Goal: Task Accomplishment & Management: Manage account settings

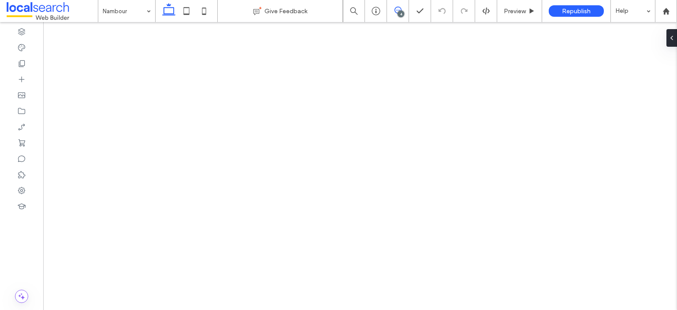
click at [397, 10] on icon at bounding box center [397, 10] width 7 height 7
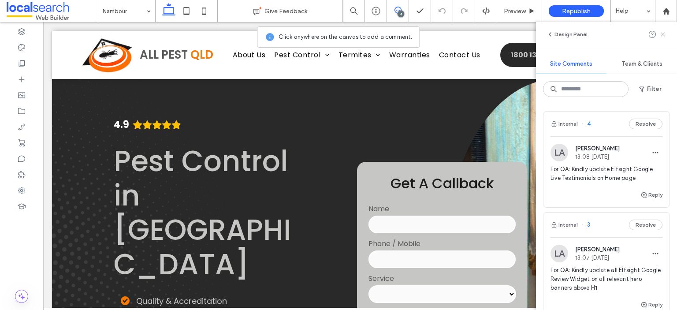
click at [663, 36] on icon at bounding box center [662, 34] width 7 height 7
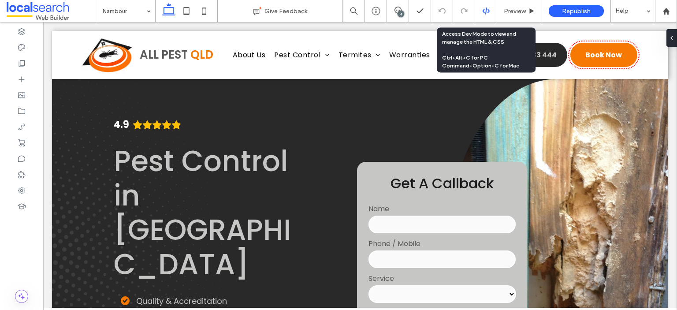
click at [482, 13] on icon at bounding box center [486, 11] width 8 height 8
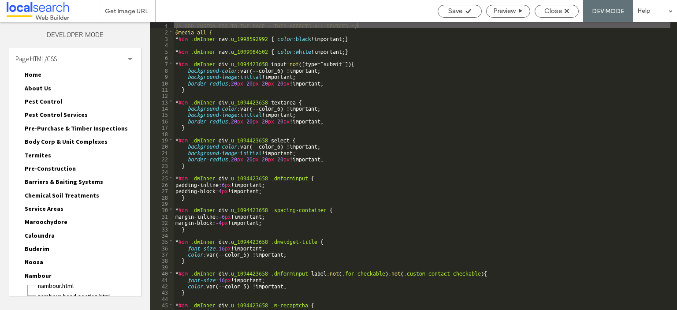
click at [70, 57] on div "Page HTML/CSS" at bounding box center [75, 59] width 132 height 22
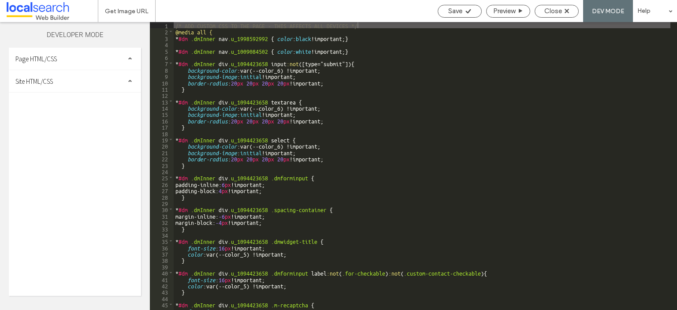
click at [70, 77] on div "Site HTML/CSS" at bounding box center [75, 81] width 132 height 22
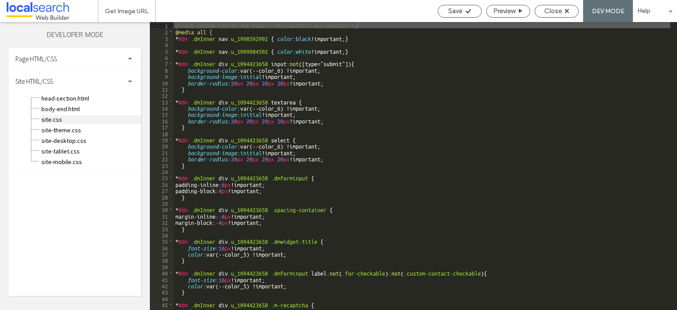
click at [70, 120] on span "site.css" at bounding box center [91, 119] width 100 height 9
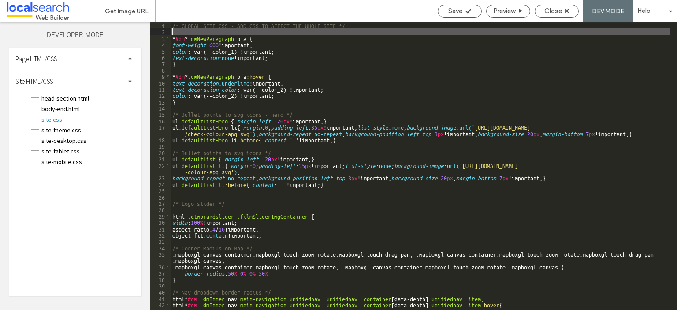
click at [270, 30] on div "/* GLOBAL SITE CSS - ADD CSS TO AFFECT THE WHOLE SITE */ * #dm * .dmNewParagrap…" at bounding box center [421, 172] width 500 height 300
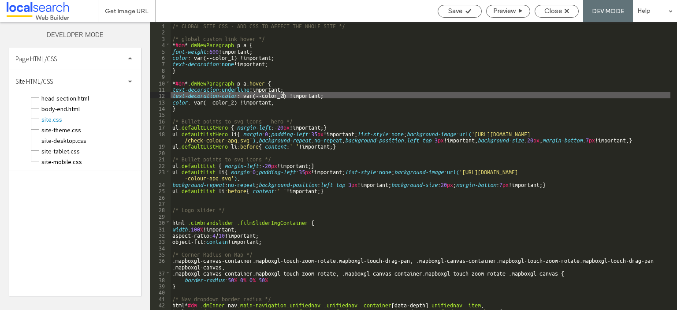
click at [282, 95] on div "/* GLOBAL SITE CSS - ADD CSS TO AFFECT THE WHOLE SITE */ /* global custom link …" at bounding box center [421, 172] width 500 height 300
click at [280, 96] on div "/* GLOBAL SITE CSS - ADD CSS TO AFFECT THE WHOLE SITE */ /* global custom link …" at bounding box center [421, 172] width 500 height 300
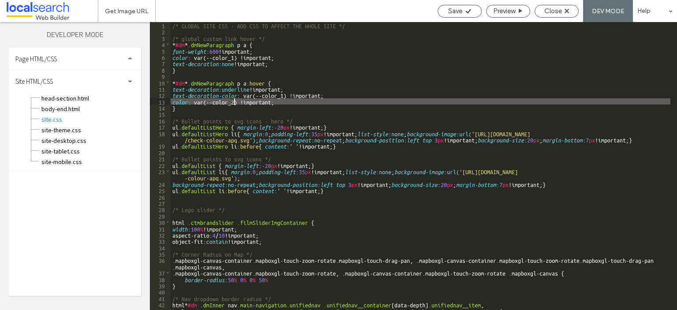
click at [234, 102] on div "/* GLOBAL SITE CSS - ADD CSS TO AFFECT THE WHOLE SITE */ /* global custom link …" at bounding box center [421, 172] width 500 height 300
type textarea "**"
click at [465, 10] on icon at bounding box center [468, 11] width 7 height 7
click at [550, 9] on span "Close" at bounding box center [553, 11] width 18 height 8
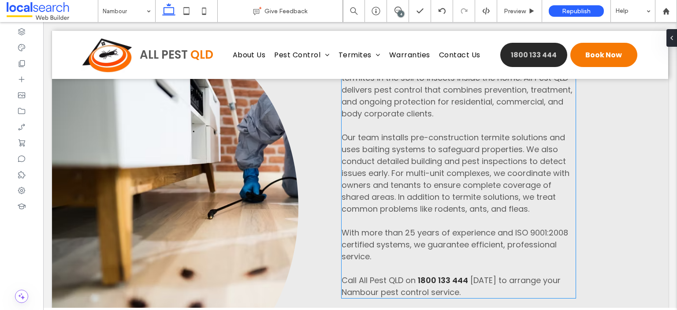
scroll to position [617, 0]
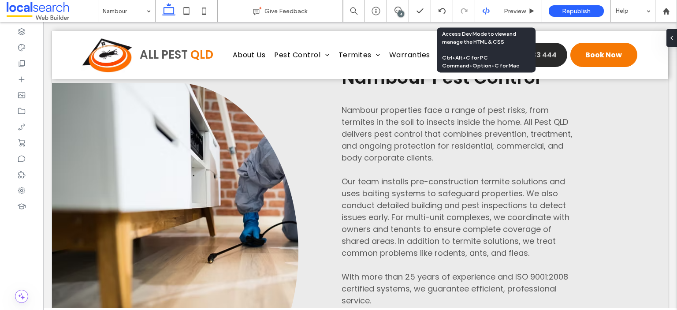
click at [483, 8] on icon at bounding box center [486, 11] width 8 height 8
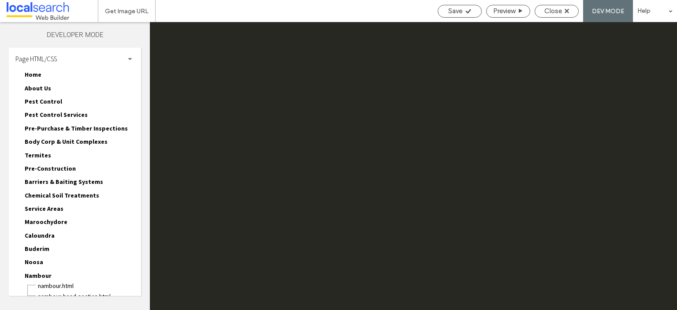
scroll to position [0, 0]
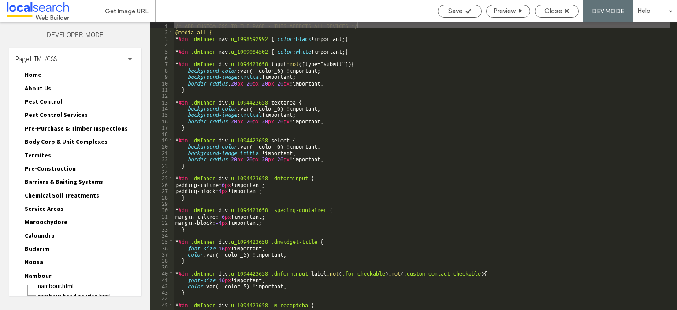
click at [44, 58] on span "Page HTML/CSS" at bounding box center [35, 59] width 41 height 8
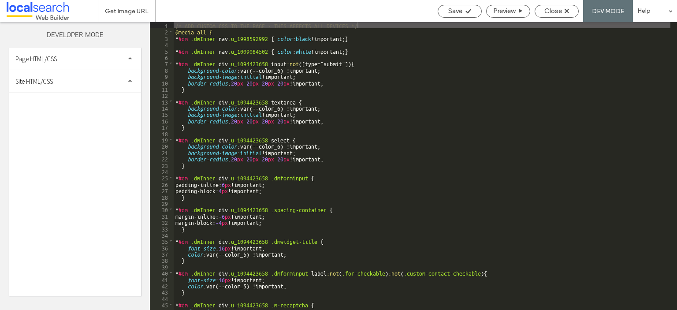
click at [51, 82] on span "Site HTML/CSS" at bounding box center [33, 81] width 37 height 8
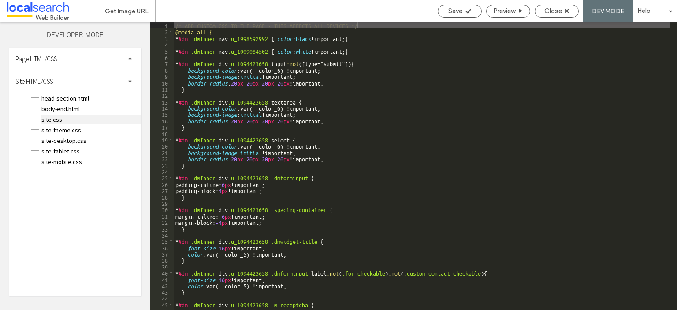
click at [56, 119] on span "site.css" at bounding box center [91, 119] width 100 height 9
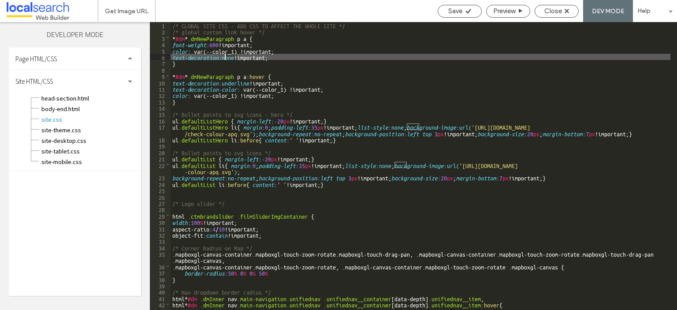
drag, startPoint x: 236, startPoint y: 57, endPoint x: 225, endPoint y: 57, distance: 11.0
click at [225, 57] on div "/* GLOBAL SITE CSS - ADD CSS TO AFFECT THE WHOLE SITE */ /* global custom link …" at bounding box center [421, 172] width 500 height 300
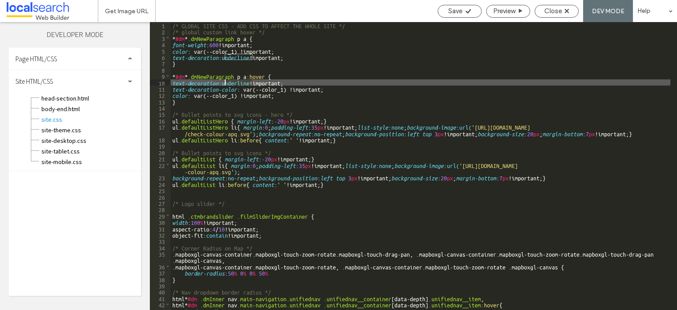
drag, startPoint x: 252, startPoint y: 82, endPoint x: 224, endPoint y: 85, distance: 27.4
click at [224, 85] on div "/* GLOBAL SITE CSS - ADD CSS TO AFFECT THE WHOLE SITE */ /* global custom link …" at bounding box center [421, 172] width 500 height 300
type textarea "**"
click at [465, 10] on icon at bounding box center [468, 11] width 7 height 7
click at [549, 10] on span "Close" at bounding box center [553, 11] width 18 height 8
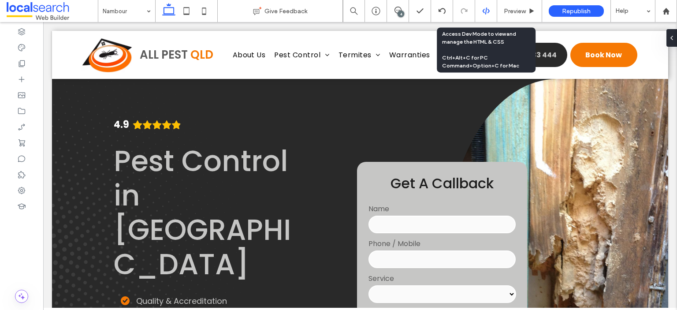
click at [489, 6] on div at bounding box center [486, 11] width 22 height 22
click at [485, 7] on icon at bounding box center [486, 11] width 8 height 8
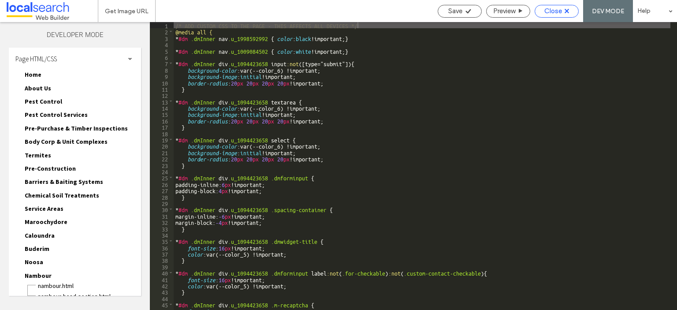
click at [560, 10] on span "Close" at bounding box center [553, 11] width 18 height 8
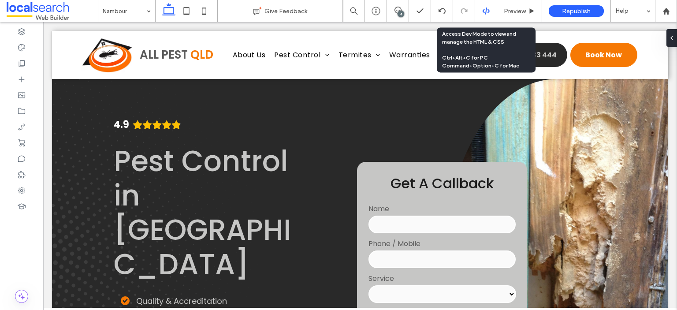
click at [490, 9] on div at bounding box center [486, 11] width 22 height 8
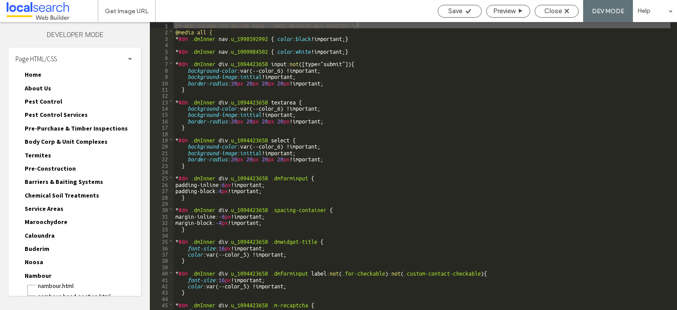
click at [60, 56] on div "Page HTML/CSS" at bounding box center [75, 59] width 132 height 22
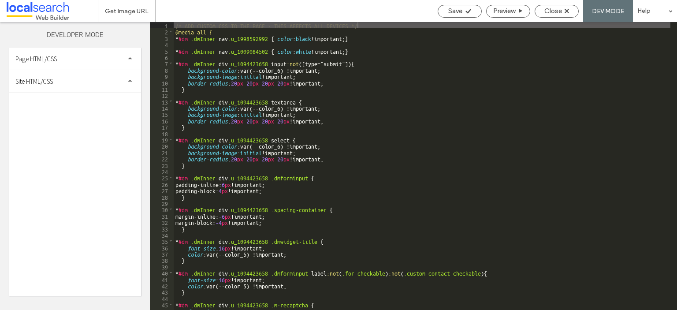
click at [53, 79] on span "Site HTML/CSS" at bounding box center [33, 81] width 37 height 8
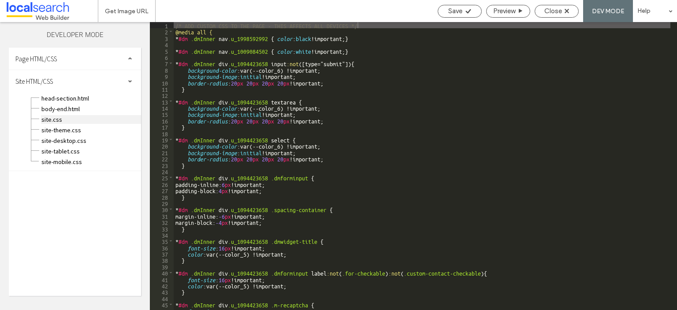
click at [56, 118] on span "site.css" at bounding box center [91, 119] width 100 height 9
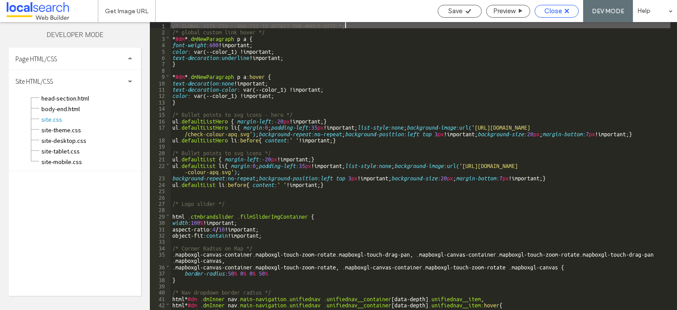
click at [555, 10] on span "Close" at bounding box center [553, 11] width 18 height 8
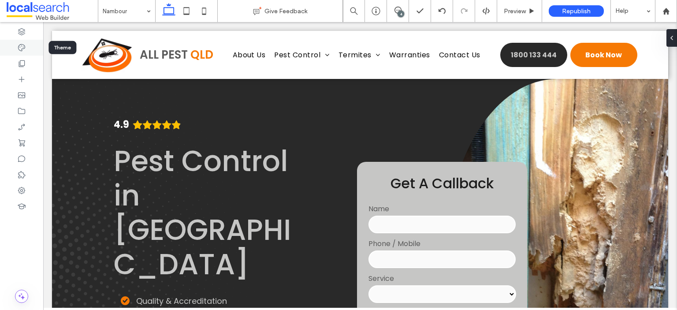
click at [27, 46] on div at bounding box center [21, 48] width 43 height 16
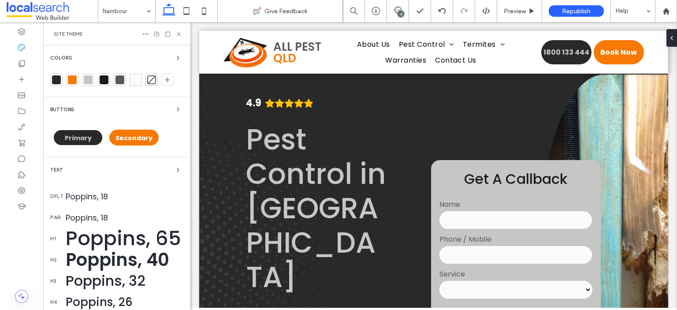
click at [128, 163] on div "Colors Buttons Primary Secondary Text dflt Poppins, 18 par Poppins, 18 h1 Poppi…" at bounding box center [116, 241] width 147 height 392
click at [130, 167] on div "Text" at bounding box center [116, 169] width 133 height 11
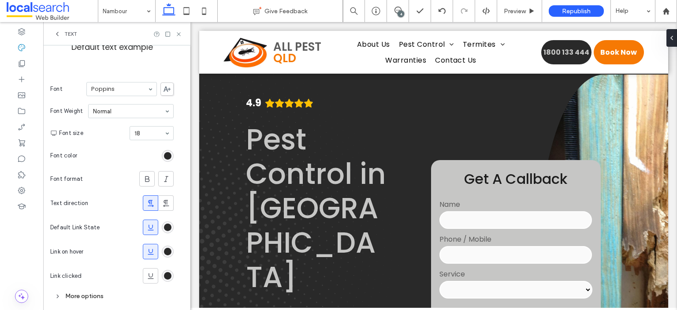
scroll to position [127, 0]
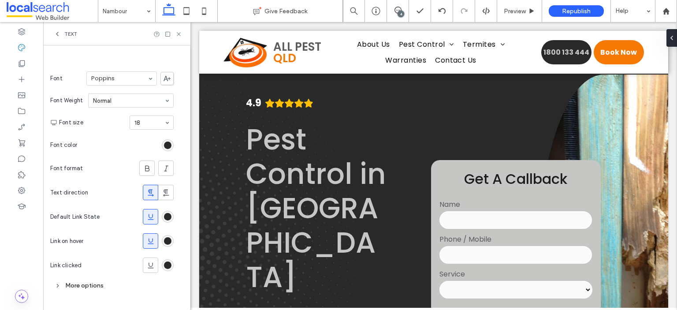
click at [150, 239] on icon at bounding box center [150, 241] width 9 height 9
click at [178, 36] on icon at bounding box center [178, 34] width 7 height 7
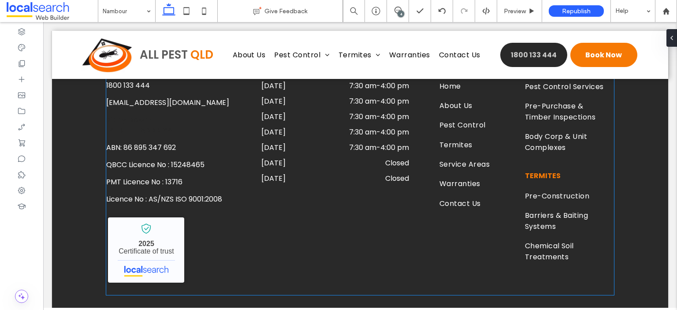
scroll to position [2949, 0]
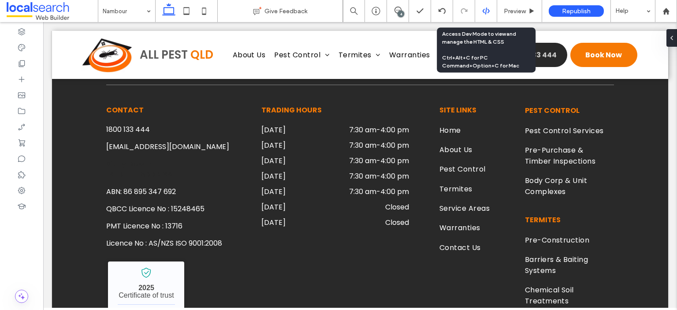
click at [479, 8] on div at bounding box center [486, 11] width 22 height 8
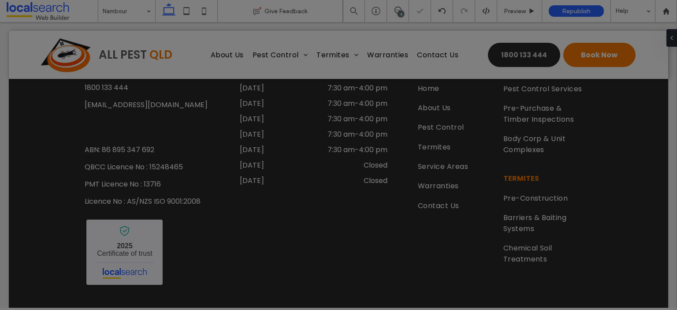
scroll to position [0, 0]
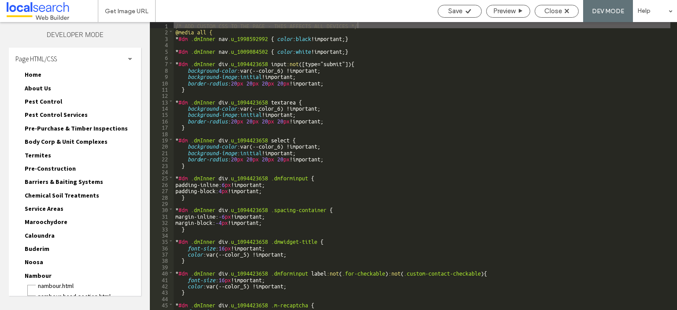
click at [77, 55] on div "Page HTML/CSS" at bounding box center [75, 59] width 132 height 22
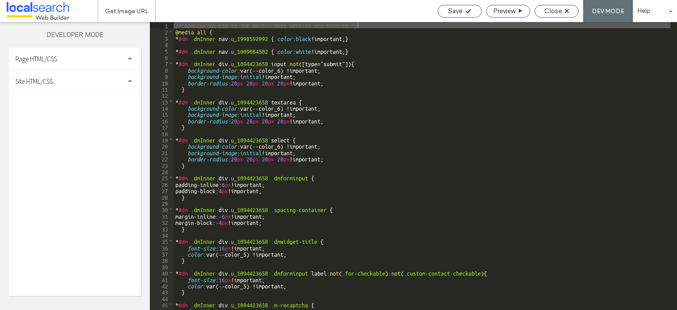
click at [70, 81] on div "Site HTML/CSS" at bounding box center [75, 81] width 132 height 22
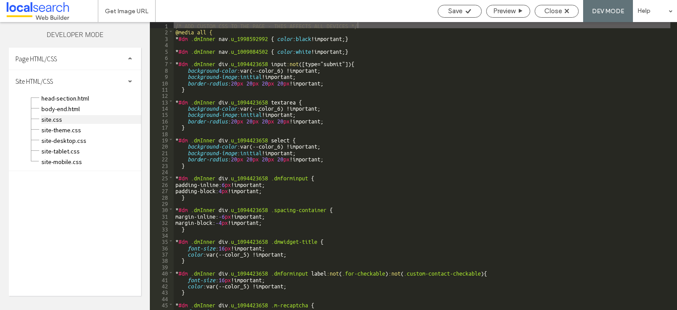
click at [69, 118] on span "site.css" at bounding box center [91, 119] width 100 height 9
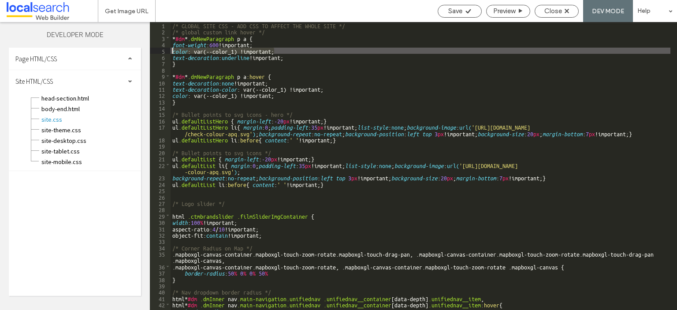
drag, startPoint x: 276, startPoint y: 49, endPoint x: 166, endPoint y: 53, distance: 110.7
click at [166, 53] on div "** 1 2 3 4 5 6 7 8 9 10 11 12 13 14 15 16 17 18 19 20 21 22 23 24 25 26 27 28 2…" at bounding box center [413, 166] width 527 height 288
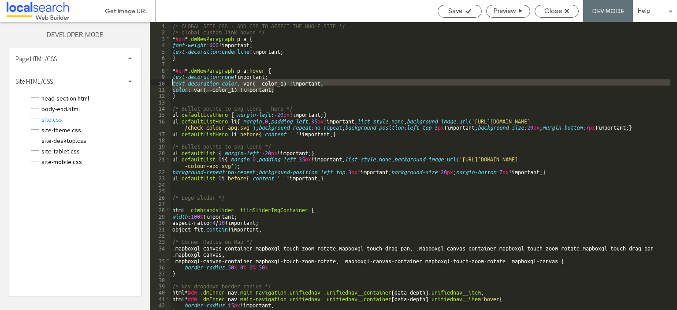
drag, startPoint x: 286, startPoint y: 91, endPoint x: 173, endPoint y: 84, distance: 112.6
click at [173, 84] on div "/* GLOBAL SITE CSS - ADD CSS TO AFFECT THE WHOLE SITE */ /* global custom link …" at bounding box center [421, 175] width 500 height 307
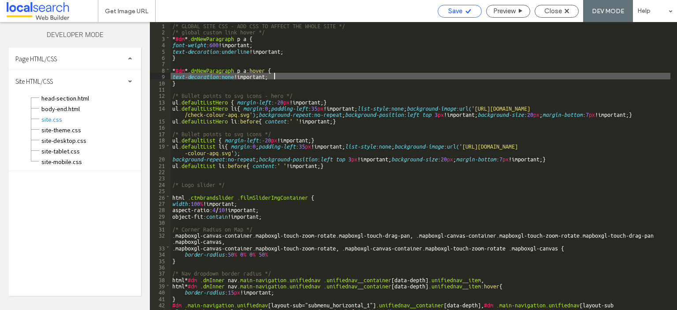
click at [463, 12] on div "Save" at bounding box center [459, 11] width 43 height 8
click at [543, 11] on div "Close" at bounding box center [556, 11] width 43 height 8
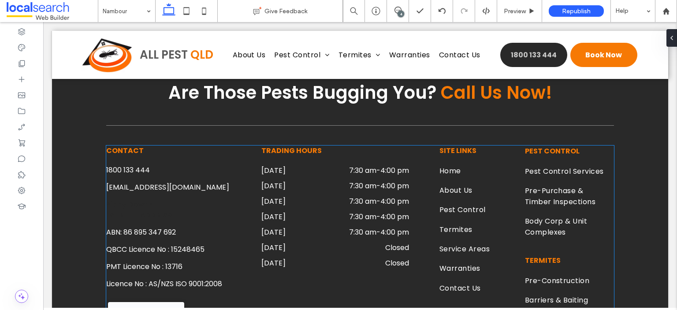
scroll to position [2864, 0]
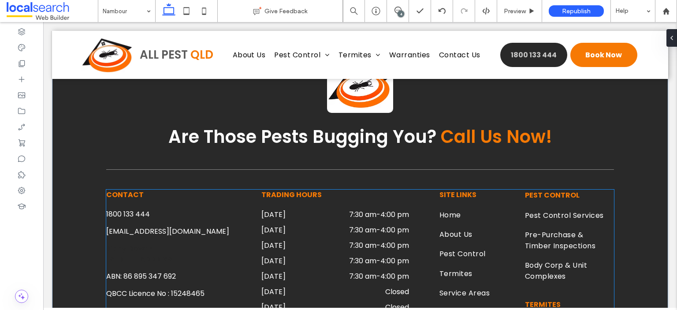
click at [140, 243] on link "Sippy Downs [STREET_ADDRESS]" at bounding box center [141, 253] width 70 height 21
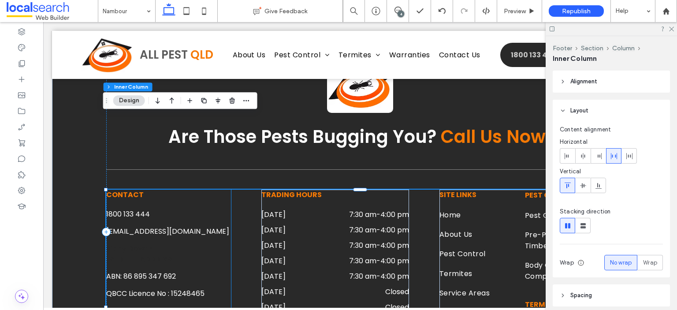
click at [141, 243] on link "Sippy Downs [STREET_ADDRESS]" at bounding box center [141, 253] width 70 height 21
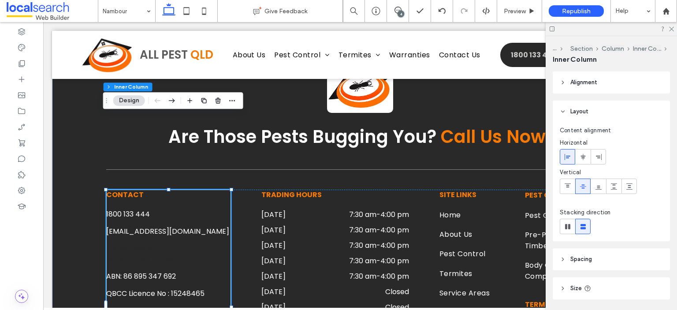
click at [141, 243] on link "Sippy Downs [STREET_ADDRESS]" at bounding box center [141, 253] width 70 height 21
click at [125, 243] on link "Sippy Downs [STREET_ADDRESS]" at bounding box center [141, 253] width 70 height 21
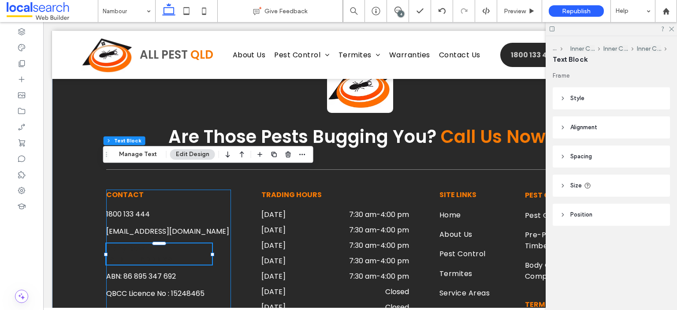
click at [126, 243] on link "Sippy Downs [STREET_ADDRESS]" at bounding box center [141, 253] width 70 height 21
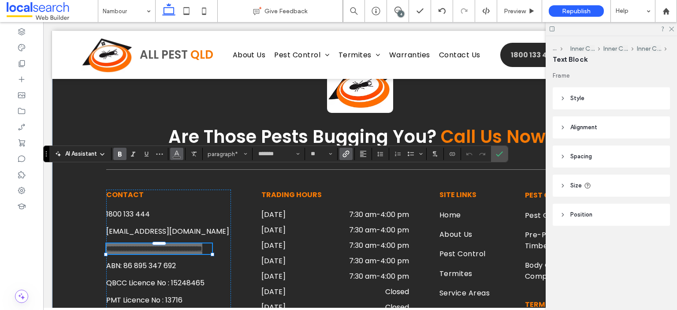
click at [178, 157] on span "Color" at bounding box center [176, 152] width 7 height 11
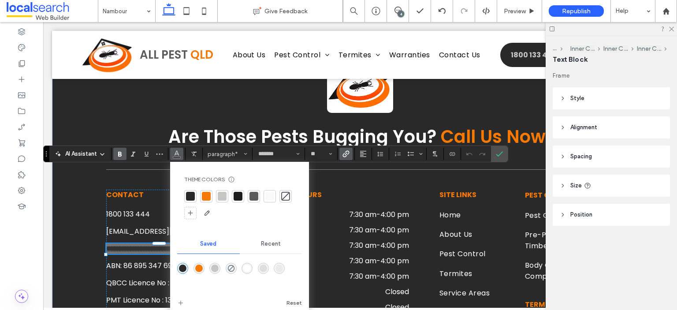
click at [272, 194] on div at bounding box center [269, 196] width 9 height 9
click at [497, 151] on icon "Confirm" at bounding box center [499, 153] width 7 height 7
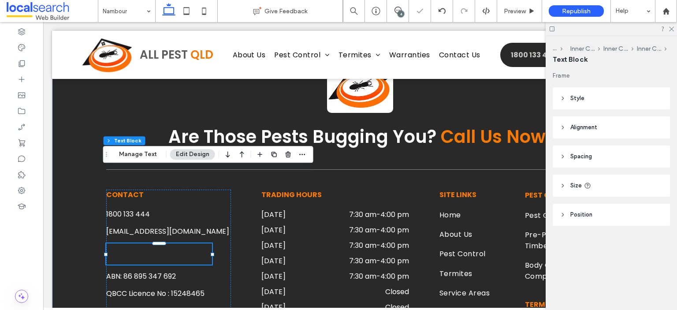
click at [129, 243] on link "Sippy Downs [STREET_ADDRESS]" at bounding box center [141, 253] width 70 height 21
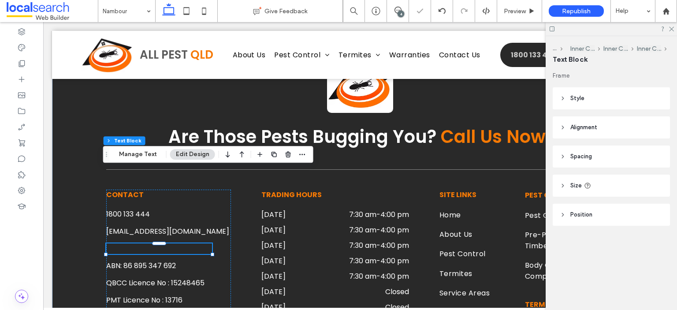
click at [129, 245] on link "**********" at bounding box center [154, 248] width 96 height 7
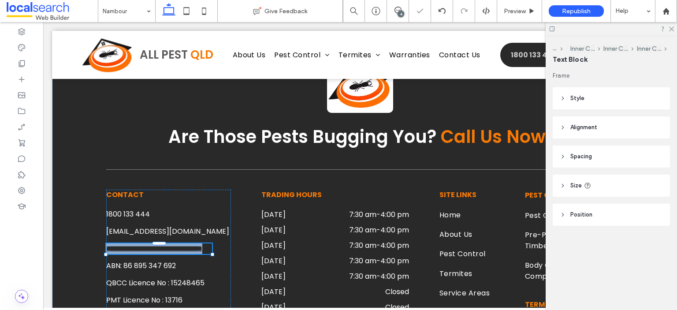
type input "*******"
type input "**"
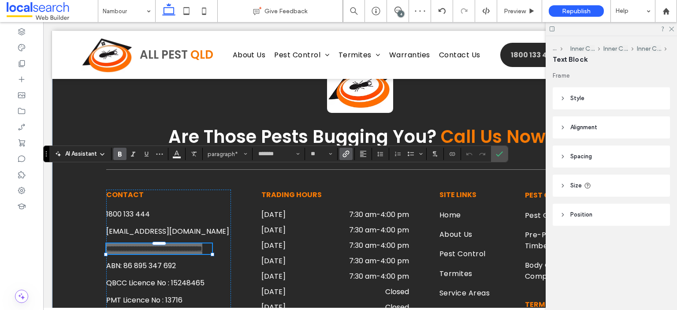
click at [345, 151] on use "Link" at bounding box center [346, 154] width 7 height 7
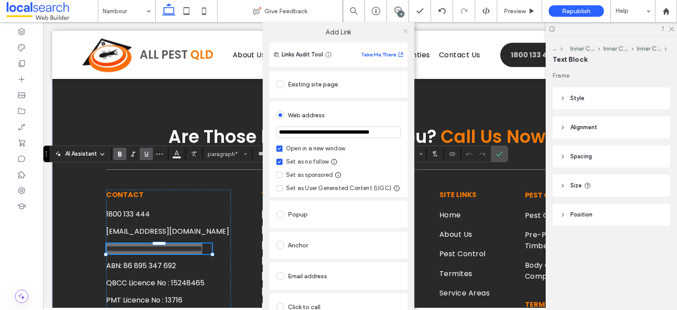
click at [403, 33] on icon at bounding box center [405, 31] width 7 height 7
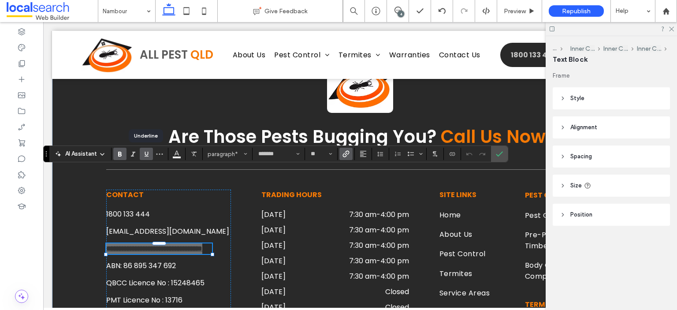
click at [148, 153] on icon "Underline" at bounding box center [146, 153] width 7 height 7
click at [148, 155] on icon "Underline" at bounding box center [146, 153] width 7 height 7
click at [121, 154] on use "Bold" at bounding box center [120, 154] width 4 height 5
click at [498, 153] on icon "Confirm" at bounding box center [499, 153] width 7 height 7
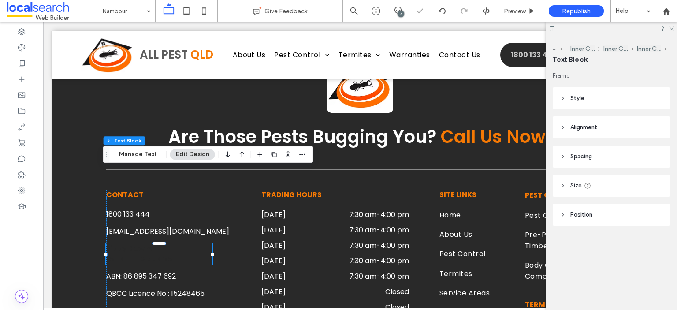
click at [176, 243] on link "Sippy Downs [STREET_ADDRESS]" at bounding box center [141, 253] width 70 height 21
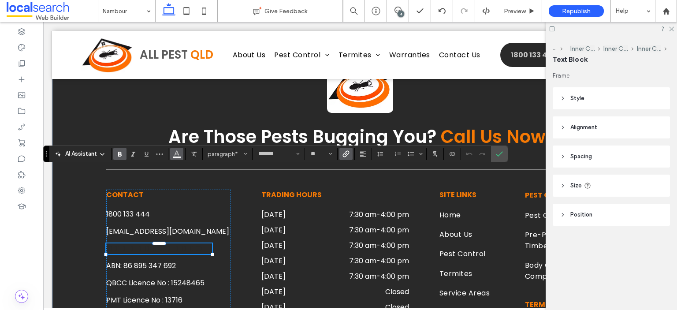
click at [178, 154] on use "Color" at bounding box center [176, 153] width 5 height 5
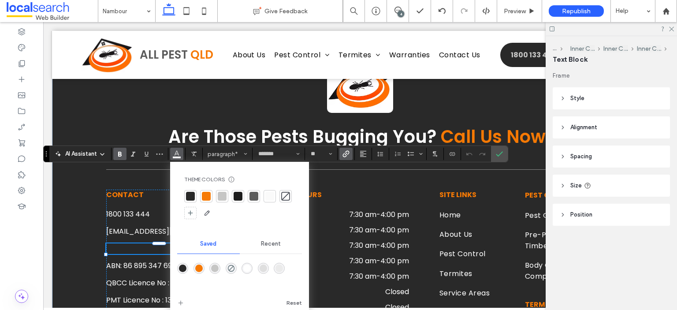
click at [268, 195] on div at bounding box center [269, 196] width 9 height 9
click at [493, 152] on label "Confirm" at bounding box center [499, 154] width 13 height 16
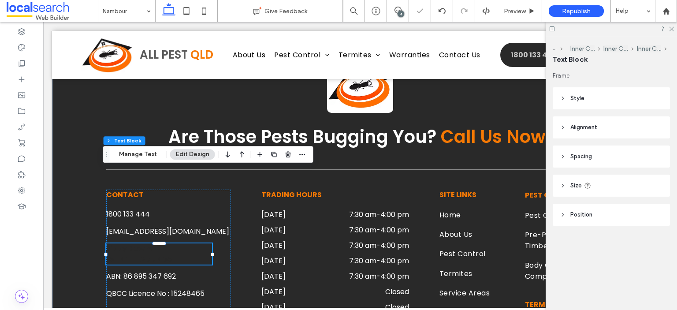
click at [162, 243] on p "Sippy Downs [STREET_ADDRESS]" at bounding box center [159, 253] width 106 height 21
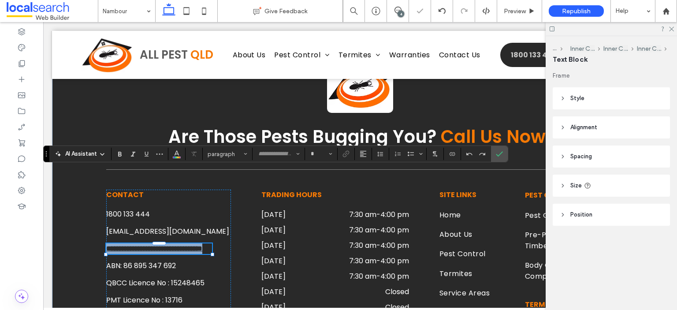
type input "*******"
type input "**"
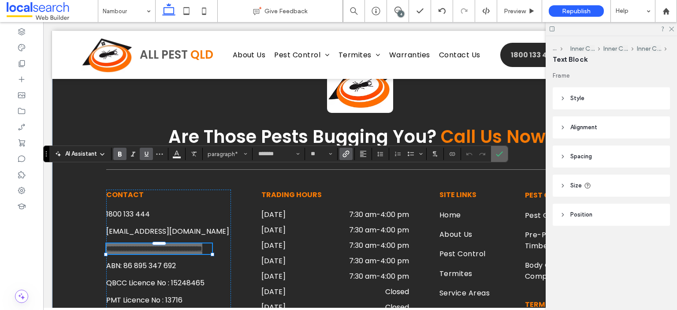
click at [496, 152] on icon "Confirm" at bounding box center [499, 153] width 7 height 7
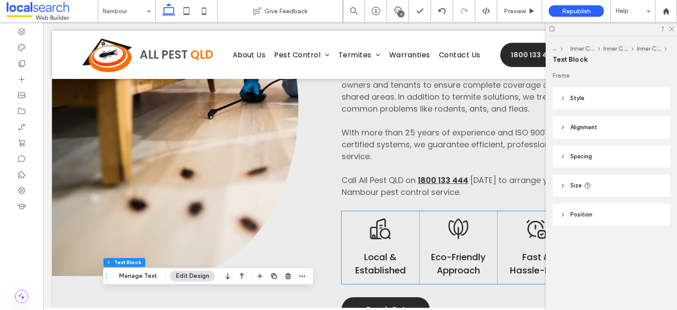
scroll to position [749, 0]
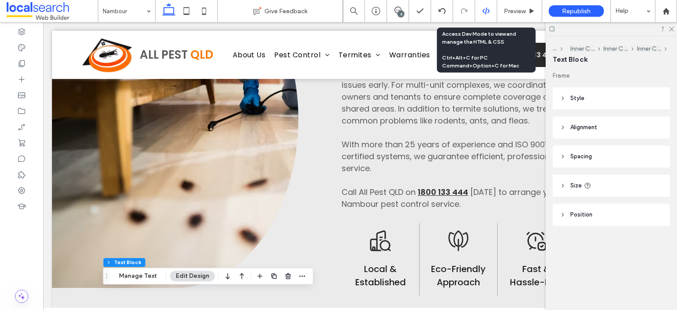
click at [489, 8] on icon at bounding box center [486, 11] width 8 height 8
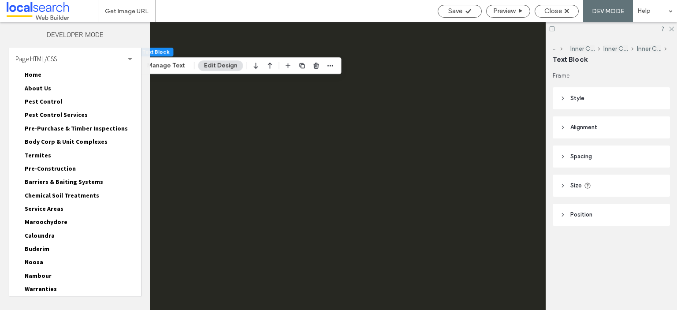
scroll to position [0, 0]
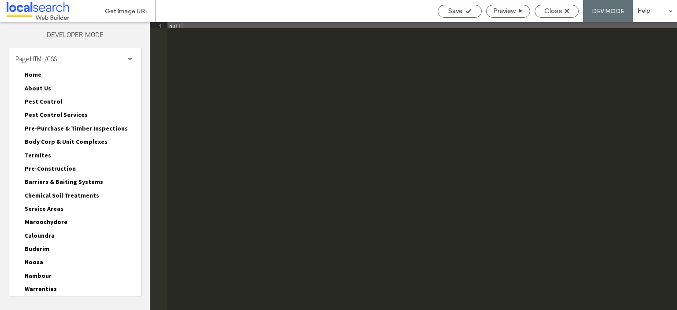
click at [104, 59] on div "Page HTML/CSS" at bounding box center [75, 59] width 132 height 22
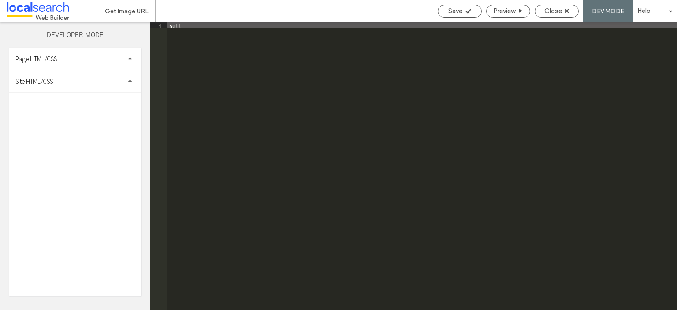
click at [93, 80] on div "Site HTML/CSS" at bounding box center [75, 81] width 132 height 22
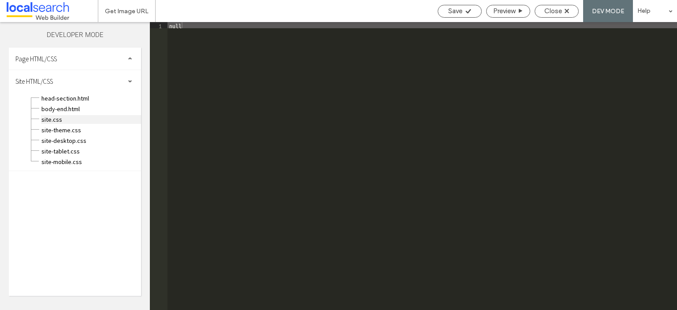
click at [80, 121] on span "site.css" at bounding box center [91, 119] width 100 height 9
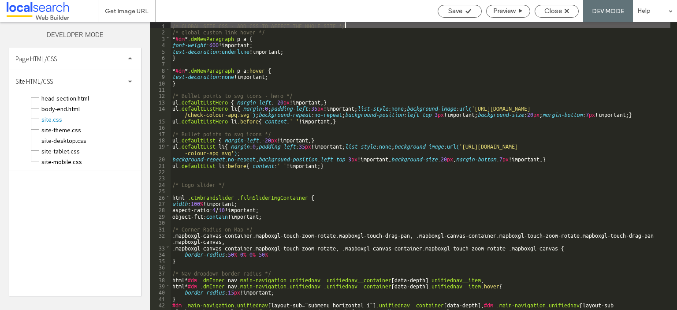
click at [281, 85] on div "/* GLOBAL SITE CSS - ADD CSS TO AFFECT THE WHOLE SITE */ /* global custom link …" at bounding box center [421, 172] width 500 height 300
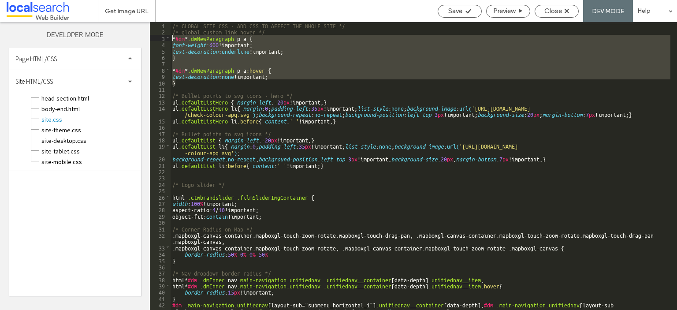
drag, startPoint x: 178, startPoint y: 83, endPoint x: 171, endPoint y: 39, distance: 44.3
click at [171, 39] on div "/* GLOBAL SITE CSS - ADD CSS TO AFFECT THE WHOLE SITE */ /* global custom link …" at bounding box center [421, 172] width 500 height 300
click at [187, 81] on div "/* GLOBAL SITE CSS - ADD CSS TO AFFECT THE WHOLE SITE */ /* global custom link …" at bounding box center [421, 166] width 500 height 288
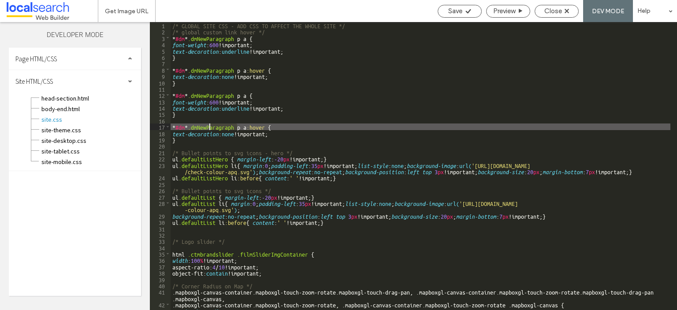
drag, startPoint x: 236, startPoint y: 126, endPoint x: 210, endPoint y: 126, distance: 26.4
click at [210, 126] on div "/* GLOBAL SITE CSS - ADD CSS TO AFFECT THE WHOLE SITE */ /* global custom link …" at bounding box center [421, 172] width 500 height 300
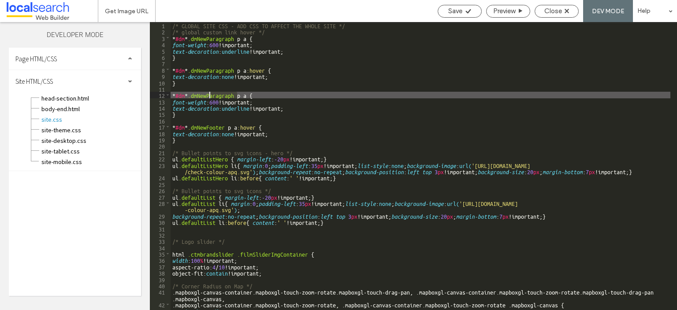
drag, startPoint x: 236, startPoint y: 94, endPoint x: 209, endPoint y: 95, distance: 26.9
click at [209, 95] on div "/* GLOBAL SITE CSS - ADD CSS TO AFFECT THE WHOLE SITE */ /* global custom link …" at bounding box center [421, 172] width 500 height 300
click at [252, 94] on div "/* GLOBAL SITE CSS - ADD CSS TO AFFECT THE WHOLE SITE */ /* global custom link …" at bounding box center [421, 172] width 500 height 300
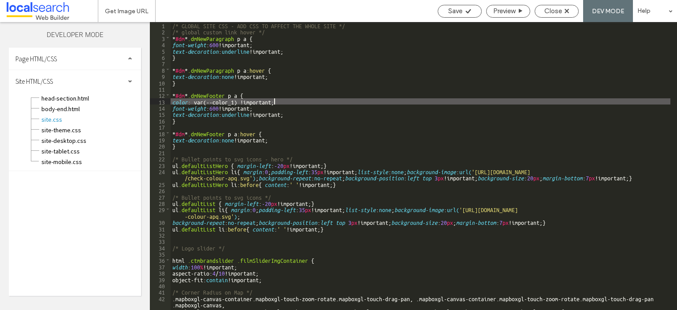
click at [276, 134] on div "/* GLOBAL SITE CSS - ADD CSS TO AFFECT THE WHOLE SITE */ /* global custom link …" at bounding box center [421, 172] width 500 height 300
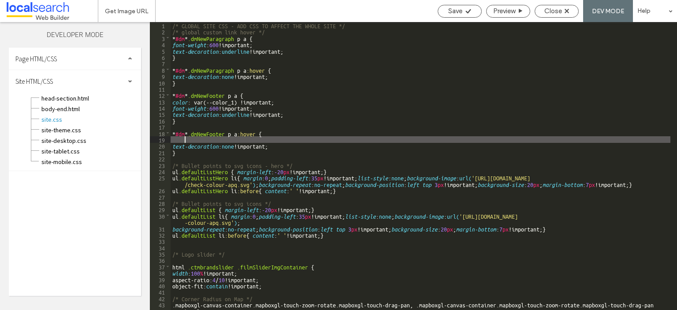
type textarea "**"
click at [458, 11] on span "Save" at bounding box center [455, 11] width 14 height 8
click at [556, 10] on span "Close" at bounding box center [553, 11] width 18 height 8
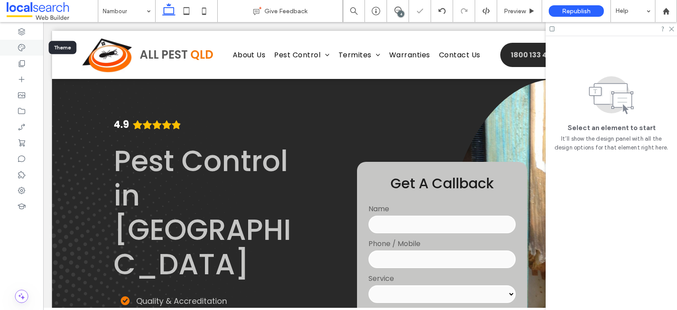
click at [23, 44] on icon at bounding box center [21, 47] width 9 height 9
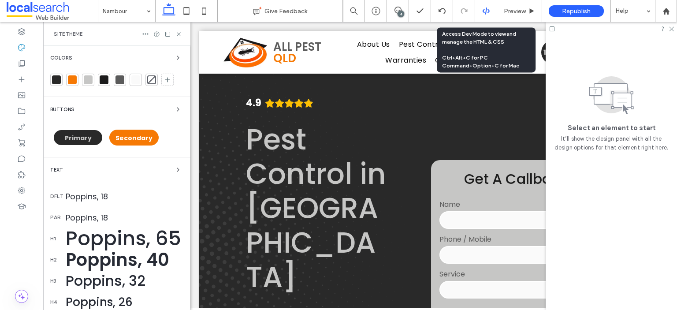
click at [488, 12] on use at bounding box center [485, 10] width 7 height 7
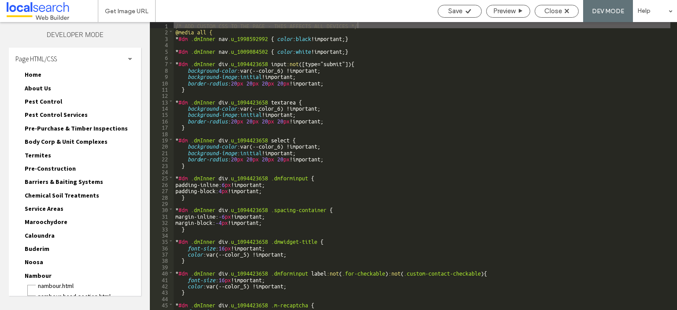
click at [114, 58] on div "Page HTML/CSS" at bounding box center [75, 59] width 132 height 22
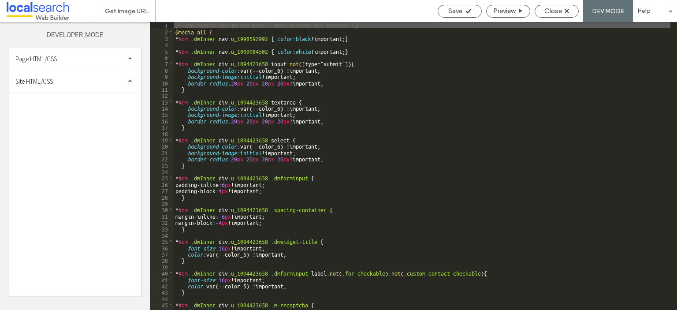
click at [104, 74] on div "Site HTML/CSS" at bounding box center [75, 81] width 132 height 22
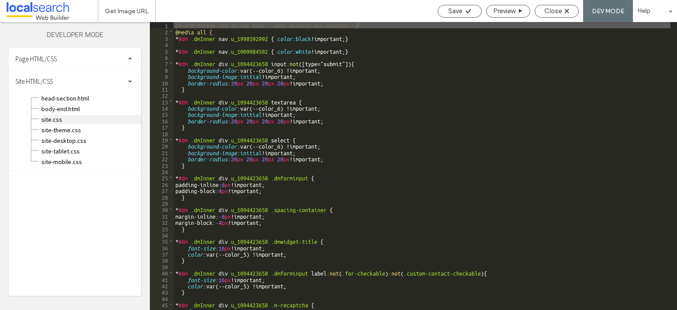
click at [99, 119] on span "site.css" at bounding box center [91, 119] width 100 height 9
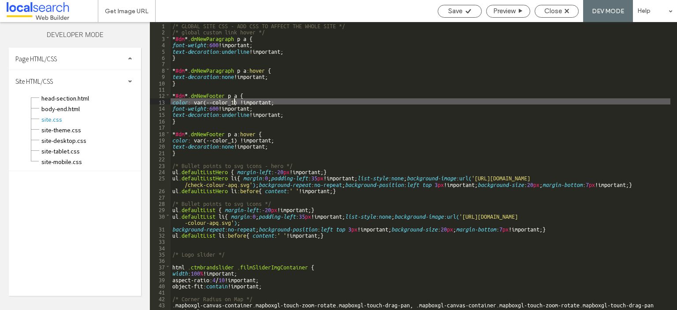
click at [233, 103] on div "/* GLOBAL SITE CSS - ADD CSS TO AFFECT THE WHOLE SITE */ /* global custom link …" at bounding box center [421, 172] width 500 height 300
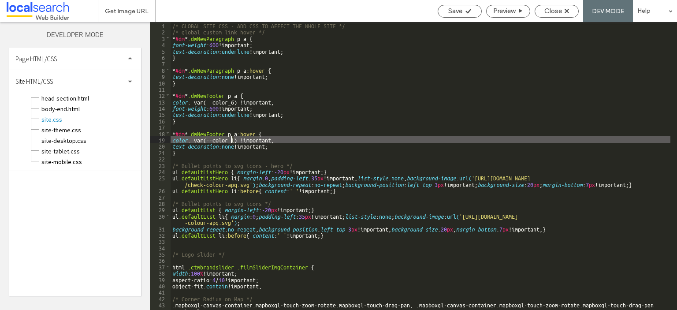
click at [230, 139] on div "/* GLOBAL SITE CSS - ADD CSS TO AFFECT THE WHOLE SITE */ /* global custom link …" at bounding box center [421, 172] width 500 height 300
type textarea "**"
click at [461, 14] on div "Save" at bounding box center [459, 11] width 43 height 8
click at [552, 12] on span "Close" at bounding box center [553, 11] width 18 height 8
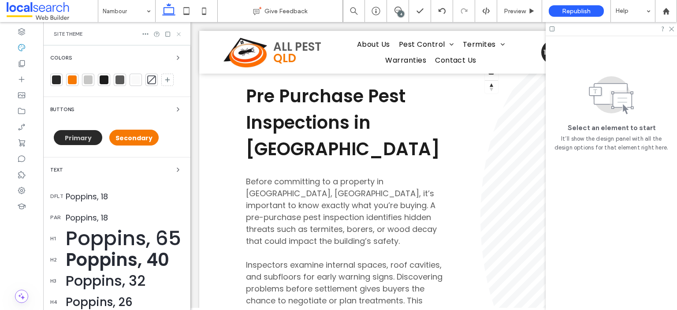
click at [178, 35] on icon at bounding box center [178, 34] width 7 height 7
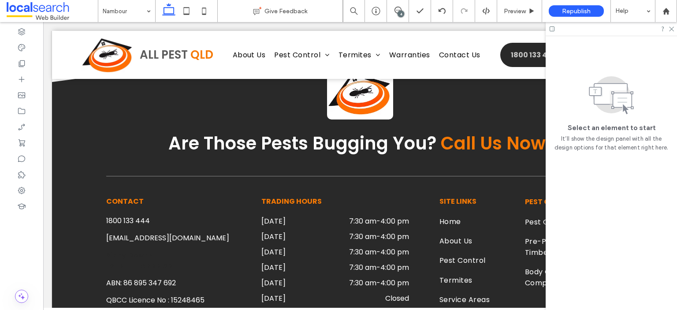
scroll to position [2925, 0]
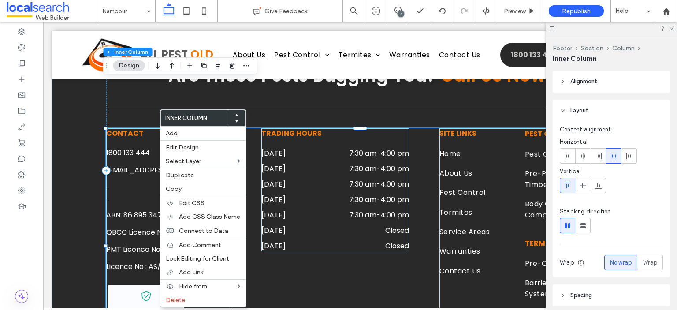
click at [142, 182] on p "Sippy Downs [STREET_ADDRESS]" at bounding box center [159, 192] width 106 height 21
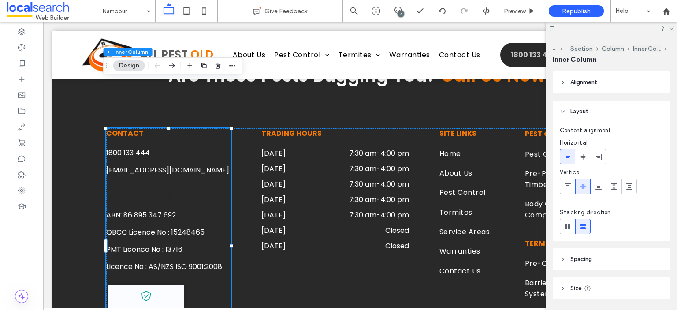
click at [135, 182] on link "Sippy Downs [STREET_ADDRESS]" at bounding box center [141, 192] width 70 height 21
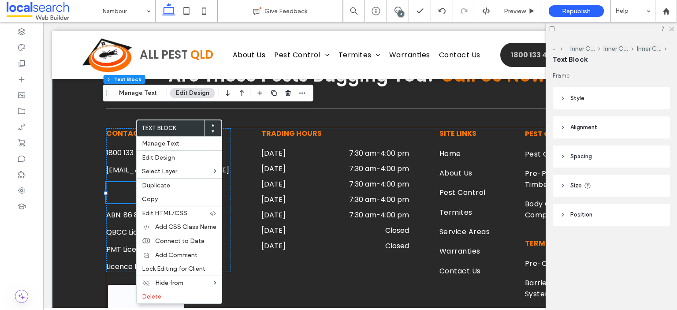
click at [252, 208] on div "CONTACT 1800 133 444 admin@allpestqld.com Sippy Downs Dr, Sippy Downs QLD 4556 …" at bounding box center [360, 245] width 508 height 234
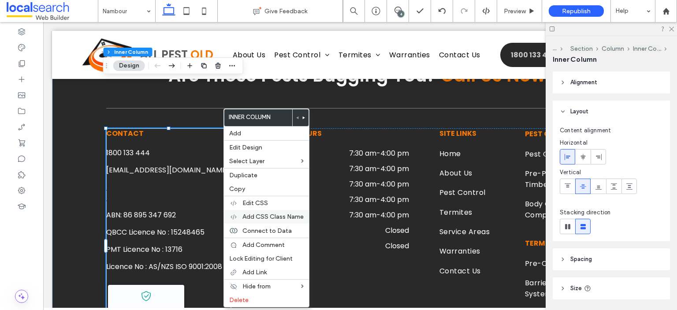
click at [255, 213] on span "Add CSS Class Name" at bounding box center [272, 216] width 61 height 7
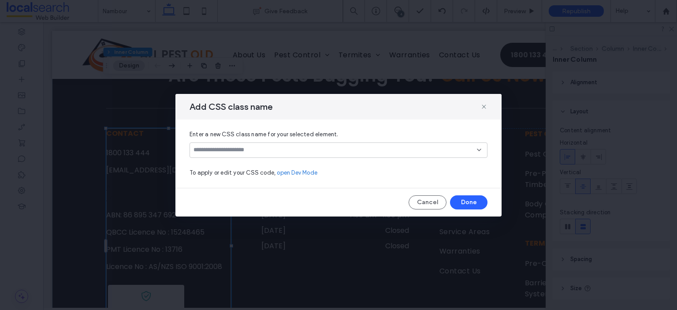
click at [259, 152] on input at bounding box center [334, 149] width 283 height 7
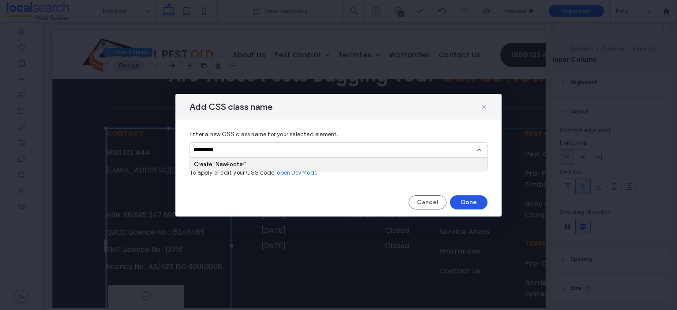
type input "*********"
click at [464, 200] on button "Done" at bounding box center [468, 202] width 37 height 14
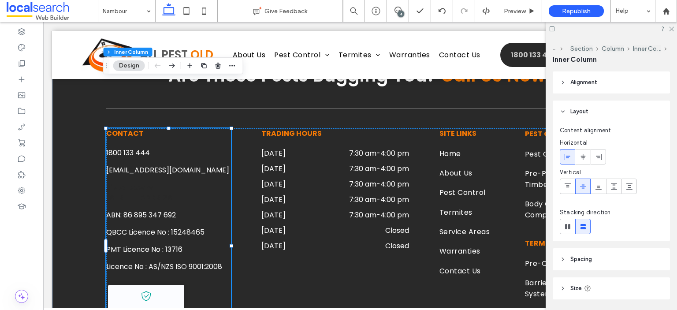
click at [163, 182] on p "Sippy Downs [STREET_ADDRESS]" at bounding box center [159, 192] width 106 height 21
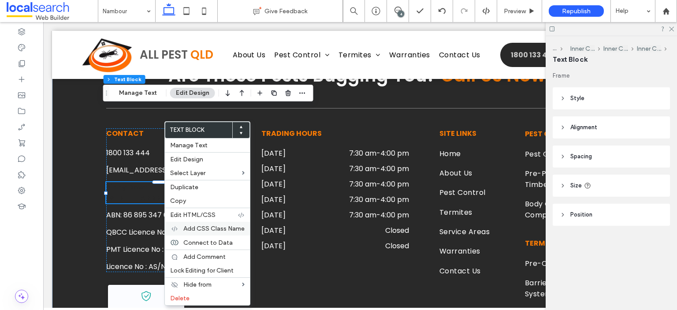
click at [205, 227] on span "Add CSS Class Name" at bounding box center [213, 228] width 61 height 7
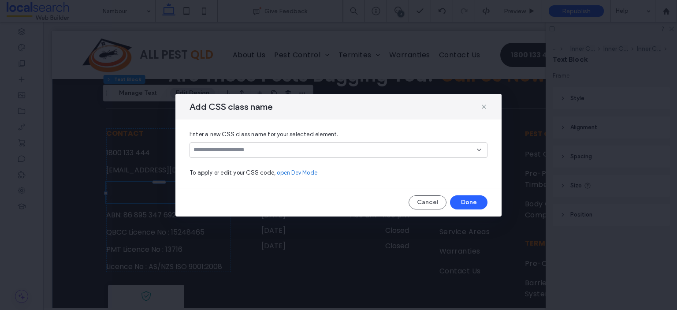
click at [242, 146] on input at bounding box center [334, 149] width 283 height 7
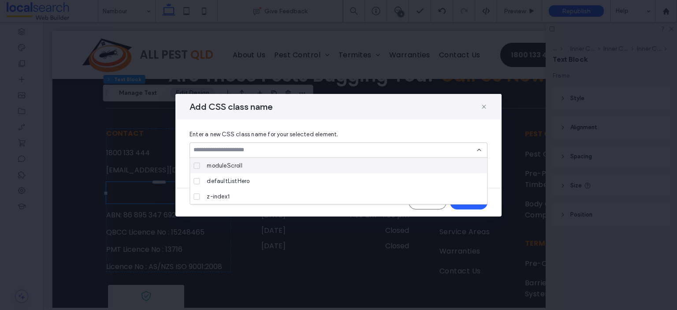
click at [284, 118] on div "Add CSS class name" at bounding box center [338, 107] width 326 height 26
click at [493, 160] on div "Enter a new CSS class name for your selected element. To apply or edit your CSS…" at bounding box center [338, 153] width 326 height 68
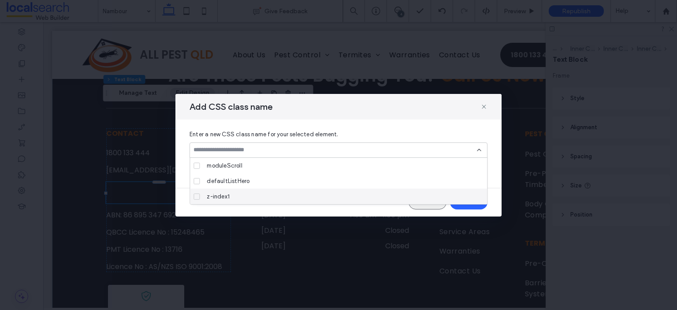
click at [436, 208] on button "Cancel" at bounding box center [427, 202] width 38 height 14
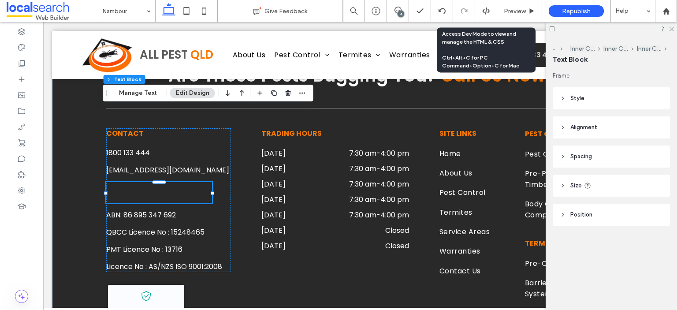
click at [489, 8] on icon at bounding box center [486, 11] width 8 height 8
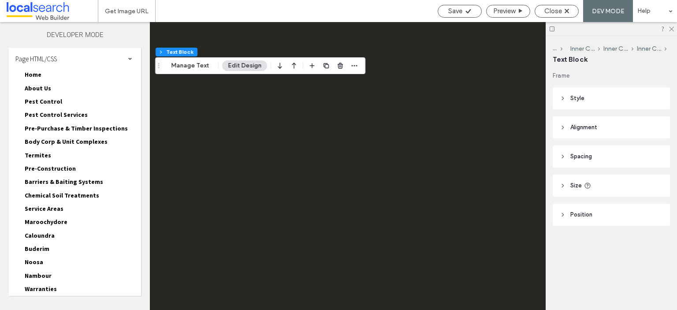
scroll to position [0, 0]
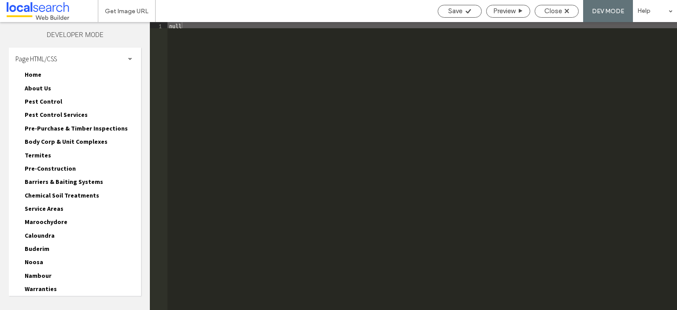
click at [65, 54] on div "Page HTML/CSS" at bounding box center [75, 59] width 132 height 22
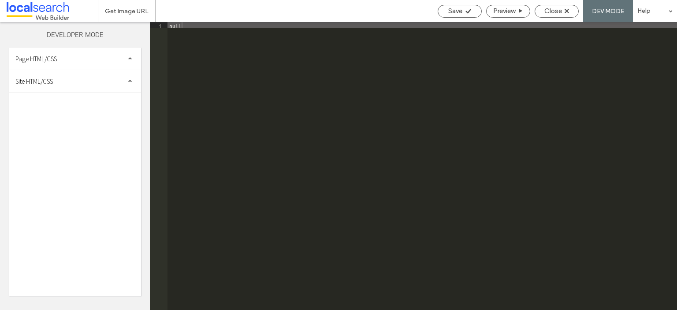
click at [66, 79] on div "Site HTML/CSS" at bounding box center [75, 81] width 132 height 22
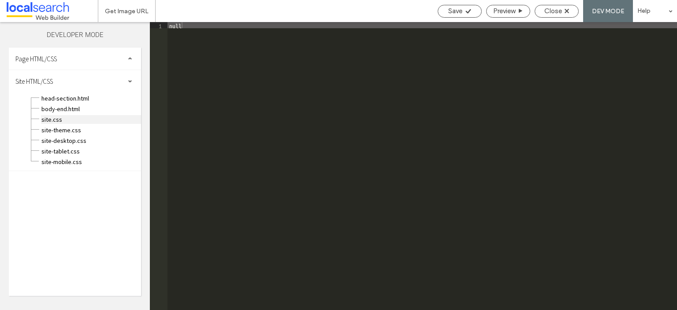
click at [63, 118] on span "site.css" at bounding box center [91, 119] width 100 height 9
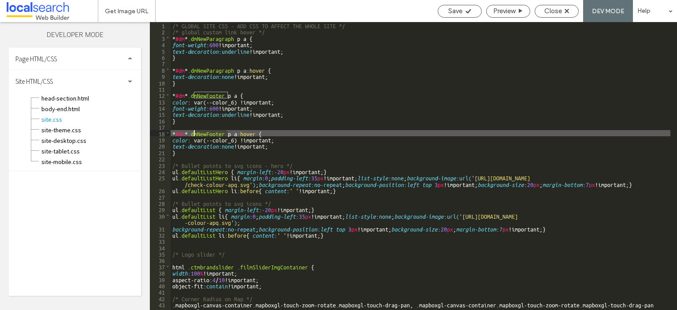
drag, startPoint x: 227, startPoint y: 132, endPoint x: 194, endPoint y: 132, distance: 33.5
click at [194, 132] on div "/* GLOBAL SITE CSS - ADD CSS TO AFFECT THE WHOLE SITE */ /* global custom link …" at bounding box center [421, 172] width 500 height 300
click at [548, 7] on span "Close" at bounding box center [553, 11] width 18 height 8
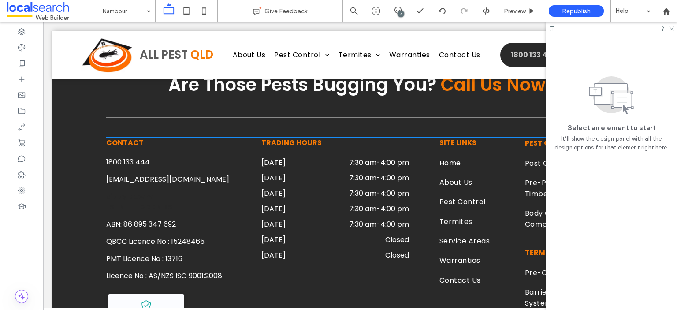
scroll to position [2867, 0]
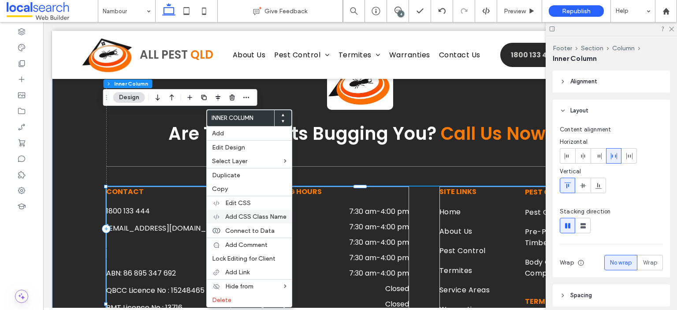
click at [250, 215] on span "Add CSS Class Name" at bounding box center [255, 216] width 61 height 7
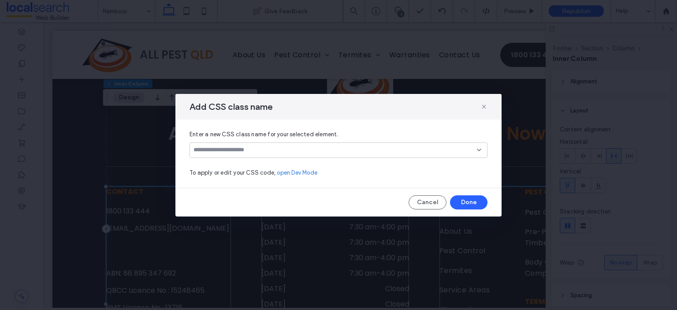
click at [253, 148] on input at bounding box center [334, 149] width 283 height 7
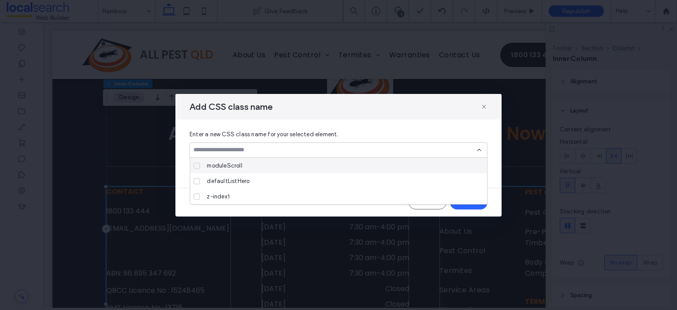
paste input "**********"
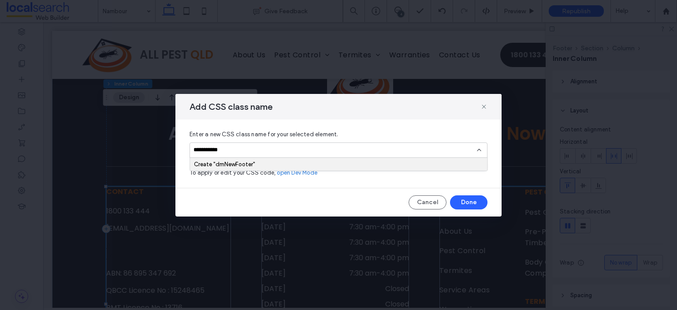
type input "**********"
click at [253, 163] on div "Create "dmNewFooter"" at bounding box center [338, 164] width 289 height 7
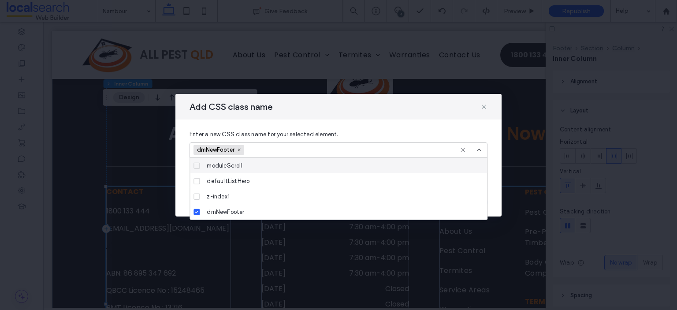
click at [428, 126] on div "Enter a new CSS class name for your selected element. dmNewFooter To apply or e…" at bounding box center [338, 153] width 326 height 68
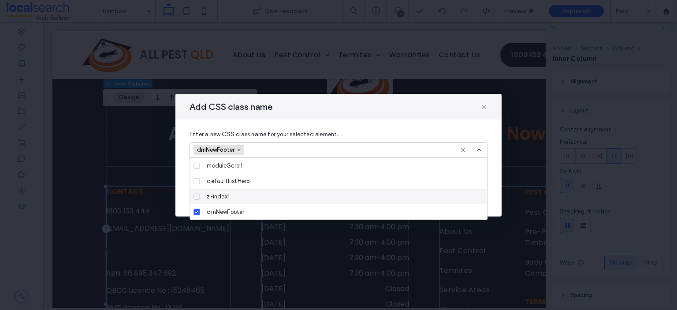
click at [493, 189] on div "Add CSS class name Enter a new CSS class name for your selected element. dmNewF…" at bounding box center [338, 155] width 326 height 122
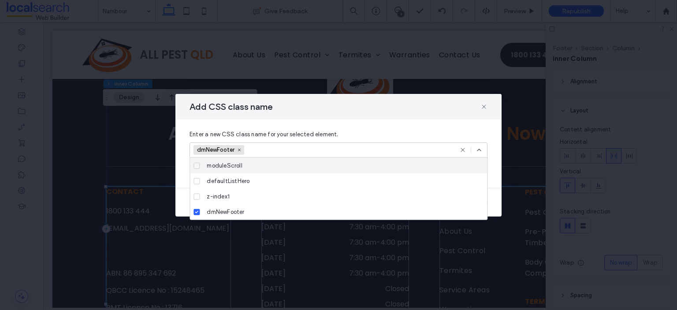
click at [479, 147] on icon at bounding box center [478, 149] width 7 height 7
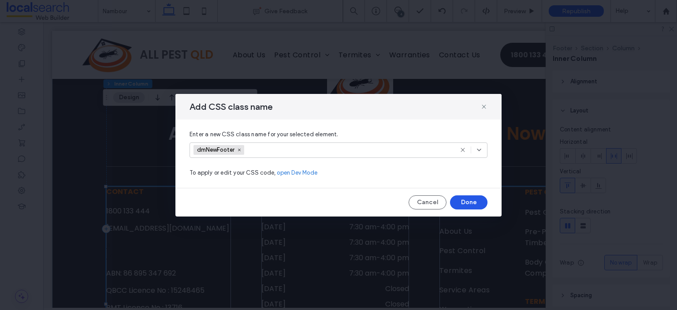
drag, startPoint x: 474, startPoint y: 197, endPoint x: 431, endPoint y: 175, distance: 48.5
click at [474, 197] on button "Done" at bounding box center [468, 202] width 37 height 14
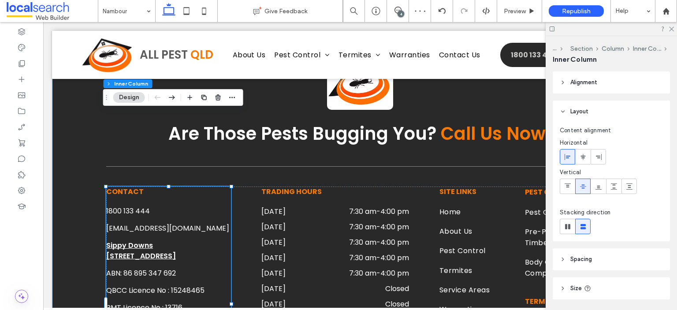
click at [174, 240] on link "Sippy Downs [STREET_ADDRESS]" at bounding box center [141, 250] width 70 height 21
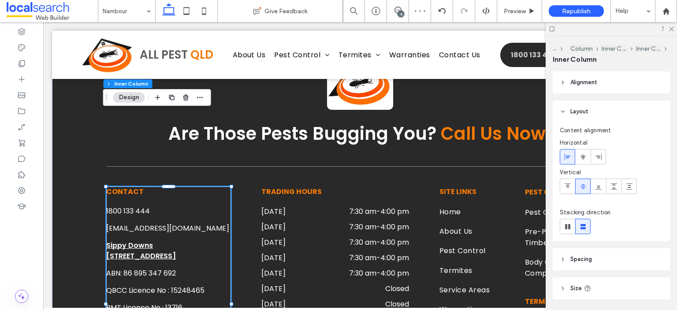
click at [174, 240] on link "Sippy Downs [STREET_ADDRESS]" at bounding box center [141, 250] width 70 height 21
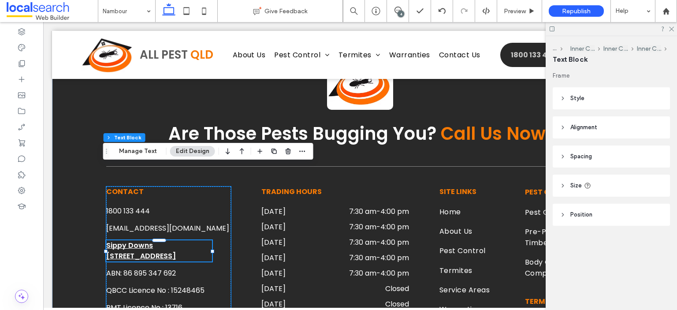
click at [174, 240] on link "Sippy Downs [STREET_ADDRESS]" at bounding box center [141, 250] width 70 height 21
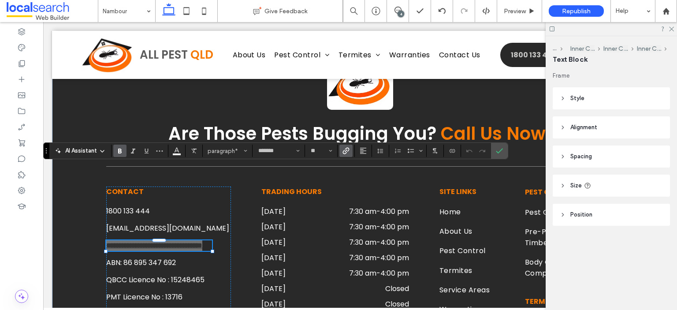
click at [121, 150] on use "Bold" at bounding box center [120, 150] width 4 height 5
click at [498, 148] on icon "Confirm" at bounding box center [499, 150] width 7 height 7
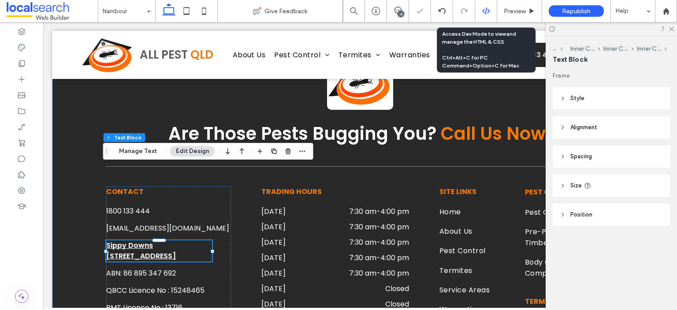
click at [488, 8] on icon at bounding box center [486, 11] width 8 height 8
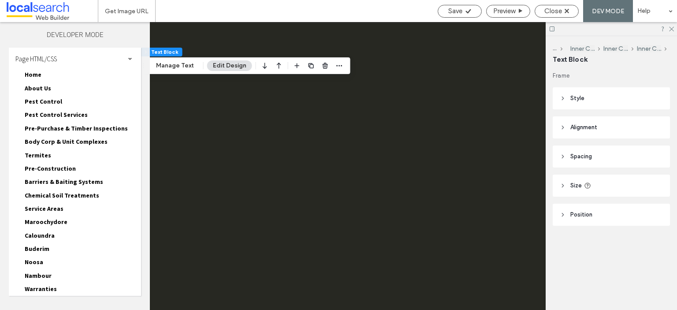
scroll to position [0, 0]
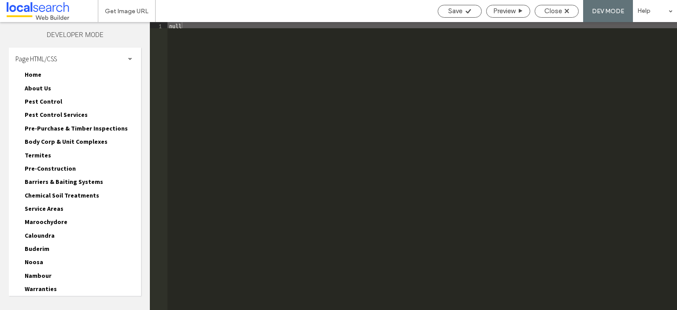
click at [81, 58] on div "Page HTML/CSS" at bounding box center [75, 59] width 132 height 22
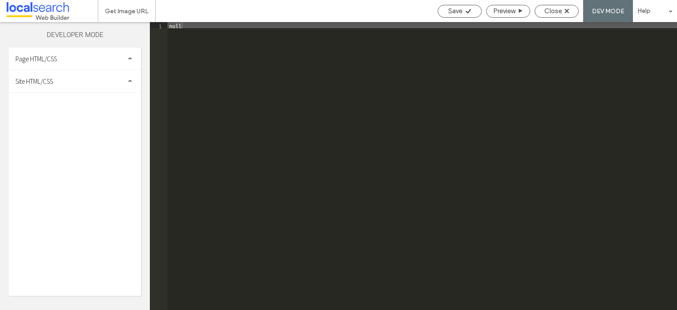
click at [74, 85] on div "Site HTML/CSS" at bounding box center [75, 81] width 132 height 22
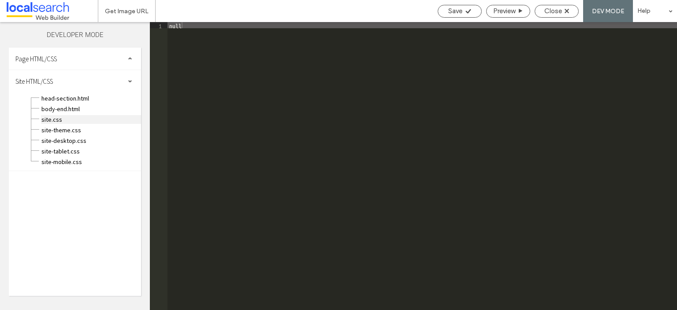
click at [70, 120] on span "site.css" at bounding box center [91, 119] width 100 height 9
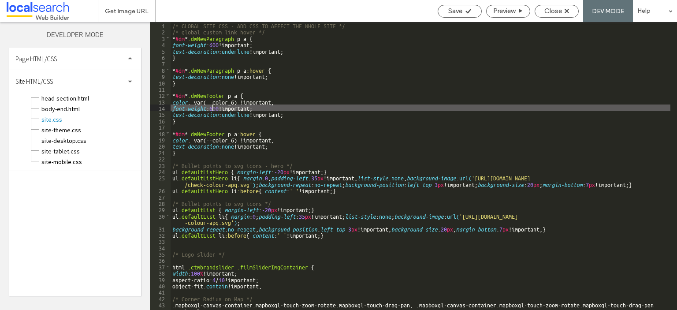
click at [212, 108] on div "/* GLOBAL SITE CSS - ADD CSS TO AFFECT THE WHOLE SITE */ /* global custom link …" at bounding box center [421, 172] width 500 height 300
type textarea "**"
click at [463, 12] on div "Save" at bounding box center [459, 11] width 43 height 8
click at [556, 9] on span "Close" at bounding box center [553, 11] width 18 height 8
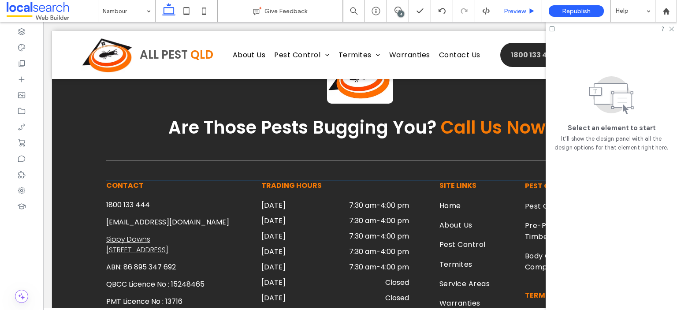
scroll to position [2864, 0]
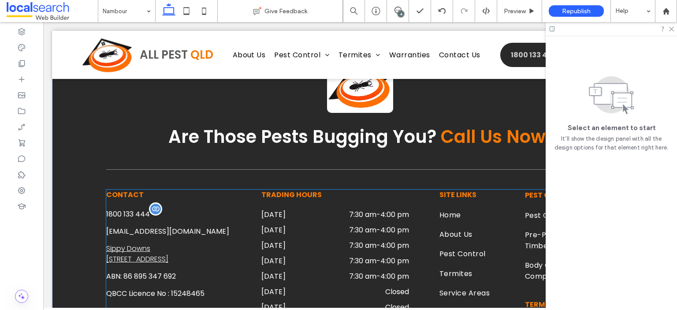
click at [130, 209] on span "1800 133 444" at bounding box center [128, 214] width 44 height 10
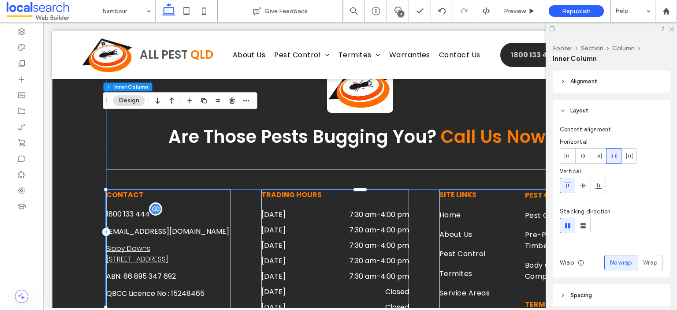
click at [130, 209] on span "1800 133 444" at bounding box center [128, 214] width 44 height 10
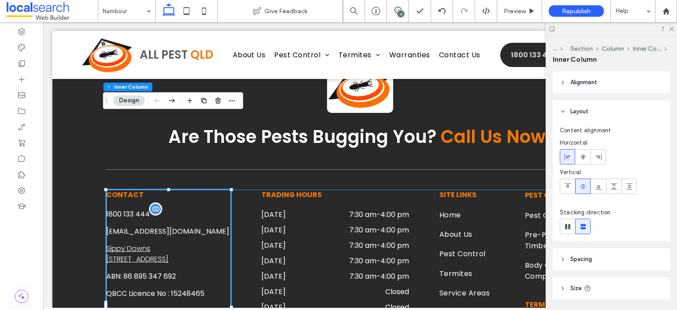
click at [130, 209] on span "1800 133 444" at bounding box center [128, 214] width 44 height 10
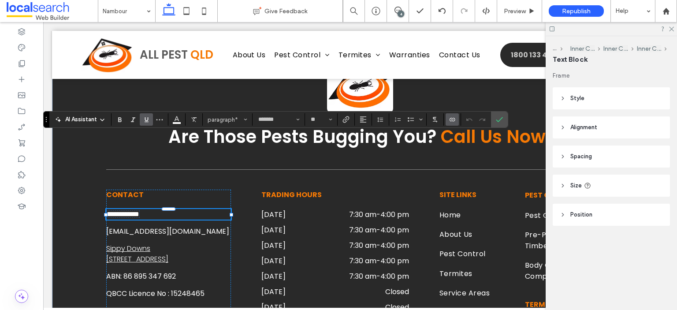
click at [148, 120] on icon "Underline" at bounding box center [146, 119] width 7 height 7
click at [135, 226] on span "[EMAIL_ADDRESS][DOMAIN_NAME]" at bounding box center [167, 231] width 123 height 10
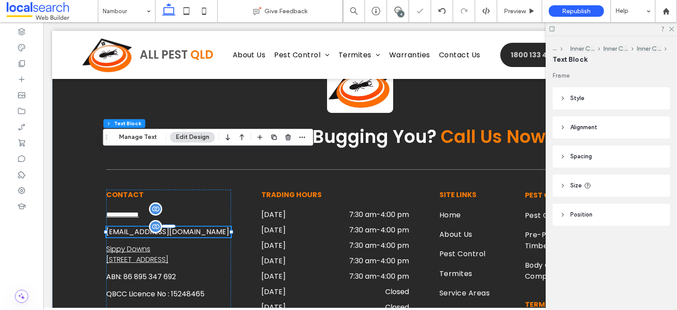
click at [135, 226] on span "[EMAIL_ADDRESS][DOMAIN_NAME]" at bounding box center [167, 231] width 123 height 10
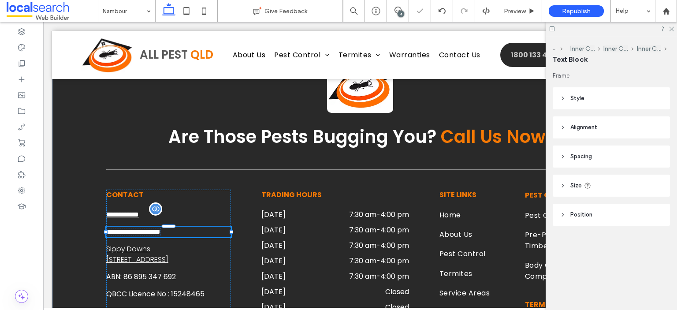
type input "*******"
type input "**"
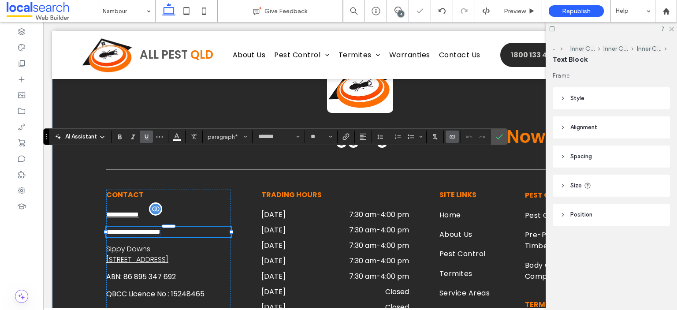
click at [145, 137] on icon "Underline" at bounding box center [146, 136] width 7 height 7
click at [501, 137] on icon "Confirm" at bounding box center [499, 136] width 7 height 7
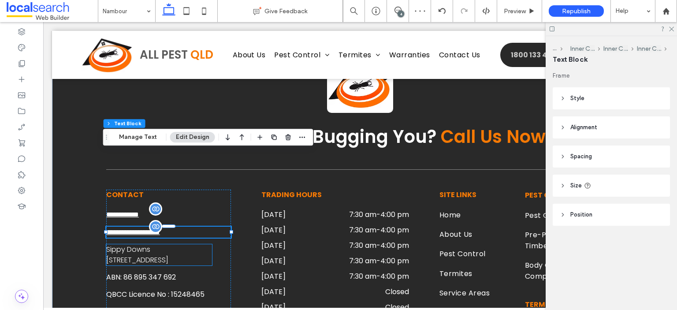
click at [168, 244] on link "Sippy Downs [STREET_ADDRESS]" at bounding box center [137, 254] width 62 height 21
click at [144, 229] on span "**********" at bounding box center [133, 232] width 54 height 7
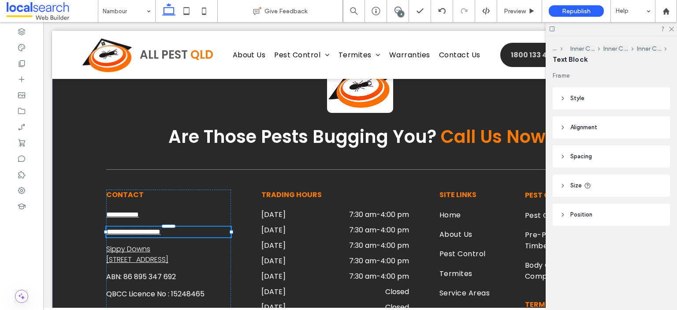
type input "*******"
type input "**"
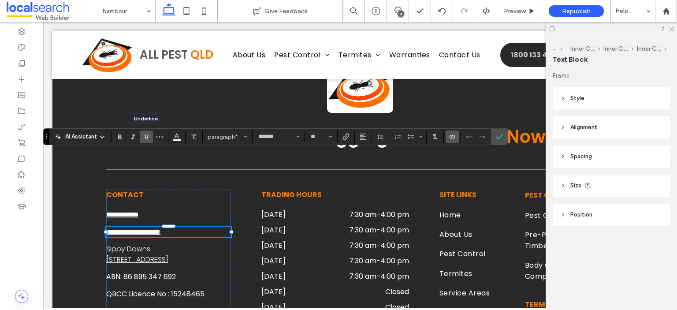
click at [145, 138] on icon "Underline" at bounding box center [146, 136] width 7 height 7
click at [343, 136] on use "Link" at bounding box center [346, 137] width 7 height 7
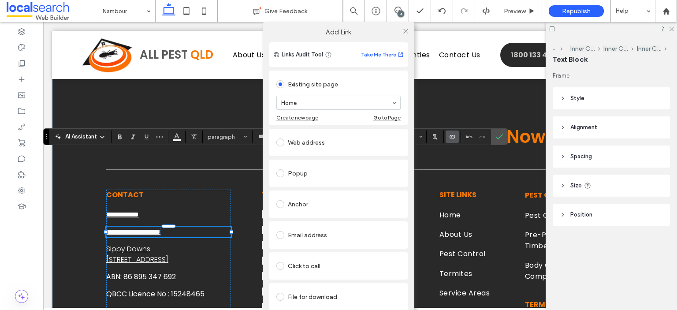
scroll to position [9, 0]
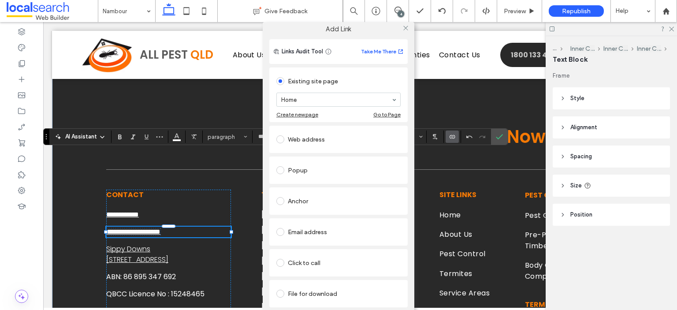
click at [335, 225] on div "Email address" at bounding box center [338, 232] width 124 height 14
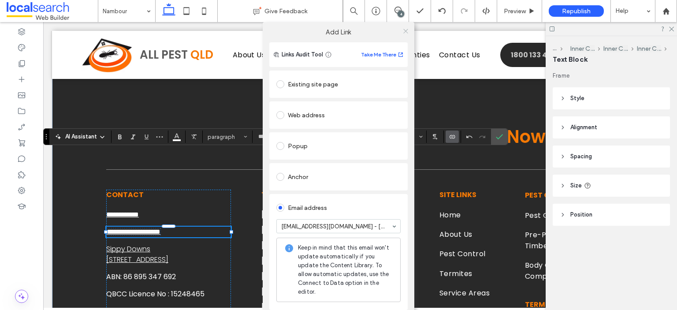
click at [402, 31] on icon at bounding box center [405, 31] width 7 height 7
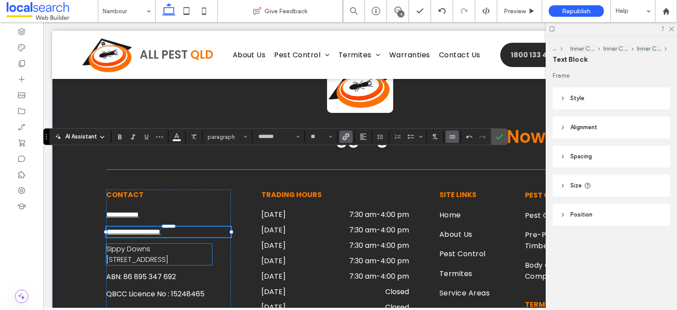
click at [168, 244] on link "Sippy Downs [STREET_ADDRESS]" at bounding box center [137, 254] width 62 height 21
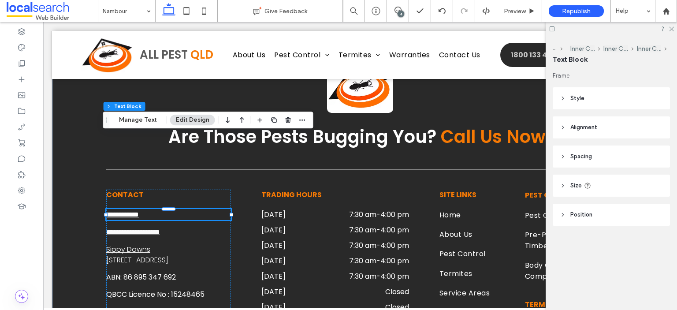
click at [139, 211] on span "**********" at bounding box center [122, 214] width 33 height 7
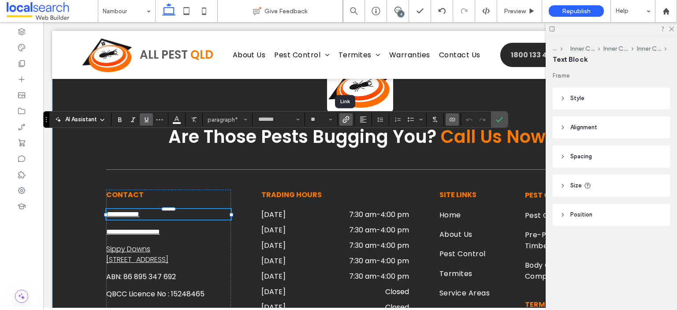
click at [345, 117] on use "Link" at bounding box center [346, 119] width 7 height 7
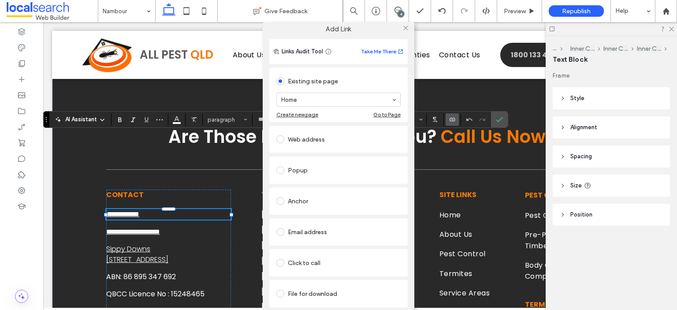
scroll to position [9, 0]
click at [319, 256] on div "Click to call" at bounding box center [338, 263] width 124 height 14
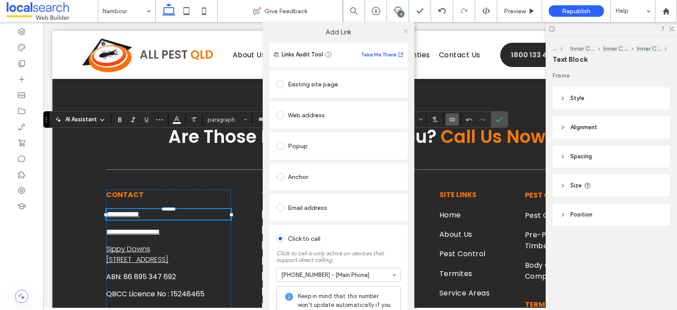
click at [402, 30] on icon at bounding box center [405, 31] width 7 height 7
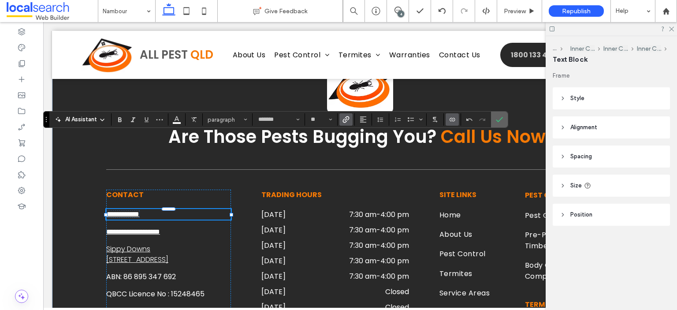
drag, startPoint x: 497, startPoint y: 119, endPoint x: 401, endPoint y: 109, distance: 96.6
click at [497, 119] on icon "Confirm" at bounding box center [499, 119] width 7 height 7
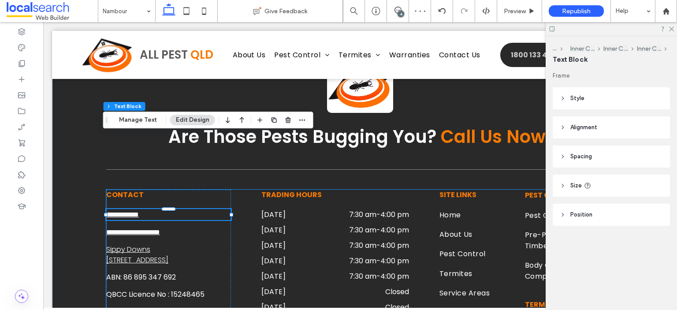
click at [234, 212] on div "**********" at bounding box center [360, 306] width 508 height 235
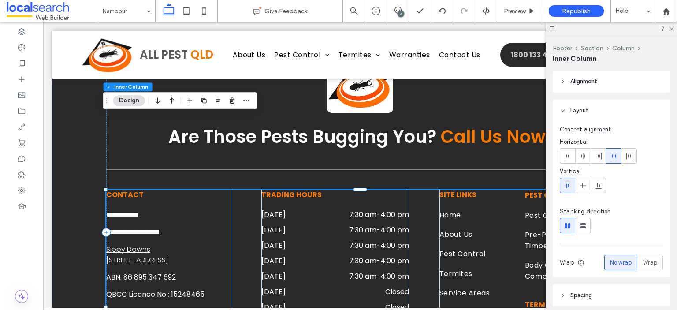
click at [213, 189] on div "**********" at bounding box center [168, 261] width 125 height 145
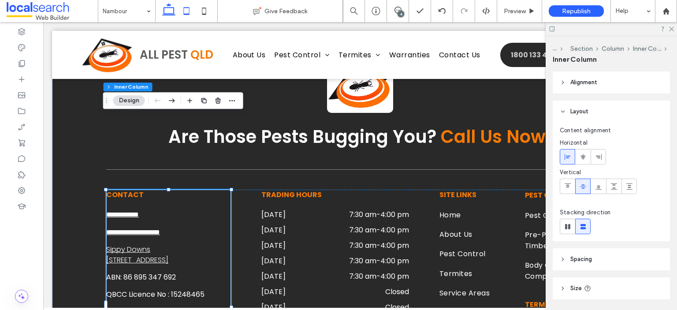
click at [190, 12] on icon at bounding box center [187, 11] width 18 height 18
type input "***"
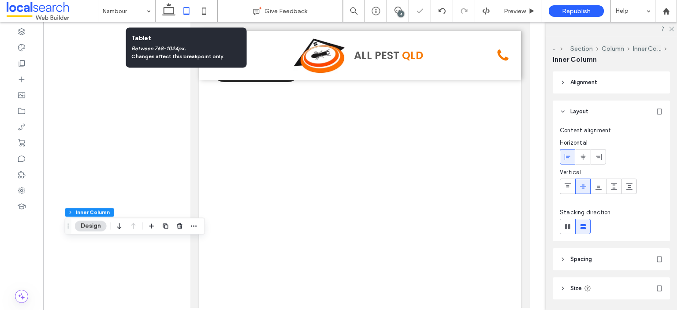
type input "***"
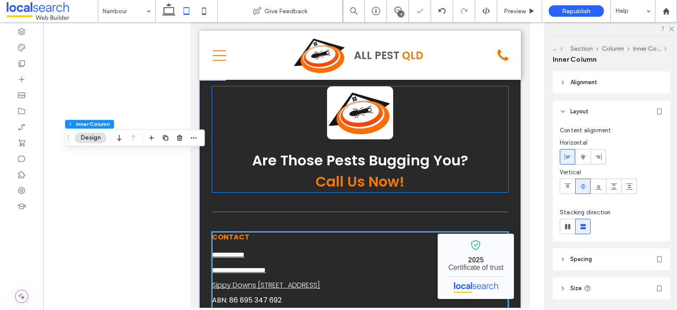
scroll to position [3604, 0]
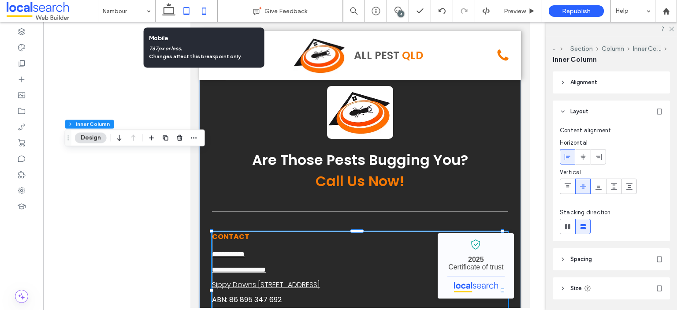
click at [206, 3] on icon at bounding box center [204, 11] width 18 height 18
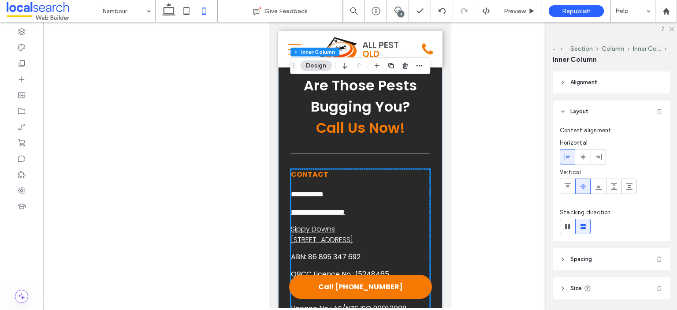
scroll to position [4126, 0]
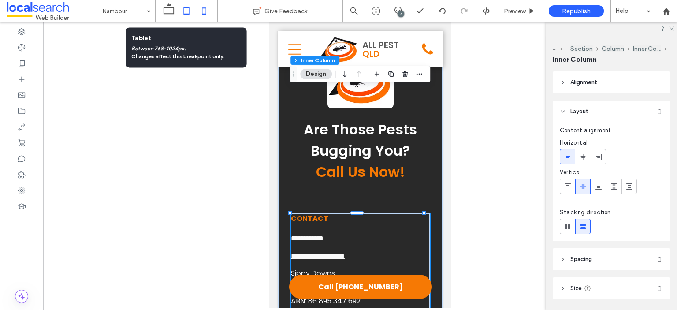
click at [184, 6] on icon at bounding box center [187, 11] width 18 height 18
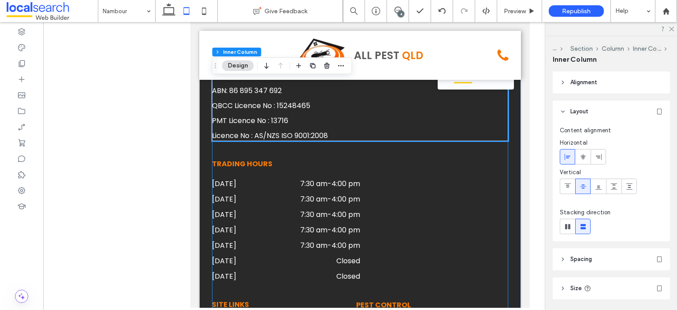
scroll to position [3857, 0]
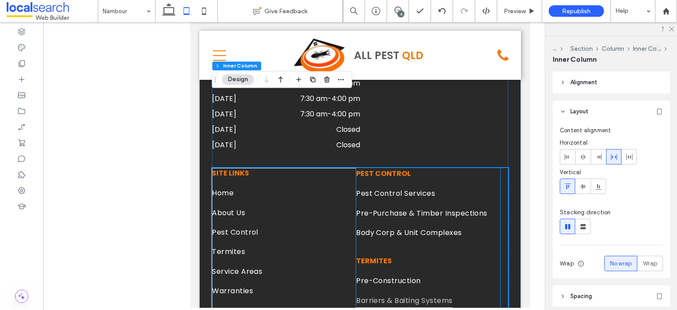
scroll to position [3945, 0]
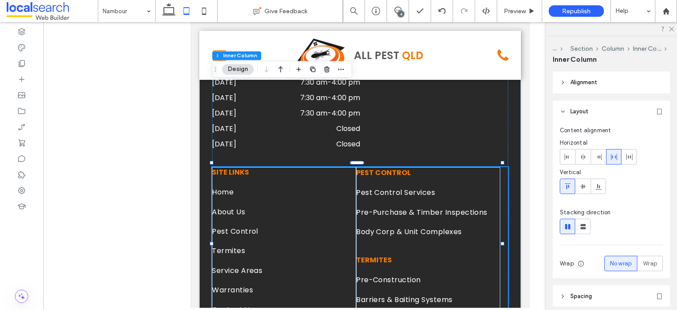
click at [499, 211] on div "SITE LINKS Home About Us Pest Control Termites Service Areas Warranties Contact…" at bounding box center [360, 248] width 296 height 163
click at [627, 157] on icon at bounding box center [629, 156] width 7 height 7
click at [615, 156] on use at bounding box center [614, 157] width 6 height 6
click at [326, 240] on div "SITE LINKS Home About Us Pest Control Termites Service Areas Warranties Contact…" at bounding box center [360, 248] width 296 height 163
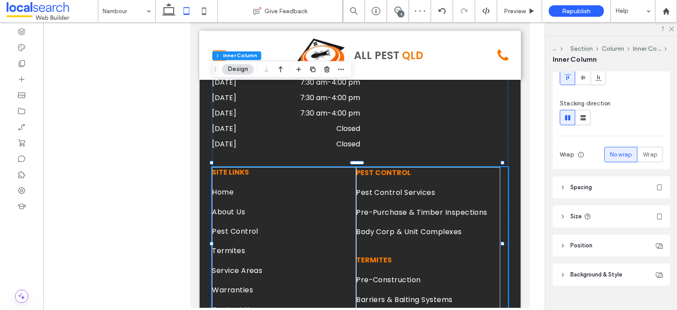
scroll to position [123, 0]
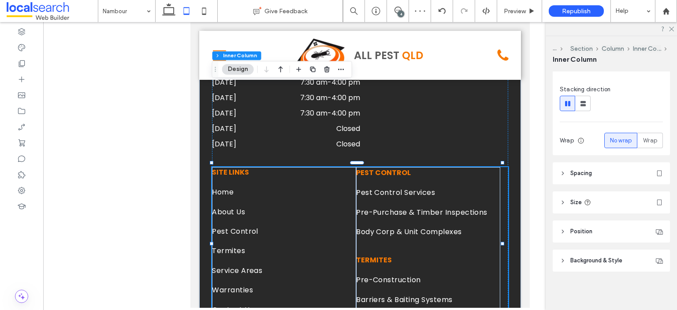
click at [613, 175] on header "Spacing" at bounding box center [611, 173] width 117 height 22
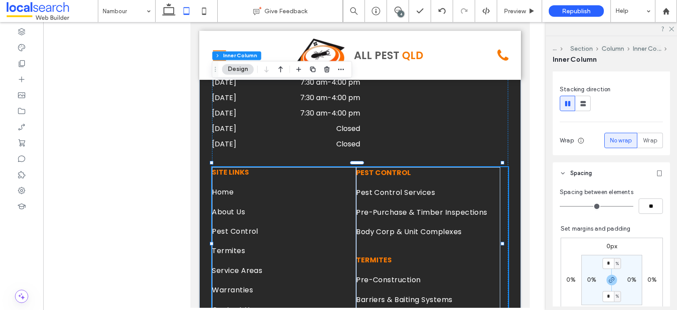
type input "*"
type input "**"
type input "*"
type input "**"
click at [568, 206] on input "range" at bounding box center [597, 206] width 74 height 1
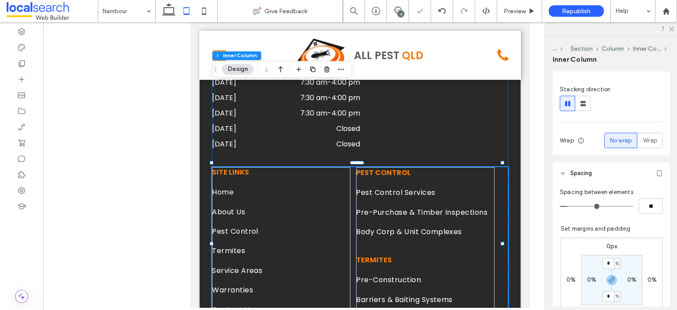
type input "*"
type input "**"
type input "*"
click at [565, 206] on input "range" at bounding box center [597, 206] width 74 height 1
click at [494, 204] on div "SITE LINKS Home About Us Pest Control Termites Service Areas Warranties Contact…" at bounding box center [360, 248] width 296 height 163
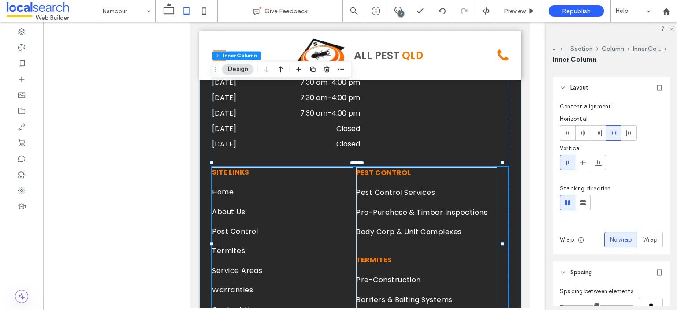
scroll to position [0, 0]
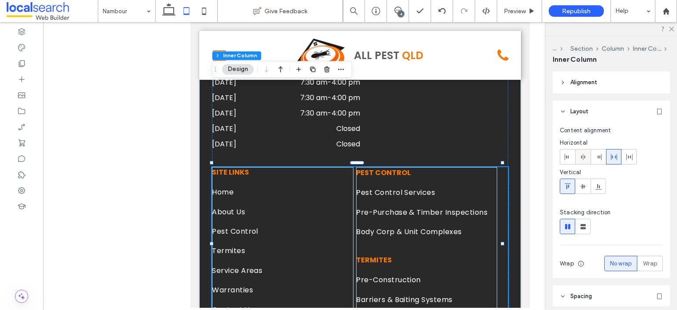
click at [581, 156] on use at bounding box center [583, 157] width 4 height 6
click at [599, 156] on icon at bounding box center [598, 156] width 7 height 7
click at [614, 156] on icon at bounding box center [613, 156] width 7 height 7
click at [469, 167] on div "PEST CONTROL Pest Control Services Pre-Purchase & Timber Inspections Body Corp …" at bounding box center [426, 248] width 141 height 163
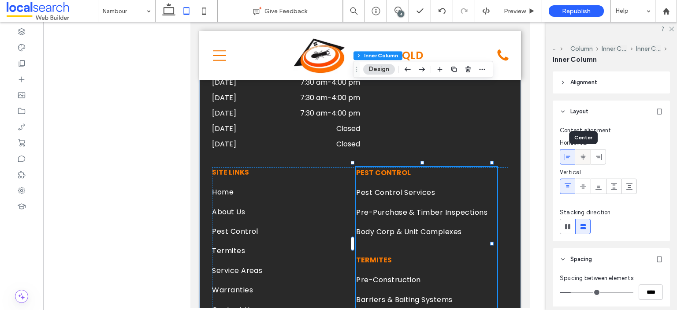
click at [582, 157] on use at bounding box center [582, 156] width 5 height 6
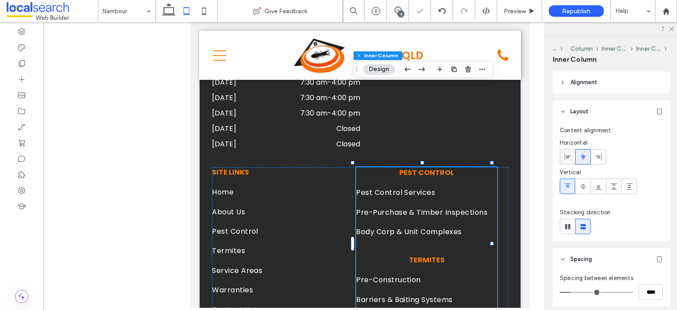
click at [571, 157] on div at bounding box center [567, 156] width 15 height 15
click at [496, 172] on div "SITE LINKS Home About Us Pest Control Termites Service Areas Warranties Contact…" at bounding box center [360, 248] width 296 height 163
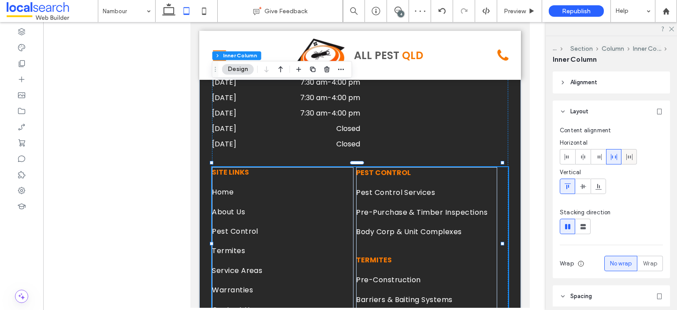
click at [628, 156] on icon at bounding box center [629, 156] width 7 height 7
click at [613, 156] on icon at bounding box center [613, 156] width 7 height 7
click at [597, 82] on span "Alignment" at bounding box center [583, 82] width 27 height 9
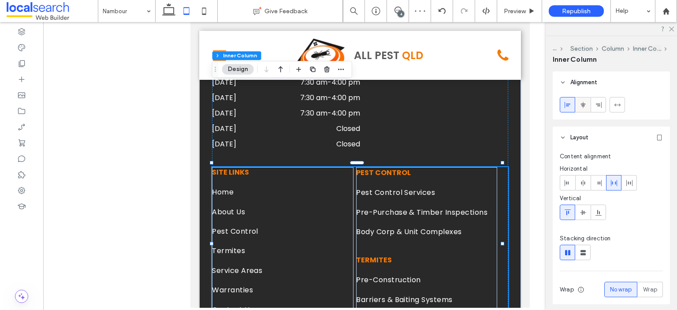
click at [584, 105] on icon at bounding box center [582, 104] width 7 height 7
click at [570, 106] on icon at bounding box center [567, 104] width 7 height 7
click at [645, 286] on span "Wrap" at bounding box center [650, 289] width 14 height 9
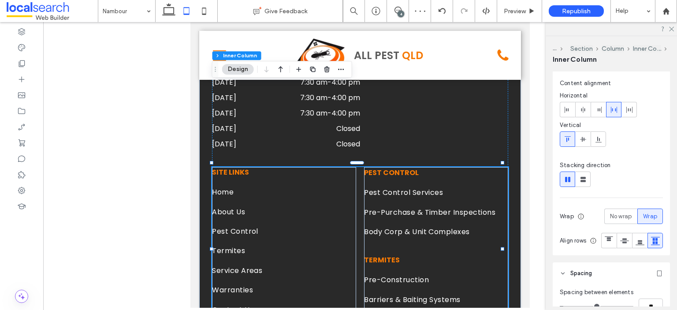
scroll to position [88, 0]
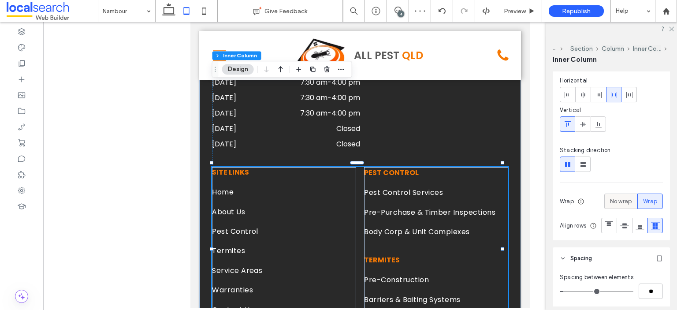
click at [616, 197] on span "No wrap" at bounding box center [621, 201] width 22 height 9
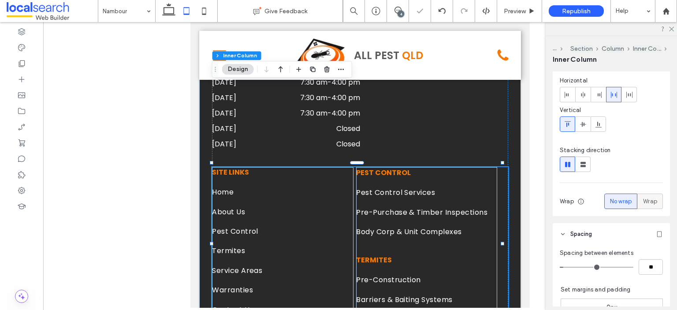
click at [646, 197] on span "Wrap" at bounding box center [650, 201] width 14 height 9
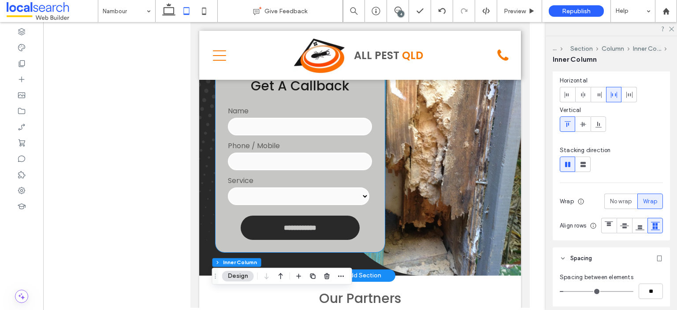
scroll to position [220, 0]
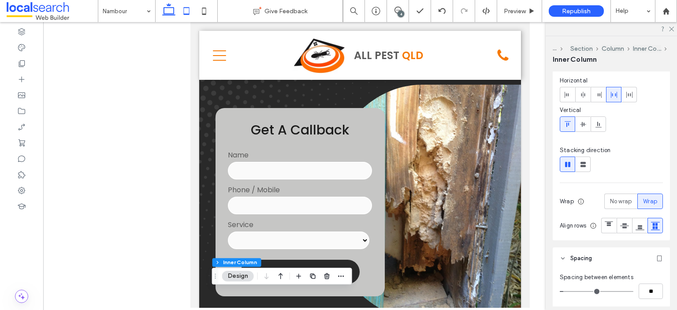
click at [162, 6] on icon at bounding box center [169, 11] width 18 height 18
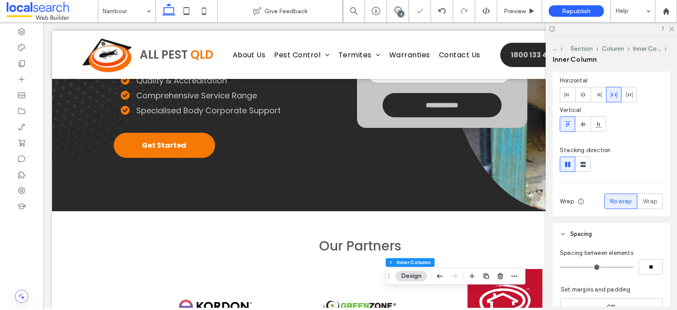
type input "*"
type input "**"
type input "****"
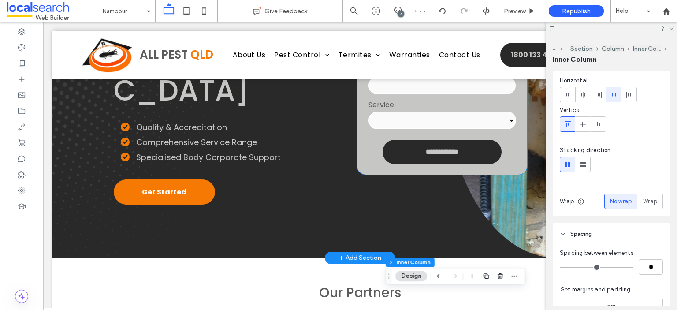
scroll to position [88, 0]
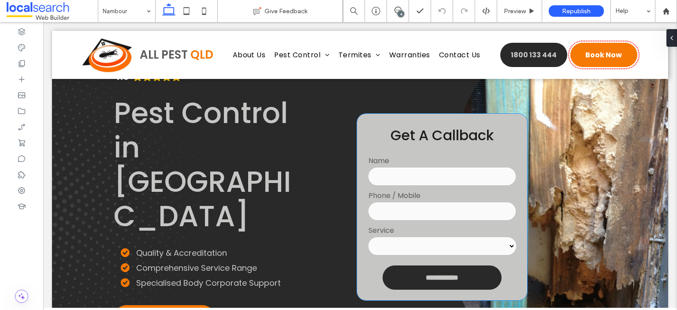
scroll to position [44, 0]
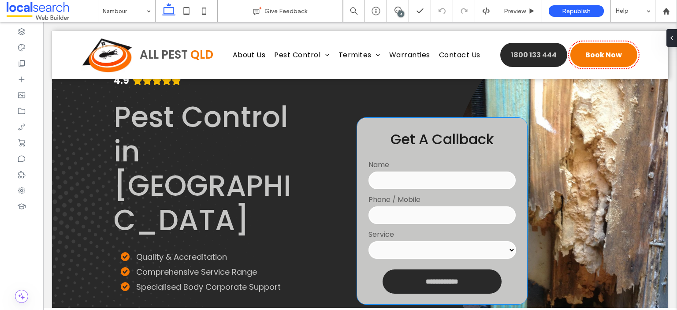
click at [499, 124] on div "**********" at bounding box center [442, 211] width 170 height 186
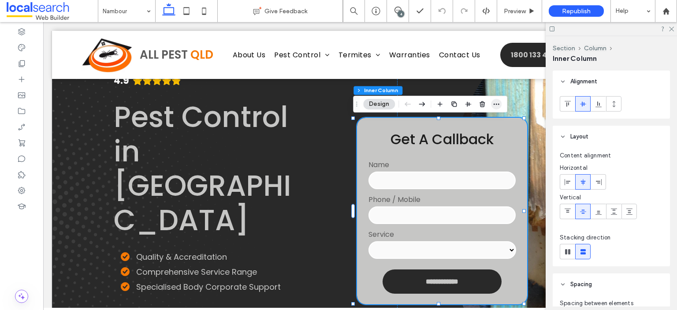
click at [495, 103] on icon "button" at bounding box center [496, 103] width 7 height 7
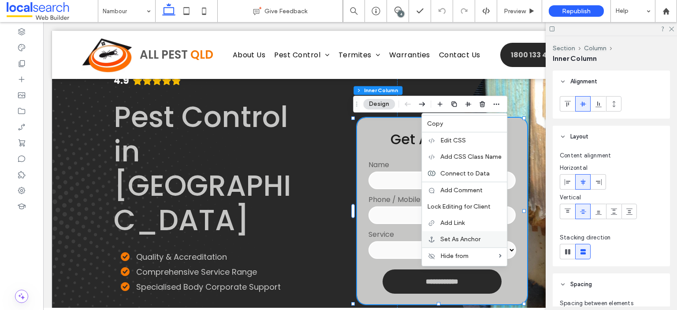
click at [471, 238] on span "Set As Anchor" at bounding box center [460, 238] width 40 height 7
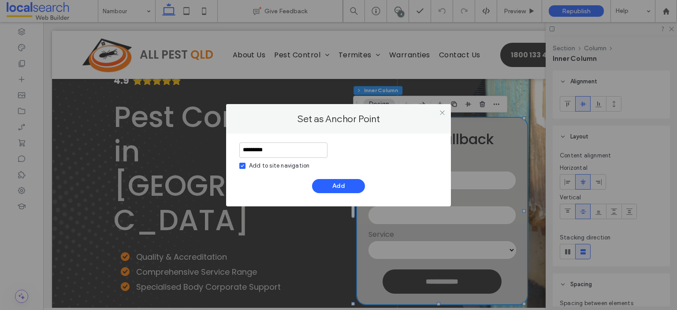
type input "*********"
click at [300, 167] on div "Add to site navigation" at bounding box center [279, 165] width 60 height 9
click at [348, 187] on button "Add" at bounding box center [338, 186] width 53 height 14
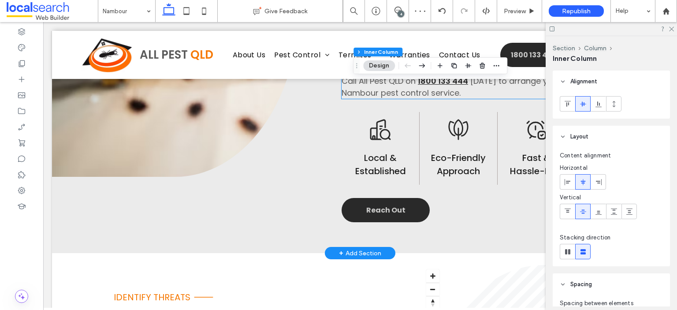
scroll to position [881, 0]
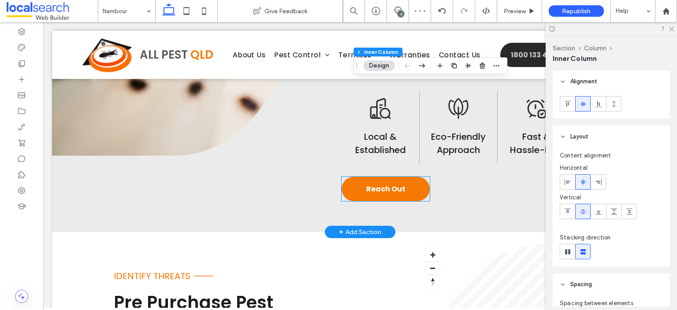
click at [394, 186] on span "Reach Out" at bounding box center [385, 188] width 39 height 11
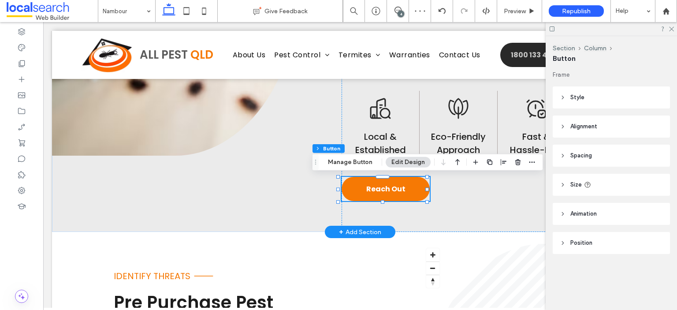
type input "**"
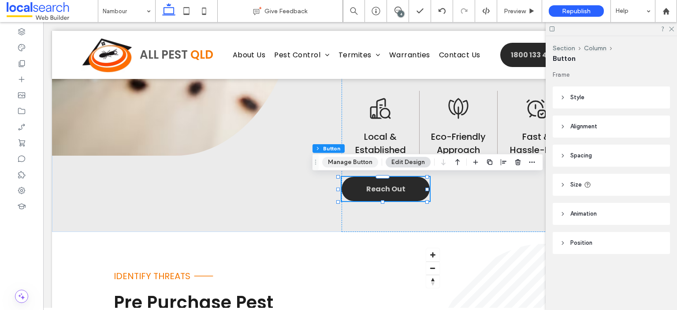
click at [361, 161] on button "Manage Button" at bounding box center [350, 162] width 56 height 11
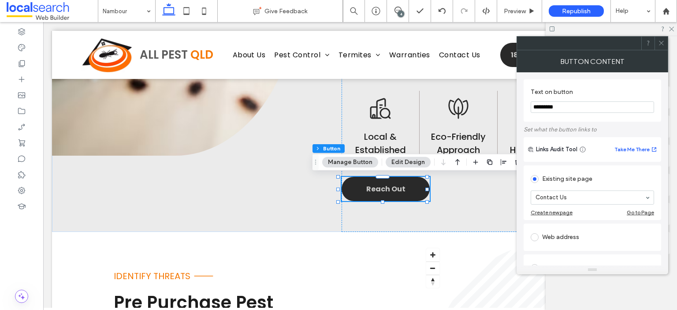
scroll to position [132, 0]
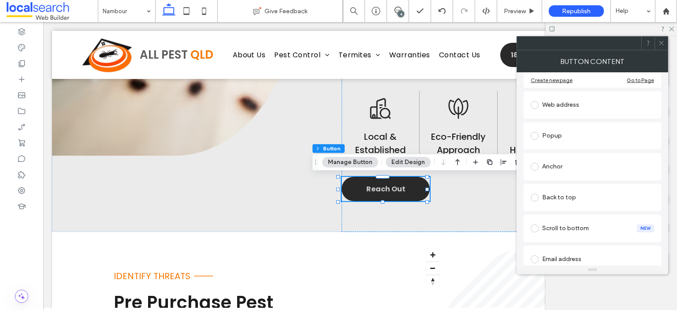
click at [584, 169] on div "Anchor" at bounding box center [591, 167] width 123 height 14
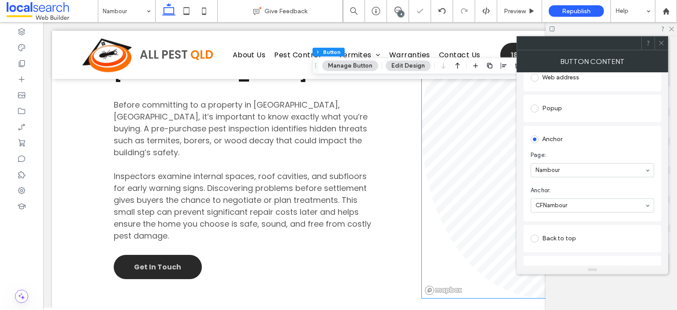
scroll to position [1278, 0]
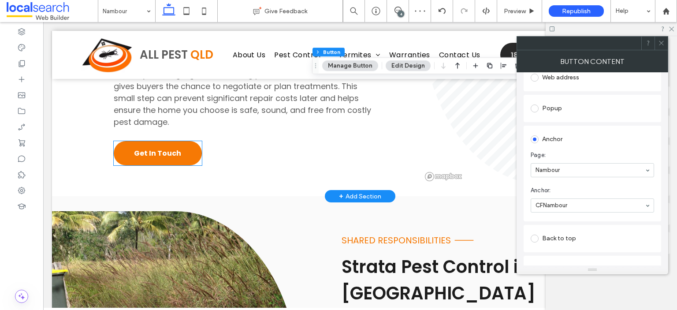
click at [147, 148] on span "Get In Touch" at bounding box center [157, 153] width 47 height 11
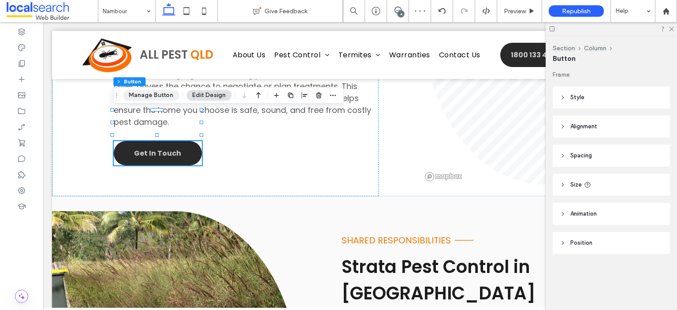
click at [159, 96] on button "Manage Button" at bounding box center [151, 95] width 56 height 11
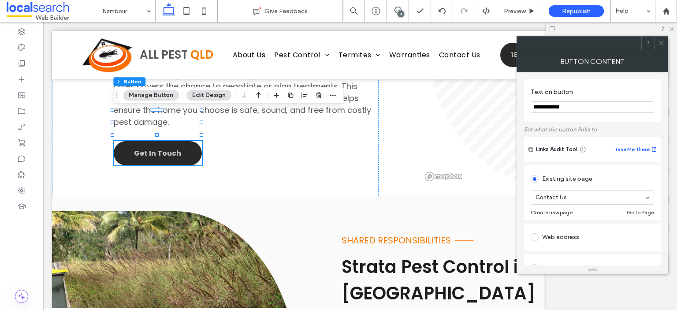
scroll to position [132, 0]
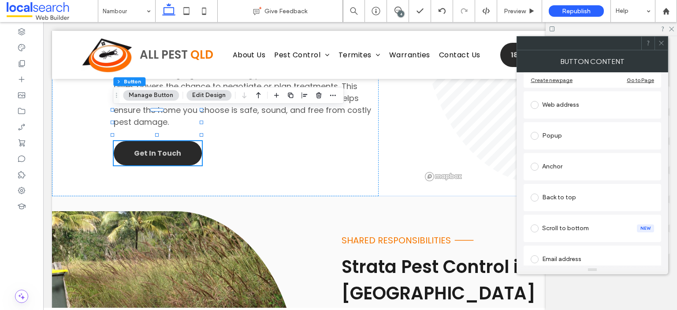
click at [593, 167] on div "Anchor" at bounding box center [591, 167] width 123 height 14
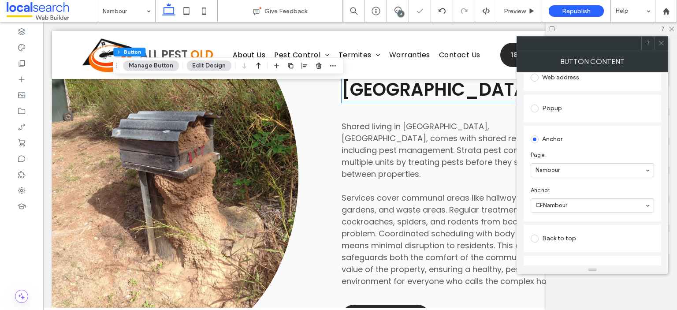
scroll to position [1498, 0]
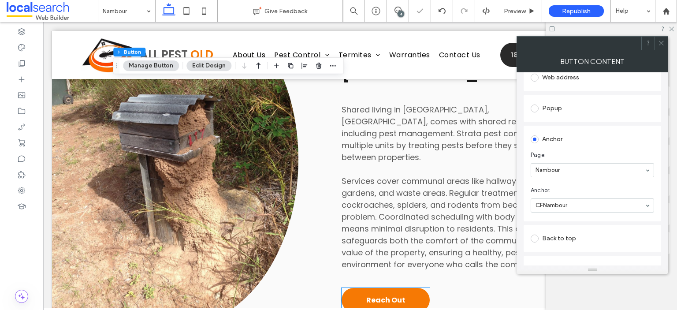
click at [386, 294] on span "Reach Out" at bounding box center [385, 299] width 39 height 11
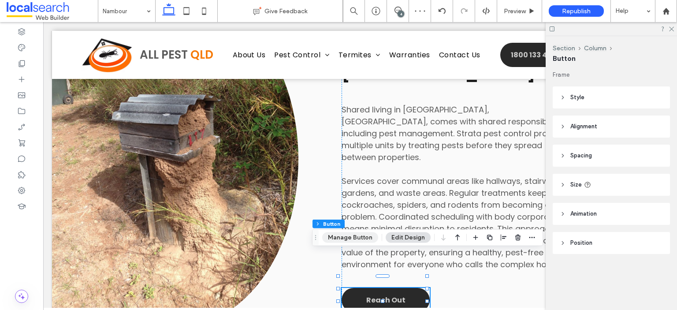
click at [343, 236] on button "Manage Button" at bounding box center [350, 237] width 56 height 11
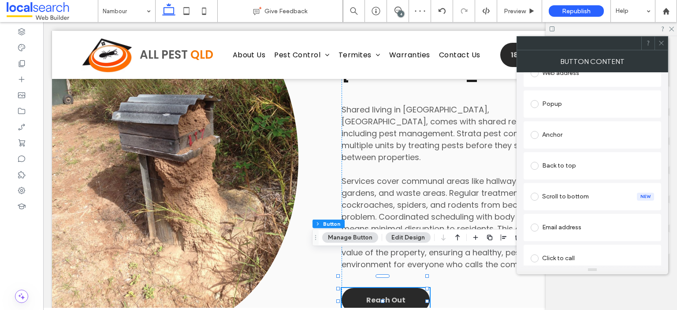
scroll to position [201, 0]
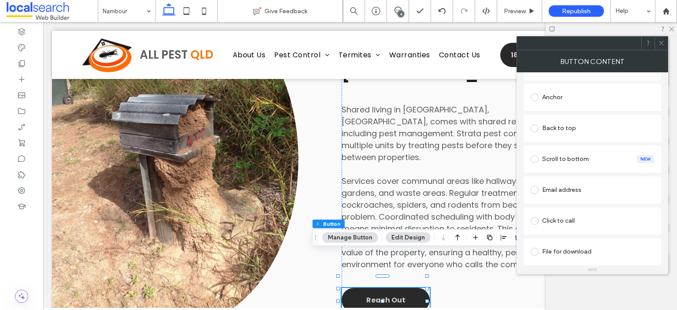
click at [583, 95] on div "Anchor" at bounding box center [591, 97] width 123 height 14
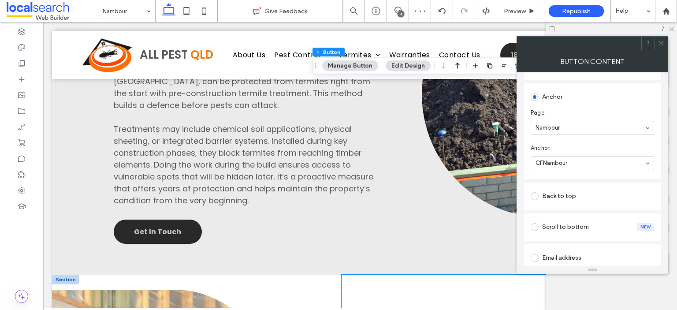
scroll to position [1983, 0]
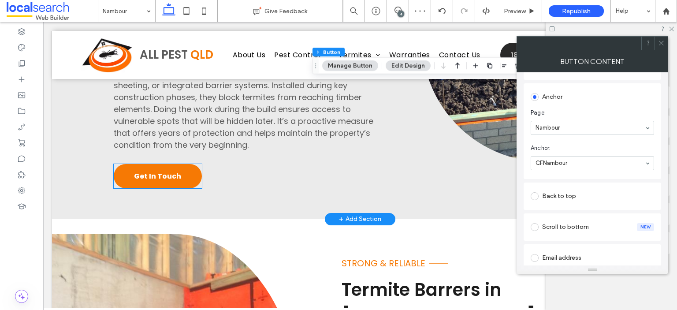
click at [171, 171] on span "Get In Touch" at bounding box center [157, 176] width 47 height 11
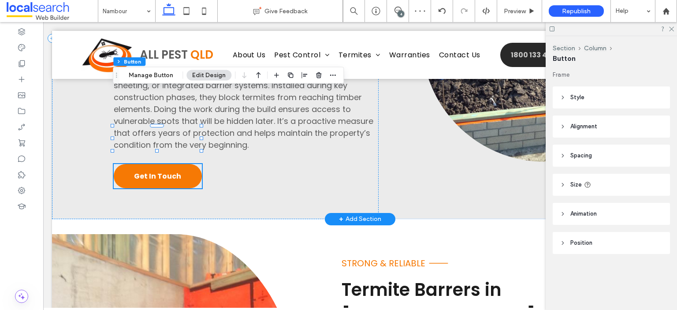
type input "**"
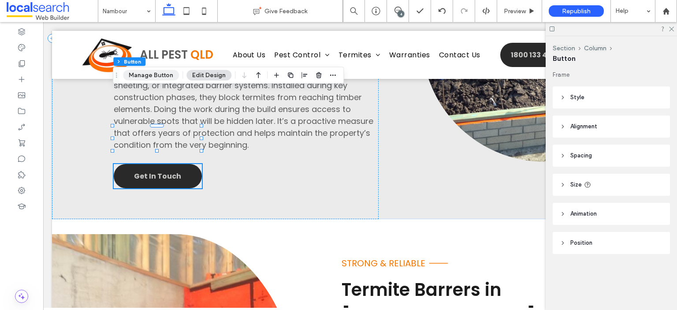
click at [165, 74] on button "Manage Button" at bounding box center [151, 75] width 56 height 11
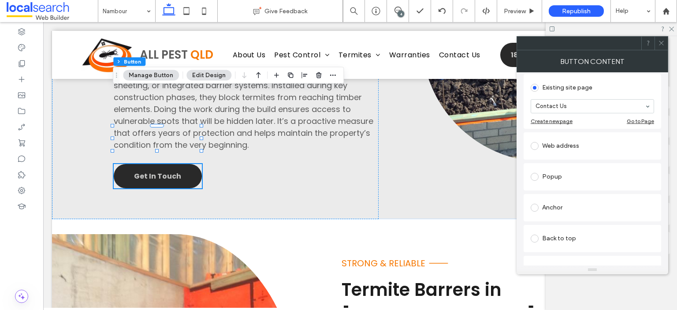
scroll to position [132, 0]
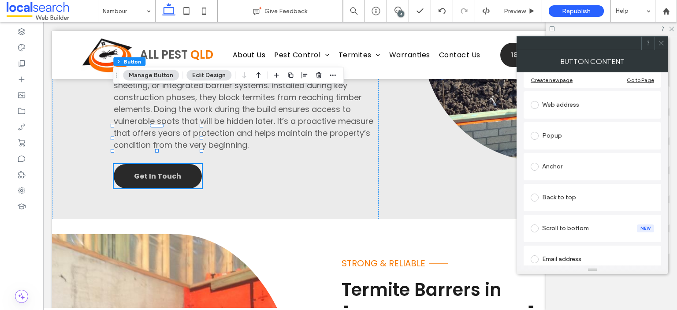
click at [585, 162] on div "Anchor" at bounding box center [591, 167] width 123 height 14
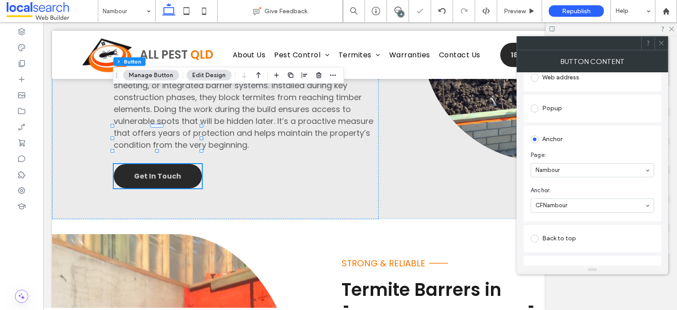
click at [659, 40] on icon at bounding box center [661, 43] width 7 height 7
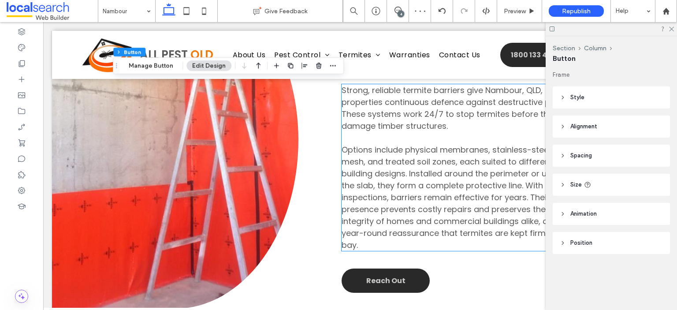
scroll to position [2291, 0]
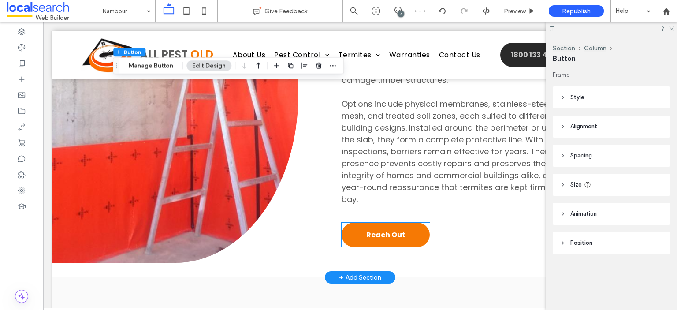
click at [384, 229] on span "Reach Out" at bounding box center [385, 234] width 39 height 11
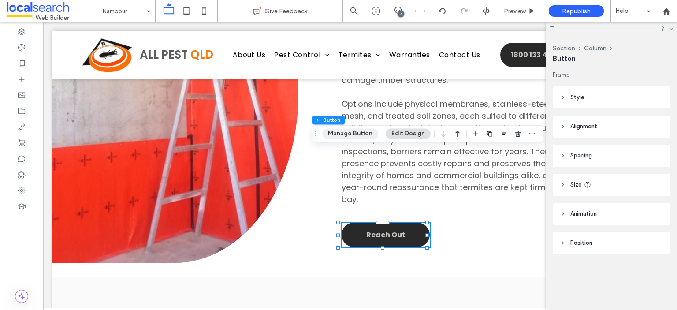
click at [350, 134] on button "Manage Button" at bounding box center [350, 133] width 56 height 11
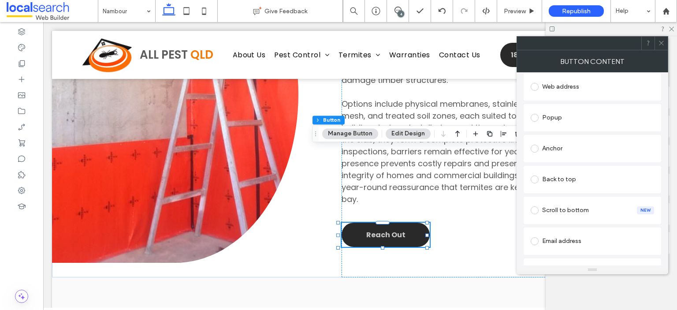
scroll to position [176, 0]
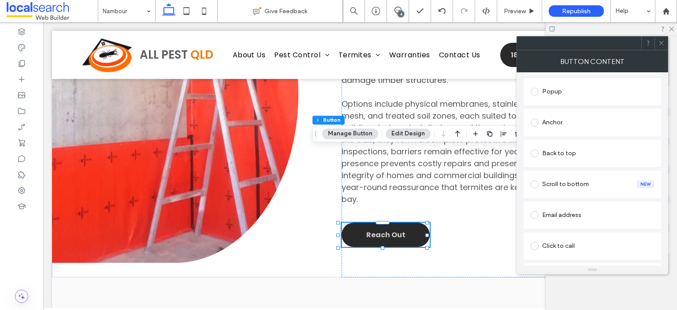
click at [590, 122] on div "Anchor" at bounding box center [591, 122] width 123 height 14
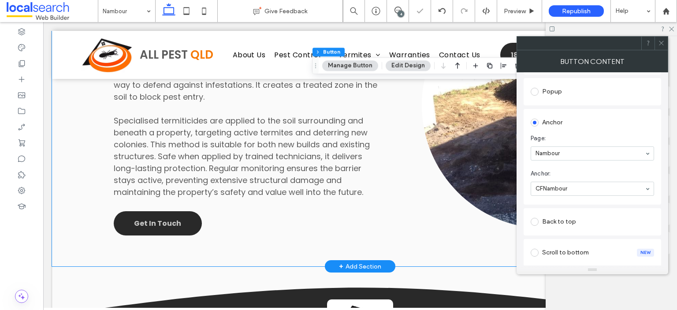
scroll to position [2644, 0]
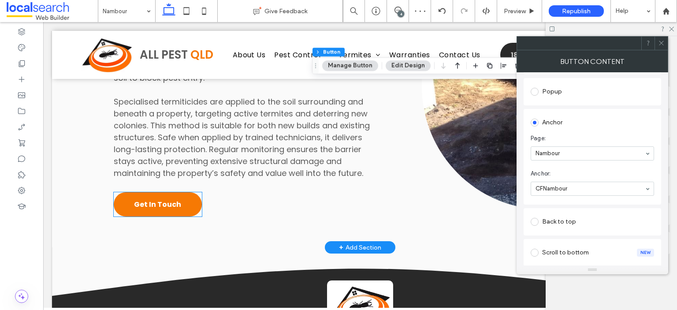
click at [123, 192] on link "Get In Touch" at bounding box center [158, 204] width 88 height 24
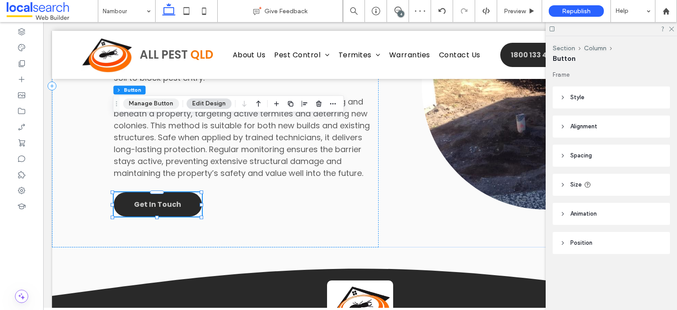
click at [147, 102] on button "Manage Button" at bounding box center [151, 103] width 56 height 11
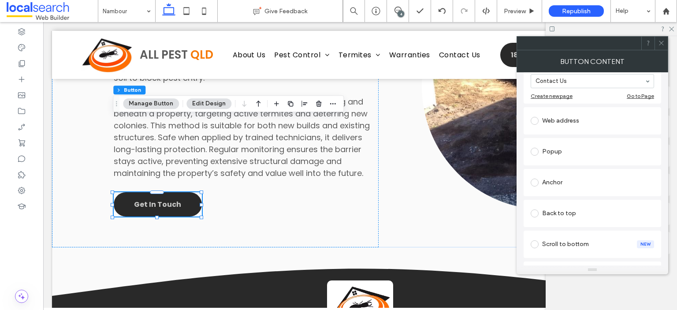
scroll to position [132, 0]
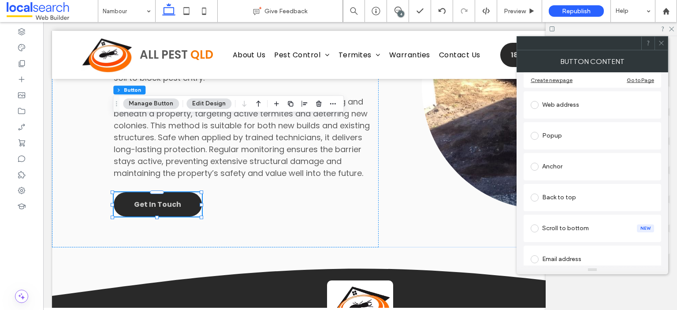
click at [575, 169] on div "Anchor" at bounding box center [591, 167] width 123 height 14
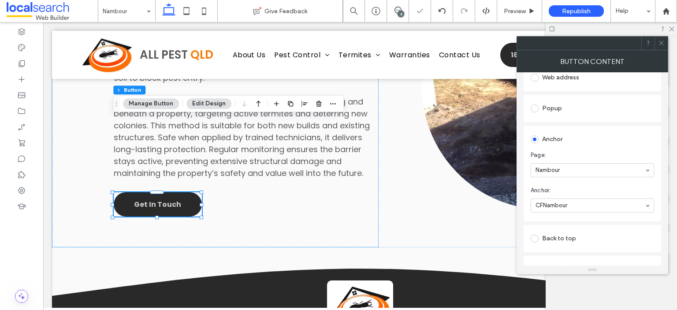
click at [660, 44] on icon at bounding box center [661, 43] width 7 height 7
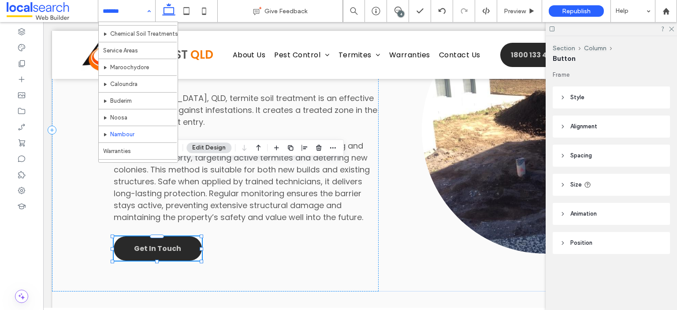
scroll to position [166, 0]
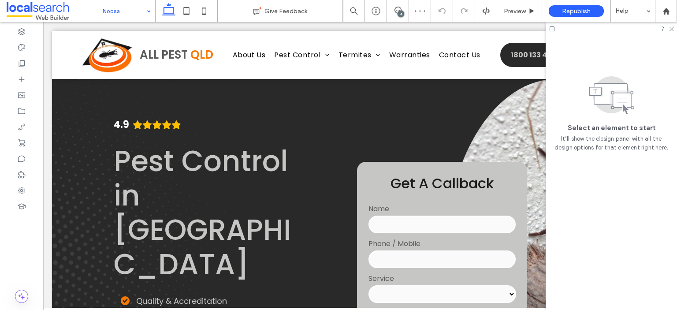
click at [104, 10] on input at bounding box center [125, 11] width 44 height 22
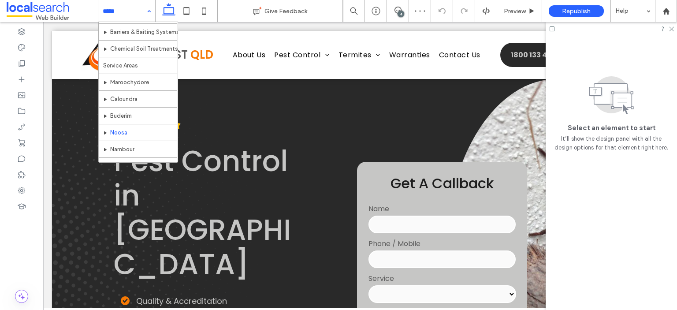
scroll to position [166, 0]
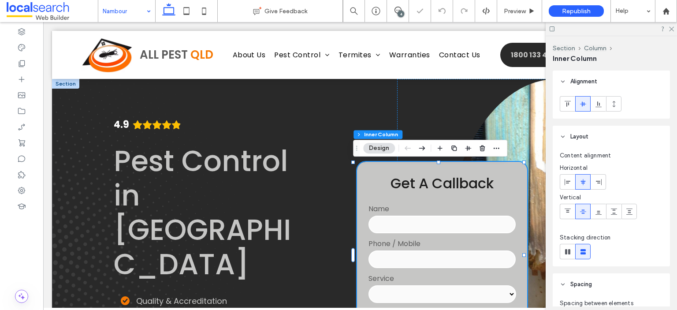
click at [473, 179] on span "Get A Callback" at bounding box center [441, 183] width 103 height 20
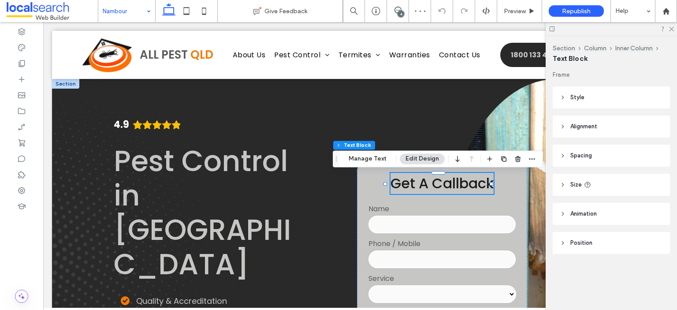
click at [476, 184] on span "Get A Callback" at bounding box center [441, 183] width 103 height 20
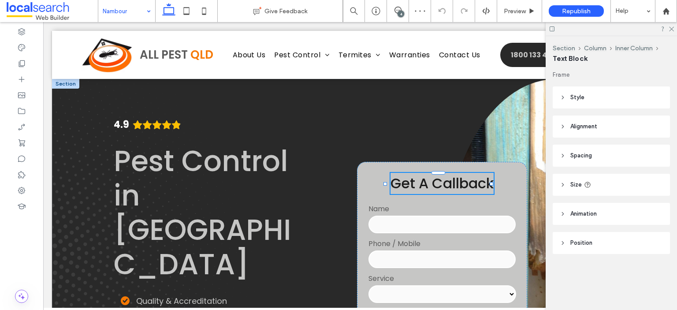
type input "*******"
type input "**"
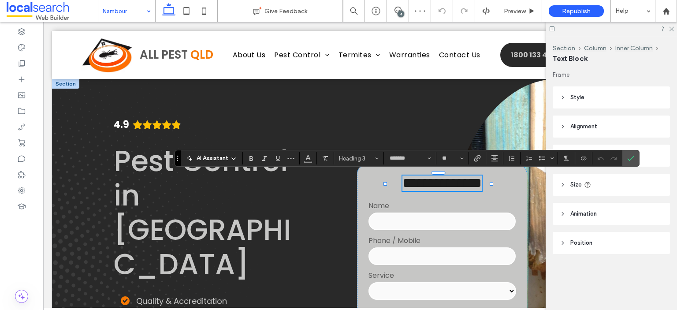
click at [482, 183] on span "**********" at bounding box center [441, 183] width 79 height 14
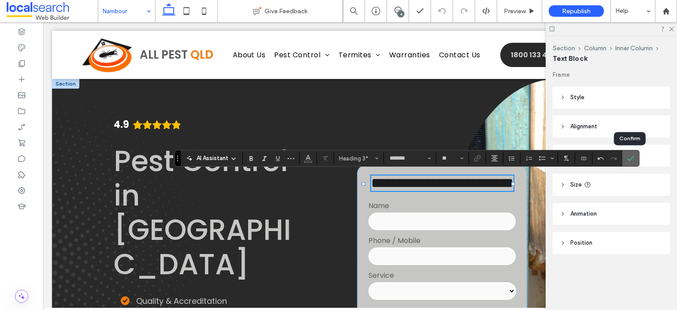
click at [629, 157] on icon "Confirm" at bounding box center [630, 158] width 7 height 7
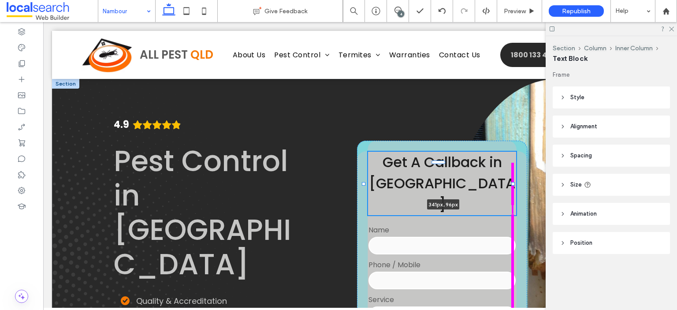
click at [513, 183] on div at bounding box center [513, 184] width 4 height 4
type input "***"
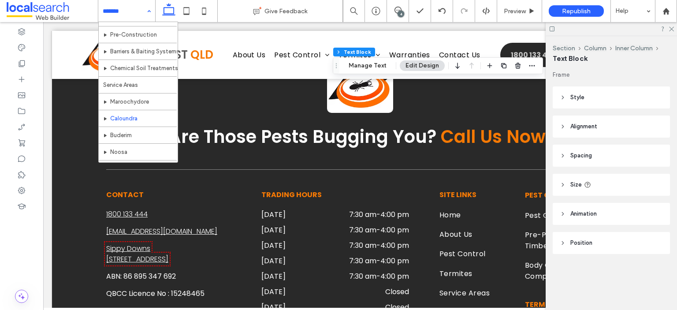
scroll to position [166, 0]
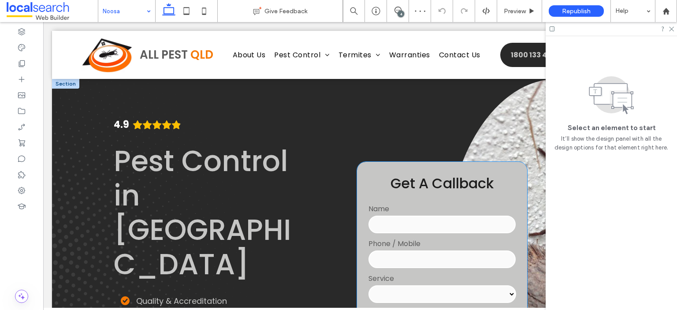
click at [452, 180] on span "Get A Callback" at bounding box center [441, 183] width 103 height 20
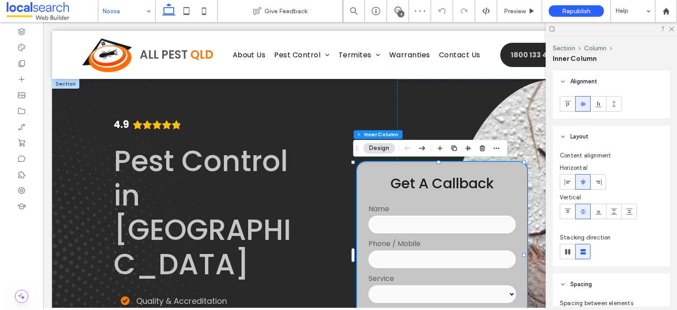
click at [464, 182] on span "Get A Callback" at bounding box center [441, 183] width 103 height 20
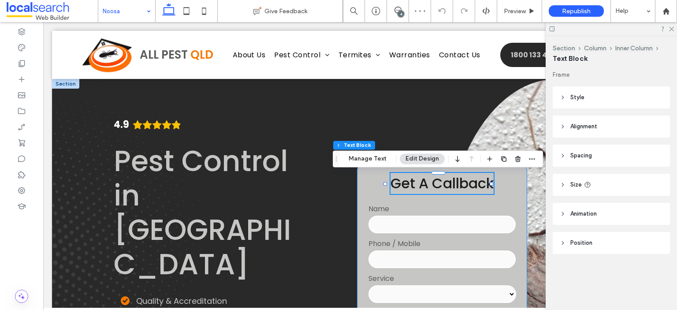
click at [476, 183] on span "Get A Callback" at bounding box center [441, 183] width 103 height 20
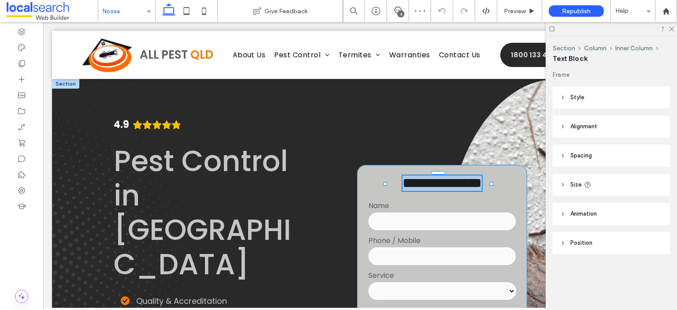
type input "*******"
type input "**"
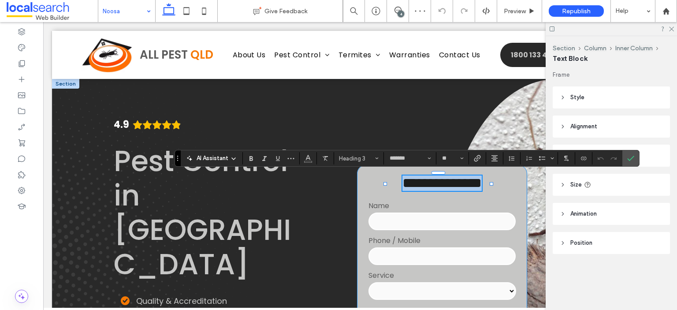
click at [482, 183] on span "**********" at bounding box center [441, 183] width 79 height 14
click at [630, 159] on use "Confirm" at bounding box center [630, 158] width 7 height 5
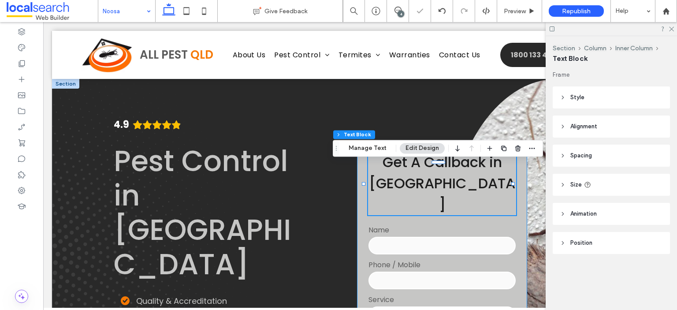
click at [517, 211] on div "**********" at bounding box center [442, 255] width 170 height 229
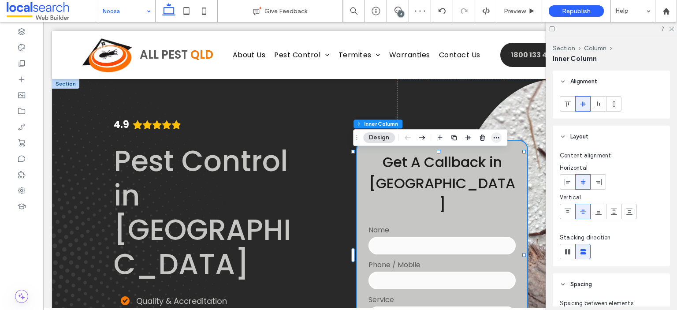
click at [494, 139] on icon "button" at bounding box center [496, 137] width 7 height 7
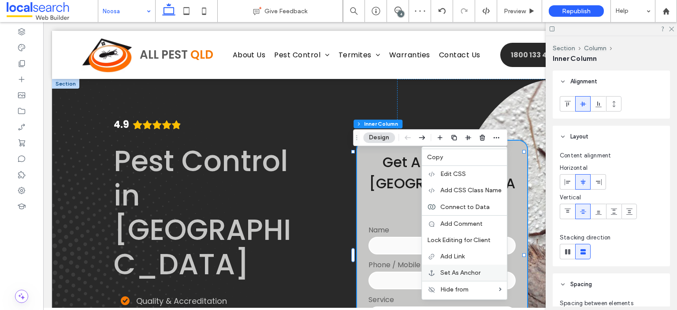
click at [467, 274] on span "Set As Anchor" at bounding box center [460, 272] width 40 height 7
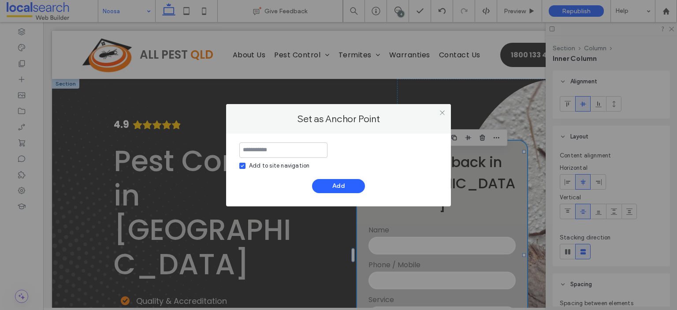
click at [279, 164] on div "Add to site navigation" at bounding box center [279, 165] width 60 height 9
click at [280, 150] on input at bounding box center [283, 149] width 88 height 15
type input "*******"
click at [337, 187] on button "Add" at bounding box center [338, 186] width 53 height 14
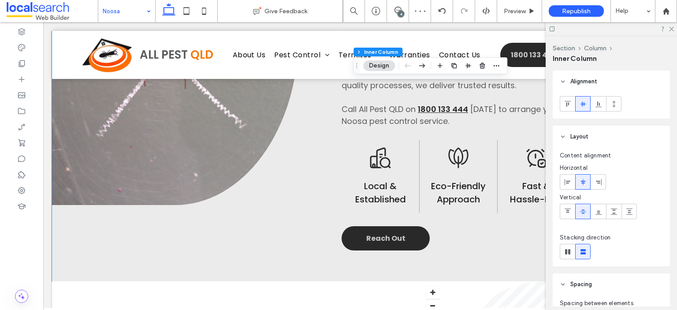
scroll to position [837, 0]
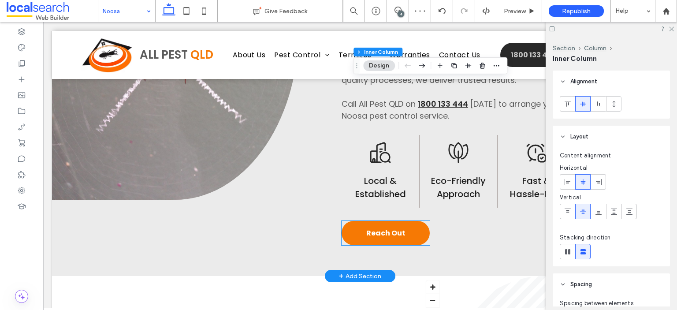
click at [391, 237] on span "Reach Out" at bounding box center [385, 232] width 39 height 11
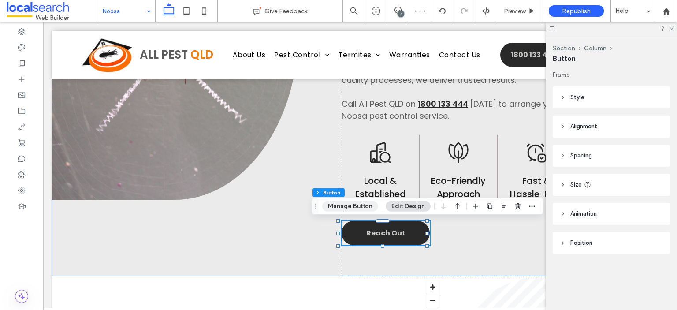
click at [361, 208] on button "Manage Button" at bounding box center [350, 206] width 56 height 11
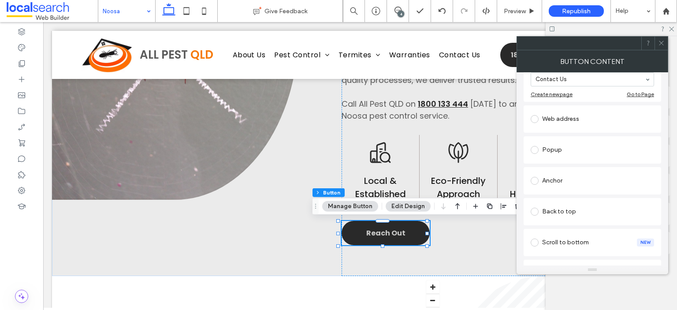
scroll to position [132, 0]
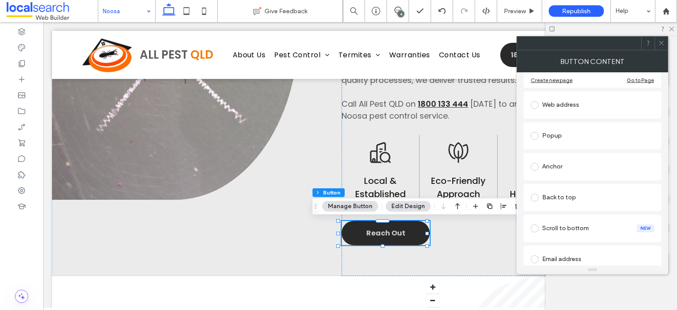
click at [583, 169] on div "Anchor" at bounding box center [591, 167] width 123 height 14
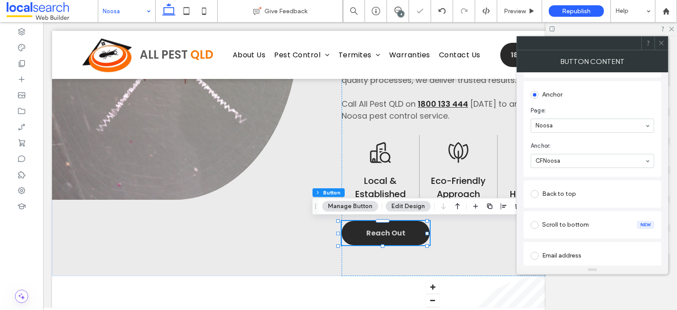
scroll to position [243, 0]
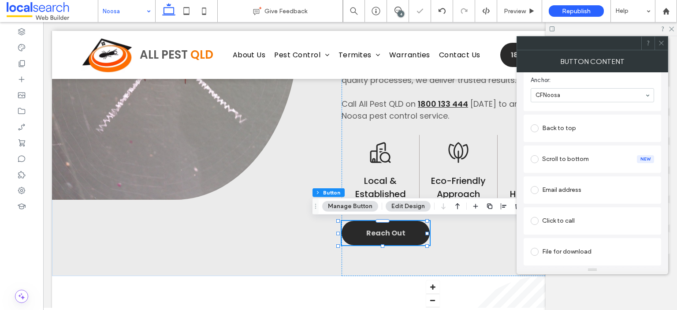
drag, startPoint x: 660, startPoint y: 41, endPoint x: 408, endPoint y: 123, distance: 265.3
click at [660, 41] on icon at bounding box center [661, 43] width 7 height 7
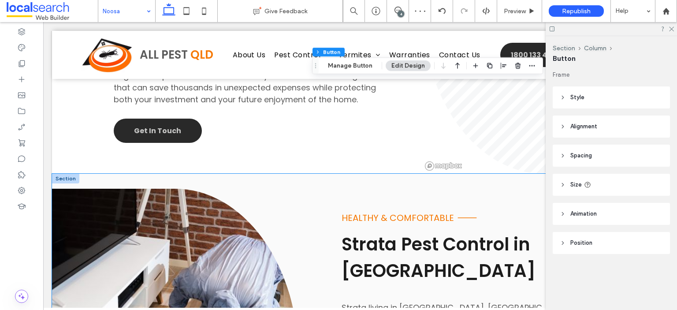
scroll to position [1322, 0]
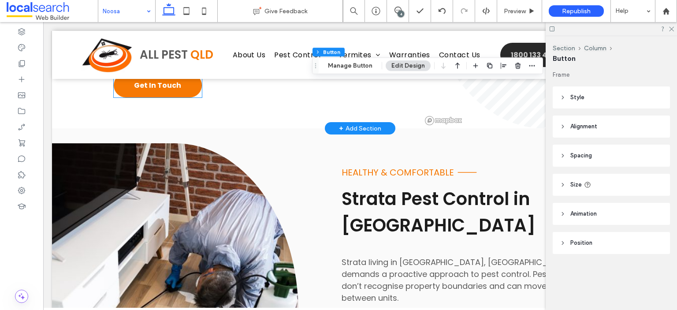
click at [166, 84] on link "Get In Touch" at bounding box center [158, 85] width 88 height 24
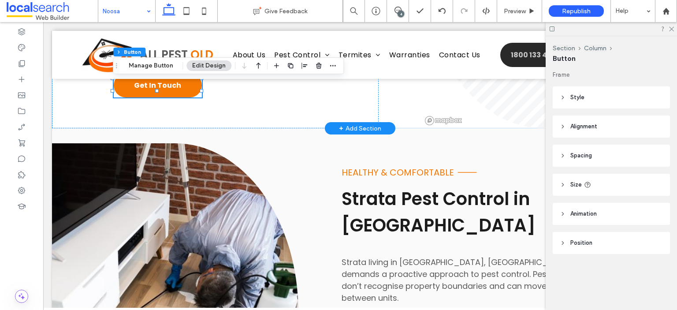
type input "**"
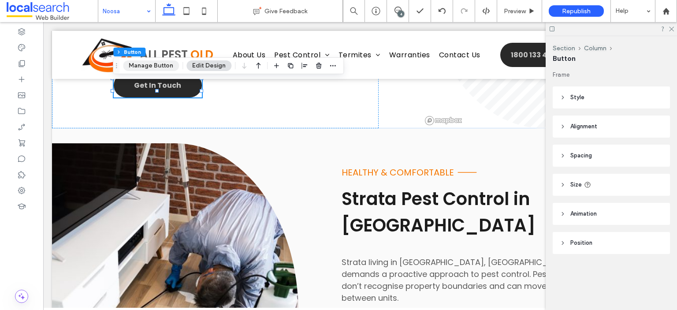
click at [160, 64] on button "Manage Button" at bounding box center [151, 65] width 56 height 11
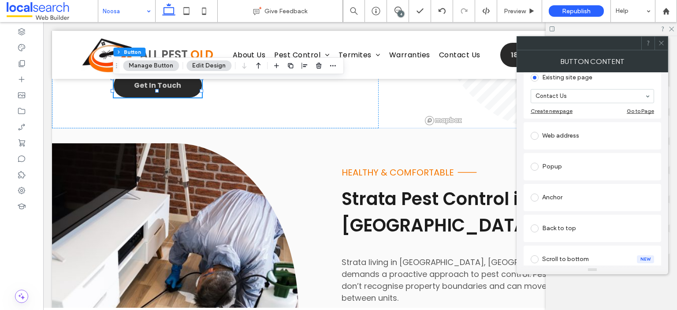
scroll to position [132, 0]
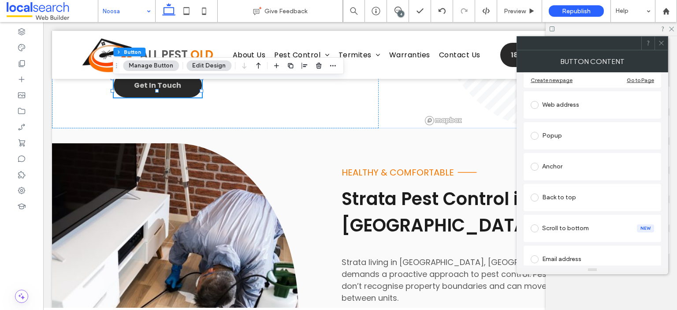
click at [587, 169] on div "Anchor" at bounding box center [591, 167] width 123 height 14
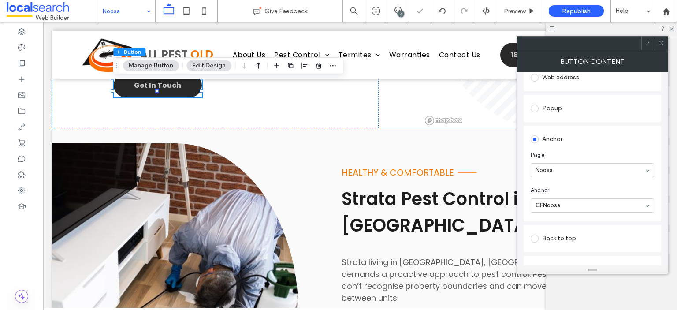
click at [658, 42] on icon at bounding box center [661, 43] width 7 height 7
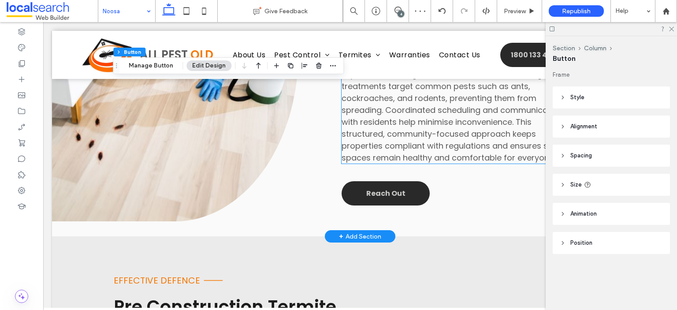
scroll to position [1586, 0]
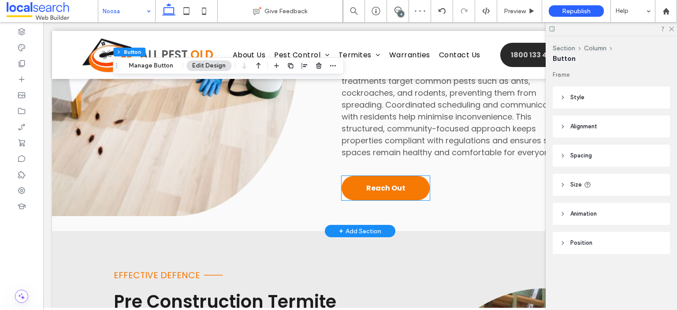
click at [390, 182] on span "Reach Out" at bounding box center [385, 187] width 39 height 11
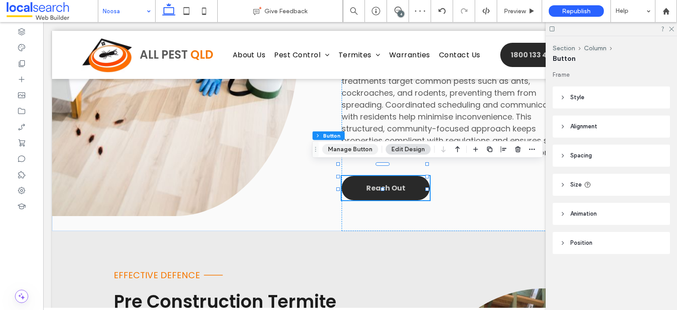
click at [362, 149] on button "Manage Button" at bounding box center [350, 149] width 56 height 11
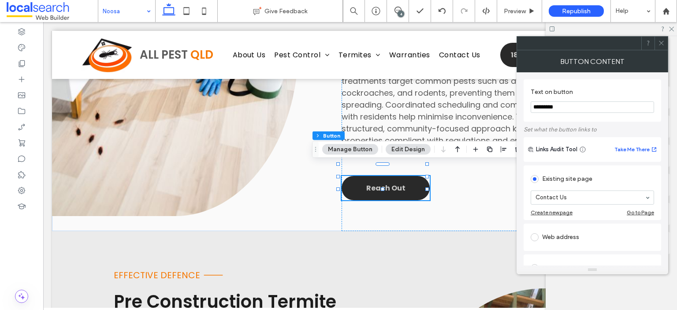
scroll to position [176, 0]
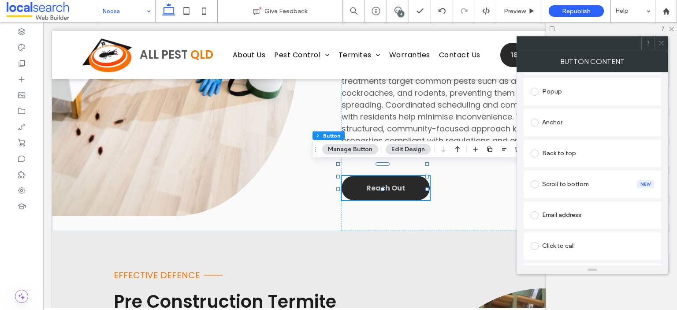
click at [595, 124] on div "Anchor" at bounding box center [591, 122] width 123 height 14
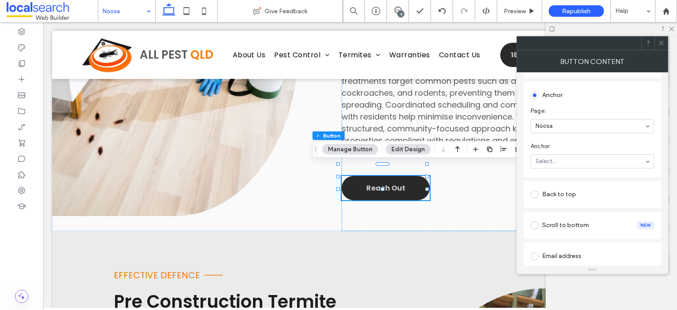
scroll to position [149, 0]
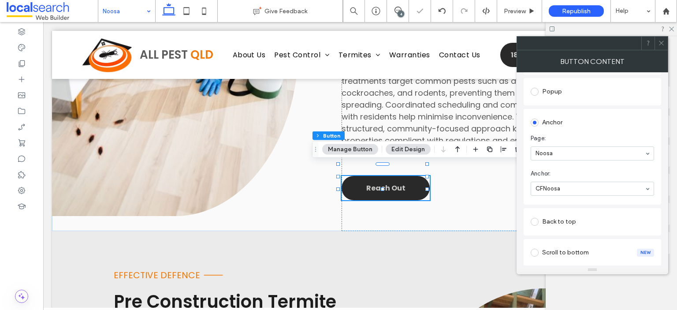
click at [661, 43] on icon at bounding box center [661, 43] width 7 height 7
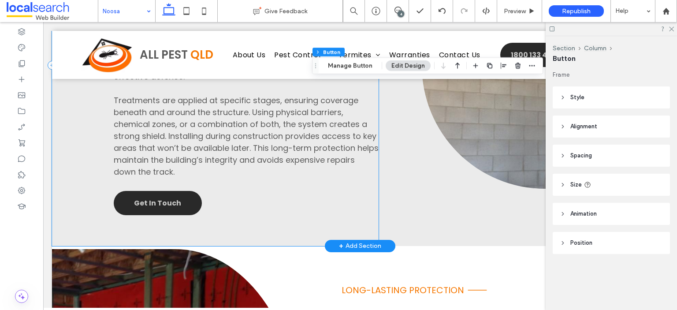
scroll to position [1895, 0]
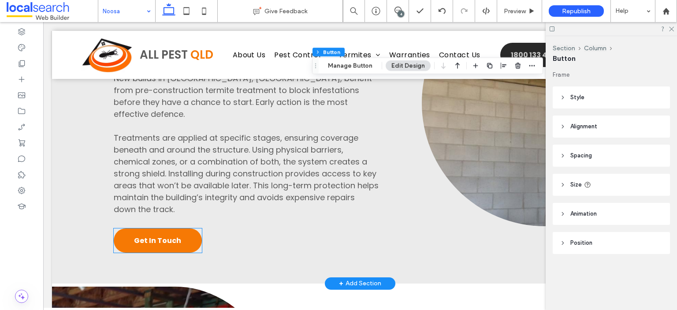
click at [180, 228] on link "Get In Touch" at bounding box center [158, 240] width 88 height 24
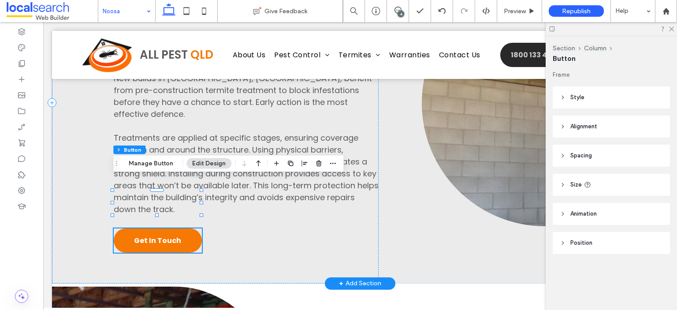
type input "**"
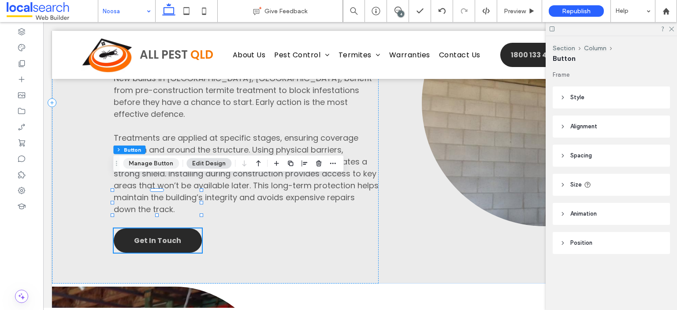
click at [159, 163] on button "Manage Button" at bounding box center [151, 163] width 56 height 11
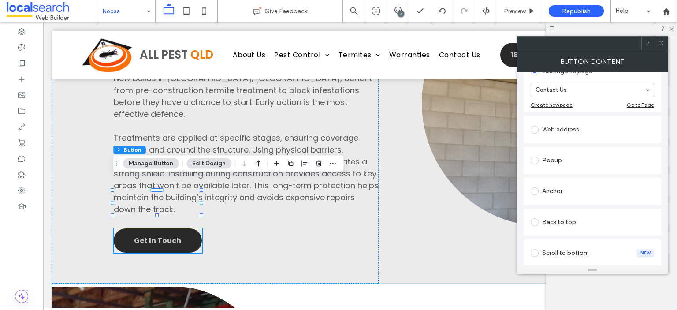
scroll to position [132, 0]
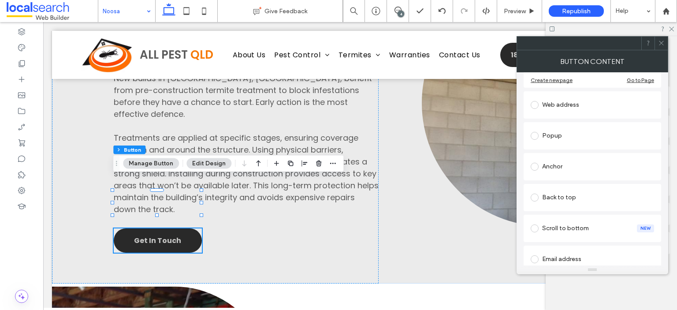
click at [589, 158] on div "Anchor" at bounding box center [591, 166] width 123 height 19
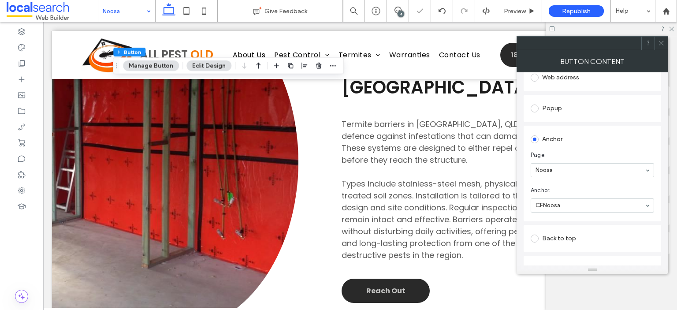
scroll to position [2291, 0]
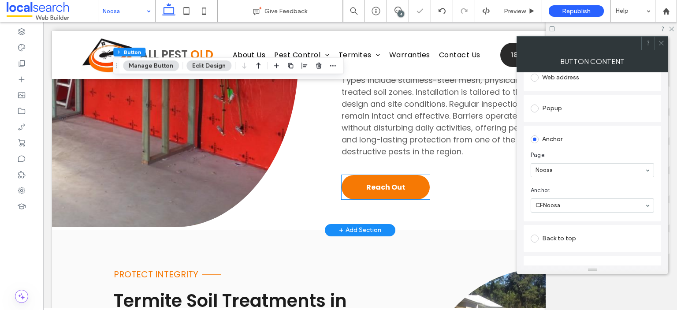
click at [394, 182] on span "Reach Out" at bounding box center [385, 187] width 39 height 11
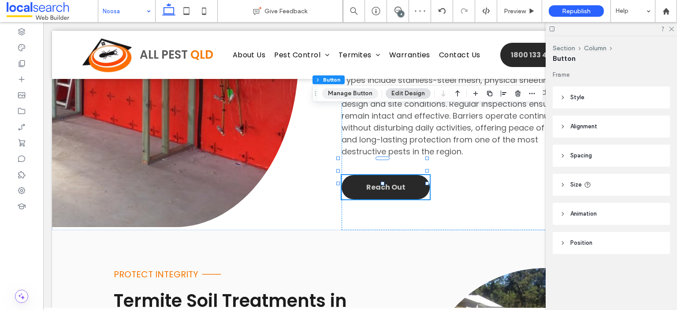
click at [353, 90] on button "Manage Button" at bounding box center [350, 93] width 56 height 11
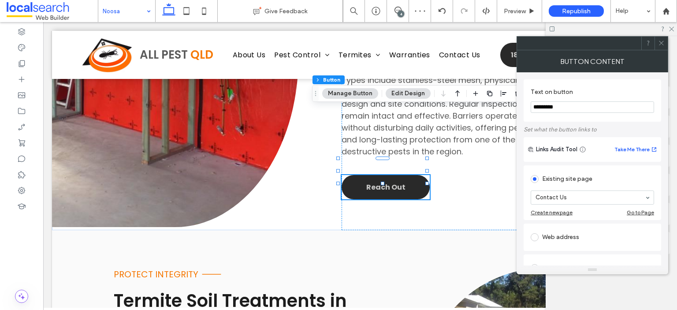
scroll to position [132, 0]
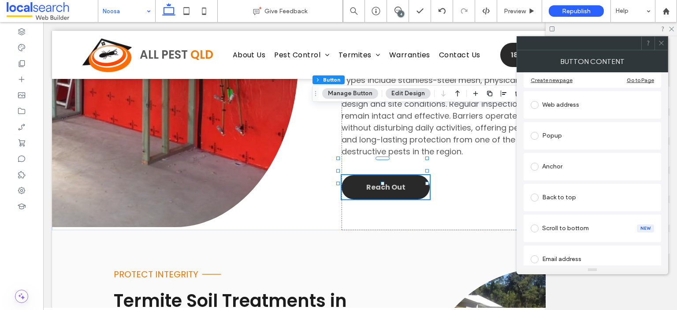
click at [580, 167] on div "Anchor" at bounding box center [591, 167] width 123 height 14
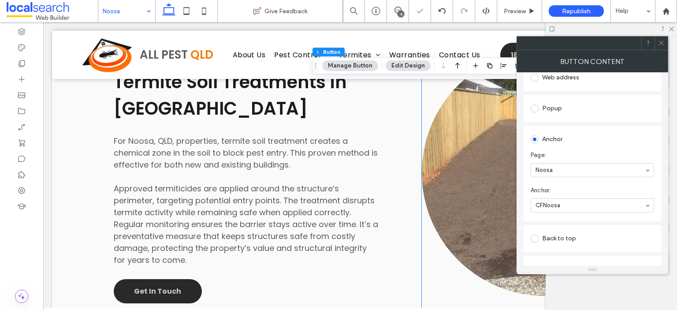
scroll to position [2511, 0]
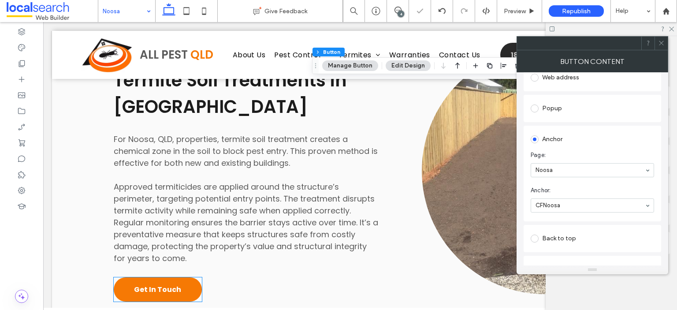
click at [181, 277] on link "Get In Touch" at bounding box center [158, 289] width 88 height 24
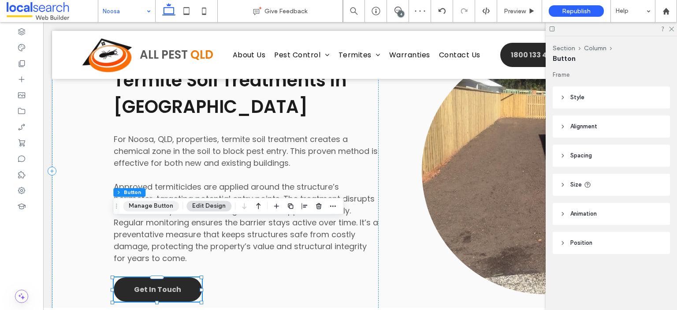
click at [160, 208] on button "Manage Button" at bounding box center [151, 205] width 56 height 11
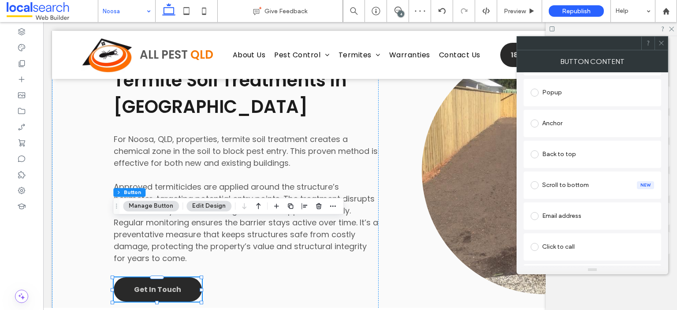
scroll to position [176, 0]
click at [593, 125] on div "Anchor" at bounding box center [591, 122] width 123 height 14
click at [660, 40] on icon at bounding box center [661, 43] width 7 height 7
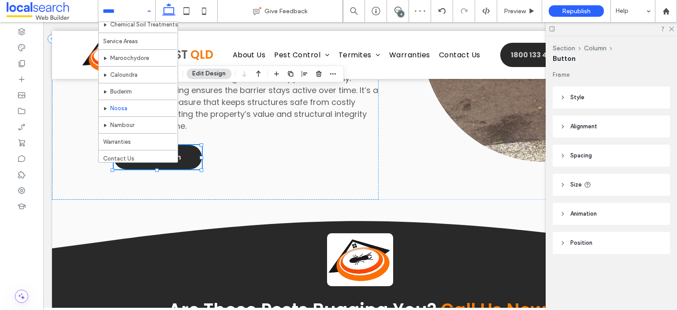
scroll to position [166, 0]
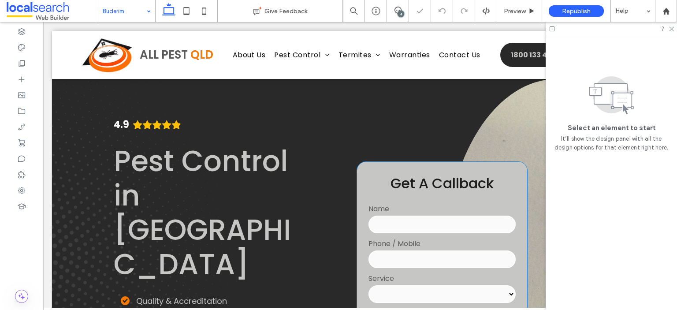
click at [481, 183] on span "Get A Callback" at bounding box center [441, 183] width 103 height 20
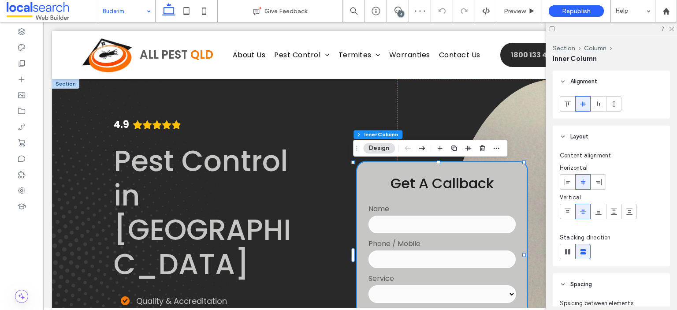
click at [481, 183] on span "Get A Callback" at bounding box center [441, 183] width 103 height 20
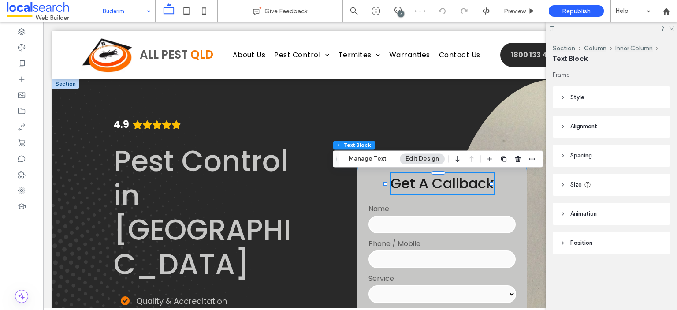
click at [486, 183] on span "Get A Callback" at bounding box center [441, 183] width 103 height 20
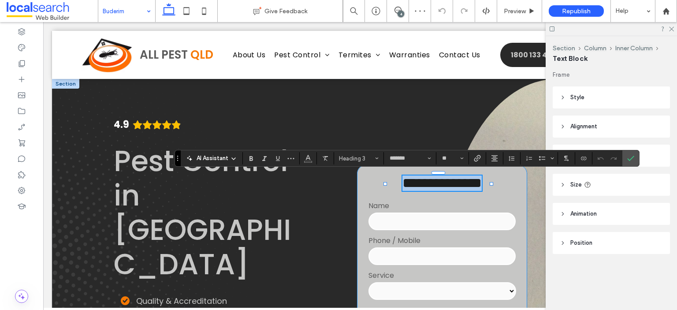
click at [482, 185] on span "**********" at bounding box center [441, 183] width 79 height 14
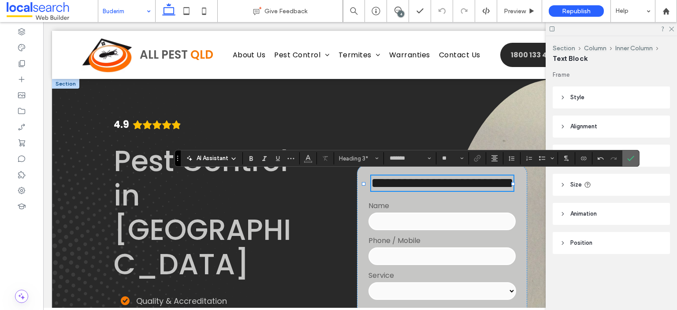
click at [633, 160] on label "Confirm" at bounding box center [630, 158] width 13 height 16
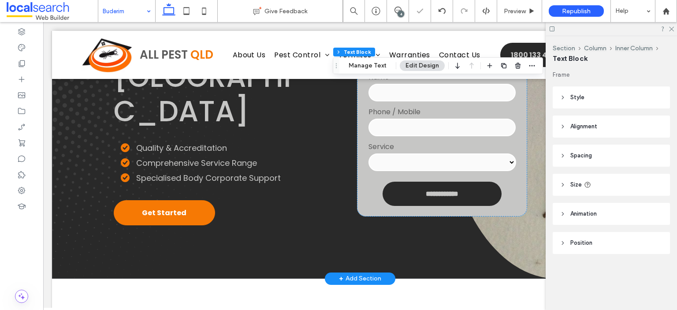
scroll to position [132, 0]
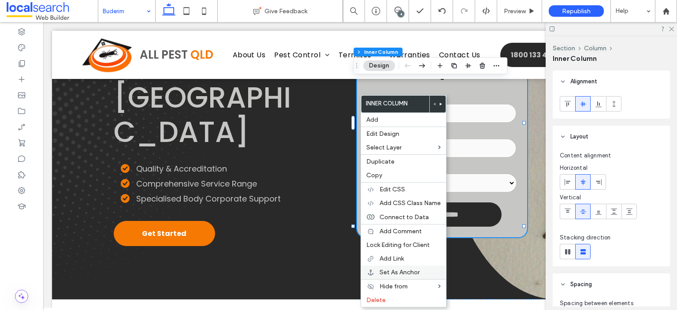
click at [395, 268] on span "Set As Anchor" at bounding box center [399, 271] width 40 height 7
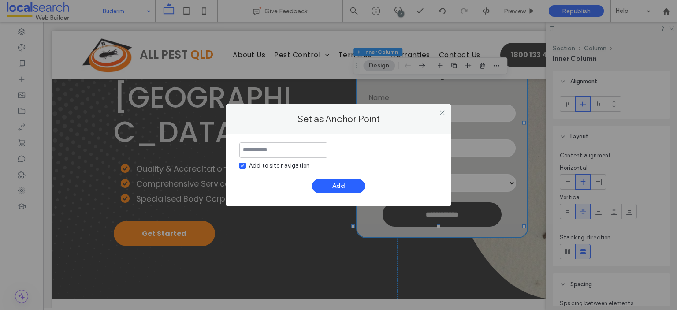
click at [265, 163] on div "Add to site navigation" at bounding box center [279, 165] width 60 height 9
click at [269, 153] on input at bounding box center [283, 149] width 88 height 15
type input "*********"
click at [328, 181] on button "Add" at bounding box center [338, 186] width 53 height 14
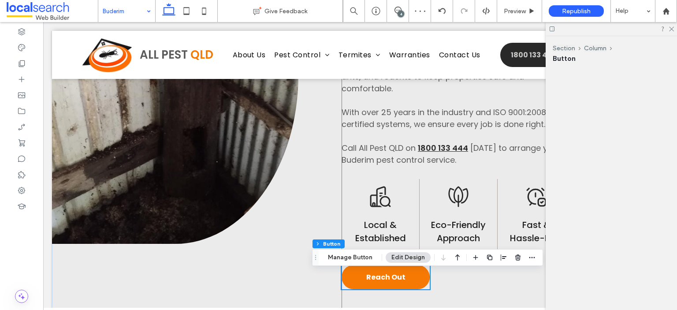
scroll to position [774, 0]
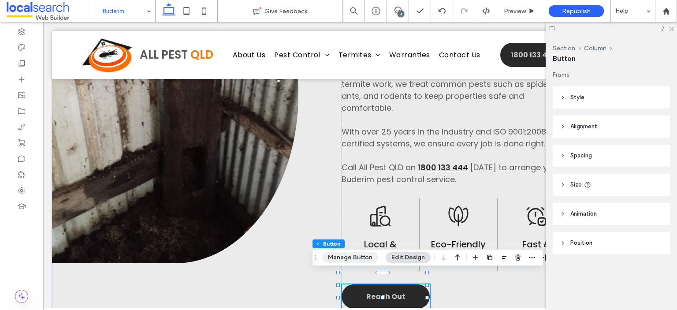
click at [356, 255] on button "Manage Button" at bounding box center [350, 257] width 56 height 11
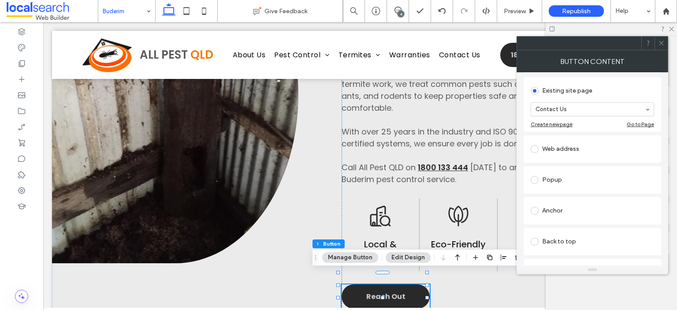
scroll to position [132, 0]
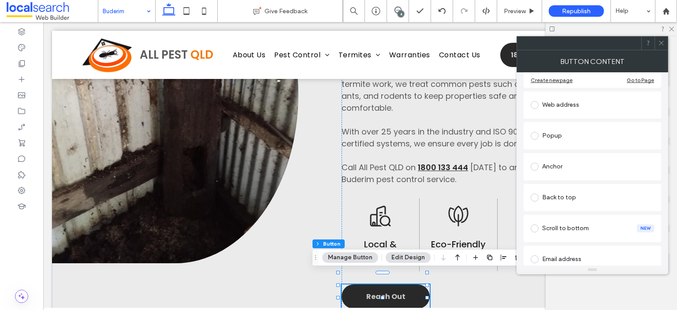
click at [581, 162] on div "Anchor" at bounding box center [591, 167] width 123 height 14
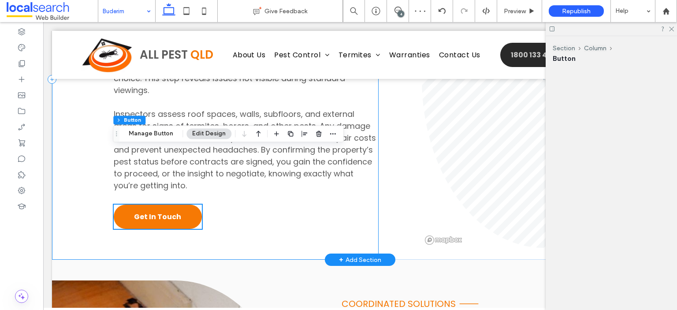
scroll to position [1233, 0]
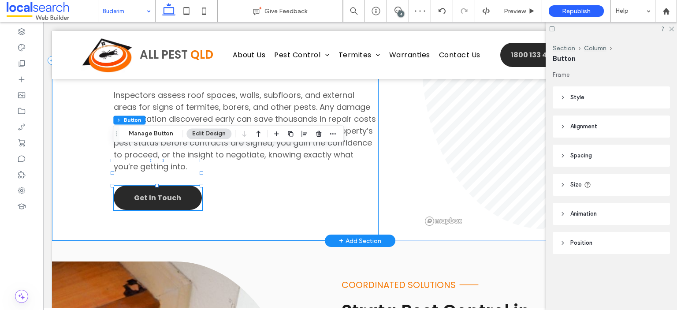
type input "**"
click at [154, 131] on button "Manage Button" at bounding box center [151, 133] width 56 height 11
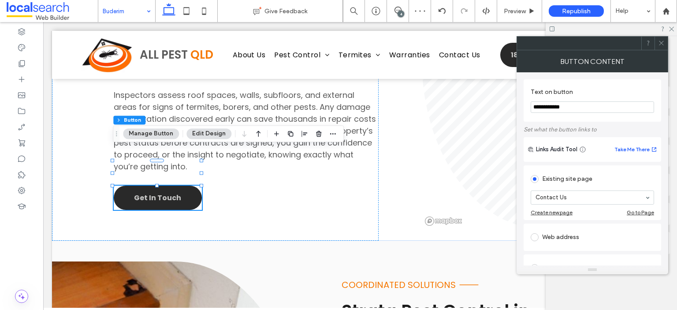
scroll to position [176, 0]
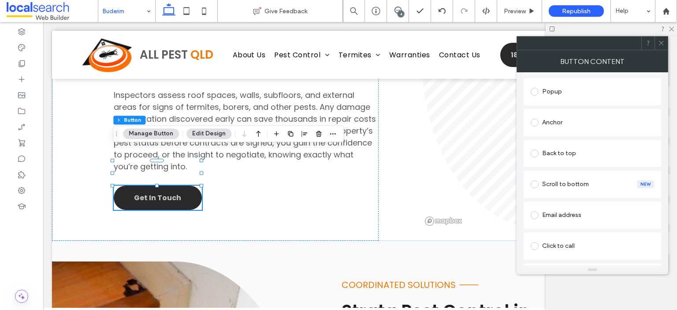
click at [580, 118] on div "Anchor" at bounding box center [591, 122] width 123 height 14
click at [660, 42] on icon at bounding box center [661, 43] width 7 height 7
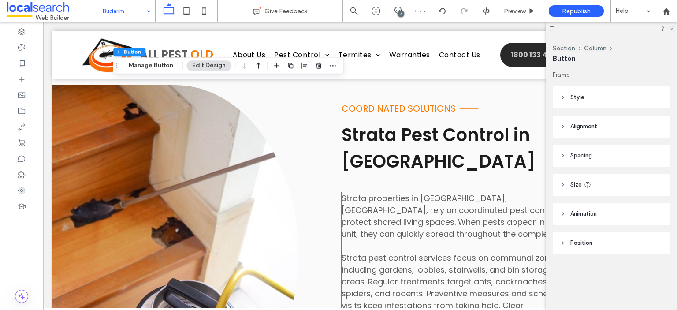
scroll to position [1542, 0]
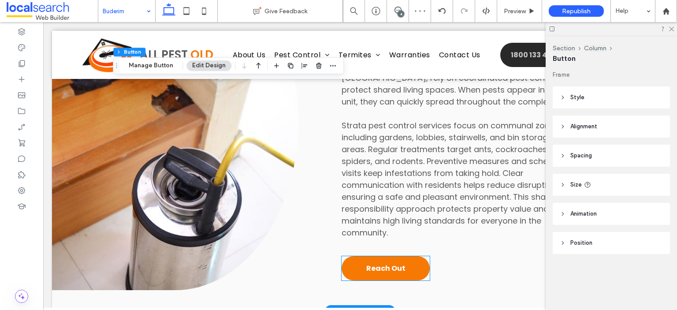
click at [384, 263] on span "Reach Out" at bounding box center [385, 268] width 39 height 11
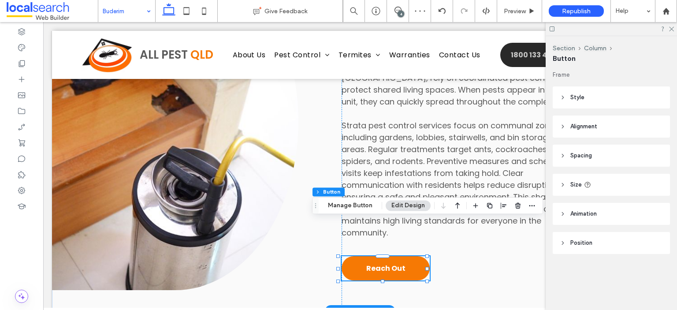
type input "**"
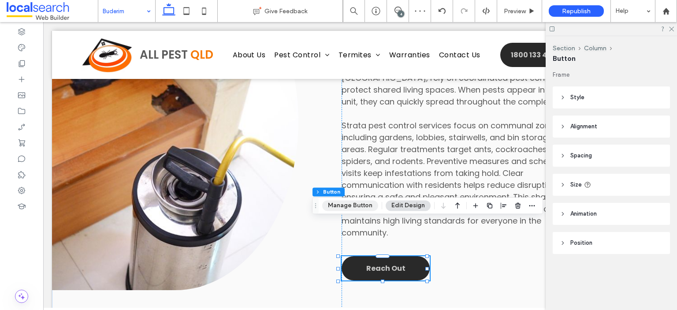
click at [349, 203] on button "Manage Button" at bounding box center [350, 205] width 56 height 11
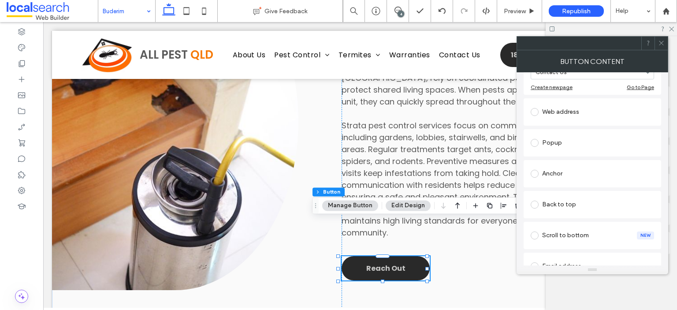
scroll to position [132, 0]
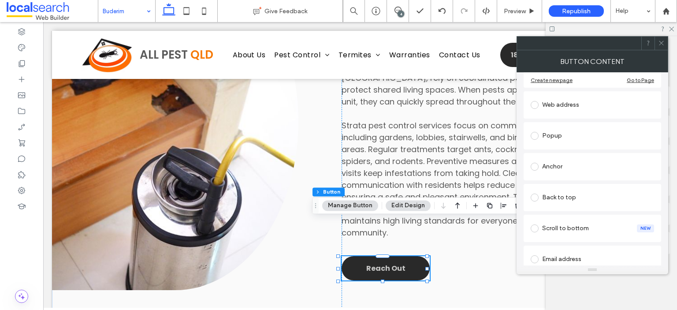
click at [579, 166] on div "Anchor" at bounding box center [591, 167] width 123 height 14
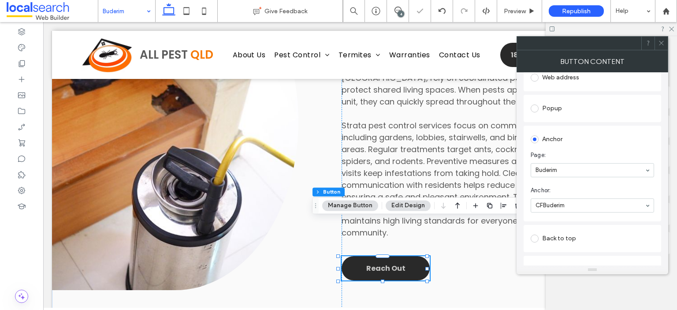
click at [662, 44] on icon at bounding box center [661, 43] width 7 height 7
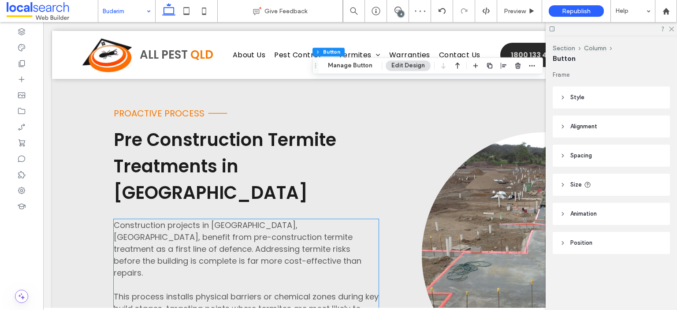
scroll to position [1894, 0]
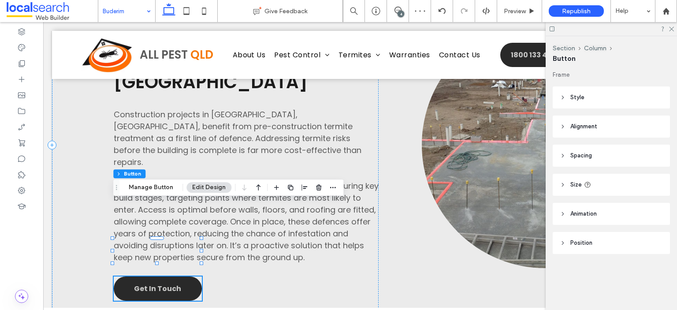
type input "**"
click at [150, 190] on button "Manage Button" at bounding box center [151, 187] width 56 height 11
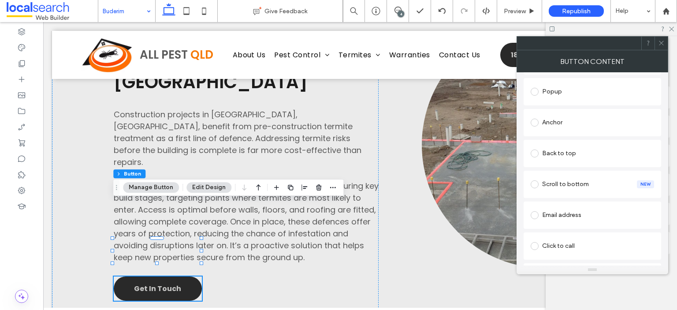
click at [582, 124] on div "Anchor" at bounding box center [591, 122] width 123 height 14
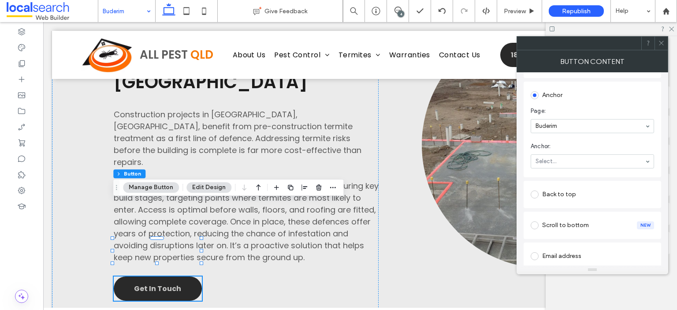
scroll to position [149, 0]
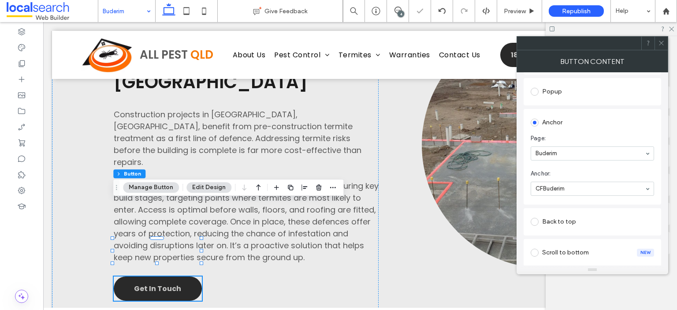
click at [662, 43] on icon at bounding box center [661, 43] width 7 height 7
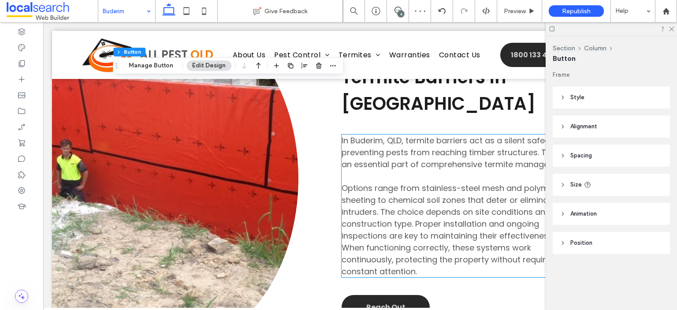
scroll to position [2291, 0]
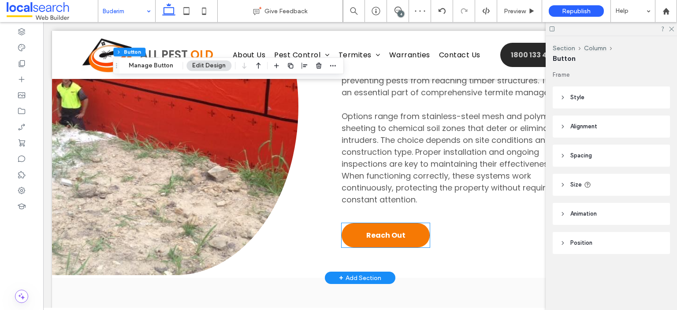
click at [398, 223] on link "Reach Out" at bounding box center [385, 235] width 88 height 24
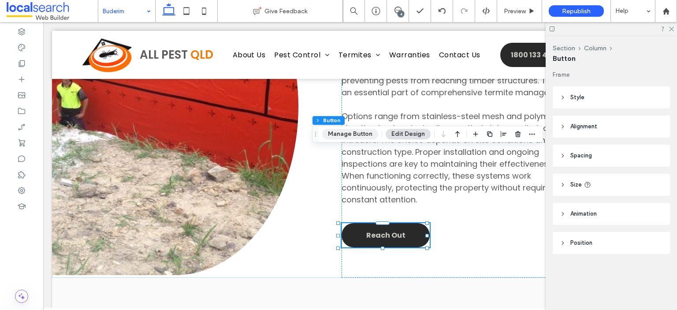
click at [360, 135] on button "Manage Button" at bounding box center [350, 134] width 56 height 11
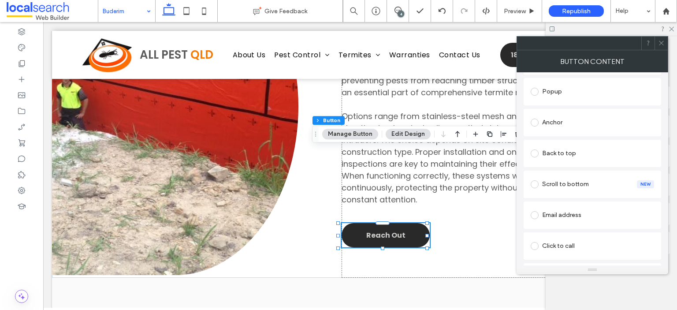
click at [577, 123] on div "Anchor" at bounding box center [591, 122] width 123 height 14
click at [660, 39] on span at bounding box center [661, 43] width 7 height 13
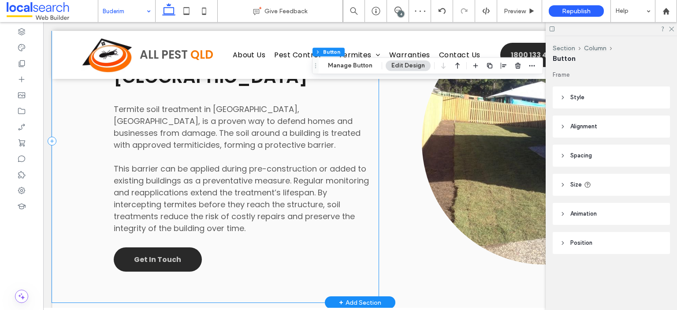
scroll to position [2643, 0]
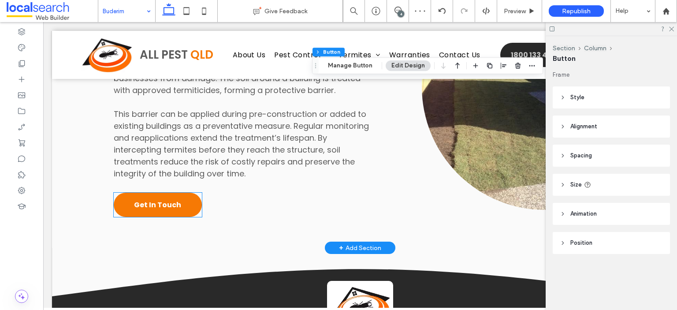
click at [174, 199] on span "Get In Touch" at bounding box center [157, 204] width 47 height 11
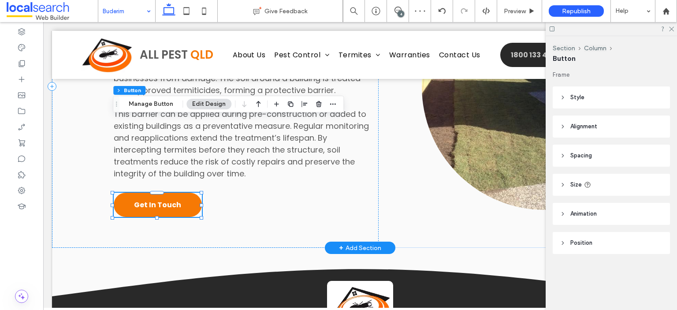
type input "**"
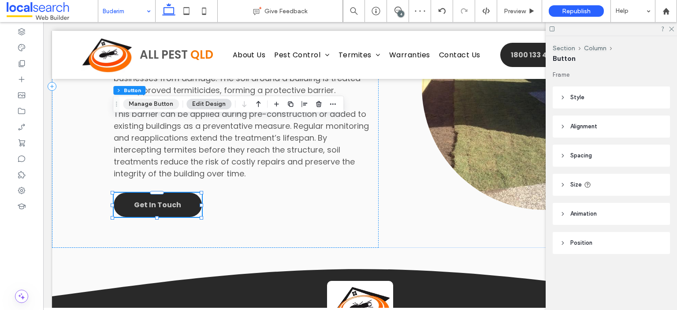
click at [165, 102] on button "Manage Button" at bounding box center [151, 104] width 56 height 11
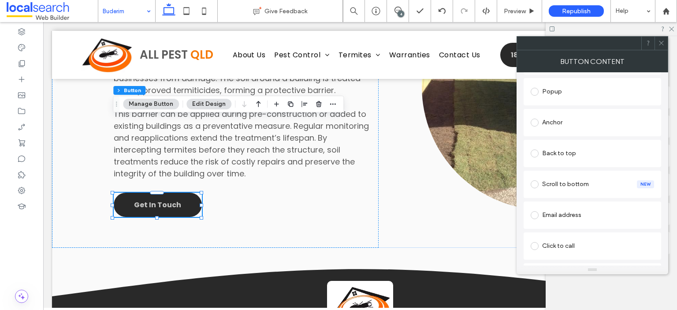
click at [600, 152] on div "Back to top" at bounding box center [591, 153] width 123 height 14
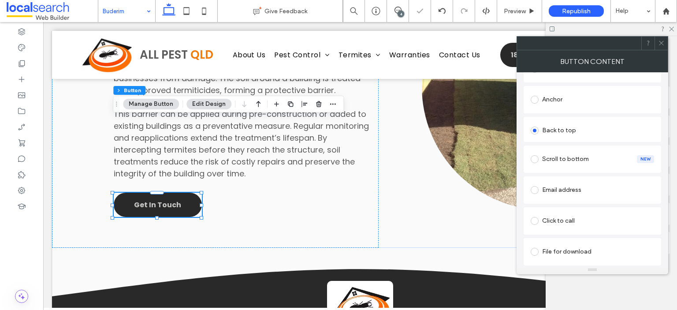
scroll to position [149, 0]
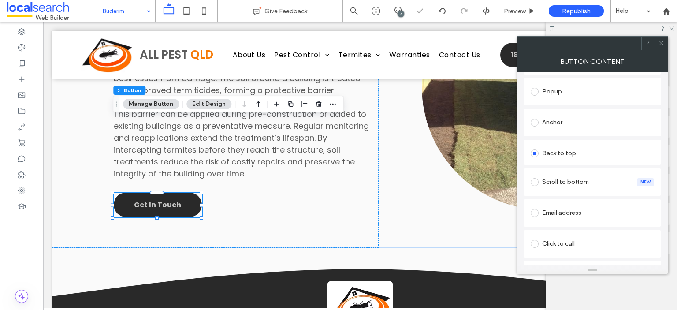
click at [596, 126] on div "Anchor" at bounding box center [591, 122] width 123 height 14
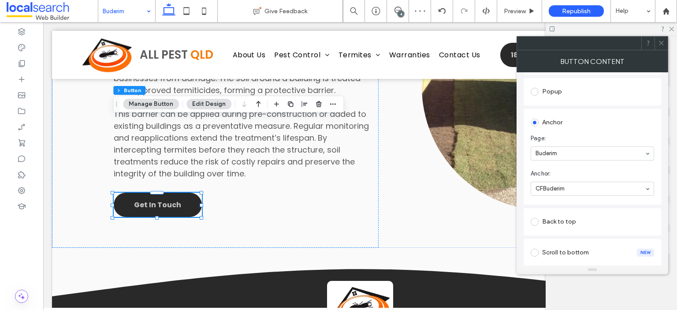
click at [661, 44] on icon at bounding box center [661, 43] width 7 height 7
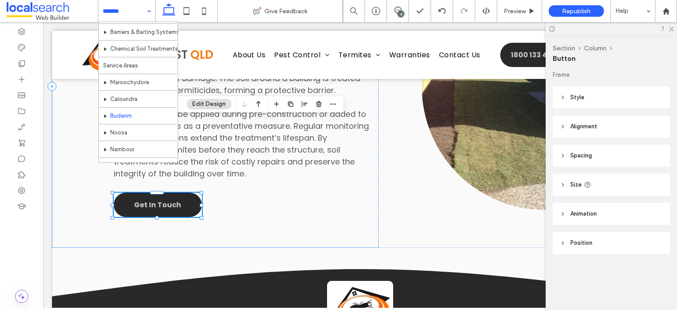
scroll to position [166, 0]
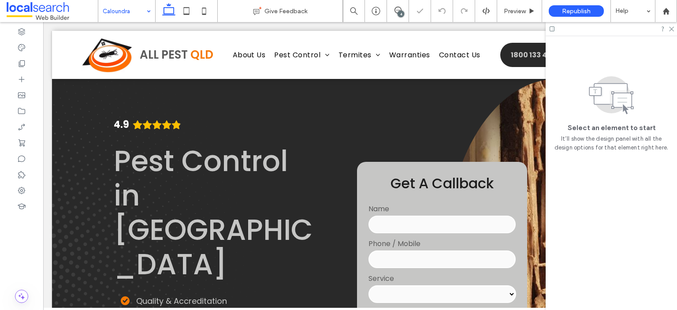
click at [431, 181] on span "Get A Callback" at bounding box center [441, 183] width 103 height 20
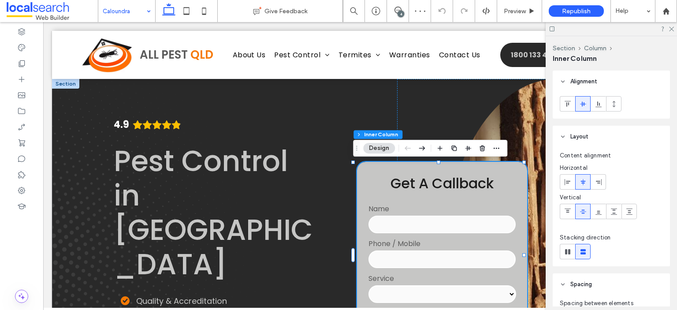
click at [448, 182] on span "Get A Callback" at bounding box center [441, 183] width 103 height 20
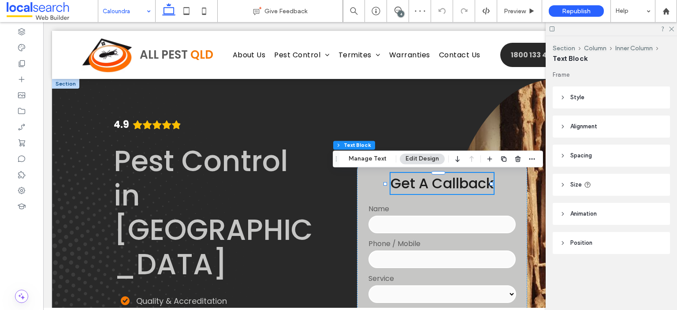
click at [463, 184] on span "Get A Callback" at bounding box center [441, 183] width 103 height 20
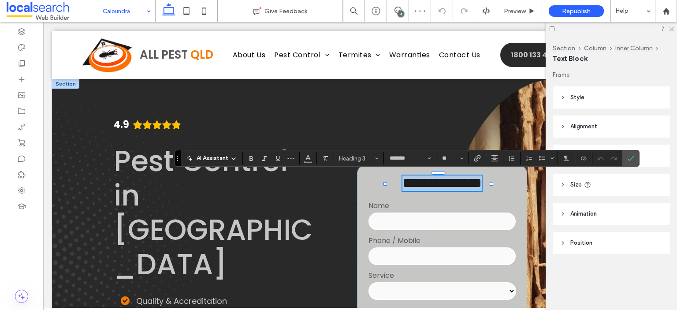
click at [482, 184] on span "**********" at bounding box center [441, 183] width 79 height 14
click at [482, 186] on span "**********" at bounding box center [441, 183] width 79 height 14
click at [482, 185] on span "**********" at bounding box center [441, 183] width 79 height 14
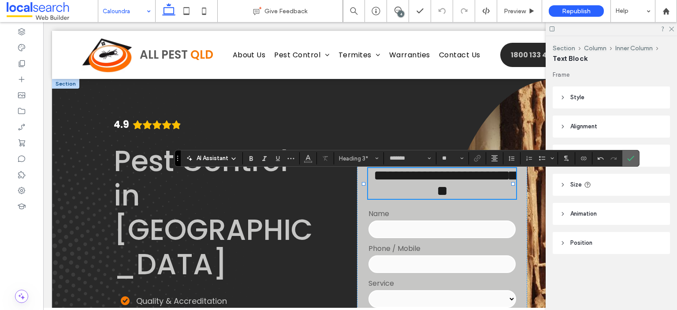
click at [627, 158] on icon "Confirm" at bounding box center [630, 158] width 7 height 7
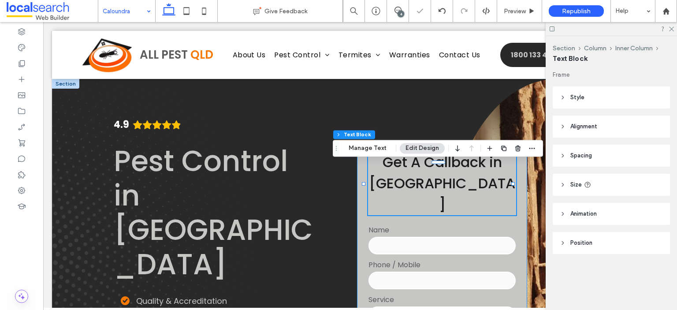
click at [360, 211] on div "**********" at bounding box center [442, 255] width 170 height 229
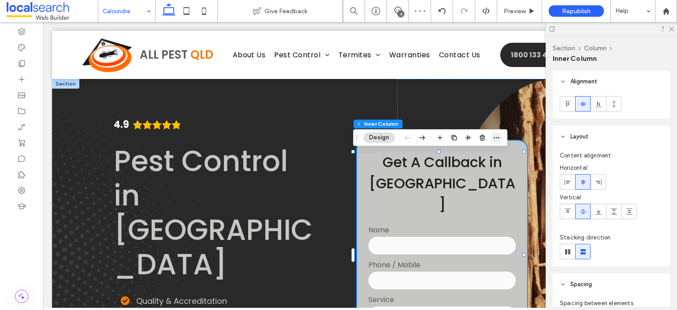
click at [493, 135] on icon "button" at bounding box center [496, 137] width 7 height 7
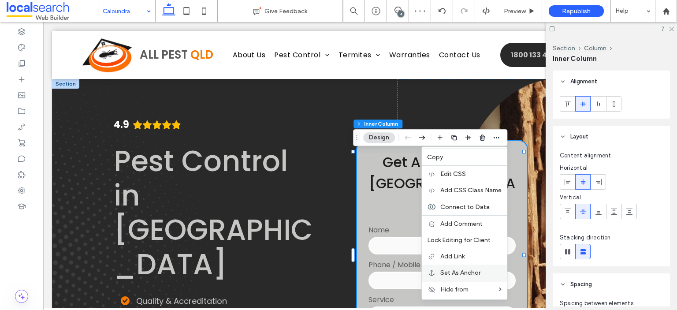
click at [467, 267] on div "Set As Anchor" at bounding box center [464, 272] width 85 height 16
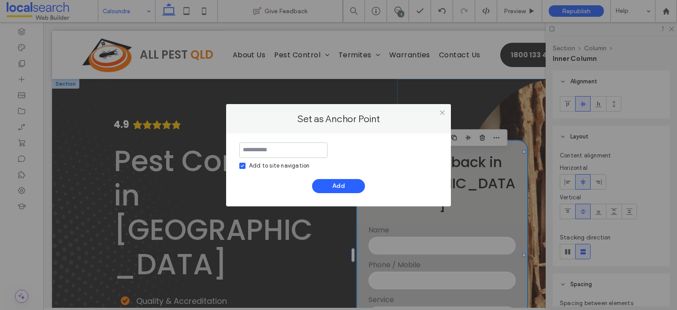
click at [274, 163] on div "Add to site navigation" at bounding box center [279, 165] width 60 height 9
click at [278, 151] on input at bounding box center [283, 149] width 88 height 15
type input "**********"
click at [341, 181] on button "Add" at bounding box center [338, 186] width 53 height 14
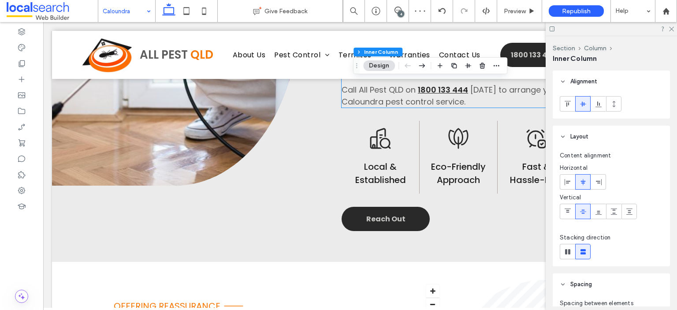
scroll to position [925, 0]
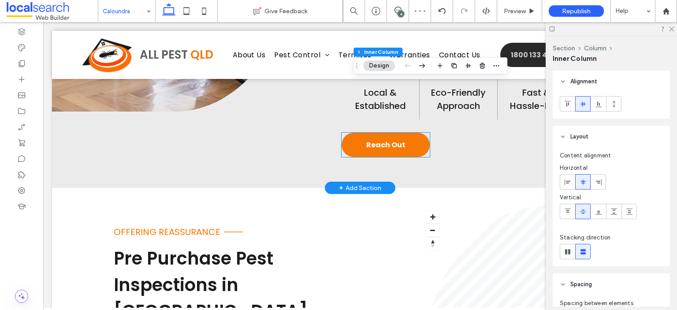
click at [383, 152] on link "Reach Out" at bounding box center [385, 145] width 88 height 24
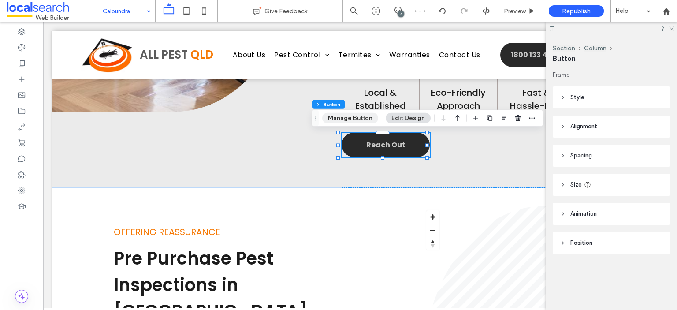
click at [359, 114] on button "Manage Button" at bounding box center [350, 118] width 56 height 11
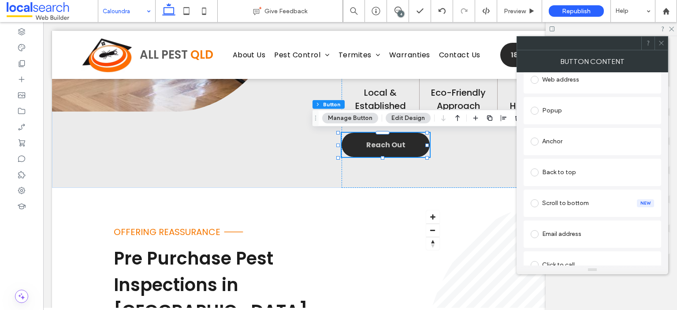
click at [583, 142] on div "Anchor" at bounding box center [591, 141] width 123 height 14
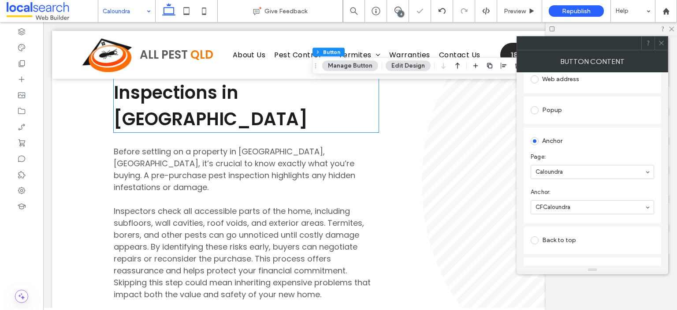
scroll to position [1146, 0]
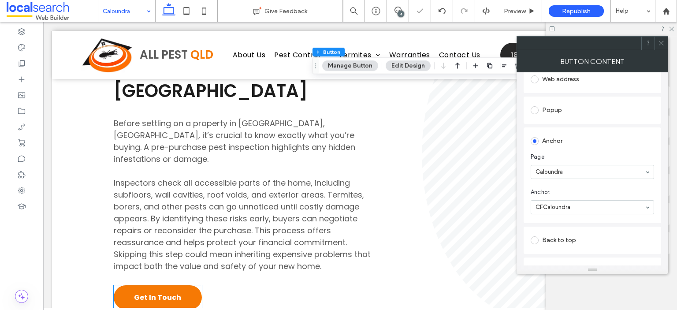
click at [132, 285] on link "Get In Touch" at bounding box center [158, 297] width 88 height 24
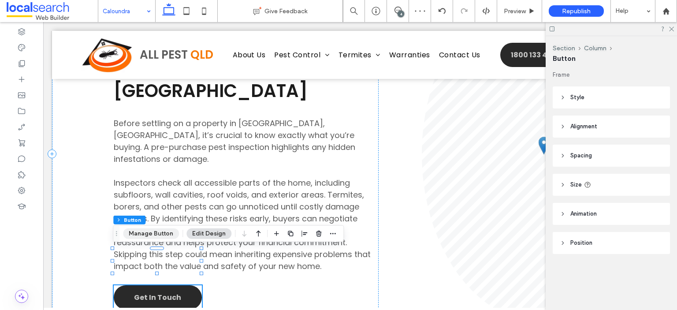
click at [148, 235] on button "Manage Button" at bounding box center [151, 233] width 56 height 11
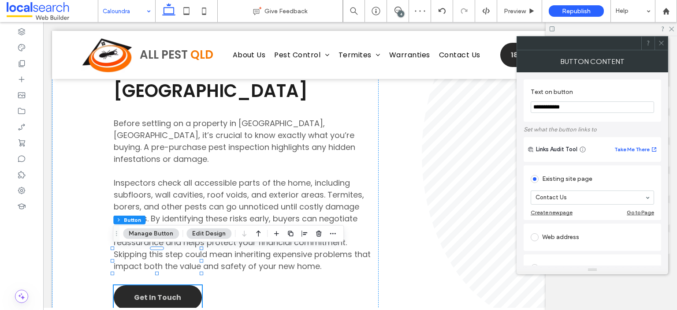
scroll to position [132, 0]
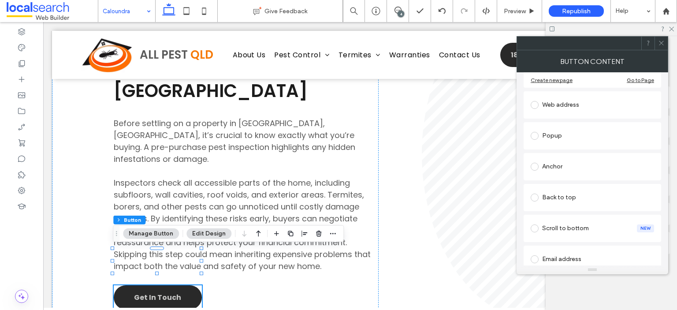
click at [586, 168] on div "Anchor" at bounding box center [591, 167] width 123 height 14
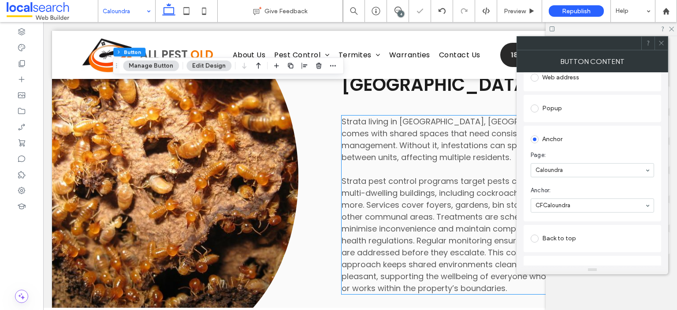
scroll to position [1586, 0]
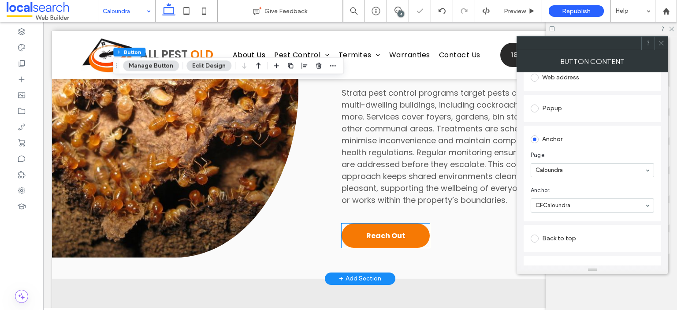
click at [396, 230] on span "Reach Out" at bounding box center [385, 235] width 39 height 11
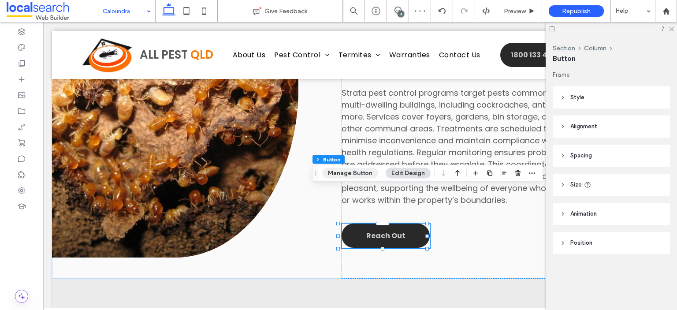
click at [359, 174] on button "Manage Button" at bounding box center [350, 173] width 56 height 11
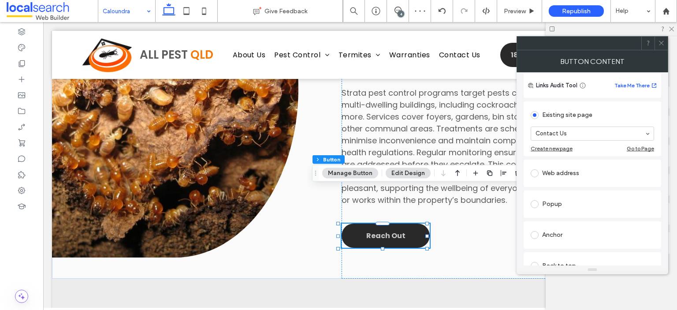
scroll to position [88, 0]
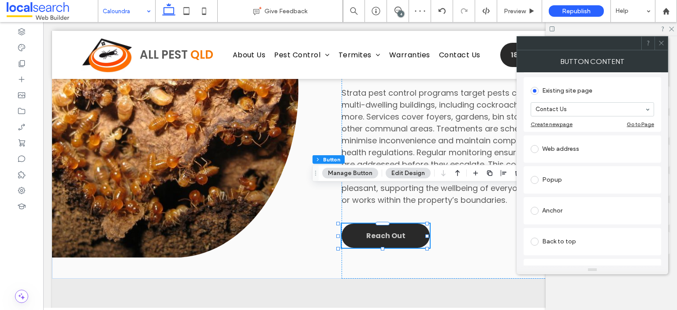
click at [580, 181] on div "Popup" at bounding box center [591, 180] width 123 height 14
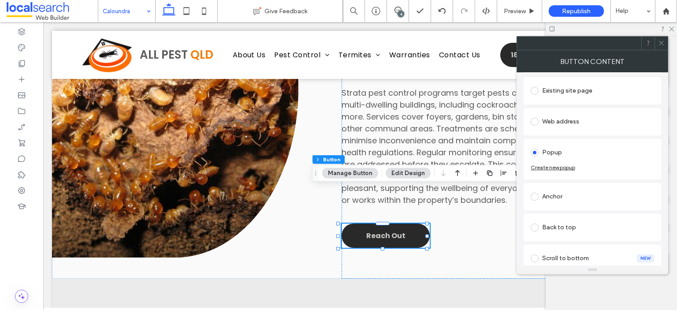
click at [582, 195] on div "Anchor" at bounding box center [591, 196] width 123 height 14
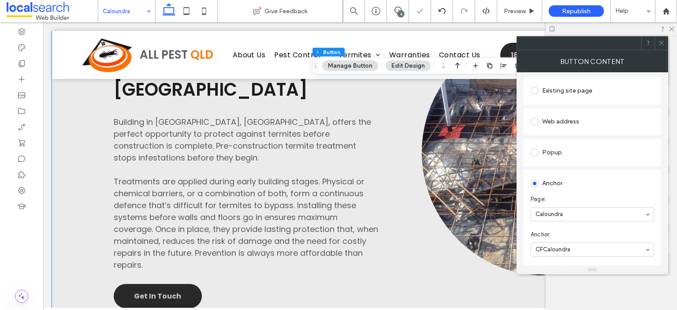
scroll to position [1983, 0]
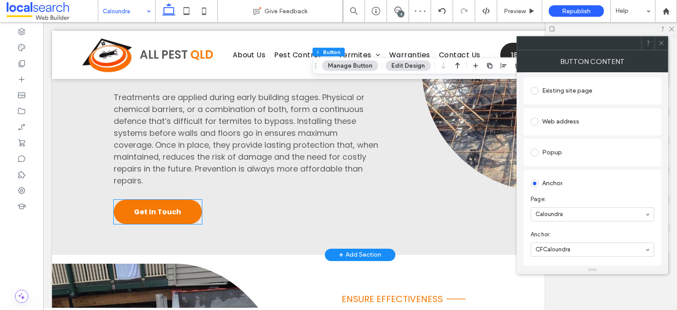
click at [179, 206] on span "Get In Touch" at bounding box center [157, 211] width 47 height 11
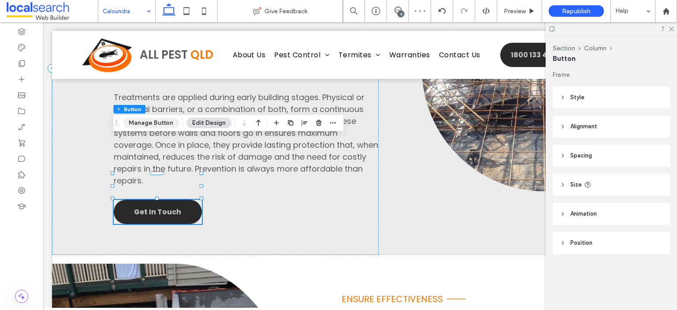
click at [166, 121] on button "Manage Button" at bounding box center [151, 123] width 56 height 11
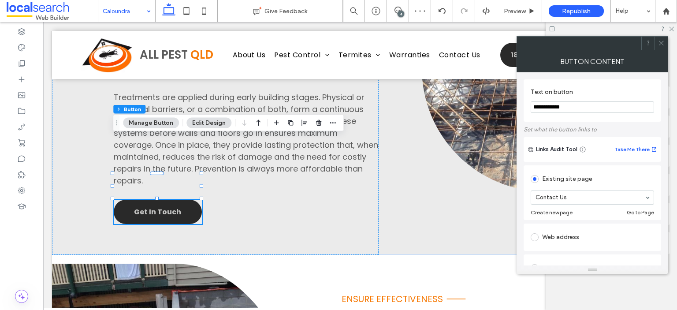
scroll to position [88, 0]
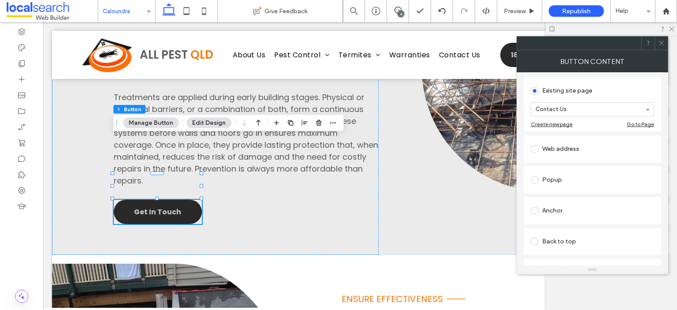
click at [594, 211] on div "Anchor" at bounding box center [591, 211] width 123 height 14
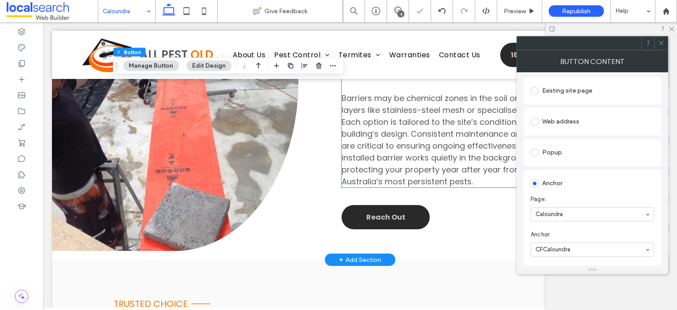
scroll to position [2335, 0]
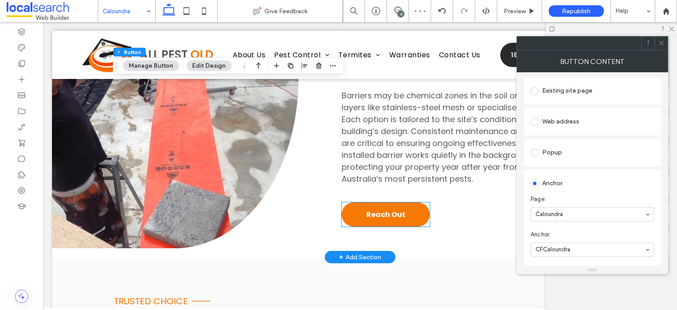
click at [404, 202] on link "Reach Out" at bounding box center [385, 214] width 88 height 24
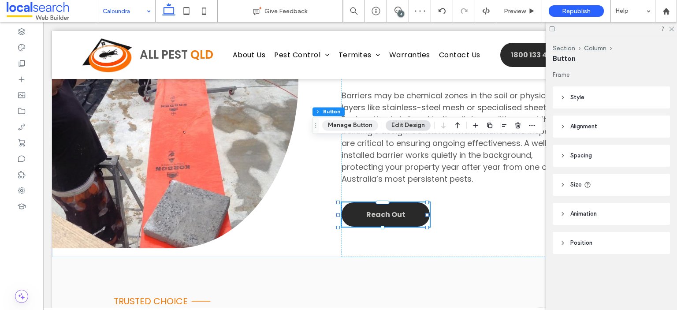
click at [363, 126] on button "Manage Button" at bounding box center [350, 125] width 56 height 11
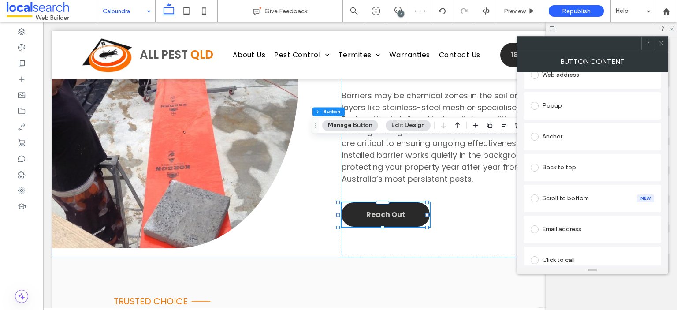
scroll to position [176, 0]
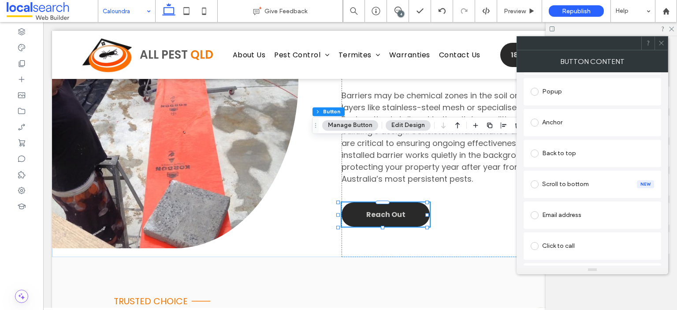
click at [598, 122] on div "Anchor" at bounding box center [591, 122] width 123 height 14
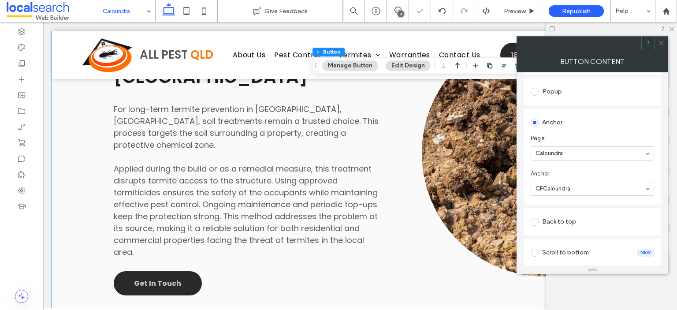
scroll to position [2688, 0]
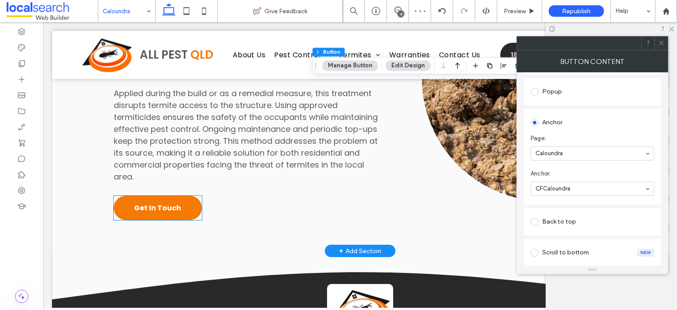
click at [134, 196] on link "Get In Touch" at bounding box center [158, 208] width 88 height 24
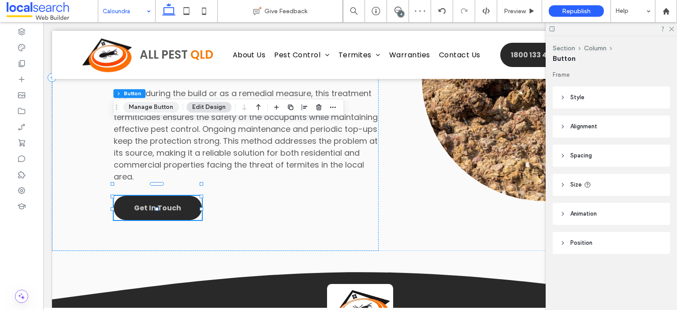
click at [139, 108] on button "Manage Button" at bounding box center [151, 107] width 56 height 11
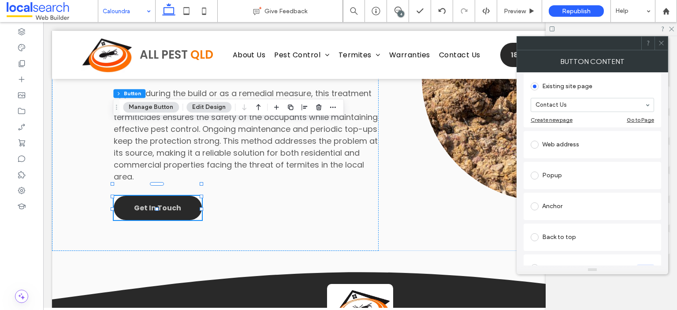
scroll to position [132, 0]
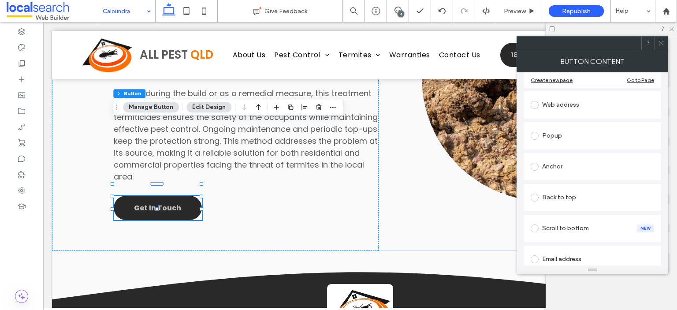
click at [585, 164] on div "Anchor" at bounding box center [591, 167] width 123 height 14
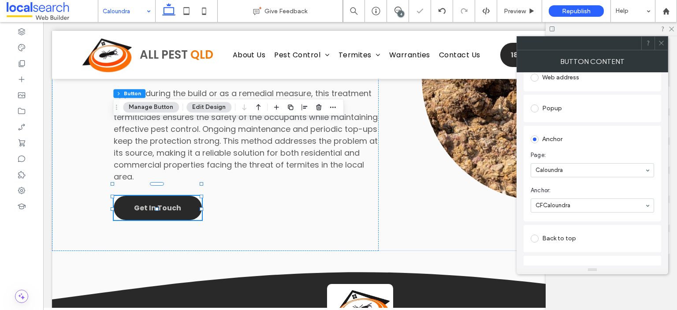
click at [659, 41] on icon at bounding box center [661, 43] width 7 height 7
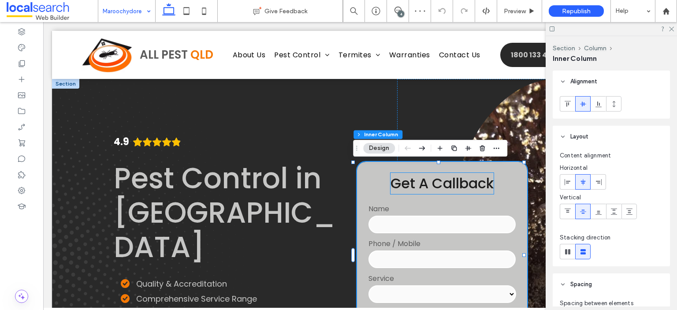
click at [472, 184] on span "Get A Callback" at bounding box center [441, 183] width 103 height 20
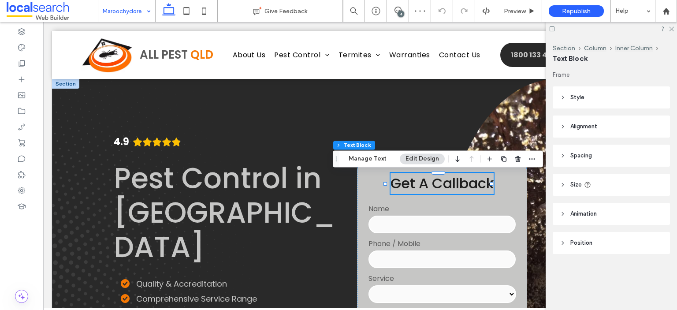
click at [475, 184] on span "Get A Callback" at bounding box center [441, 183] width 103 height 20
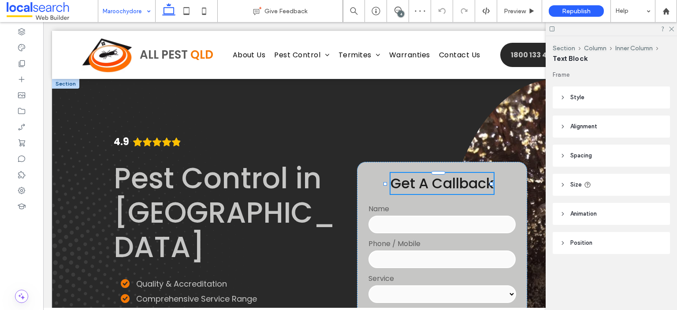
type input "*******"
type input "**"
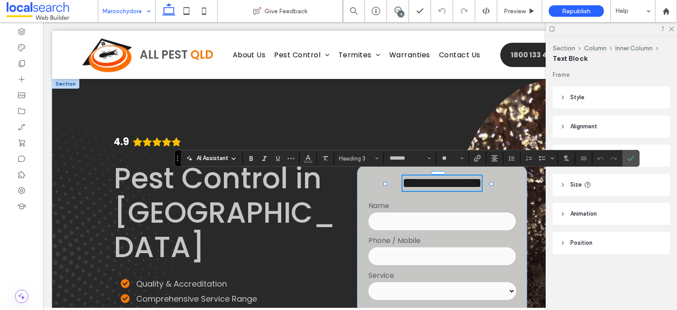
click at [482, 184] on span "**********" at bounding box center [441, 183] width 79 height 14
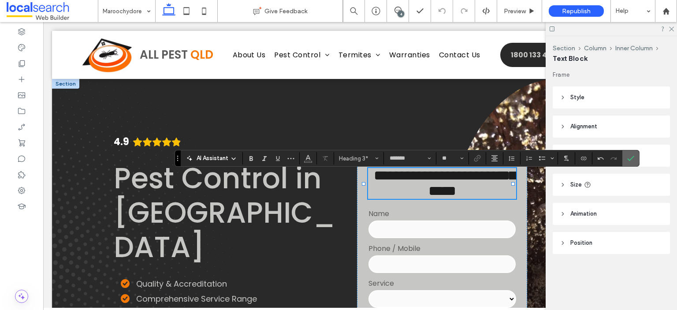
click at [627, 156] on icon "Confirm" at bounding box center [630, 158] width 7 height 7
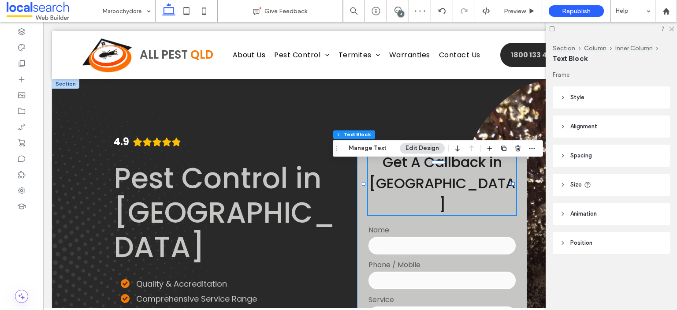
click at [361, 209] on div "**********" at bounding box center [442, 255] width 170 height 229
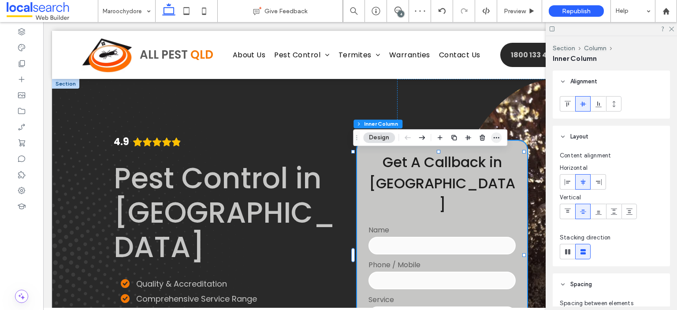
click at [497, 137] on use "button" at bounding box center [496, 137] width 6 height 1
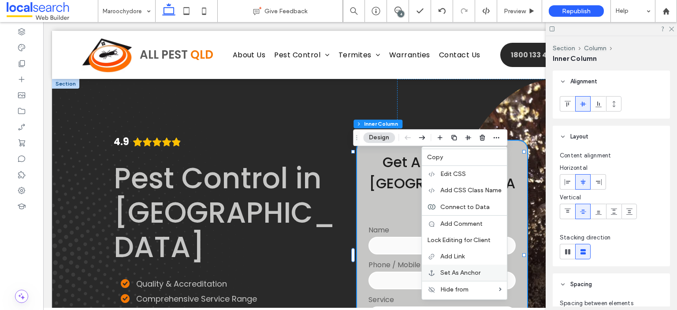
click at [472, 269] on span "Set As Anchor" at bounding box center [460, 272] width 40 height 7
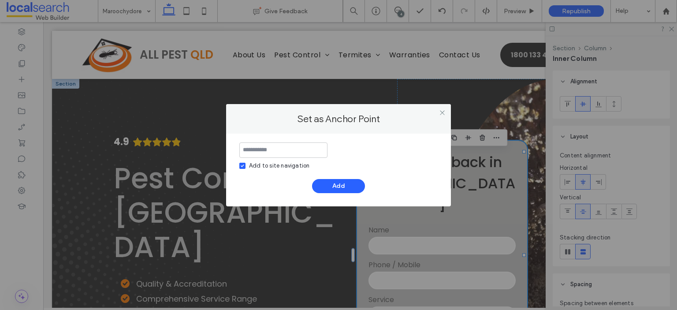
click at [285, 164] on div "Add to site navigation" at bounding box center [279, 165] width 60 height 9
click at [286, 152] on input at bounding box center [283, 149] width 88 height 15
type input "**********"
click at [344, 187] on button "Add" at bounding box center [338, 186] width 53 height 14
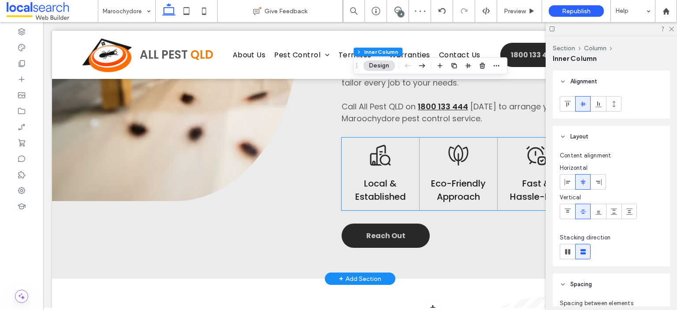
scroll to position [925, 0]
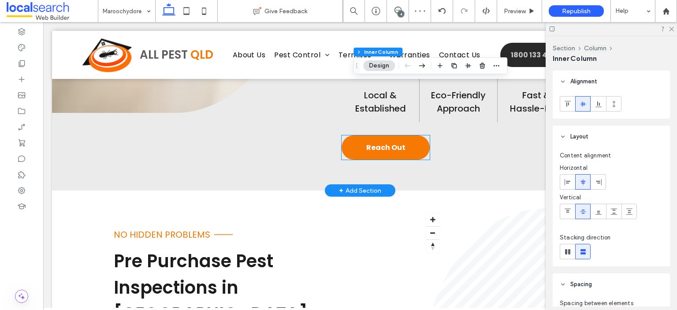
click at [386, 149] on span "Reach Out" at bounding box center [385, 147] width 39 height 11
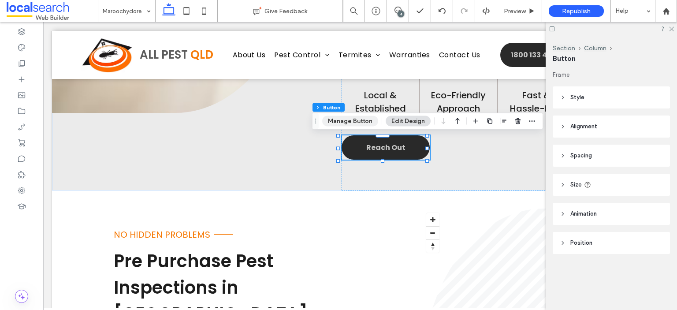
click at [369, 121] on button "Manage Button" at bounding box center [350, 121] width 56 height 11
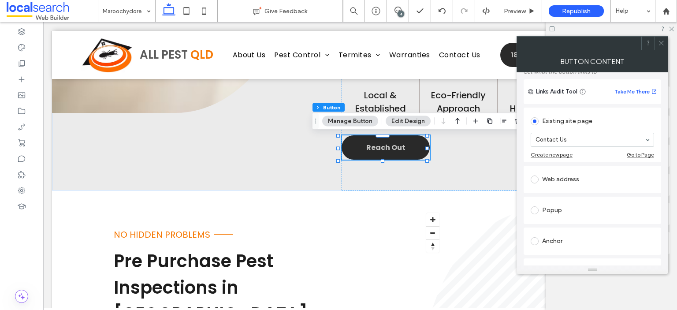
scroll to position [132, 0]
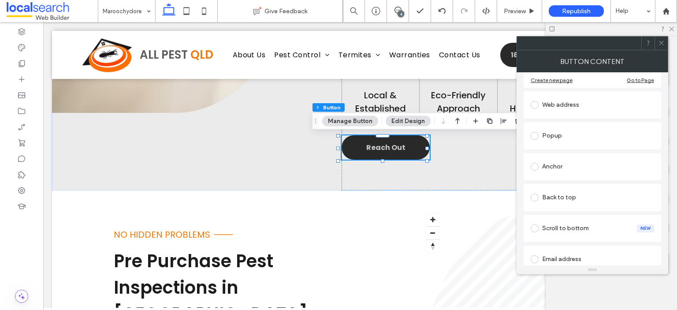
click at [576, 169] on div "Anchor" at bounding box center [591, 167] width 123 height 14
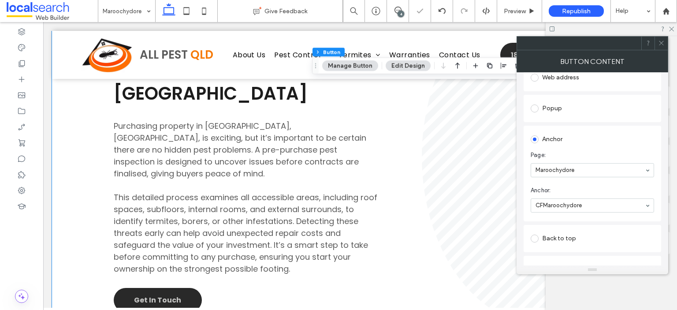
scroll to position [1234, 0]
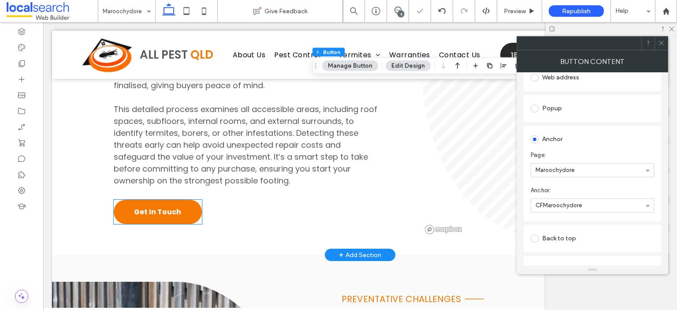
click at [168, 206] on span "Get In Touch" at bounding box center [157, 211] width 47 height 11
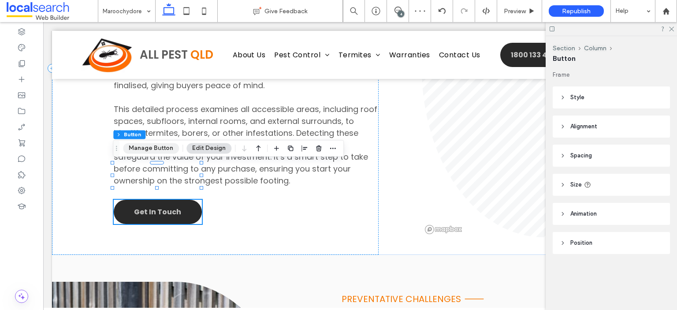
click at [160, 148] on button "Manage Button" at bounding box center [151, 148] width 56 height 11
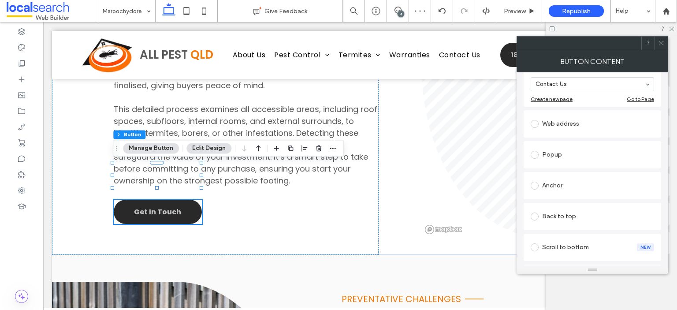
scroll to position [132, 0]
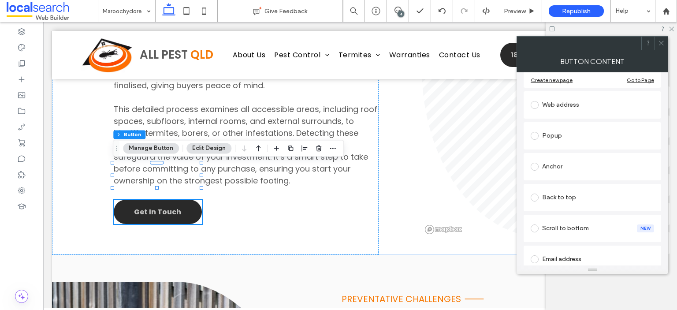
click at [588, 193] on div "Back to top" at bounding box center [591, 197] width 123 height 14
click at [586, 137] on div "Anchor" at bounding box center [591, 139] width 123 height 14
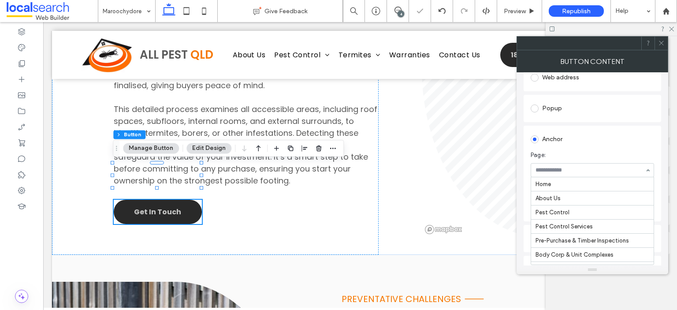
scroll to position [159, 0]
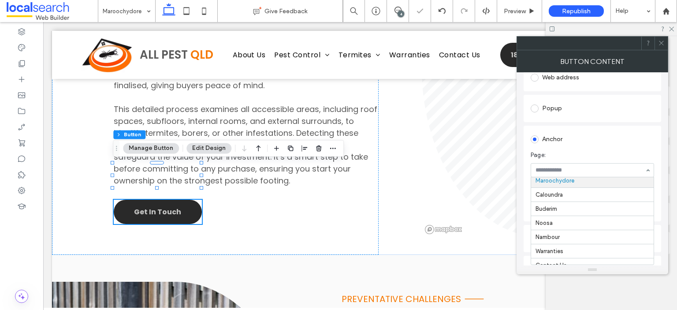
click at [592, 171] on input at bounding box center [589, 170] width 109 height 6
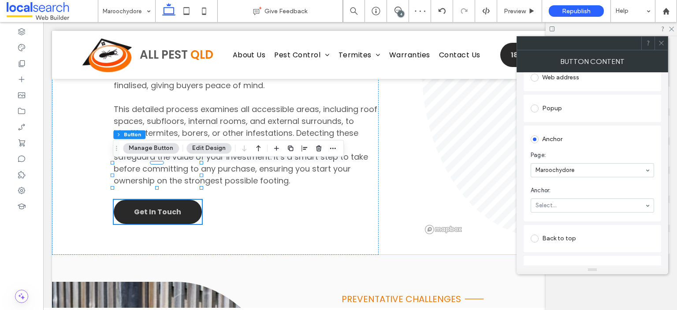
click at [595, 144] on div "Anchor" at bounding box center [591, 139] width 123 height 14
click at [661, 38] on span at bounding box center [661, 43] width 7 height 13
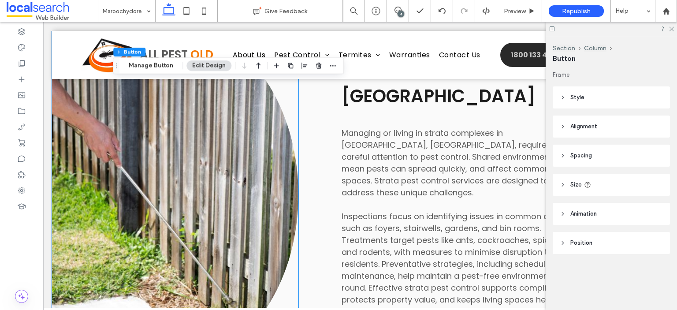
scroll to position [1542, 0]
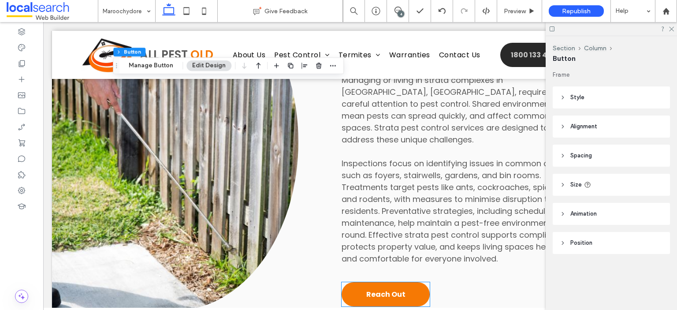
click at [384, 282] on link "Reach Out" at bounding box center [385, 294] width 88 height 24
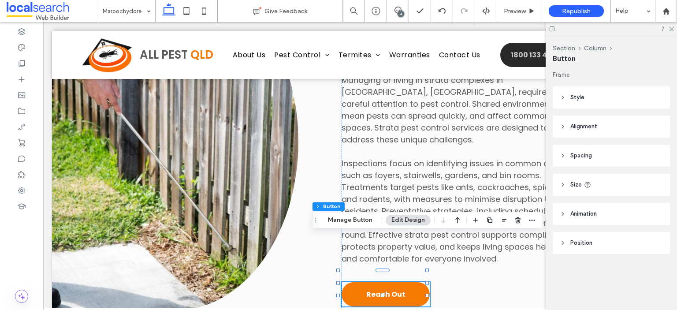
type input "**"
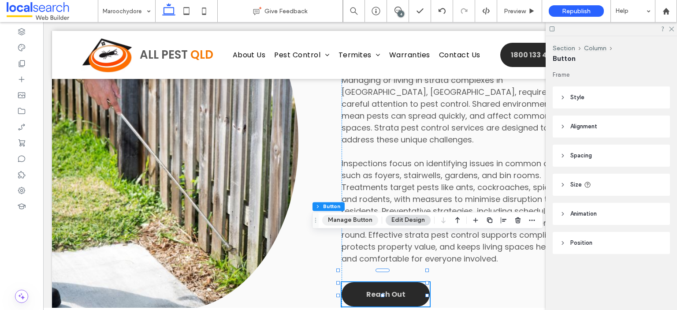
click at [358, 218] on button "Manage Button" at bounding box center [350, 220] width 56 height 11
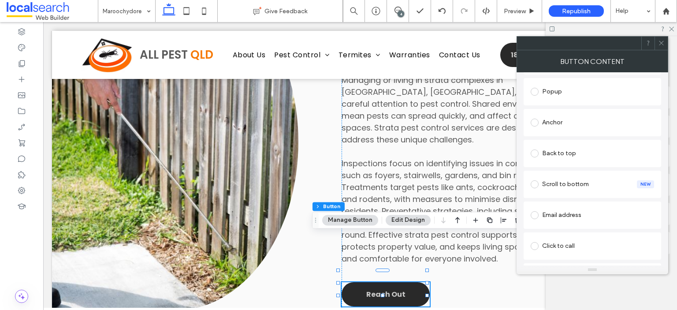
click at [585, 126] on div "Anchor" at bounding box center [591, 122] width 123 height 14
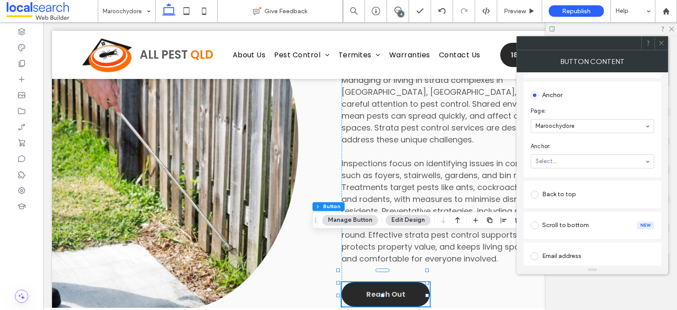
scroll to position [149, 0]
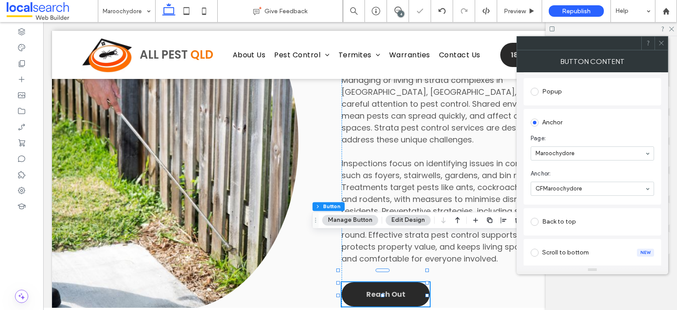
click at [661, 41] on icon at bounding box center [661, 43] width 7 height 7
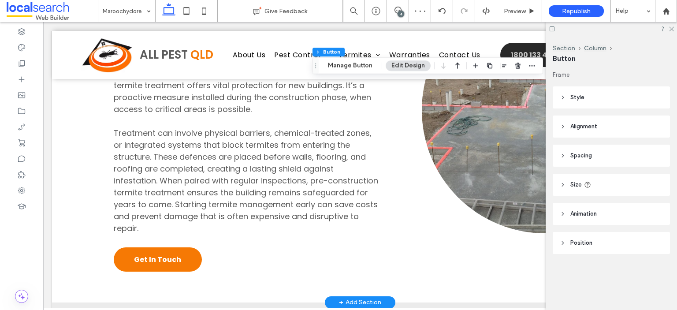
scroll to position [1983, 0]
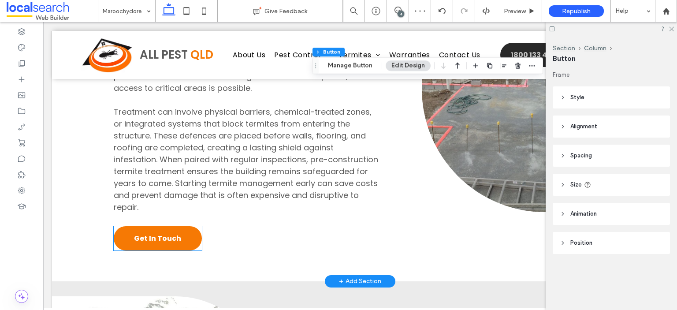
click at [157, 233] on span "Get In Touch" at bounding box center [157, 238] width 47 height 11
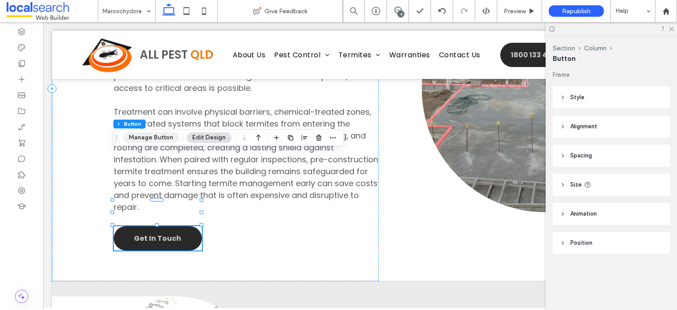
click at [155, 140] on button "Manage Button" at bounding box center [151, 137] width 56 height 11
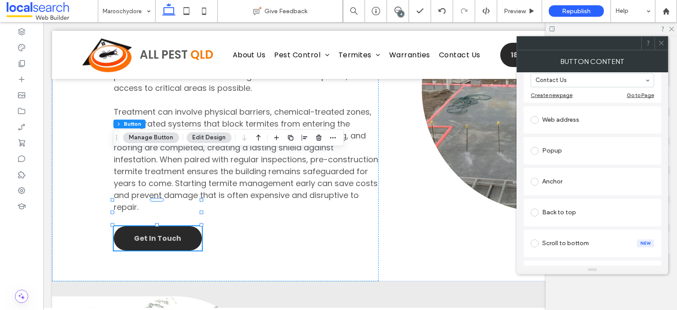
scroll to position [132, 0]
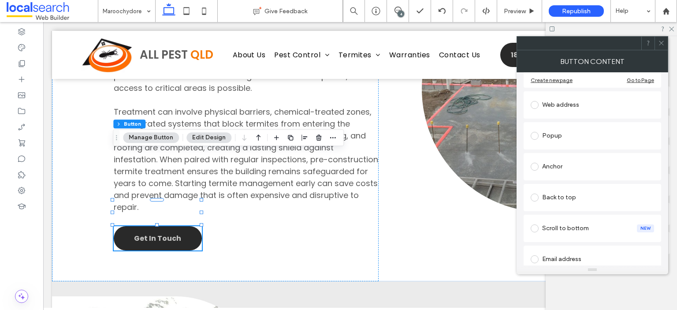
click at [578, 163] on div "Anchor" at bounding box center [591, 167] width 123 height 14
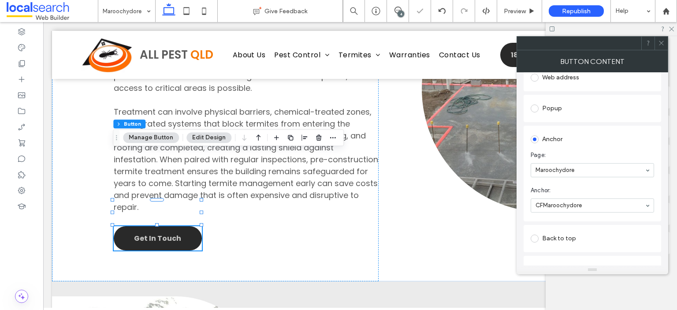
click at [662, 41] on icon at bounding box center [661, 43] width 7 height 7
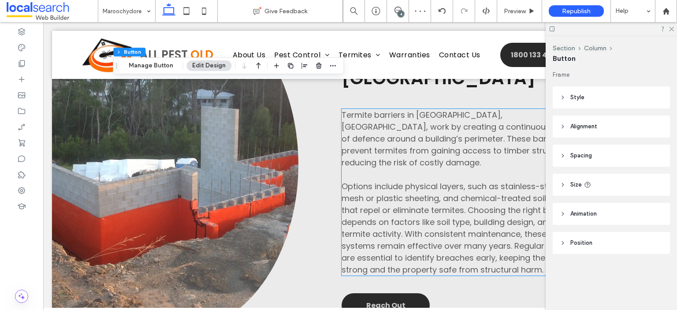
scroll to position [2335, 0]
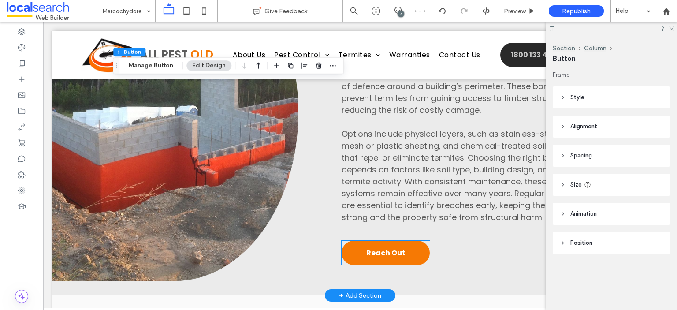
click at [382, 247] on span "Reach Out" at bounding box center [385, 252] width 39 height 11
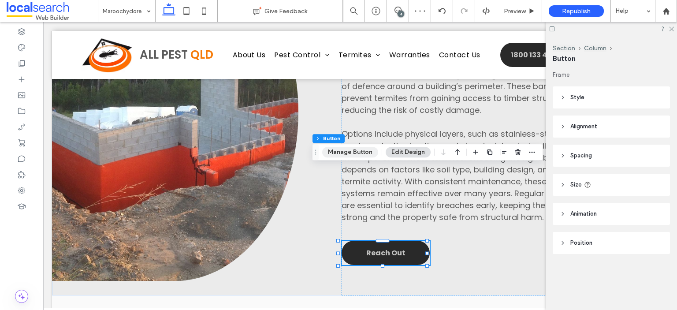
click at [349, 151] on button "Manage Button" at bounding box center [350, 152] width 56 height 11
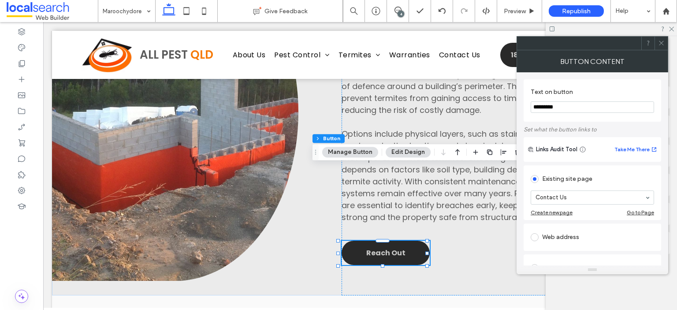
scroll to position [132, 0]
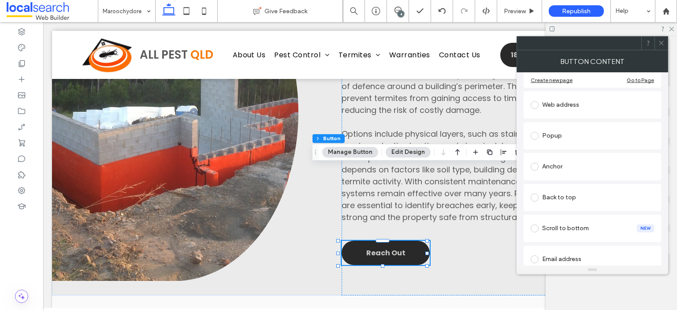
click at [592, 164] on div "Anchor" at bounding box center [591, 167] width 123 height 14
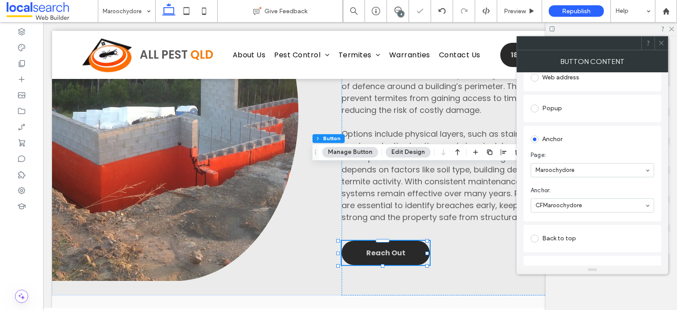
click at [663, 42] on icon at bounding box center [661, 43] width 7 height 7
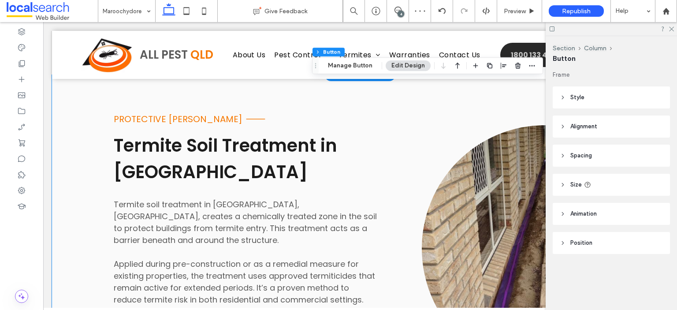
scroll to position [2688, 0]
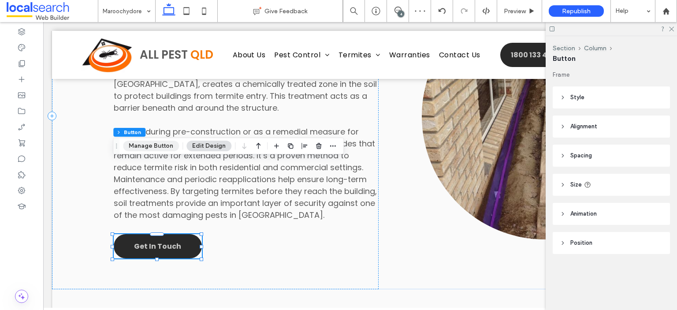
click at [155, 145] on button "Manage Button" at bounding box center [151, 146] width 56 height 11
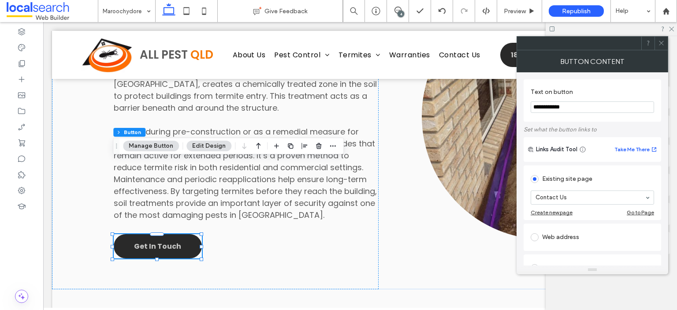
scroll to position [132, 0]
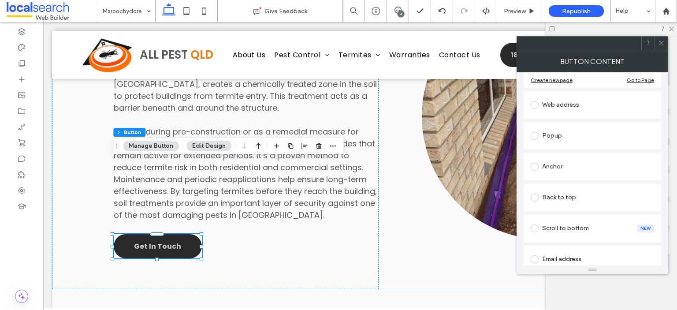
click at [588, 162] on div "Anchor" at bounding box center [591, 167] width 123 height 14
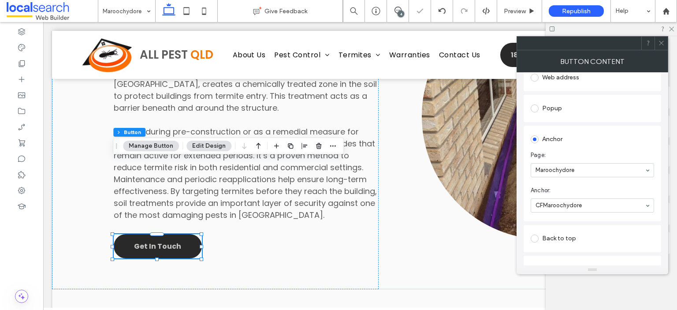
click at [661, 42] on use at bounding box center [661, 43] width 4 height 4
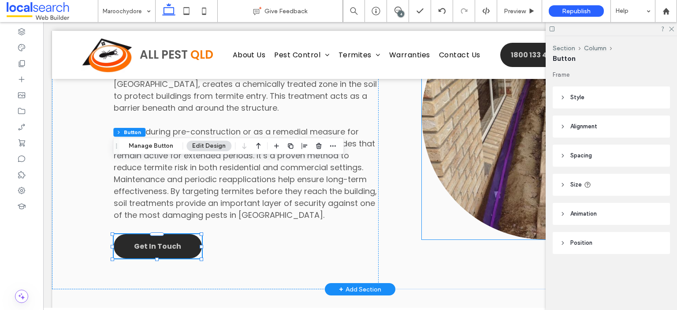
click at [510, 139] on link at bounding box center [545, 116] width 246 height 246
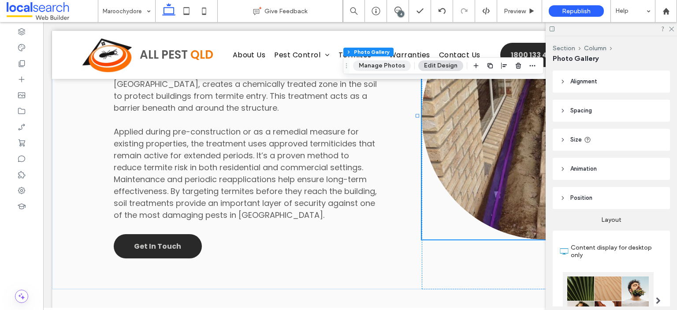
click at [381, 64] on button "Manage Photos" at bounding box center [382, 65] width 58 height 11
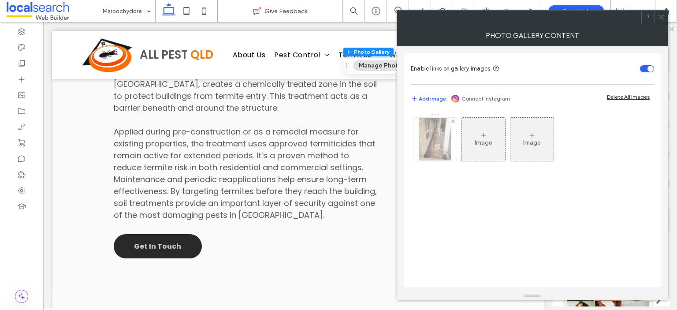
click at [434, 135] on img at bounding box center [435, 139] width 33 height 43
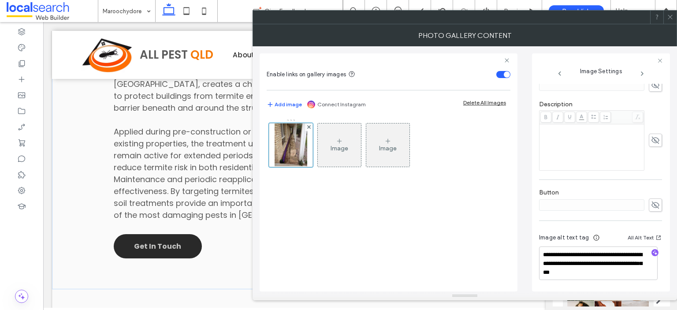
scroll to position [222, 0]
drag, startPoint x: 609, startPoint y: 273, endPoint x: 576, endPoint y: 274, distance: 33.1
click at [576, 274] on textarea "**********" at bounding box center [598, 262] width 119 height 33
paste textarea
drag, startPoint x: 614, startPoint y: 271, endPoint x: 576, endPoint y: 274, distance: 37.6
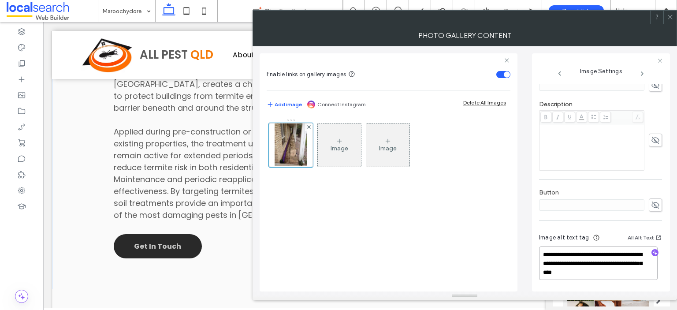
click at [576, 274] on textarea "**********" at bounding box center [598, 262] width 119 height 33
click at [644, 273] on textarea "**********" at bounding box center [598, 262] width 119 height 33
type textarea "**********"
click at [667, 15] on icon at bounding box center [670, 17] width 7 height 7
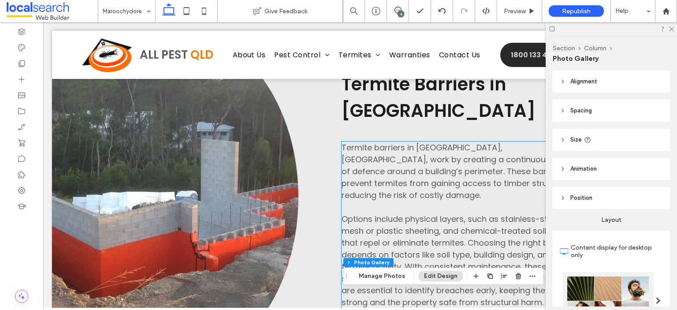
scroll to position [2247, 0]
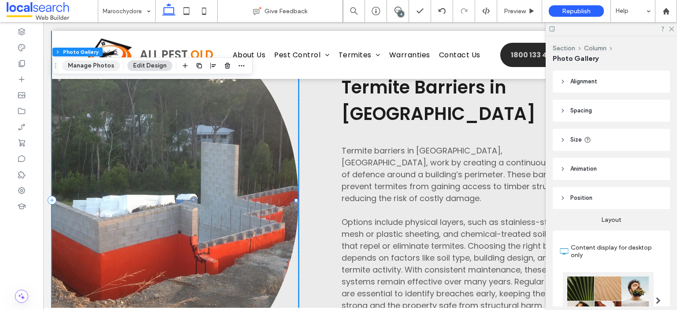
click at [99, 67] on button "Manage Photos" at bounding box center [91, 65] width 58 height 11
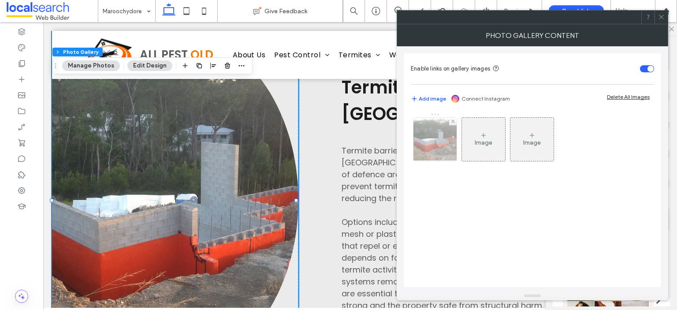
click at [432, 145] on img at bounding box center [435, 139] width 58 height 43
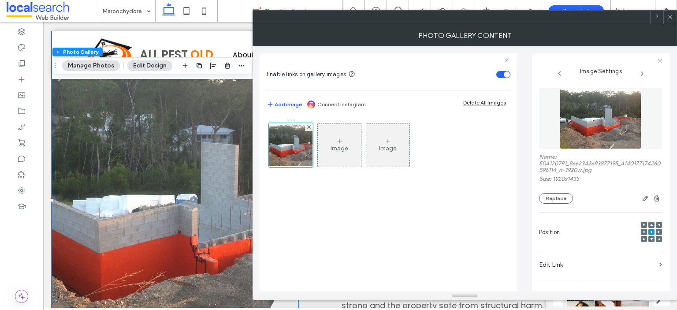
scroll to position [231, 0]
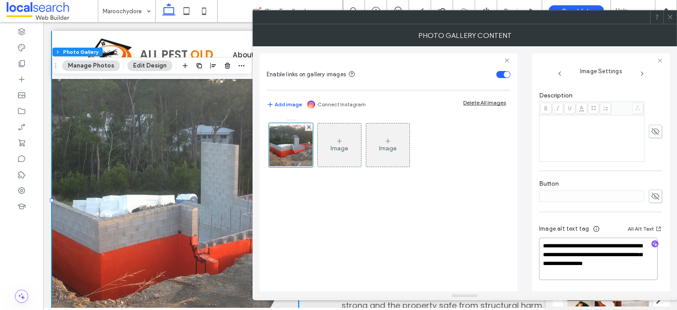
drag, startPoint x: 635, startPoint y: 263, endPoint x: 603, endPoint y: 267, distance: 32.8
click at [603, 267] on textarea "**********" at bounding box center [598, 258] width 119 height 42
paste textarea "*"
type textarea "**********"
click at [668, 16] on icon at bounding box center [670, 17] width 7 height 7
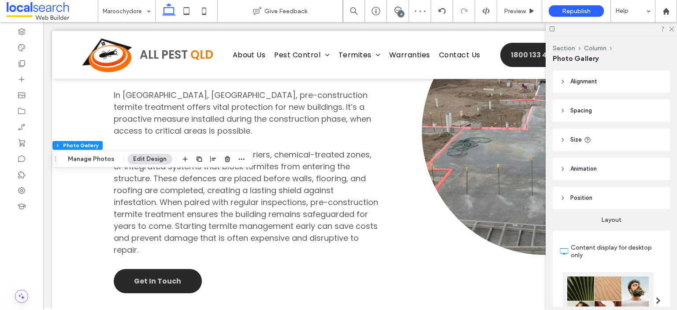
scroll to position [1939, 0]
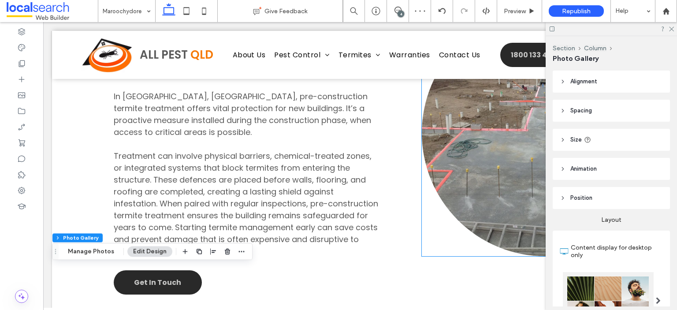
click at [472, 156] on link at bounding box center [545, 133] width 246 height 246
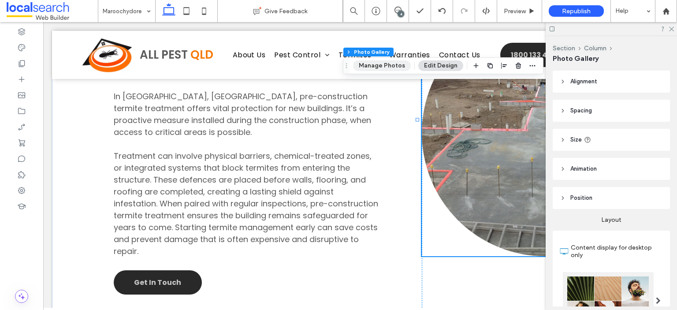
click at [394, 67] on button "Manage Photos" at bounding box center [382, 65] width 58 height 11
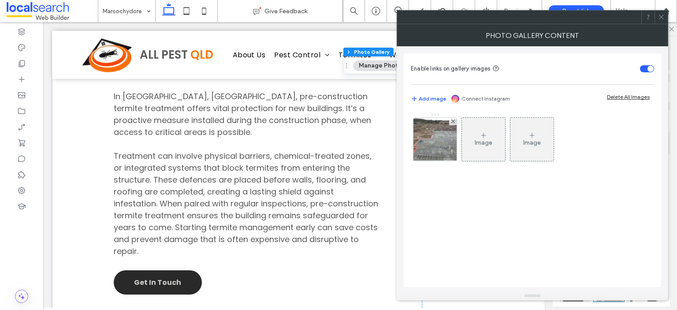
scroll to position [132, 0]
click at [437, 142] on img at bounding box center [435, 139] width 58 height 43
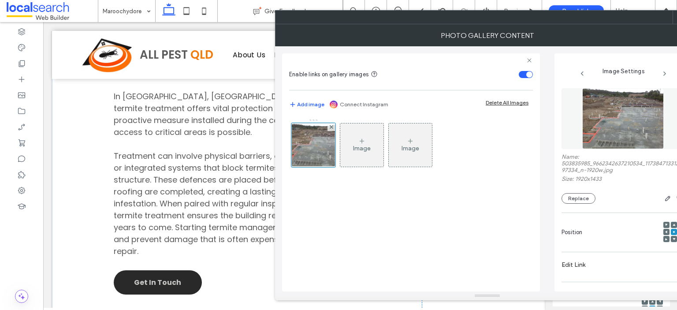
scroll to position [231, 0]
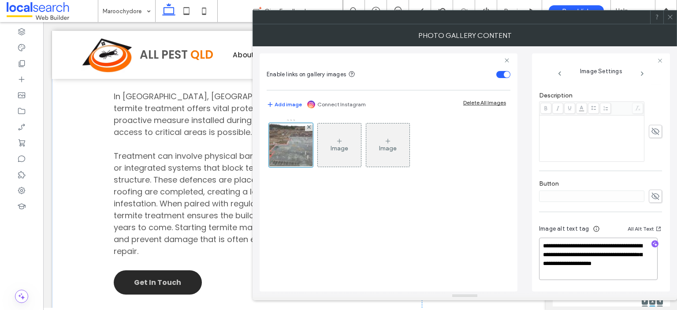
drag, startPoint x: 576, startPoint y: 272, endPoint x: 544, endPoint y: 274, distance: 32.2
click at [544, 274] on textarea "**********" at bounding box center [598, 258] width 119 height 42
paste textarea "*"
type textarea "**********"
click at [671, 15] on icon at bounding box center [670, 17] width 7 height 7
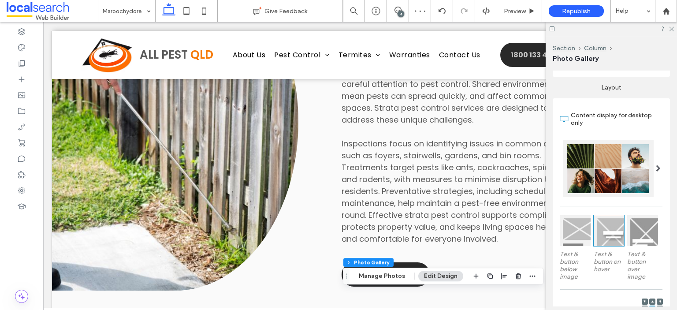
scroll to position [1542, 0]
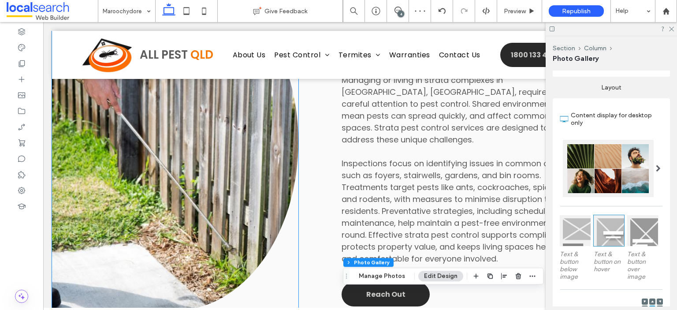
click at [148, 156] on link at bounding box center [175, 141] width 246 height 337
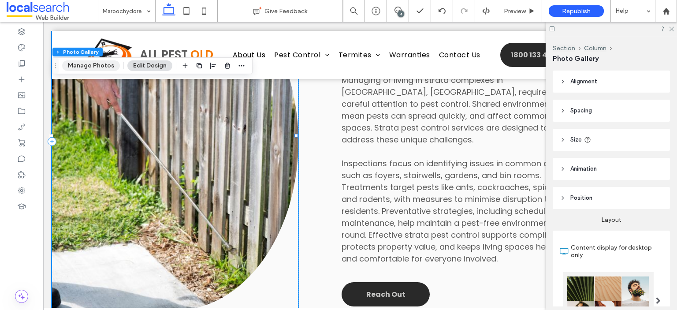
click at [108, 68] on button "Manage Photos" at bounding box center [91, 65] width 58 height 11
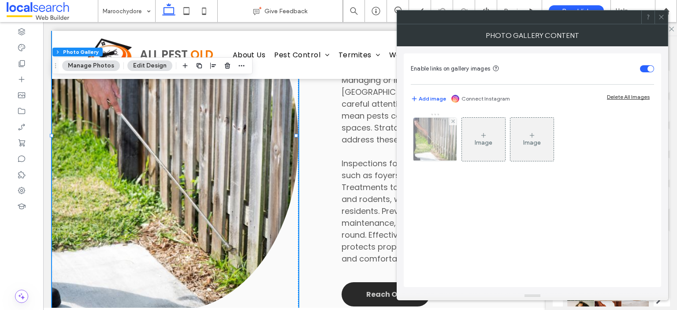
click at [439, 146] on img at bounding box center [434, 139] width 65 height 43
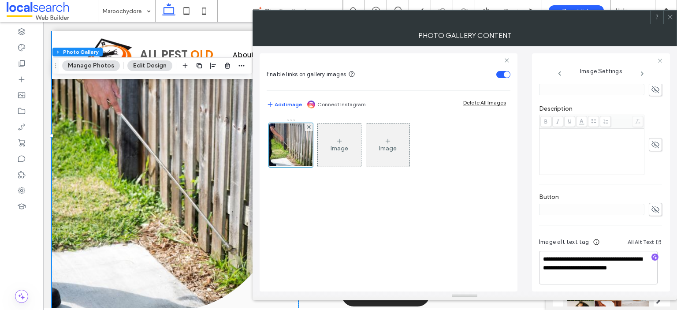
scroll to position [208, 0]
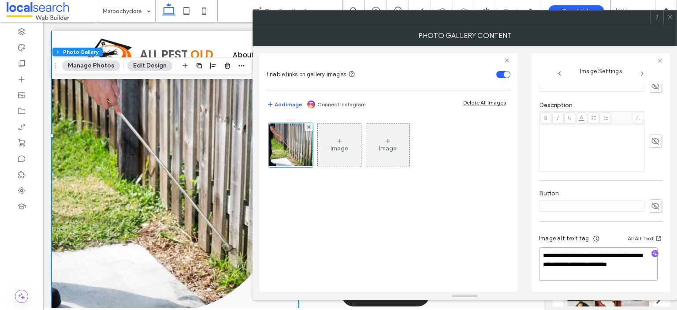
drag, startPoint x: 617, startPoint y: 263, endPoint x: 560, endPoint y: 271, distance: 56.9
click at [560, 271] on textarea "**********" at bounding box center [598, 263] width 119 height 33
paste textarea "*"
type textarea "**********"
click at [668, 15] on icon at bounding box center [670, 17] width 7 height 7
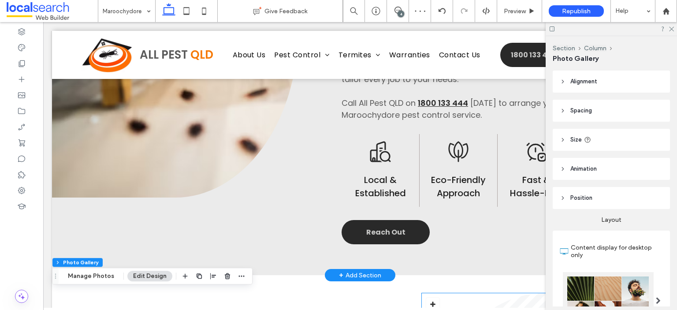
scroll to position [793, 0]
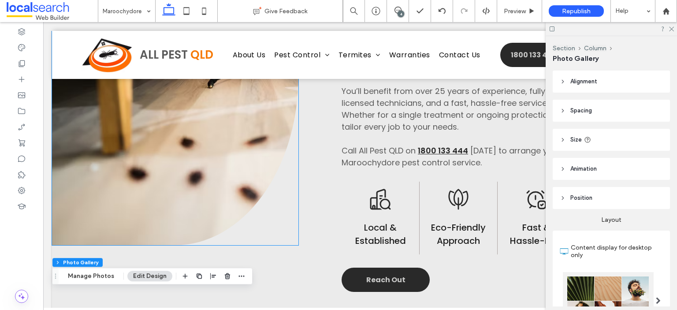
click at [210, 168] on link at bounding box center [175, 76] width 246 height 337
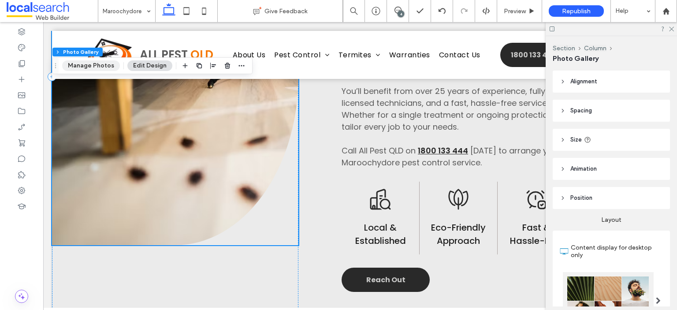
click at [105, 67] on button "Manage Photos" at bounding box center [91, 65] width 58 height 11
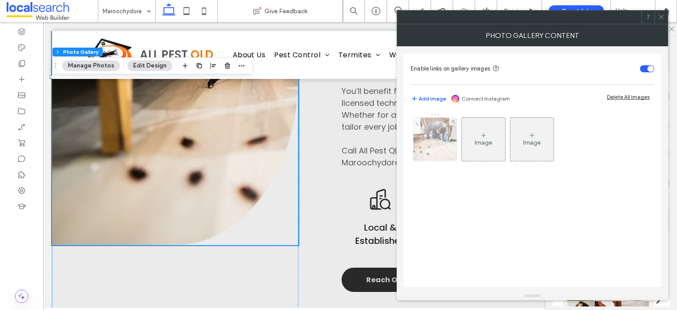
click at [438, 148] on img at bounding box center [435, 139] width 65 height 43
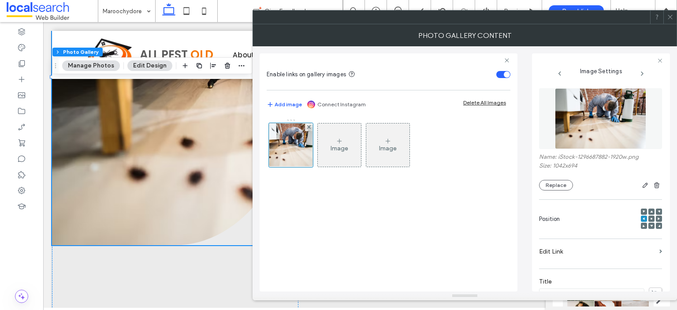
scroll to position [217, 0]
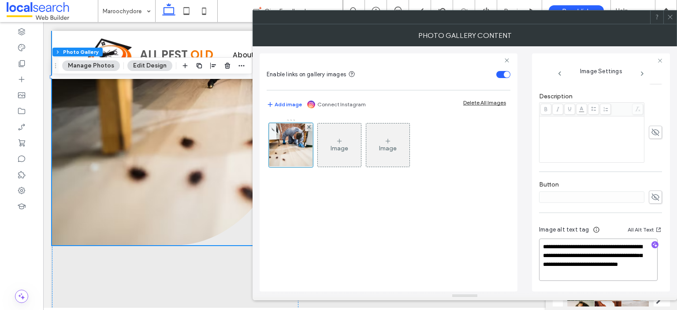
drag, startPoint x: 596, startPoint y: 272, endPoint x: 563, endPoint y: 273, distance: 33.0
click at [563, 273] on textarea "**********" at bounding box center [598, 259] width 119 height 42
paste textarea "*"
type textarea "**********"
click at [669, 17] on icon at bounding box center [670, 17] width 7 height 7
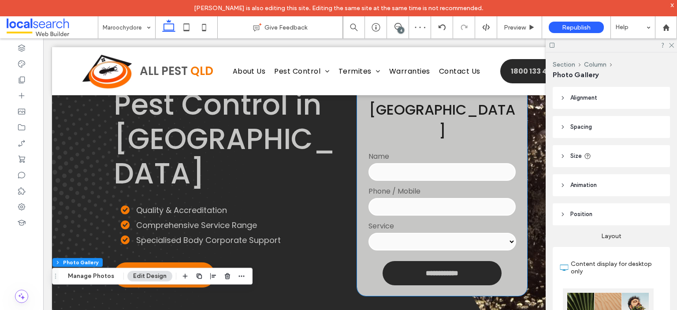
scroll to position [88, 0]
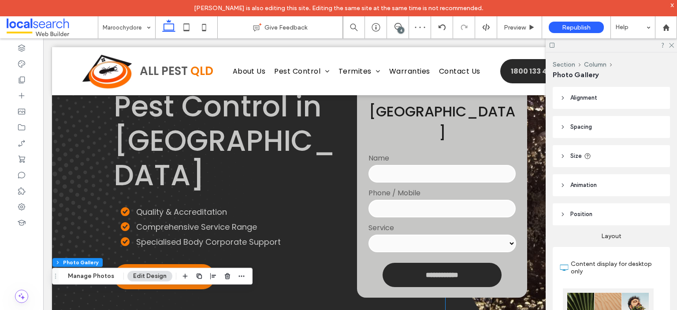
click at [535, 197] on link at bounding box center [556, 183] width 223 height 352
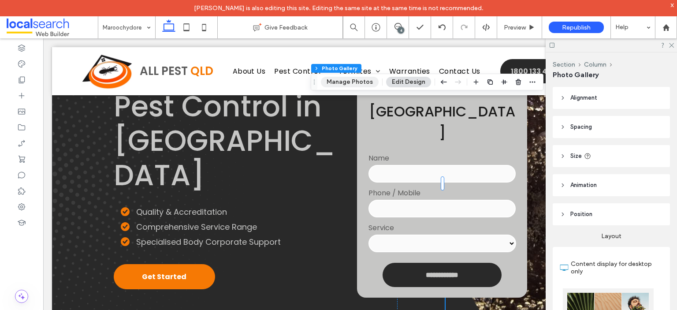
click at [347, 80] on button "Manage Photos" at bounding box center [350, 82] width 58 height 11
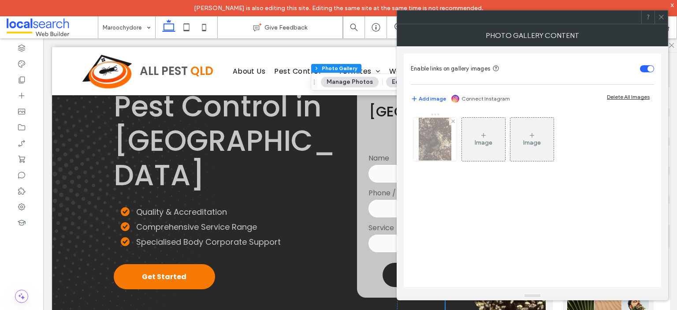
click at [448, 146] on img at bounding box center [435, 139] width 33 height 43
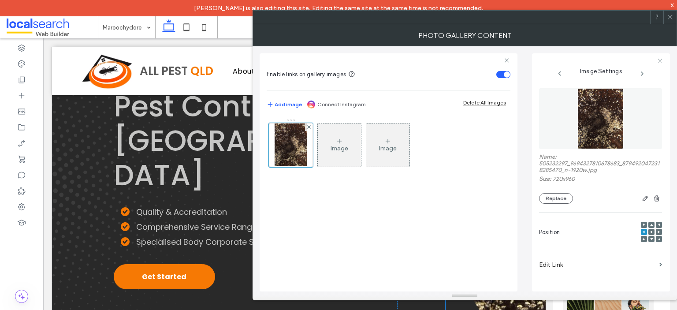
scroll to position [222, 0]
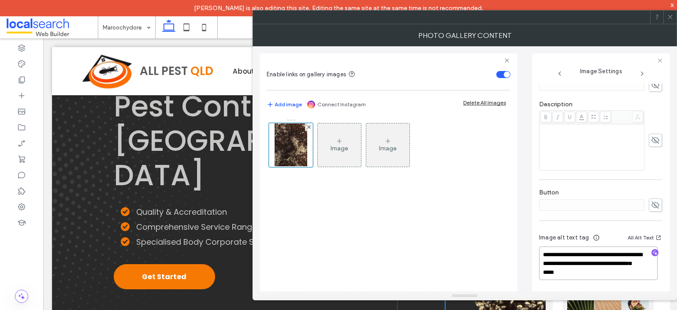
drag, startPoint x: 609, startPoint y: 272, endPoint x: 575, endPoint y: 274, distance: 34.8
click at [575, 274] on textarea "**********" at bounding box center [598, 262] width 119 height 33
click at [578, 272] on textarea "**********" at bounding box center [598, 262] width 119 height 33
click at [575, 272] on textarea "**********" at bounding box center [598, 262] width 119 height 33
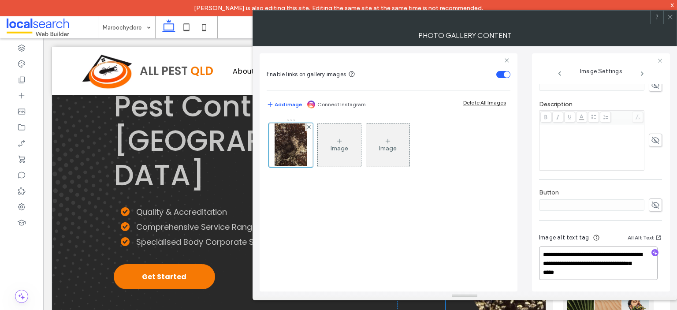
drag, startPoint x: 575, startPoint y: 271, endPoint x: 610, endPoint y: 269, distance: 34.4
click at [610, 269] on textarea "**********" at bounding box center [598, 262] width 119 height 33
paste textarea "*"
type textarea "**********"
click at [668, 16] on icon at bounding box center [670, 17] width 7 height 7
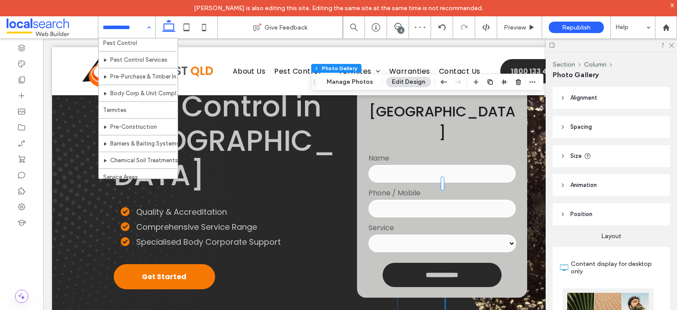
scroll to position [132, 0]
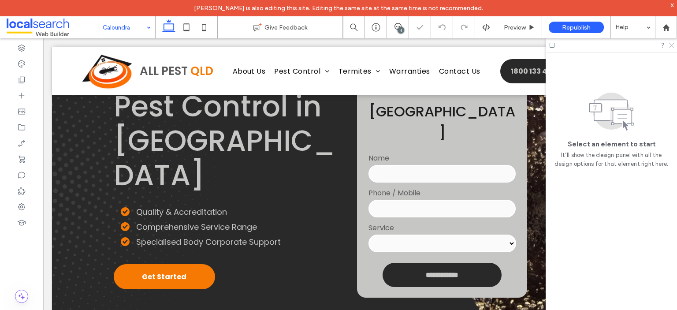
click at [670, 44] on use at bounding box center [671, 45] width 5 height 5
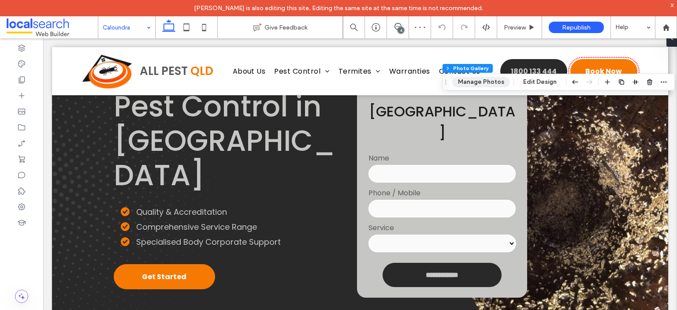
click at [477, 83] on button "Manage Photos" at bounding box center [481, 82] width 58 height 11
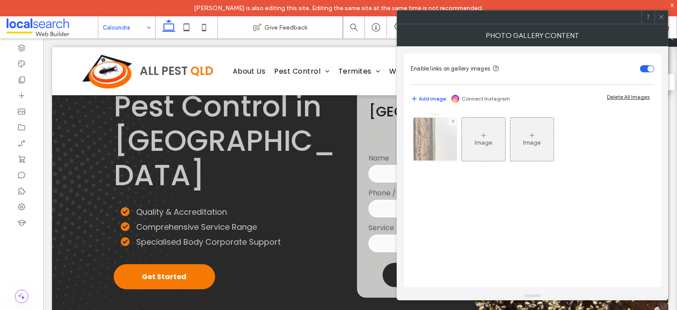
click at [431, 140] on img at bounding box center [435, 139] width 58 height 43
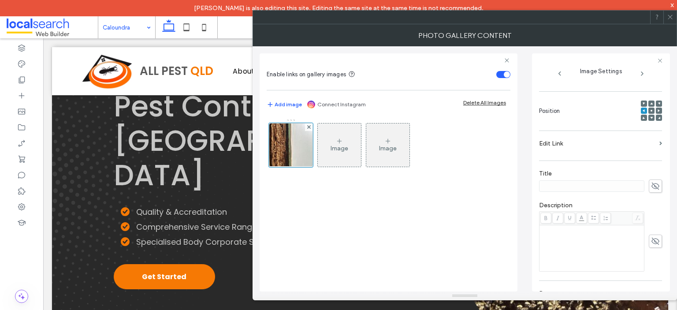
scroll to position [208, 0]
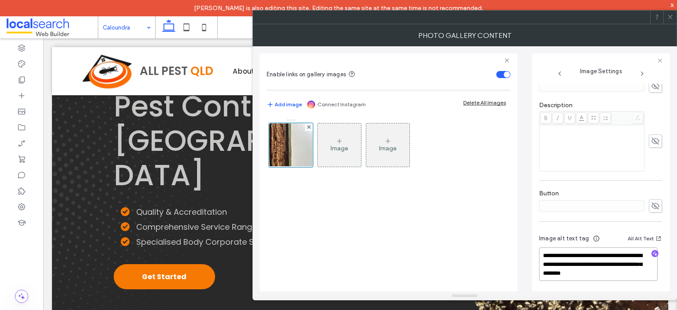
drag, startPoint x: 625, startPoint y: 272, endPoint x: 592, endPoint y: 274, distance: 33.1
click at [592, 274] on textarea "**********" at bounding box center [598, 263] width 119 height 33
drag, startPoint x: 617, startPoint y: 272, endPoint x: 590, endPoint y: 271, distance: 26.9
click at [590, 271] on textarea "**********" at bounding box center [598, 263] width 119 height 33
type textarea "**********"
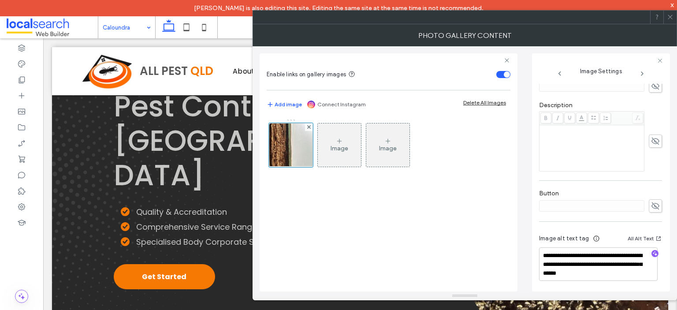
click at [668, 15] on icon at bounding box center [670, 17] width 7 height 7
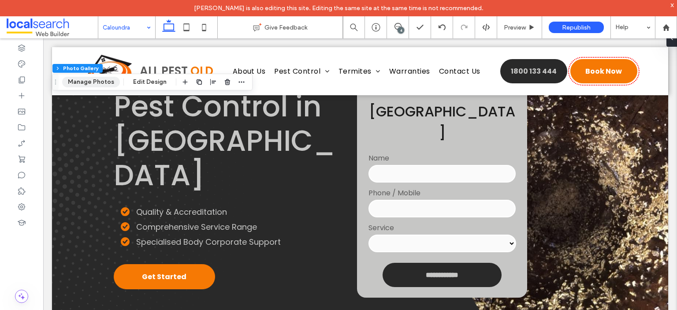
click at [104, 79] on button "Manage Photos" at bounding box center [91, 82] width 58 height 11
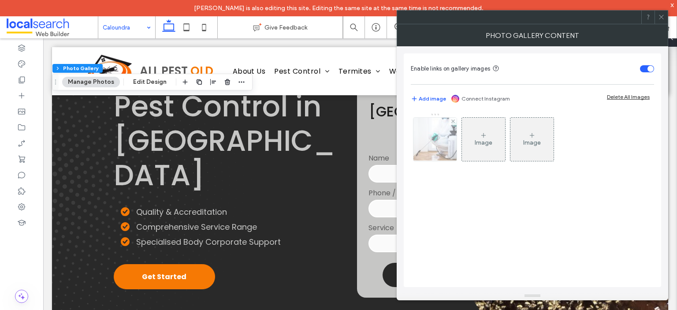
click at [427, 139] on img at bounding box center [434, 139] width 65 height 43
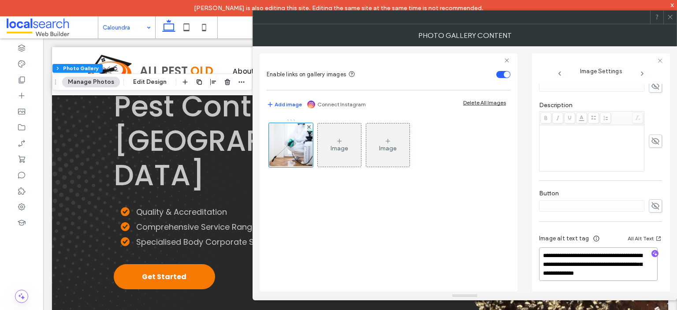
drag, startPoint x: 617, startPoint y: 271, endPoint x: 584, endPoint y: 272, distance: 33.1
click at [584, 272] on textarea "**********" at bounding box center [598, 263] width 119 height 33
paste textarea
type textarea "**********"
click at [670, 16] on icon at bounding box center [670, 17] width 7 height 7
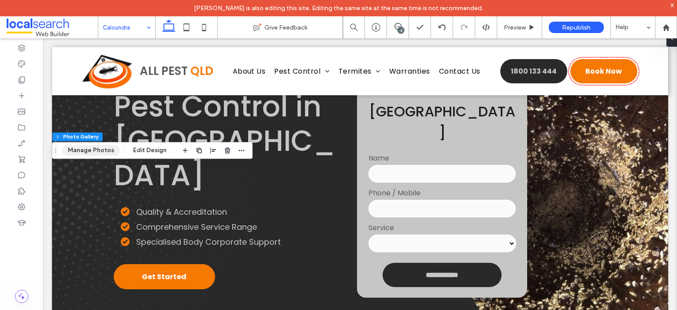
click at [78, 153] on button "Manage Photos" at bounding box center [91, 150] width 58 height 11
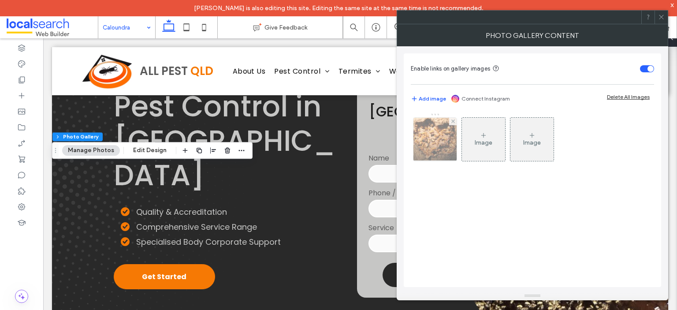
click at [442, 145] on img at bounding box center [435, 139] width 58 height 43
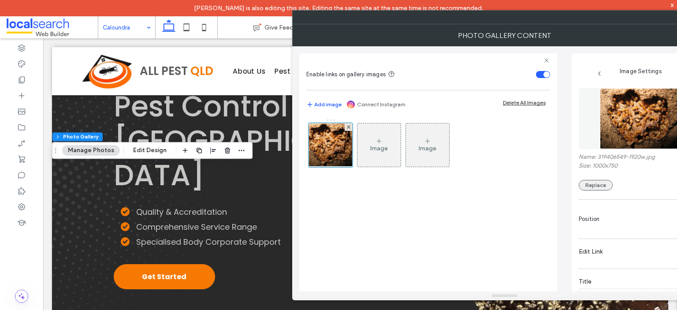
scroll to position [199, 0]
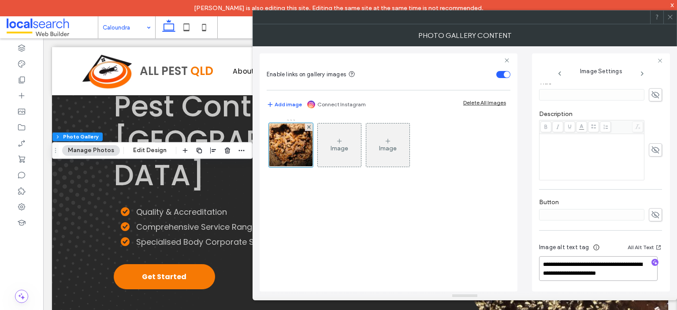
drag, startPoint x: 624, startPoint y: 271, endPoint x: 591, endPoint y: 272, distance: 33.5
click at [591, 272] on textarea "**********" at bounding box center [598, 268] width 119 height 25
paste textarea
type textarea "**********"
click at [671, 15] on icon at bounding box center [670, 17] width 7 height 7
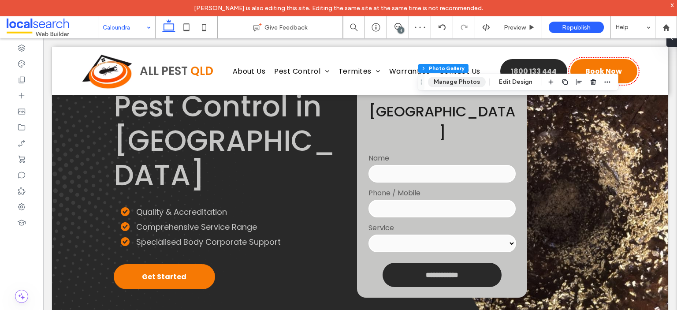
click at [453, 82] on button "Manage Photos" at bounding box center [457, 82] width 58 height 11
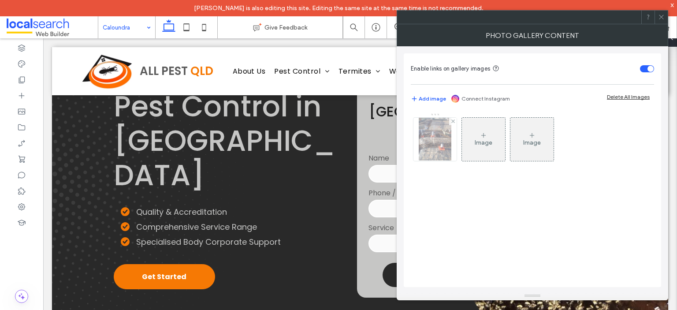
click at [433, 138] on img at bounding box center [435, 139] width 33 height 43
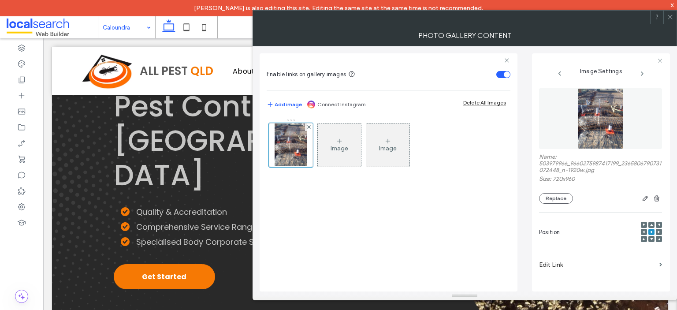
scroll to position [222, 0]
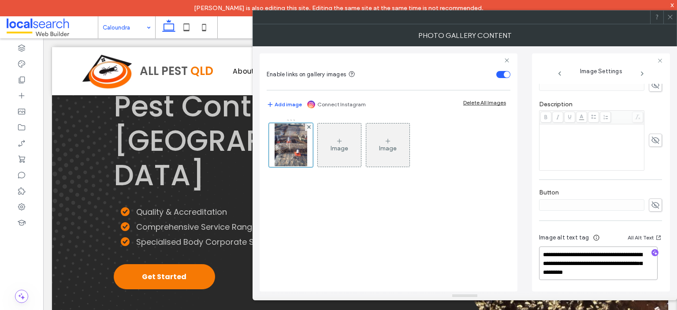
drag, startPoint x: 618, startPoint y: 273, endPoint x: 585, endPoint y: 276, distance: 33.2
click at [585, 276] on textarea "**********" at bounding box center [598, 262] width 119 height 33
paste textarea
type textarea "**********"
click at [670, 17] on use at bounding box center [670, 17] width 4 height 4
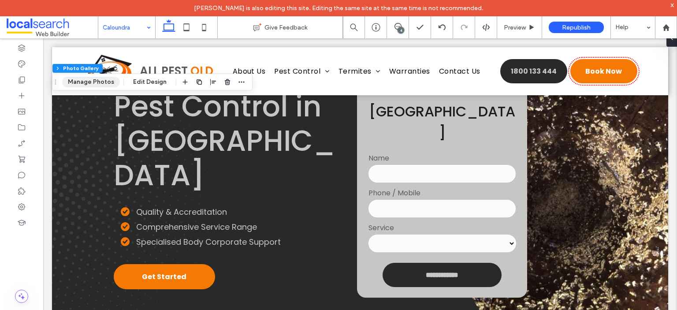
click at [111, 80] on button "Manage Photos" at bounding box center [91, 82] width 58 height 11
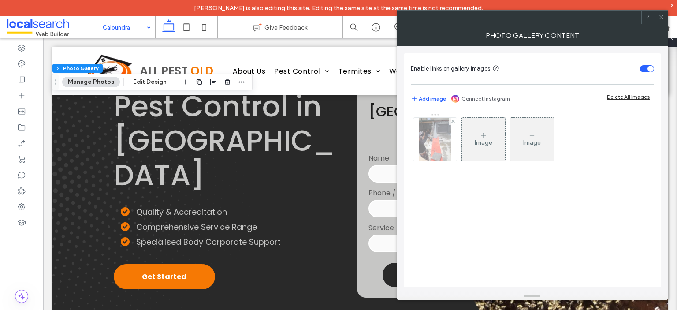
click at [442, 143] on img at bounding box center [435, 139] width 33 height 43
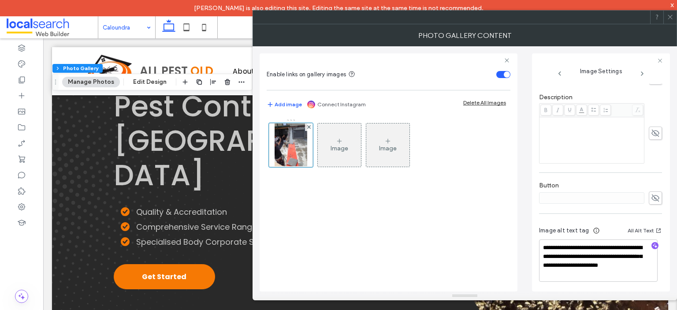
scroll to position [231, 0]
drag, startPoint x: 609, startPoint y: 274, endPoint x: 577, endPoint y: 274, distance: 32.6
click at [577, 274] on textarea "**********" at bounding box center [598, 258] width 119 height 42
paste textarea
type textarea "**********"
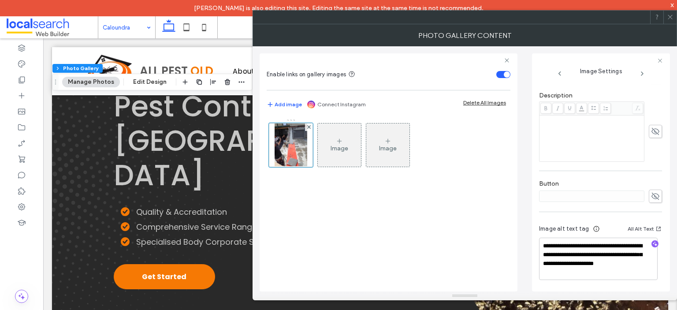
click at [668, 14] on icon at bounding box center [670, 17] width 7 height 7
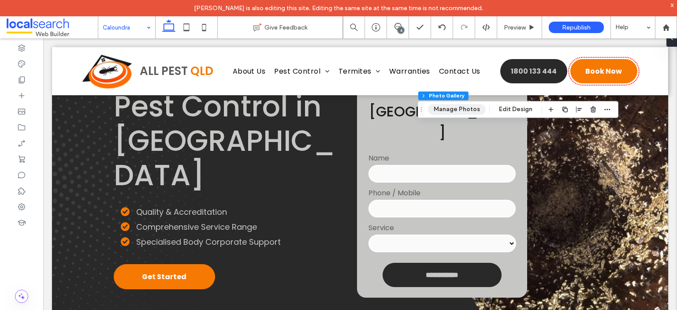
click at [469, 112] on button "Manage Photos" at bounding box center [457, 109] width 58 height 11
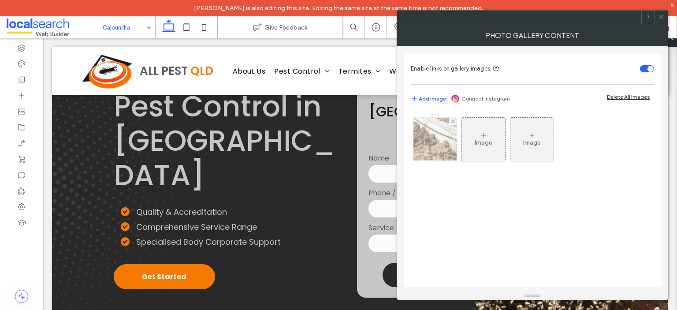
click at [438, 145] on img at bounding box center [434, 139] width 65 height 43
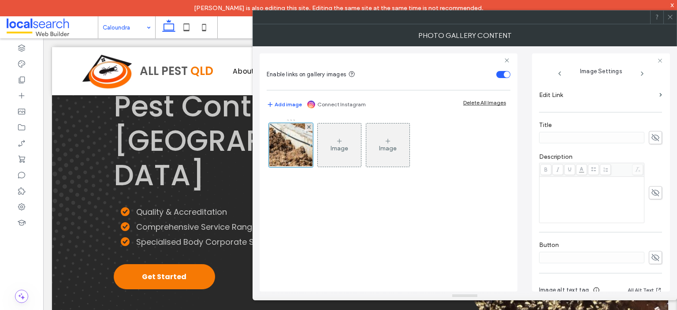
scroll to position [217, 0]
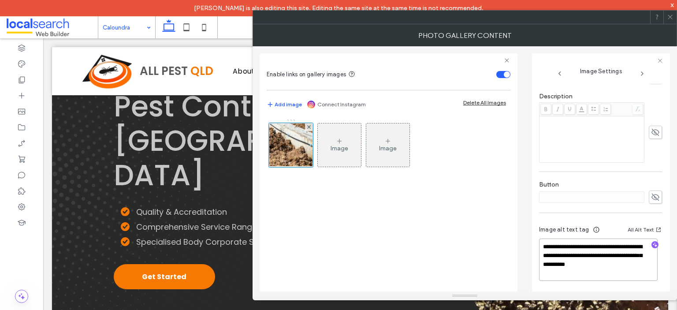
drag, startPoint x: 603, startPoint y: 264, endPoint x: 637, endPoint y: 265, distance: 33.9
click at [637, 265] on textarea "**********" at bounding box center [598, 259] width 119 height 42
paste textarea
type textarea "**********"
click at [668, 15] on icon at bounding box center [670, 17] width 7 height 7
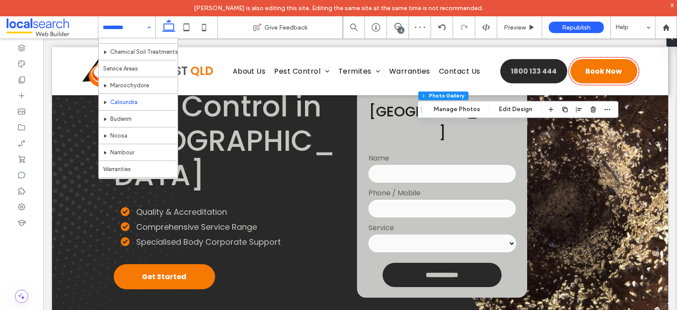
scroll to position [166, 0]
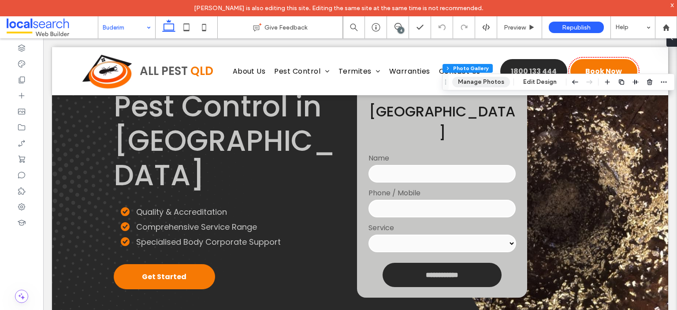
click at [472, 84] on button "Manage Photos" at bounding box center [481, 82] width 58 height 11
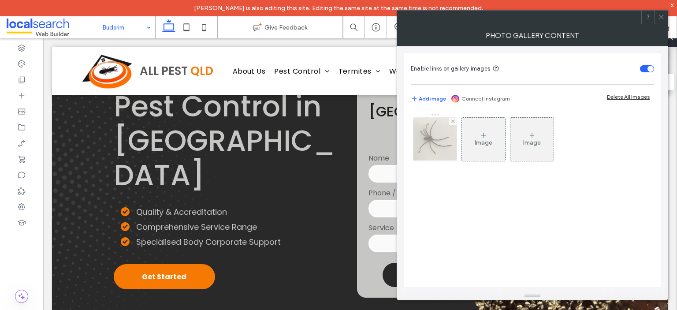
click at [444, 146] on img at bounding box center [435, 139] width 58 height 43
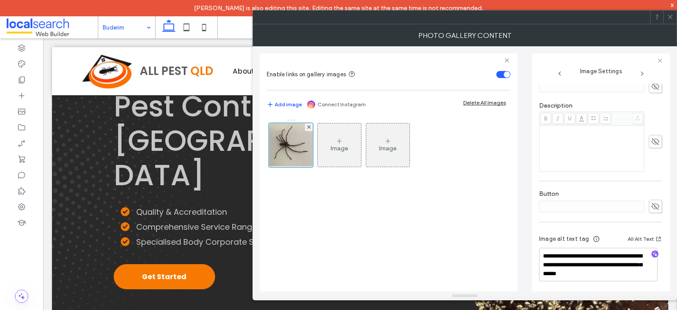
scroll to position [222, 0]
drag, startPoint x: 609, startPoint y: 271, endPoint x: 575, endPoint y: 272, distance: 34.0
click at [575, 272] on textarea "**********" at bounding box center [598, 262] width 119 height 33
drag, startPoint x: 575, startPoint y: 272, endPoint x: 596, endPoint y: 272, distance: 20.3
click at [596, 272] on textarea "**********" at bounding box center [598, 262] width 119 height 33
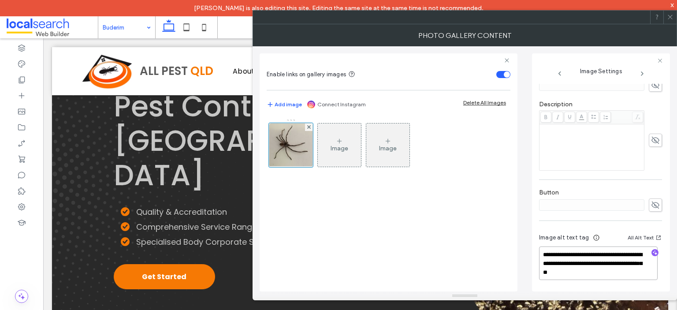
type textarea "**********"
click at [671, 17] on icon at bounding box center [670, 17] width 7 height 7
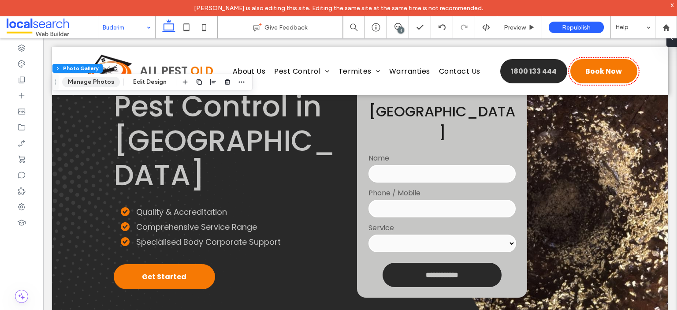
click at [97, 83] on button "Manage Photos" at bounding box center [91, 82] width 58 height 11
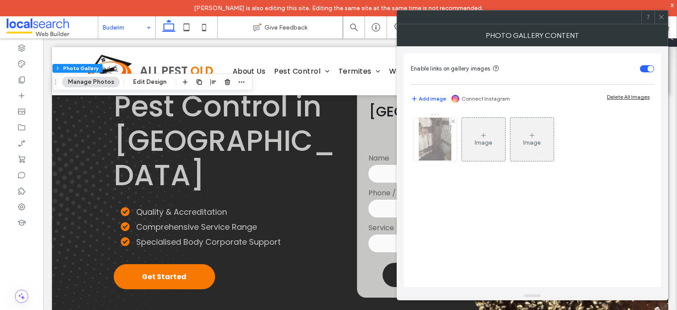
click at [447, 147] on img at bounding box center [435, 139] width 33 height 43
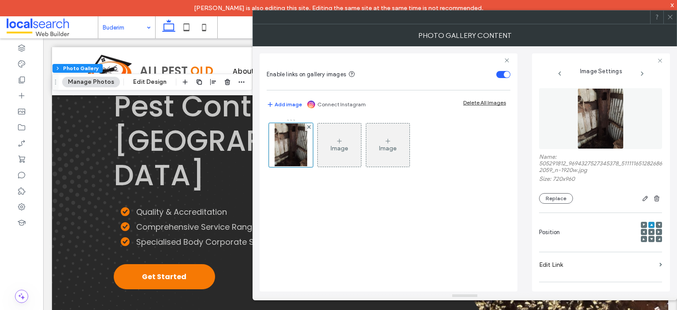
scroll to position [231, 0]
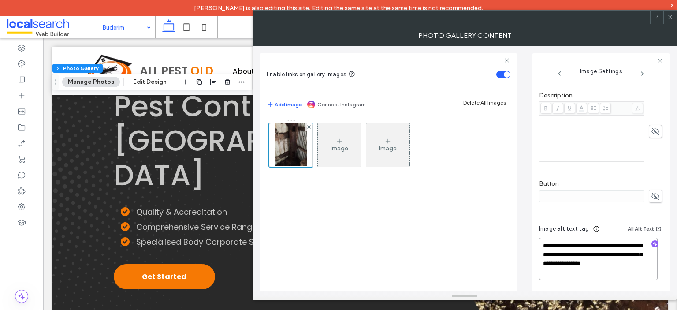
drag, startPoint x: 614, startPoint y: 263, endPoint x: 561, endPoint y: 272, distance: 53.8
click at [561, 272] on textarea "**********" at bounding box center [598, 258] width 119 height 42
paste textarea
type textarea "**********"
click at [670, 17] on use at bounding box center [670, 17] width 4 height 4
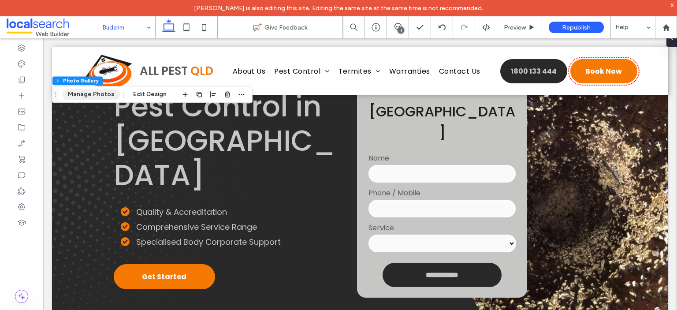
click at [95, 95] on button "Manage Photos" at bounding box center [91, 94] width 58 height 11
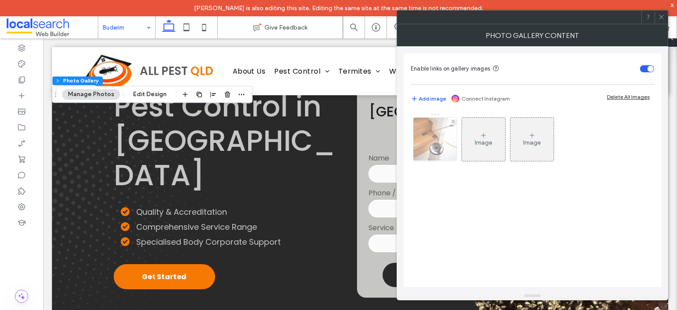
click at [445, 145] on img at bounding box center [435, 139] width 58 height 43
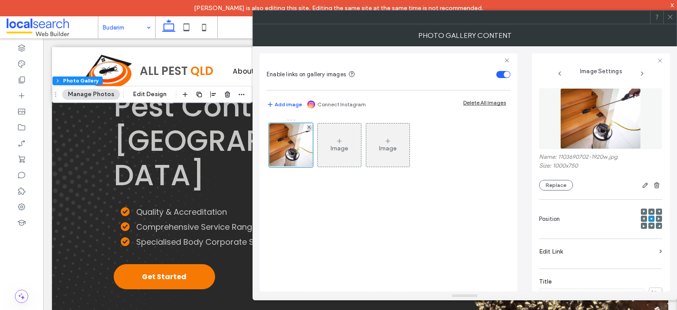
scroll to position [217, 0]
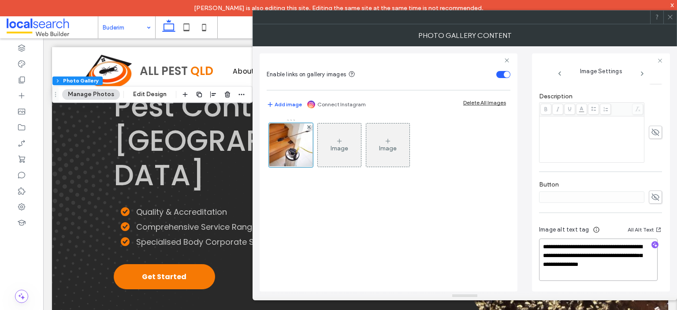
drag, startPoint x: 608, startPoint y: 264, endPoint x: 560, endPoint y: 273, distance: 49.2
click at [560, 273] on textarea "**********" at bounding box center [598, 259] width 119 height 42
paste textarea
type textarea "**********"
click at [668, 19] on icon at bounding box center [670, 17] width 7 height 7
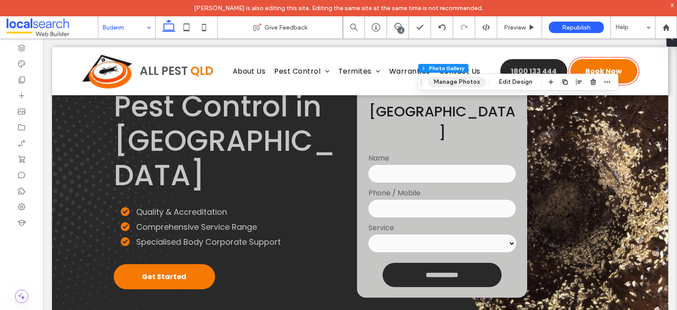
click at [452, 77] on button "Manage Photos" at bounding box center [457, 82] width 58 height 11
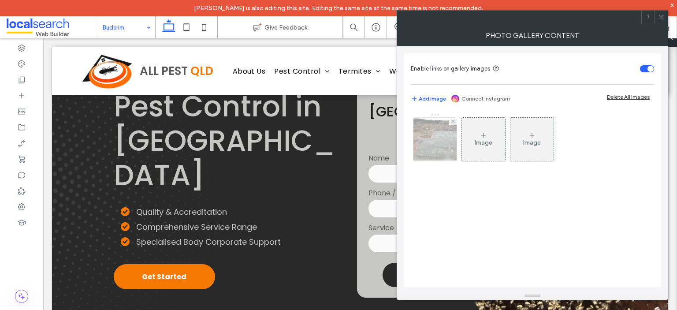
click at [428, 134] on img at bounding box center [435, 139] width 58 height 43
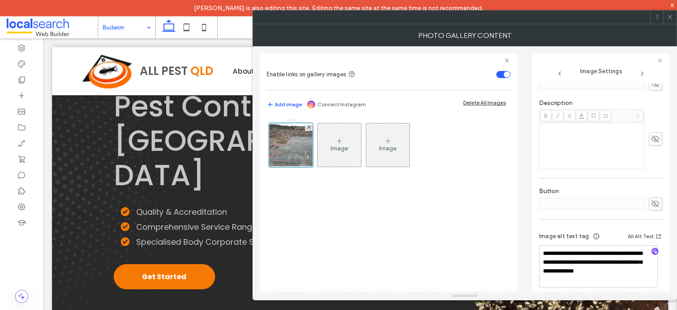
scroll to position [231, 0]
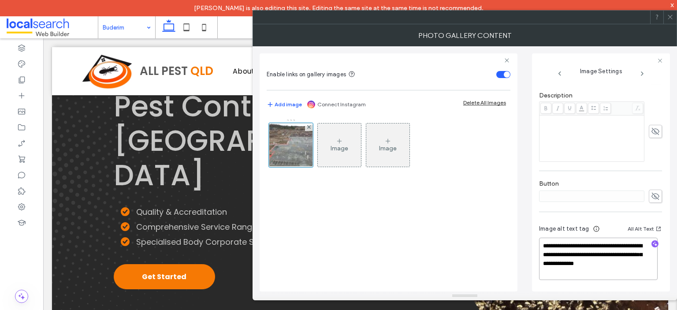
drag, startPoint x: 612, startPoint y: 262, endPoint x: 560, endPoint y: 271, distance: 52.3
click at [560, 271] on textarea "**********" at bounding box center [598, 258] width 119 height 42
paste textarea
type textarea "**********"
click at [668, 17] on icon at bounding box center [670, 17] width 7 height 7
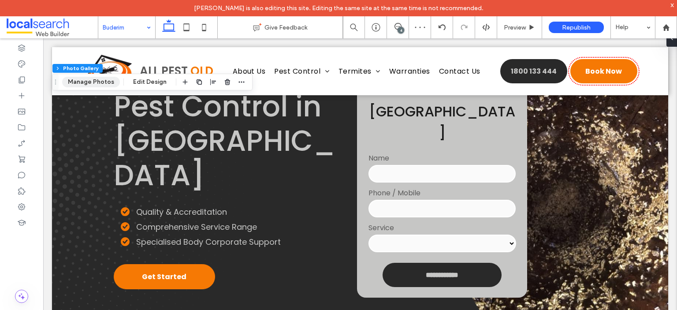
click at [92, 79] on button "Manage Photos" at bounding box center [91, 82] width 58 height 11
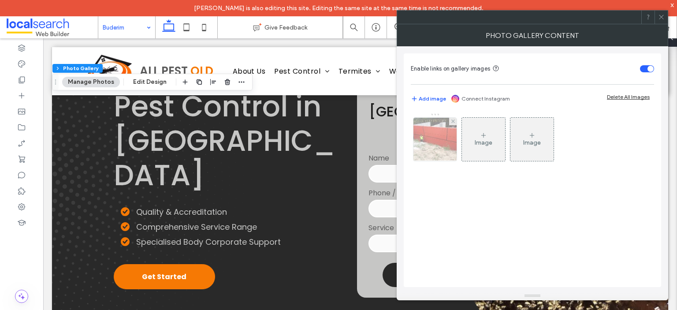
click at [435, 138] on img at bounding box center [435, 139] width 58 height 43
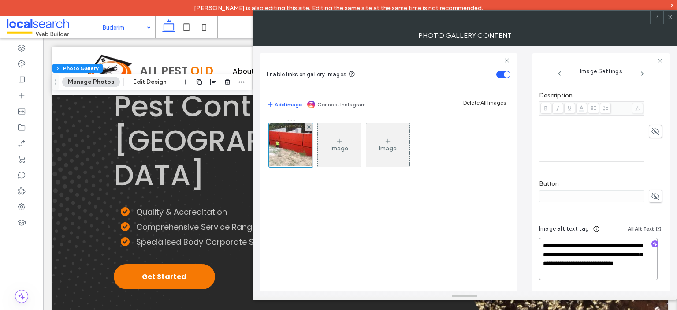
drag, startPoint x: 583, startPoint y: 271, endPoint x: 617, endPoint y: 273, distance: 33.5
click at [617, 273] on textarea "**********" at bounding box center [598, 258] width 119 height 42
paste textarea
type textarea "**********"
click at [668, 18] on use at bounding box center [670, 17] width 4 height 4
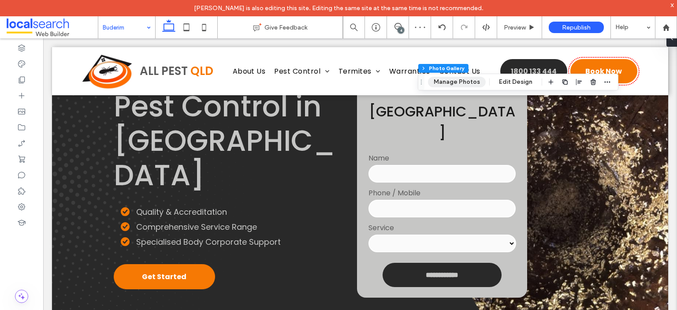
click at [453, 85] on button "Manage Photos" at bounding box center [457, 82] width 58 height 11
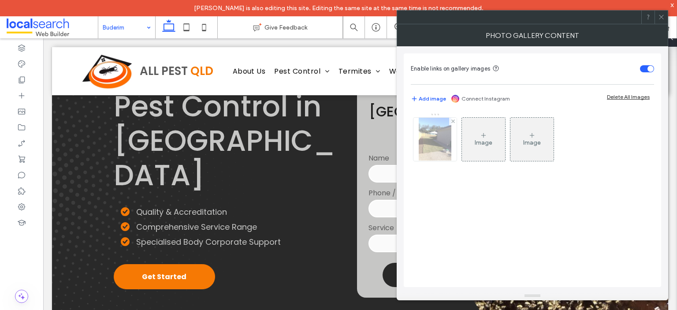
click at [444, 159] on img at bounding box center [435, 139] width 33 height 43
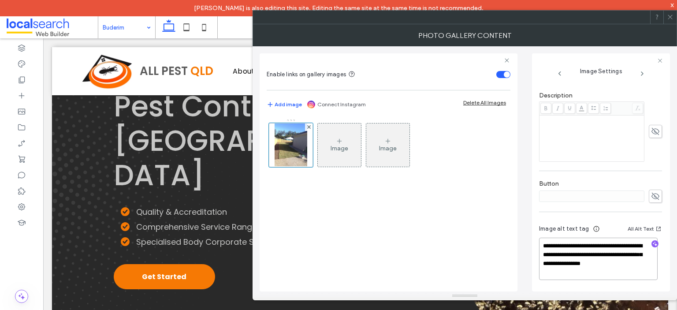
drag, startPoint x: 578, startPoint y: 271, endPoint x: 543, endPoint y: 273, distance: 34.9
click at [543, 273] on textarea "**********" at bounding box center [598, 258] width 119 height 42
paste textarea
type textarea "**********"
click at [671, 17] on icon at bounding box center [670, 17] width 7 height 7
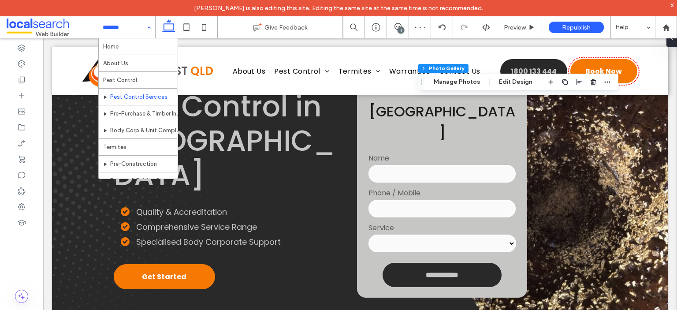
scroll to position [166, 0]
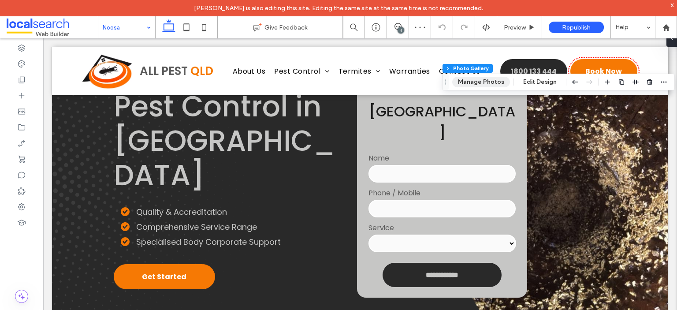
click at [499, 82] on button "Manage Photos" at bounding box center [481, 82] width 58 height 11
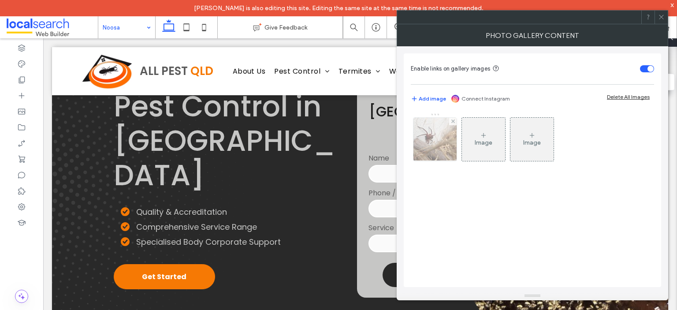
click at [444, 144] on img at bounding box center [435, 139] width 58 height 43
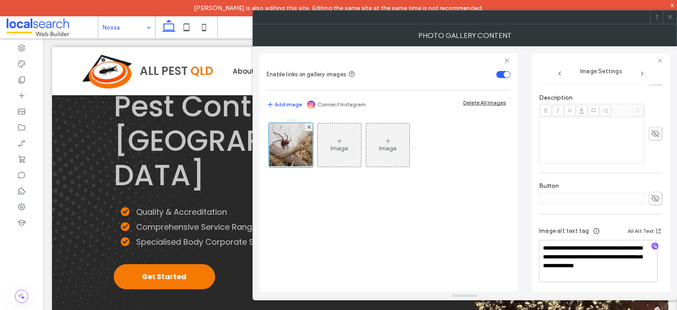
scroll to position [231, 0]
drag, startPoint x: 608, startPoint y: 264, endPoint x: 561, endPoint y: 273, distance: 47.5
click at [561, 273] on textarea "**********" at bounding box center [598, 258] width 119 height 42
drag, startPoint x: 608, startPoint y: 267, endPoint x: 623, endPoint y: 270, distance: 14.8
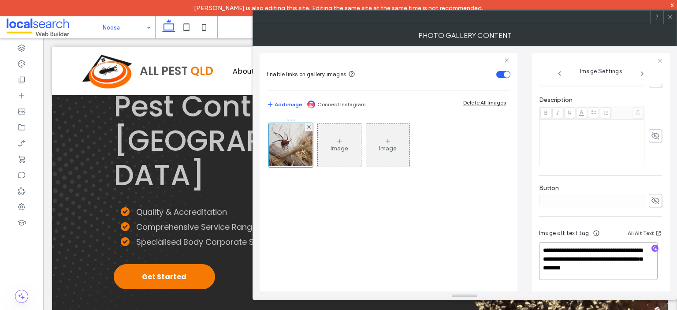
click at [623, 270] on textarea "**********" at bounding box center [598, 261] width 119 height 38
type textarea "**********"
click at [670, 16] on use at bounding box center [670, 17] width 4 height 4
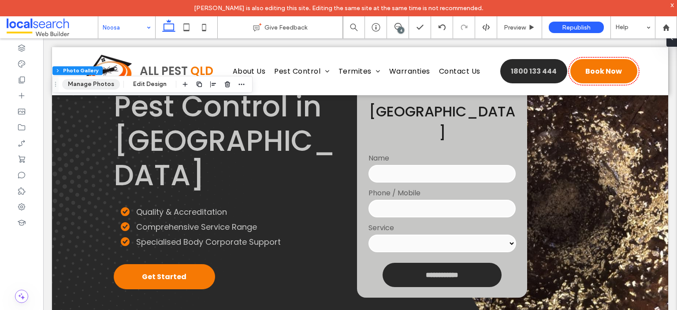
click at [95, 80] on button "Manage Photos" at bounding box center [91, 84] width 58 height 11
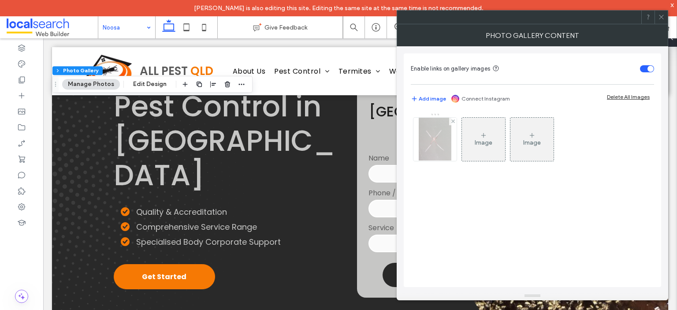
click at [430, 148] on img at bounding box center [435, 139] width 33 height 43
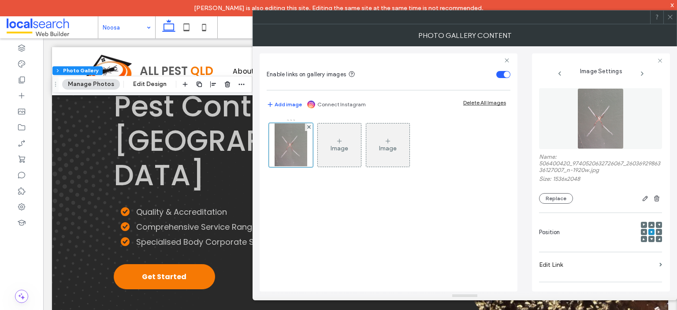
scroll to position [231, 0]
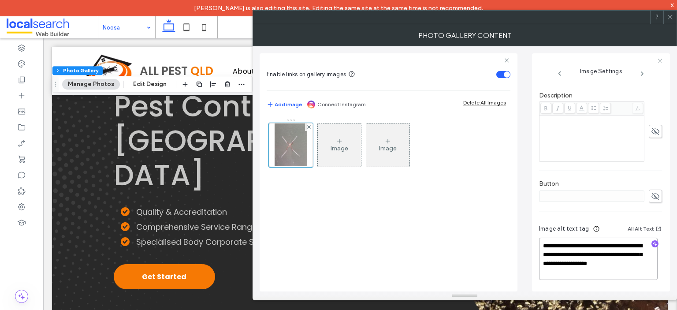
drag, startPoint x: 608, startPoint y: 263, endPoint x: 560, endPoint y: 276, distance: 49.7
click at [560, 276] on textarea "**********" at bounding box center [598, 258] width 119 height 42
paste textarea
type textarea "**********"
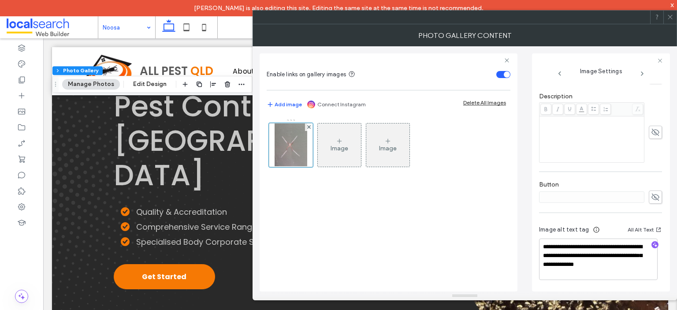
click at [669, 15] on icon at bounding box center [670, 17] width 7 height 7
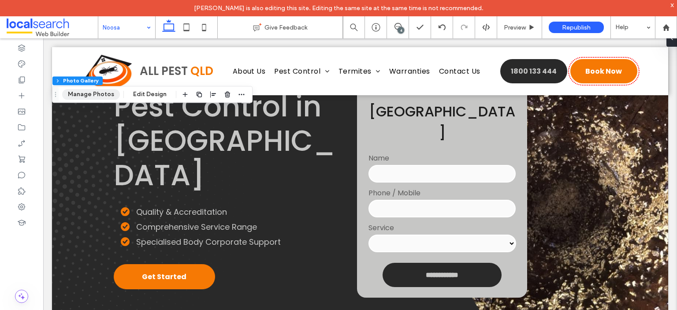
click at [111, 96] on button "Manage Photos" at bounding box center [91, 94] width 58 height 11
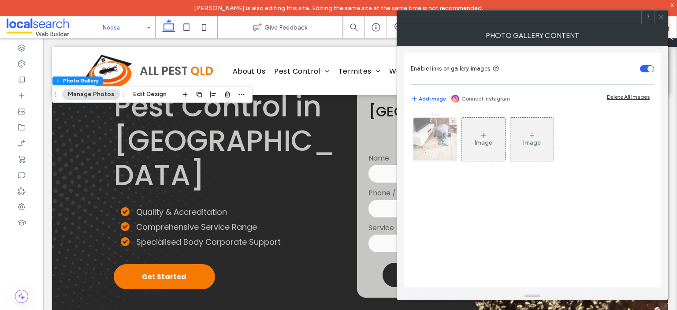
click at [448, 134] on img at bounding box center [434, 139] width 65 height 43
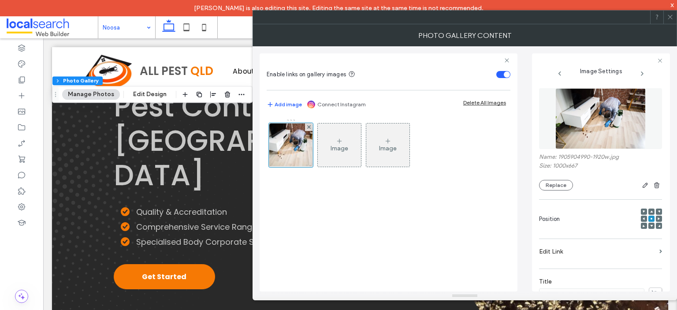
scroll to position [208, 0]
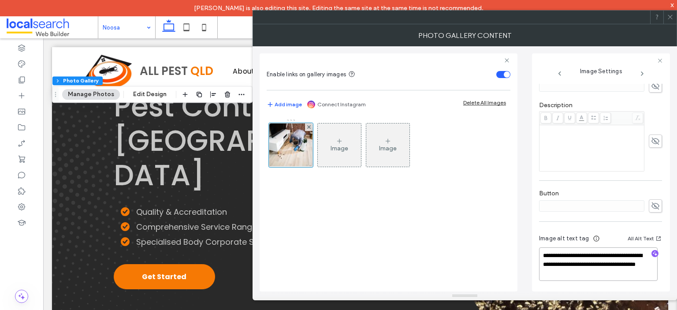
drag, startPoint x: 576, startPoint y: 271, endPoint x: 543, endPoint y: 271, distance: 33.5
click at [543, 271] on textarea "**********" at bounding box center [598, 263] width 119 height 33
paste textarea
type textarea "**********"
click at [670, 17] on icon at bounding box center [670, 17] width 7 height 7
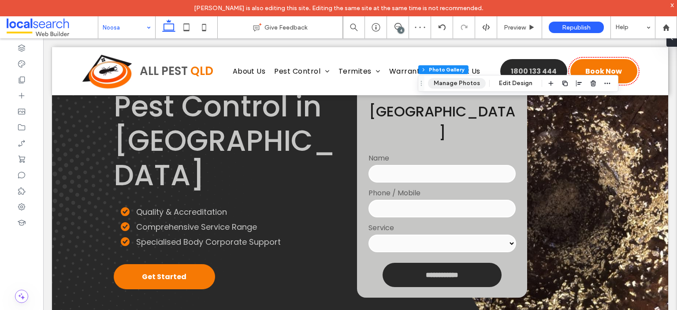
click at [441, 84] on button "Manage Photos" at bounding box center [457, 83] width 58 height 11
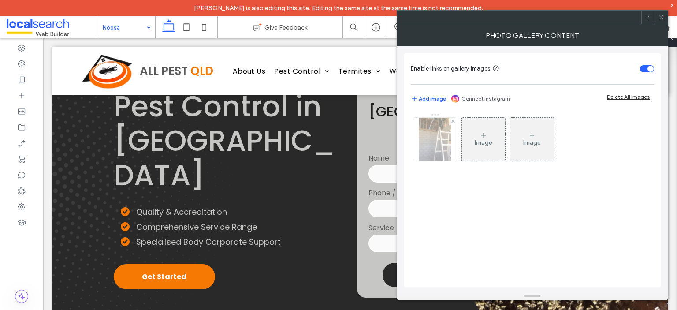
click at [453, 140] on div at bounding box center [434, 139] width 43 height 43
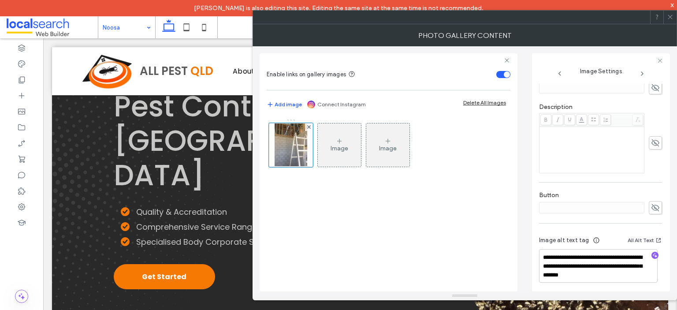
scroll to position [222, 0]
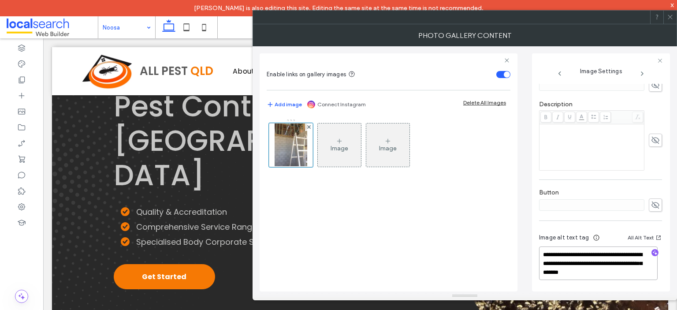
drag, startPoint x: 609, startPoint y: 271, endPoint x: 575, endPoint y: 271, distance: 33.9
click at [575, 271] on textarea "**********" at bounding box center [598, 262] width 119 height 33
paste textarea
type textarea "**********"
click at [668, 17] on icon at bounding box center [670, 17] width 7 height 7
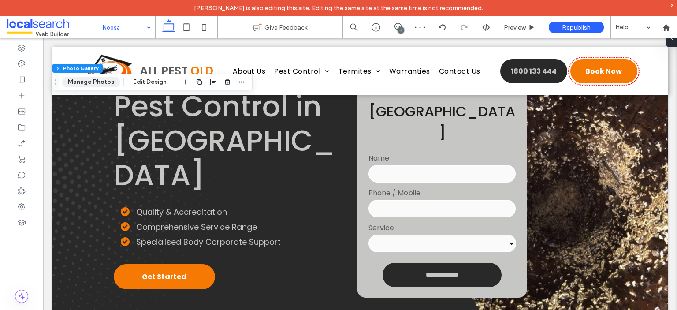
click at [100, 82] on button "Manage Photos" at bounding box center [91, 82] width 58 height 11
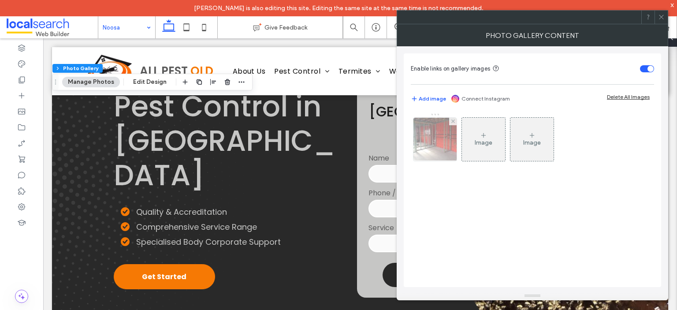
click at [450, 142] on img at bounding box center [435, 139] width 58 height 43
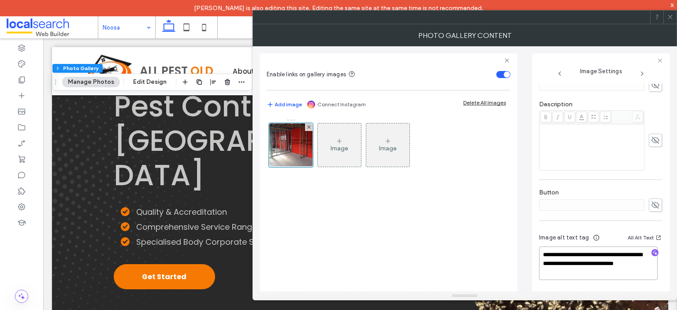
drag, startPoint x: 576, startPoint y: 271, endPoint x: 544, endPoint y: 269, distance: 32.2
click at [544, 269] on textarea "**********" at bounding box center [598, 262] width 119 height 33
paste textarea
type textarea "**********"
click at [670, 17] on use at bounding box center [670, 17] width 4 height 4
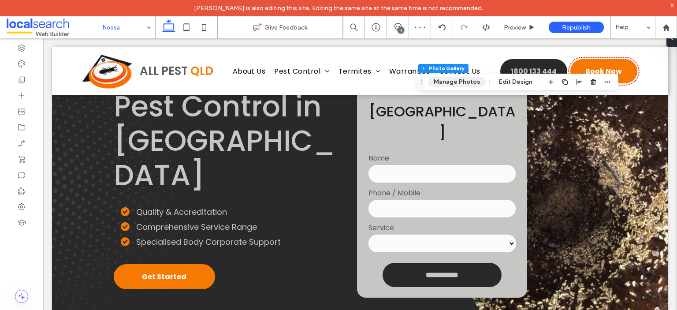
click at [451, 84] on button "Manage Photos" at bounding box center [457, 82] width 58 height 11
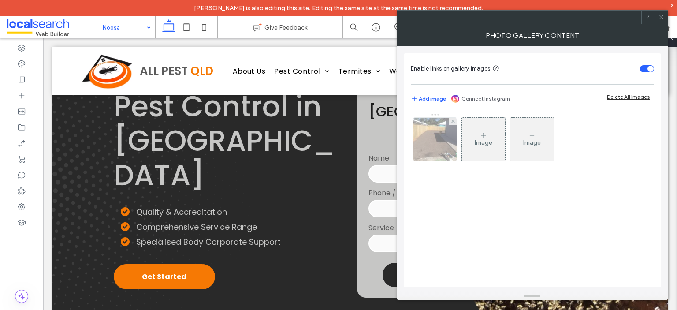
click at [423, 137] on img at bounding box center [435, 139] width 58 height 43
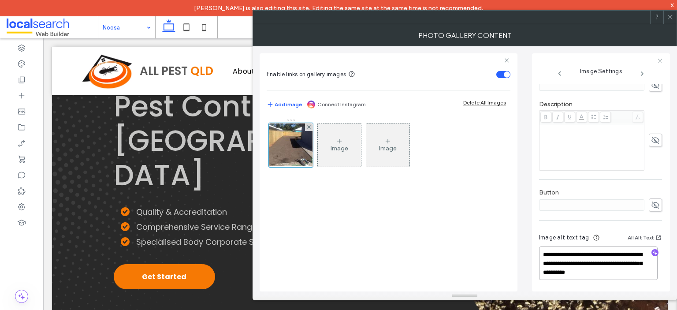
drag, startPoint x: 618, startPoint y: 273, endPoint x: 585, endPoint y: 269, distance: 32.8
click at [585, 269] on textarea "**********" at bounding box center [598, 262] width 119 height 33
paste textarea
type textarea "**********"
click at [667, 15] on icon at bounding box center [670, 17] width 7 height 7
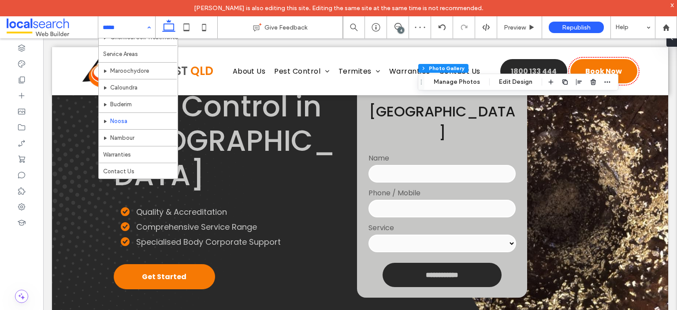
scroll to position [166, 0]
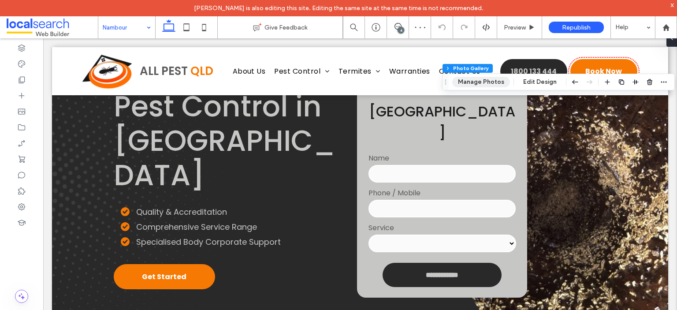
click at [497, 82] on button "Manage Photos" at bounding box center [481, 82] width 58 height 11
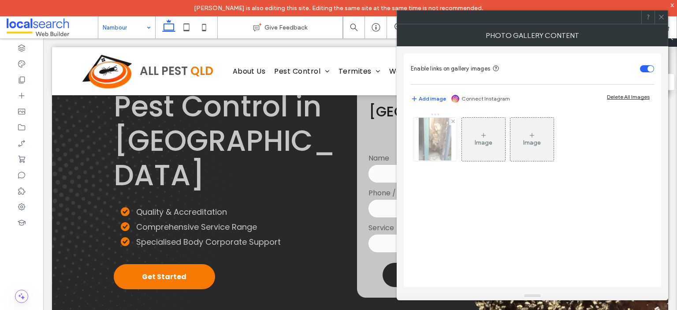
click at [450, 139] on img at bounding box center [435, 139] width 33 height 43
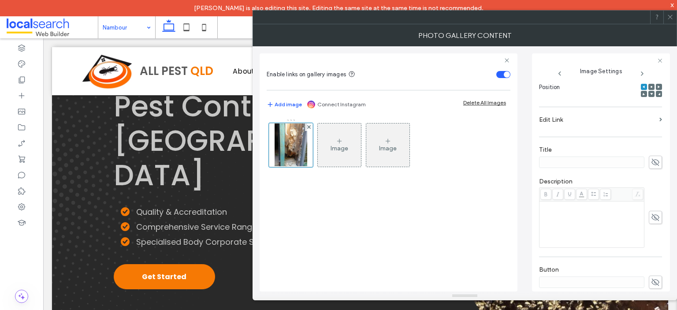
scroll to position [222, 0]
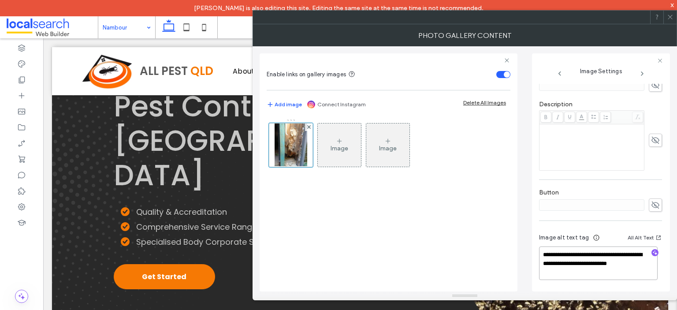
drag, startPoint x: 615, startPoint y: 264, endPoint x: 561, endPoint y: 271, distance: 54.2
click at [561, 271] on textarea "**********" at bounding box center [598, 262] width 119 height 33
drag, startPoint x: 616, startPoint y: 263, endPoint x: 638, endPoint y: 263, distance: 22.9
click at [638, 263] on textarea "**********" at bounding box center [598, 262] width 119 height 33
type textarea "**********"
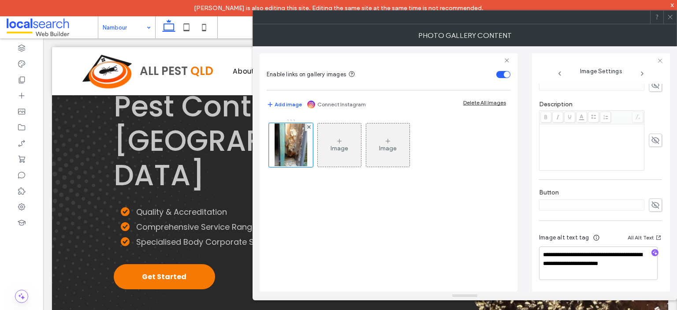
click at [669, 17] on icon at bounding box center [670, 17] width 7 height 7
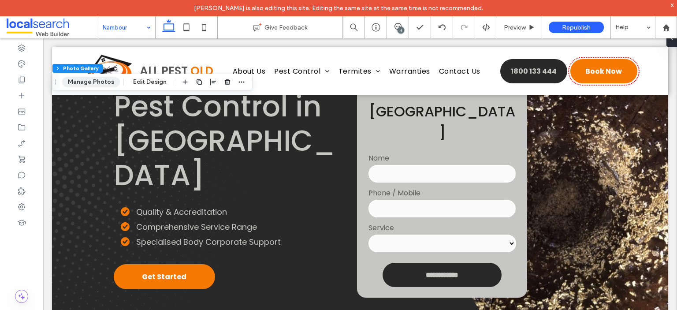
click at [104, 81] on button "Manage Photos" at bounding box center [91, 82] width 58 height 11
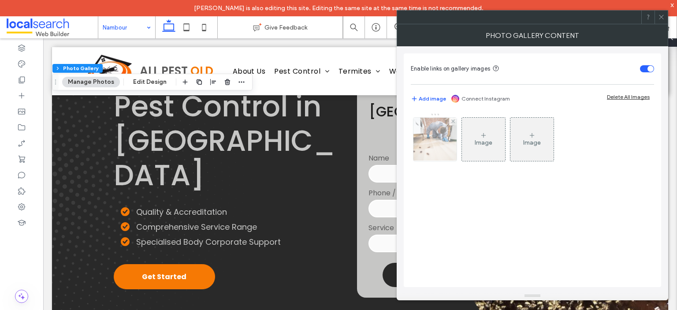
click at [434, 131] on img at bounding box center [435, 139] width 65 height 43
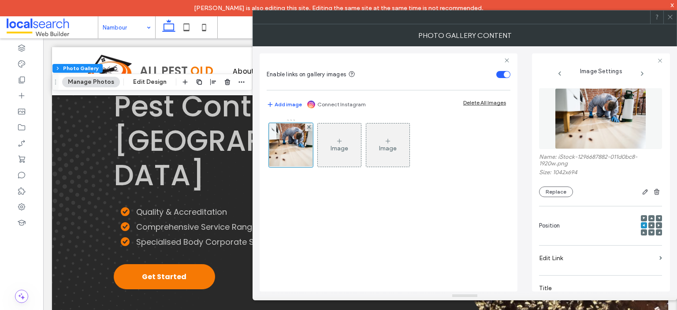
scroll to position [224, 0]
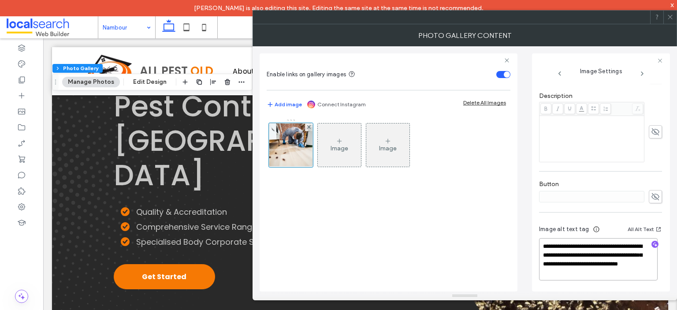
drag, startPoint x: 624, startPoint y: 271, endPoint x: 591, endPoint y: 270, distance: 33.5
click at [591, 270] on textarea "**********" at bounding box center [598, 259] width 119 height 42
paste textarea
type textarea "**********"
click at [668, 15] on icon at bounding box center [670, 17] width 7 height 7
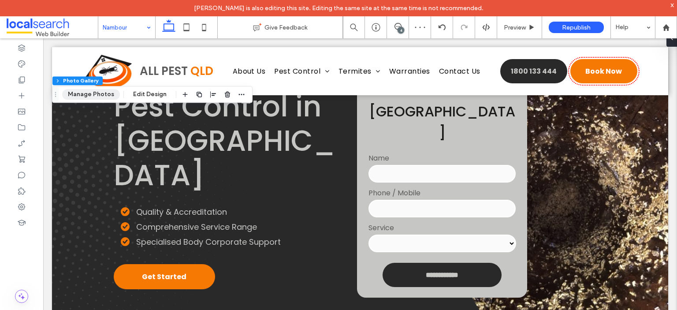
click at [86, 94] on button "Manage Photos" at bounding box center [91, 94] width 58 height 11
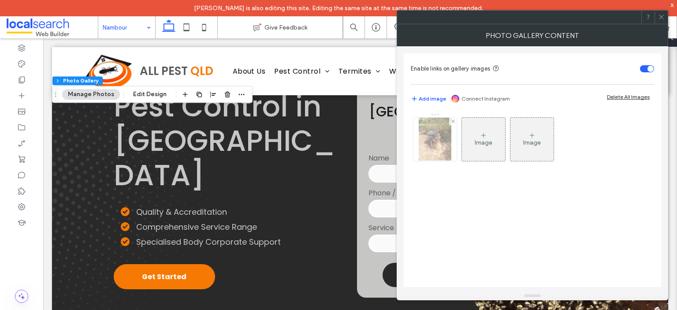
click at [429, 131] on img at bounding box center [435, 139] width 33 height 43
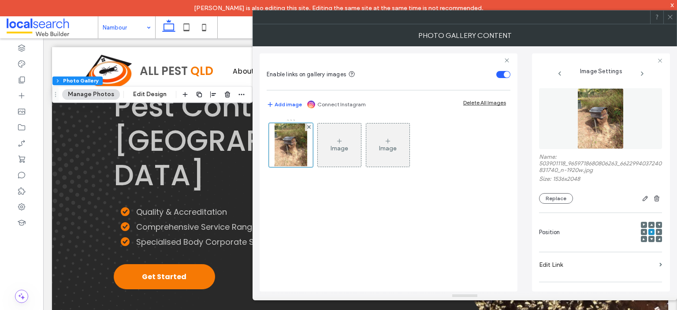
scroll to position [231, 0]
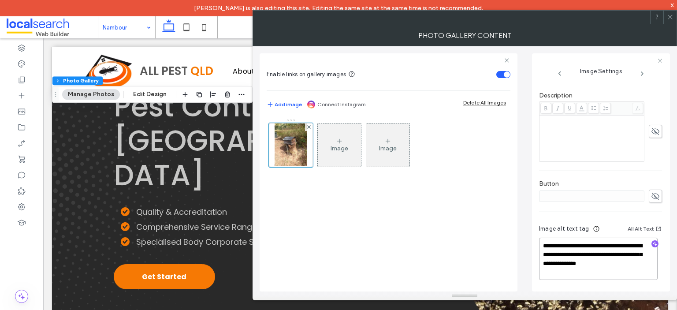
drag, startPoint x: 605, startPoint y: 263, endPoint x: 638, endPoint y: 263, distance: 33.0
click at [638, 263] on textarea "**********" at bounding box center [598, 258] width 119 height 42
paste textarea
type textarea "**********"
click at [670, 15] on icon at bounding box center [670, 17] width 7 height 7
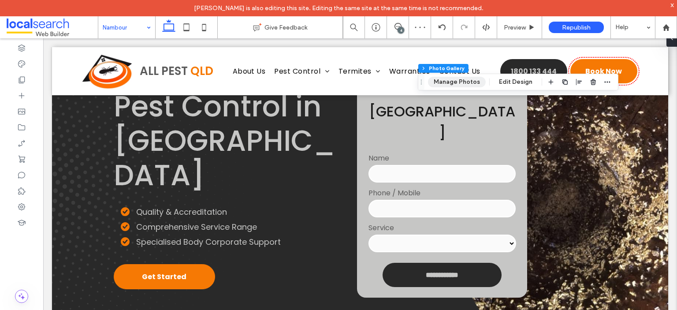
click at [445, 84] on button "Manage Photos" at bounding box center [457, 82] width 58 height 11
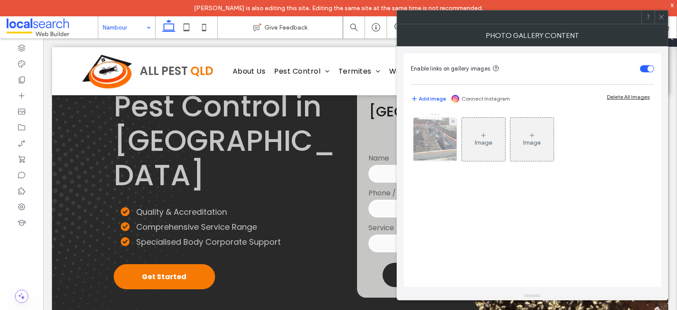
click at [439, 139] on img at bounding box center [435, 139] width 58 height 43
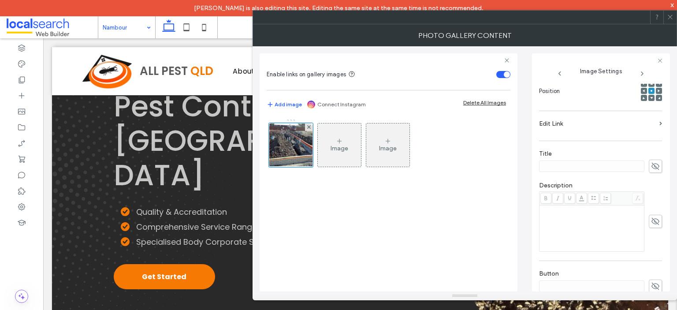
scroll to position [222, 0]
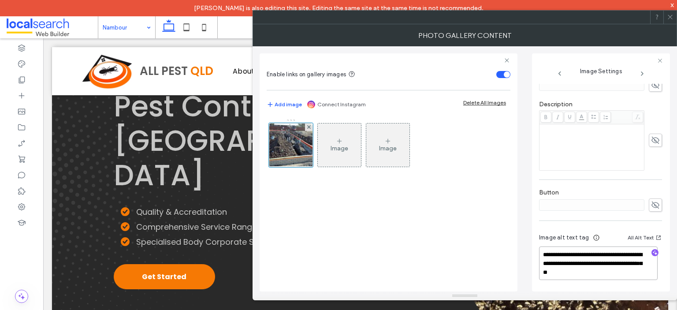
drag, startPoint x: 596, startPoint y: 271, endPoint x: 564, endPoint y: 271, distance: 32.2
click at [564, 271] on textarea "**********" at bounding box center [598, 262] width 119 height 33
paste textarea
type textarea "**********"
click at [668, 16] on icon at bounding box center [670, 17] width 7 height 7
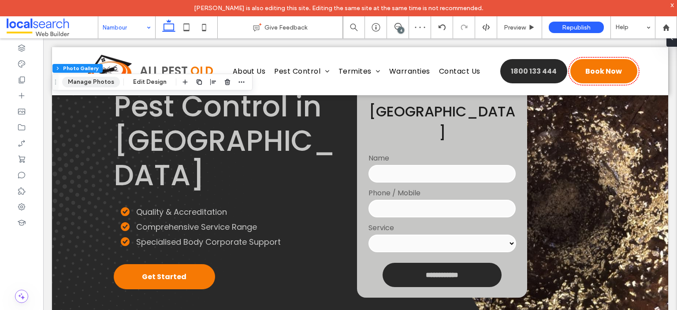
click at [95, 84] on button "Manage Photos" at bounding box center [91, 82] width 58 height 11
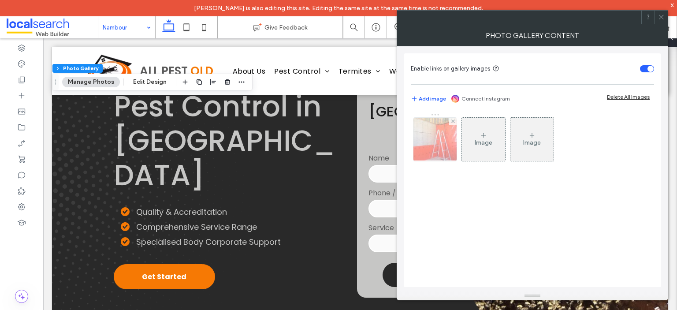
click at [438, 137] on img at bounding box center [435, 139] width 58 height 43
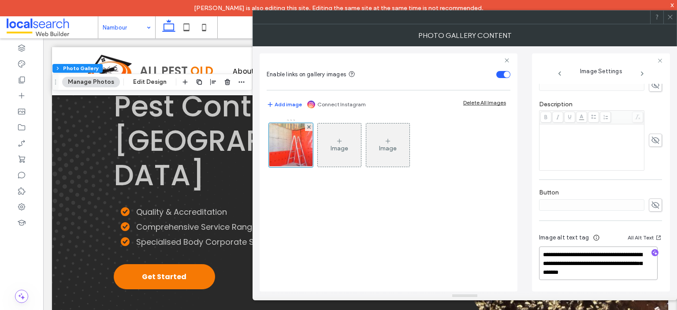
drag, startPoint x: 618, startPoint y: 270, endPoint x: 584, endPoint y: 271, distance: 33.9
click at [584, 271] on textarea "**********" at bounding box center [598, 262] width 119 height 33
paste textarea
type textarea "**********"
click at [671, 15] on icon at bounding box center [670, 17] width 7 height 7
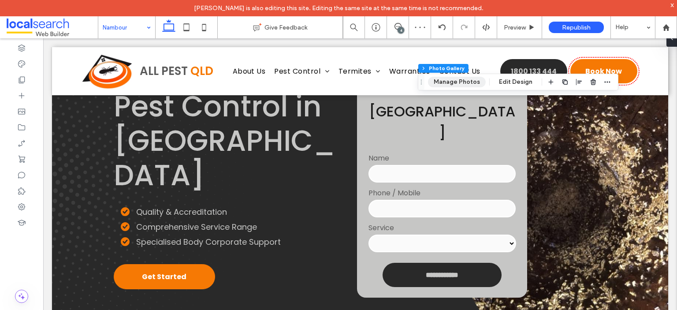
click at [467, 83] on button "Manage Photos" at bounding box center [457, 82] width 58 height 11
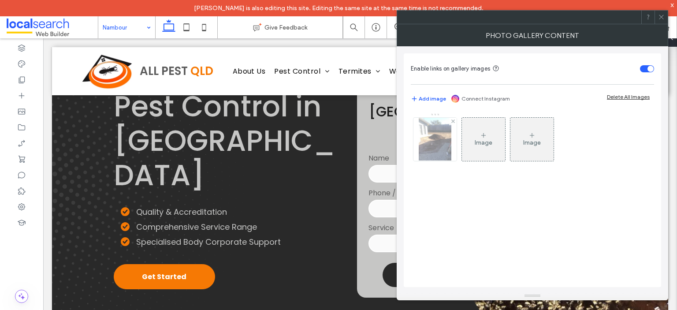
click at [430, 151] on img at bounding box center [435, 139] width 33 height 43
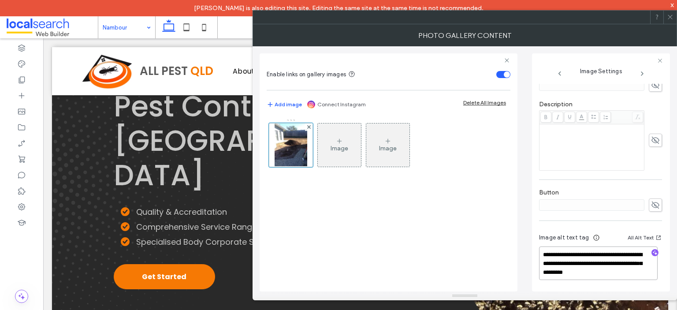
drag, startPoint x: 596, startPoint y: 271, endPoint x: 562, endPoint y: 271, distance: 33.5
click at [562, 271] on textarea "**********" at bounding box center [598, 262] width 119 height 33
paste textarea
type textarea "**********"
click at [668, 15] on icon at bounding box center [670, 17] width 7 height 7
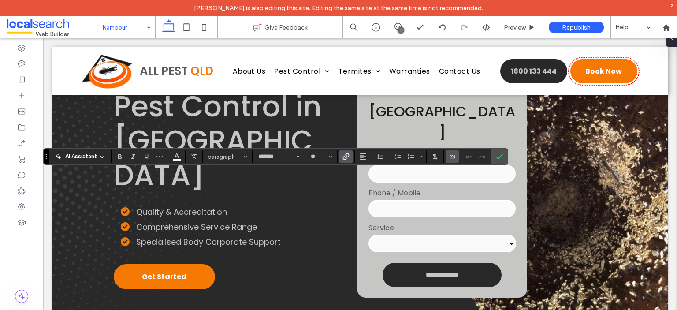
click at [345, 155] on icon "Link" at bounding box center [345, 156] width 7 height 7
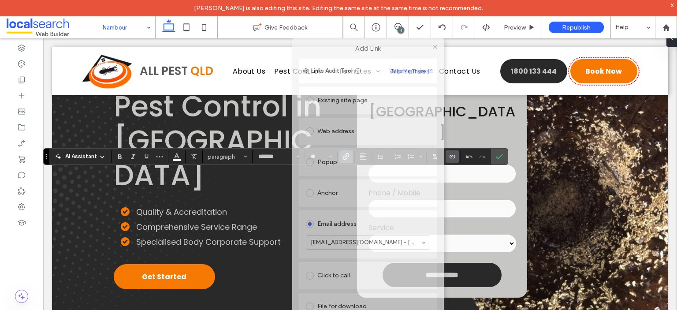
drag, startPoint x: 374, startPoint y: 61, endPoint x: 403, endPoint y: -18, distance: 84.6
click at [403, 0] on html "Franz Balderas is also editing this site. Editing the same site at the same tim…" at bounding box center [338, 155] width 677 height 310
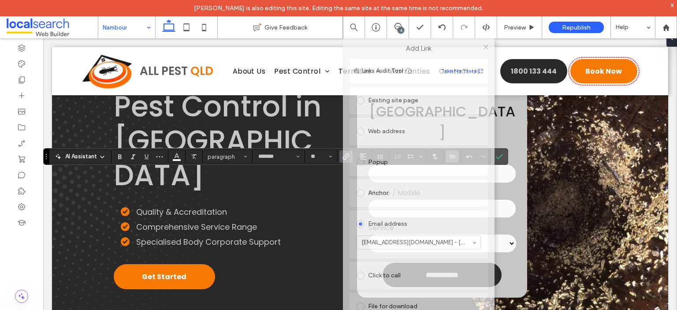
drag, startPoint x: 382, startPoint y: 52, endPoint x: 433, endPoint y: -8, distance: 79.1
click at [433, 0] on html "Franz Balderas is also editing this site. Editing the same site at the same tim…" at bounding box center [338, 155] width 677 height 310
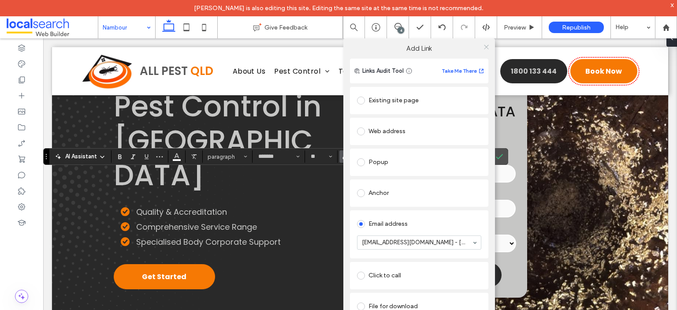
click at [486, 45] on icon at bounding box center [486, 47] width 7 height 7
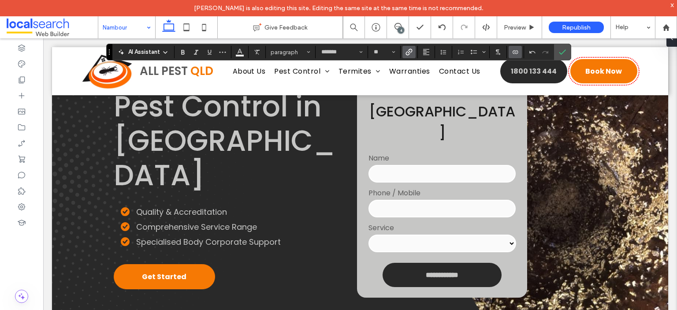
drag, startPoint x: 47, startPoint y: 156, endPoint x: 217, endPoint y: 33, distance: 210.1
click at [110, 35] on body "Franz Balderas is also editing this site. Editing the same site at the same tim…" at bounding box center [338, 155] width 677 height 310
click at [410, 52] on icon "Link" at bounding box center [408, 51] width 7 height 7
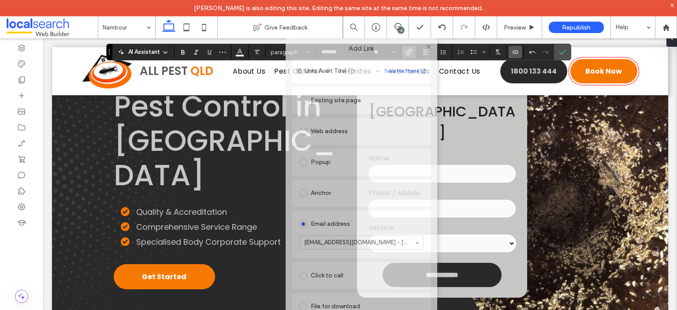
drag, startPoint x: 374, startPoint y: 56, endPoint x: 397, endPoint y: -6, distance: 66.2
click at [397, 0] on html "Franz Balderas is also editing this site. Editing the same site at the same tim…" at bounding box center [338, 155] width 677 height 310
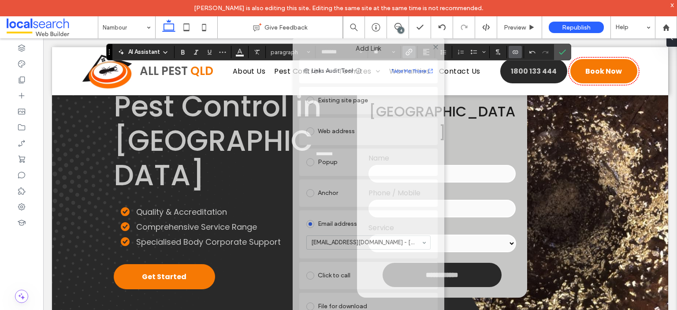
drag, startPoint x: 388, startPoint y: 50, endPoint x: 395, endPoint y: 19, distance: 31.7
click at [395, 19] on body "Franz Balderas is also editing this site. Editing the same site at the same tim…" at bounding box center [338, 155] width 677 height 310
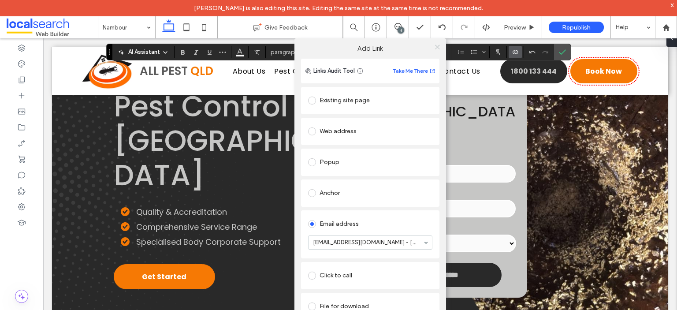
click at [437, 49] on icon at bounding box center [437, 47] width 7 height 7
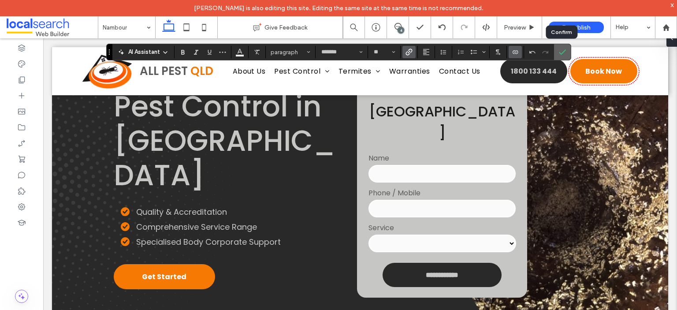
click at [559, 52] on icon "Confirm" at bounding box center [562, 51] width 7 height 7
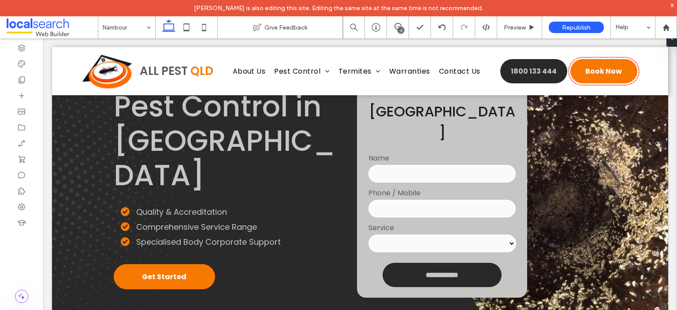
type input "*******"
type input "**"
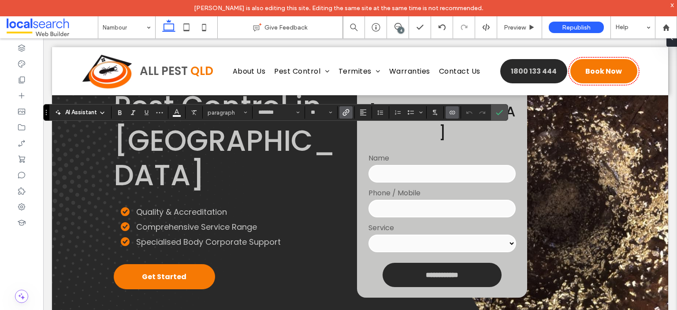
click at [344, 111] on icon "Link" at bounding box center [345, 112] width 7 height 7
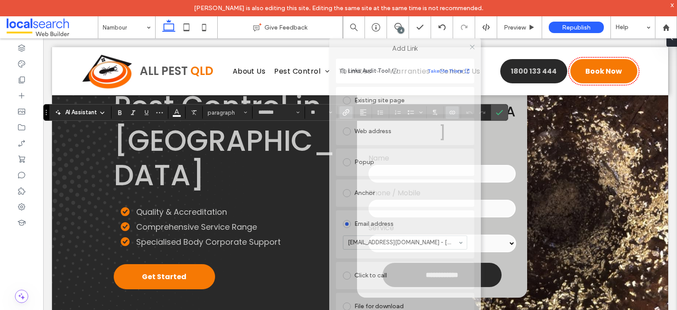
drag, startPoint x: 376, startPoint y: 66, endPoint x: 442, endPoint y: 14, distance: 84.7
click at [442, 14] on body "Franz Balderas is also editing this site. Editing the same site at the same tim…" at bounding box center [338, 155] width 677 height 310
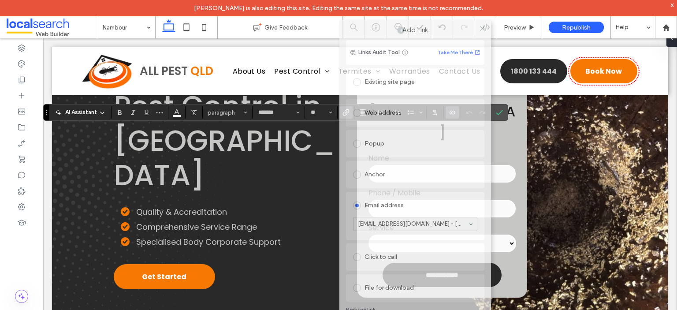
drag, startPoint x: 419, startPoint y: 48, endPoint x: 429, endPoint y: 35, distance: 16.3
click at [429, 35] on div "Add Link" at bounding box center [415, 30] width 152 height 20
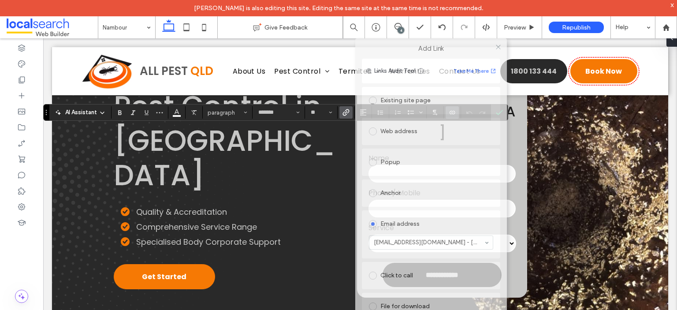
drag, startPoint x: 456, startPoint y: 34, endPoint x: 472, endPoint y: 3, distance: 35.1
click at [472, 3] on body "Franz Balderas is also editing this site. Editing the same site at the same tim…" at bounding box center [338, 155] width 677 height 310
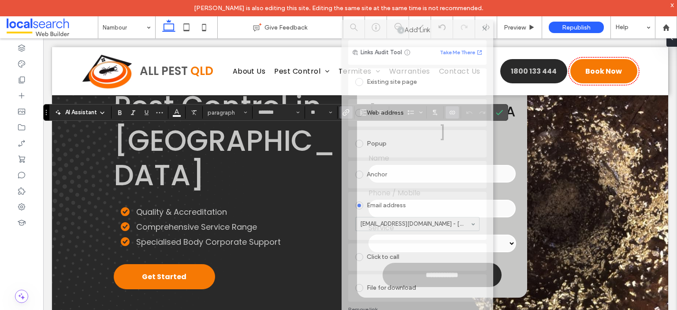
drag, startPoint x: 460, startPoint y: 45, endPoint x: 446, endPoint y: 33, distance: 18.7
click at [446, 33] on label "Add Link" at bounding box center [417, 30] width 139 height 8
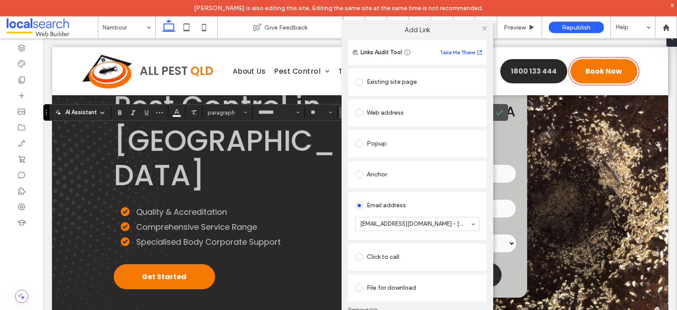
click at [364, 308] on link "Remove link" at bounding box center [417, 309] width 138 height 7
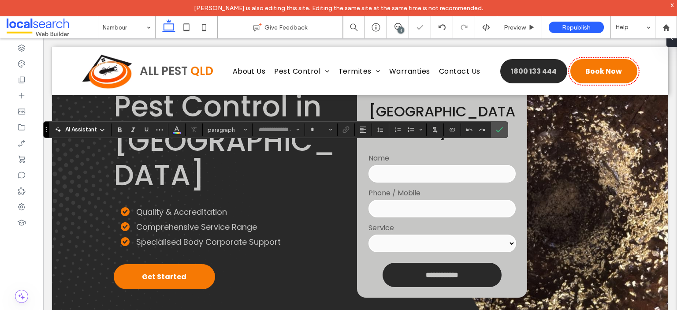
type input "*******"
type input "**"
click at [145, 128] on icon "Underline" at bounding box center [146, 129] width 7 height 7
click at [145, 125] on span "Underline" at bounding box center [145, 129] width 4 height 12
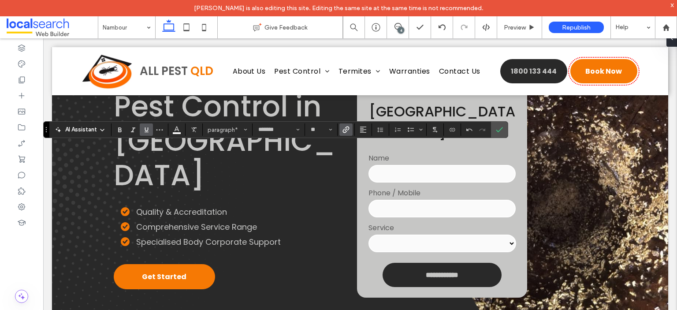
click at [143, 130] on icon "Underline" at bounding box center [146, 129] width 7 height 7
click at [145, 129] on icon "Underline" at bounding box center [146, 129] width 7 height 7
click at [149, 126] on icon "Underline" at bounding box center [146, 129] width 7 height 7
click at [497, 130] on icon "Confirm" at bounding box center [499, 129] width 7 height 7
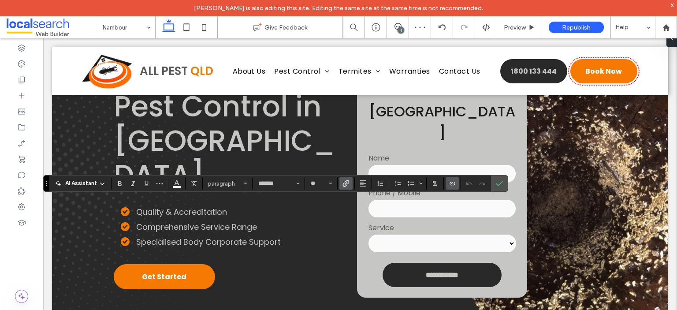
click at [346, 183] on icon "Link" at bounding box center [345, 183] width 7 height 7
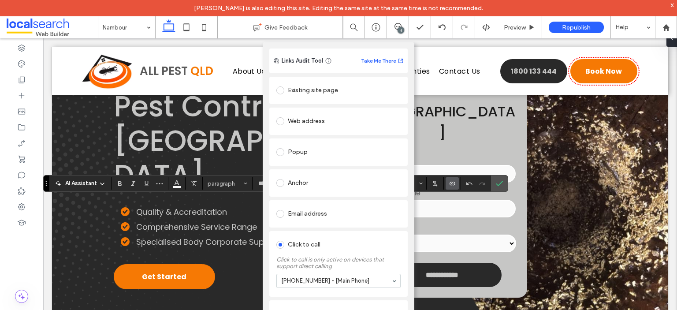
scroll to position [21, 0]
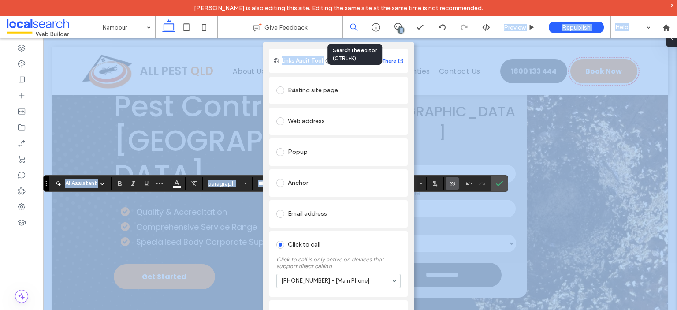
drag, startPoint x: 345, startPoint y: 52, endPoint x: 347, endPoint y: 20, distance: 32.2
click at [347, 20] on body "Franz Balderas is also editing this site. Editing the same site at the same tim…" at bounding box center [338, 155] width 677 height 310
click at [342, 61] on div "Links Audit Tool Take Me There" at bounding box center [338, 60] width 138 height 25
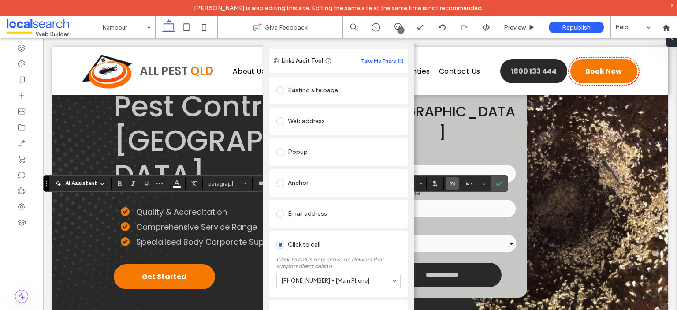
drag, startPoint x: 340, startPoint y: 56, endPoint x: 345, endPoint y: 45, distance: 11.8
click at [345, 48] on div "Links Audit Tool Take Me There" at bounding box center [338, 60] width 138 height 25
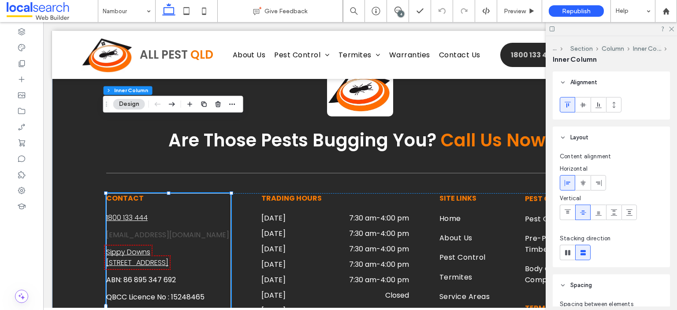
click at [134, 230] on span "[EMAIL_ADDRESS][DOMAIN_NAME]" at bounding box center [167, 235] width 123 height 10
drag, startPoint x: 43, startPoint y: 22, endPoint x: 134, endPoint y: 160, distance: 165.5
click at [134, 230] on span "[EMAIL_ADDRESS][DOMAIN_NAME]" at bounding box center [167, 235] width 123 height 10
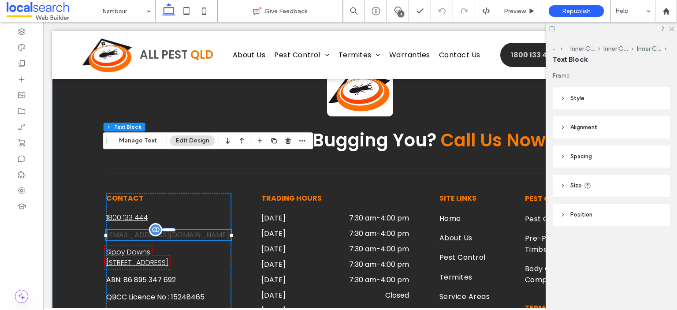
click at [134, 230] on span "[EMAIL_ADDRESS][DOMAIN_NAME]" at bounding box center [167, 235] width 123 height 10
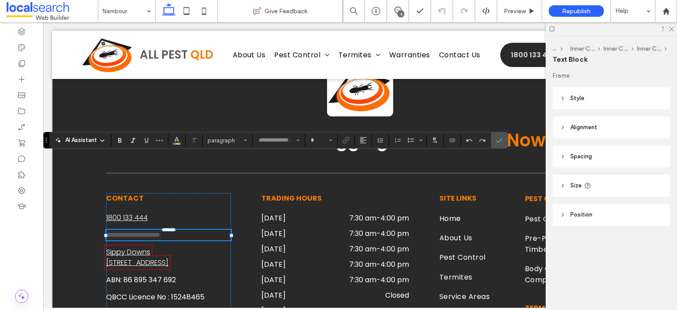
type input "*******"
type input "**"
click at [175, 139] on use "Color" at bounding box center [176, 139] width 5 height 5
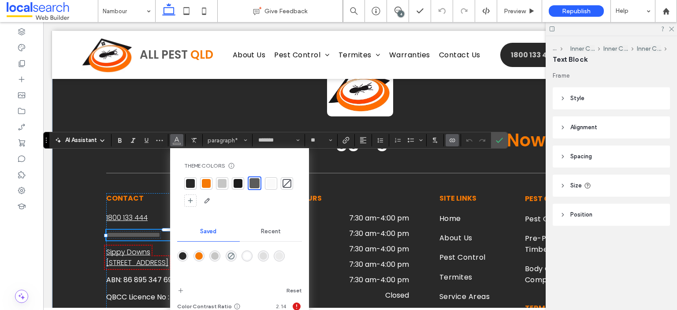
click at [270, 183] on div at bounding box center [271, 183] width 9 height 9
click at [498, 141] on use "Confirm" at bounding box center [499, 140] width 7 height 5
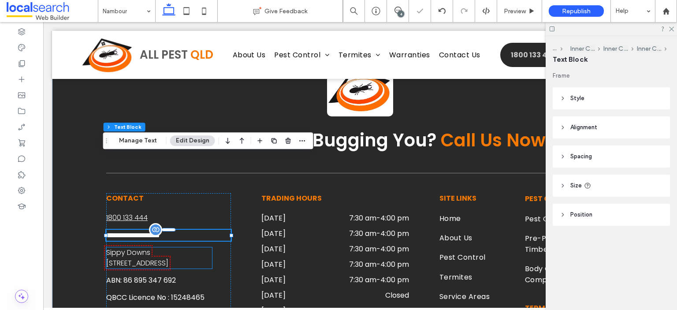
click at [161, 247] on link "Sippy Downs [STREET_ADDRESS]" at bounding box center [137, 257] width 62 height 21
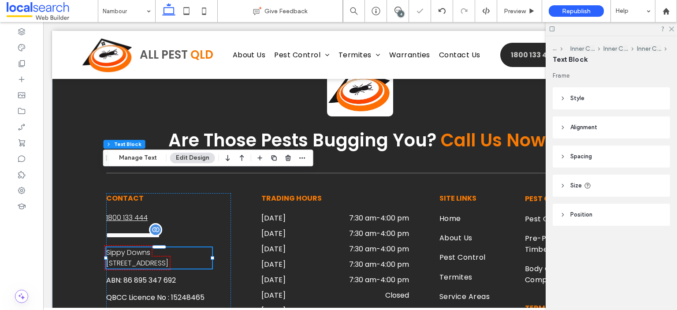
click at [161, 247] on link "Sippy Downs [STREET_ADDRESS]" at bounding box center [137, 257] width 62 height 21
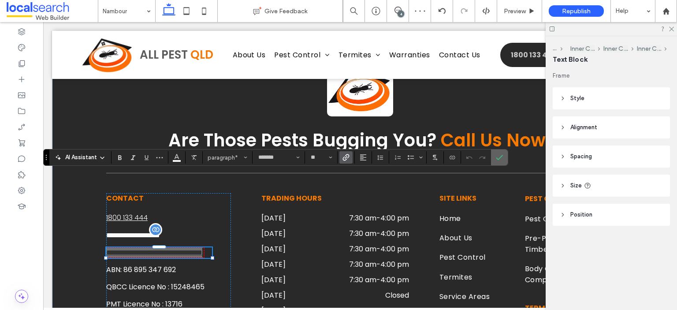
click at [493, 157] on label "Confirm" at bounding box center [499, 157] width 13 height 16
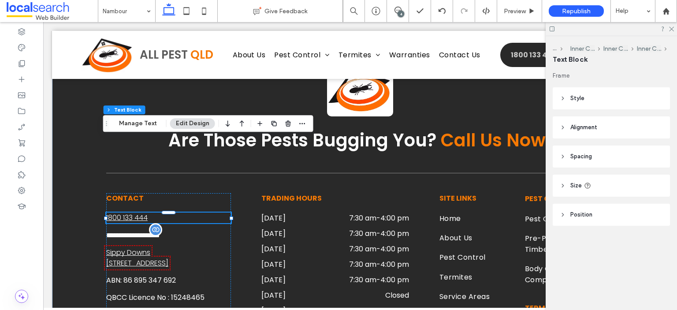
click at [163, 212] on p "1800 133 444" at bounding box center [168, 217] width 125 height 11
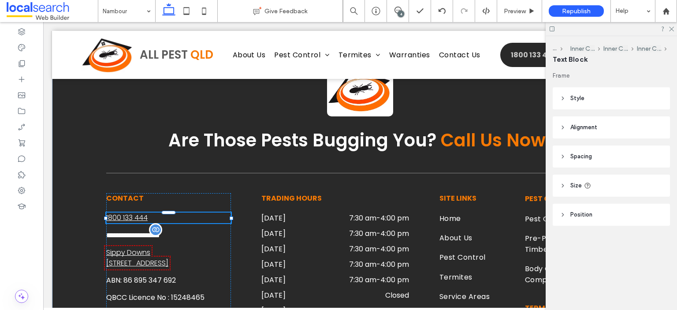
type input "*******"
type input "**"
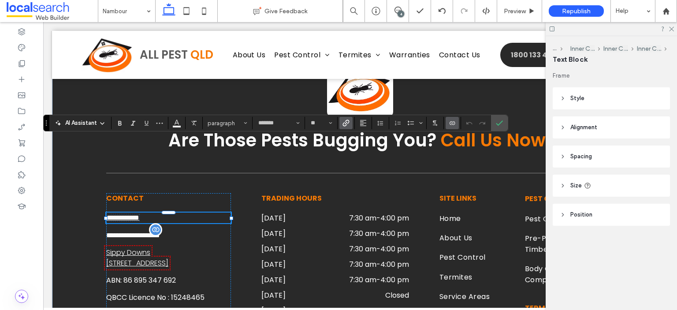
click at [343, 123] on use "Link" at bounding box center [346, 123] width 7 height 7
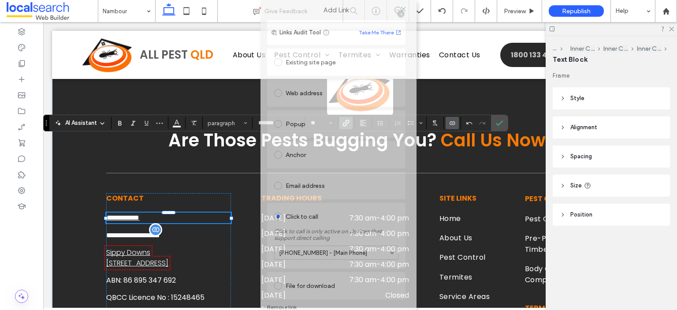
drag, startPoint x: 370, startPoint y: 39, endPoint x: 370, endPoint y: 17, distance: 22.0
click at [370, 17] on div "Add Link" at bounding box center [336, 10] width 152 height 20
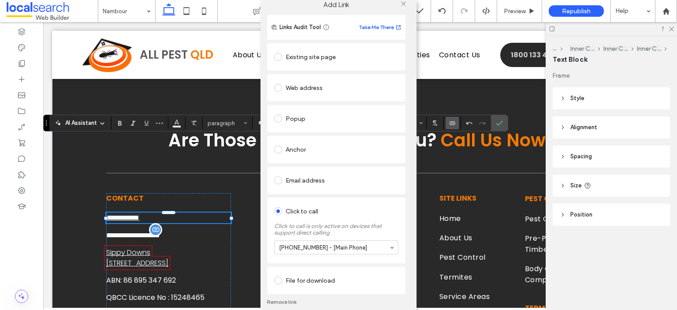
scroll to position [15, 0]
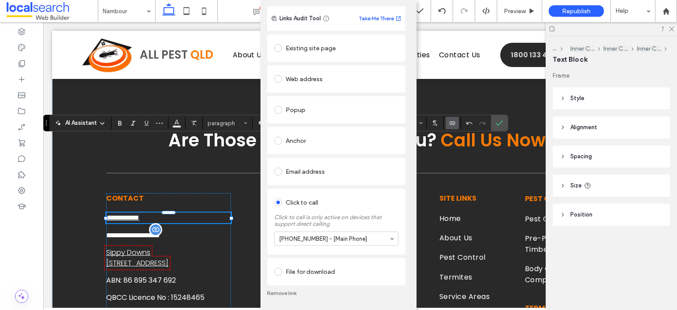
click at [281, 294] on link "Remove link" at bounding box center [336, 292] width 138 height 7
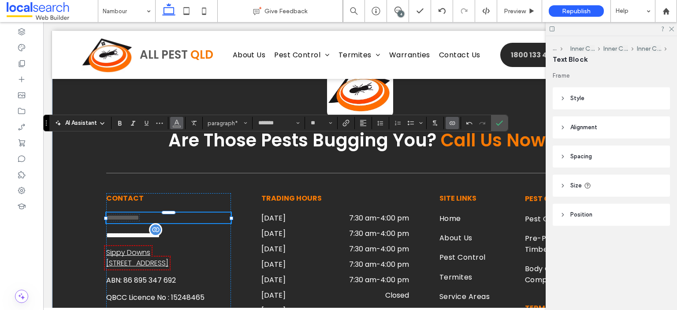
click at [172, 126] on button "Color" at bounding box center [176, 123] width 13 height 12
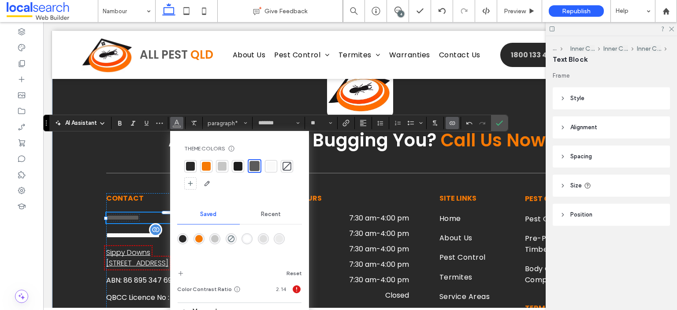
click at [272, 168] on div at bounding box center [271, 166] width 9 height 9
click at [496, 123] on icon "Confirm" at bounding box center [499, 122] width 7 height 7
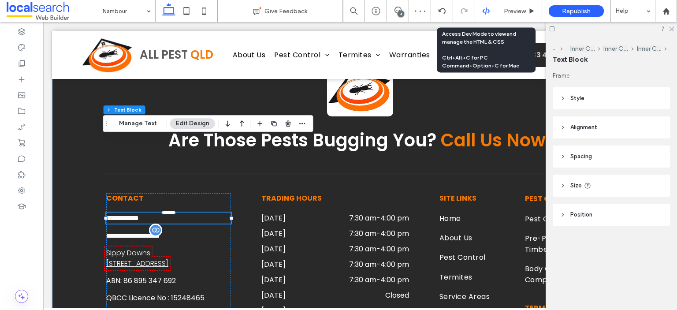
click at [488, 11] on use at bounding box center [485, 10] width 7 height 7
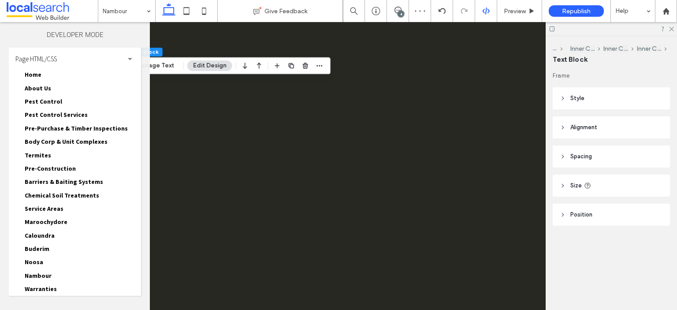
scroll to position [0, 0]
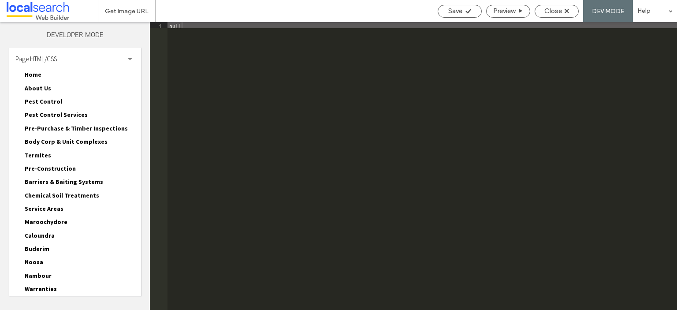
click at [46, 59] on span "Page HTML/CSS" at bounding box center [35, 59] width 41 height 8
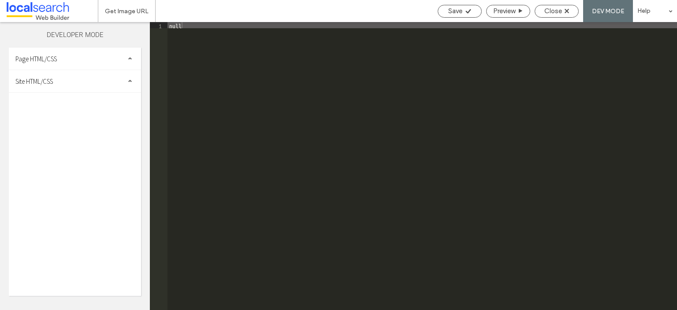
click at [51, 78] on span "Site HTML/CSS" at bounding box center [33, 81] width 37 height 8
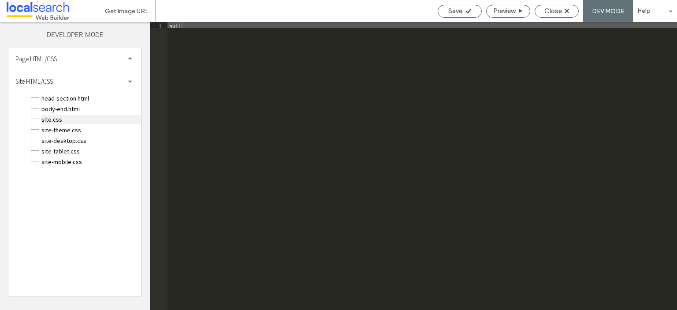
click at [47, 121] on span "site.css" at bounding box center [91, 119] width 100 height 9
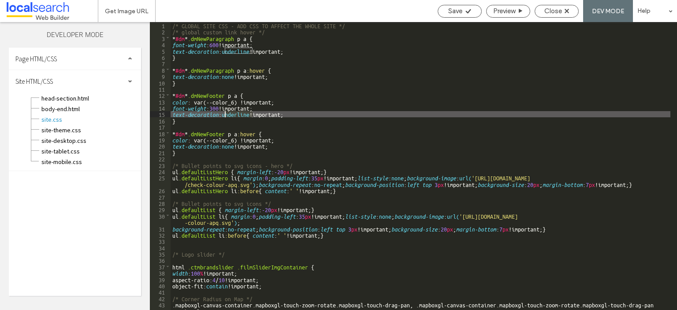
drag, startPoint x: 251, startPoint y: 114, endPoint x: 224, endPoint y: 112, distance: 27.0
click at [224, 112] on div "/* GLOBAL SITE CSS - ADD CSS TO AFFECT THE WHOLE SITE */ /* global custom link …" at bounding box center [421, 172] width 500 height 300
type textarea "**"
click at [467, 11] on icon at bounding box center [468, 11] width 7 height 7
click at [547, 12] on span "Close" at bounding box center [553, 11] width 18 height 8
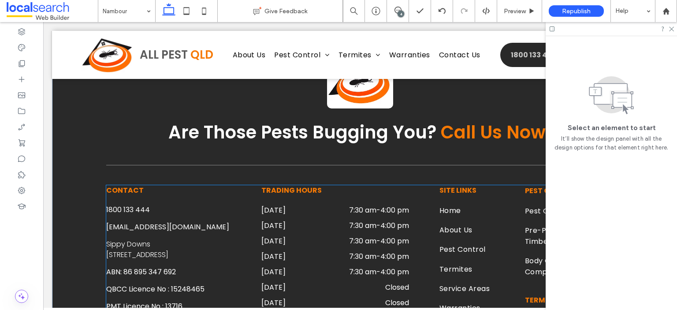
scroll to position [2867, 0]
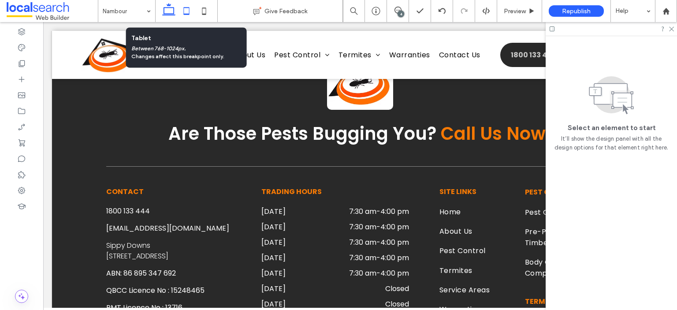
click at [188, 7] on use at bounding box center [186, 10] width 6 height 7
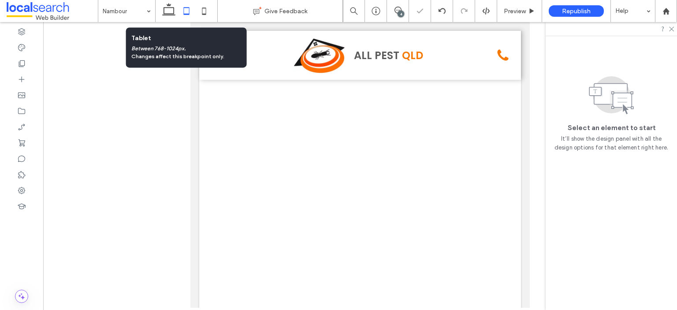
scroll to position [3516, 0]
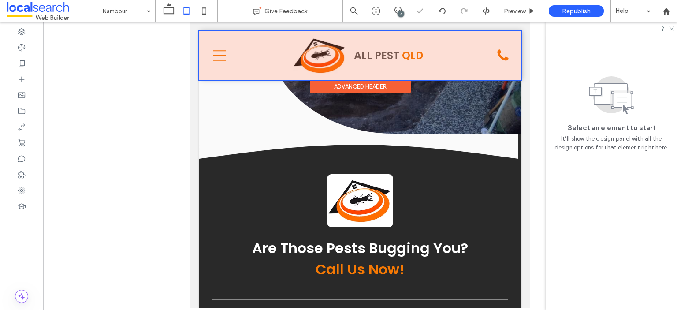
click at [225, 56] on div at bounding box center [360, 55] width 322 height 49
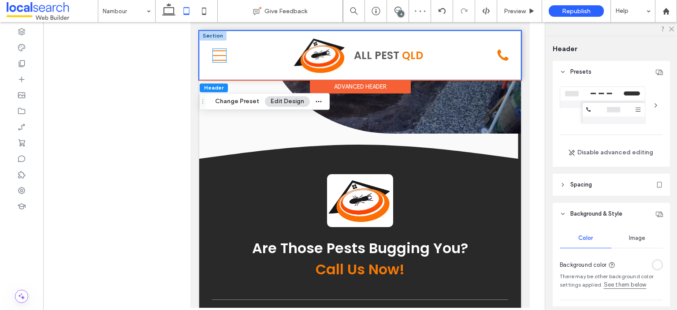
click at [225, 56] on icon "Menu Icon" at bounding box center [219, 55] width 13 height 13
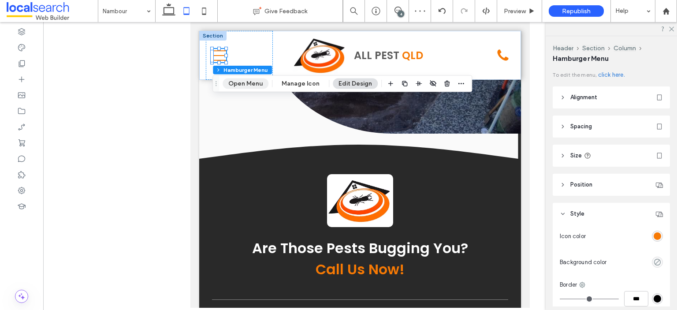
click at [233, 85] on button "Open Menu" at bounding box center [246, 83] width 46 height 11
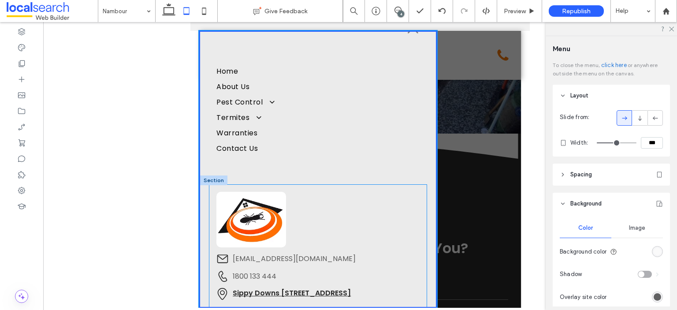
scroll to position [26, 0]
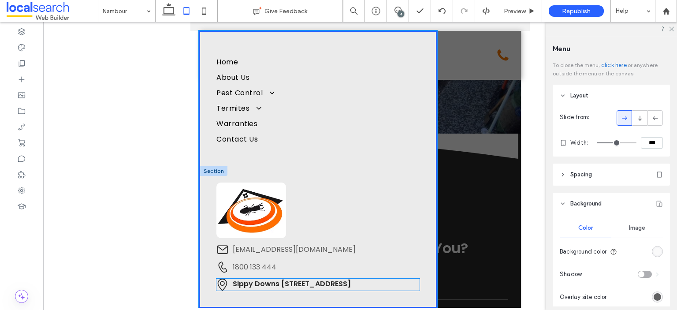
click at [338, 282] on link "Sippy Downs [STREET_ADDRESS]" at bounding box center [292, 283] width 118 height 10
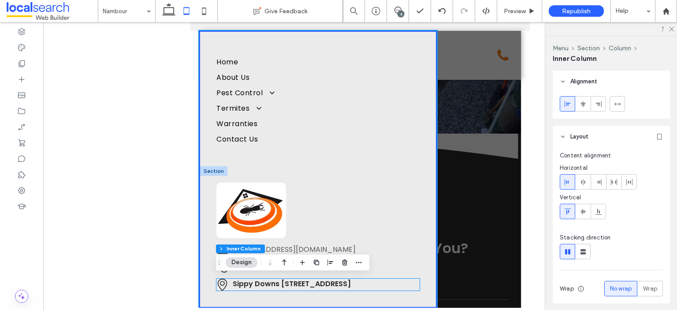
scroll to position [25, 0]
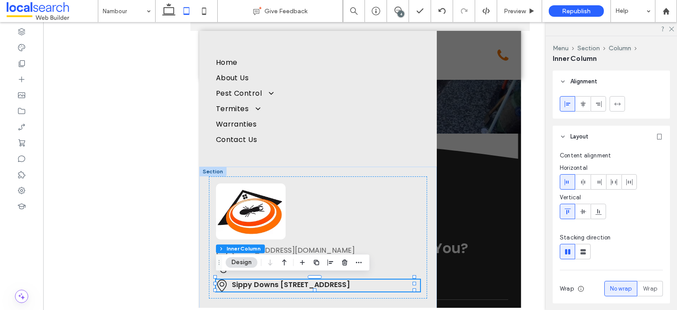
click at [338, 282] on link "Sippy Downs [STREET_ADDRESS]" at bounding box center [291, 284] width 118 height 10
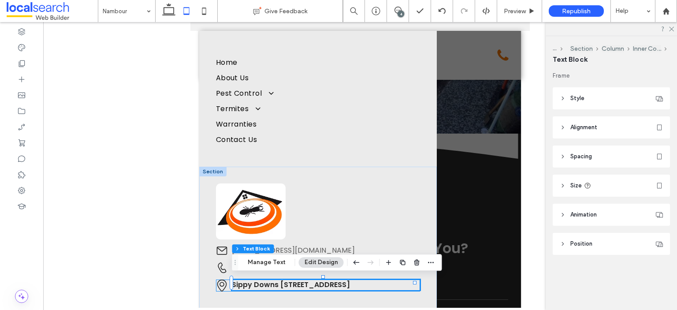
click at [338, 282] on link "Sippy Downs [STREET_ADDRESS]" at bounding box center [291, 284] width 118 height 10
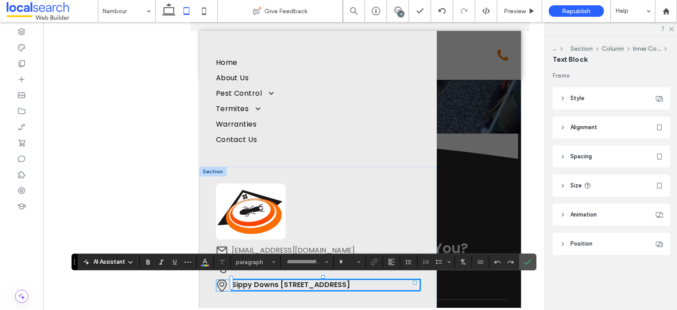
type input "*******"
type input "**"
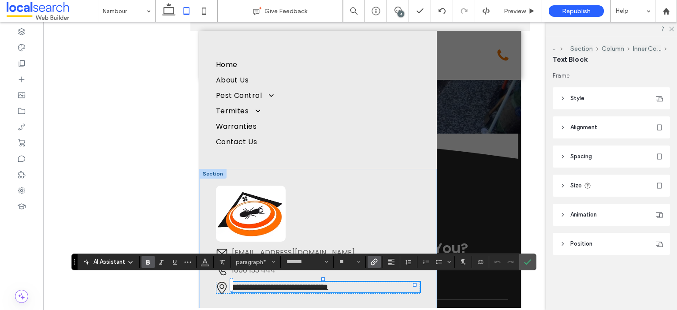
click at [152, 262] on label "Bold" at bounding box center [147, 262] width 13 height 12
click at [174, 262] on icon "Underline" at bounding box center [174, 261] width 7 height 7
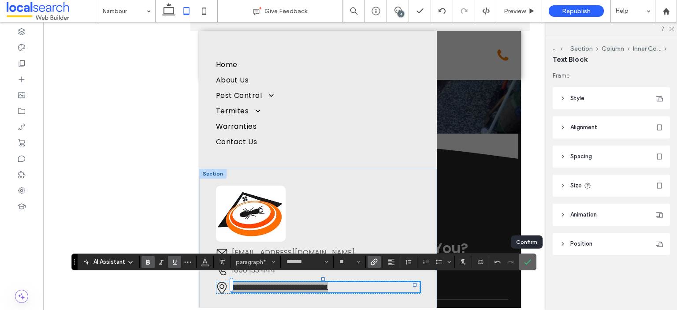
click at [527, 260] on icon "Confirm" at bounding box center [527, 261] width 7 height 7
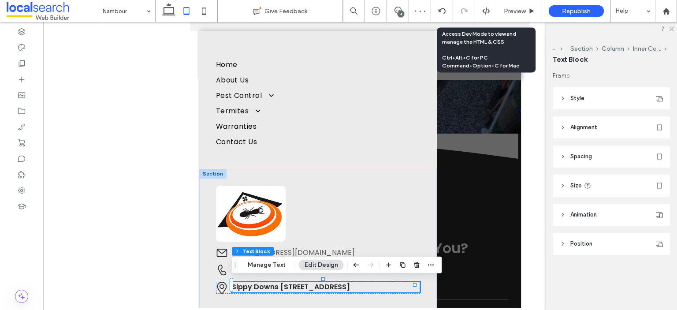
click at [486, 12] on icon at bounding box center [486, 11] width 8 height 8
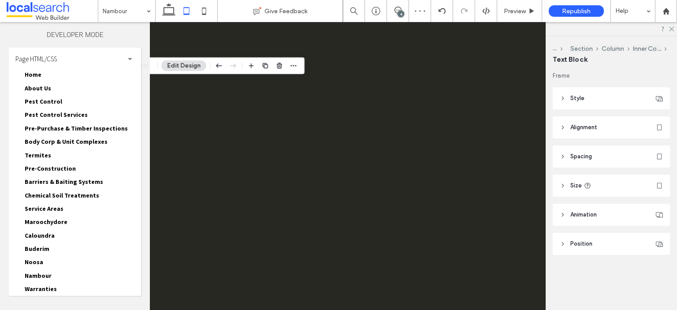
scroll to position [0, 0]
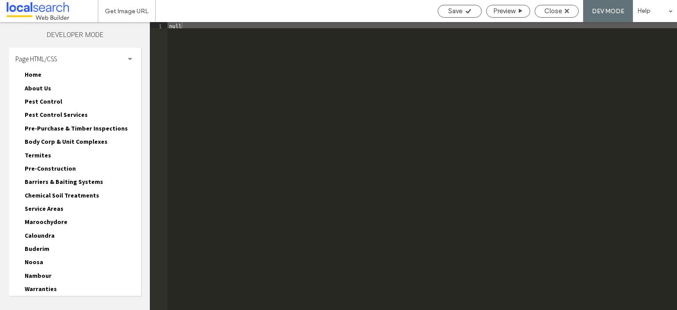
click at [79, 55] on div "Page HTML/CSS" at bounding box center [75, 59] width 132 height 22
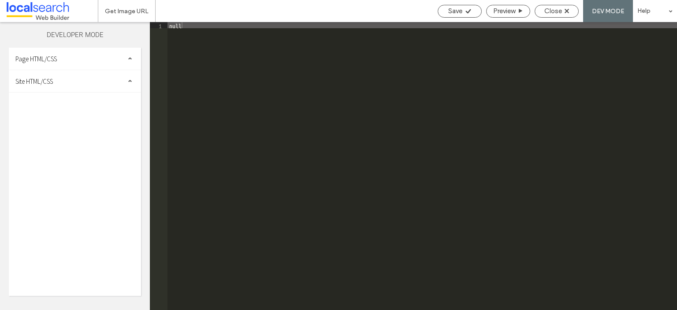
click at [74, 82] on div "Site HTML/CSS" at bounding box center [75, 81] width 132 height 22
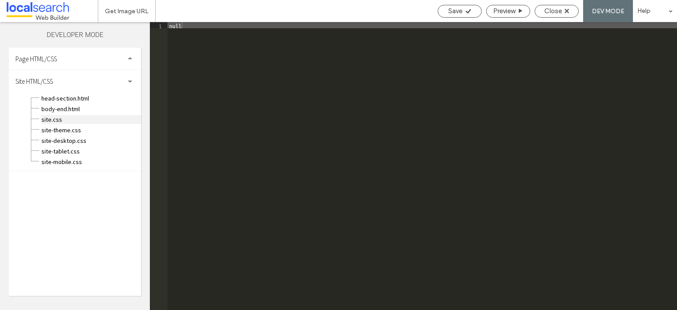
click at [69, 121] on span "site.css" at bounding box center [91, 119] width 100 height 9
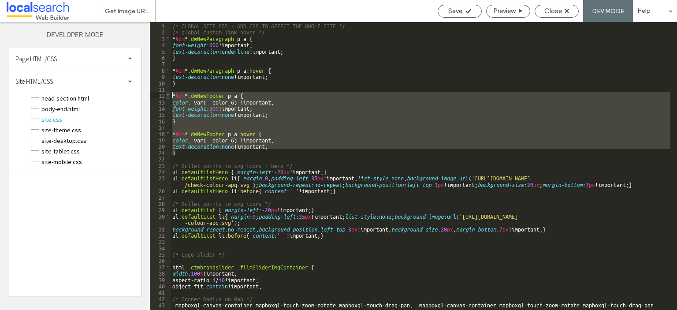
drag, startPoint x: 178, startPoint y: 151, endPoint x: 169, endPoint y: 96, distance: 55.4
click at [169, 96] on div "** 1 2 3 4 5 6 7 8 9 10 11 12 13 14 15 16 17 18 19 20 21 22 23 24 25 26 27 28 2…" at bounding box center [413, 166] width 527 height 288
click at [189, 153] on div "/* GLOBAL SITE CSS - ADD CSS TO AFFECT THE WHOLE SITE */ /* global custom link …" at bounding box center [421, 166] width 500 height 288
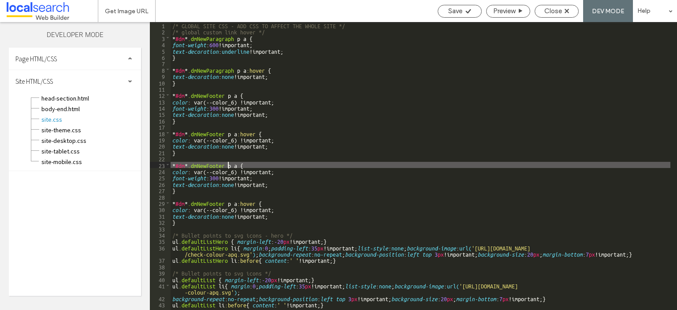
click at [227, 165] on div "/* GLOBAL SITE CSS - ADD CSS TO AFFECT THE WHOLE SITE */ /* global custom link …" at bounding box center [421, 172] width 500 height 300
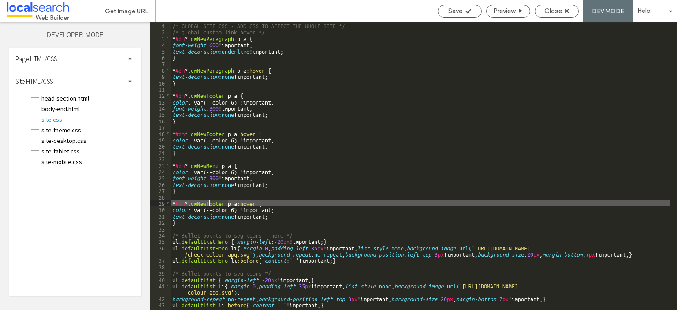
drag, startPoint x: 227, startPoint y: 203, endPoint x: 210, endPoint y: 204, distance: 17.6
click at [210, 204] on div "/* GLOBAL SITE CSS - ADD CSS TO AFFECT THE WHOLE SITE */ /* global custom link …" at bounding box center [421, 172] width 500 height 300
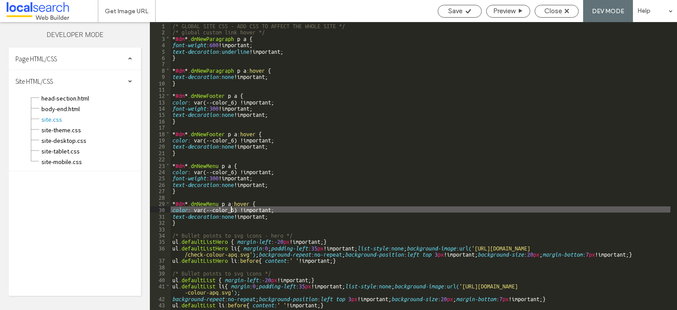
click at [231, 210] on div "/* GLOBAL SITE CSS - ADD CSS TO AFFECT THE WHOLE SITE */ /* global custom link …" at bounding box center [421, 172] width 500 height 300
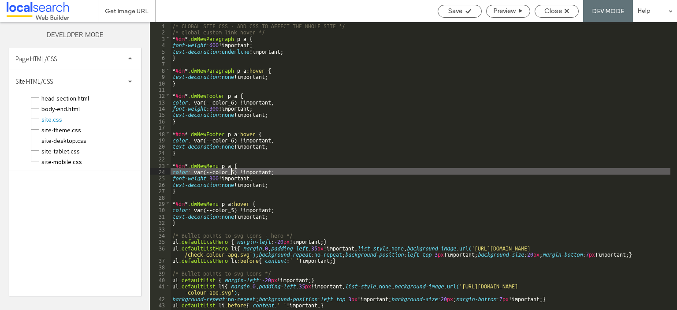
click at [231, 171] on div "/* GLOBAL SITE CSS - ADD CSS TO AFFECT THE WHOLE SITE */ /* global custom link …" at bounding box center [421, 172] width 500 height 300
type textarea "**"
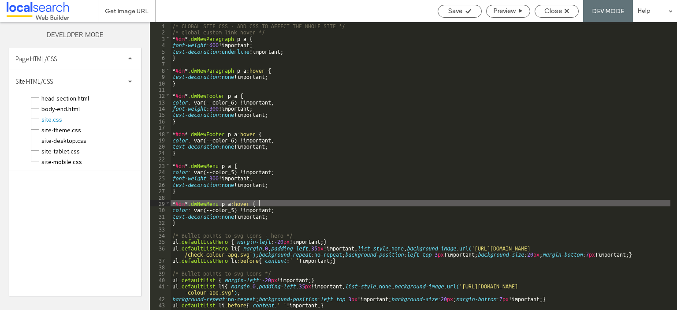
click at [271, 200] on div "/* GLOBAL SITE CSS - ADD CSS TO AFFECT THE WHOLE SITE */ /* global custom link …" at bounding box center [421, 172] width 500 height 300
click at [456, 14] on span "Save" at bounding box center [455, 11] width 14 height 8
click at [547, 14] on span "Close" at bounding box center [553, 11] width 18 height 8
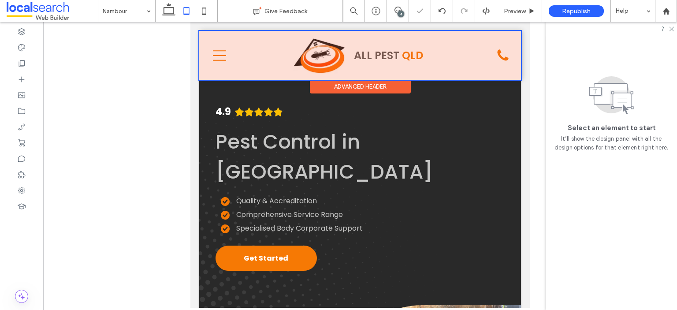
click at [220, 56] on div at bounding box center [360, 55] width 322 height 49
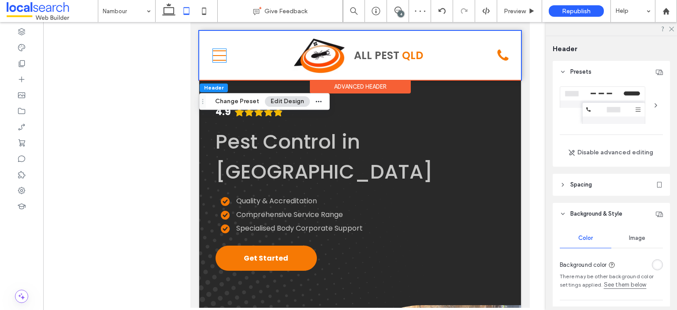
click at [220, 56] on icon "Menu Icon" at bounding box center [219, 55] width 13 height 13
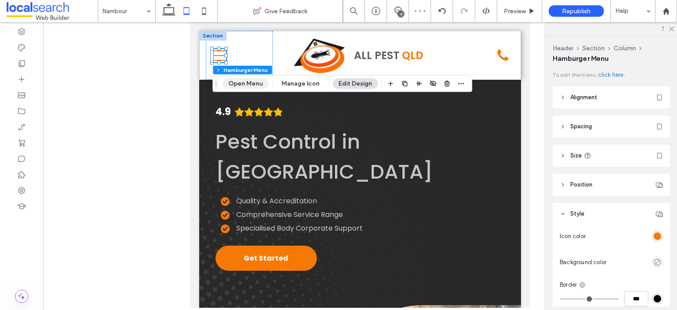
click at [233, 82] on button "Open Menu" at bounding box center [246, 83] width 46 height 11
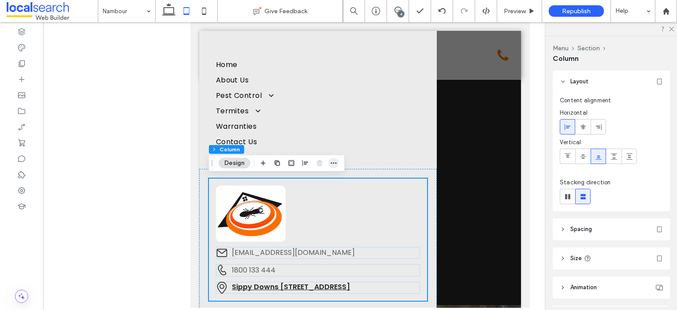
scroll to position [23, 0]
click at [330, 163] on icon "button" at bounding box center [333, 163] width 7 height 7
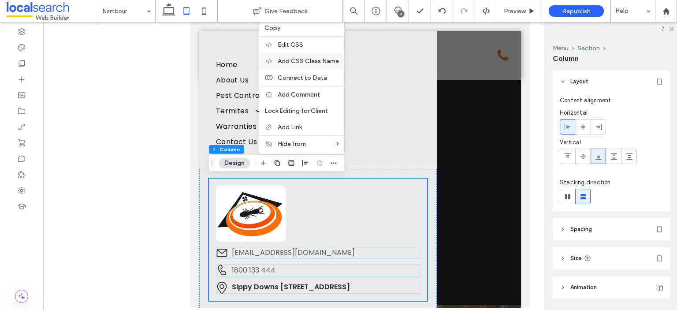
click at [326, 65] on span "Add CSS Class Name" at bounding box center [308, 60] width 61 height 7
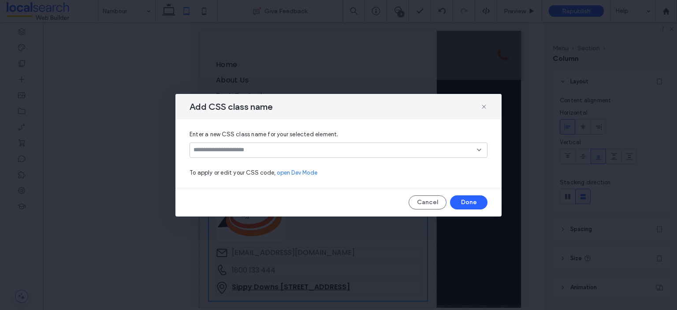
click at [292, 150] on input at bounding box center [334, 149] width 283 height 7
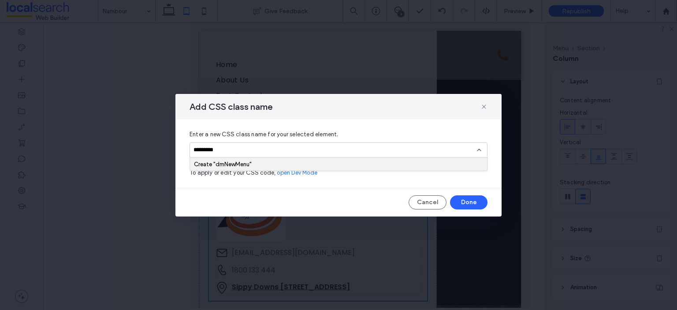
type input "*********"
click at [284, 164] on div "Create "dmNewMenu"" at bounding box center [338, 164] width 289 height 7
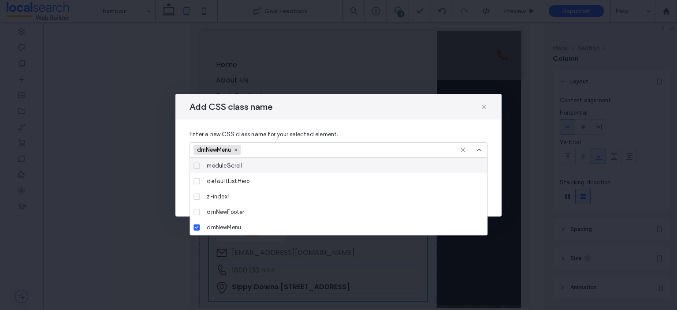
click at [481, 149] on icon at bounding box center [478, 149] width 7 height 7
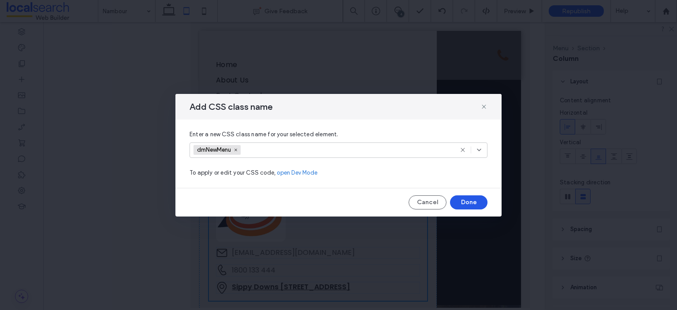
click at [470, 201] on button "Done" at bounding box center [468, 202] width 37 height 14
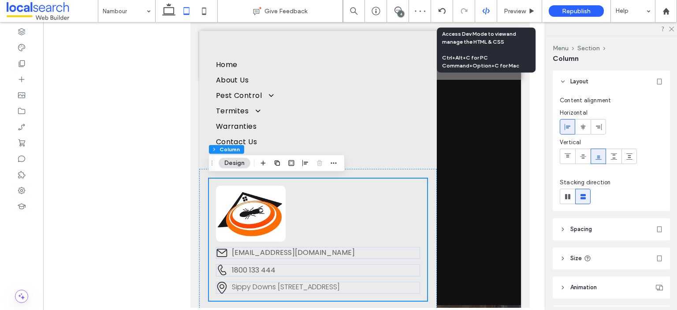
click at [485, 13] on icon at bounding box center [486, 11] width 8 height 8
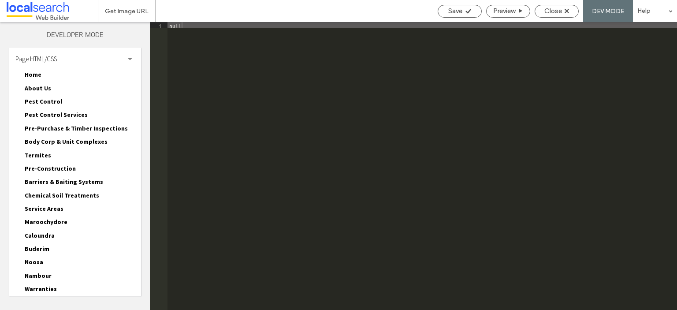
click at [70, 58] on div "Page HTML/CSS" at bounding box center [75, 59] width 132 height 22
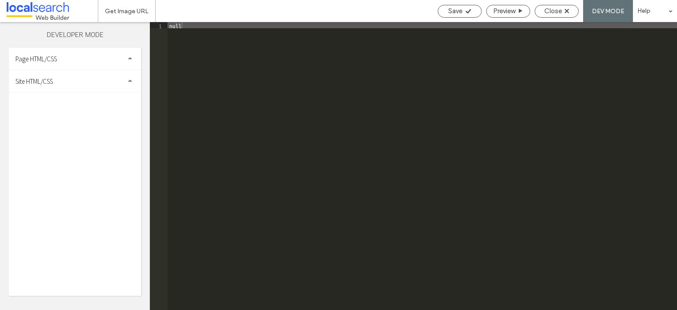
click at [72, 79] on div "Site HTML/CSS" at bounding box center [75, 81] width 132 height 22
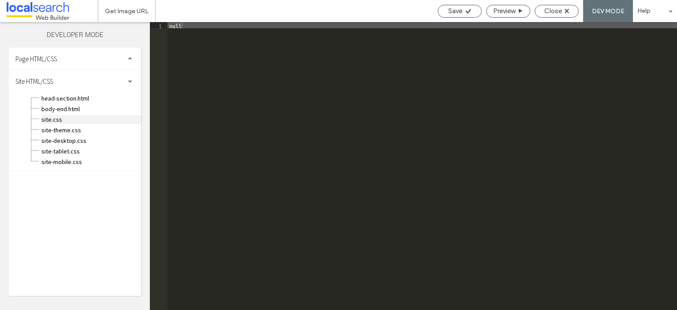
click at [71, 121] on span "site.css" at bounding box center [91, 119] width 100 height 9
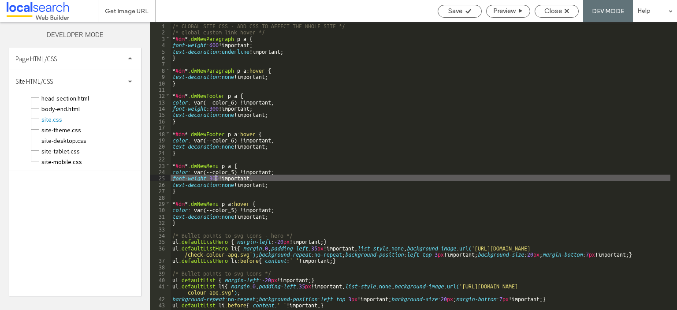
click at [215, 177] on div "/* GLOBAL SITE CSS - ADD CSS TO AFFECT THE WHOLE SITE */ /* global custom link …" at bounding box center [421, 172] width 500 height 300
click at [445, 12] on div "Save" at bounding box center [459, 11] width 43 height 8
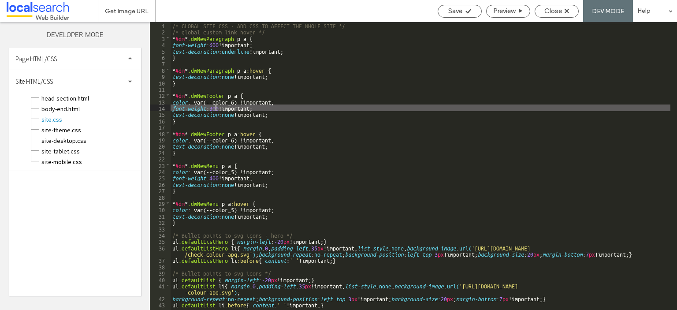
click at [215, 107] on div "/* GLOBAL SITE CSS - ADD CSS TO AFFECT THE WHOLE SITE */ /* global custom link …" at bounding box center [421, 172] width 500 height 300
type textarea "**"
click at [451, 11] on span "Save" at bounding box center [455, 11] width 14 height 8
click at [559, 11] on span "Close" at bounding box center [553, 11] width 18 height 8
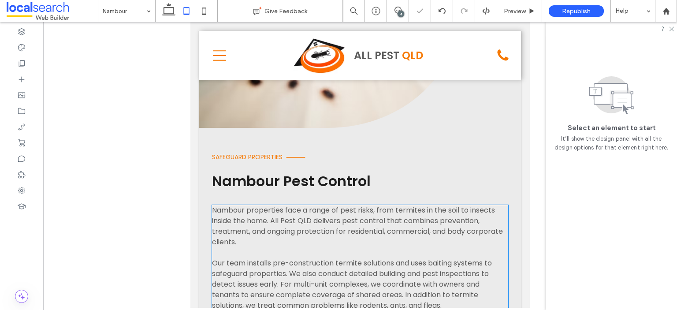
scroll to position [924, 0]
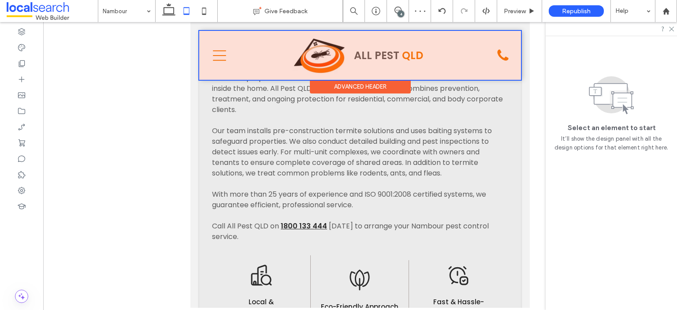
click at [214, 57] on div at bounding box center [360, 55] width 322 height 49
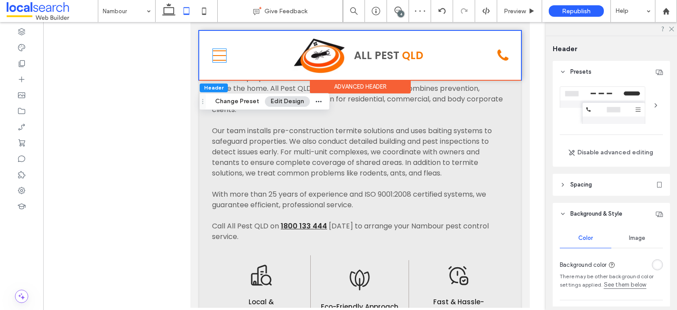
click at [214, 57] on icon "Menu Icon" at bounding box center [219, 55] width 13 height 13
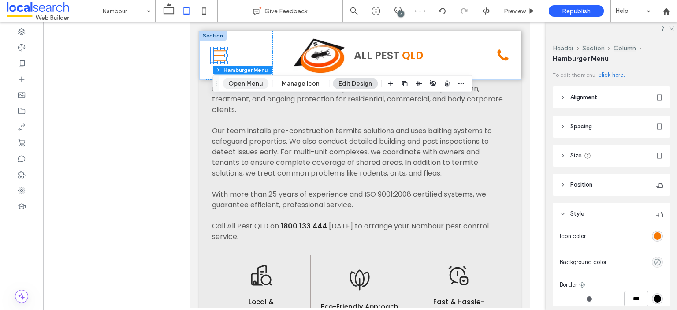
click at [238, 82] on button "Open Menu" at bounding box center [246, 83] width 46 height 11
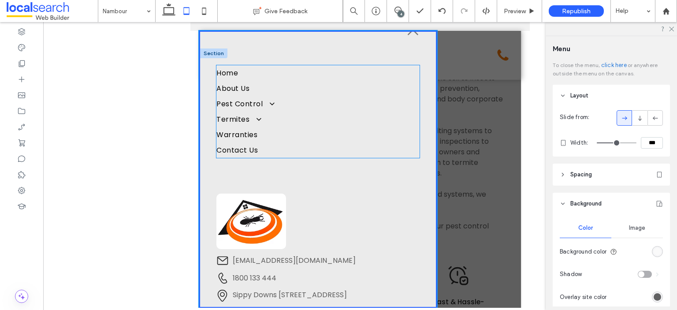
scroll to position [24, 0]
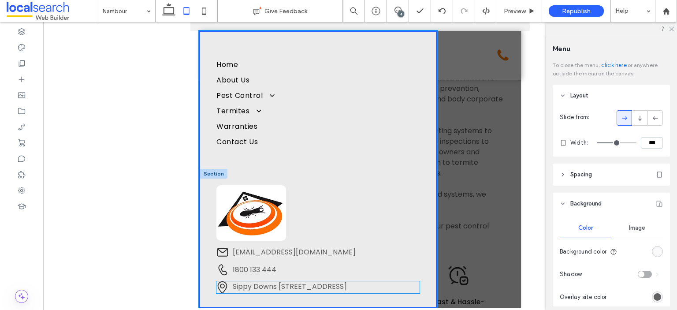
click at [270, 283] on link "Sippy Downs [STREET_ADDRESS]" at bounding box center [290, 286] width 114 height 10
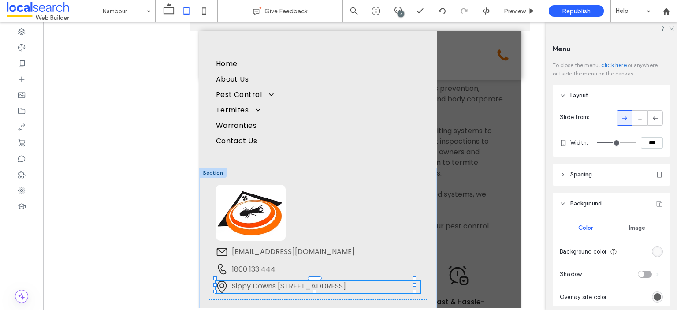
scroll to position [23, 0]
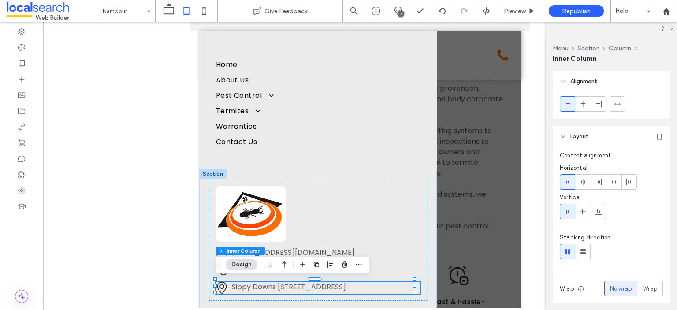
click at [270, 283] on link "Sippy Downs [STREET_ADDRESS]" at bounding box center [289, 287] width 114 height 10
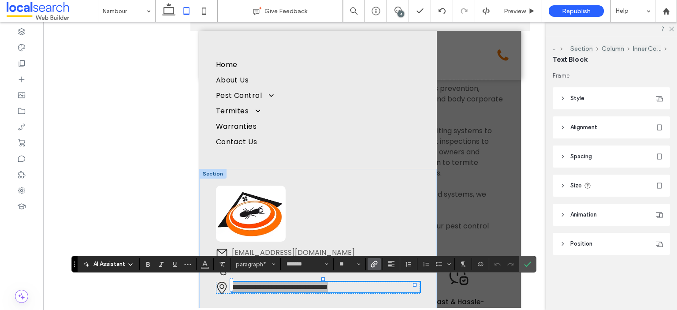
click at [372, 262] on icon "Link" at bounding box center [374, 263] width 7 height 7
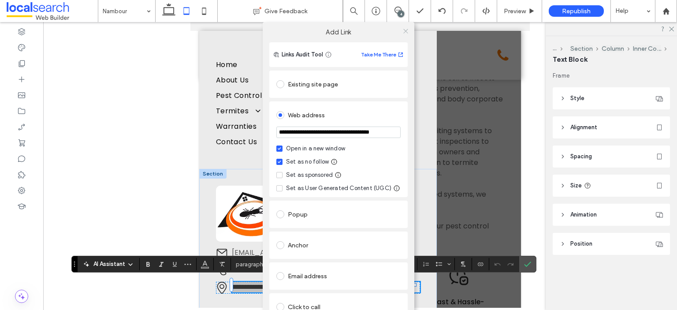
click at [403, 33] on use at bounding box center [405, 31] width 4 height 4
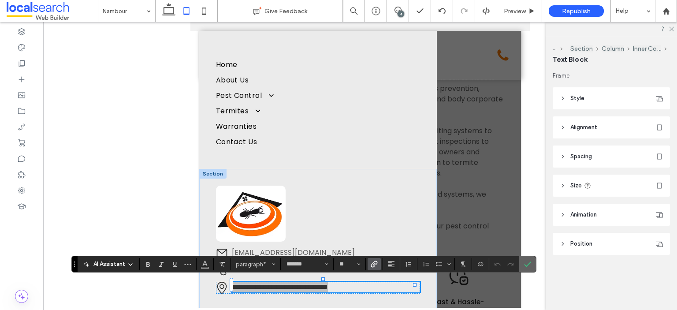
click at [528, 260] on icon "Confirm" at bounding box center [527, 263] width 7 height 7
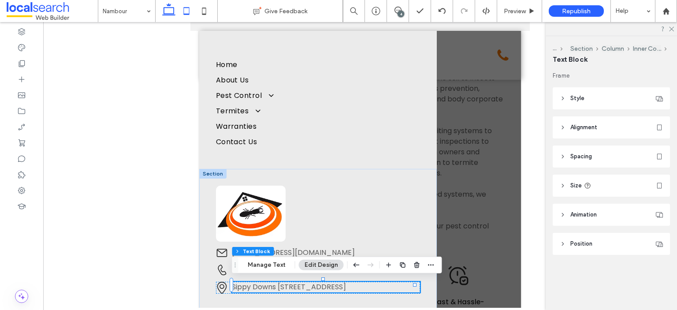
click at [170, 7] on icon at bounding box center [169, 11] width 18 height 18
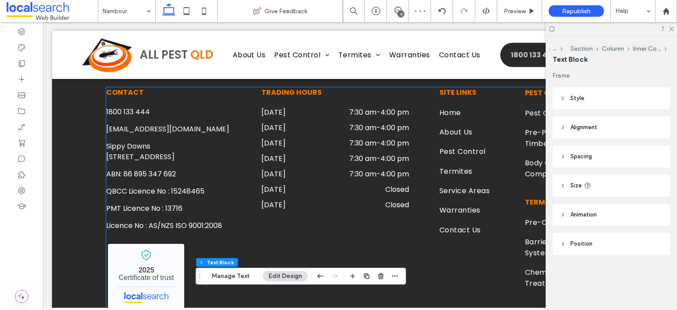
scroll to position [2911, 0]
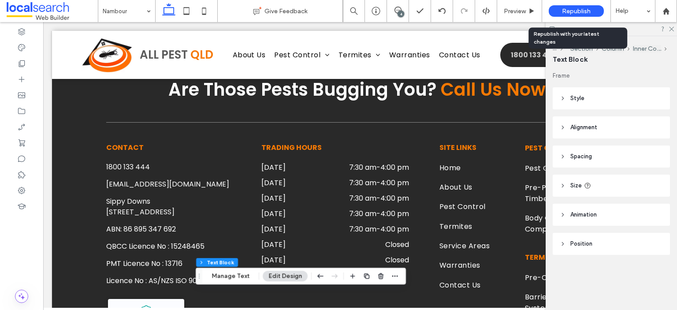
click at [583, 8] on span "Republish" at bounding box center [576, 10] width 29 height 7
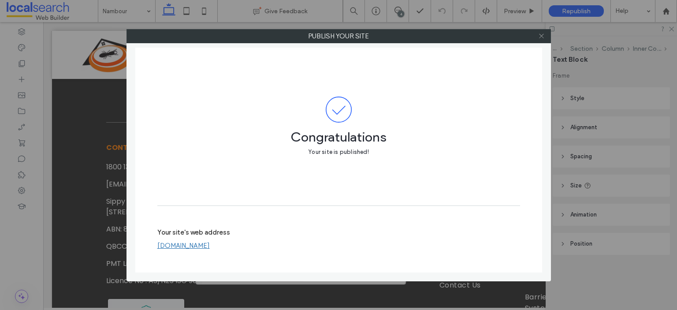
click at [540, 33] on icon at bounding box center [541, 36] width 7 height 7
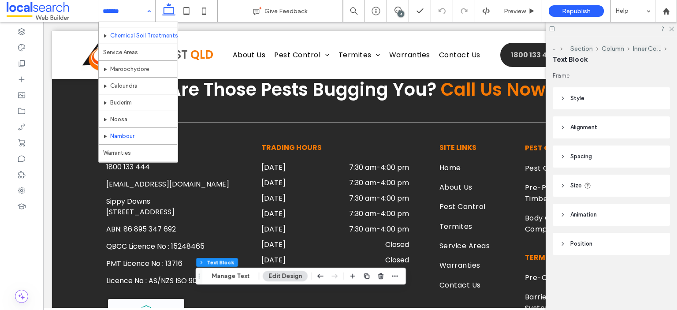
scroll to position [166, 0]
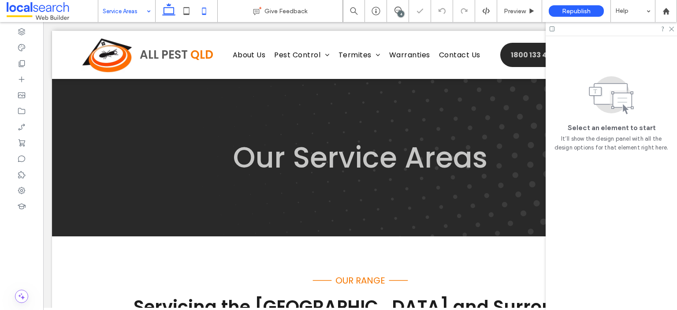
click at [206, 10] on icon at bounding box center [204, 11] width 18 height 18
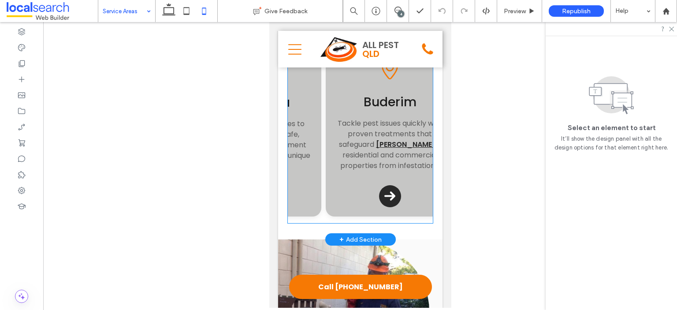
scroll to position [0, 250]
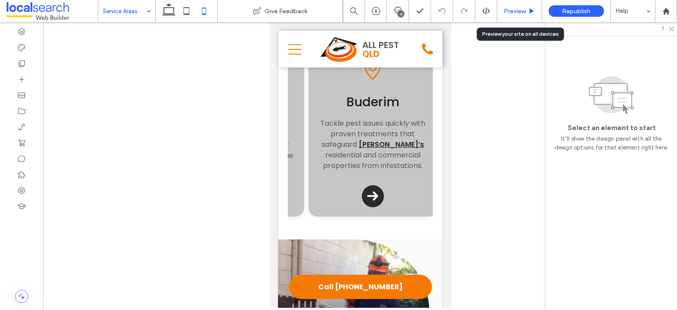
click at [511, 7] on div "Preview" at bounding box center [519, 11] width 45 height 22
click at [516, 11] on span "Preview" at bounding box center [515, 10] width 22 height 7
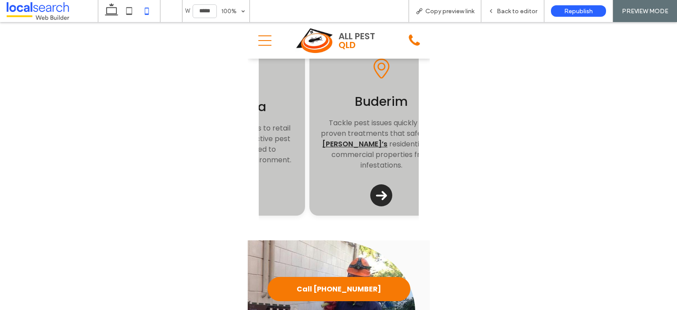
scroll to position [0, 280]
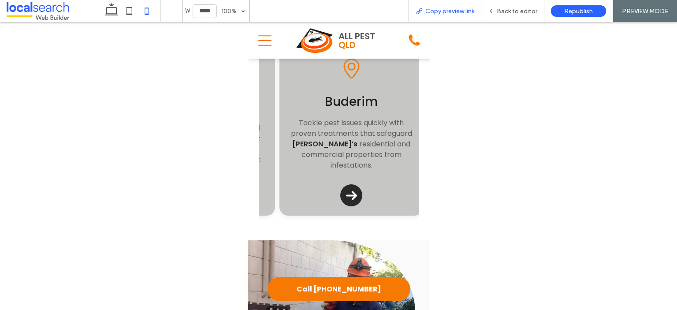
click at [459, 11] on span "Copy preview link" at bounding box center [449, 10] width 49 height 7
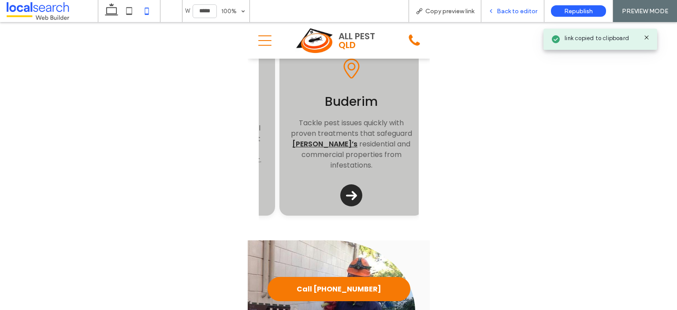
click at [502, 10] on span "Back to editor" at bounding box center [517, 10] width 41 height 7
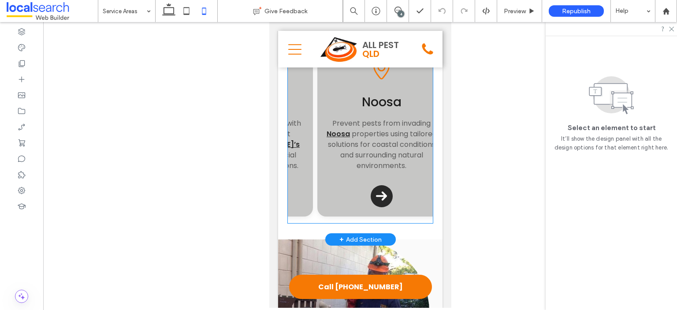
scroll to position [0, 377]
click at [386, 93] on div "Noosa Prevent pests from invading Noosa properties using tailored solutions for…" at bounding box center [379, 132] width 114 height 78
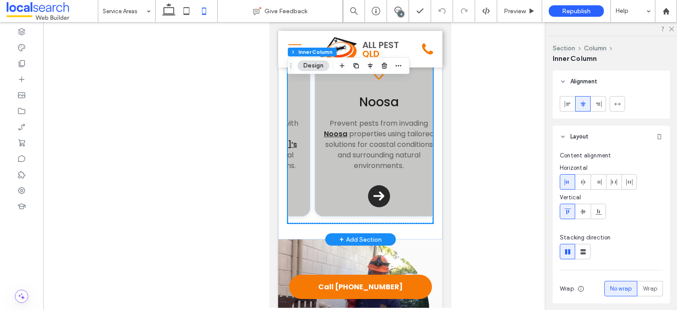
click at [388, 95] on div "Noosa Prevent pests from invading Noosa properties using tailored solutions for…" at bounding box center [379, 132] width 114 height 78
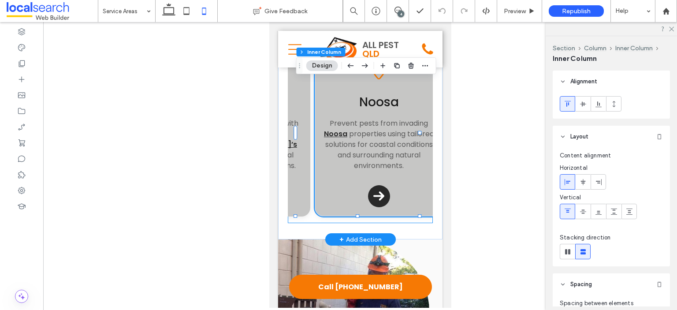
click at [388, 95] on div "Noosa Prevent pests from invading Noosa properties using tailored solutions for…" at bounding box center [379, 132] width 114 height 78
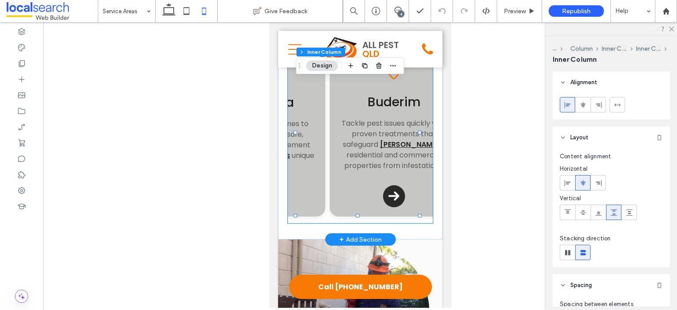
scroll to position [0, 250]
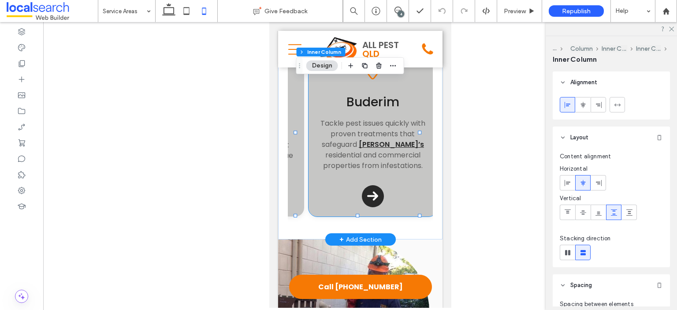
click at [389, 192] on div "Location Icon Buderim Tackle pest issues quickly with proven treatments that sa…" at bounding box center [372, 133] width 129 height 165
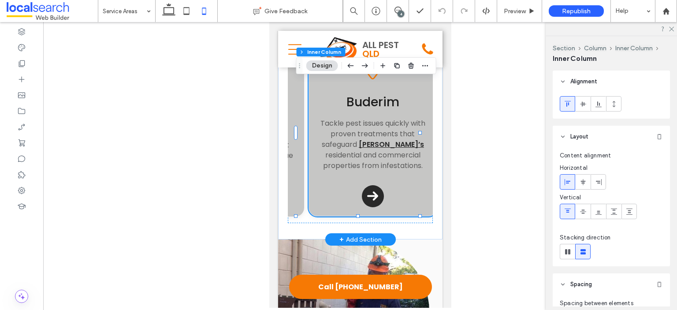
click at [389, 192] on div "Location Icon Buderim Tackle pest issues quickly with proven treatments that sa…" at bounding box center [372, 133] width 129 height 165
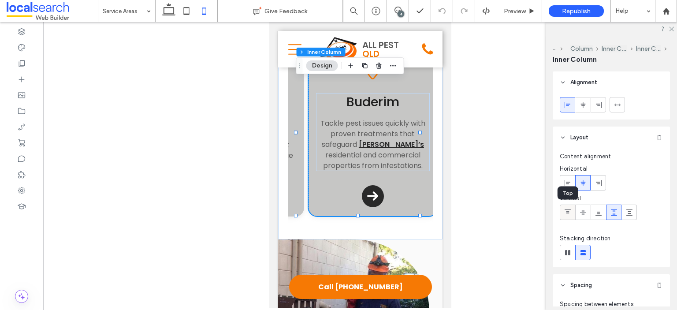
click at [570, 211] on icon at bounding box center [567, 212] width 7 height 7
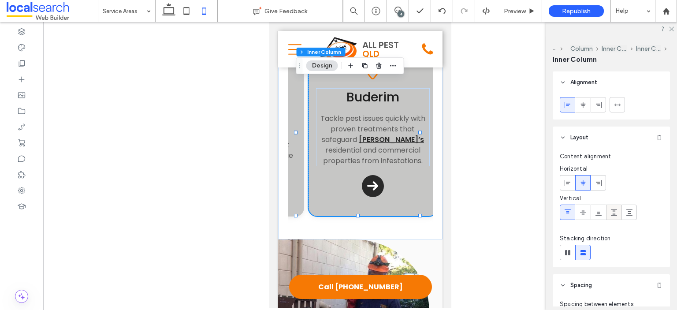
click at [610, 208] on span at bounding box center [613, 212] width 7 height 15
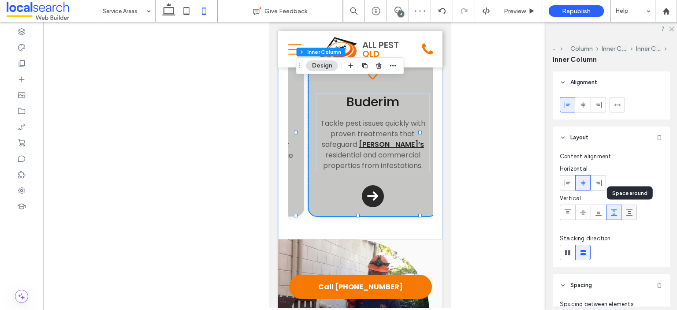
click at [628, 215] on icon at bounding box center [629, 212] width 7 height 7
click at [610, 215] on icon at bounding box center [613, 212] width 7 height 7
click at [597, 213] on icon at bounding box center [598, 212] width 7 height 7
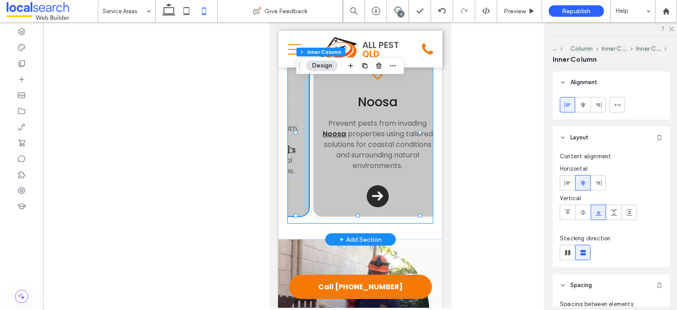
scroll to position [0, 377]
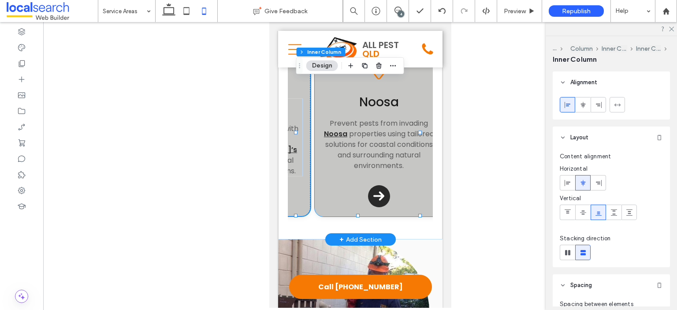
click at [394, 205] on div "Location Icon Noosa Prevent pests from invading Noosa properties using tailored…" at bounding box center [378, 133] width 129 height 165
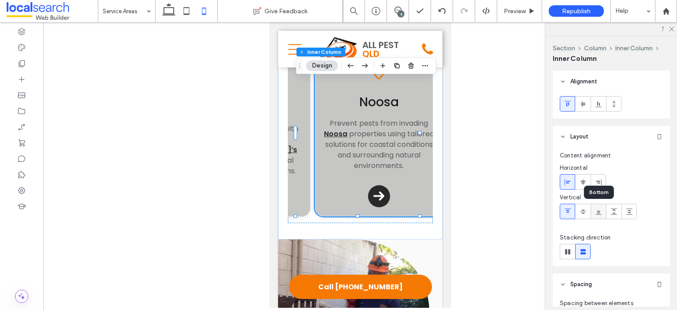
click at [600, 215] on span at bounding box center [598, 211] width 7 height 15
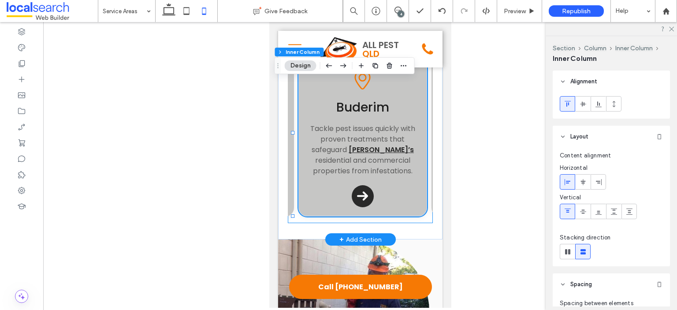
scroll to position [0, 250]
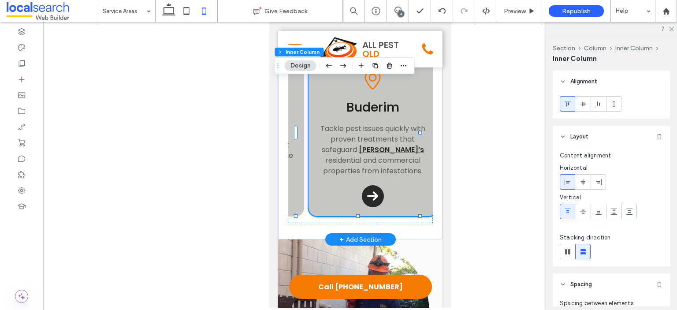
click at [392, 194] on div "Location Icon Buderim Tackle pest issues quickly with proven treatments that sa…" at bounding box center [372, 133] width 129 height 165
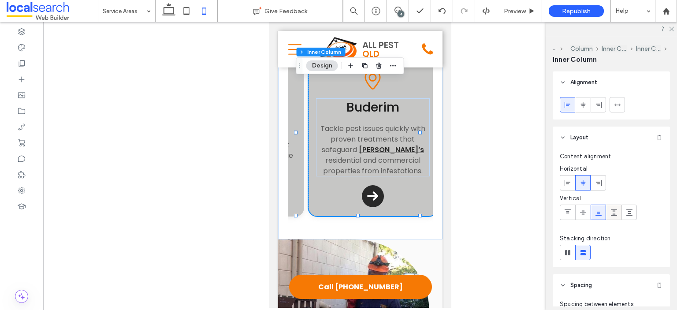
click at [610, 210] on icon at bounding box center [613, 212] width 7 height 7
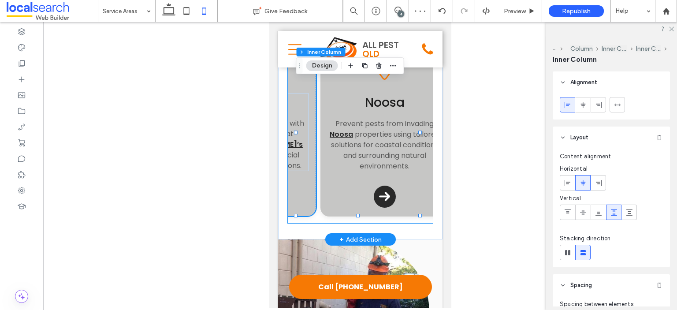
scroll to position [0, 377]
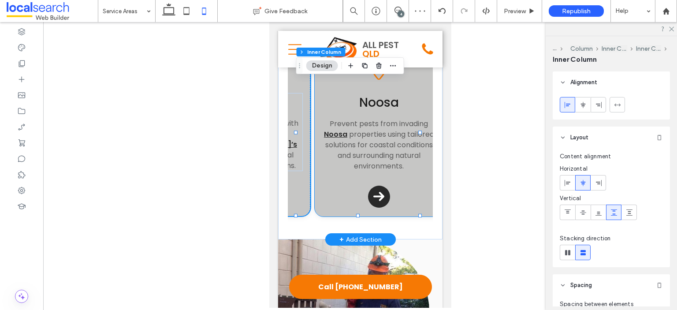
click at [403, 190] on div "Location Icon Noosa Prevent pests from invading Noosa properties using tailored…" at bounding box center [378, 133] width 129 height 165
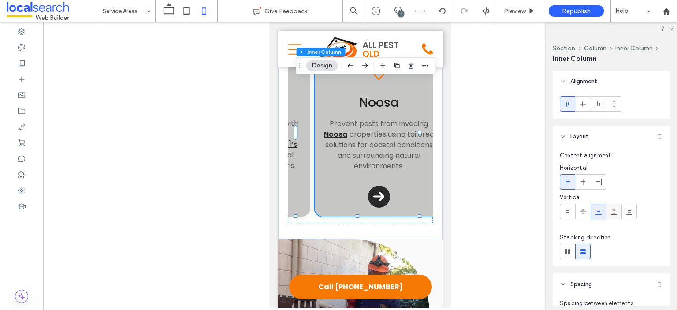
click at [608, 209] on div at bounding box center [613, 211] width 15 height 15
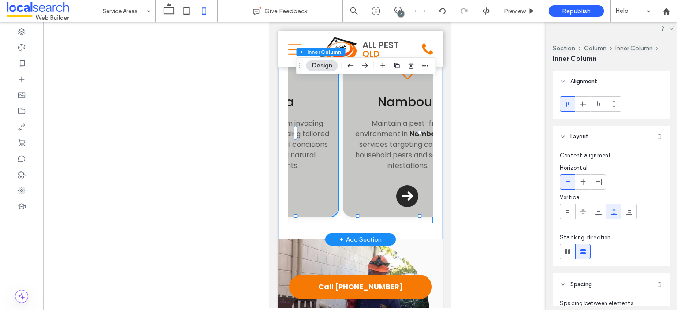
scroll to position [0, 502]
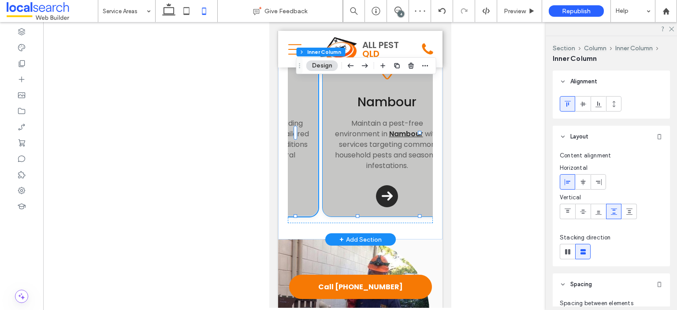
click at [410, 188] on div "Location Icon Nambour Maintain a pest-free environment in Nambour with services…" at bounding box center [386, 133] width 129 height 165
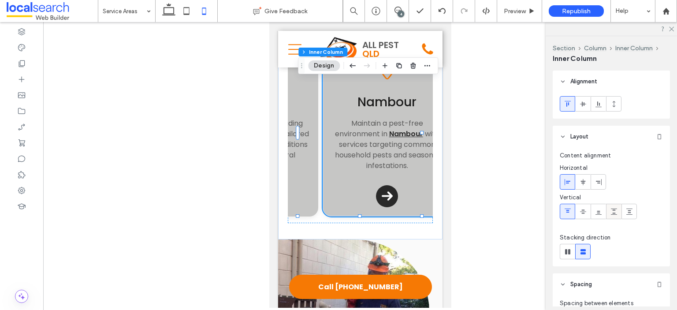
click at [610, 206] on span at bounding box center [613, 211] width 7 height 15
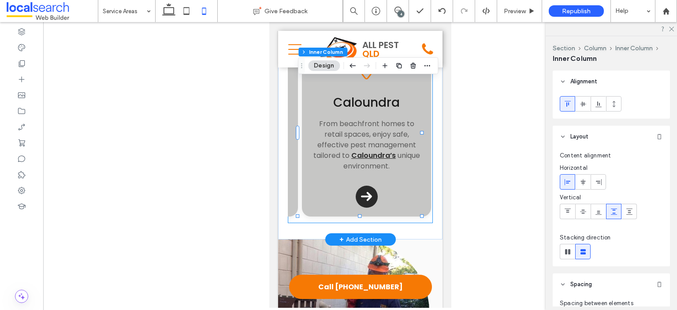
scroll to position [0, 123]
click at [392, 194] on div "Location Icon Caloundra From beachfront homes to retail spaces, enjoy safe, eff…" at bounding box center [366, 134] width 129 height 166
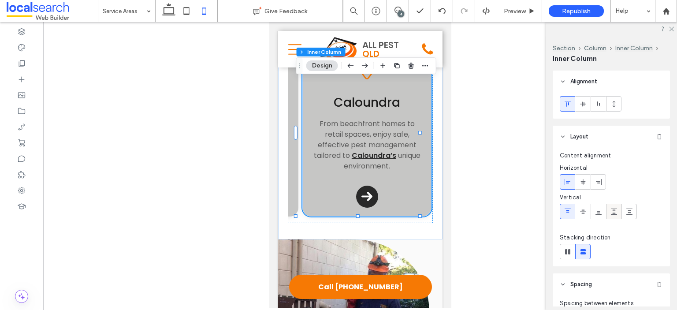
click at [611, 211] on icon at bounding box center [613, 211] width 7 height 7
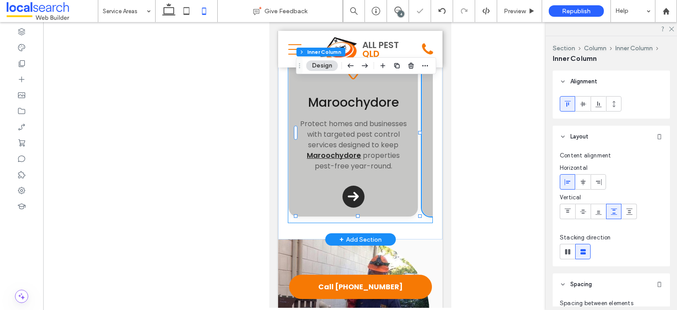
scroll to position [0, 0]
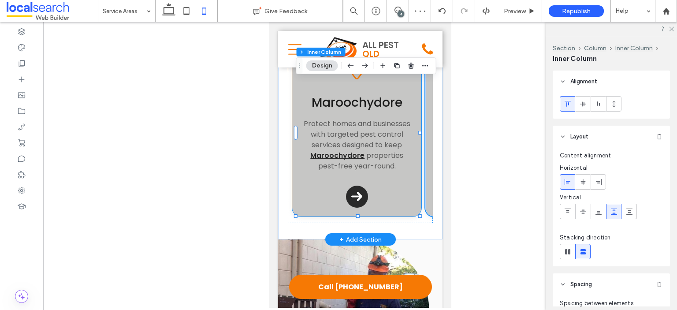
click at [388, 202] on div "Location Icon Maroochydore Protect homes and businesses with targeted pest cont…" at bounding box center [356, 134] width 129 height 166
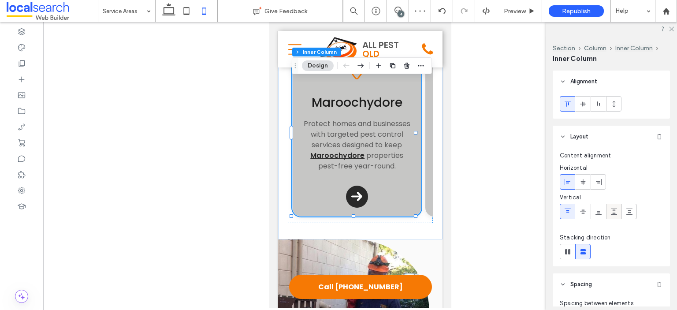
click at [618, 214] on div at bounding box center [613, 211] width 15 height 15
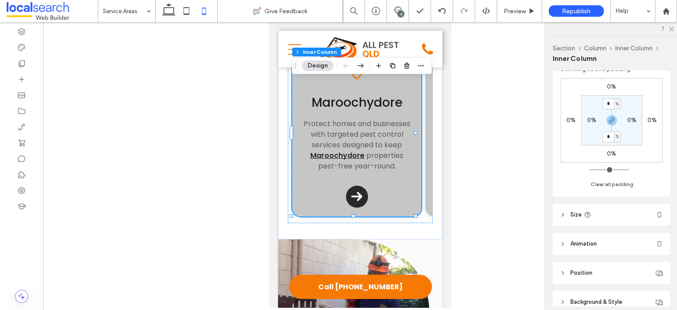
scroll to position [312, 0]
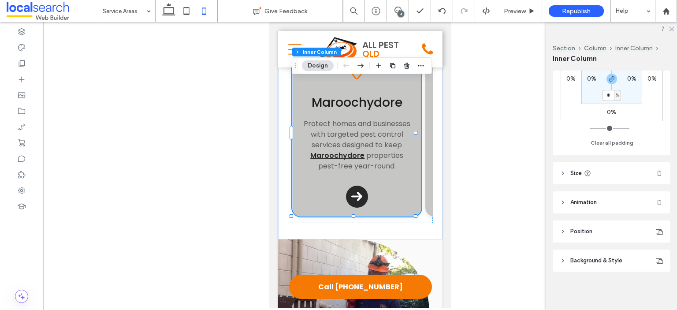
click at [622, 170] on header "Size" at bounding box center [611, 173] width 117 height 22
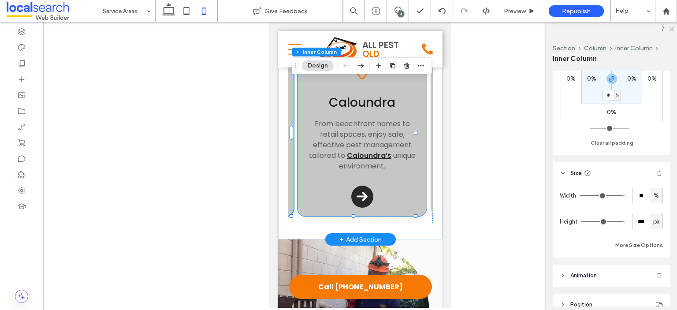
scroll to position [0, 123]
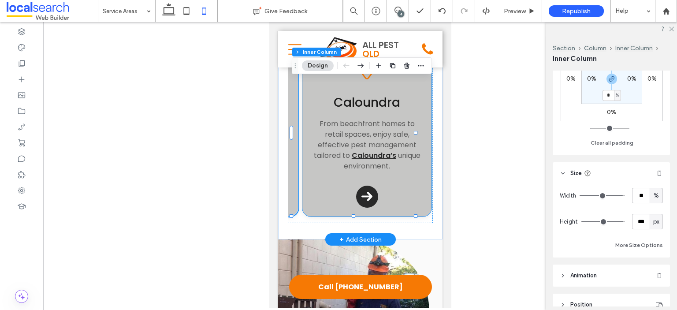
click at [395, 193] on div "Location Icon Caloundra From beachfront homes to retail spaces, enjoy safe, eff…" at bounding box center [366, 134] width 129 height 166
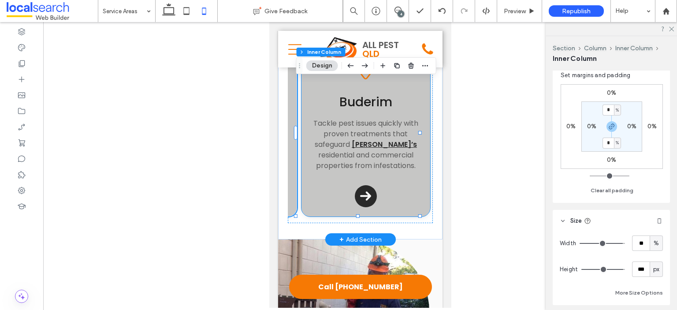
scroll to position [0, 250]
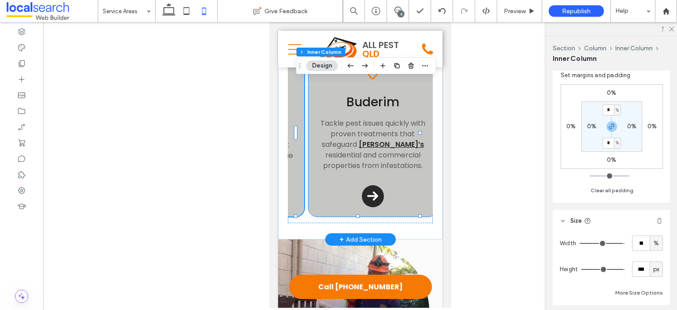
click at [397, 194] on div "Location Icon Buderim Tackle pest issues quickly with proven treatments that sa…" at bounding box center [372, 133] width 129 height 165
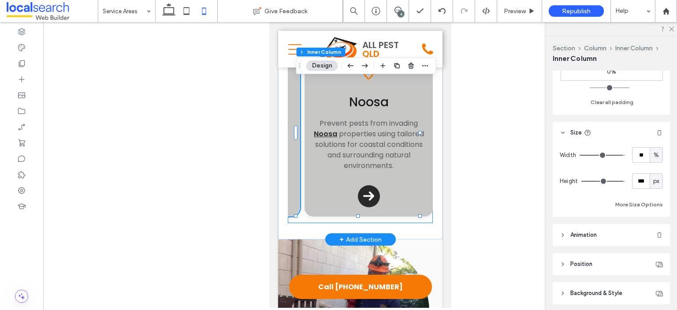
scroll to position [0, 377]
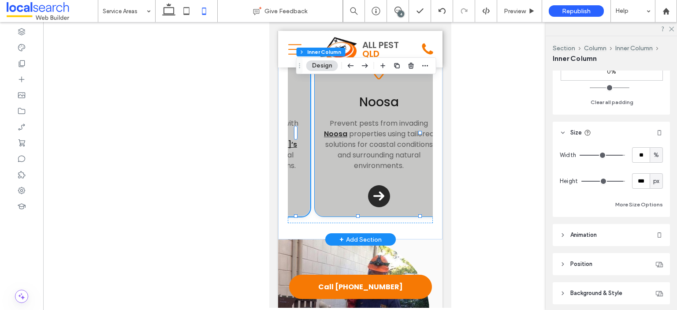
click at [400, 197] on div "Location Icon Noosa Prevent pests from invading Noosa properties using tailored…" at bounding box center [378, 133] width 129 height 165
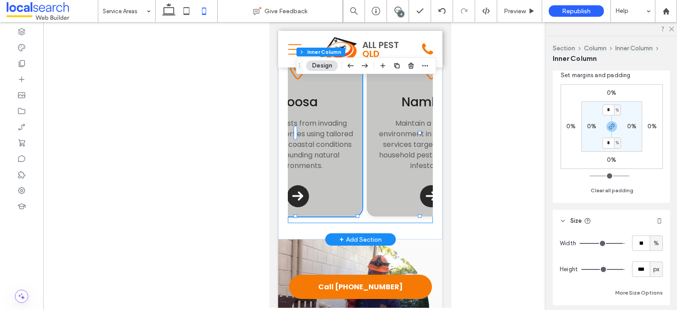
scroll to position [0, 502]
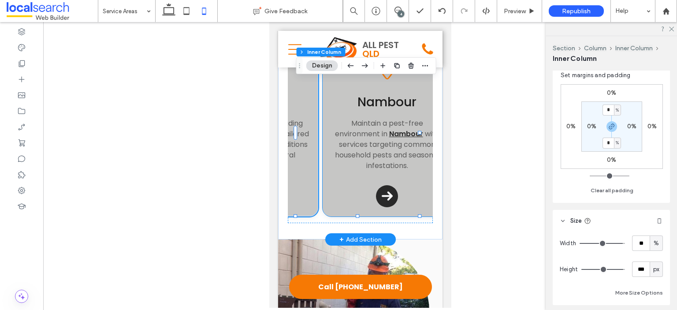
click at [394, 199] on div "Location Icon Nambour Maintain a pest-free environment in Nambour with services…" at bounding box center [386, 133] width 129 height 165
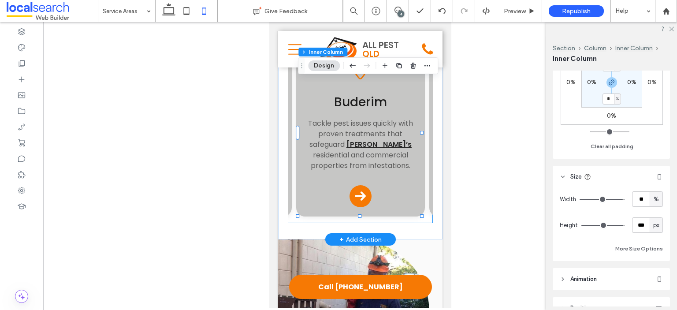
scroll to position [0, 250]
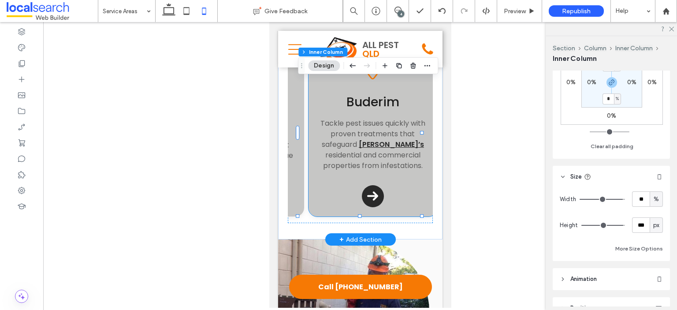
click at [388, 190] on div "Location Icon Buderim Tackle pest issues quickly with proven treatments that sa…" at bounding box center [372, 133] width 129 height 165
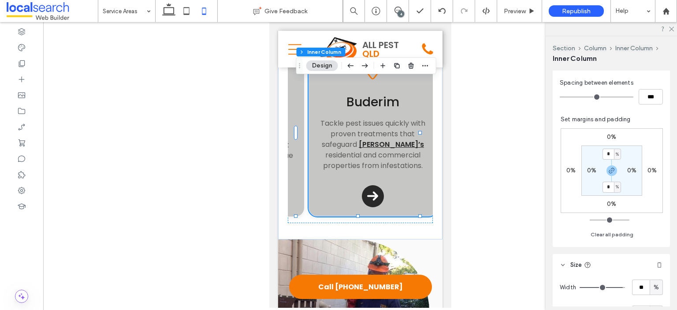
scroll to position [264, 0]
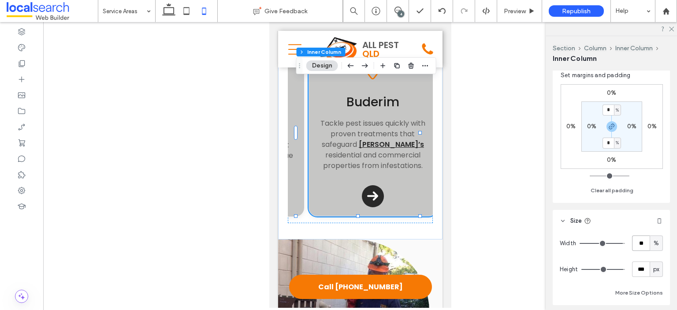
click at [634, 244] on input "**" at bounding box center [641, 242] width 18 height 15
type input "***"
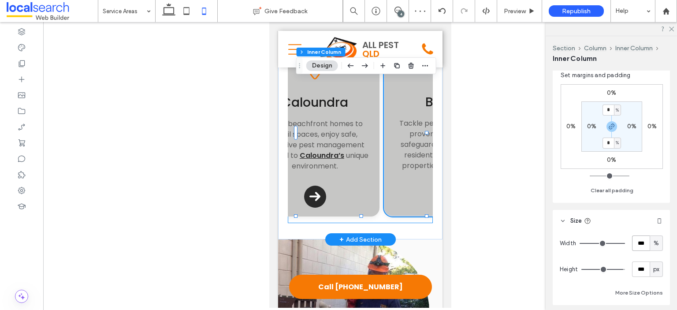
scroll to position [0, 123]
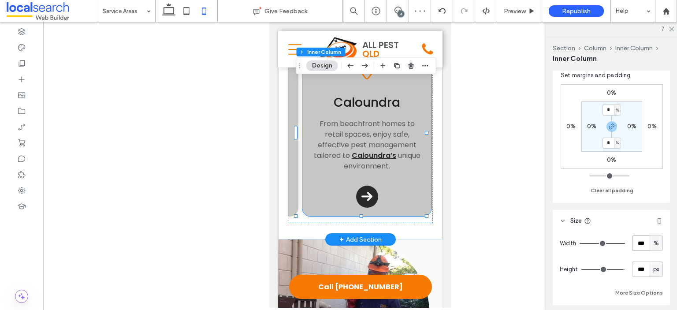
click at [404, 193] on div "Location Icon Caloundra From beachfront homes to retail spaces, enjoy safe, eff…" at bounding box center [366, 134] width 129 height 166
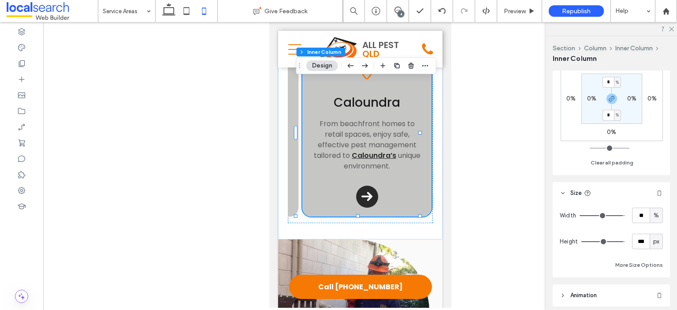
scroll to position [308, 0]
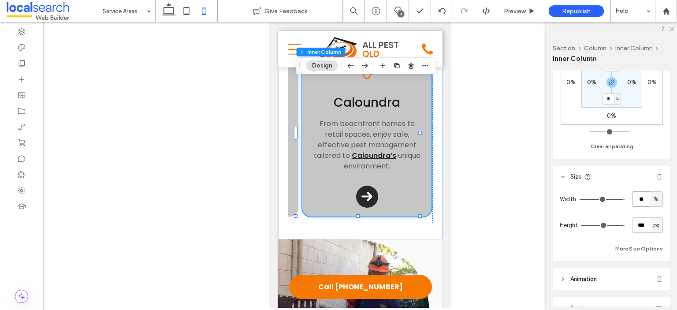
click at [638, 197] on input "**" at bounding box center [641, 198] width 18 height 15
type input "***"
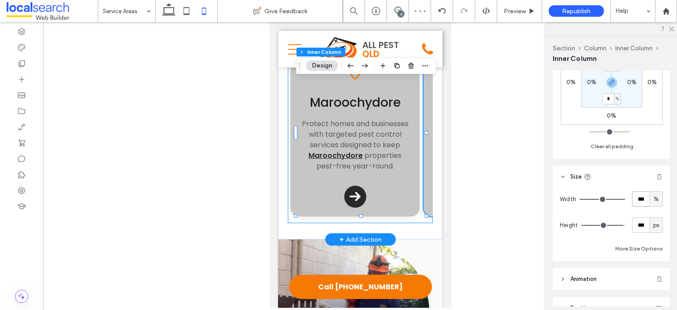
scroll to position [0, 0]
click at [405, 200] on div "Location Icon Maroochydore Protect homes and businesses with targeted pest cont…" at bounding box center [356, 134] width 129 height 166
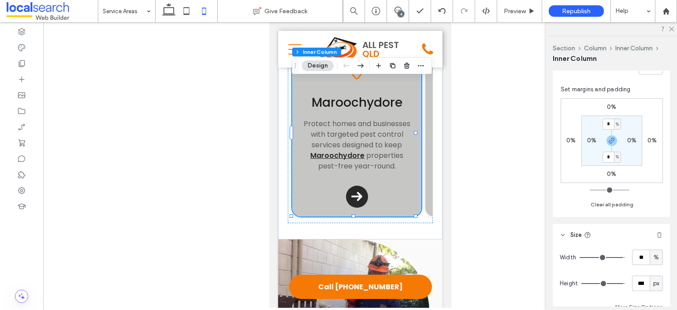
scroll to position [264, 0]
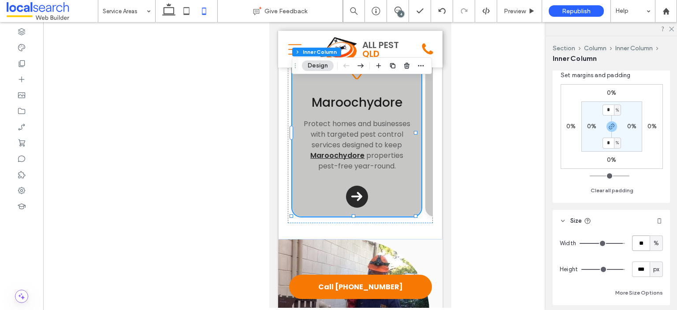
click at [635, 245] on input "**" at bounding box center [641, 242] width 18 height 15
type input "***"
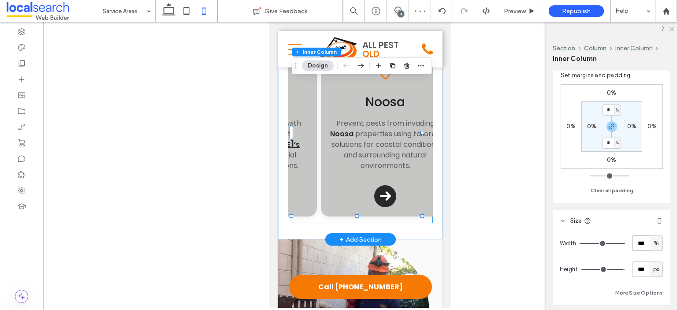
scroll to position [0, 397]
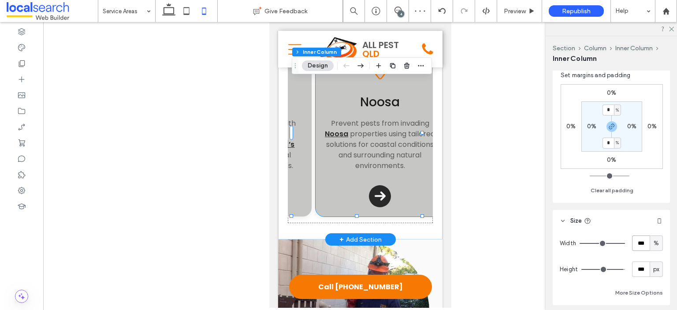
click at [408, 206] on div "Location Icon Noosa Prevent pests from invading Noosa properties using tailored…" at bounding box center [379, 133] width 129 height 165
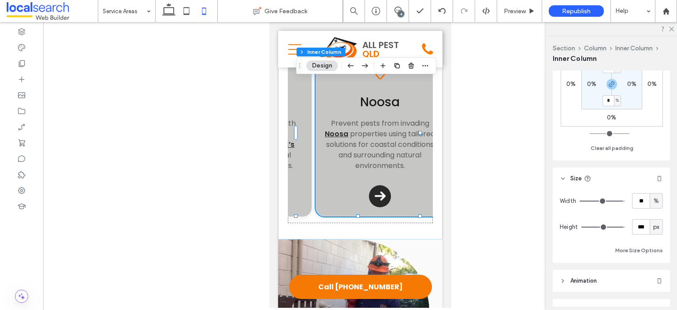
scroll to position [308, 0]
click at [638, 199] on input "**" at bounding box center [641, 198] width 18 height 15
type input "***"
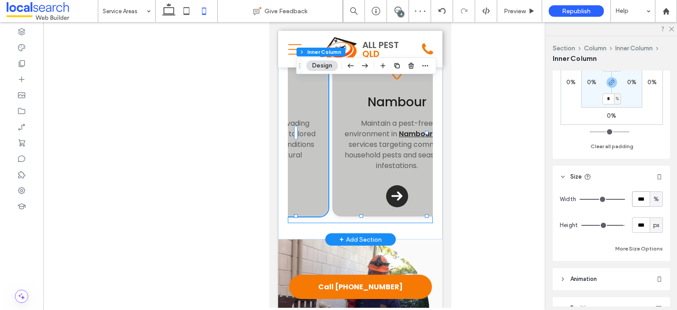
scroll to position [0, 528]
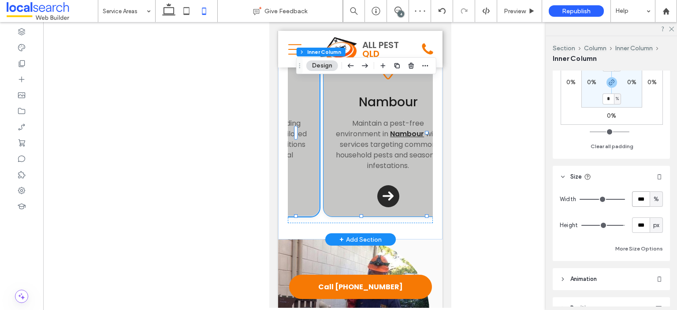
click at [413, 203] on div "Location Icon Nambour Maintain a pest-free environment in Nambour with services…" at bounding box center [387, 133] width 129 height 165
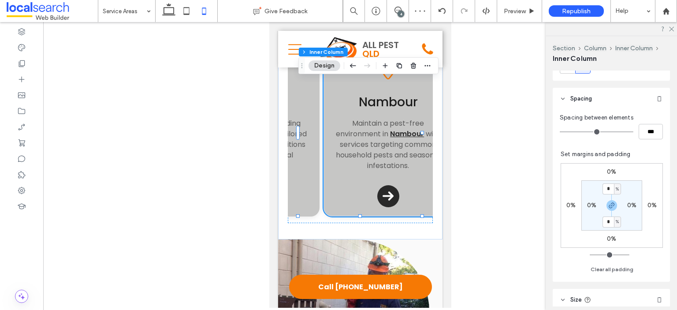
scroll to position [264, 0]
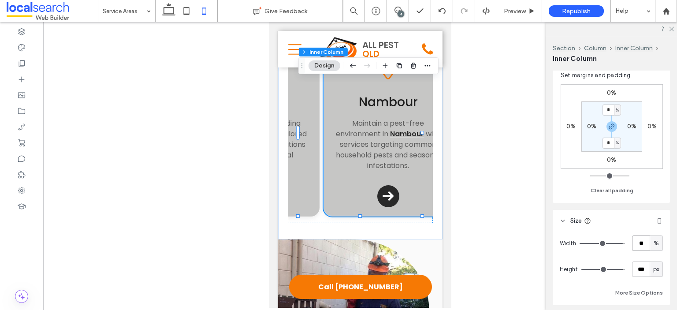
click at [634, 245] on input "**" at bounding box center [641, 242] width 18 height 15
type input "***"
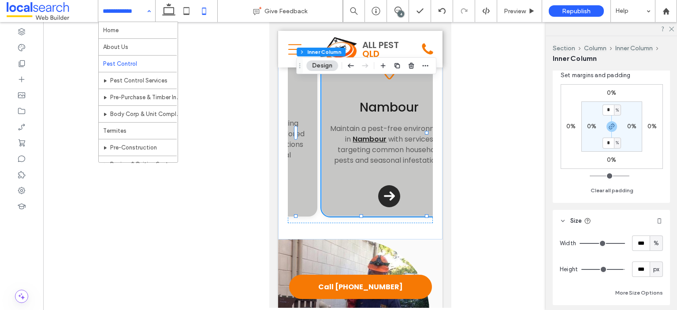
scroll to position [166, 0]
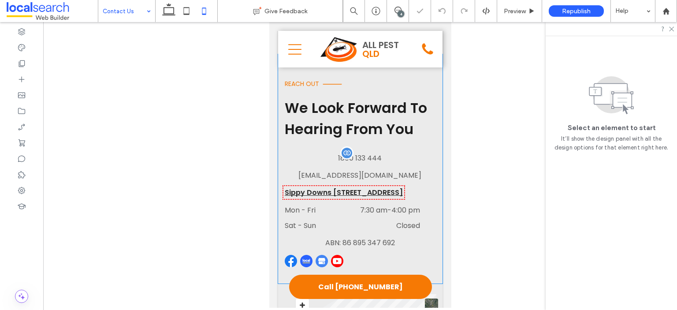
scroll to position [132, 0]
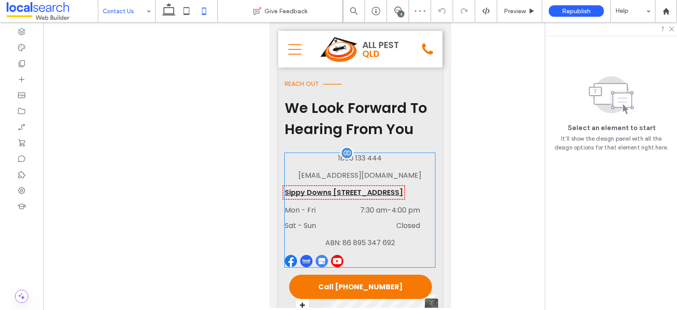
click at [378, 154] on p "1800 133 444" at bounding box center [359, 158] width 150 height 11
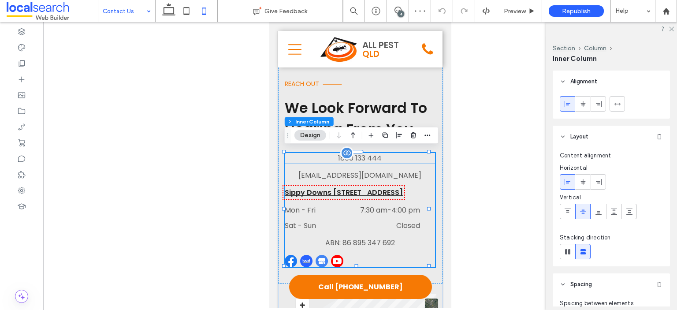
click at [374, 154] on span "1800 133 444" at bounding box center [360, 158] width 44 height 10
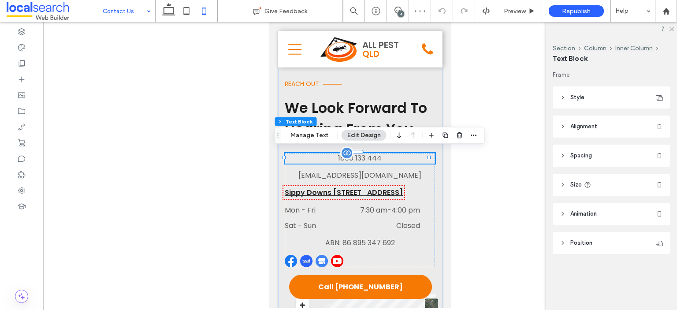
click at [374, 154] on span "1800 133 444" at bounding box center [360, 158] width 44 height 10
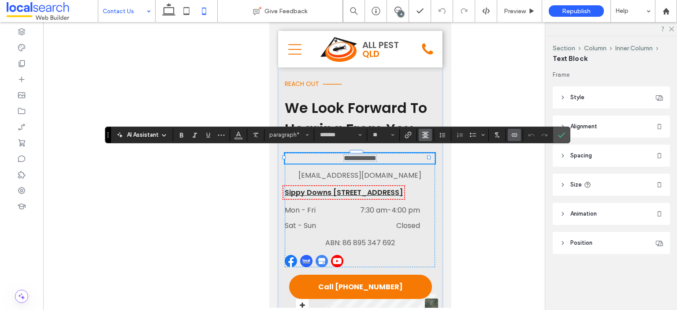
click at [426, 134] on icon "Alignment" at bounding box center [425, 134] width 7 height 7
click at [430, 146] on icon "ui.textEditor.alignment.left" at bounding box center [431, 148] width 7 height 7
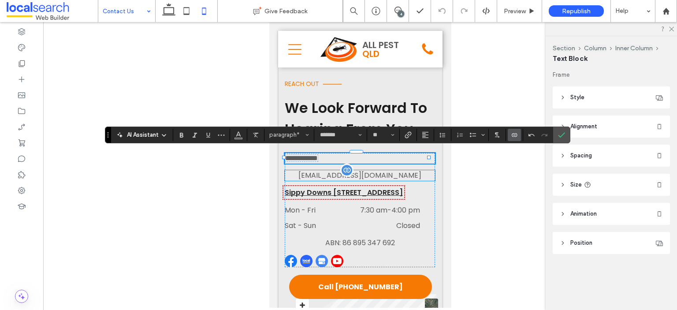
click at [378, 174] on span "[EMAIL_ADDRESS][DOMAIN_NAME]" at bounding box center [359, 175] width 123 height 10
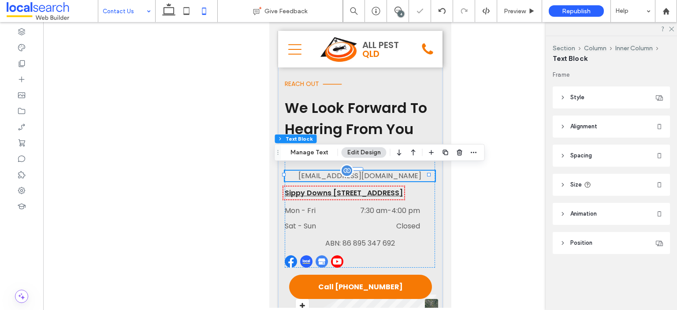
click at [382, 172] on span "[EMAIL_ADDRESS][DOMAIN_NAME]" at bounding box center [359, 176] width 123 height 10
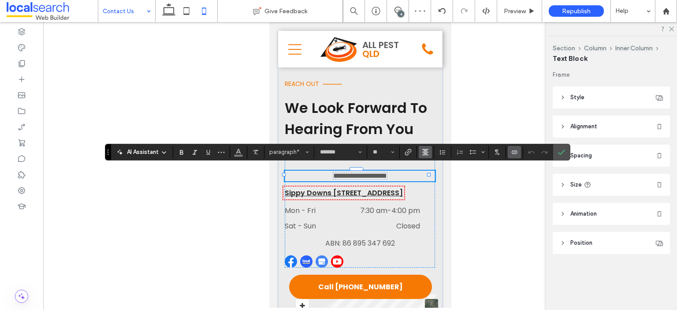
click at [428, 148] on button "Alignment" at bounding box center [425, 152] width 13 height 12
click at [432, 165] on icon "ui.textEditor.alignment.left" at bounding box center [431, 166] width 7 height 7
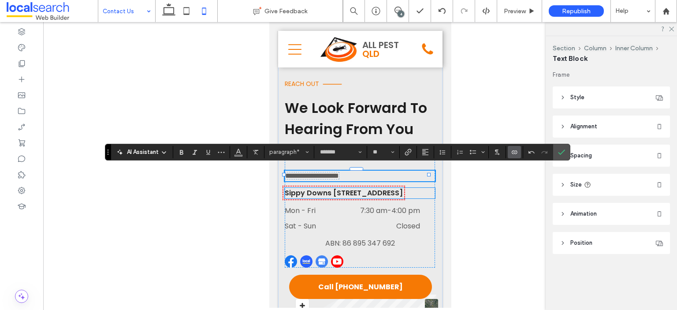
click at [390, 189] on link "Sippy Downs [STREET_ADDRESS]" at bounding box center [343, 193] width 118 height 10
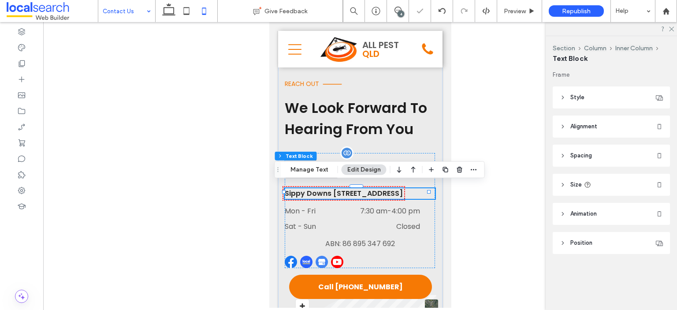
click at [390, 189] on link "Sippy Downs [STREET_ADDRESS]" at bounding box center [343, 193] width 118 height 10
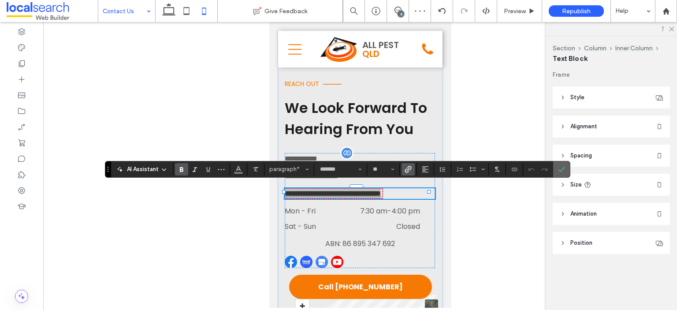
click at [558, 168] on icon "Confirm" at bounding box center [561, 169] width 7 height 7
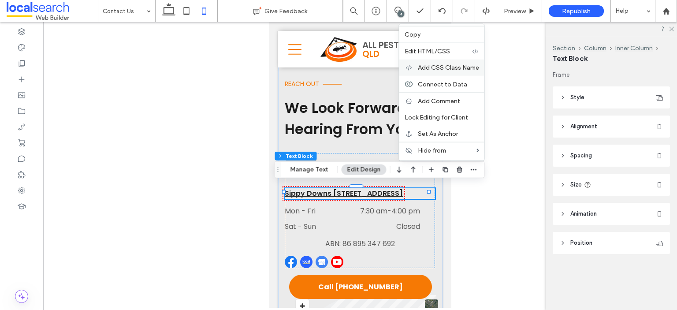
click at [456, 67] on span "Add CSS Class Name" at bounding box center [448, 67] width 61 height 7
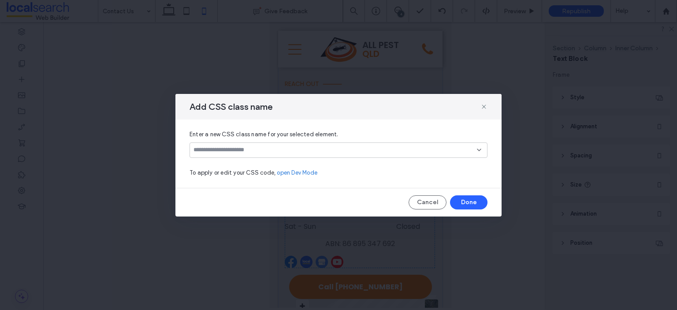
click at [331, 146] on input at bounding box center [334, 149] width 283 height 7
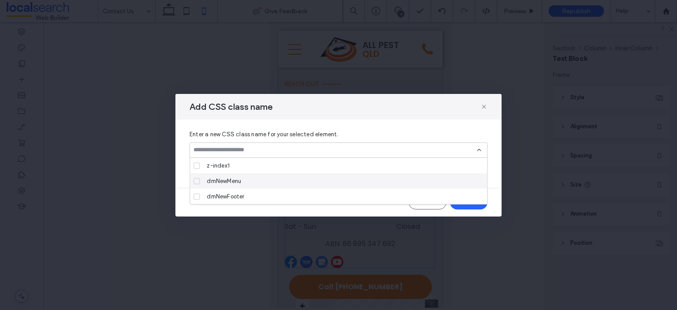
click at [285, 181] on div "dmNewMenu" at bounding box center [341, 180] width 277 height 15
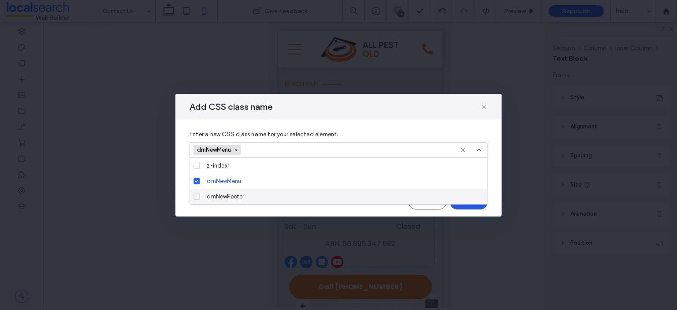
click at [468, 207] on button "Done" at bounding box center [468, 202] width 37 height 14
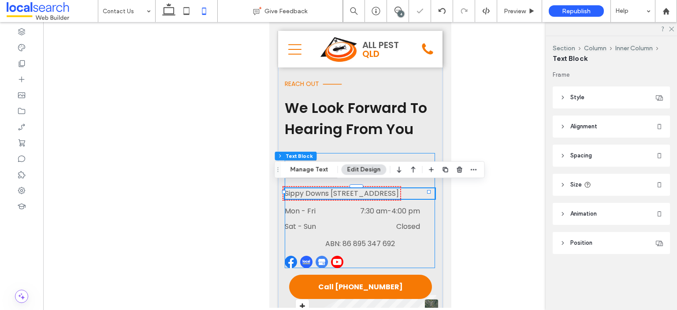
click at [419, 202] on div "**********" at bounding box center [359, 210] width 150 height 115
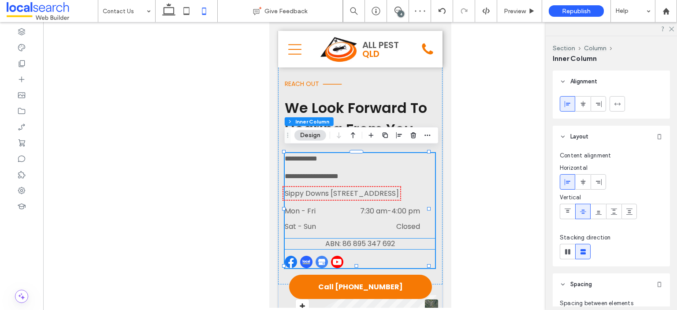
click at [380, 241] on span "ABN: 86 895 347 692" at bounding box center [360, 243] width 70 height 10
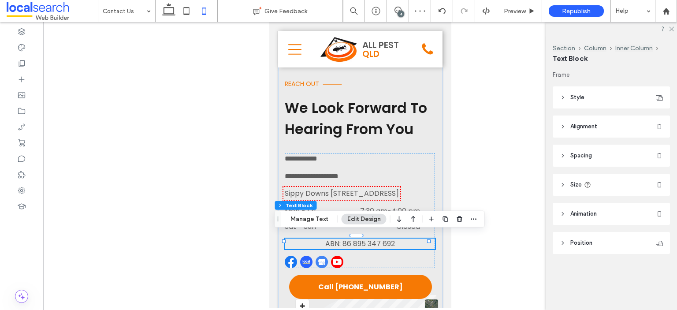
click at [380, 241] on span "ABN: 86 895 347 692" at bounding box center [360, 243] width 70 height 10
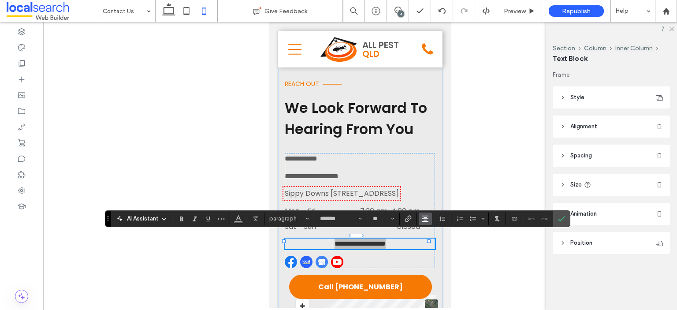
click at [422, 221] on use "Alignment" at bounding box center [425, 218] width 6 height 6
click at [431, 162] on icon "ui.textEditor.alignment.left" at bounding box center [431, 165] width 7 height 7
click at [558, 219] on icon "Confirm" at bounding box center [561, 218] width 7 height 7
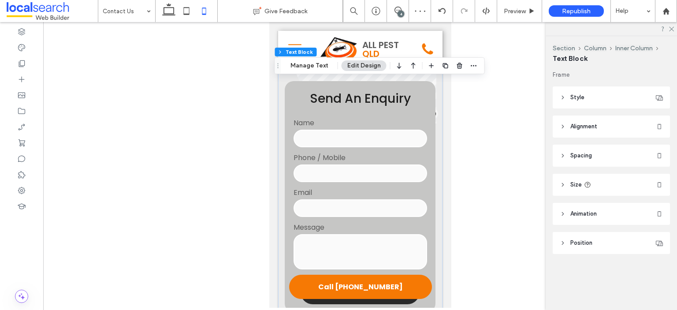
scroll to position [441, 0]
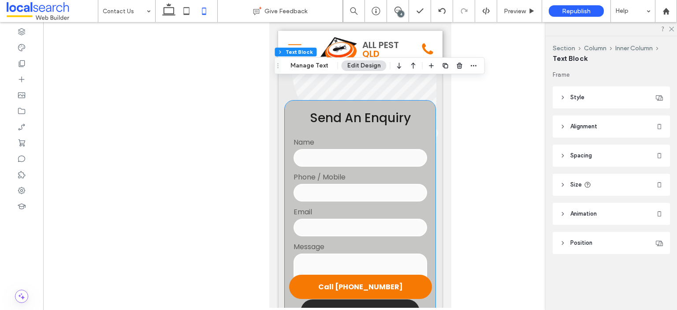
click at [404, 137] on label "Name" at bounding box center [360, 142] width 134 height 11
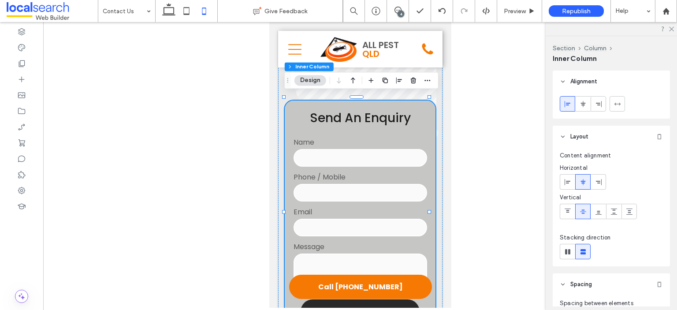
click at [376, 137] on label "Name" at bounding box center [360, 142] width 134 height 11
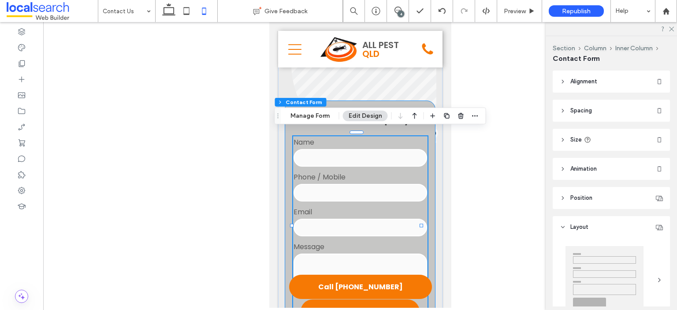
type input "*"
type input "***"
type input "**"
click at [475, 117] on icon "button" at bounding box center [474, 115] width 7 height 7
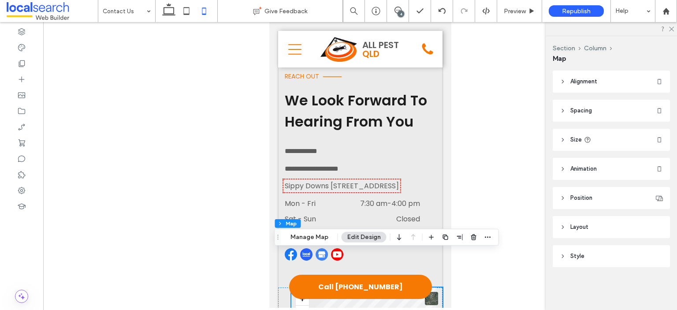
scroll to position [132, 0]
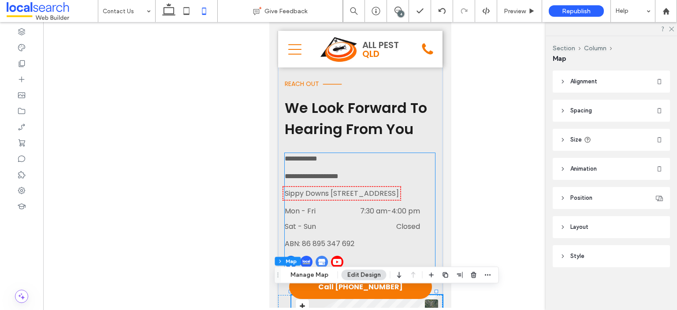
click at [332, 212] on div "Mon - Fri 7:30 am - 4:00 pm" at bounding box center [352, 212] width 136 height 15
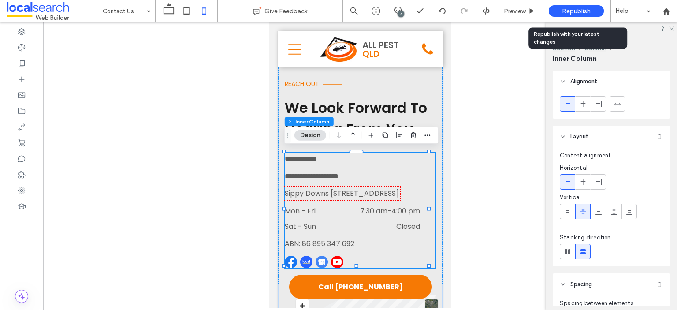
click at [571, 12] on span "Republish" at bounding box center [576, 10] width 29 height 7
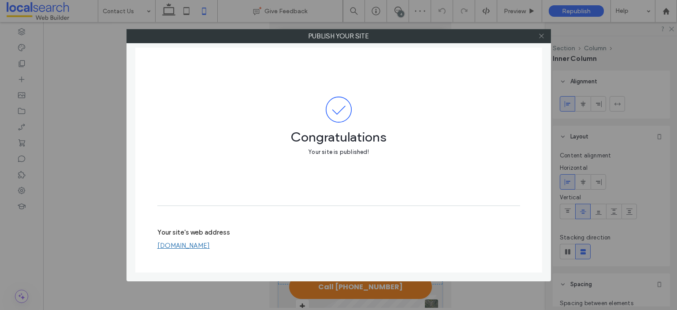
click at [543, 37] on icon at bounding box center [541, 36] width 7 height 7
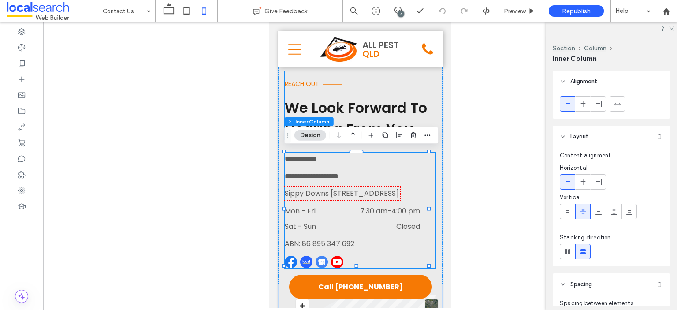
click at [386, 106] on span "We Look Forward To Hearing From You" at bounding box center [355, 118] width 142 height 41
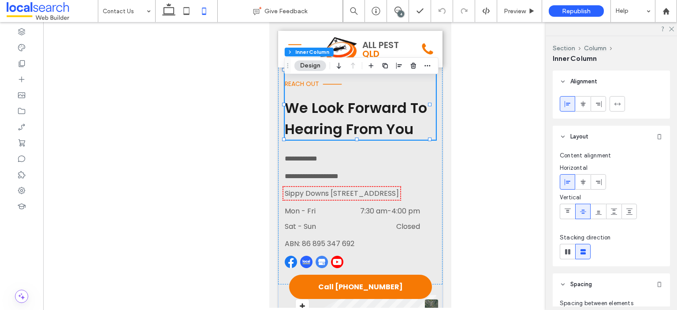
click at [386, 106] on span "We Look Forward To Hearing From You" at bounding box center [355, 118] width 142 height 41
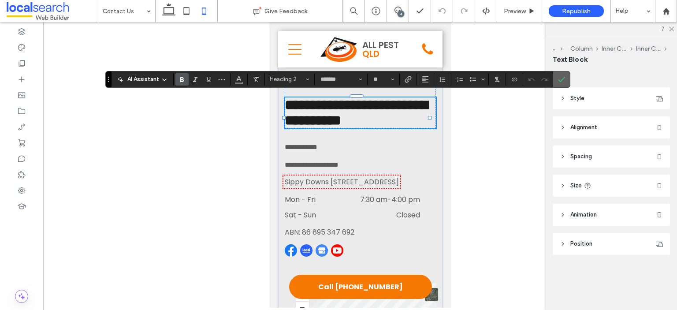
click at [564, 76] on icon "Confirm" at bounding box center [561, 79] width 7 height 7
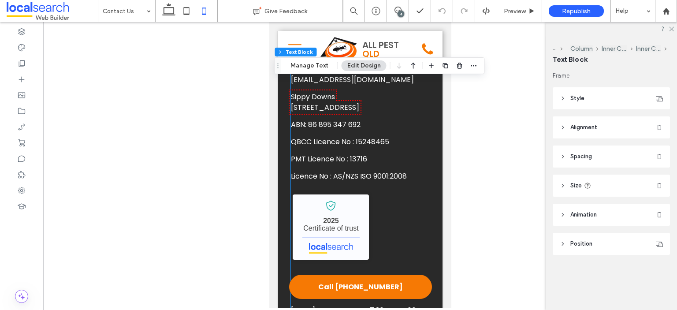
scroll to position [1322, 0]
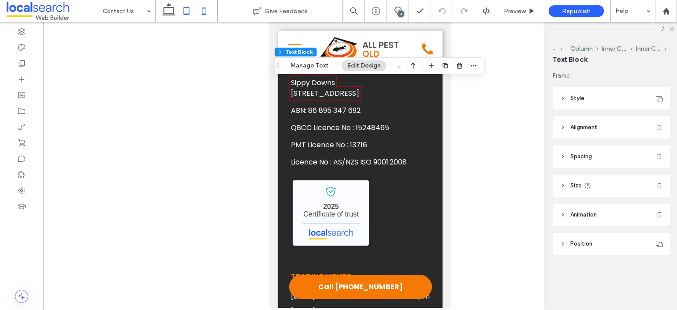
click at [182, 11] on icon at bounding box center [187, 11] width 18 height 18
type input "*"
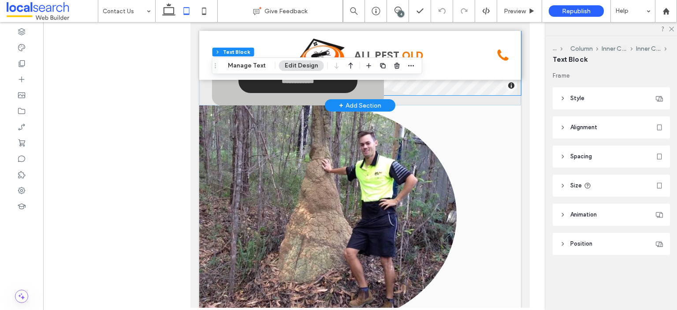
scroll to position [529, 0]
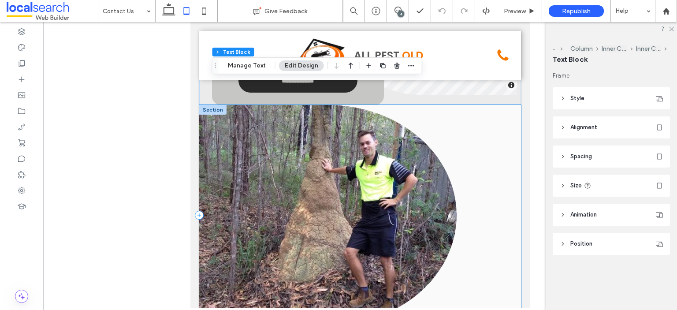
click at [482, 105] on div at bounding box center [360, 215] width 322 height 220
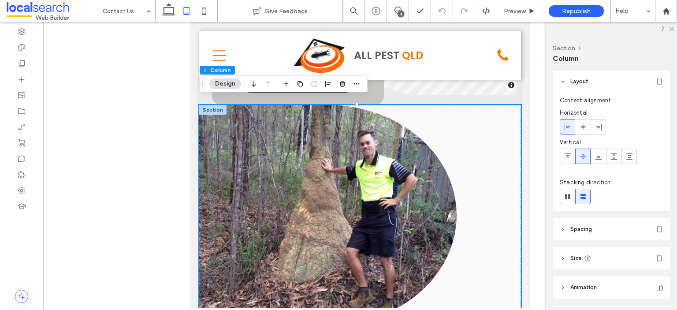
click at [604, 225] on header "Spacing" at bounding box center [611, 229] width 117 height 22
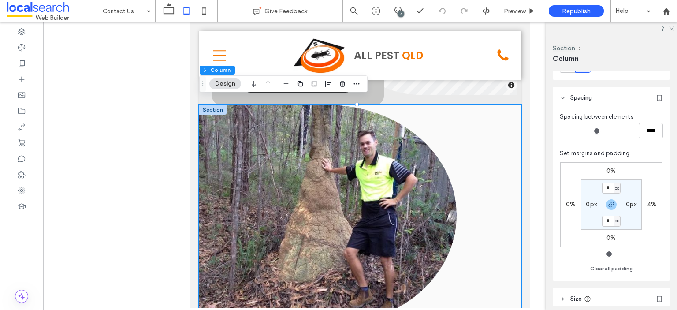
scroll to position [132, 0]
click at [608, 185] on input "*" at bounding box center [607, 187] width 11 height 11
type input "**"
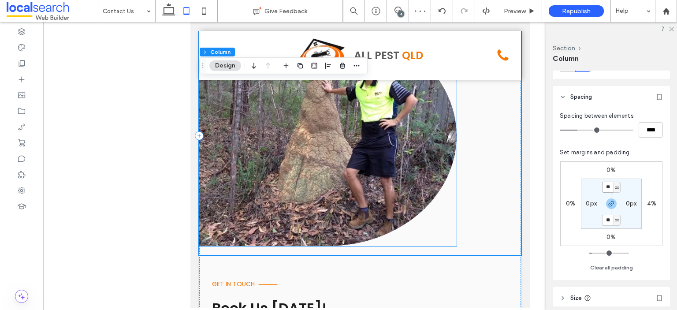
scroll to position [573, 0]
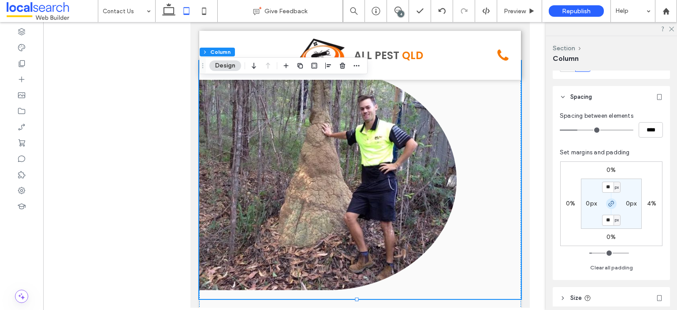
click at [612, 198] on span "button" at bounding box center [611, 203] width 11 height 11
click at [608, 223] on label "20px" at bounding box center [611, 219] width 15 height 7
type input "*"
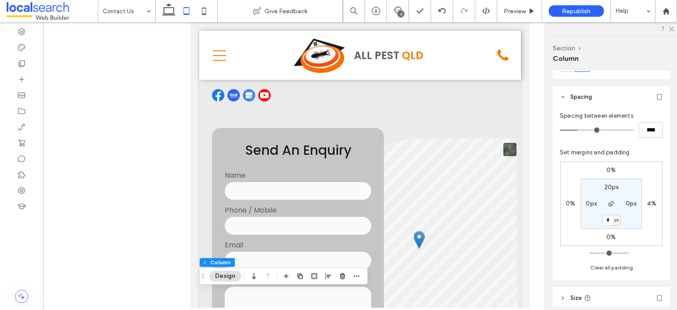
scroll to position [264, 0]
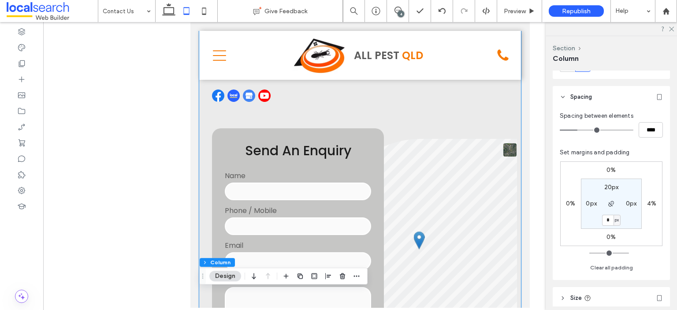
click at [403, 121] on div "**********" at bounding box center [360, 140] width 322 height 460
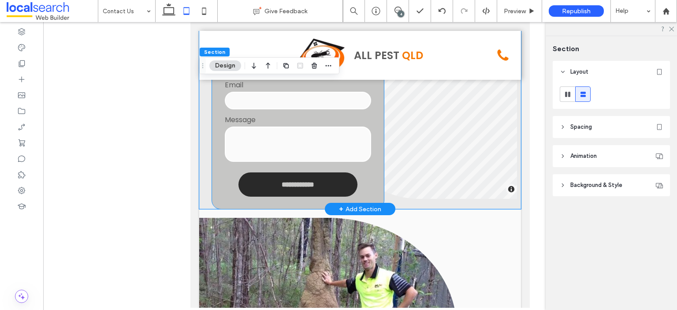
scroll to position [441, 0]
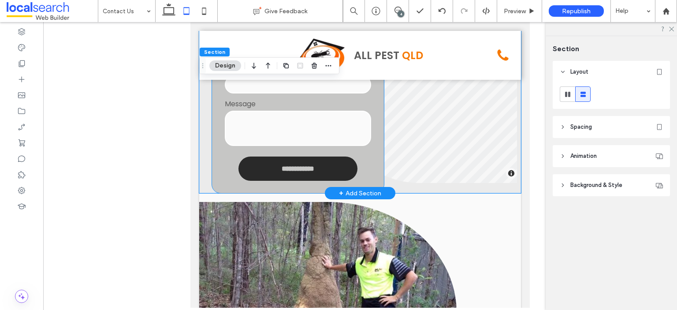
click at [360, 175] on div "**********" at bounding box center [298, 72] width 172 height 241
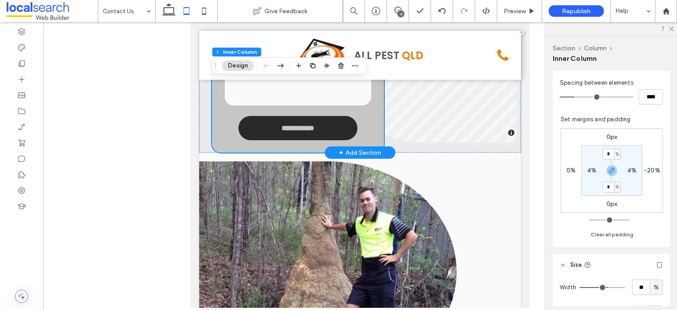
scroll to position [485, 0]
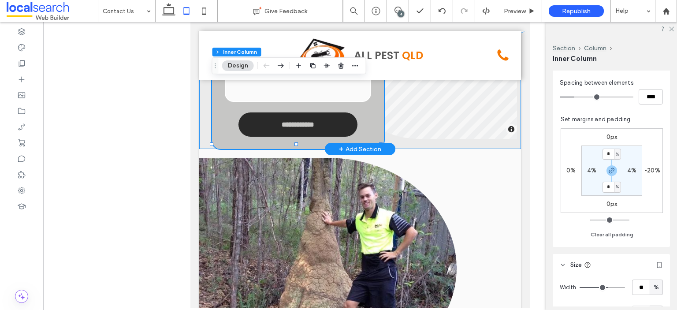
click at [451, 139] on div "**********" at bounding box center [360, 28] width 322 height 241
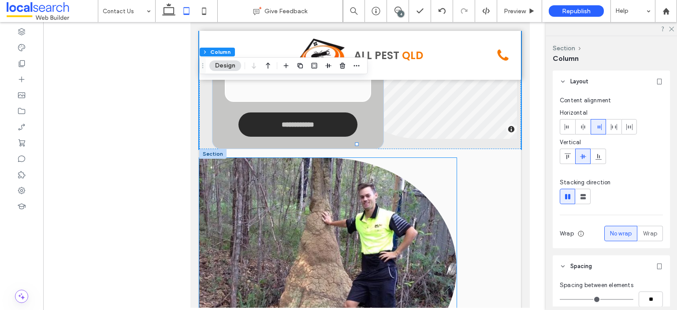
click at [450, 158] on div at bounding box center [327, 268] width 257 height 220
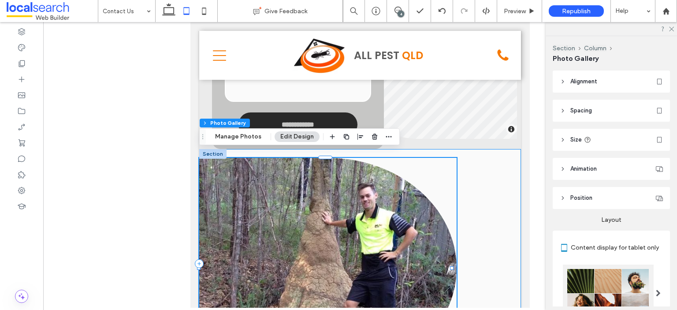
click at [462, 170] on div at bounding box center [360, 263] width 322 height 229
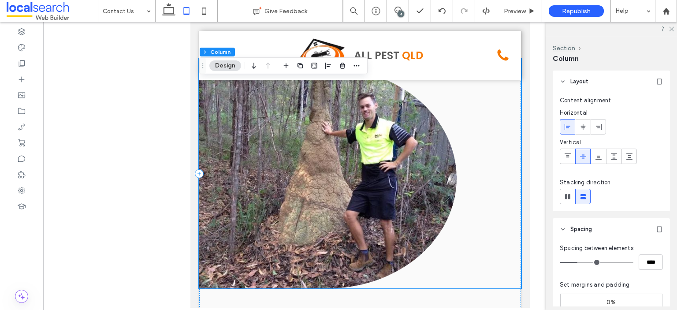
scroll to position [573, 0]
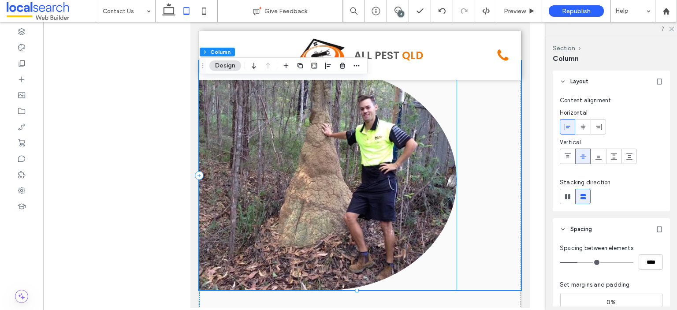
click at [436, 169] on link at bounding box center [327, 180] width 257 height 220
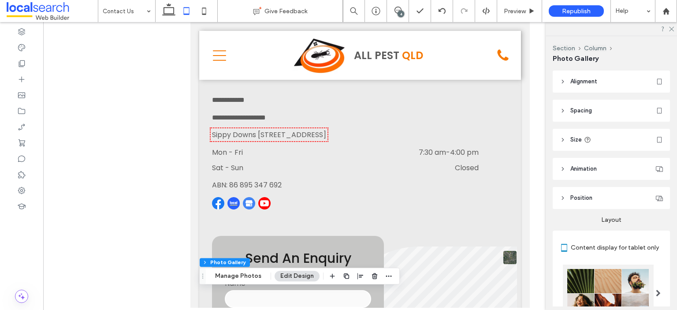
scroll to position [176, 0]
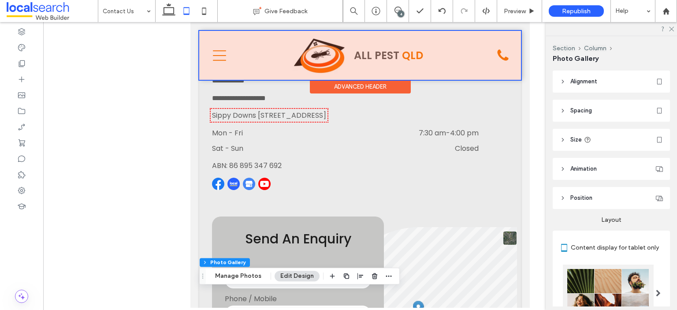
click at [217, 53] on div at bounding box center [360, 55] width 322 height 49
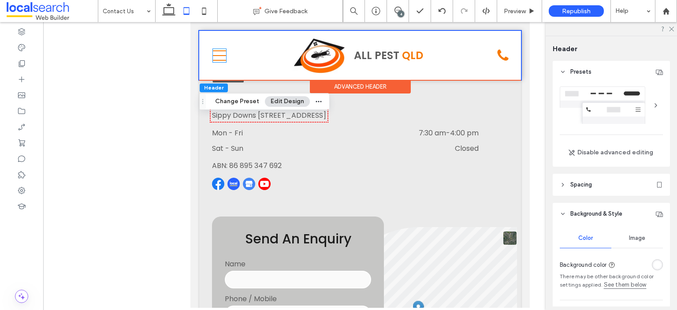
click at [217, 53] on icon "Menu Icon" at bounding box center [219, 55] width 13 height 13
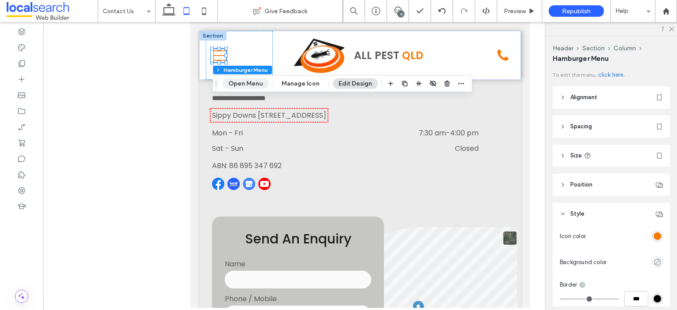
click at [233, 81] on button "Open Menu" at bounding box center [246, 83] width 46 height 11
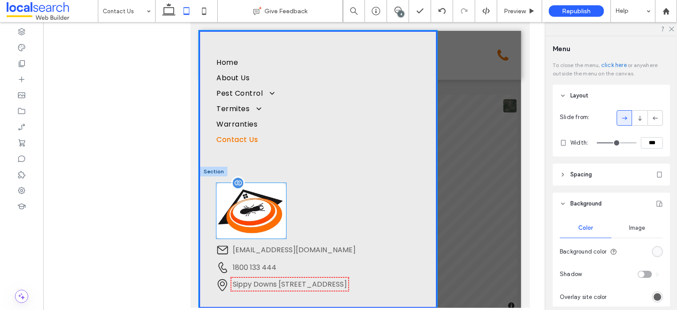
scroll to position [26, 0]
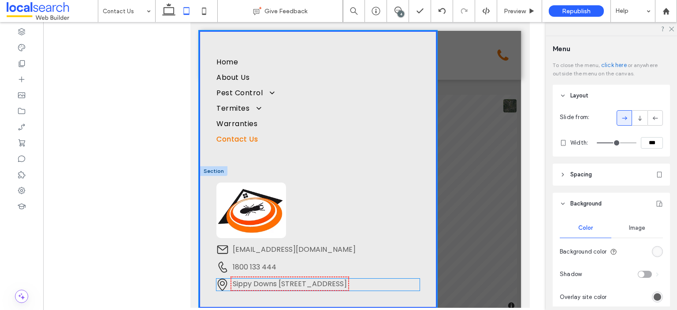
click at [281, 282] on link "Sippy Downs Dr, Sippy Downs QLD 4556" at bounding box center [290, 283] width 114 height 10
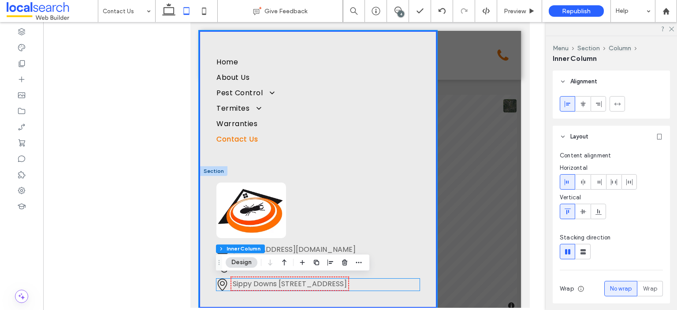
scroll to position [25, 0]
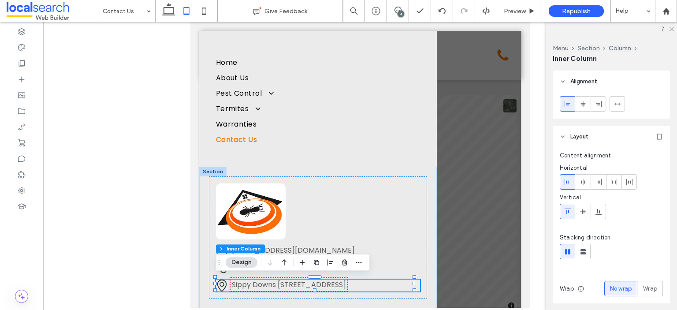
click at [281, 282] on link "Sippy Downs Dr, Sippy Downs QLD 4556" at bounding box center [289, 284] width 114 height 10
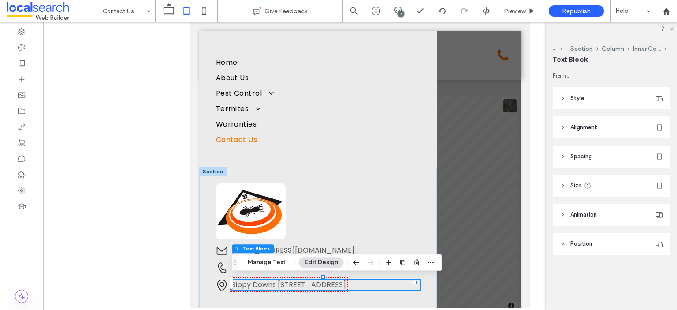
click at [281, 282] on link "Sippy Downs Dr, Sippy Downs QLD 4556" at bounding box center [289, 284] width 114 height 10
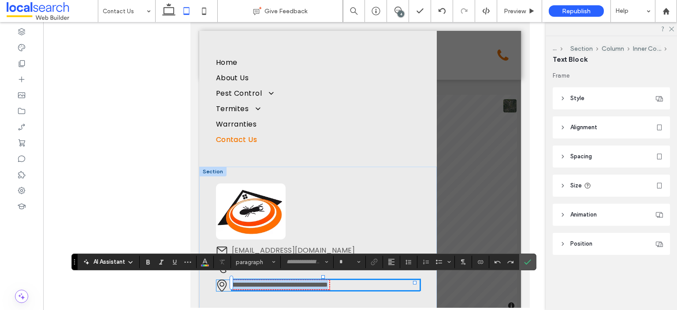
type input "*******"
type input "**"
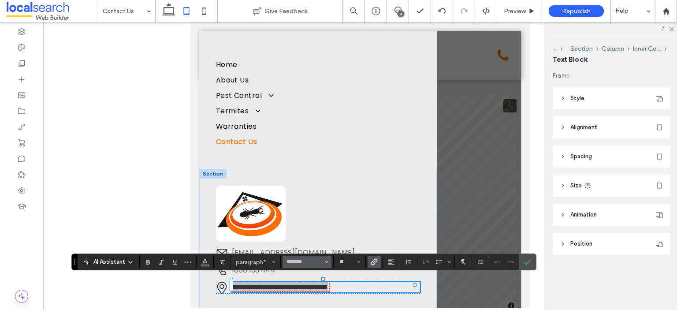
click at [323, 261] on button "*******" at bounding box center [306, 262] width 48 height 12
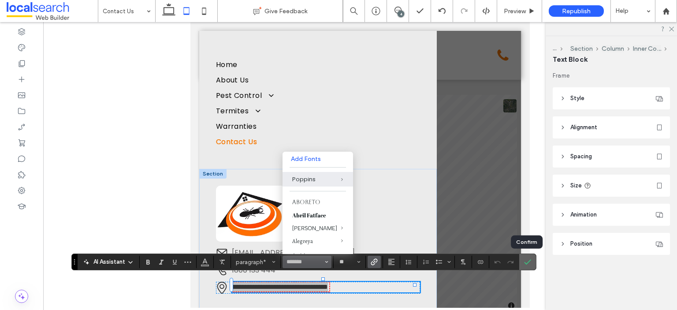
drag, startPoint x: 528, startPoint y: 262, endPoint x: 330, endPoint y: 236, distance: 200.0
click at [528, 262] on icon "Confirm" at bounding box center [527, 261] width 7 height 7
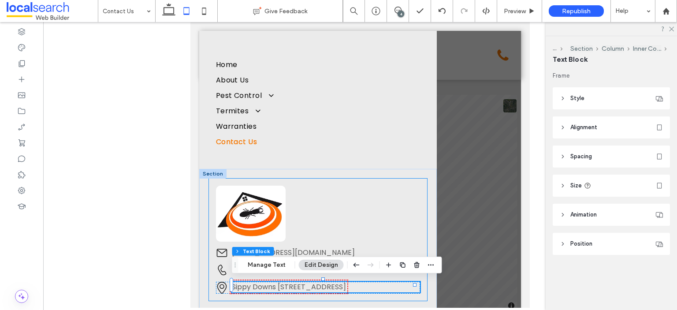
click at [386, 191] on div "Email Icon admin@allpestqld.com Location Icon Sippy Downs Dr, Sippy Downs QLD 4…" at bounding box center [318, 239] width 219 height 122
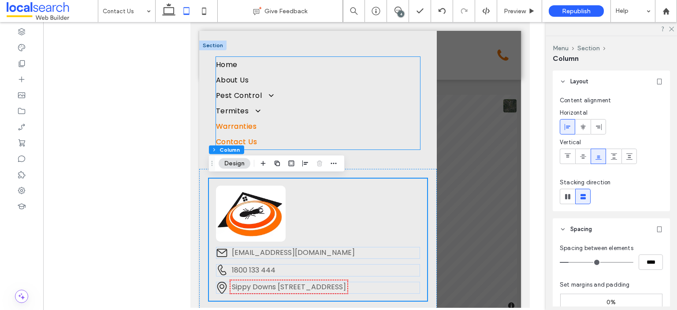
scroll to position [0, 0]
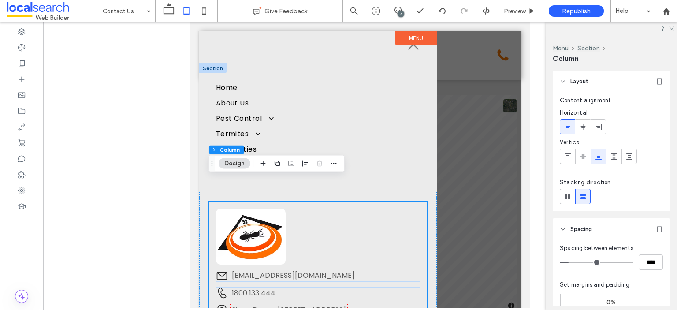
click at [315, 65] on div "Home About Us Pest Control Pest Control Services Pre-Purchase & Timber Inspecti…" at bounding box center [317, 127] width 237 height 129
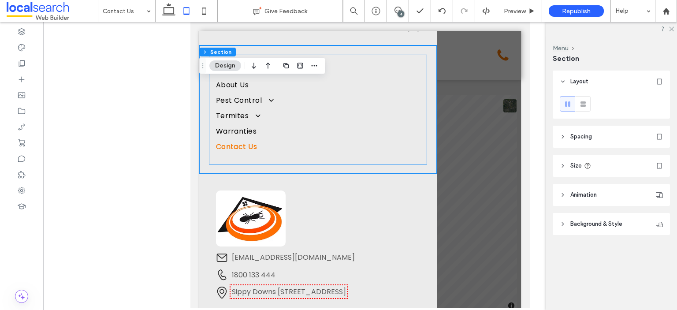
scroll to position [23, 0]
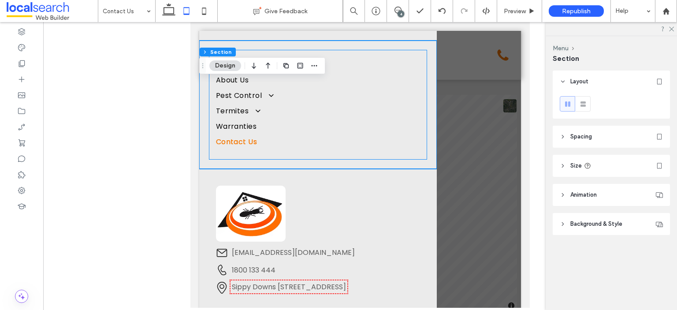
click at [297, 152] on div "Home About Us Pest Control Pest Control Services Pre-Purchase & Timber Inspecti…" at bounding box center [318, 105] width 219 height 110
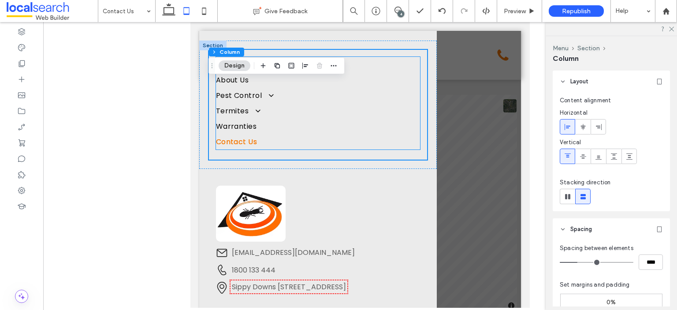
click at [310, 140] on link "Contact Us" at bounding box center [318, 141] width 204 height 15
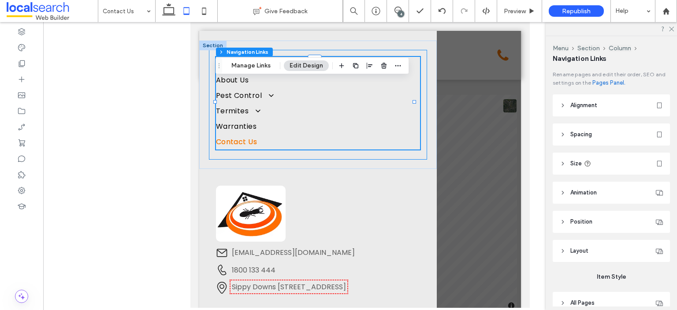
click at [419, 149] on div "Home About Us Pest Control Pest Control Services Pre-Purchase & Timber Inspecti…" at bounding box center [318, 105] width 219 height 110
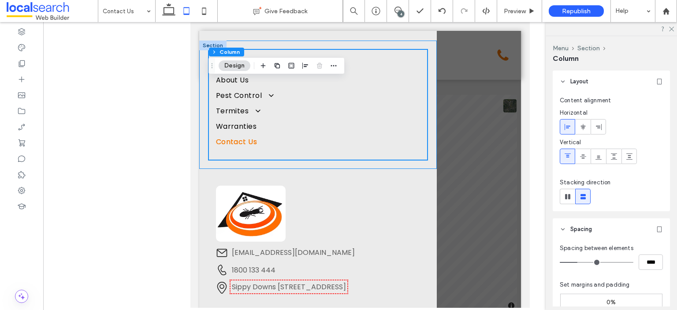
click at [422, 151] on div "Home About Us Pest Control Pest Control Services Pre-Purchase & Timber Inspecti…" at bounding box center [317, 105] width 237 height 129
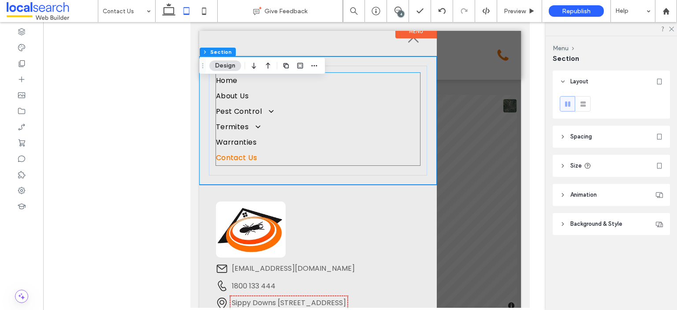
scroll to position [0, 0]
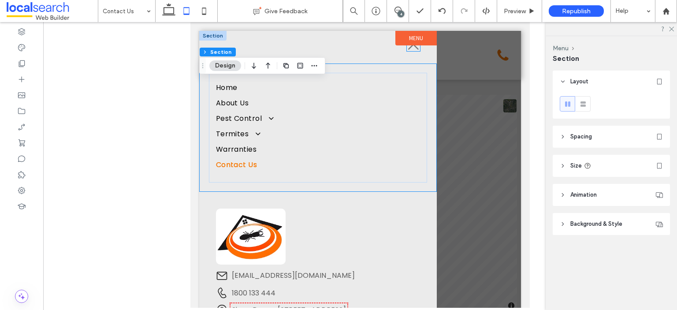
click at [409, 49] on icon "Close Icon" at bounding box center [413, 44] width 13 height 13
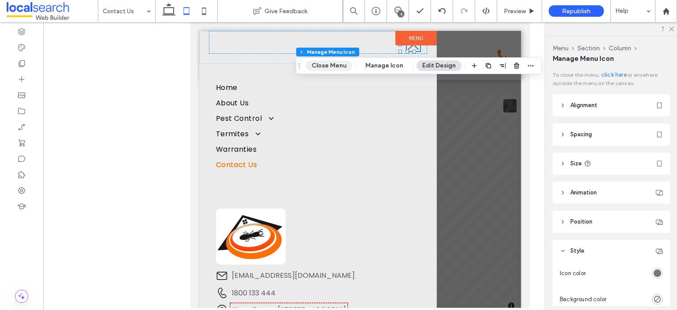
click at [326, 68] on button "Close Menu" at bounding box center [329, 65] width 46 height 11
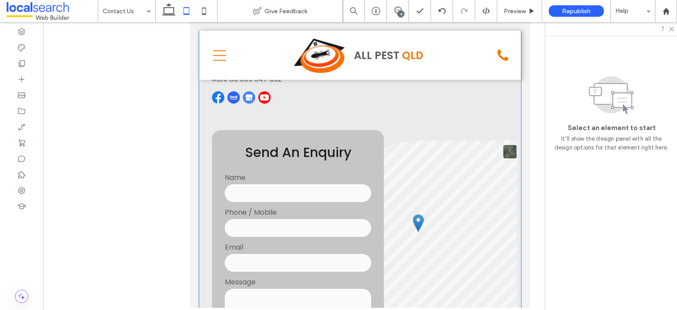
scroll to position [308, 0]
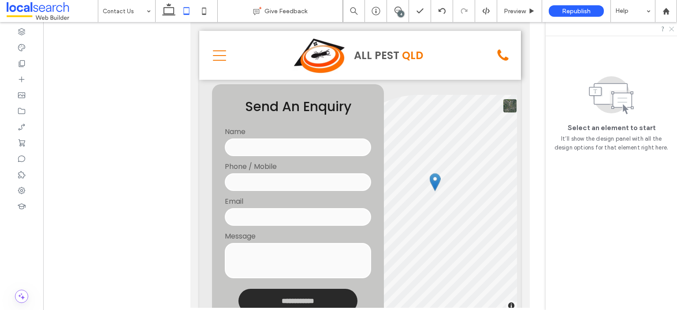
click at [672, 30] on use at bounding box center [671, 29] width 5 height 5
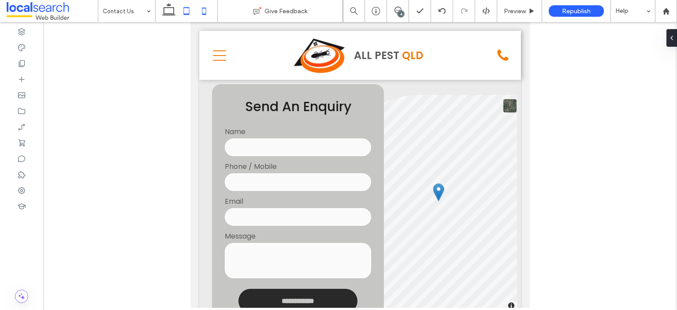
click at [205, 14] on use at bounding box center [204, 10] width 4 height 7
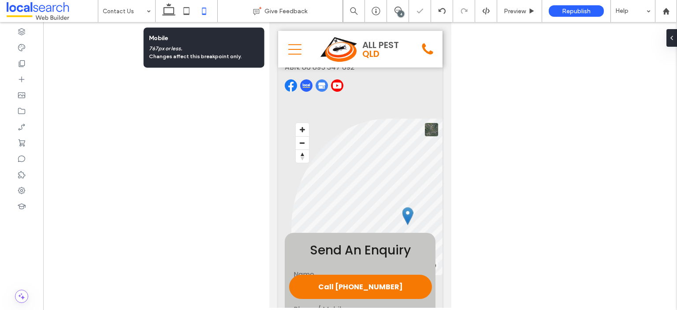
scroll to position [116, 0]
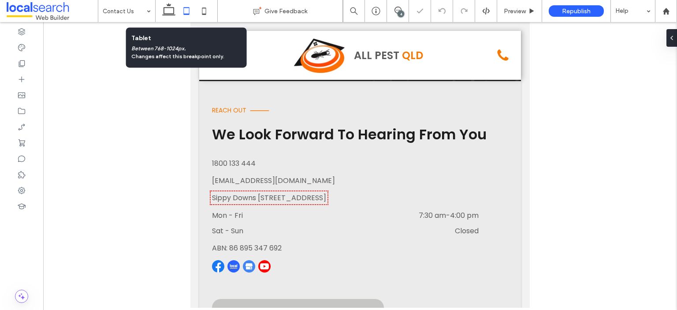
scroll to position [93, 0]
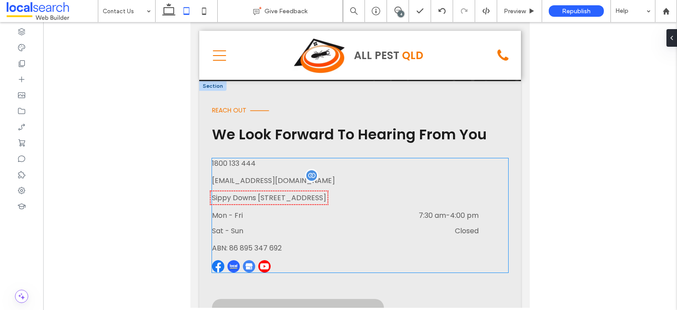
click at [260, 179] on span "[EMAIL_ADDRESS][DOMAIN_NAME]" at bounding box center [273, 180] width 123 height 10
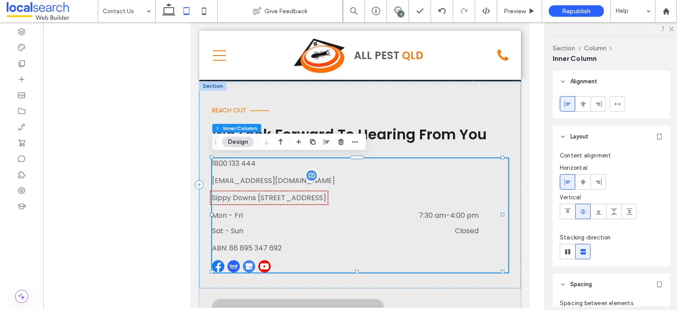
click at [260, 179] on span "[EMAIL_ADDRESS][DOMAIN_NAME]" at bounding box center [273, 180] width 123 height 10
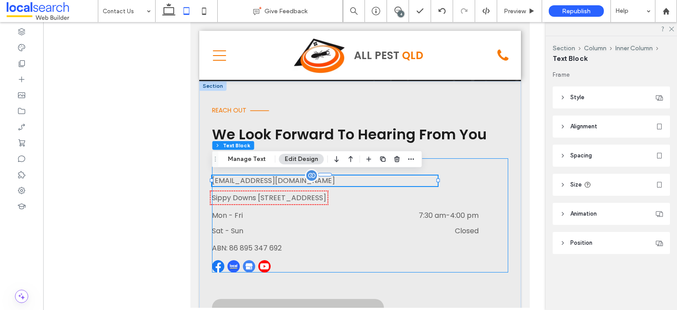
click at [260, 179] on div "1800 133 444 [EMAIL_ADDRESS][DOMAIN_NAME] [STREET_ADDRESS] Mon - Fri 7:30 am - …" at bounding box center [360, 215] width 296 height 114
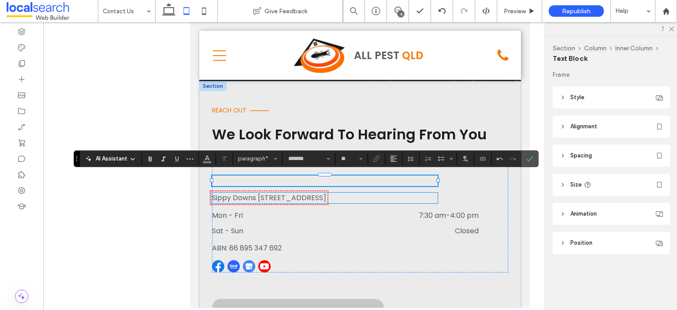
click at [351, 199] on p "Sippy Downs [STREET_ADDRESS]" at bounding box center [325, 198] width 226 height 11
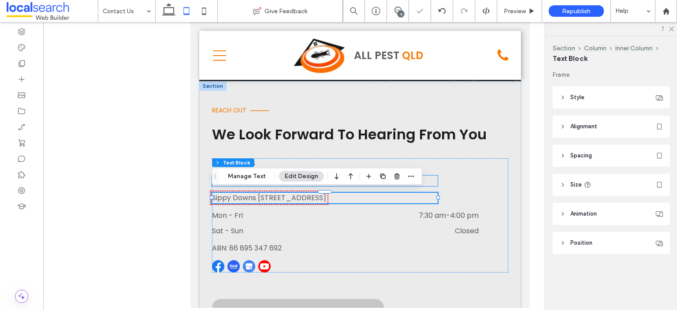
click at [428, 179] on p "New Paragraph" at bounding box center [325, 180] width 226 height 11
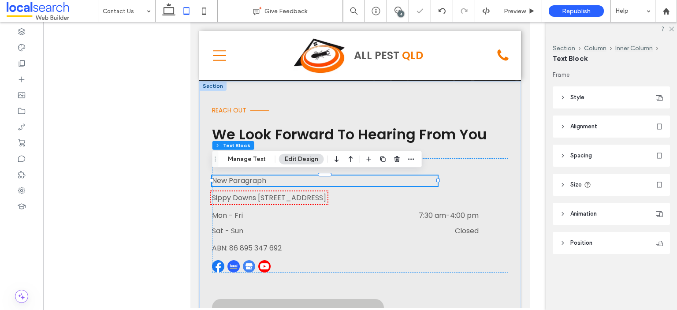
click at [428, 179] on p "New Paragraph" at bounding box center [325, 180] width 226 height 11
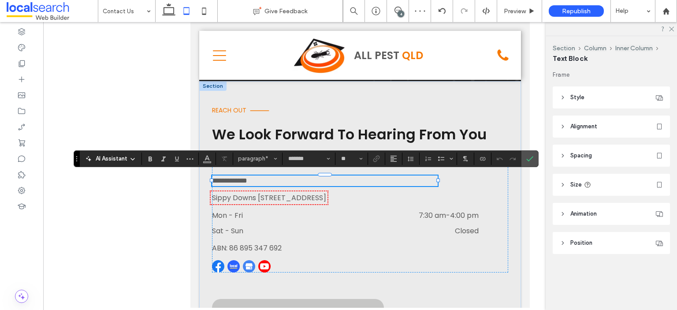
click at [425, 179] on p "**********" at bounding box center [325, 180] width 226 height 11
click at [479, 156] on icon "Connect To Data" at bounding box center [482, 158] width 7 height 7
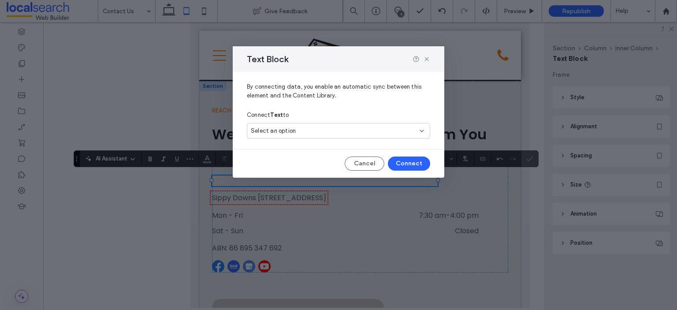
click at [345, 135] on div "Select an option" at bounding box center [338, 130] width 183 height 15
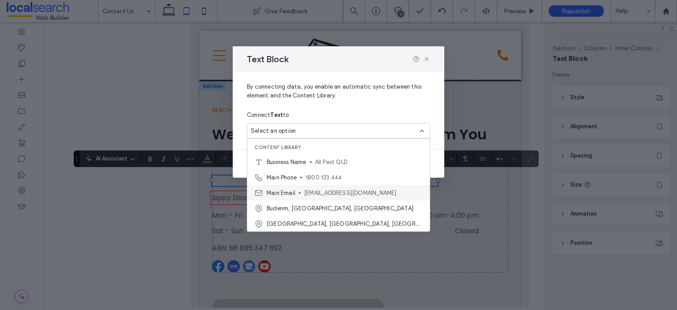
click at [318, 186] on div "Main Email [EMAIL_ADDRESS][DOMAIN_NAME]" at bounding box center [338, 192] width 182 height 15
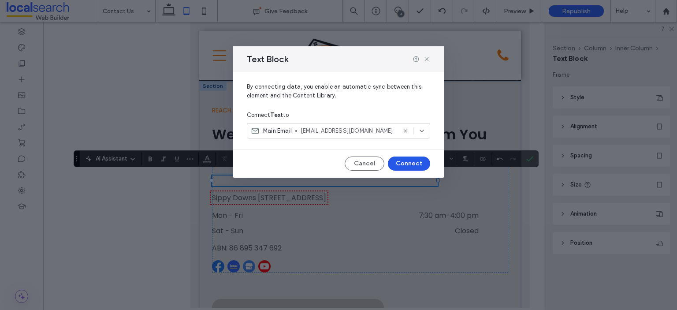
click at [408, 156] on button "Connect" at bounding box center [409, 163] width 42 height 14
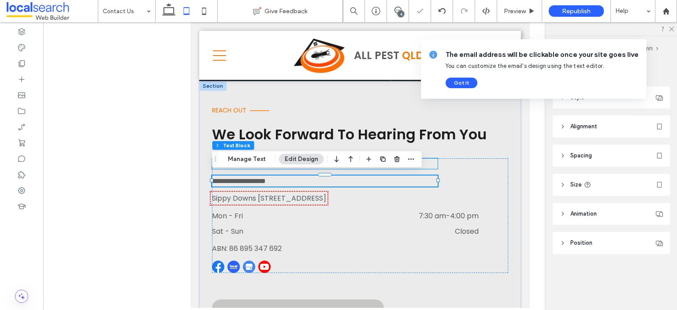
click at [435, 162] on p "1800 133 444" at bounding box center [325, 163] width 226 height 11
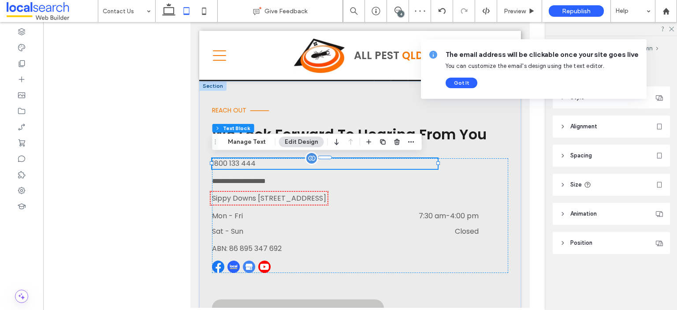
click at [415, 163] on p "1800 133 444" at bounding box center [325, 163] width 226 height 11
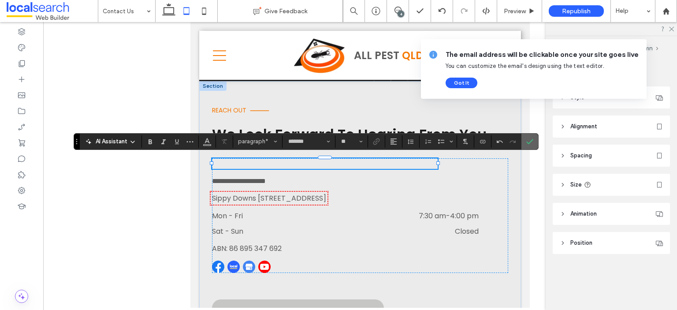
click at [526, 138] on icon "Confirm" at bounding box center [529, 141] width 7 height 7
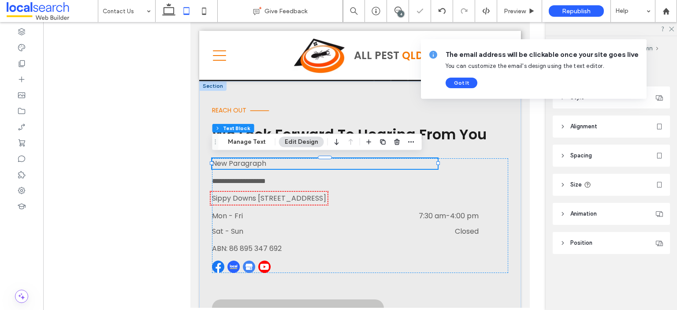
click at [396, 164] on p "New Paragraph" at bounding box center [325, 163] width 226 height 11
click at [396, 164] on p "**********" at bounding box center [325, 163] width 226 height 11
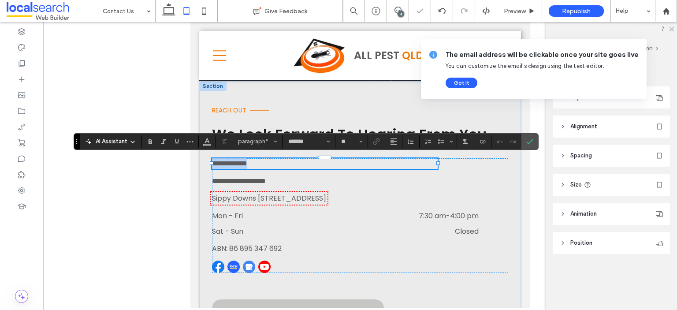
click at [396, 164] on p "**********" at bounding box center [325, 163] width 226 height 11
click at [479, 138] on icon "Connect To Data" at bounding box center [482, 141] width 7 height 7
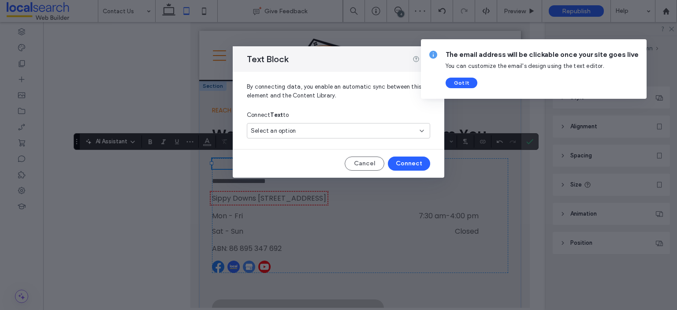
click at [358, 133] on div "Select an option" at bounding box center [333, 130] width 165 height 9
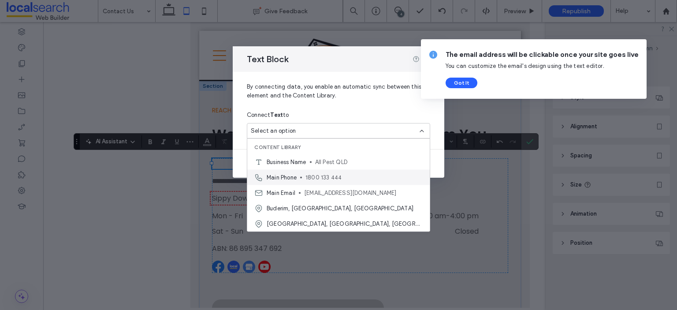
click at [337, 173] on span "1800 133 444" at bounding box center [363, 177] width 117 height 9
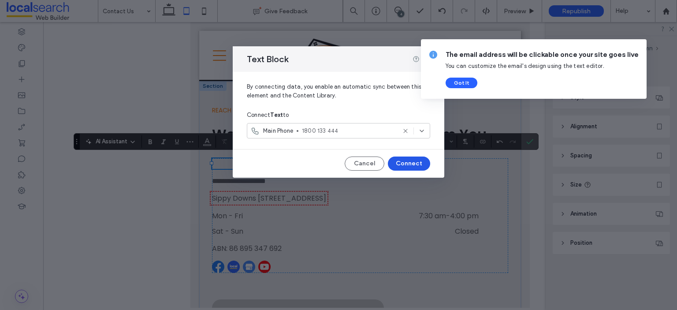
click at [405, 163] on button "Connect" at bounding box center [409, 163] width 42 height 14
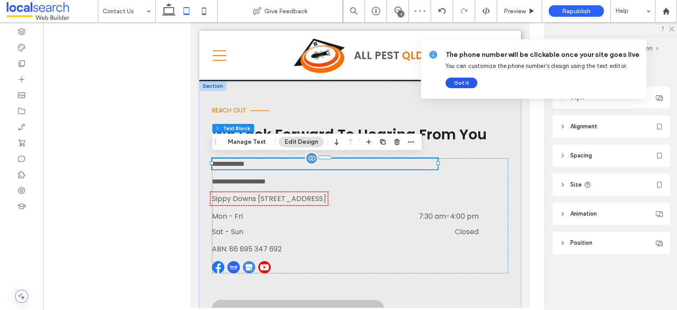
click at [469, 82] on button "Got It" at bounding box center [461, 83] width 32 height 11
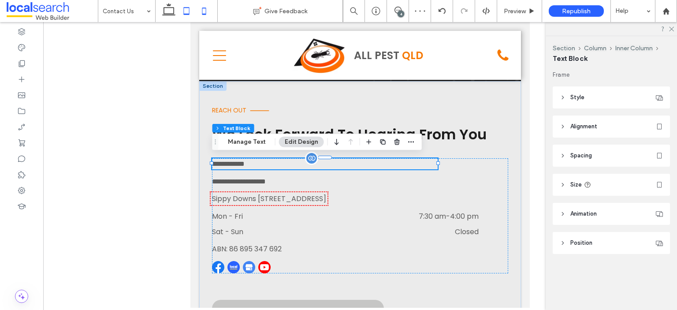
click at [200, 14] on icon at bounding box center [204, 11] width 18 height 18
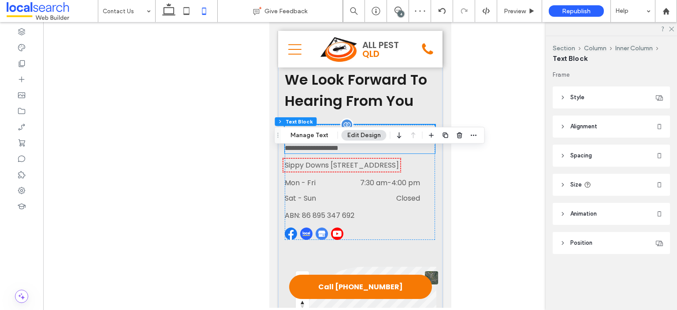
scroll to position [176, 0]
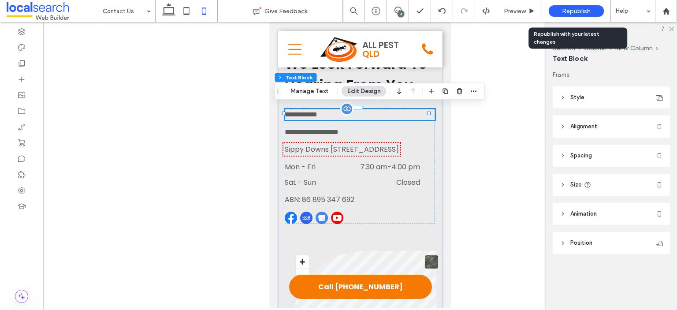
click at [566, 12] on span "Republish" at bounding box center [576, 10] width 29 height 7
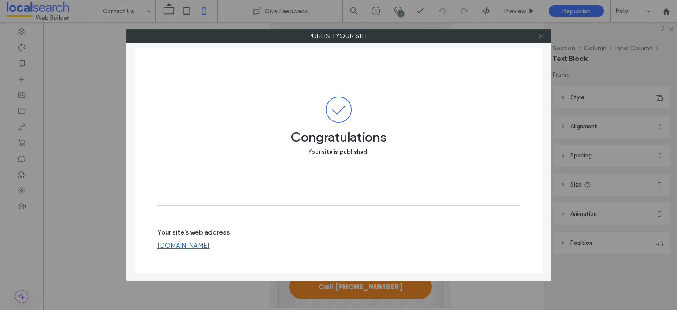
click at [542, 37] on use at bounding box center [541, 36] width 4 height 4
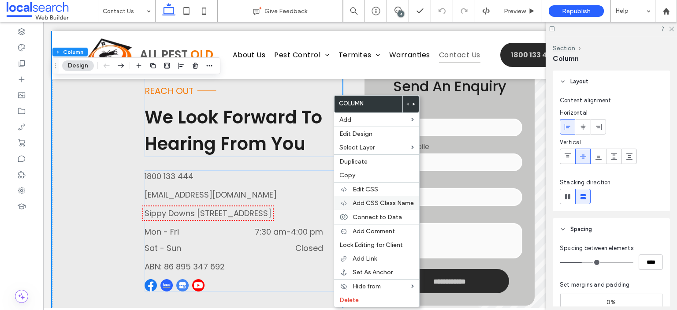
click at [377, 200] on span "Add CSS Class Name" at bounding box center [382, 202] width 61 height 7
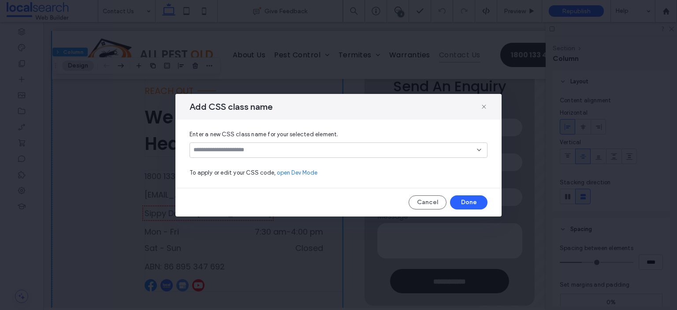
click at [277, 150] on input at bounding box center [334, 149] width 283 height 7
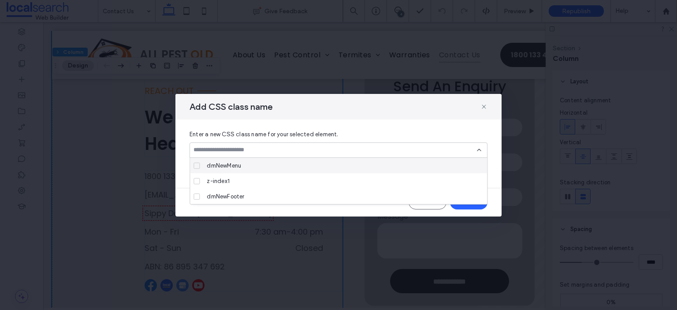
click at [270, 161] on div "dmNewMenu" at bounding box center [341, 165] width 277 height 15
click at [481, 149] on icon at bounding box center [478, 149] width 7 height 7
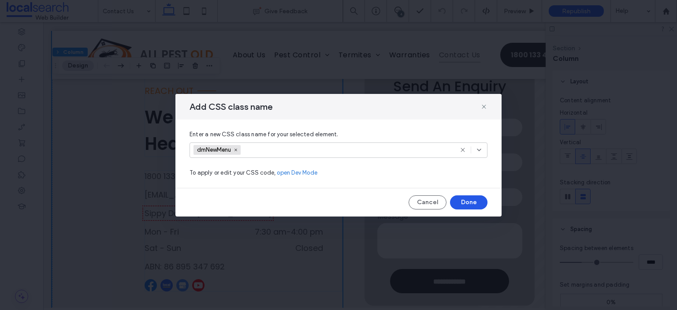
click at [479, 197] on button "Done" at bounding box center [468, 202] width 37 height 14
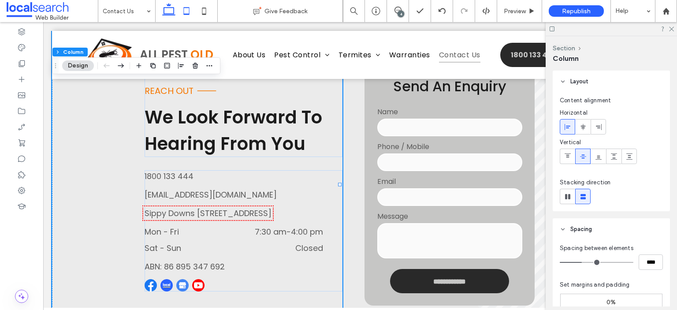
click at [184, 9] on icon at bounding box center [187, 11] width 18 height 18
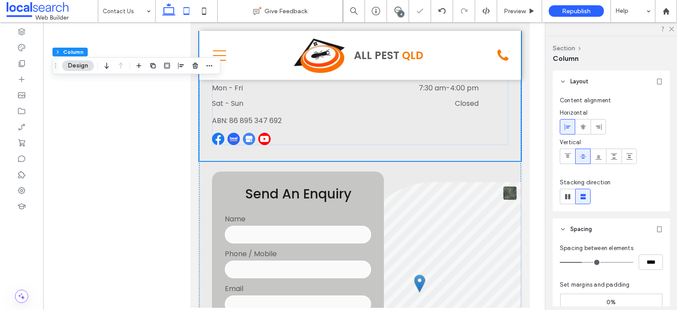
type input "**"
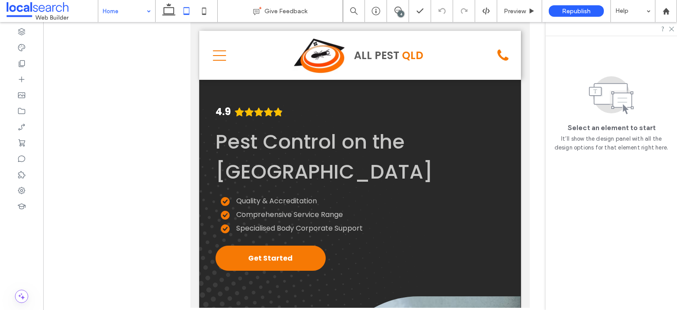
scroll to position [1046, 0]
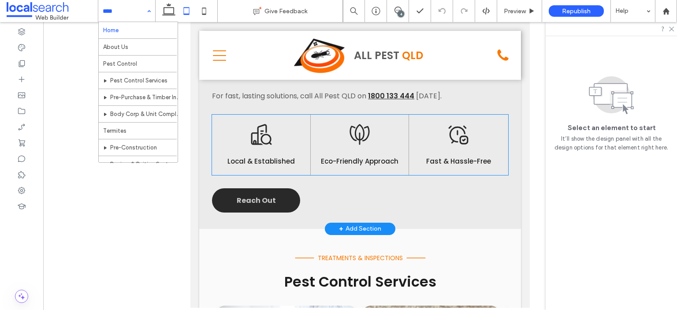
click at [221, 115] on div "Local Icon Local & Established" at bounding box center [261, 145] width 99 height 60
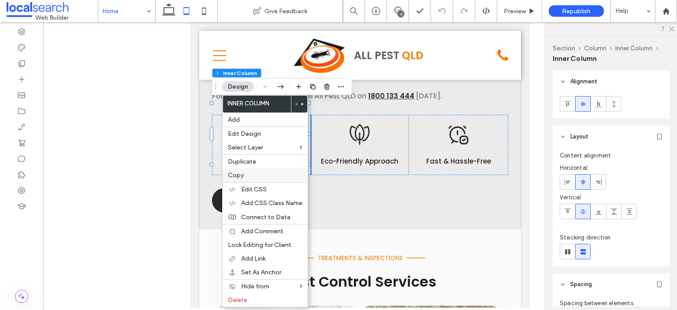
click at [237, 175] on span "Copy" at bounding box center [236, 174] width 16 height 7
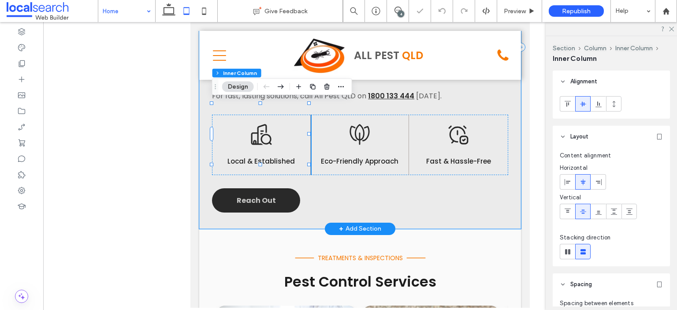
click at [454, 94] on div "Safe & Effective Line Icon Sunshine Coast Pest Control Tired of pests invading …" at bounding box center [360, 47] width 322 height 363
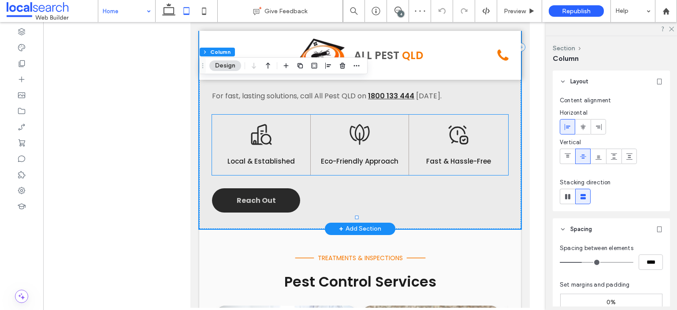
click at [467, 115] on div "Hassle-Free Icon Fast & Hassle-Free" at bounding box center [458, 145] width 99 height 60
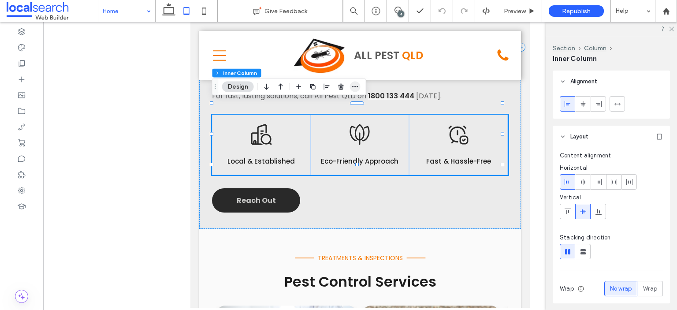
click at [356, 88] on icon "button" at bounding box center [355, 86] width 7 height 7
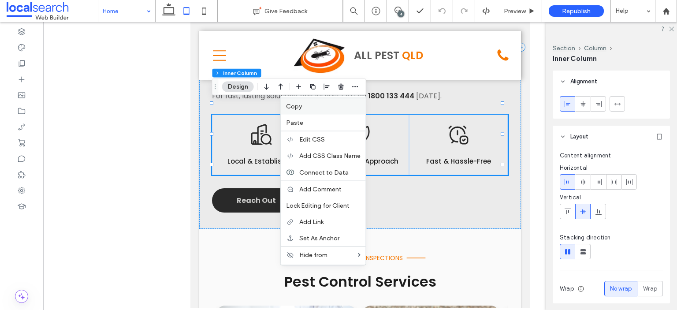
click at [317, 109] on label "Copy" at bounding box center [323, 106] width 74 height 7
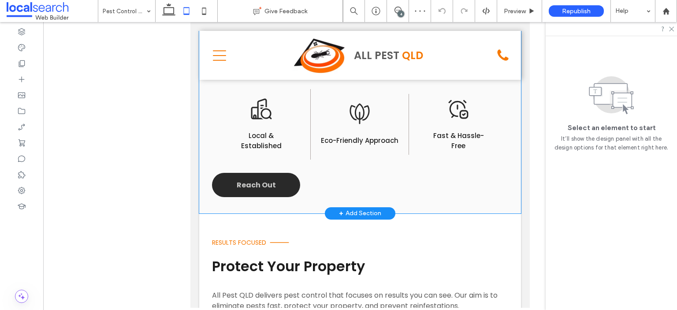
scroll to position [1057, 0]
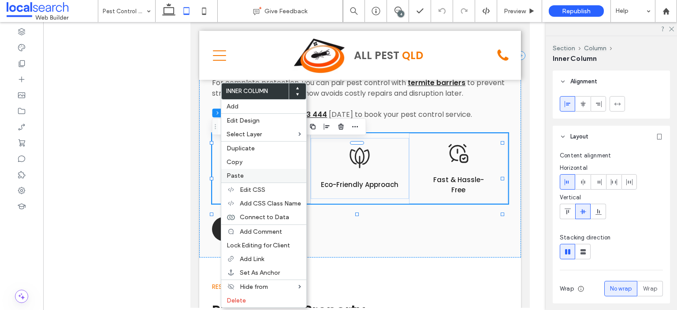
click at [243, 176] on label "Paste" at bounding box center [263, 175] width 74 height 7
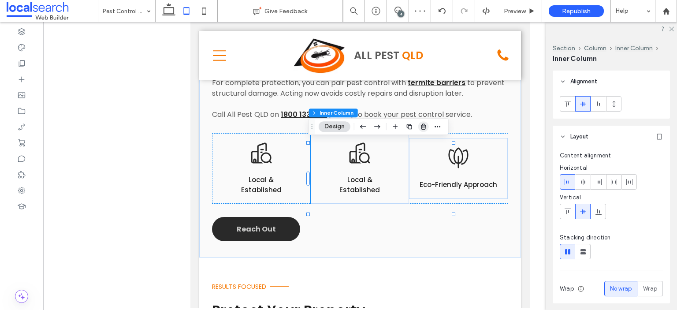
click at [425, 128] on use "button" at bounding box center [423, 126] width 5 height 6
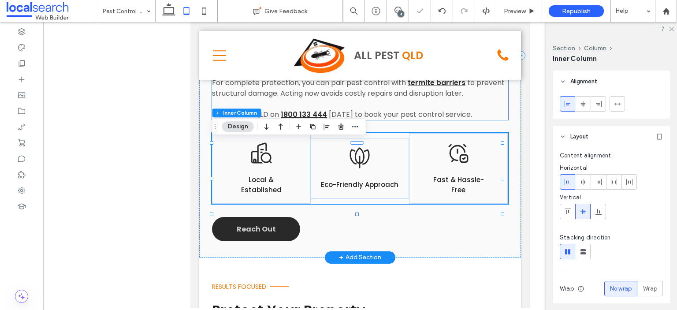
click at [404, 109] on p at bounding box center [360, 104] width 296 height 11
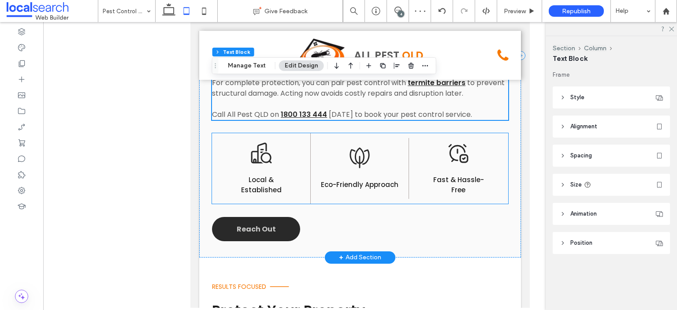
click at [445, 195] on h5 "Fast & Hassle-Free" at bounding box center [458, 184] width 61 height 20
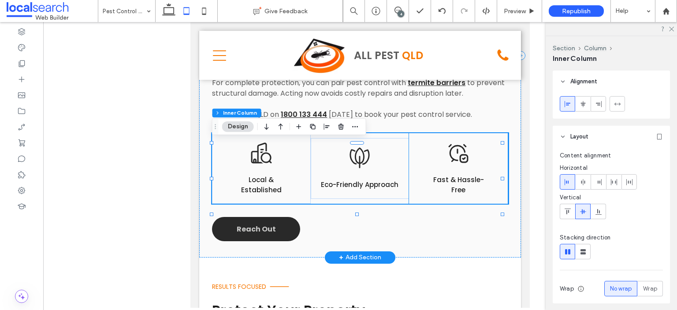
click at [453, 193] on span "Fast & Hassle-Free" at bounding box center [458, 184] width 51 height 19
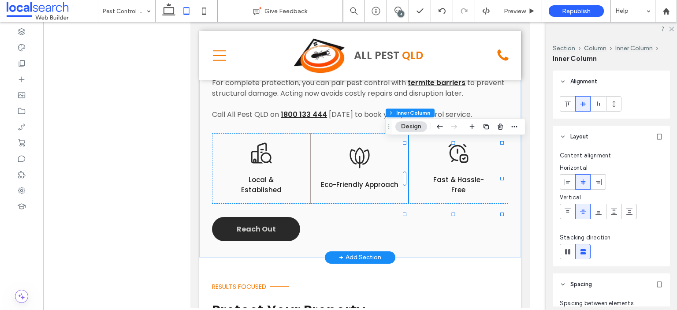
click at [453, 193] on span "Fast & Hassle-Free" at bounding box center [458, 184] width 51 height 19
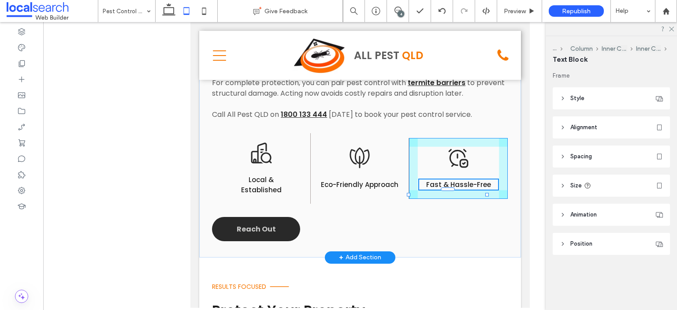
drag, startPoint x: 484, startPoint y: 192, endPoint x: 493, endPoint y: 192, distance: 9.3
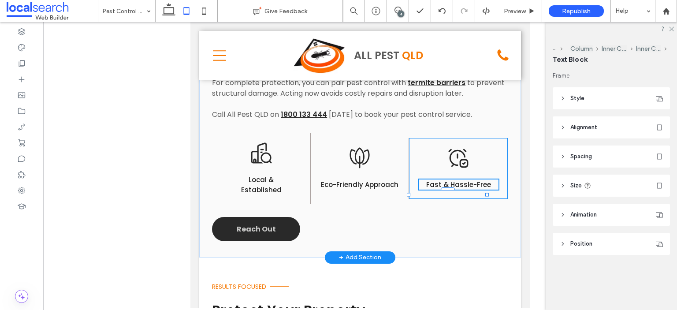
type input "***"
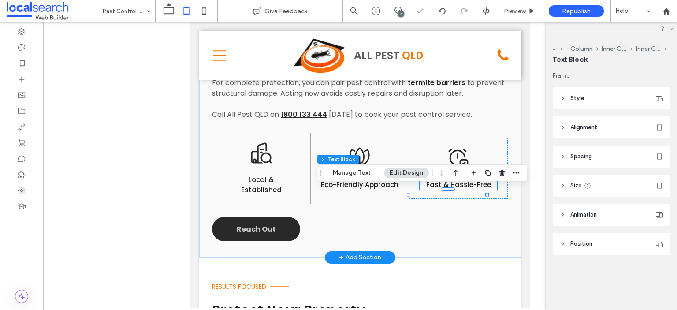
click at [274, 193] on span "Local & Established" at bounding box center [261, 184] width 41 height 19
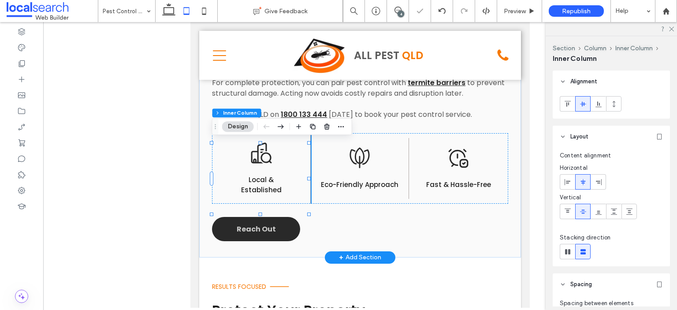
click at [274, 193] on span "Local & Established" at bounding box center [261, 184] width 41 height 19
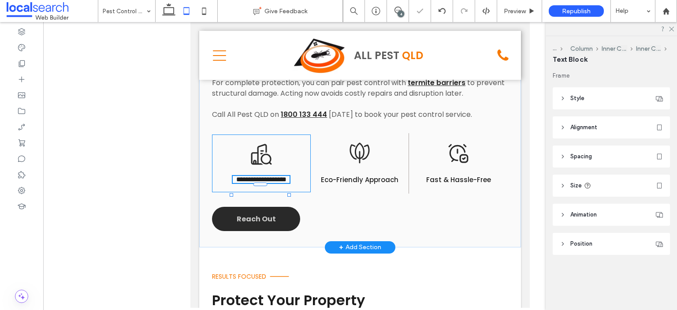
type input "*******"
type input "**"
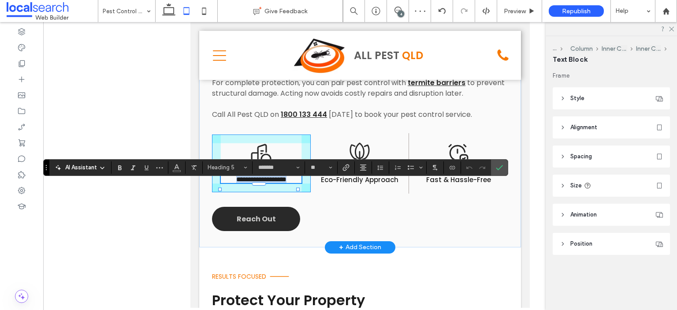
drag, startPoint x: 288, startPoint y: 192, endPoint x: 303, endPoint y: 192, distance: 15.0
type input "***"
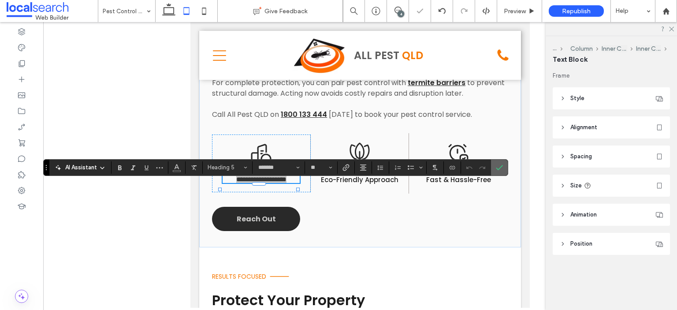
click at [499, 166] on icon "Confirm" at bounding box center [499, 167] width 7 height 7
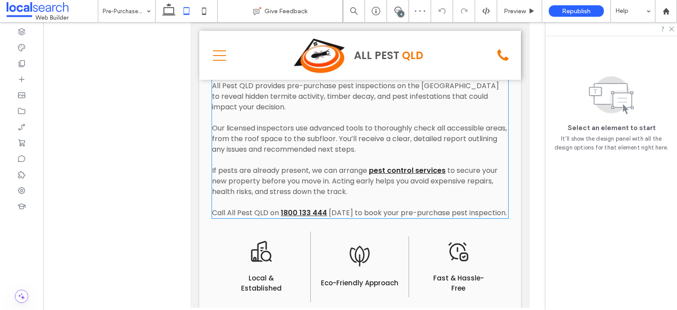
scroll to position [1102, 0]
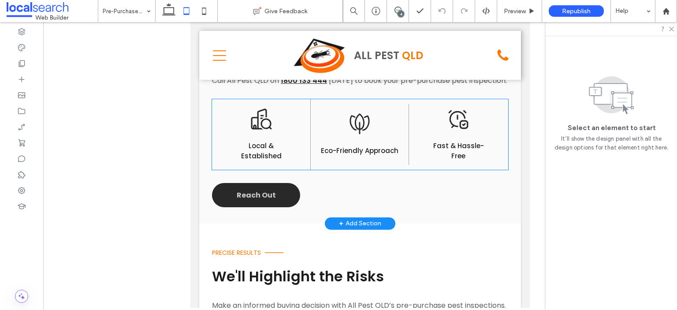
click at [275, 152] on span "Local & Established" at bounding box center [261, 150] width 41 height 19
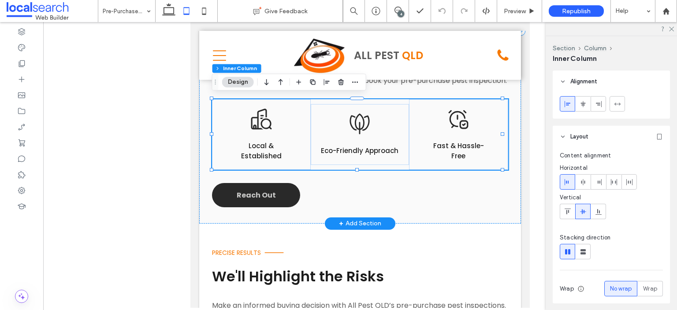
click at [275, 152] on span "Local & Established" at bounding box center [261, 150] width 41 height 19
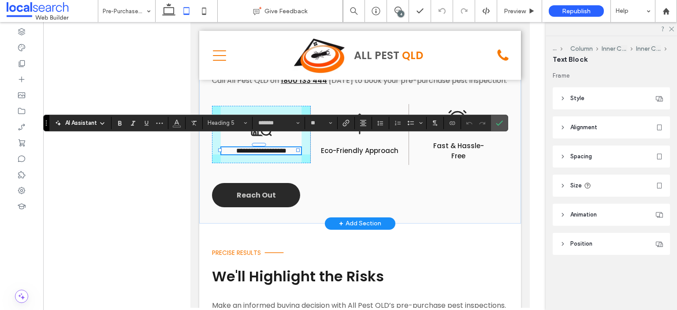
drag, startPoint x: 289, startPoint y: 148, endPoint x: 300, endPoint y: 146, distance: 11.2
type input "***"
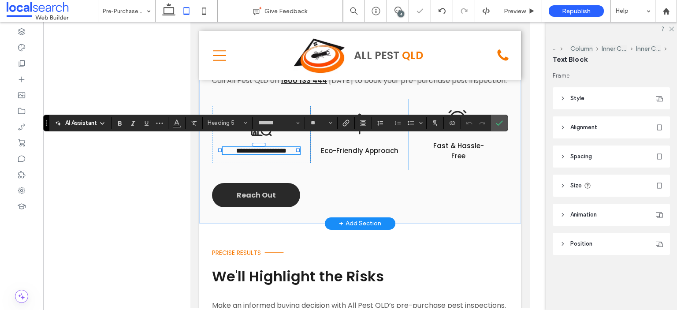
click at [462, 148] on h5 "Fast & Hassle-Free" at bounding box center [458, 151] width 61 height 20
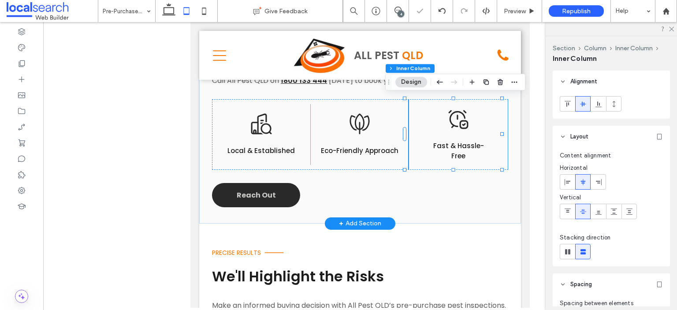
click at [462, 148] on h5 "Fast & Hassle-Free" at bounding box center [458, 151] width 61 height 20
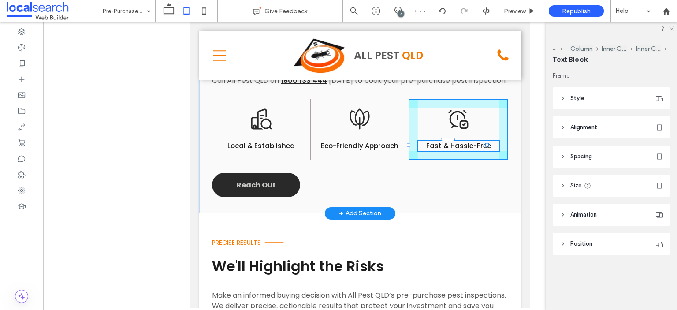
drag, startPoint x: 485, startPoint y: 148, endPoint x: 495, endPoint y: 147, distance: 10.2
type input "***"
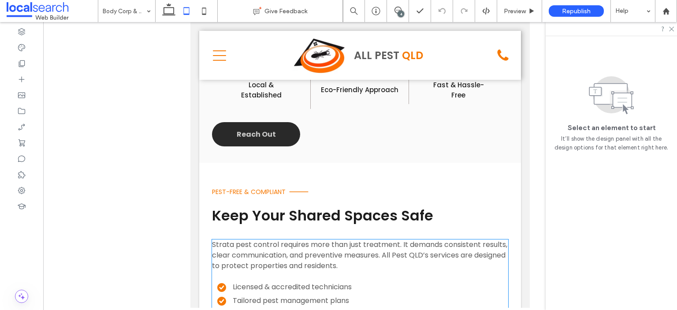
scroll to position [1057, 0]
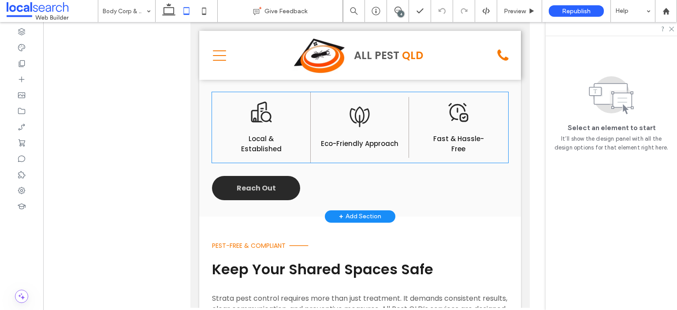
click at [257, 144] on span "Local & Established" at bounding box center [261, 143] width 41 height 19
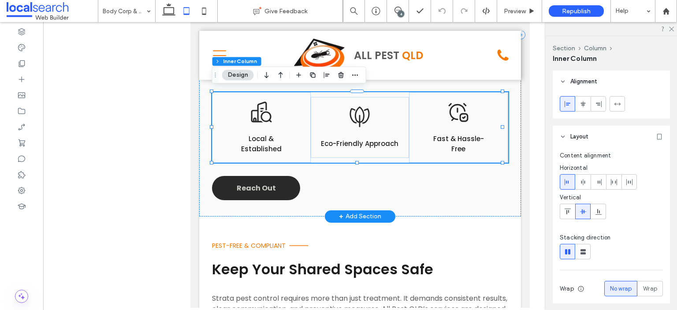
click at [257, 144] on span "Local & Established" at bounding box center [261, 143] width 41 height 19
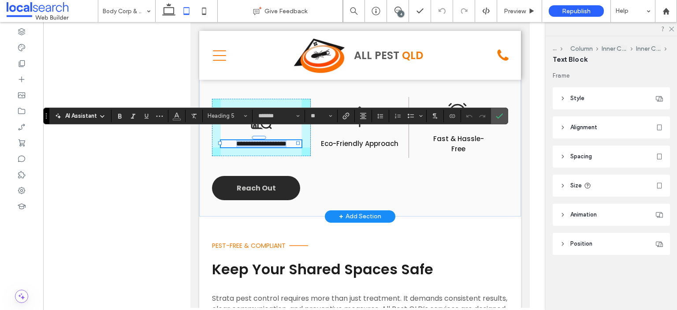
drag, startPoint x: 289, startPoint y: 142, endPoint x: 301, endPoint y: 141, distance: 12.5
type input "***"
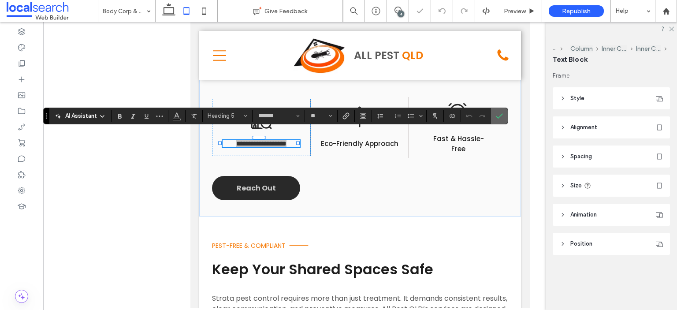
click at [496, 114] on icon "Confirm" at bounding box center [499, 115] width 7 height 7
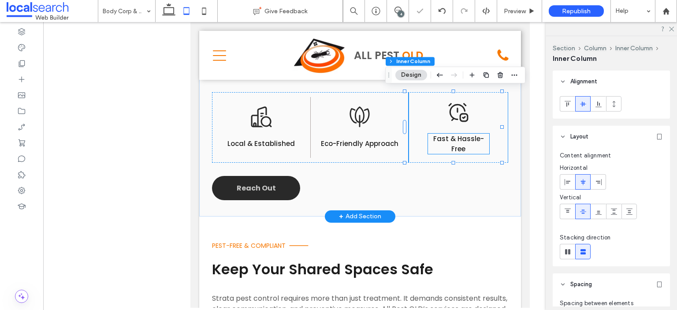
click at [475, 143] on h5 "Fast & Hassle-Free" at bounding box center [458, 144] width 61 height 20
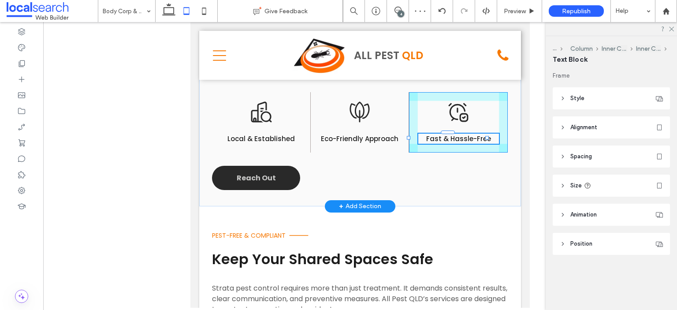
drag, startPoint x: 484, startPoint y: 142, endPoint x: 495, endPoint y: 141, distance: 11.1
type input "***"
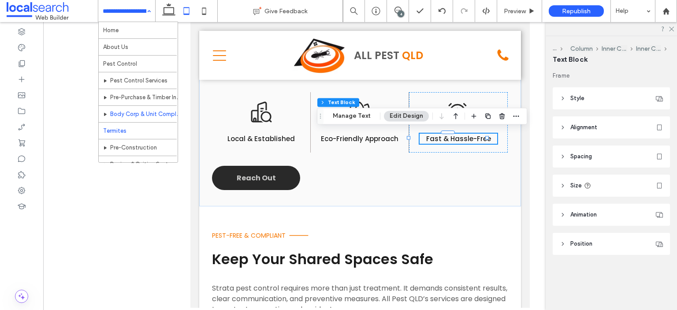
scroll to position [44, 0]
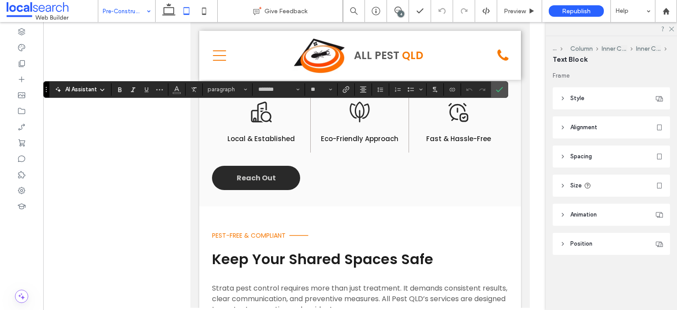
type input "***"
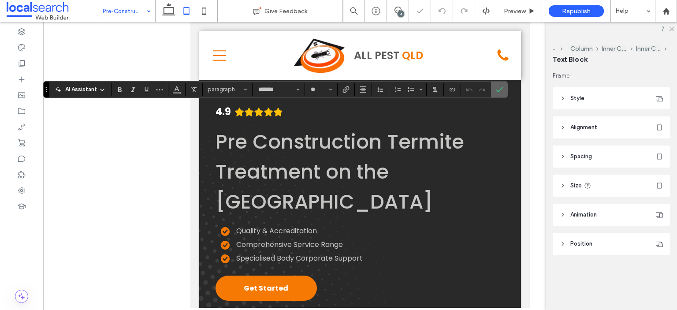
scroll to position [1146, 0]
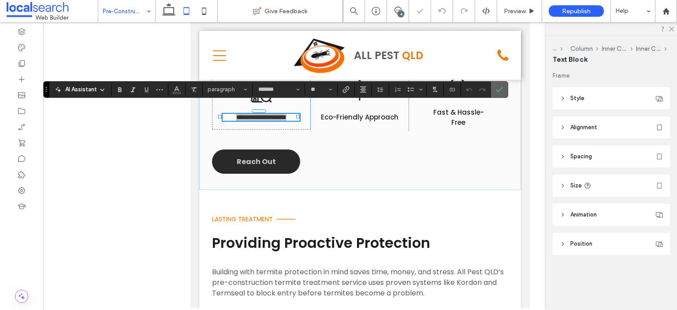
drag, startPoint x: 499, startPoint y: 91, endPoint x: 308, endPoint y: 69, distance: 192.5
click at [499, 91] on icon "Confirm" at bounding box center [499, 89] width 7 height 7
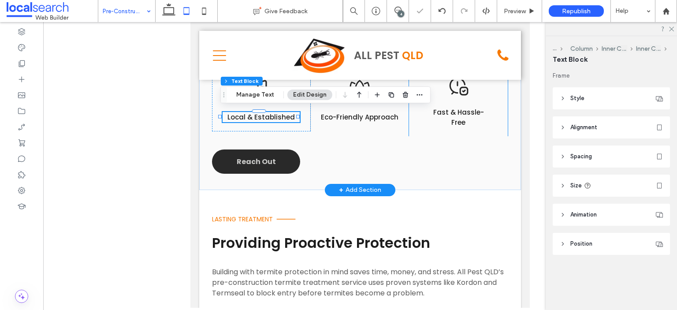
click at [449, 113] on span "Fast & Hassle-Free" at bounding box center [458, 117] width 51 height 19
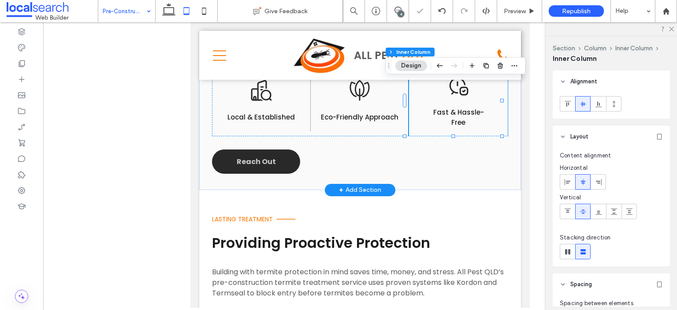
click at [449, 113] on span "Fast & Hassle-Free" at bounding box center [458, 117] width 51 height 19
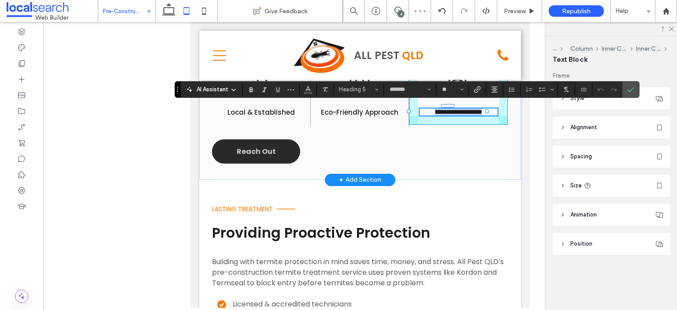
drag, startPoint x: 483, startPoint y: 114, endPoint x: 492, endPoint y: 113, distance: 8.9
type input "***"
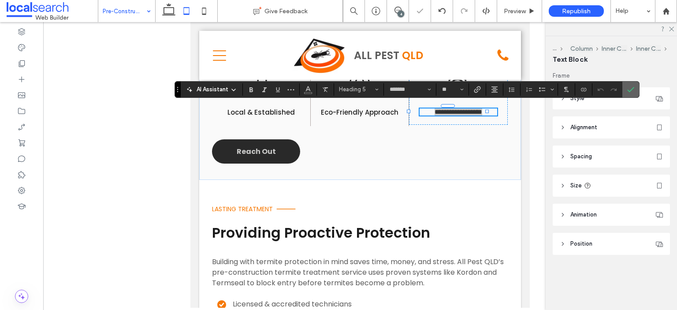
click at [628, 86] on icon "Confirm" at bounding box center [630, 89] width 7 height 7
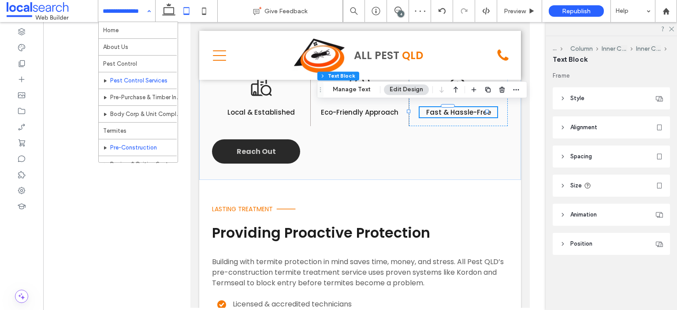
scroll to position [88, 0]
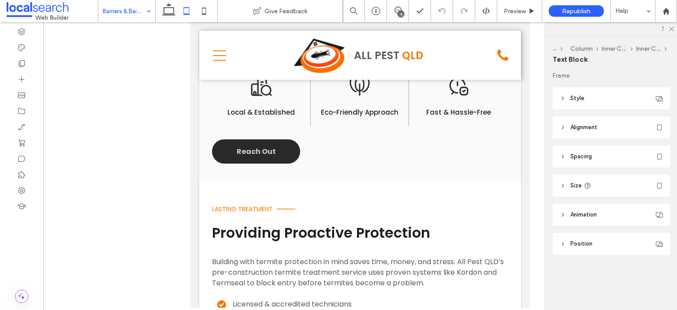
type input "*******"
type input "**"
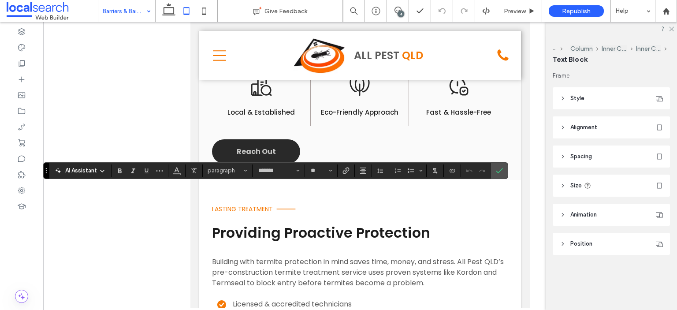
type input "***"
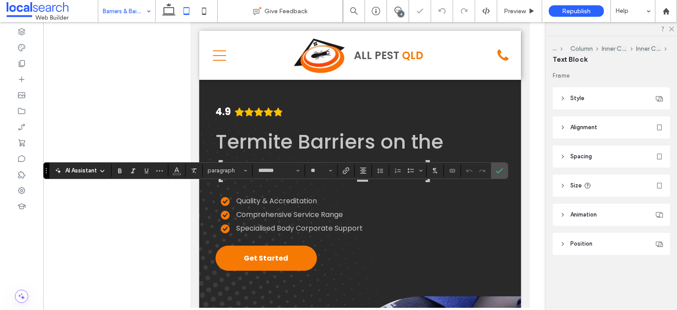
scroll to position [1013, 0]
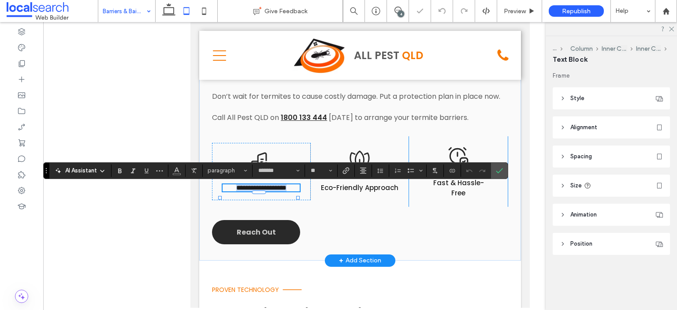
click at [439, 193] on span "Fast & Hassle-Free" at bounding box center [458, 187] width 51 height 19
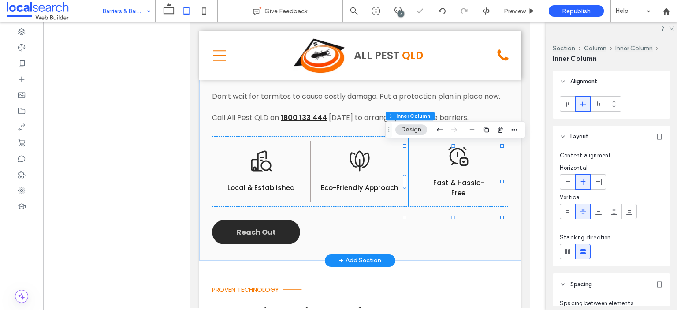
click at [439, 193] on span "Fast & Hassle-Free" at bounding box center [458, 187] width 51 height 19
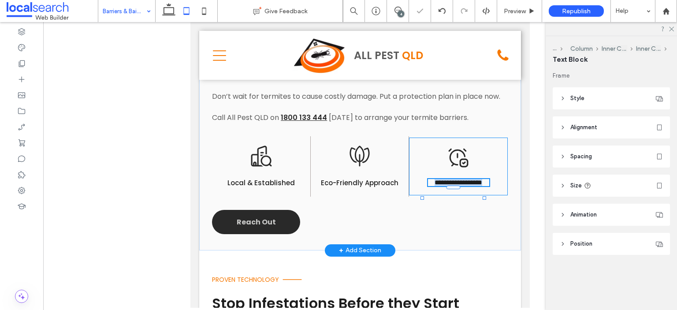
type input "*******"
type input "**"
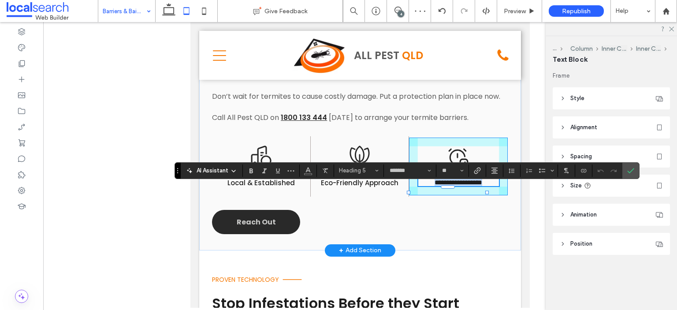
drag, startPoint x: 483, startPoint y: 195, endPoint x: 498, endPoint y: 195, distance: 15.4
type input "***"
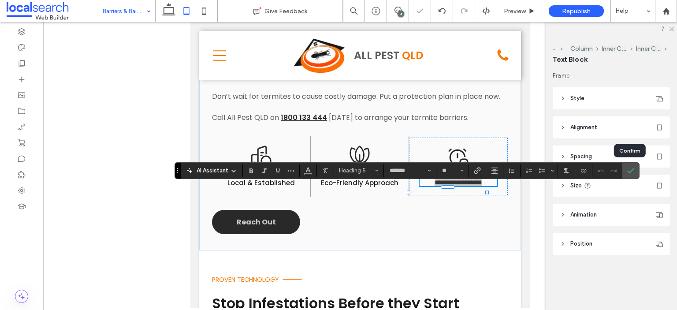
click at [627, 167] on icon "Confirm" at bounding box center [630, 170] width 7 height 7
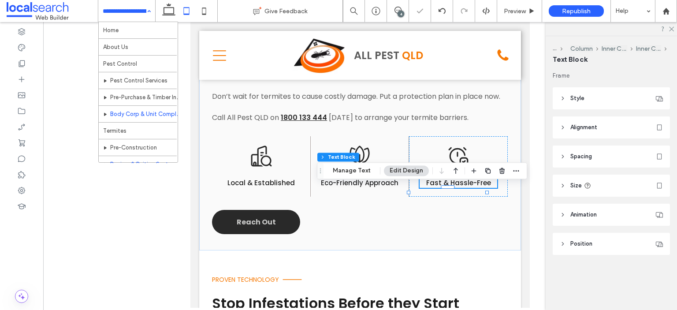
scroll to position [132, 0]
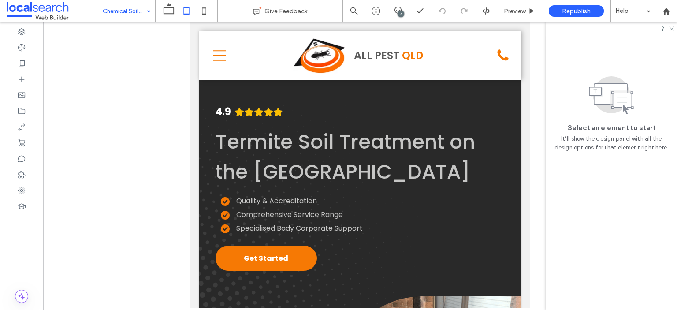
scroll to position [1057, 0]
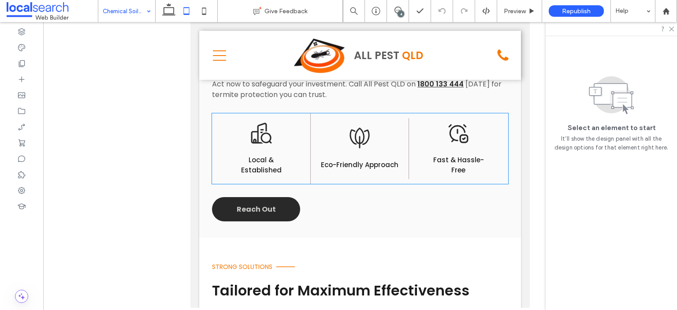
click at [277, 164] on span "Local & Established" at bounding box center [261, 164] width 41 height 19
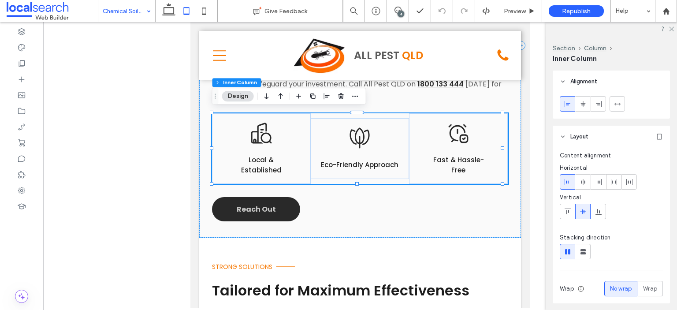
click at [277, 164] on span "Local & Established" at bounding box center [261, 164] width 41 height 19
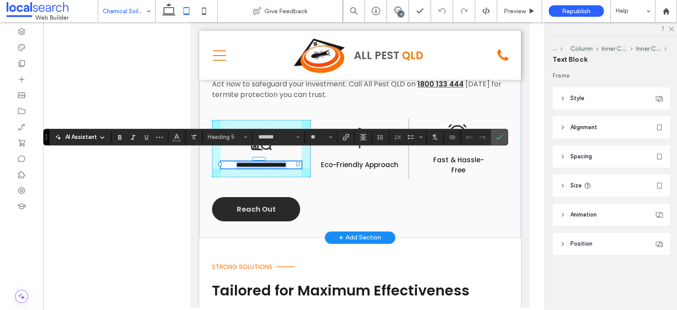
drag, startPoint x: 288, startPoint y: 162, endPoint x: 307, endPoint y: 163, distance: 18.6
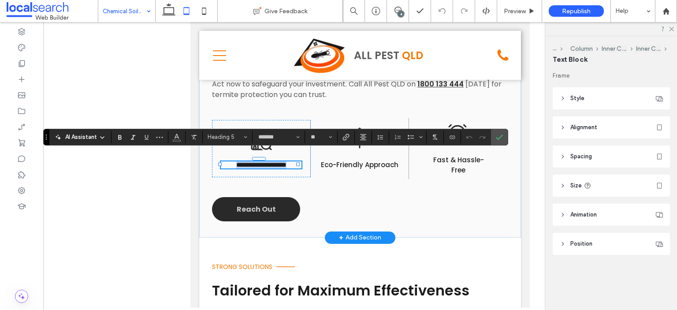
type input "***"
click at [444, 159] on span "Fast & Hassle-Free" at bounding box center [458, 164] width 51 height 19
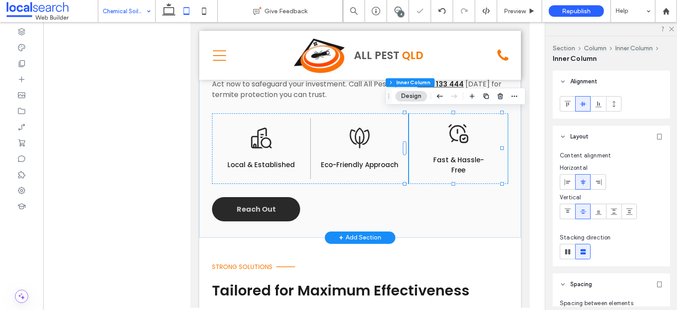
click at [444, 159] on span "Fast & Hassle-Free" at bounding box center [458, 164] width 51 height 19
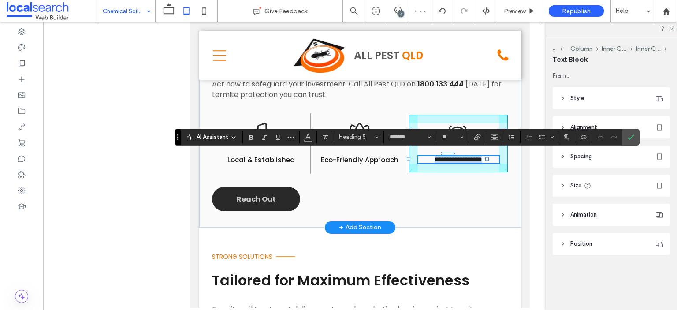
drag, startPoint x: 485, startPoint y: 162, endPoint x: 498, endPoint y: 160, distance: 13.3
type input "***"
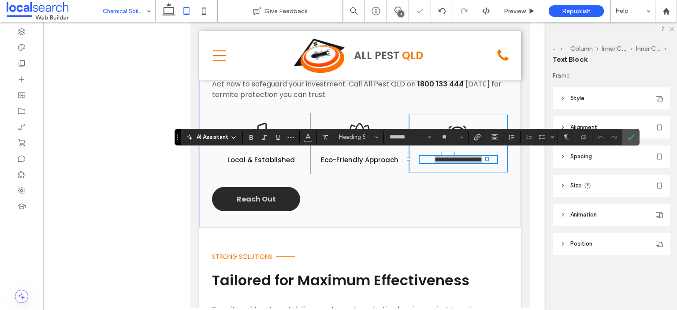
click at [632, 134] on icon "Confirm" at bounding box center [630, 137] width 7 height 7
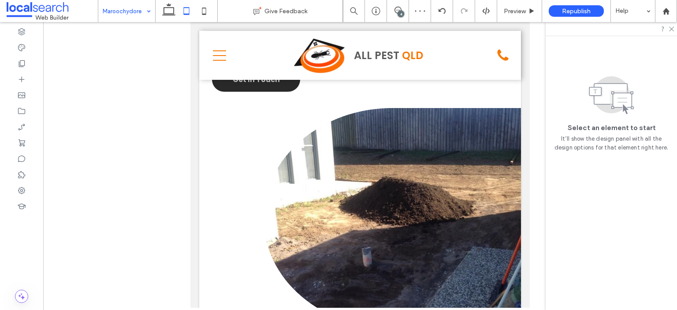
scroll to position [1498, 0]
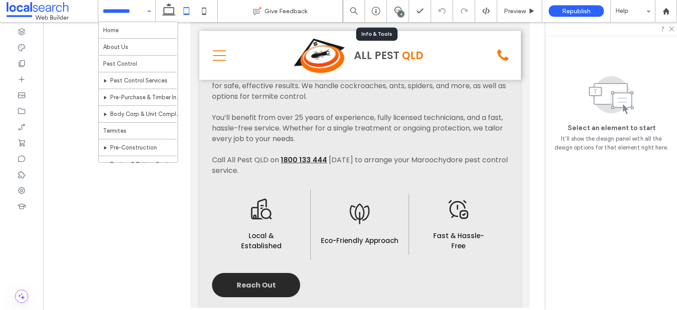
scroll to position [969, 0]
click at [272, 238] on span "Local & Established" at bounding box center [261, 240] width 41 height 19
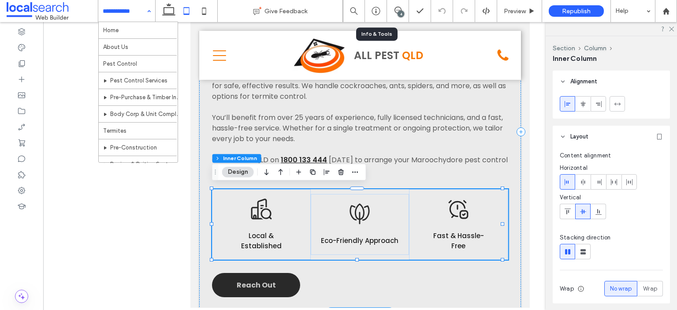
click at [272, 238] on span "Local & Established" at bounding box center [261, 240] width 41 height 19
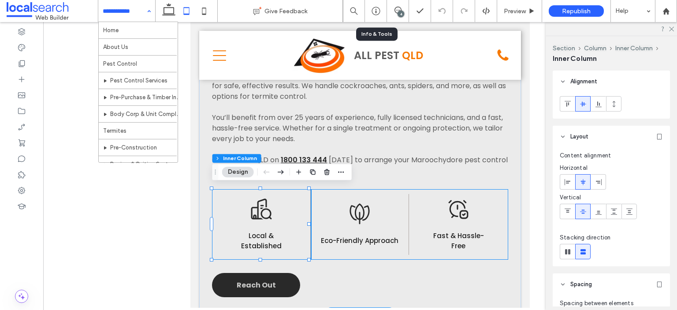
click at [272, 238] on span "Local & Established" at bounding box center [261, 240] width 41 height 19
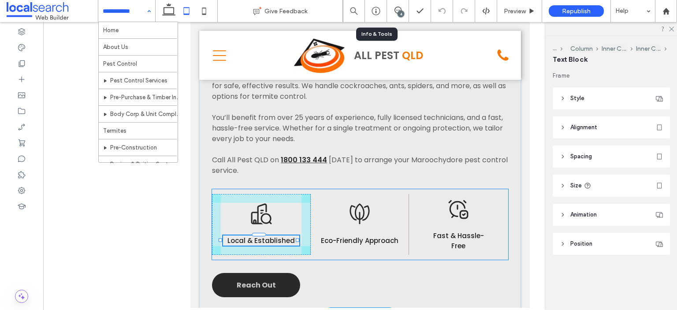
drag, startPoint x: 287, startPoint y: 237, endPoint x: 297, endPoint y: 237, distance: 9.7
click at [297, 238] on div at bounding box center [298, 240] width 4 height 4
type input "***"
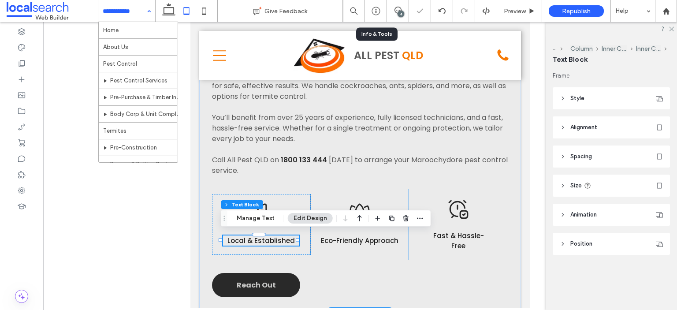
click at [448, 239] on span "Fast & Hassle-Free" at bounding box center [458, 240] width 51 height 19
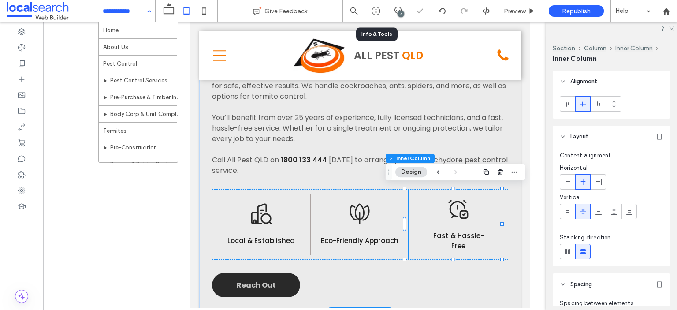
click at [448, 239] on span "Fast & Hassle-Free" at bounding box center [458, 240] width 51 height 19
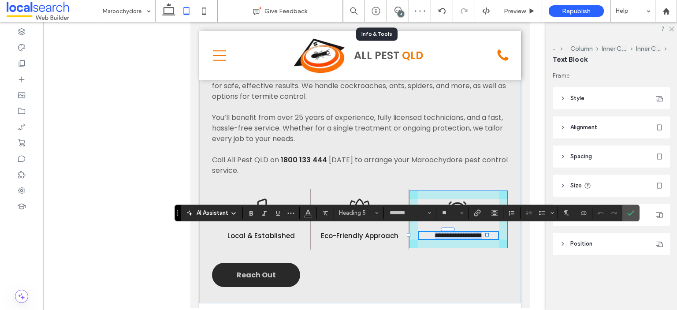
click at [493, 238] on div "Tailored Jobs Line Icon Maroochydore Pest Control Living in [GEOGRAPHIC_DATA] m…" at bounding box center [360, 16] width 322 height 572
type input "***"
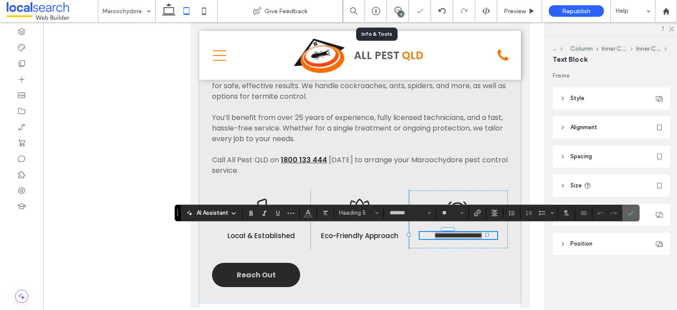
click at [631, 212] on icon "Confirm" at bounding box center [630, 212] width 7 height 7
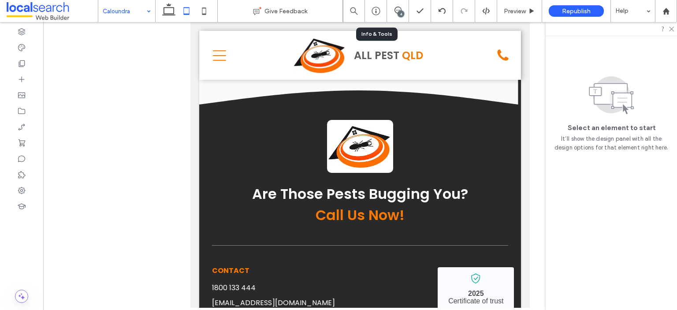
scroll to position [3613, 0]
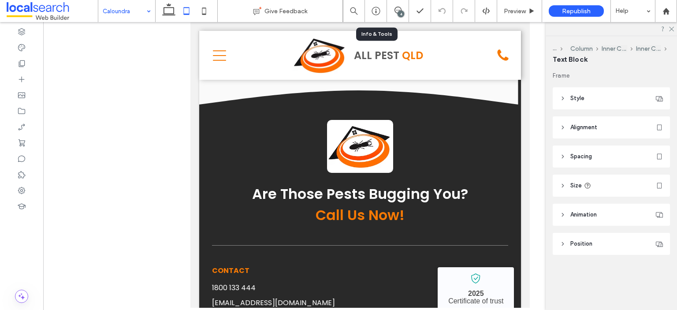
type input "*******"
type input "**"
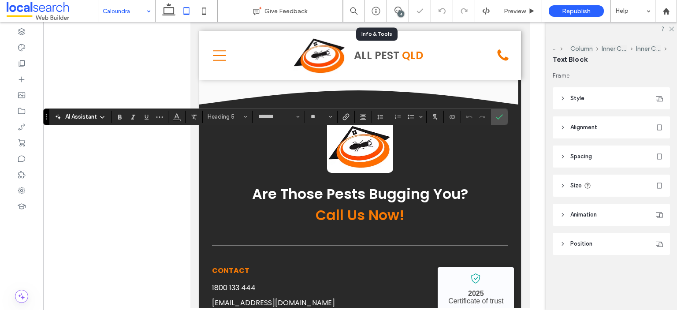
type input "***"
click at [500, 117] on icon "Confirm" at bounding box center [499, 116] width 7 height 7
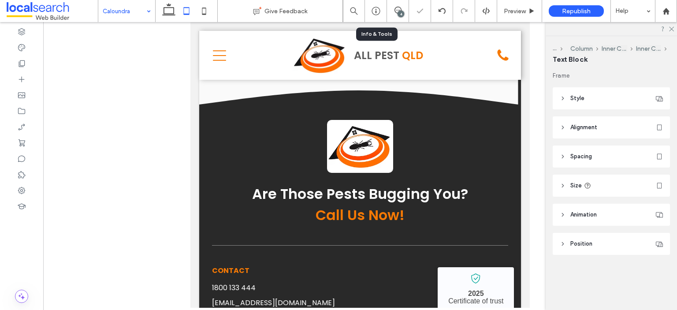
type input "*******"
type input "**"
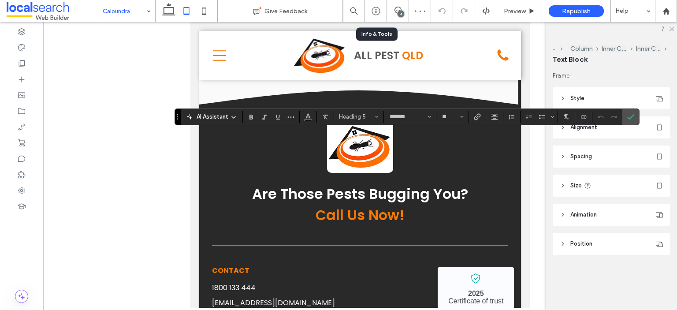
type input "***"
click at [629, 115] on icon "Confirm" at bounding box center [630, 116] width 7 height 7
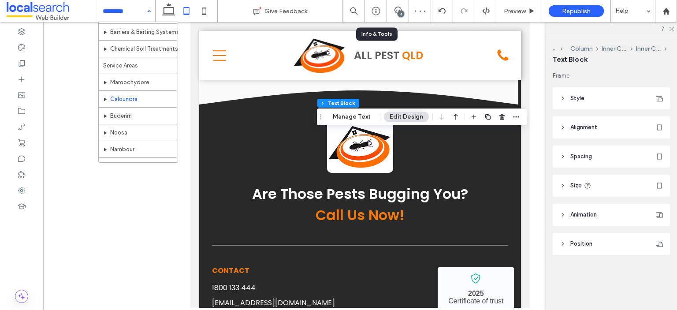
scroll to position [166, 0]
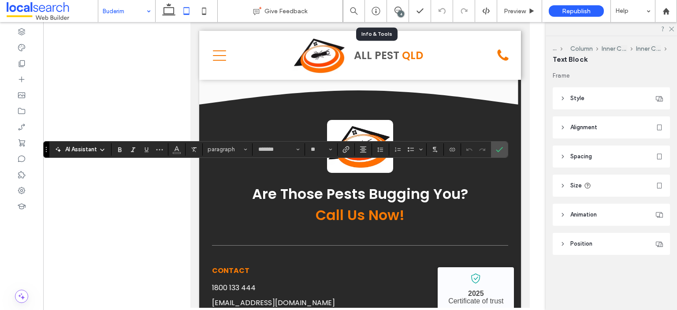
type input "***"
click at [498, 150] on icon "Confirm" at bounding box center [499, 149] width 7 height 7
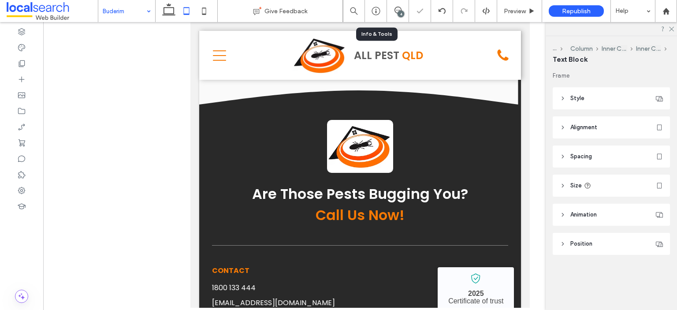
type input "*******"
type input "**"
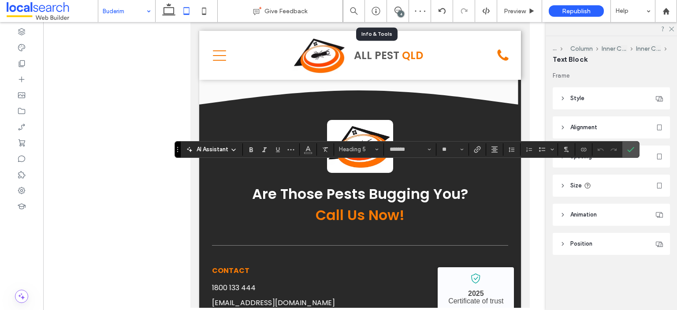
type input "***"
click at [627, 147] on icon "Confirm" at bounding box center [630, 149] width 7 height 7
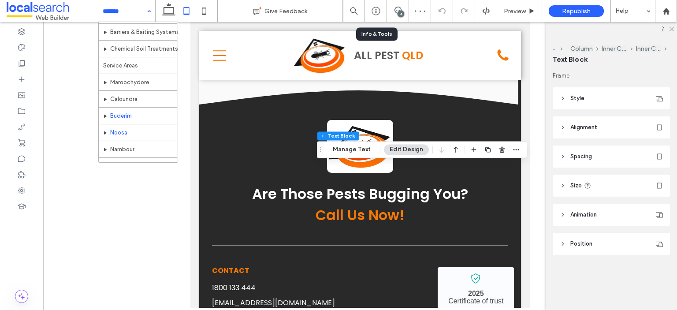
scroll to position [166, 0]
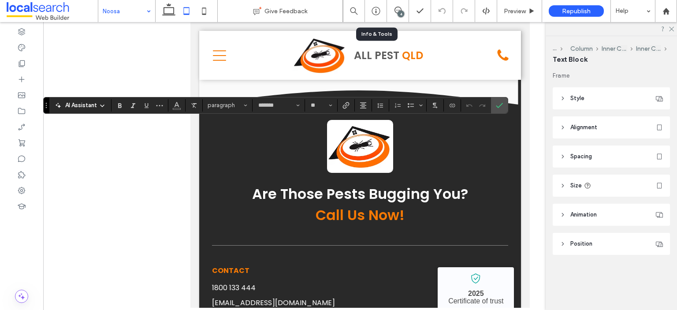
type input "***"
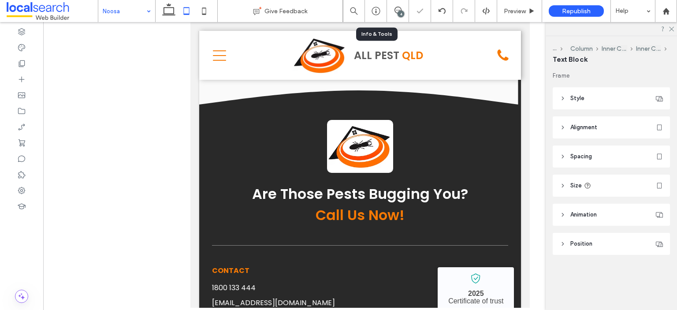
type input "*******"
type input "**"
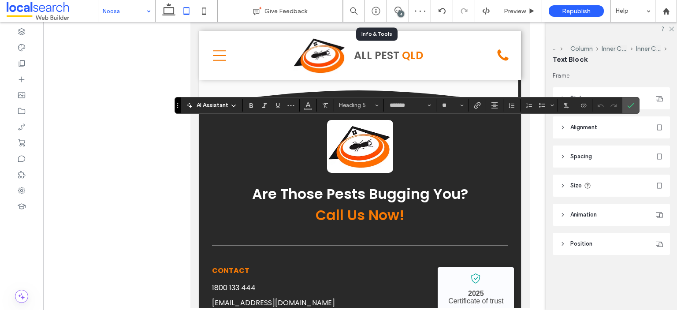
type input "***"
click at [629, 104] on icon "Confirm" at bounding box center [630, 105] width 7 height 7
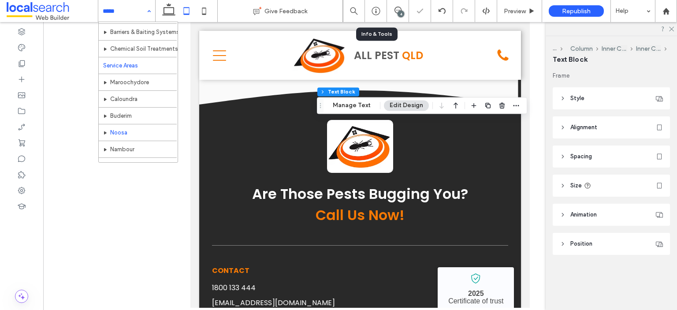
scroll to position [166, 0]
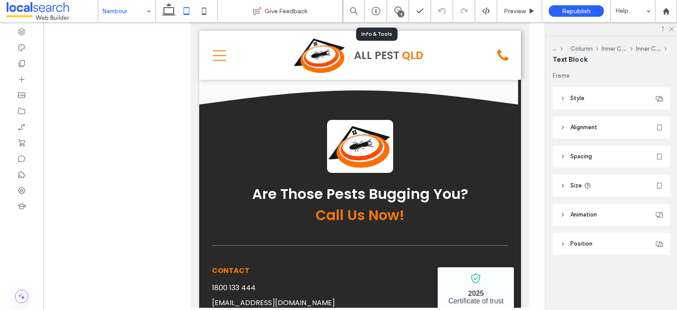
type input "***"
type input "*******"
type input "**"
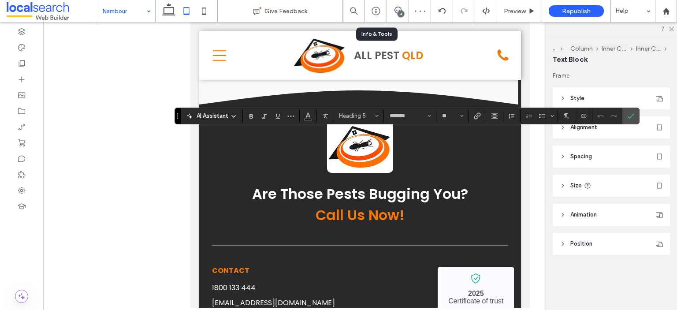
type input "***"
click at [629, 114] on icon "Confirm" at bounding box center [630, 115] width 7 height 7
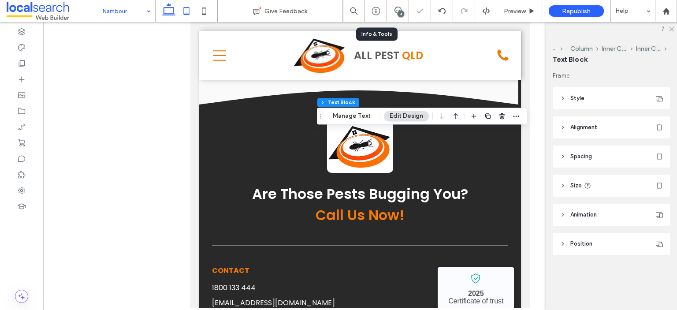
click at [175, 13] on icon at bounding box center [169, 11] width 18 height 18
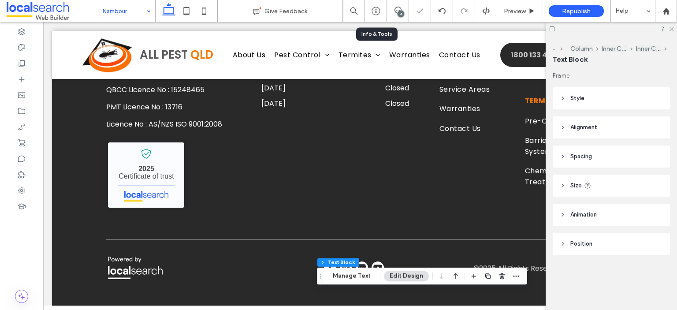
type input "***"
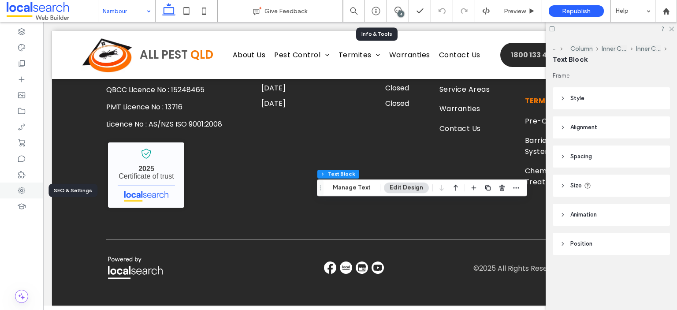
click at [23, 187] on icon at bounding box center [21, 190] width 9 height 9
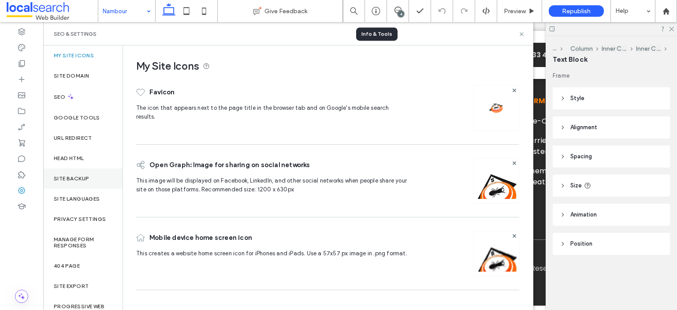
click at [92, 177] on div "Site Backup" at bounding box center [82, 178] width 79 height 20
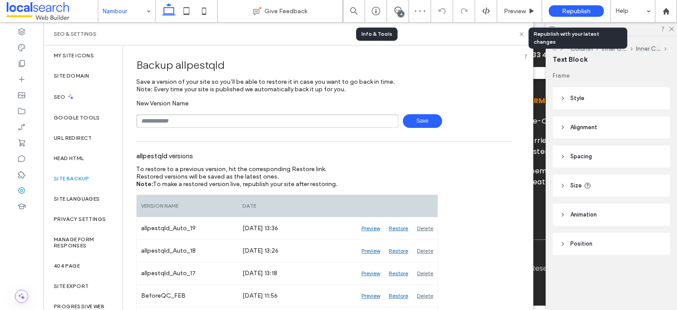
click at [578, 11] on span "Republish" at bounding box center [576, 10] width 29 height 7
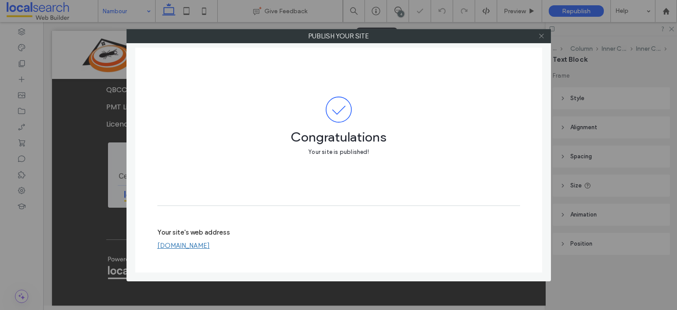
click at [541, 37] on icon at bounding box center [541, 36] width 7 height 7
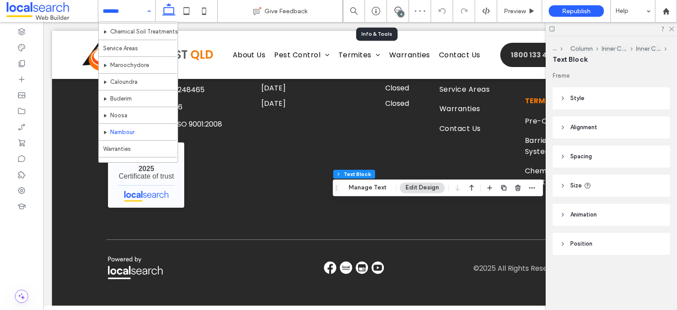
scroll to position [166, 0]
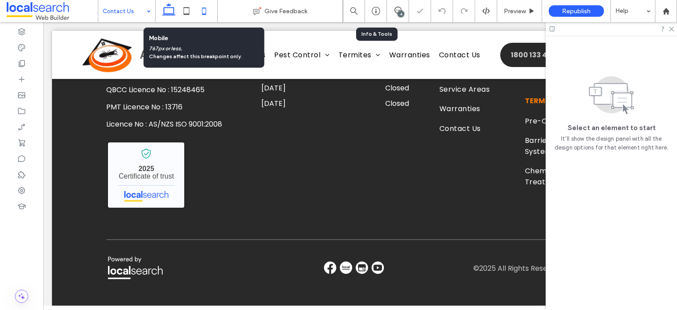
click at [204, 11] on icon at bounding box center [204, 11] width 18 height 18
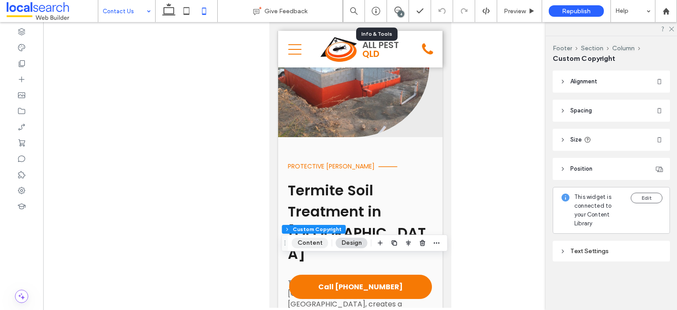
click at [312, 241] on button "Content" at bounding box center [310, 242] width 37 height 11
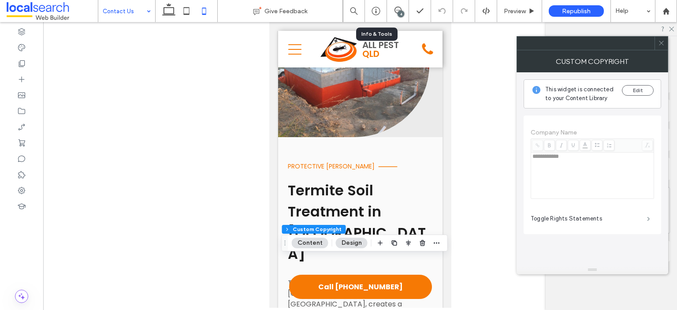
click at [647, 217] on span at bounding box center [648, 218] width 3 height 4
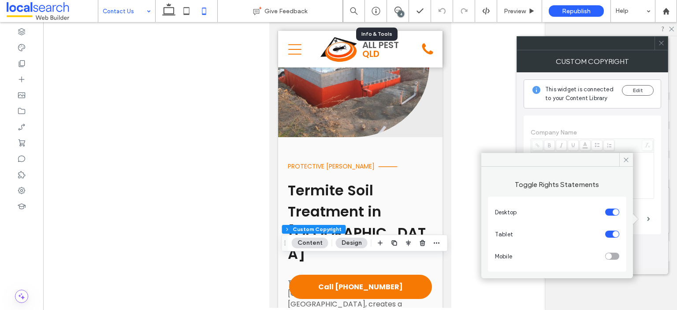
click at [611, 254] on div "toggle" at bounding box center [608, 256] width 6 height 6
click at [611, 254] on div "toggle" at bounding box center [612, 255] width 14 height 7
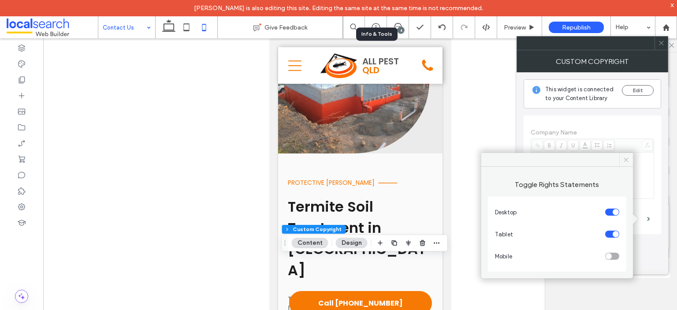
click at [623, 161] on icon at bounding box center [626, 159] width 7 height 7
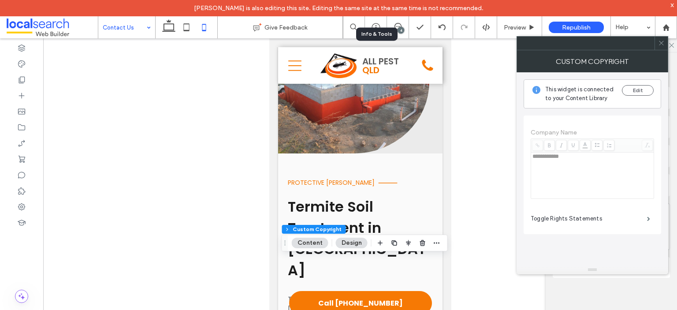
click at [660, 42] on icon at bounding box center [661, 43] width 7 height 7
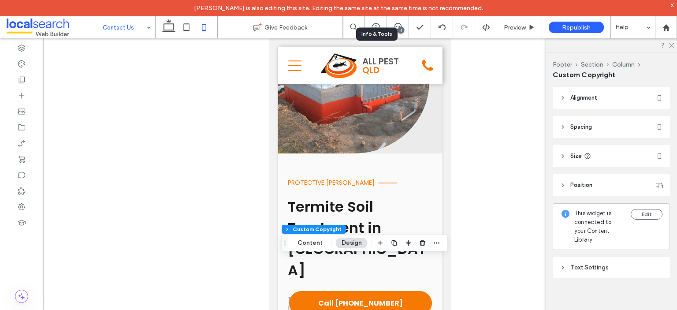
click at [611, 263] on div "Text Settings" at bounding box center [611, 266] width 103 height 7
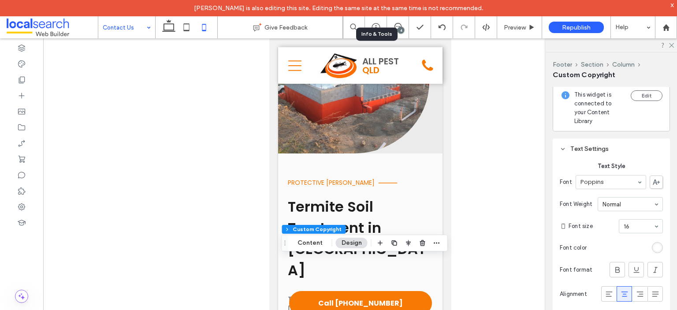
scroll to position [132, 0]
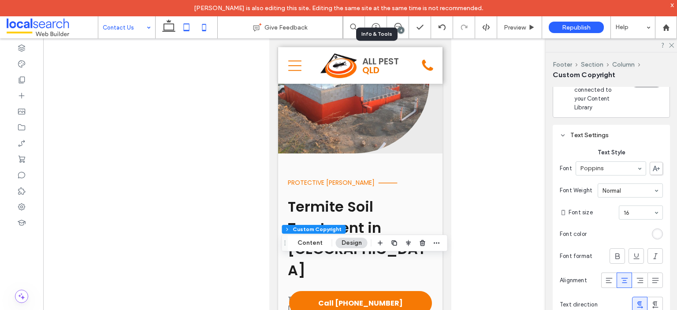
click at [186, 31] on icon at bounding box center [187, 28] width 18 height 18
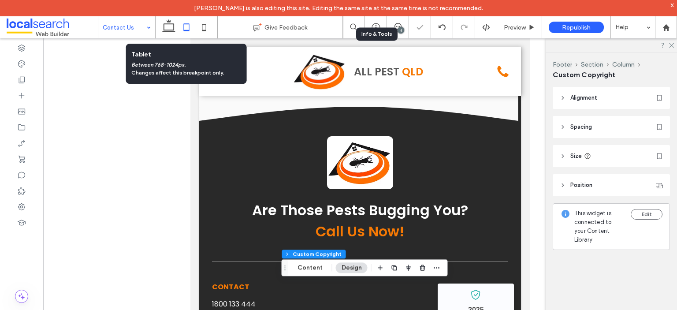
type input "***"
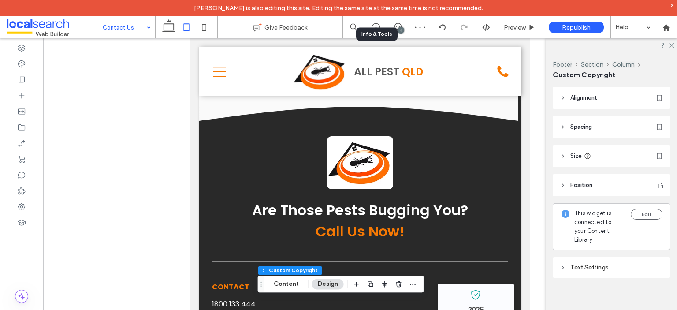
click at [647, 263] on div "Text Settings" at bounding box center [611, 266] width 103 height 7
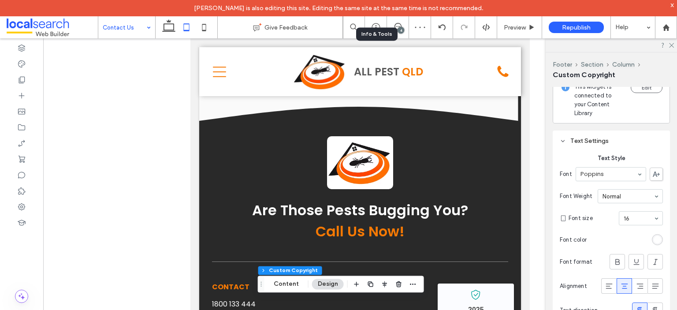
scroll to position [132, 0]
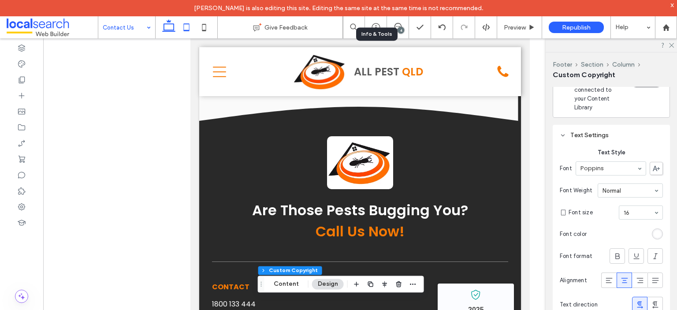
click at [165, 23] on use at bounding box center [168, 25] width 13 height 12
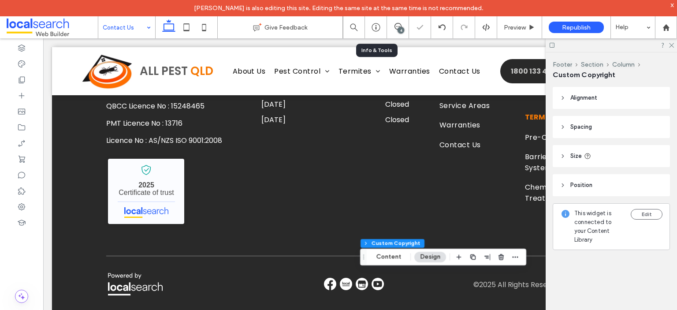
type input "***"
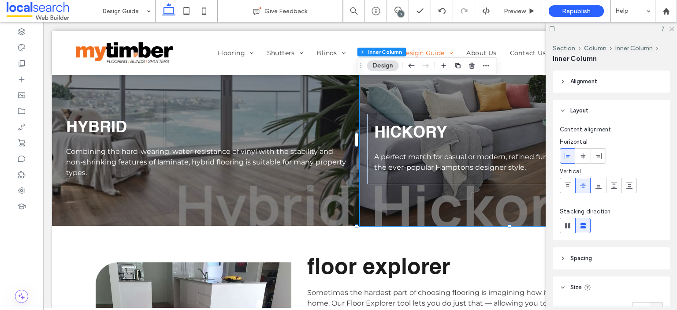
scroll to position [485, 0]
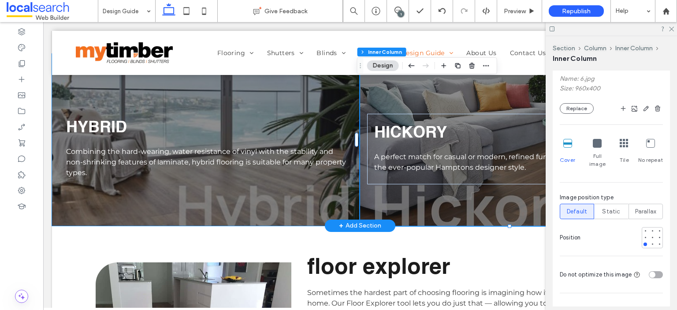
click at [289, 220] on div "HYBRID Combining the hard-wearing, water resistance of vinyl with the stability…" at bounding box center [206, 140] width 308 height 172
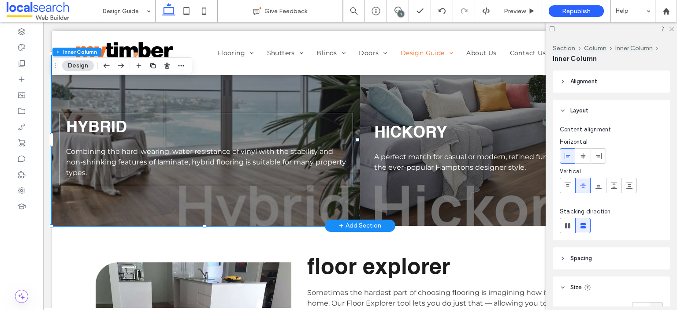
click at [274, 226] on div "HYBRID Combining the hard-wearing, water resistance of vinyl with the stability…" at bounding box center [206, 140] width 308 height 172
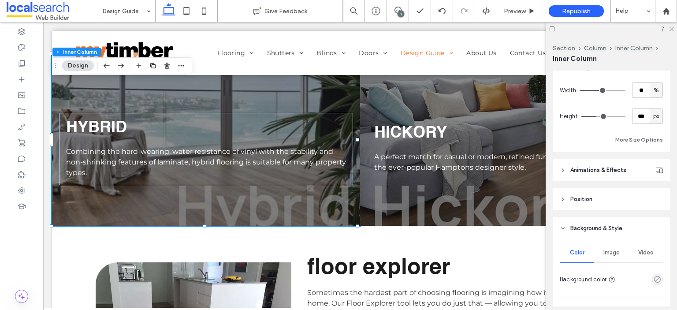
scroll to position [220, 0]
click at [610, 250] on span "Image" at bounding box center [611, 251] width 16 height 7
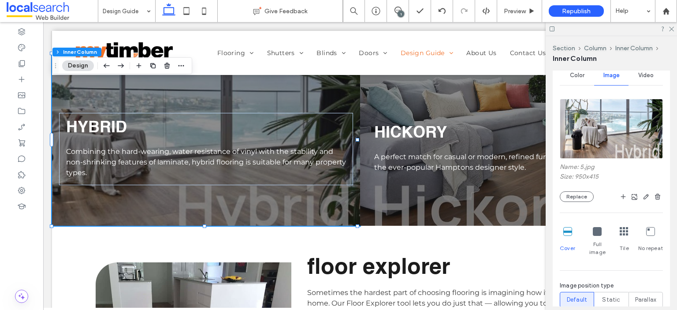
scroll to position [529, 0]
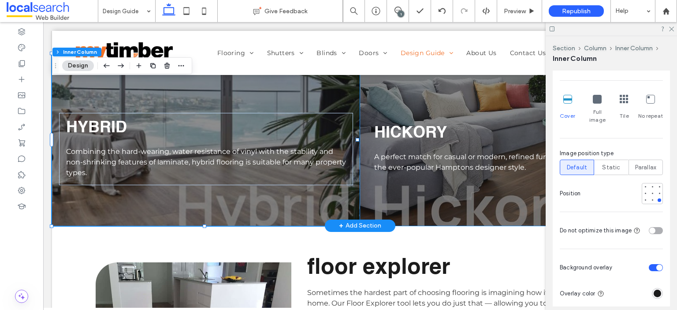
click at [380, 95] on div "HICKORY A perfect match for casual or modern, refined furniture. Very compatibl…" at bounding box center [514, 140] width 308 height 172
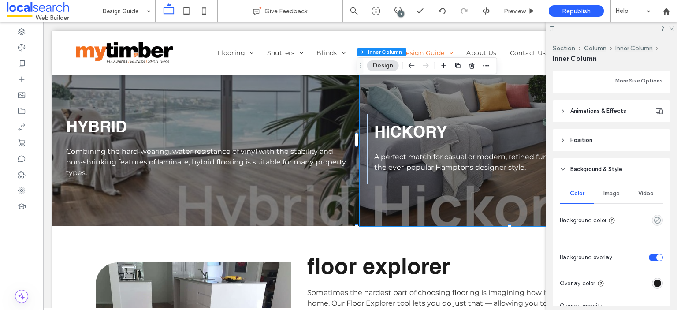
scroll to position [308, 0]
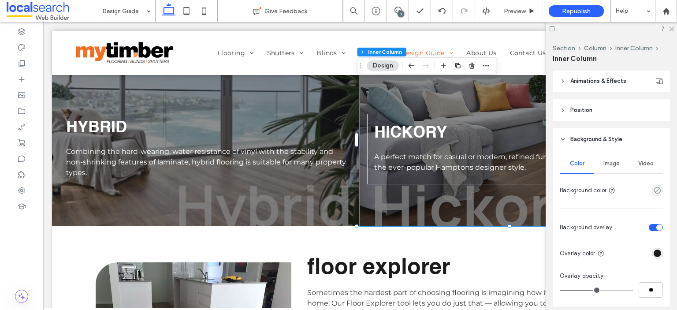
click at [613, 162] on span "Image" at bounding box center [611, 163] width 16 height 7
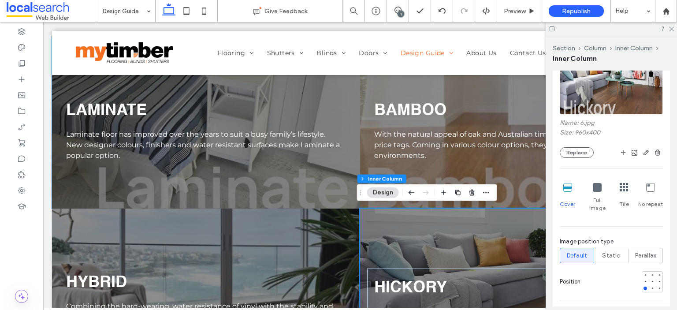
scroll to position [2281, 0]
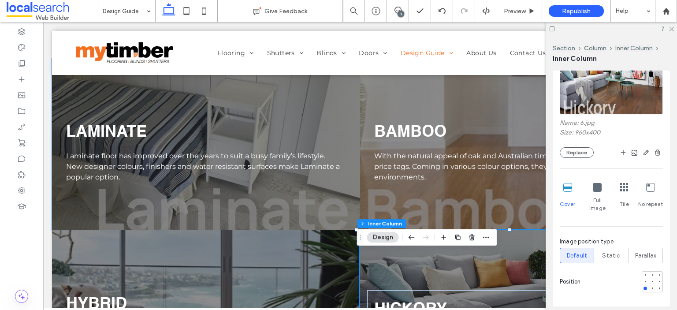
click at [330, 134] on div "LAMINATE Laminate floor has improved over the years to suit a busy family’s lif…" at bounding box center [206, 144] width 308 height 172
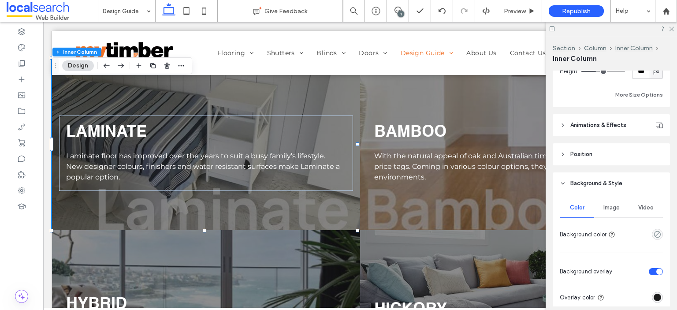
click at [612, 209] on span "Image" at bounding box center [611, 207] width 16 height 7
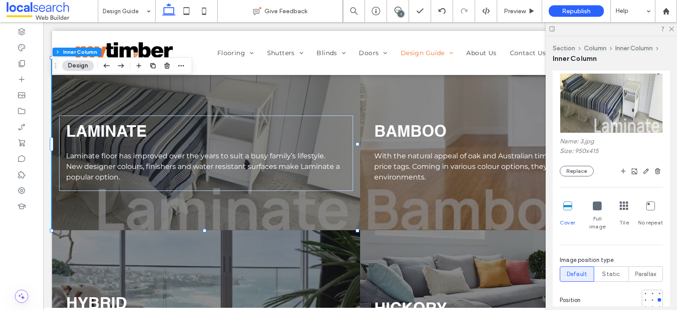
scroll to position [441, 0]
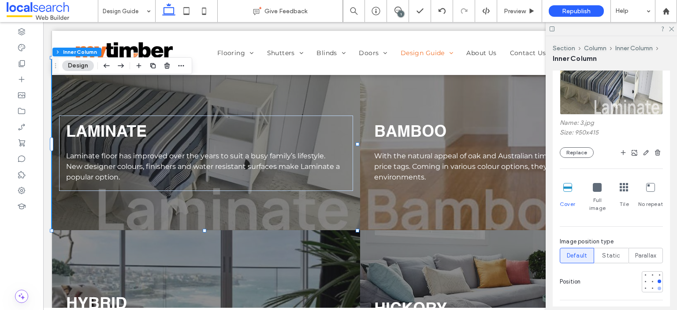
click at [657, 285] on div at bounding box center [659, 288] width 6 height 6
click at [406, 109] on div "BAMBOO With the natural appeal of oak and Australian timbers but not the higher…" at bounding box center [514, 144] width 308 height 172
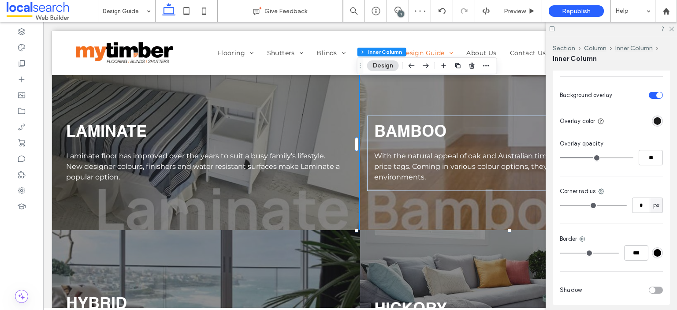
scroll to position [352, 0]
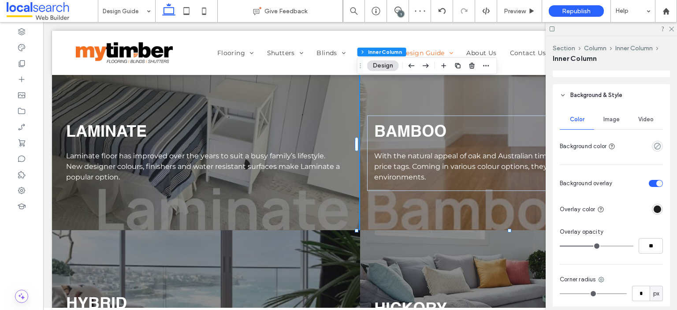
click at [610, 119] on span "Image" at bounding box center [611, 119] width 16 height 7
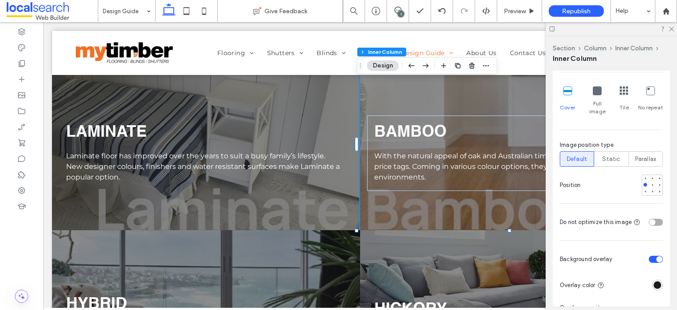
scroll to position [573, 0]
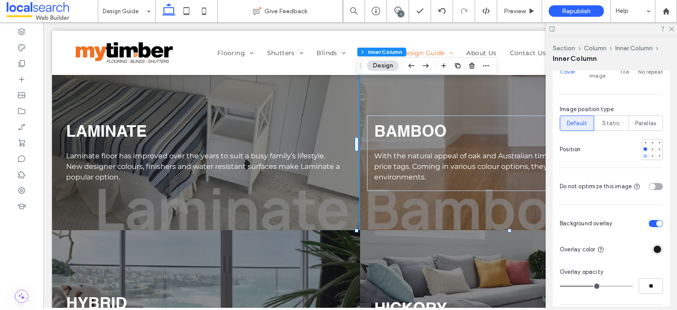
click at [643, 154] on div at bounding box center [645, 156] width 4 height 4
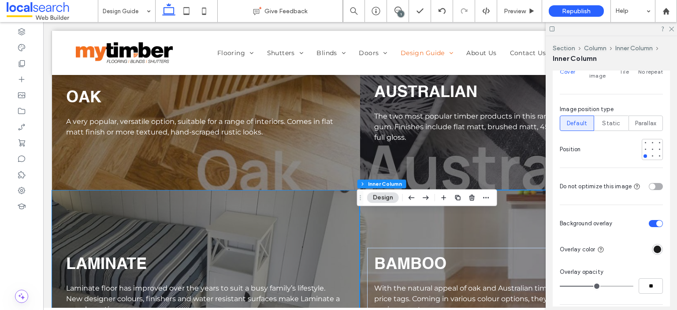
scroll to position [2148, 0]
click at [342, 122] on div "OAK A very popular, versatile option, suitable for a range of interiors. Comes …" at bounding box center [206, 113] width 294 height 70
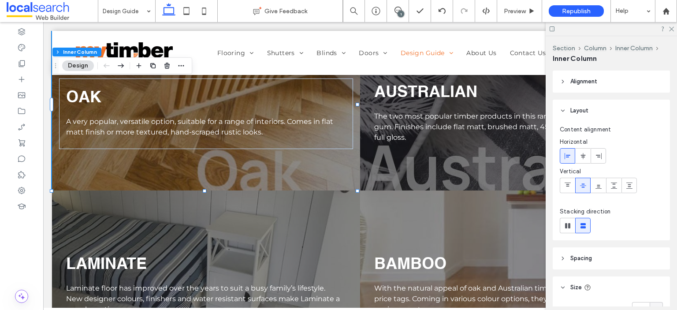
click at [346, 92] on div "OAK A very popular, versatile option, suitable for a range of interiors. Comes …" at bounding box center [206, 105] width 308 height 172
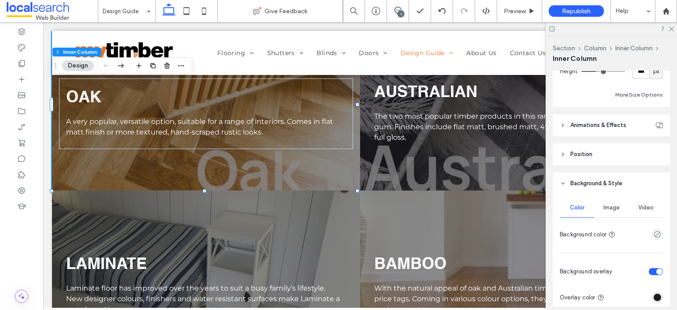
click at [610, 206] on span "Image" at bounding box center [611, 207] width 16 height 7
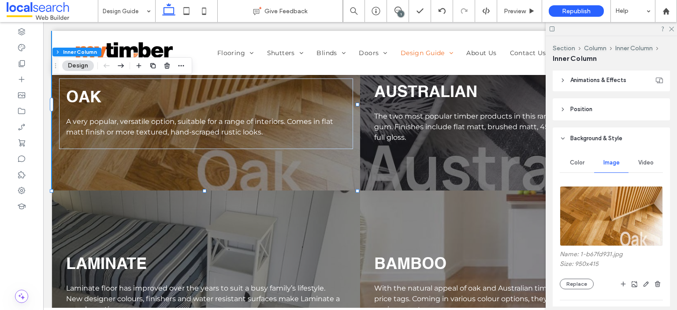
scroll to position [441, 0]
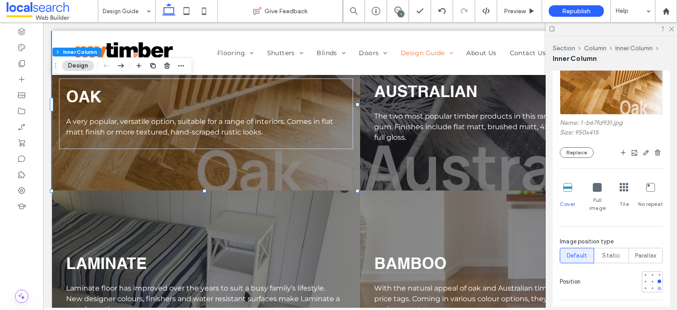
click at [657, 286] on div at bounding box center [659, 288] width 4 height 4
click at [393, 190] on div "AUSTRALIAN The two most popular timber products in this range are blackbutt and…" at bounding box center [514, 105] width 308 height 172
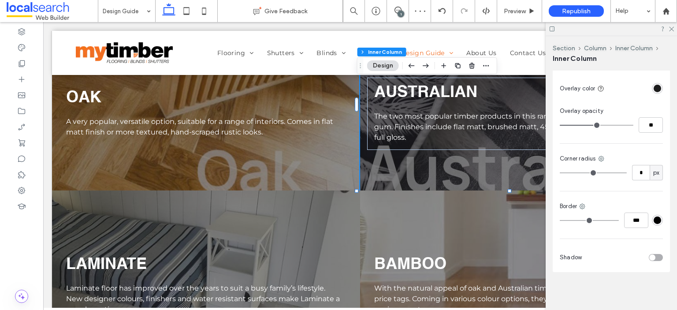
scroll to position [297, 0]
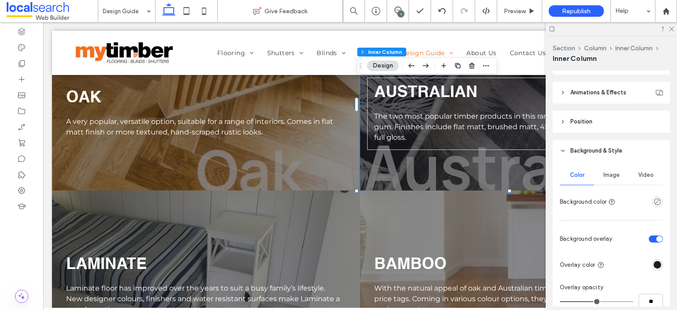
click at [610, 174] on span "Image" at bounding box center [611, 174] width 16 height 7
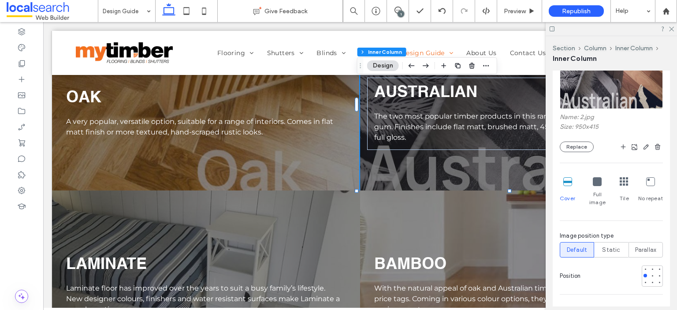
scroll to position [473, 0]
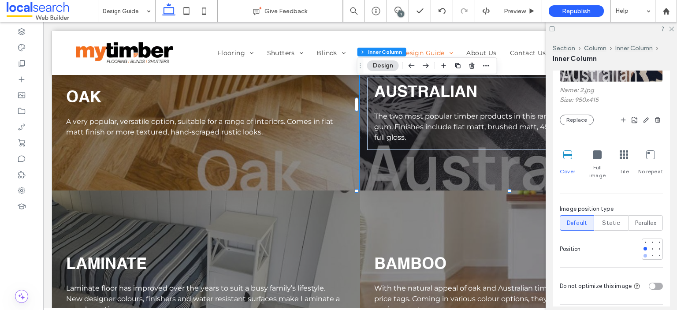
click at [643, 254] on div at bounding box center [645, 256] width 4 height 4
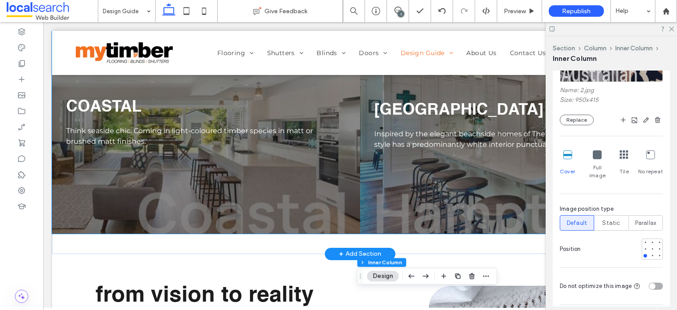
scroll to position [650, 0]
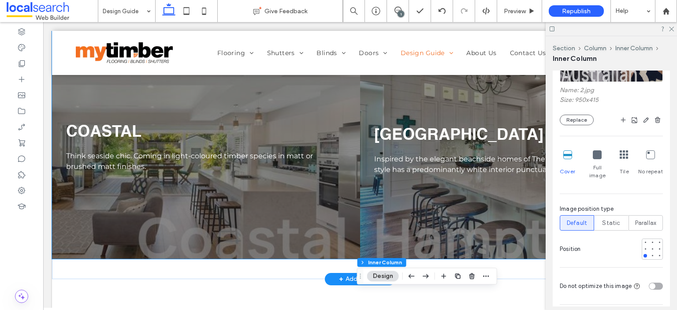
click at [324, 200] on div "COASTAL Think seaside chic. Coming in light-coloured timber species in matt or …" at bounding box center [206, 142] width 308 height 234
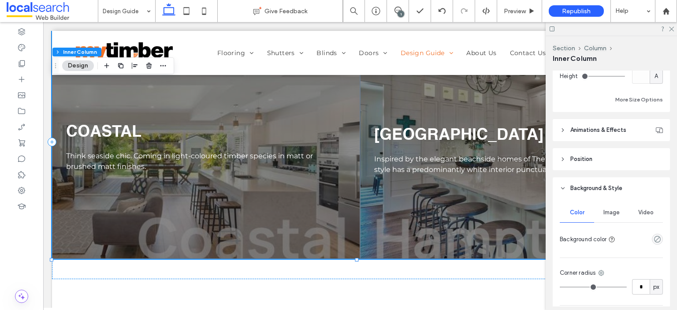
click at [611, 216] on span "Image" at bounding box center [611, 212] width 16 height 7
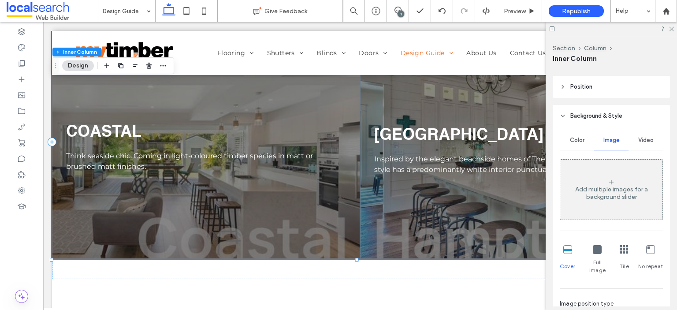
scroll to position [497, 0]
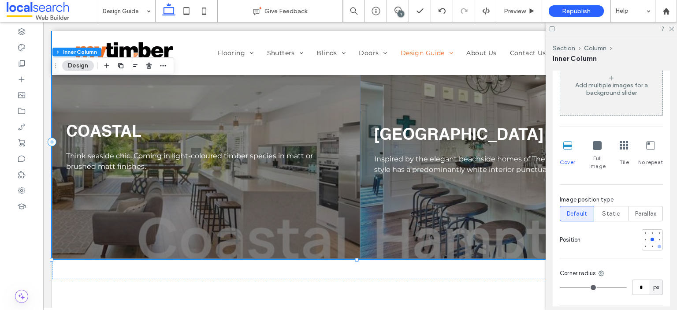
click at [657, 248] on div at bounding box center [659, 247] width 4 height 4
click at [372, 116] on div "[GEOGRAPHIC_DATA] Inspired by the elegant beachside homes of The Hamptons in [U…" at bounding box center [514, 142] width 308 height 234
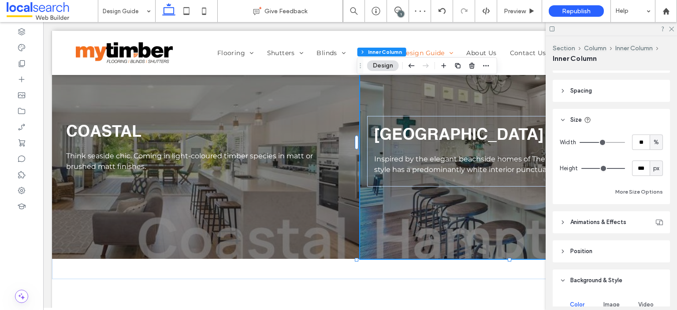
scroll to position [220, 0]
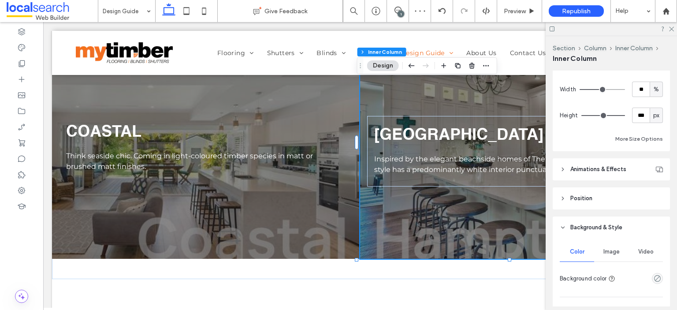
click at [606, 252] on span "Image" at bounding box center [611, 251] width 16 height 7
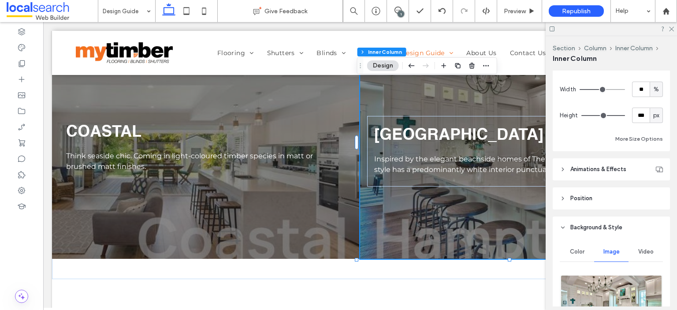
scroll to position [441, 0]
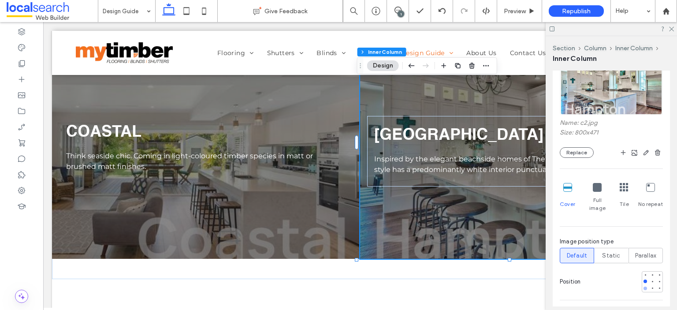
click at [643, 286] on div at bounding box center [645, 288] width 4 height 4
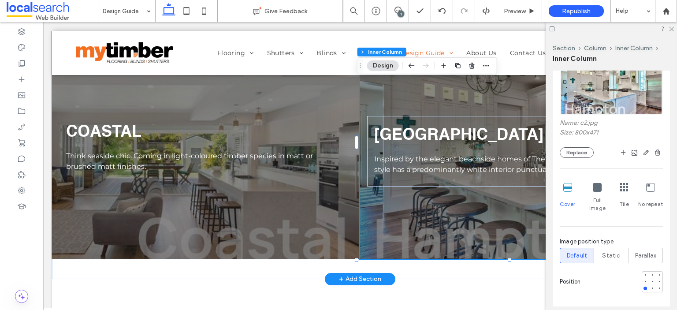
click at [305, 219] on div "COASTAL Think seaside chic. Coming in light-coloured timber species in matt or …" at bounding box center [206, 142] width 308 height 234
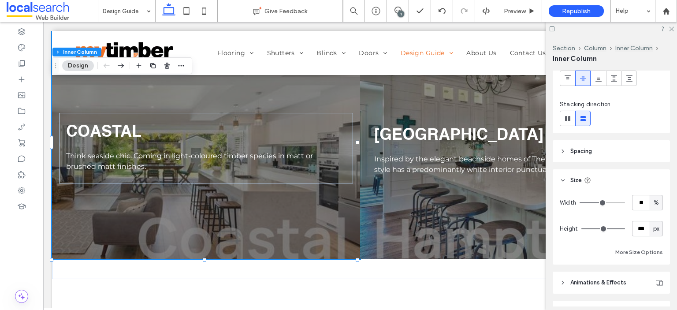
scroll to position [264, 0]
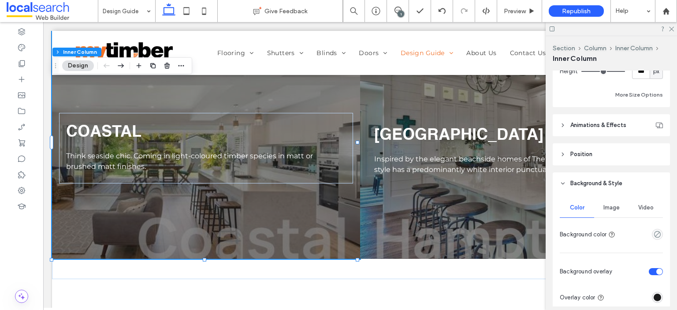
click at [619, 207] on div "Image" at bounding box center [611, 207] width 34 height 19
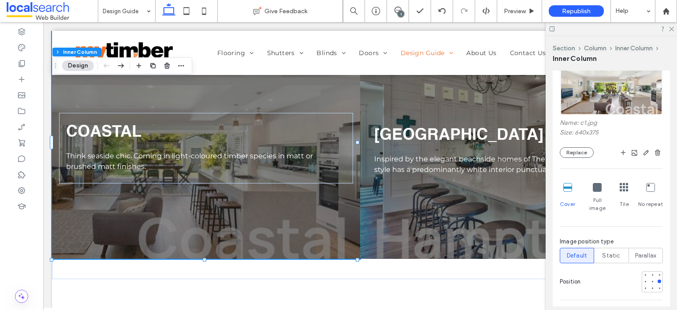
scroll to position [485, 0]
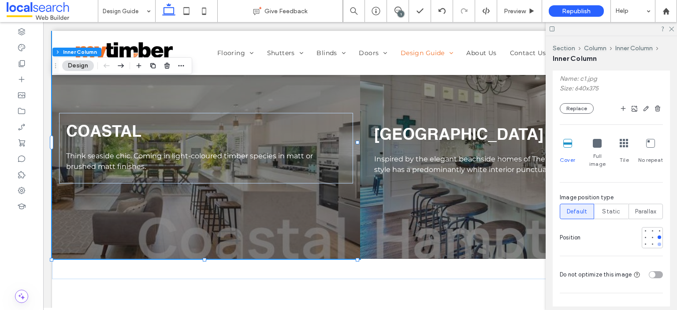
click at [657, 242] on div at bounding box center [659, 244] width 4 height 4
click at [21, 191] on use at bounding box center [21, 190] width 7 height 7
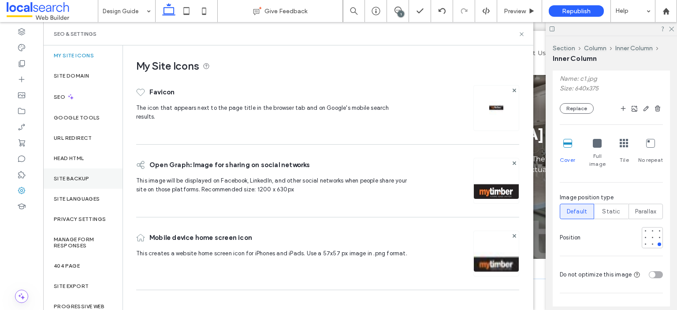
click at [82, 181] on div "Site Backup" at bounding box center [82, 178] width 79 height 20
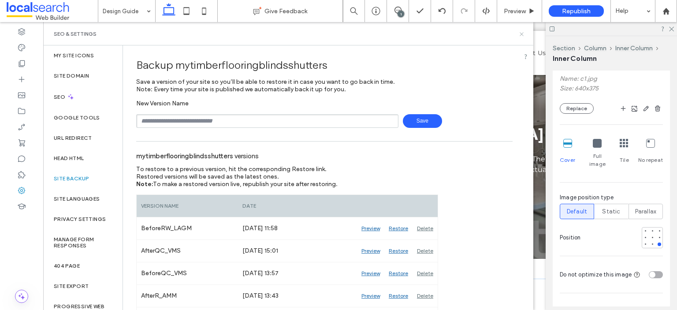
click at [522, 32] on icon at bounding box center [521, 34] width 7 height 7
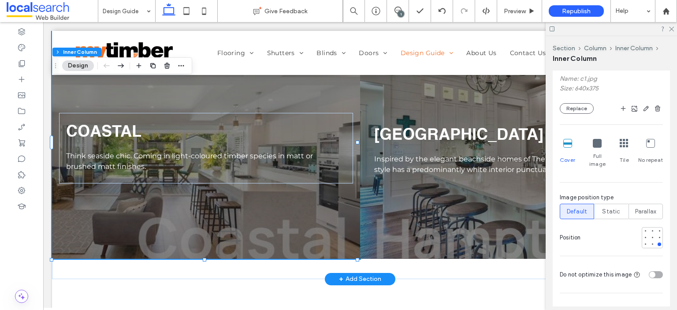
click at [233, 229] on div "COASTAL Think seaside chic. Coming in light-coloured timber species in matt or …" at bounding box center [206, 142] width 308 height 234
drag, startPoint x: 671, startPoint y: 30, endPoint x: 619, endPoint y: 15, distance: 53.9
click at [671, 30] on icon at bounding box center [671, 29] width 6 height 6
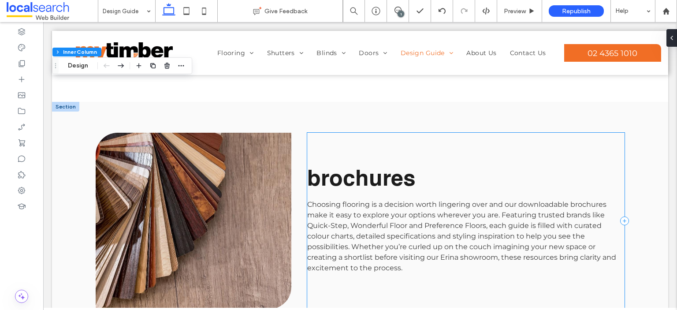
scroll to position [1047, 0]
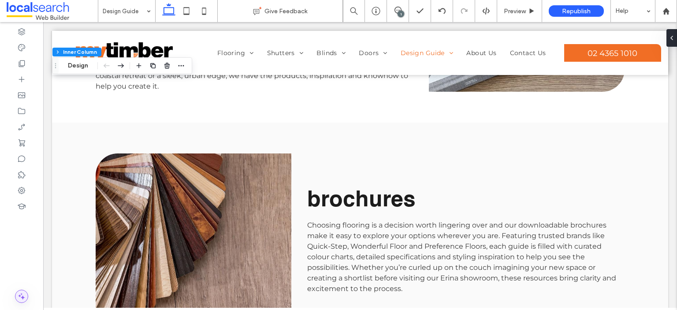
click at [26, 296] on icon at bounding box center [21, 296] width 9 height 9
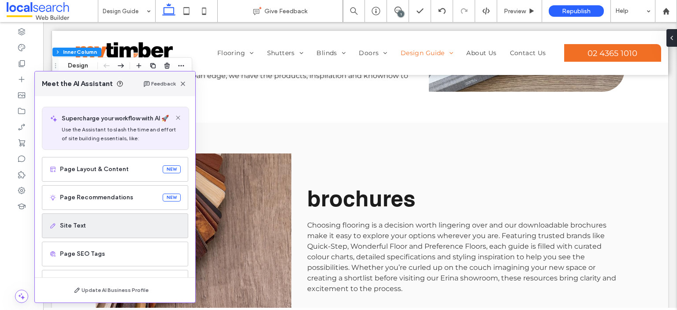
scroll to position [56, 0]
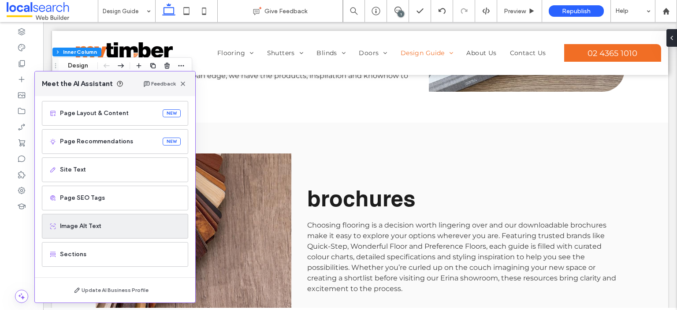
click at [111, 225] on span "Image Alt Text" at bounding box center [120, 226] width 121 height 9
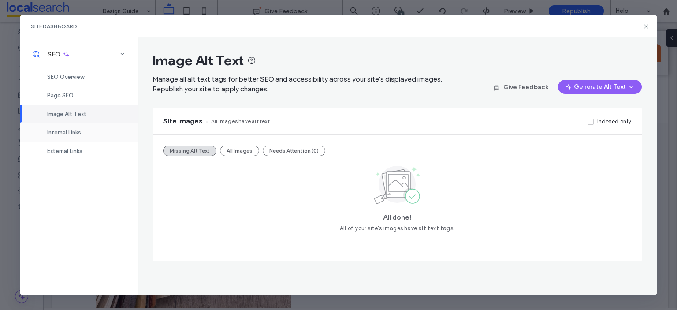
click at [88, 137] on div "Internal Links" at bounding box center [78, 132] width 117 height 19
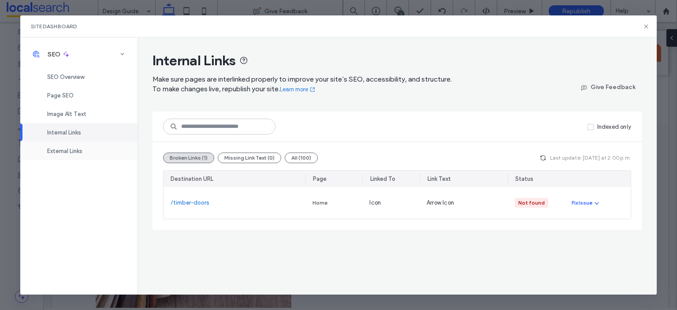
click at [86, 150] on div "External Links" at bounding box center [78, 150] width 117 height 19
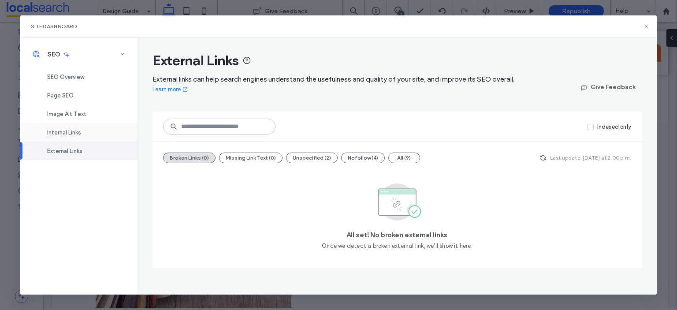
click at [90, 134] on div "Internal Links" at bounding box center [78, 132] width 117 height 19
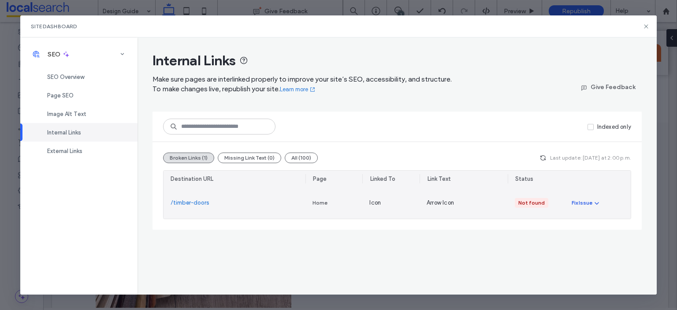
click at [583, 201] on div "Fix Issue" at bounding box center [581, 203] width 21 height 8
click at [587, 221] on span "Fix in Editor" at bounding box center [594, 223] width 31 height 9
click at [586, 202] on div "Fix Issue" at bounding box center [581, 203] width 21 height 8
click at [590, 221] on span "Fix in Editor" at bounding box center [594, 223] width 31 height 9
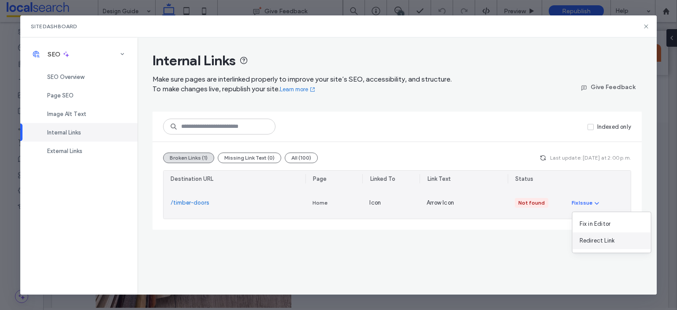
click at [592, 243] on span "Redirect Link" at bounding box center [596, 240] width 35 height 9
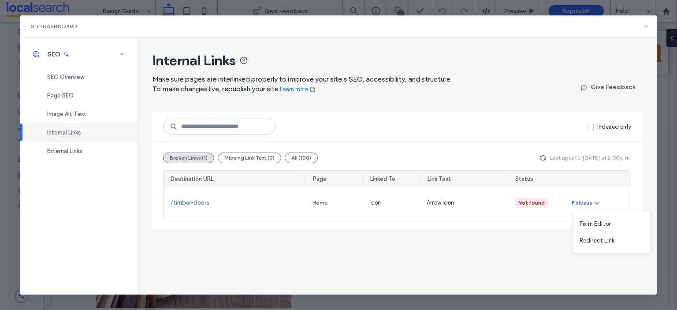
click at [645, 24] on icon at bounding box center [645, 26] width 7 height 7
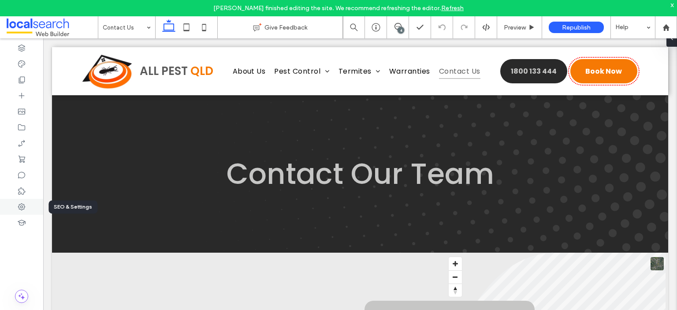
click at [22, 207] on icon at bounding box center [21, 206] width 9 height 9
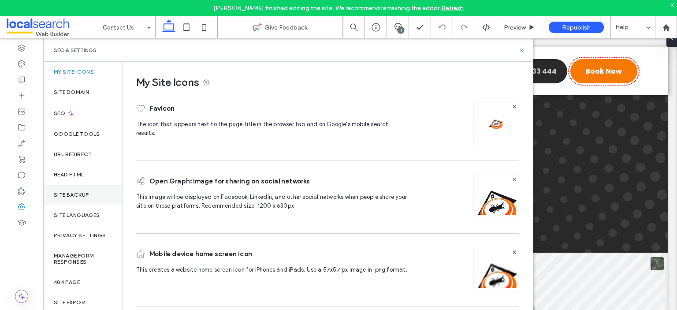
click at [88, 195] on label "Site Backup" at bounding box center [71, 195] width 35 height 6
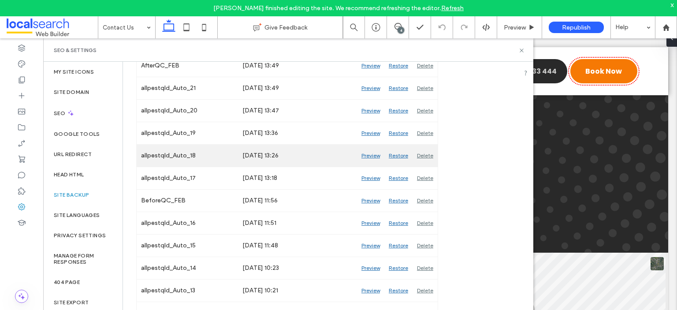
scroll to position [135, 0]
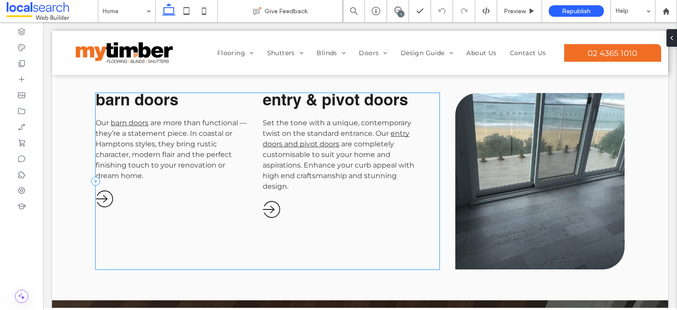
scroll to position [1542, 0]
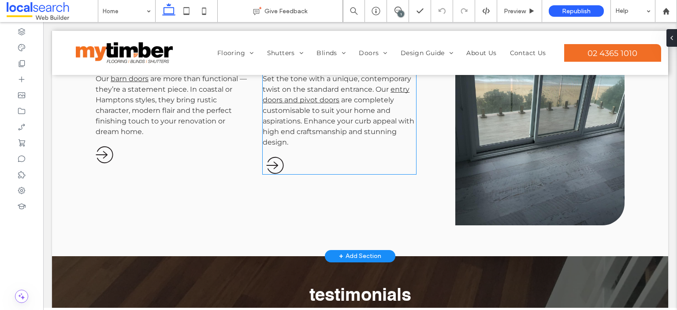
click at [266, 174] on icon "Arrow Icon" at bounding box center [275, 165] width 18 height 18
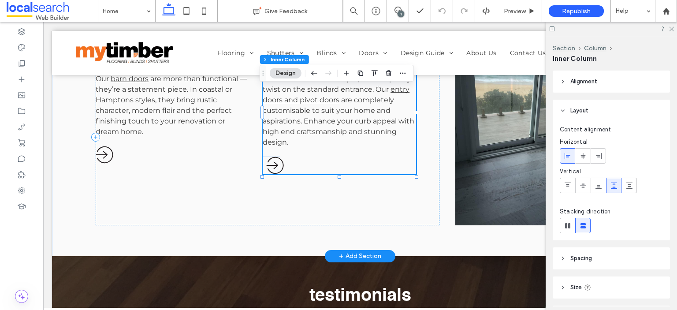
click at [266, 174] on icon "Arrow Icon" at bounding box center [275, 165] width 18 height 18
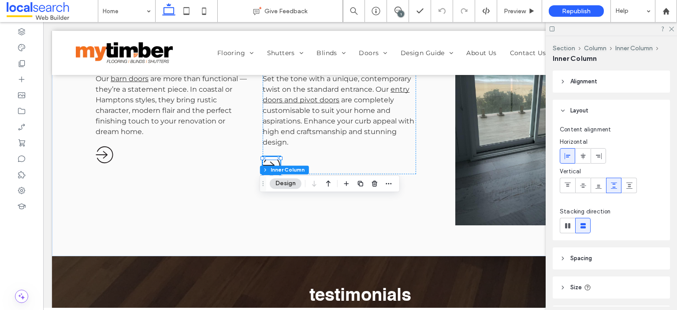
click at [282, 184] on button "Design" at bounding box center [286, 183] width 32 height 11
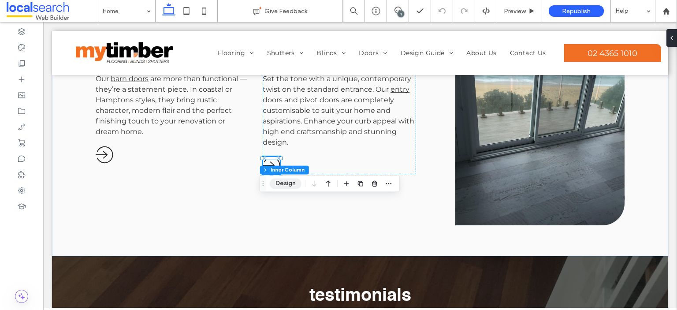
click at [282, 184] on button "Design" at bounding box center [286, 183] width 32 height 11
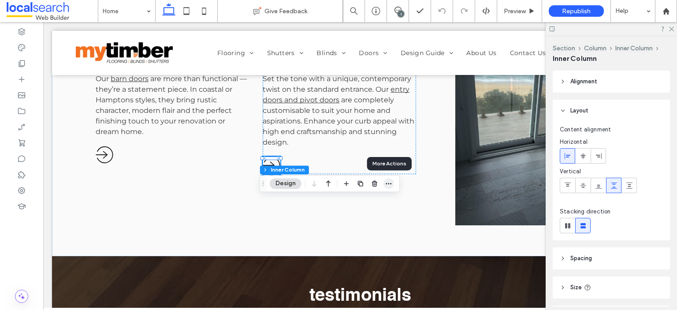
click at [386, 184] on icon "button" at bounding box center [388, 183] width 7 height 7
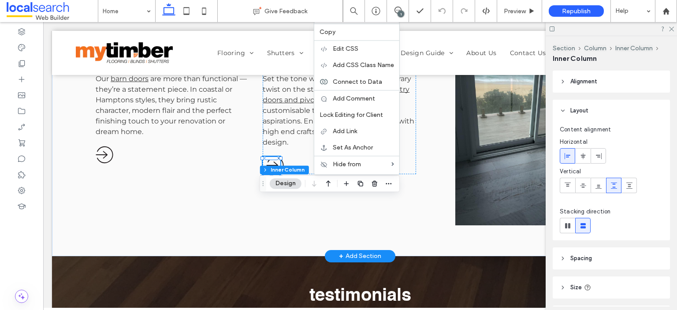
click at [270, 174] on icon "Arrow Icon" at bounding box center [275, 165] width 18 height 18
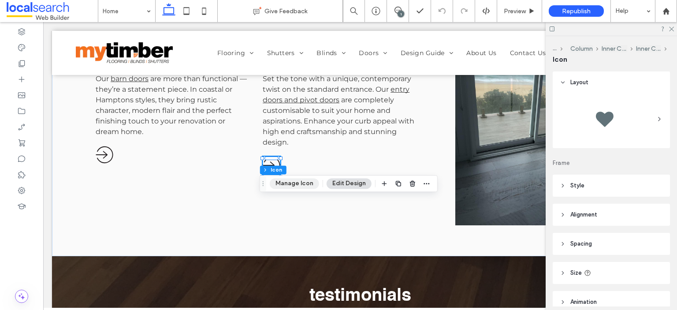
click at [293, 185] on button "Manage Icon" at bounding box center [294, 183] width 49 height 11
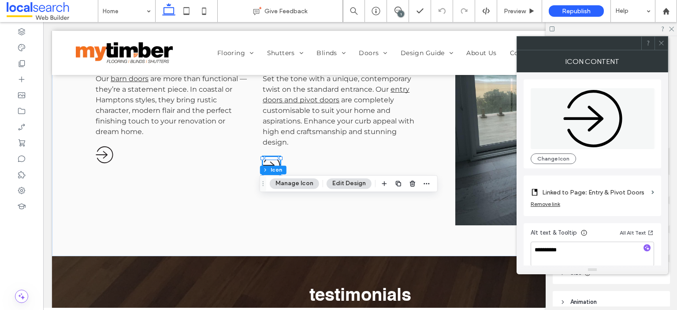
click at [659, 45] on use at bounding box center [661, 43] width 4 height 4
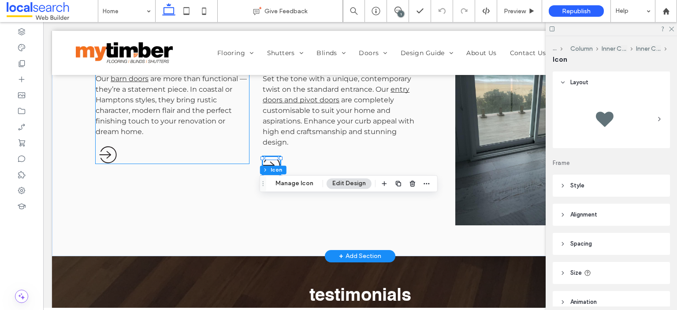
click at [104, 163] on icon "Arrow Icon" at bounding box center [108, 155] width 18 height 18
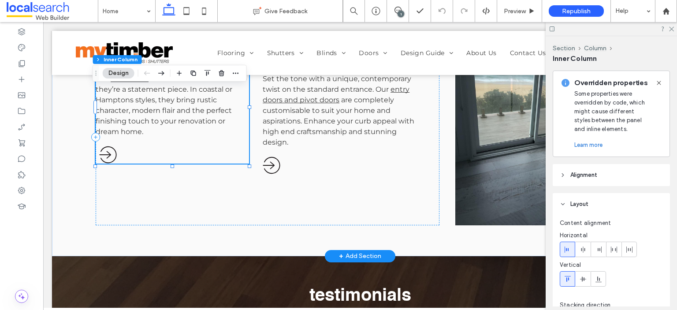
click at [105, 163] on icon at bounding box center [107, 154] width 17 height 17
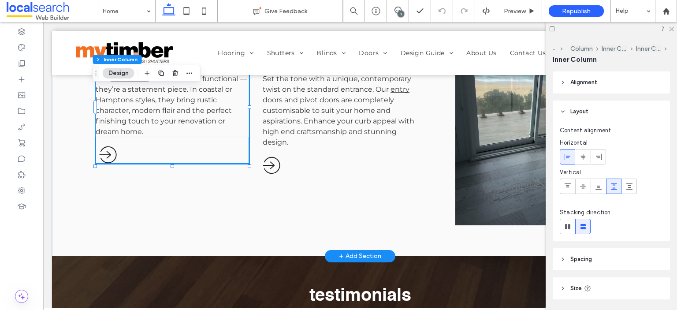
click at [105, 163] on icon at bounding box center [107, 154] width 17 height 17
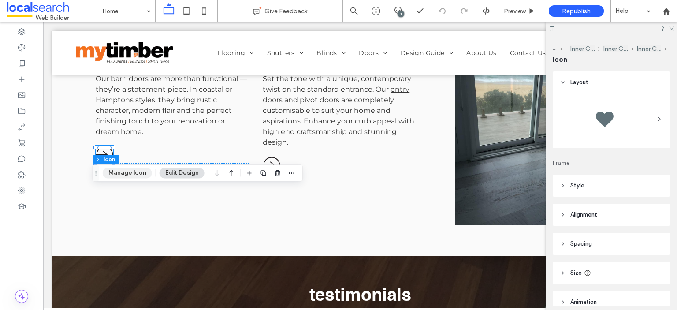
click at [130, 171] on button "Manage Icon" at bounding box center [127, 172] width 49 height 11
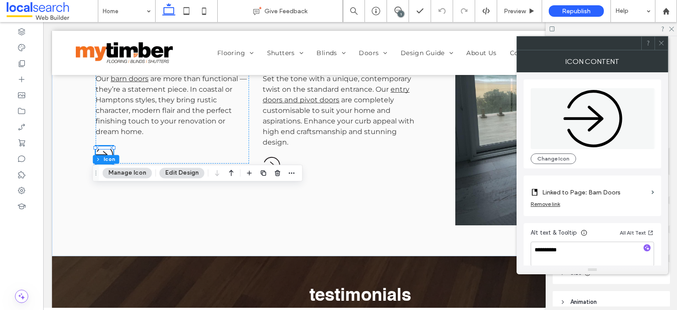
click at [660, 42] on use at bounding box center [661, 43] width 4 height 4
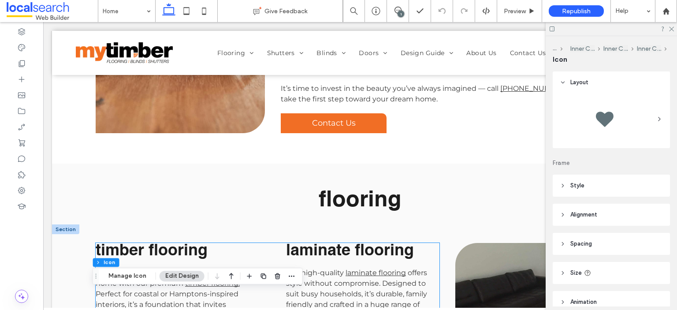
scroll to position [749, 0]
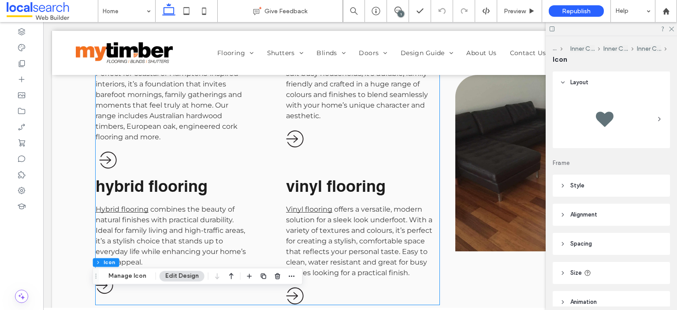
click at [102, 169] on icon "Arrow Icon" at bounding box center [108, 160] width 18 height 18
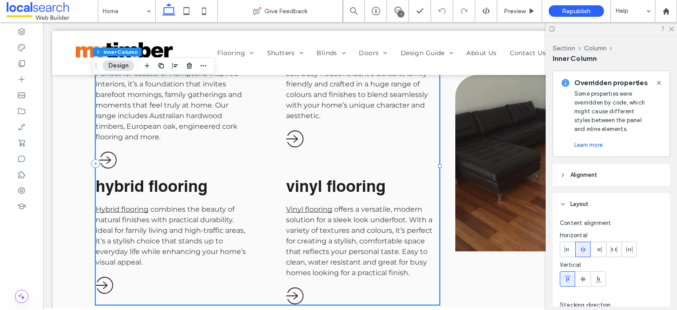
click at [102, 169] on icon "Arrow Icon" at bounding box center [108, 160] width 18 height 18
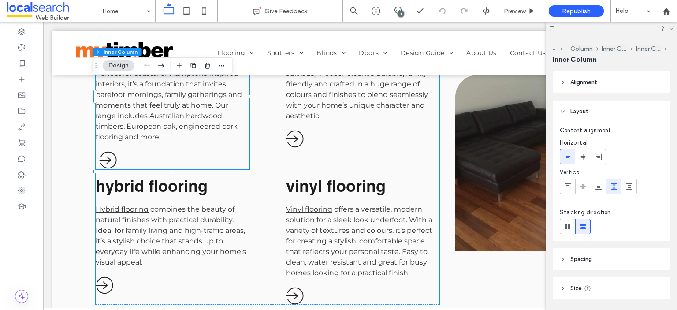
click at [103, 169] on icon "Arrow Icon" at bounding box center [108, 160] width 18 height 18
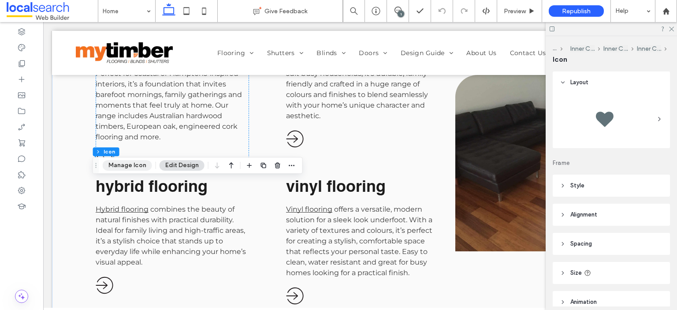
click at [130, 167] on button "Manage Icon" at bounding box center [127, 165] width 49 height 11
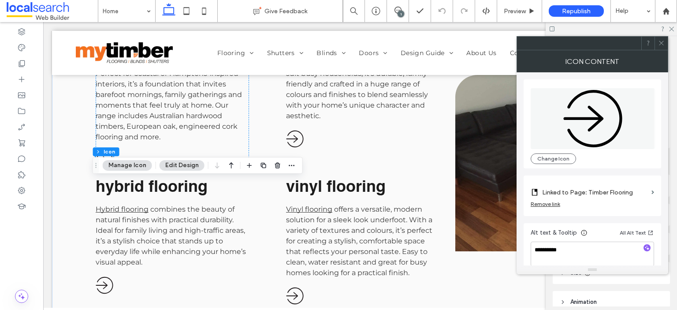
click at [662, 43] on icon at bounding box center [661, 43] width 7 height 7
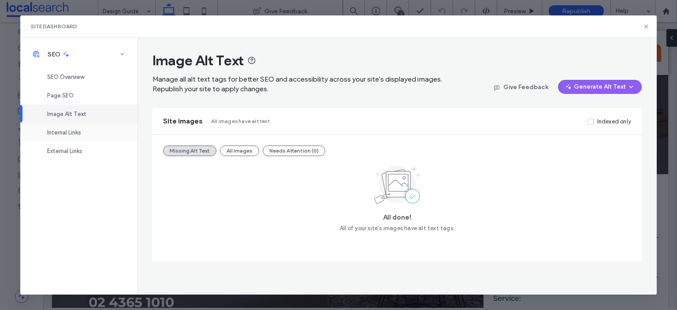
click at [107, 127] on div "Internal Links" at bounding box center [78, 132] width 117 height 19
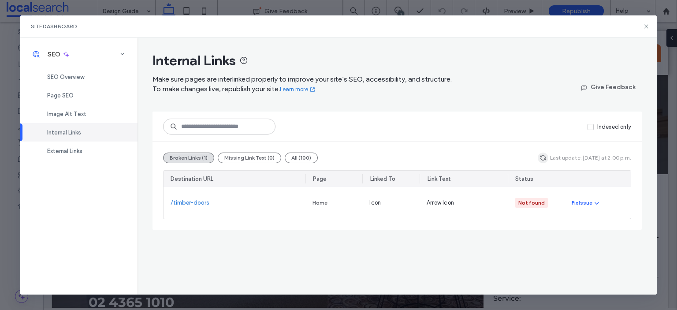
click at [543, 156] on use "button" at bounding box center [542, 157] width 5 height 5
click at [80, 151] on span "External Links" at bounding box center [64, 151] width 35 height 7
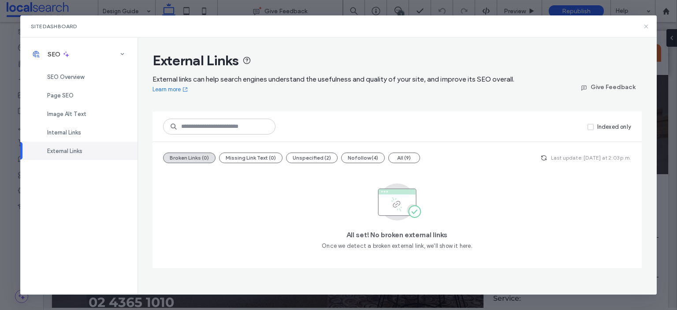
click at [643, 28] on icon at bounding box center [645, 26] width 7 height 7
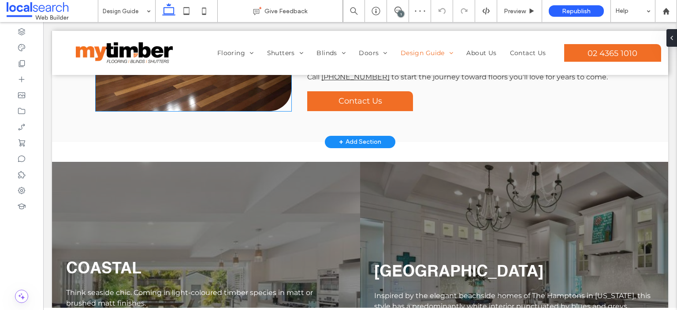
scroll to position [617, 0]
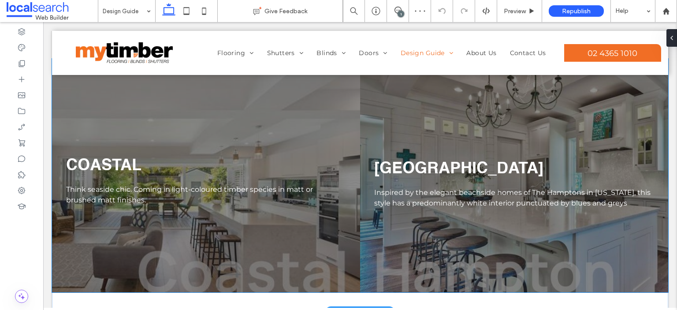
click at [213, 149] on div "COASTAL Think seaside chic. Coming in light-coloured timber species in matt or …" at bounding box center [206, 176] width 308 height 234
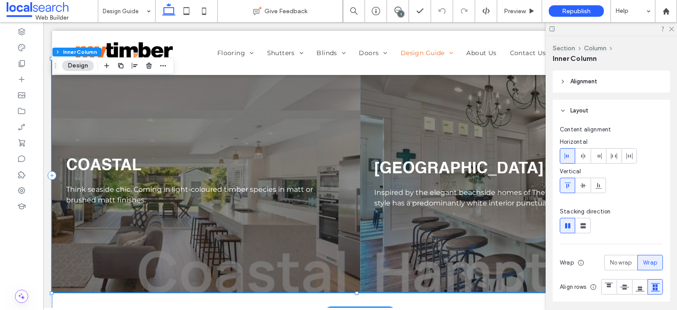
click at [100, 114] on div "COASTAL Think seaside chic. Coming in light-coloured timber species in matt or …" at bounding box center [206, 176] width 308 height 234
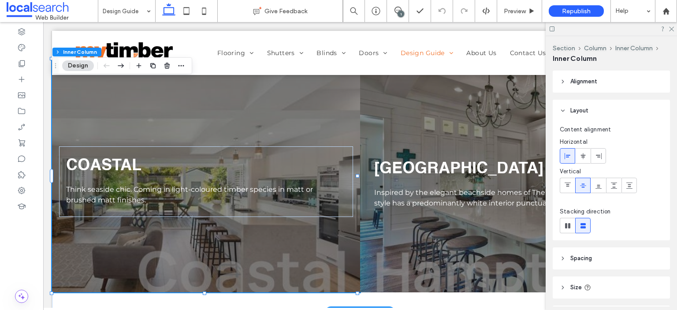
click at [100, 105] on div "COASTAL Think seaside chic. Coming in light-coloured timber species in matt or …" at bounding box center [206, 176] width 308 height 234
click at [215, 126] on div "COASTAL Think seaside chic. Coming in light-coloured timber species in matt or …" at bounding box center [206, 176] width 308 height 234
click at [183, 67] on icon "button" at bounding box center [181, 65] width 7 height 7
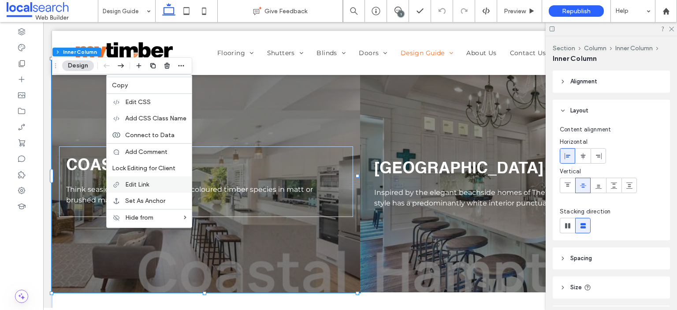
click at [155, 181] on label "Edit Link" at bounding box center [155, 184] width 61 height 7
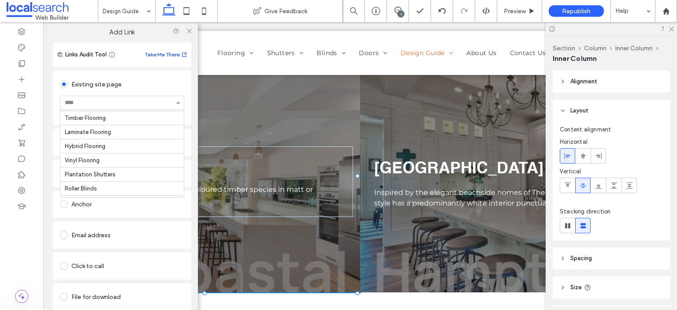
scroll to position [0, 0]
click at [186, 31] on icon at bounding box center [189, 31] width 7 height 7
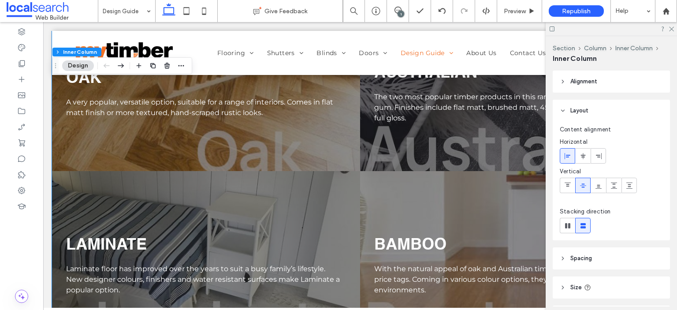
scroll to position [2115, 0]
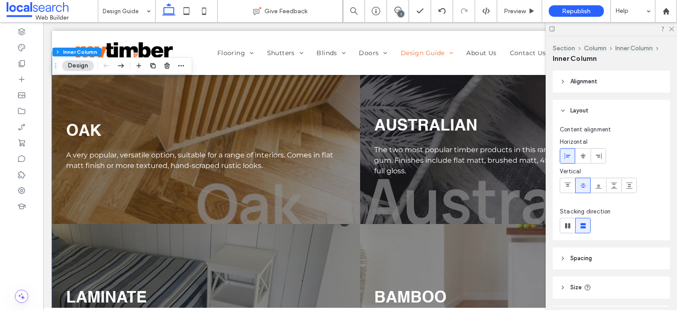
click at [260, 214] on div "OAK A very popular, versatile option, suitable for a range of interiors. Comes …" at bounding box center [206, 138] width 308 height 172
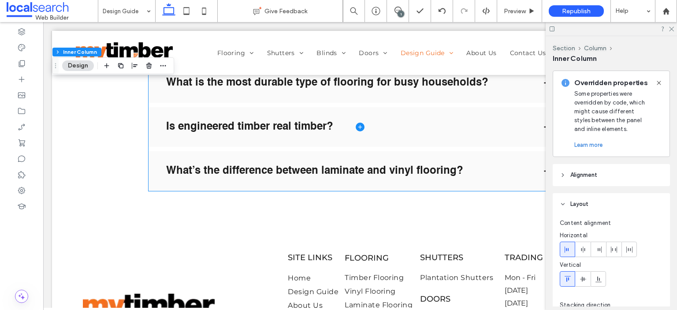
scroll to position [3172, 0]
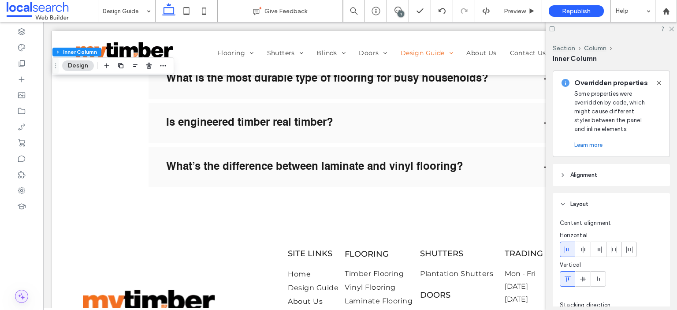
click at [21, 296] on icon at bounding box center [21, 296] width 9 height 9
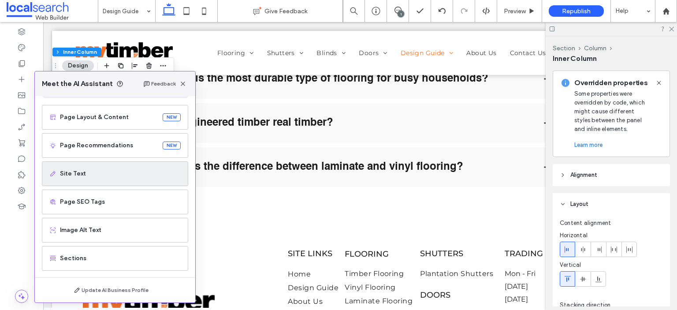
scroll to position [56, 0]
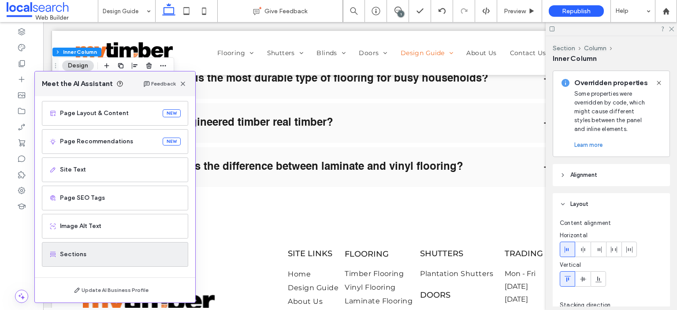
click at [108, 253] on span "Sections" at bounding box center [120, 254] width 121 height 9
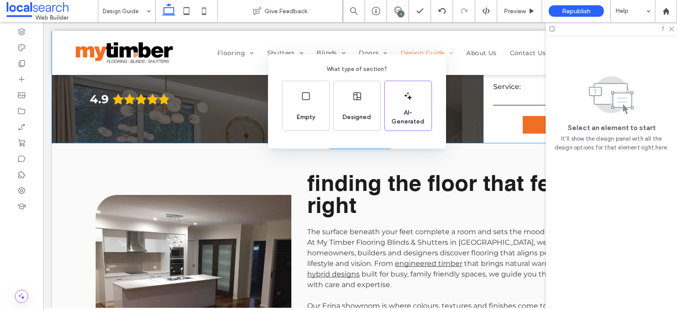
click at [19, 294] on div "What type of section? Empty Designed AI-Generated" at bounding box center [338, 176] width 677 height 353
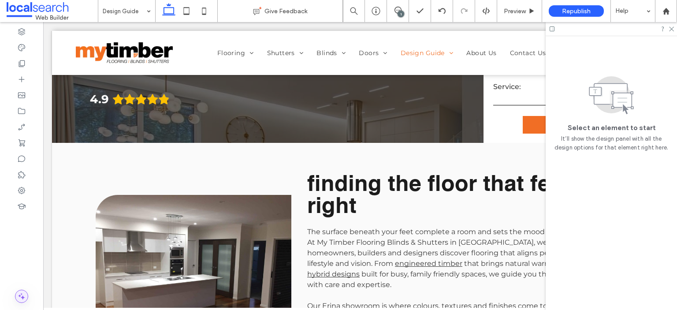
click at [22, 295] on icon at bounding box center [21, 296] width 9 height 9
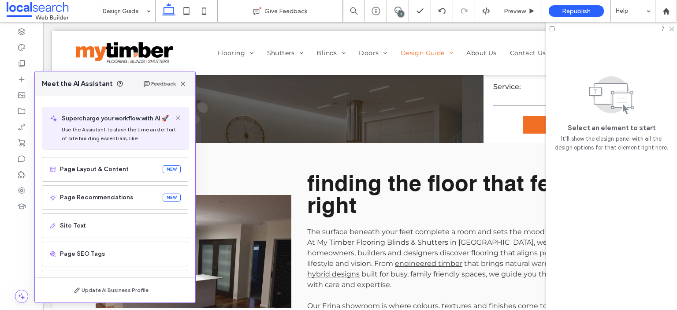
scroll to position [56, 0]
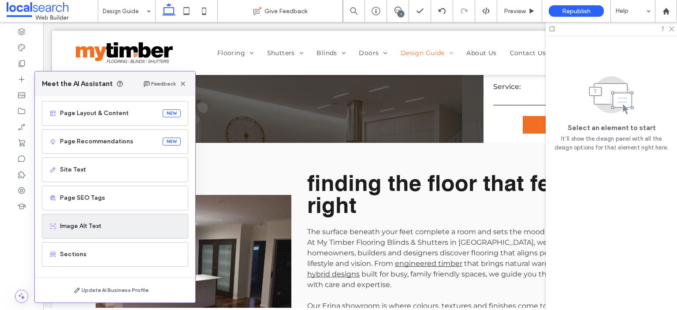
click at [102, 229] on span "Image Alt Text" at bounding box center [120, 226] width 121 height 9
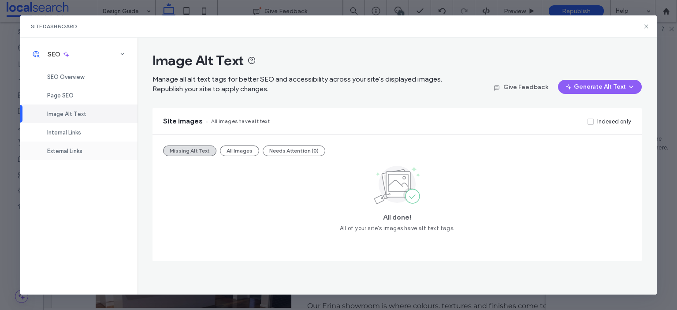
click at [86, 150] on div "External Links" at bounding box center [78, 150] width 117 height 19
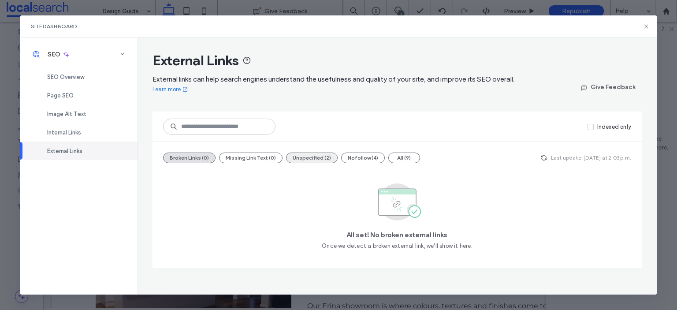
click at [321, 161] on button "Unspecified (2)" at bounding box center [312, 157] width 52 height 11
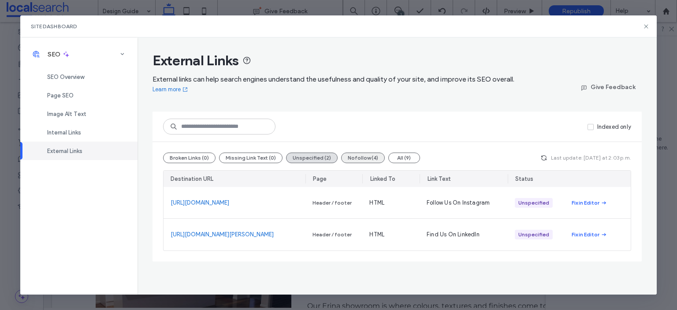
click at [349, 160] on button "Nofollow (4)" at bounding box center [363, 157] width 44 height 11
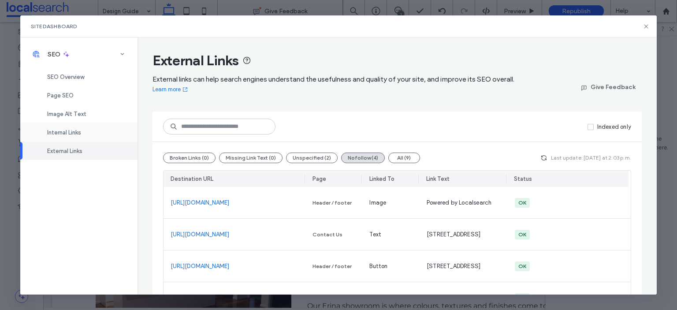
click at [109, 138] on div "Internal Links" at bounding box center [78, 132] width 117 height 19
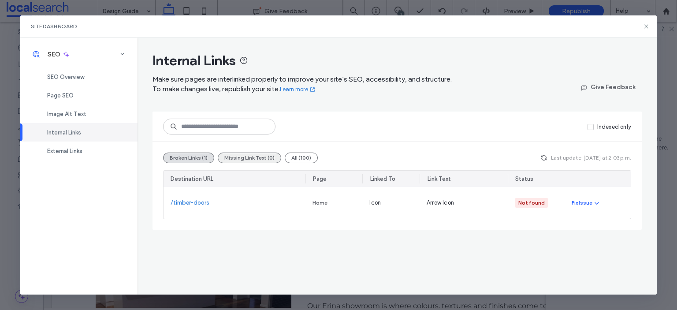
click at [265, 158] on button "Missing Link Text (0)" at bounding box center [249, 157] width 63 height 11
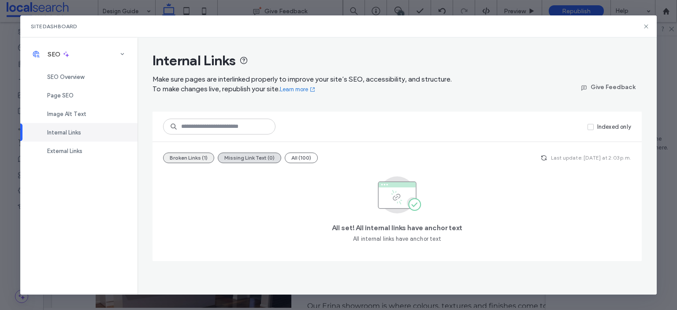
click at [198, 158] on button "Broken Links (1)" at bounding box center [188, 157] width 51 height 11
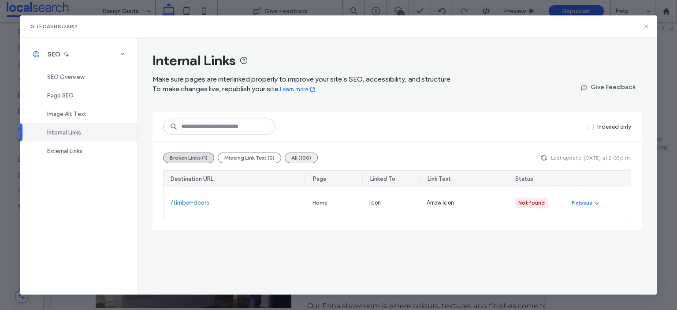
click at [301, 158] on button "All (100)" at bounding box center [301, 157] width 33 height 11
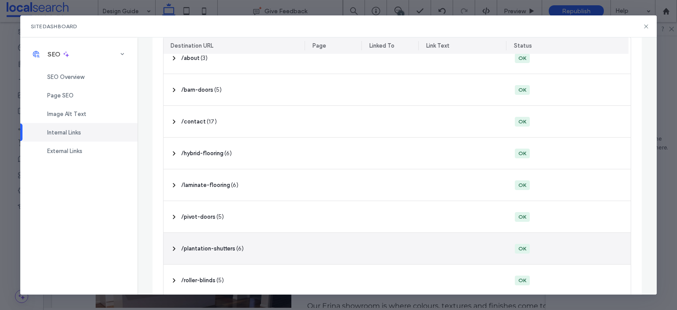
scroll to position [220, 0]
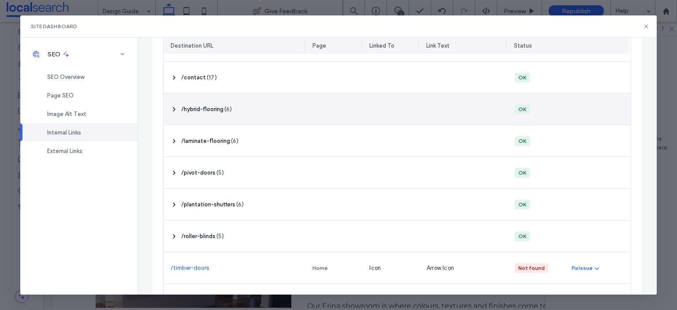
click at [208, 111] on span "‎ /hybrid-flooring ‎" at bounding box center [202, 109] width 42 height 9
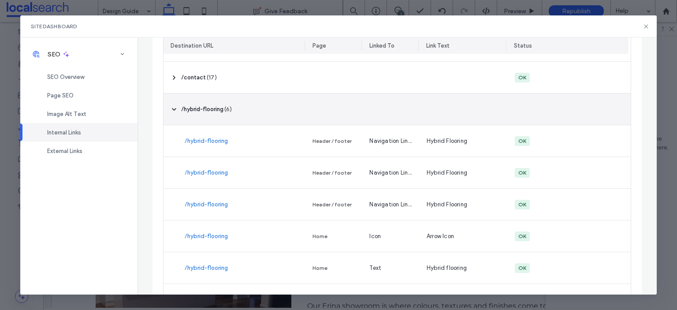
click at [208, 111] on span "‎ /hybrid-flooring ‎" at bounding box center [202, 109] width 42 height 9
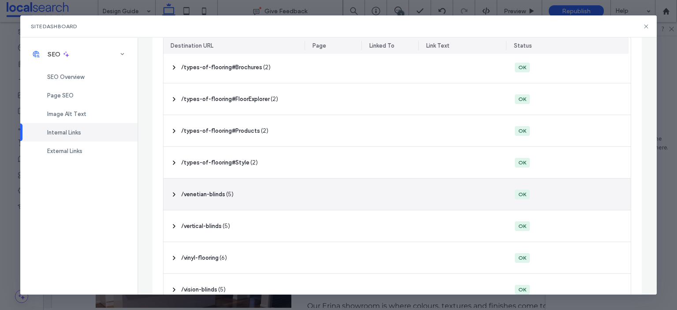
scroll to position [538, 0]
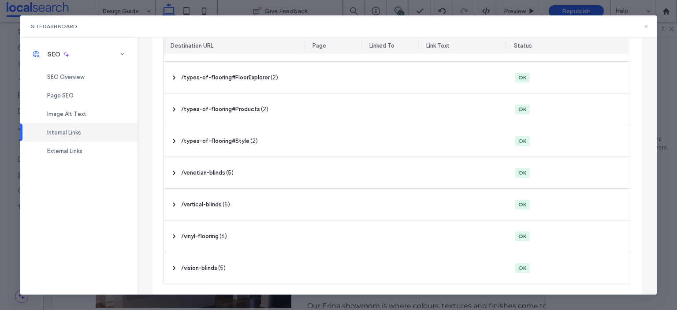
click at [645, 25] on icon at bounding box center [645, 26] width 7 height 7
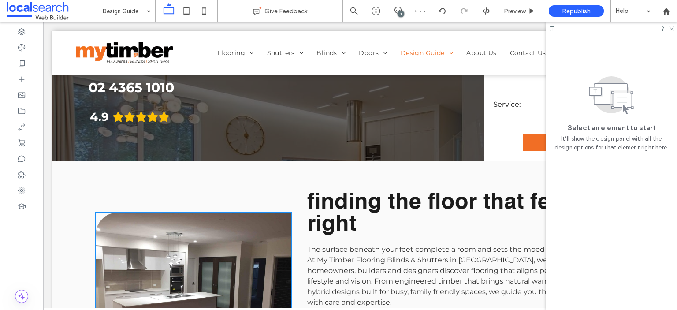
scroll to position [211, 0]
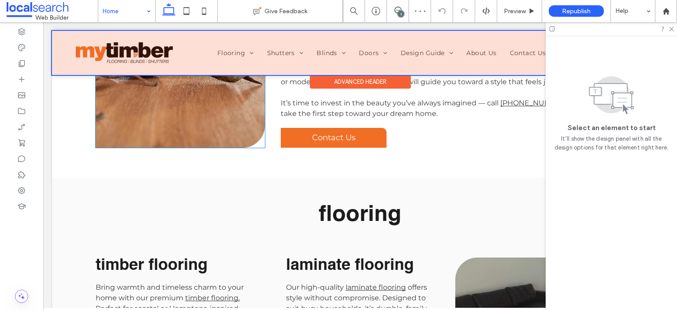
scroll to position [573, 0]
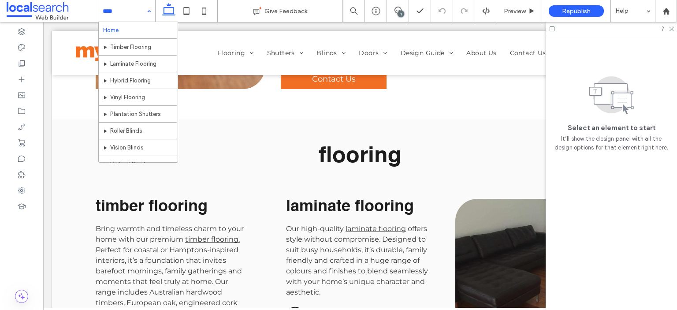
click at [122, 12] on input at bounding box center [125, 11] width 44 height 22
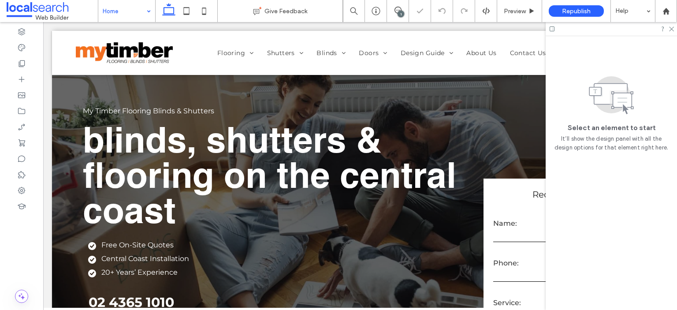
scroll to position [0, 0]
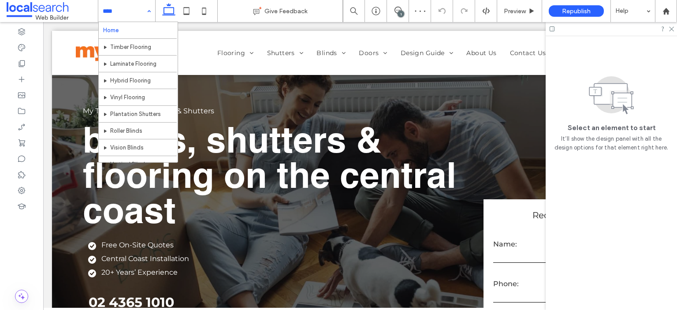
click at [119, 14] on input at bounding box center [125, 11] width 44 height 22
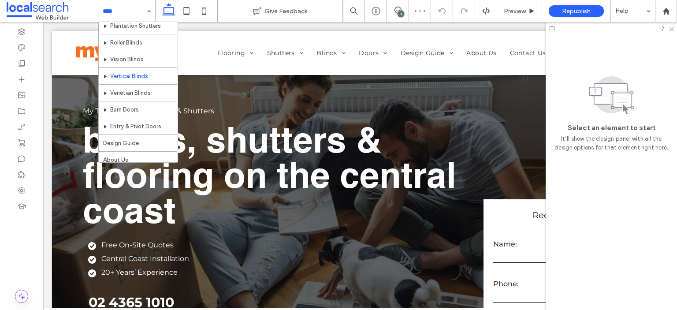
scroll to position [115, 0]
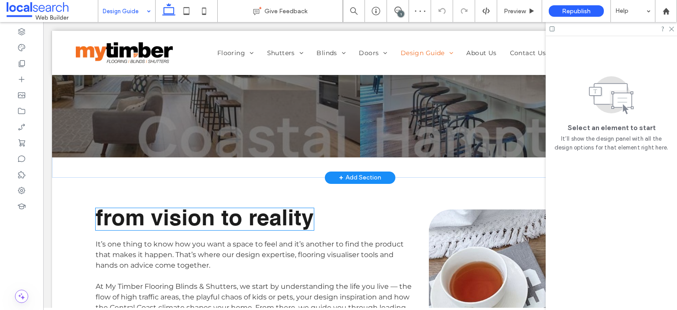
scroll to position [705, 0]
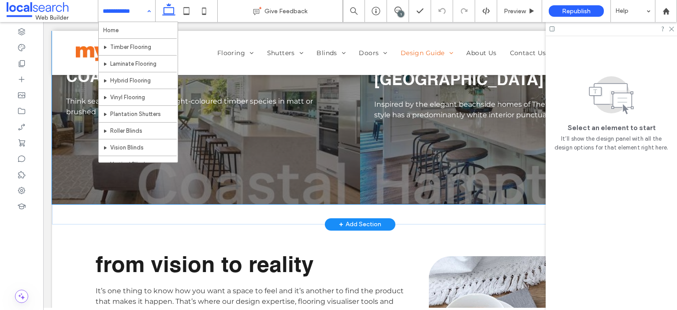
click at [245, 178] on div "COASTAL Think seaside chic. Coming in light-coloured timber species in matt or …" at bounding box center [206, 87] width 308 height 234
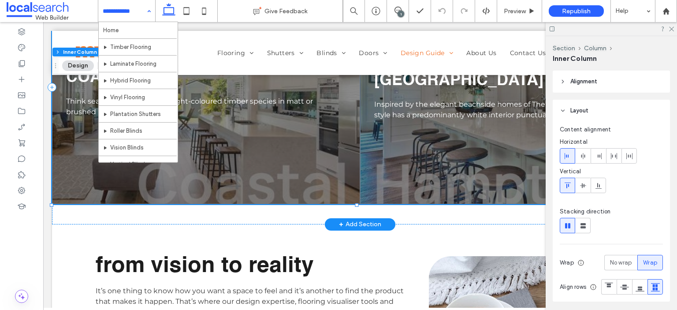
click at [227, 177] on div "COASTAL Think seaside chic. Coming in light-coloured timber species in matt or …" at bounding box center [206, 87] width 308 height 234
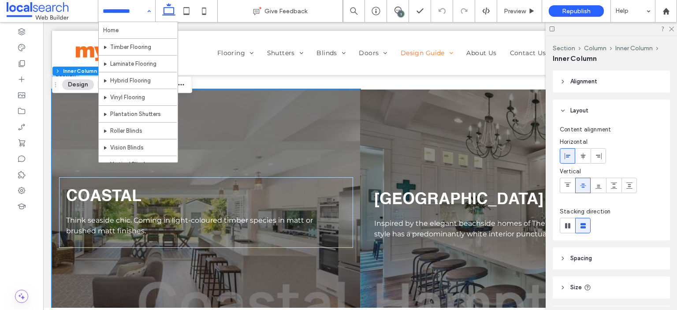
scroll to position [573, 0]
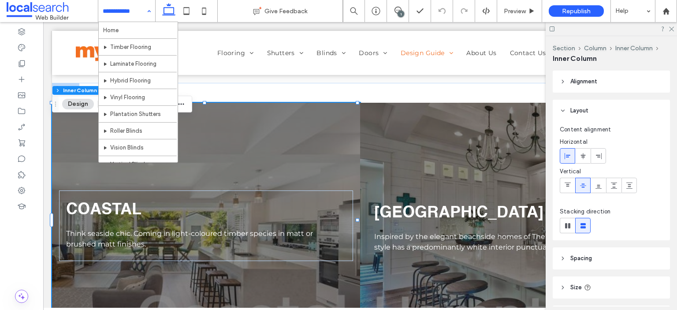
click at [272, 165] on div "COASTAL Think seaside chic. Coming in light-coloured timber species in matt or …" at bounding box center [206, 220] width 308 height 234
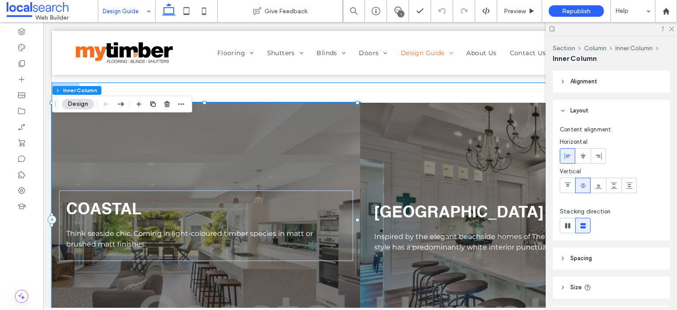
click at [298, 104] on div "COASTAL Think seaside chic. Coming in light-coloured timber species in matt or …" at bounding box center [360, 220] width 616 height 274
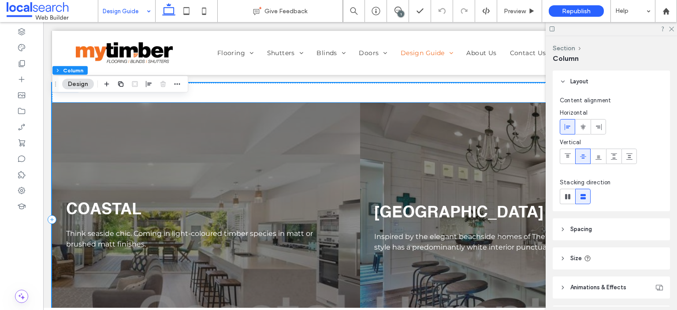
click at [277, 147] on div "COASTAL Think seaside chic. Coming in light-coloured timber species in matt or …" at bounding box center [206, 220] width 308 height 234
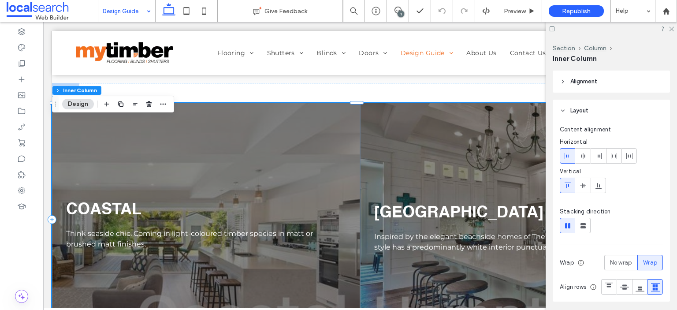
click at [277, 147] on div "COASTAL Think seaside chic. Coming in light-coloured timber species in matt or …" at bounding box center [206, 220] width 308 height 234
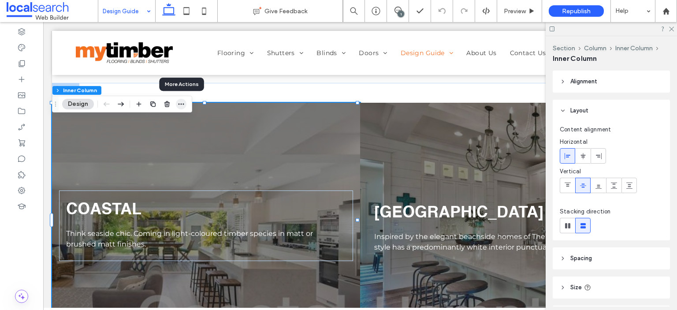
click at [185, 106] on span "button" at bounding box center [181, 104] width 11 height 11
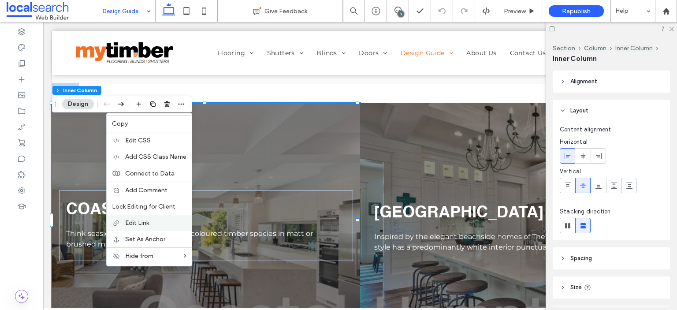
click at [151, 223] on label "Edit Link" at bounding box center [155, 222] width 61 height 7
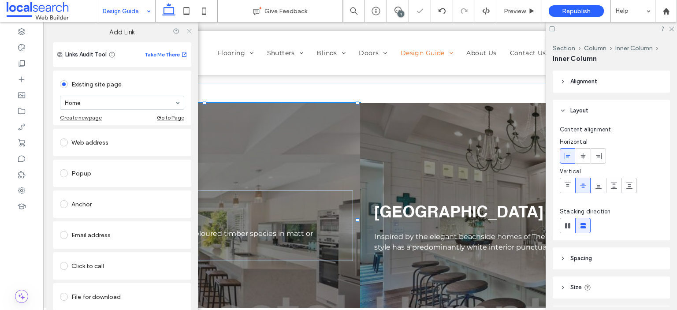
click at [187, 31] on use at bounding box center [189, 31] width 4 height 4
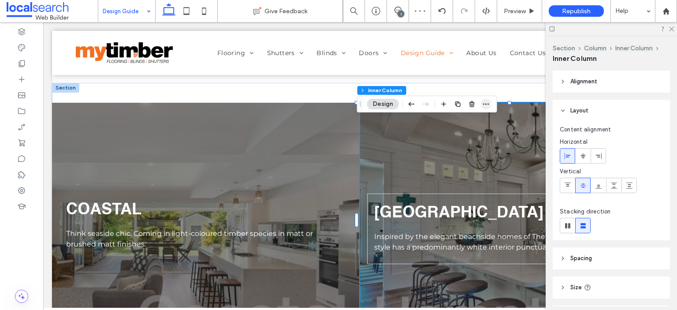
click at [484, 104] on icon "button" at bounding box center [485, 103] width 7 height 7
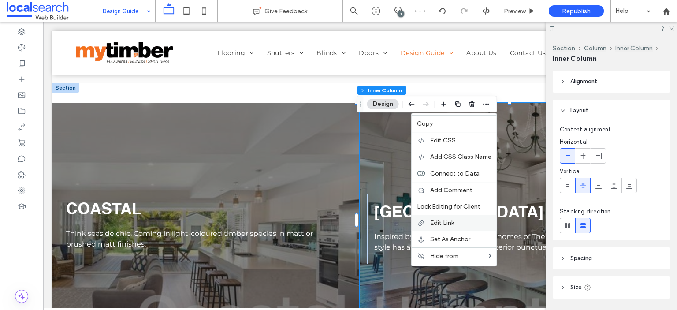
click at [456, 219] on label "Edit Link" at bounding box center [460, 222] width 61 height 7
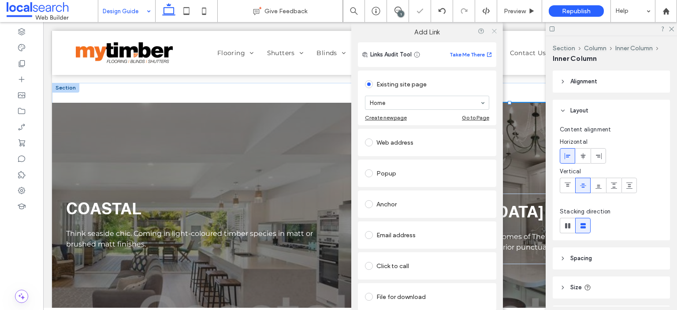
click at [492, 30] on icon at bounding box center [493, 31] width 7 height 7
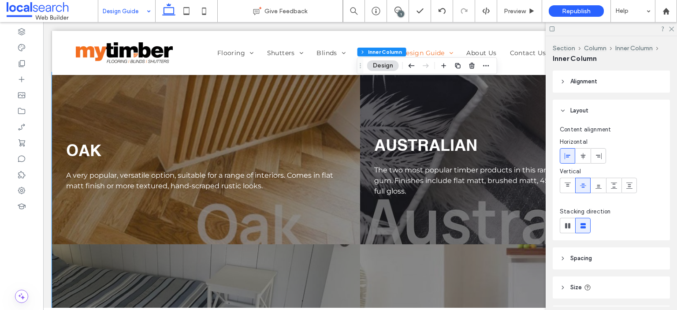
scroll to position [2071, 0]
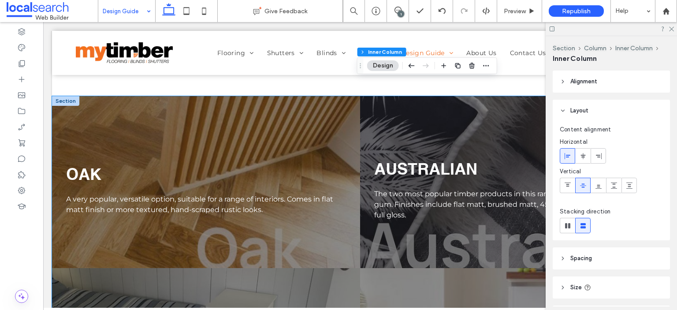
click at [438, 148] on div "AUSTRALIAN The two most popular timber products in this range are blackbutt and…" at bounding box center [514, 182] width 308 height 172
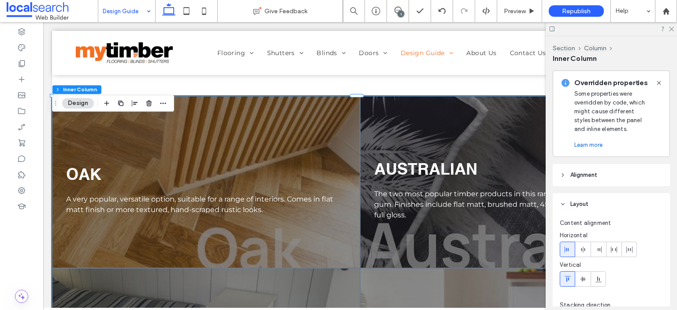
click at [438, 148] on div "AUSTRALIAN The two most popular timber products in this range are blackbutt and…" at bounding box center [514, 182] width 308 height 172
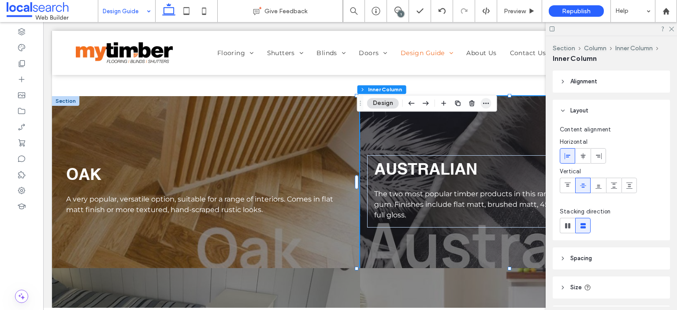
click at [486, 103] on use "button" at bounding box center [486, 103] width 6 height 1
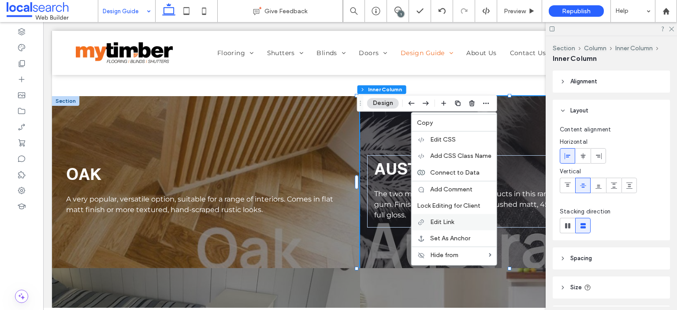
click at [467, 216] on div "Edit Link" at bounding box center [454, 222] width 85 height 16
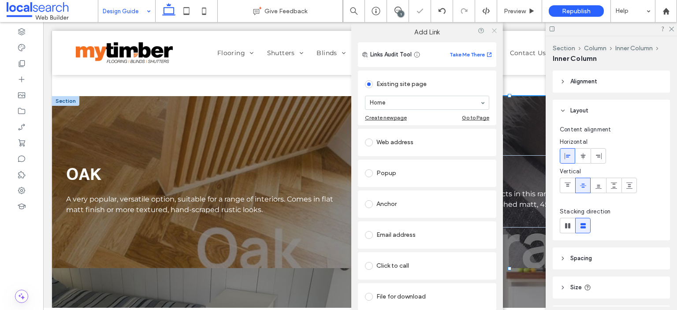
click at [492, 31] on use at bounding box center [493, 31] width 4 height 4
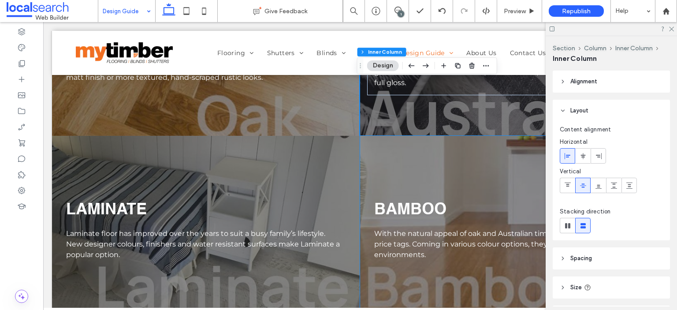
scroll to position [2159, 0]
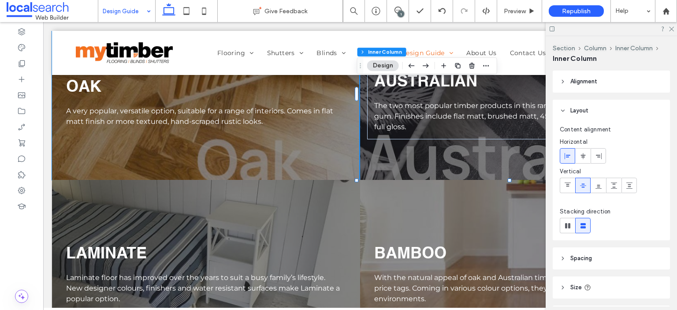
click at [295, 180] on div "OAK A very popular, versatile option, suitable for a range of interiors. Comes …" at bounding box center [206, 94] width 308 height 172
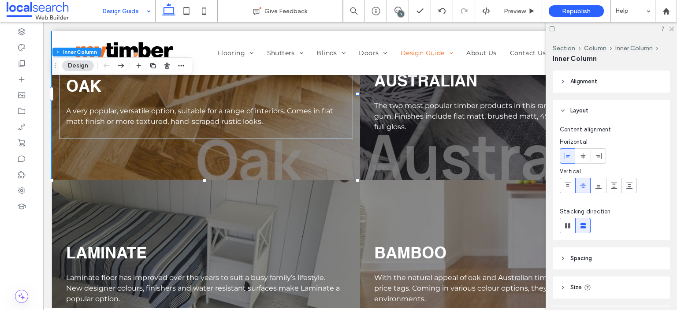
click at [295, 179] on div "OAK A very popular, versatile option, suitable for a range of interiors. Comes …" at bounding box center [206, 94] width 308 height 172
click at [182, 66] on icon "button" at bounding box center [181, 65] width 7 height 7
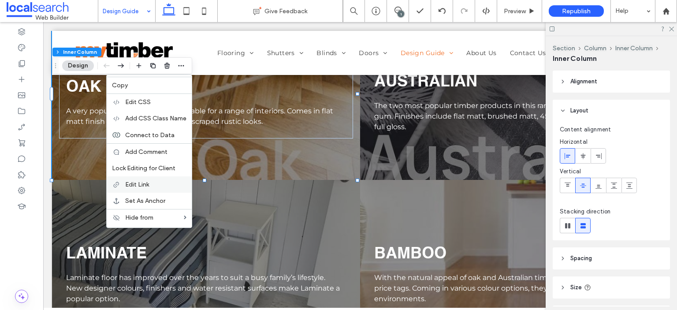
click at [159, 185] on label "Edit Link" at bounding box center [155, 184] width 61 height 7
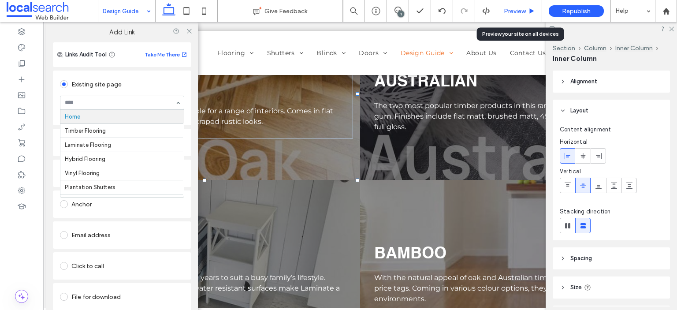
click at [507, 10] on span "Preview" at bounding box center [515, 10] width 22 height 7
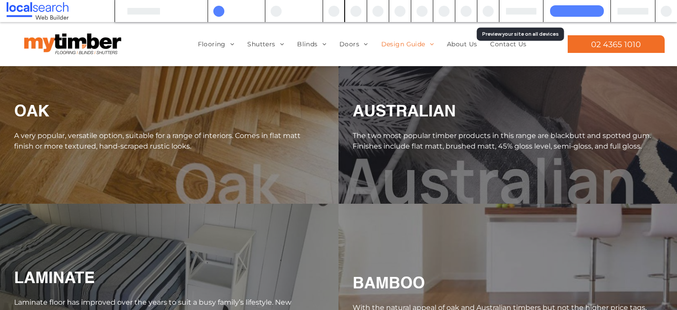
scroll to position [2178, 0]
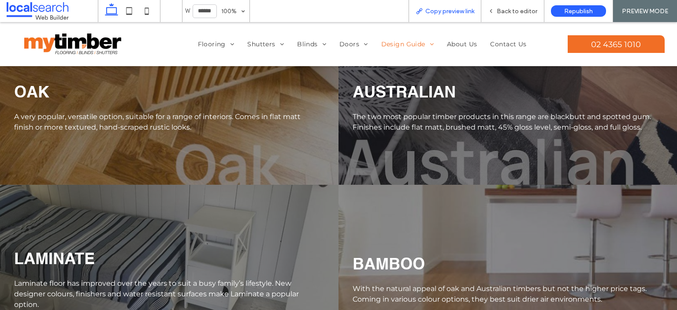
click at [457, 13] on span "Copy preview link" at bounding box center [449, 10] width 49 height 7
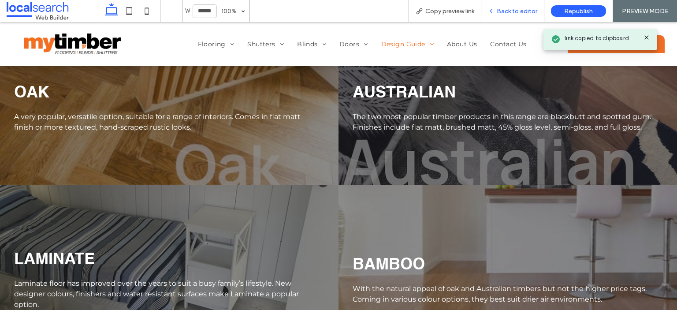
click at [509, 8] on span "Back to editor" at bounding box center [517, 10] width 41 height 7
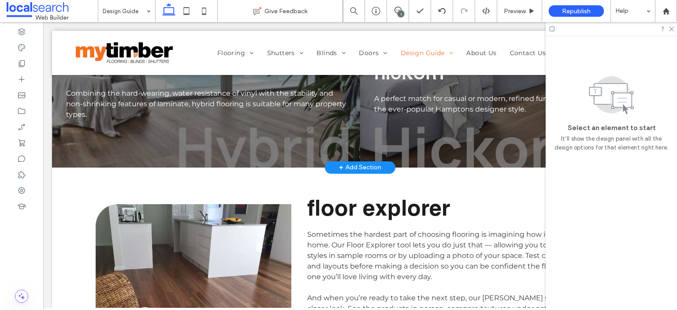
scroll to position [2511, 0]
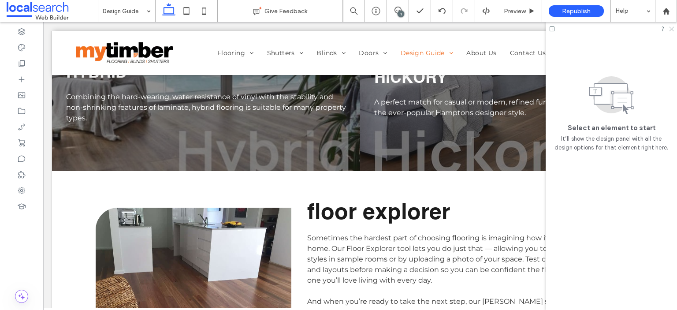
click at [671, 29] on use at bounding box center [671, 29] width 5 height 5
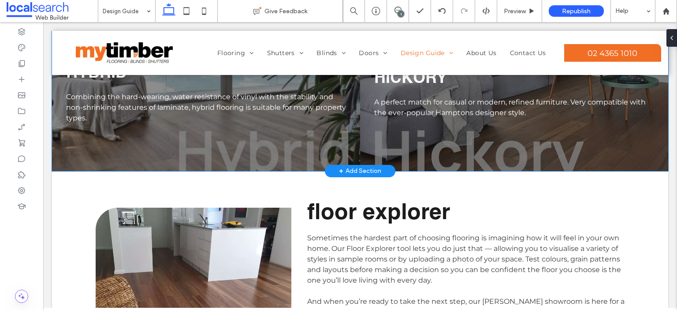
click at [297, 166] on div "HYBRID Combining the hard-wearing, water resistance of vinyl with the stability…" at bounding box center [206, 85] width 308 height 172
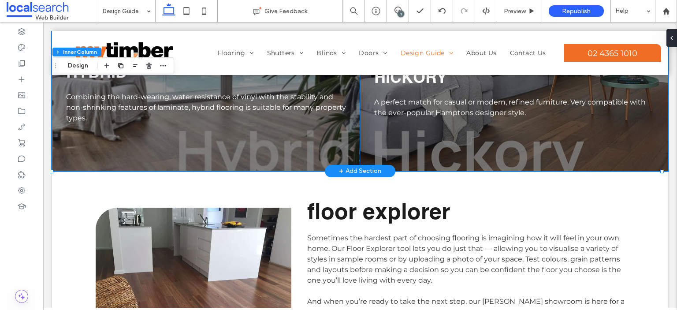
click at [423, 171] on div "HICKORY A perfect match for casual or modern, refined furniture. Very compatibl…" at bounding box center [514, 85] width 308 height 172
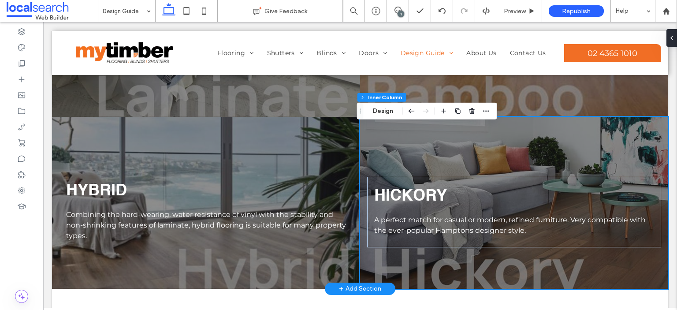
scroll to position [2379, 0]
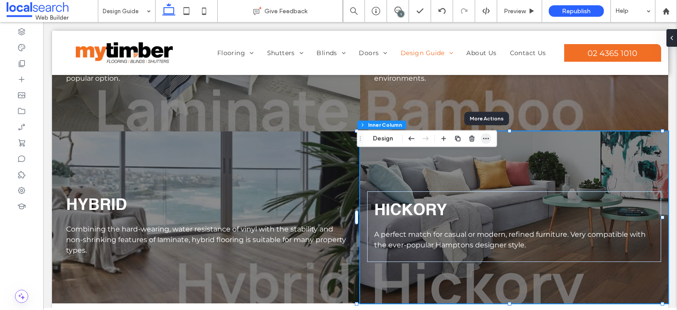
click at [488, 142] on icon "button" at bounding box center [485, 138] width 7 height 7
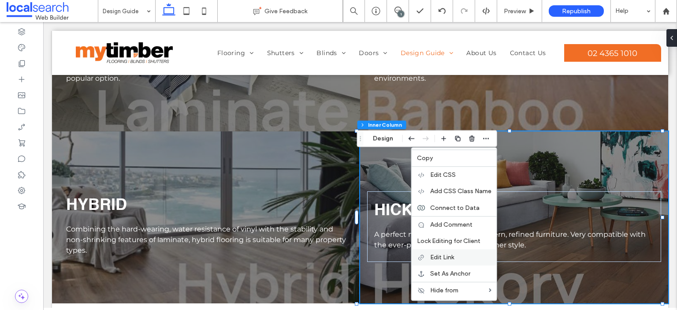
click at [468, 256] on label "Edit Link" at bounding box center [460, 256] width 61 height 7
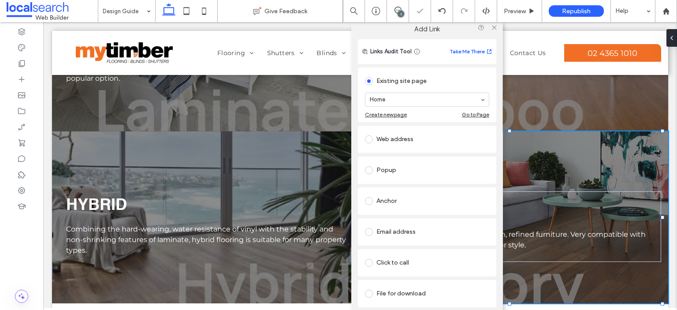
scroll to position [9, 0]
click at [382, 309] on link "Remove link" at bounding box center [427, 315] width 138 height 7
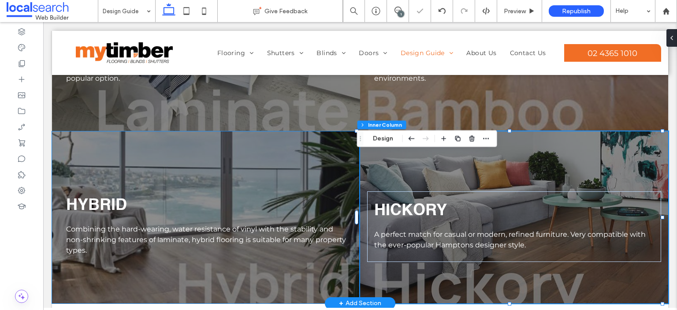
click at [321, 190] on div "HYBRID Combining the hard-wearing, water resistance of vinyl with the stability…" at bounding box center [206, 217] width 308 height 172
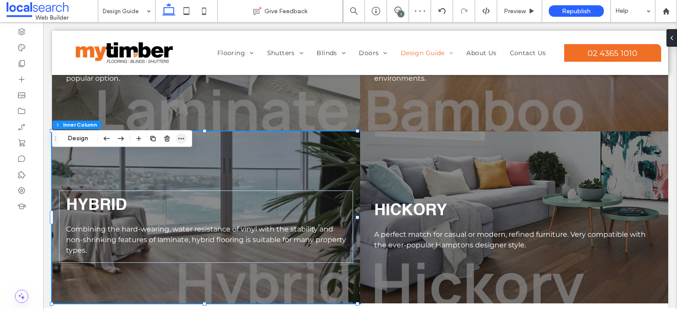
click at [182, 141] on icon "button" at bounding box center [181, 138] width 7 height 7
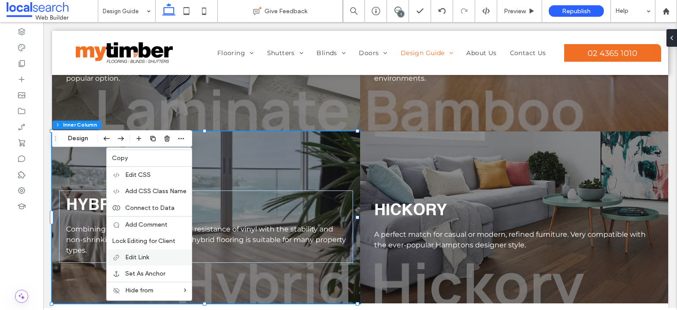
click at [155, 259] on label "Edit Link" at bounding box center [155, 256] width 61 height 7
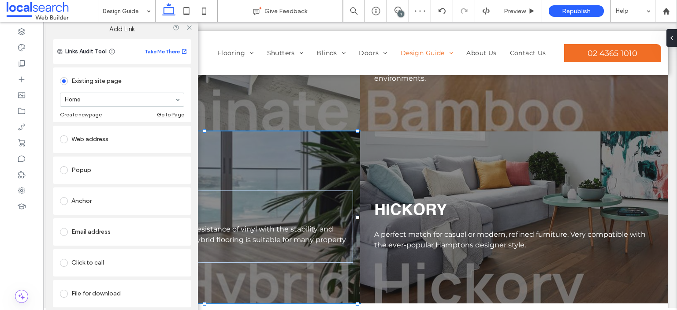
click at [81, 309] on link "Remove link" at bounding box center [122, 315] width 138 height 7
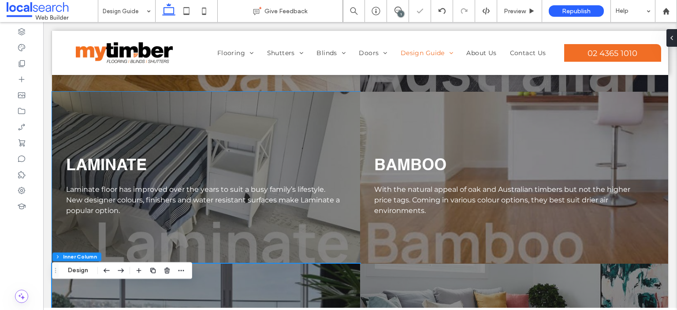
scroll to position [2247, 0]
click at [337, 142] on div "LAMINATE Laminate floor has improved over the years to suit a busy family’s lif…" at bounding box center [206, 178] width 308 height 172
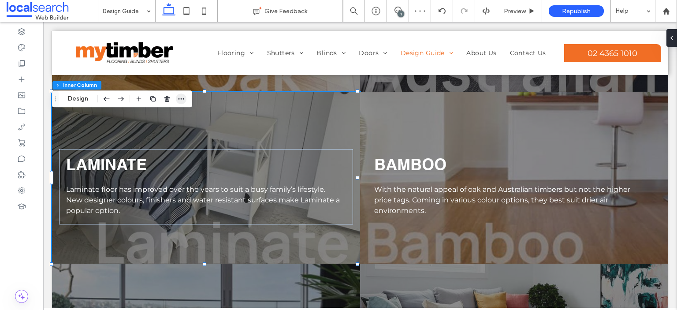
click at [179, 101] on icon "button" at bounding box center [181, 98] width 7 height 7
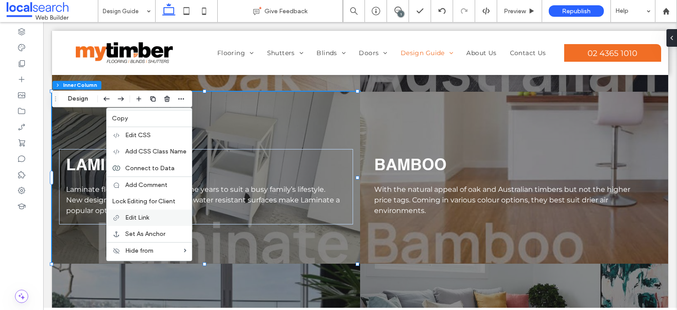
click at [160, 219] on label "Edit Link" at bounding box center [155, 217] width 61 height 7
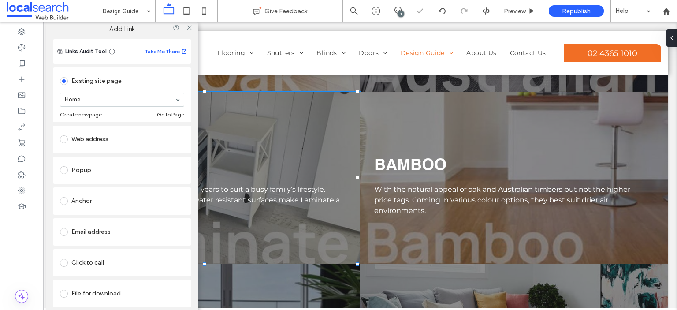
scroll to position [9, 0]
click at [73, 309] on link "Remove link" at bounding box center [122, 315] width 138 height 7
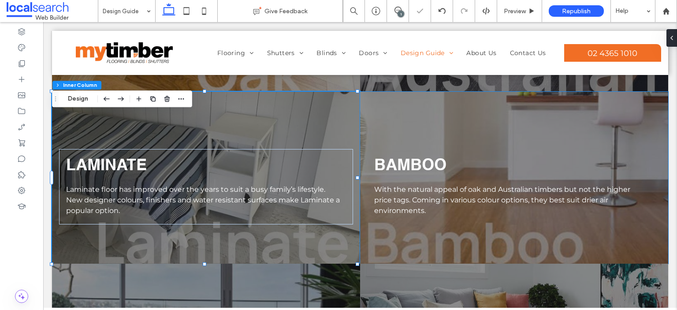
click at [439, 140] on div "BAMBOO With the natural appeal of oak and Australian timbers but not the higher…" at bounding box center [514, 178] width 308 height 172
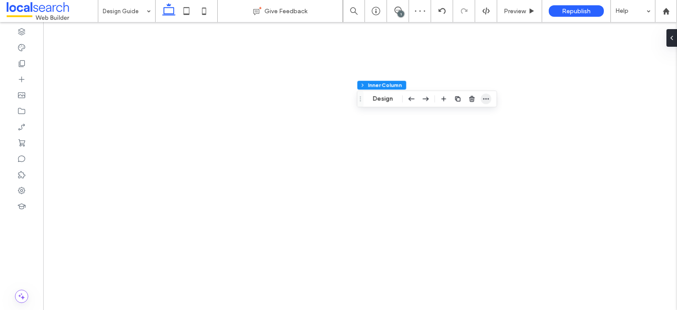
click at [486, 100] on icon "button" at bounding box center [485, 98] width 7 height 7
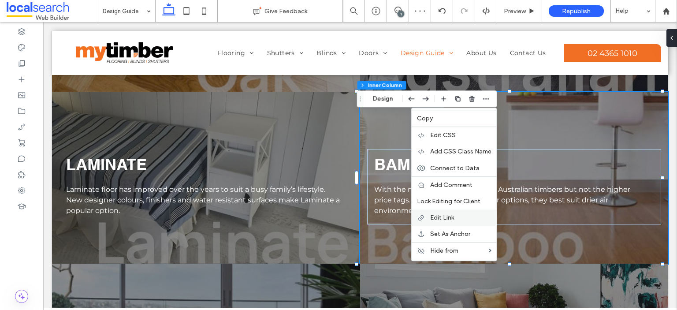
click at [452, 214] on span "Edit Link" at bounding box center [442, 217] width 24 height 7
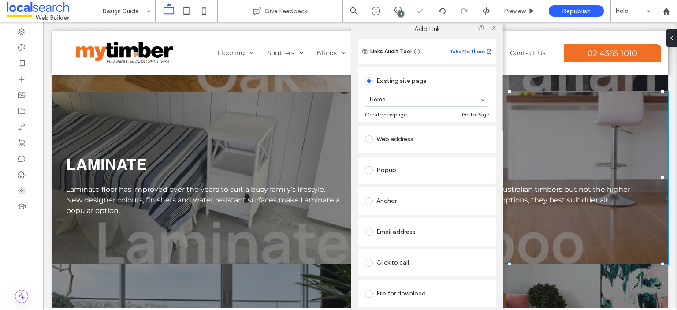
scroll to position [9, 0]
click at [381, 309] on link "Remove link" at bounding box center [427, 315] width 138 height 7
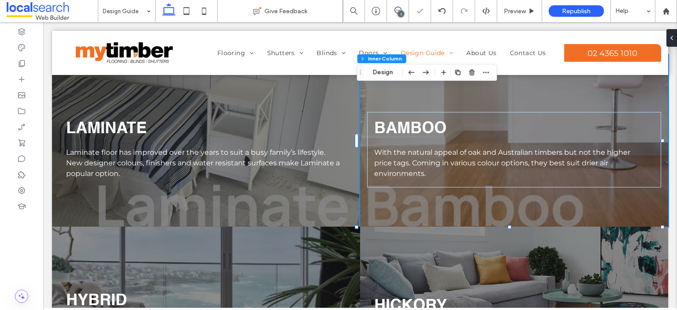
scroll to position [2335, 0]
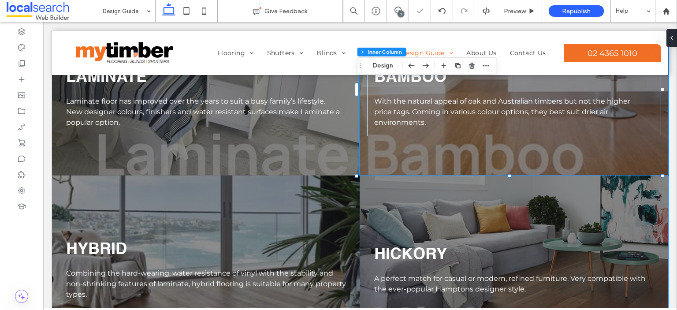
click at [397, 221] on div "HICKORY A perfect match for casual or modern, refined furniture. Very compatibl…" at bounding box center [514, 261] width 308 height 172
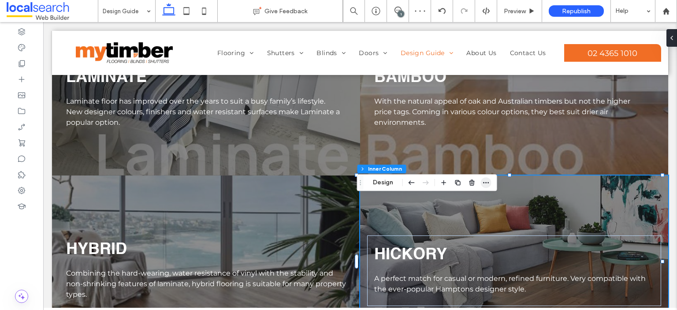
click at [489, 182] on icon "button" at bounding box center [485, 182] width 7 height 7
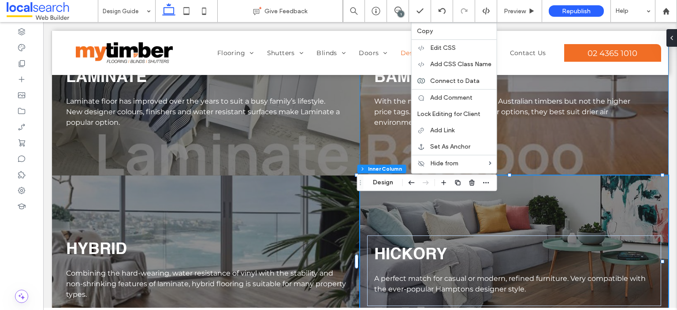
click at [535, 167] on div "BAMBOO With the natural appeal of oak and Australian timbers but not the higher…" at bounding box center [514, 90] width 308 height 172
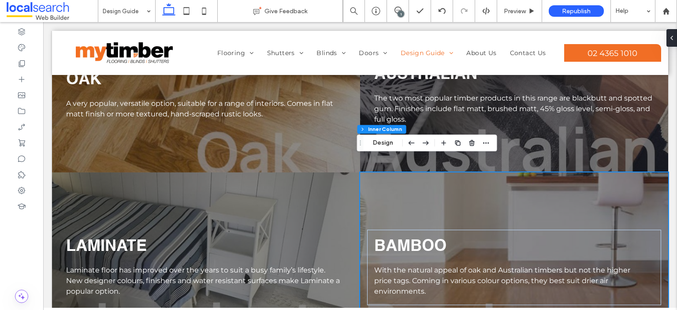
scroll to position [2115, 0]
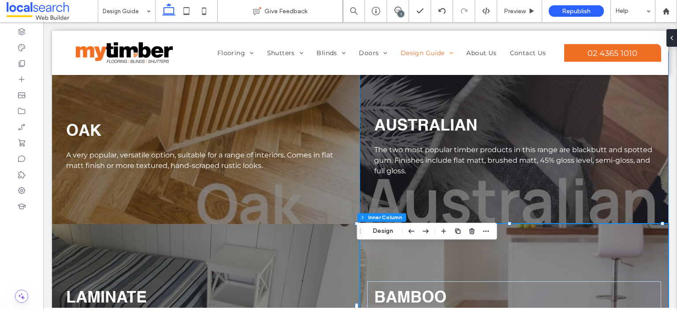
click at [532, 221] on div "AUSTRALIAN The two most popular timber products in this range are blackbutt and…" at bounding box center [514, 138] width 308 height 172
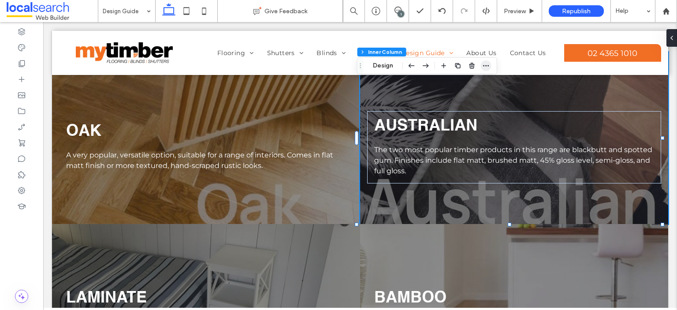
click at [485, 66] on use "button" at bounding box center [486, 65] width 6 height 1
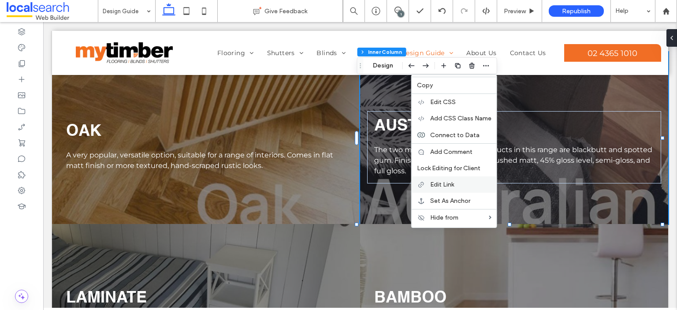
click at [464, 186] on label "Edit Link" at bounding box center [460, 184] width 61 height 7
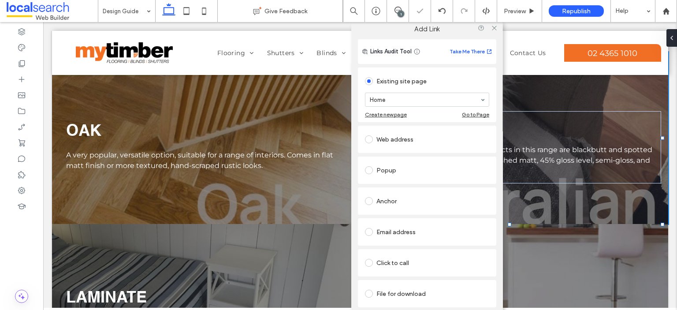
scroll to position [9, 0]
click at [374, 309] on link "Remove link" at bounding box center [427, 315] width 138 height 7
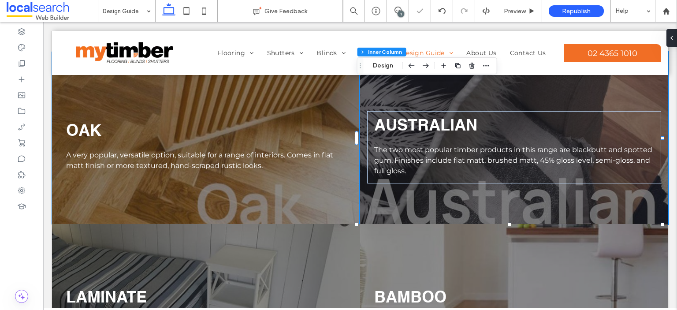
click at [306, 115] on div "OAK A very popular, versatile option, suitable for a range of interiors. Comes …" at bounding box center [206, 138] width 308 height 172
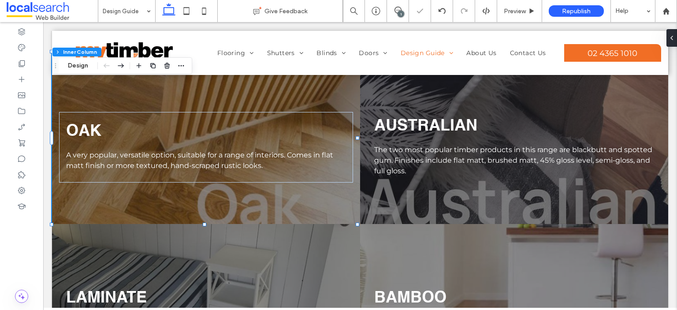
click at [306, 115] on div "OAK A very popular, versatile option, suitable for a range of interiors. Comes …" at bounding box center [206, 138] width 308 height 172
click at [179, 65] on icon "button" at bounding box center [181, 65] width 7 height 7
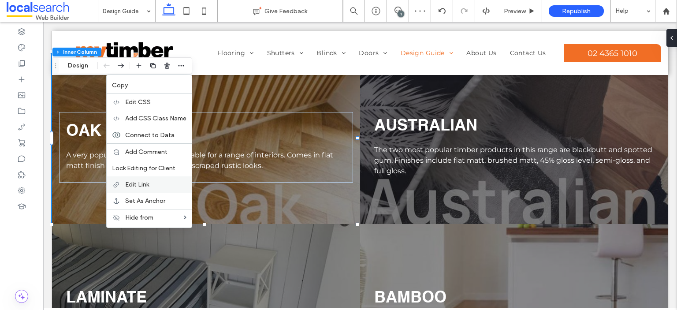
click at [141, 183] on span "Edit Link" at bounding box center [137, 184] width 24 height 7
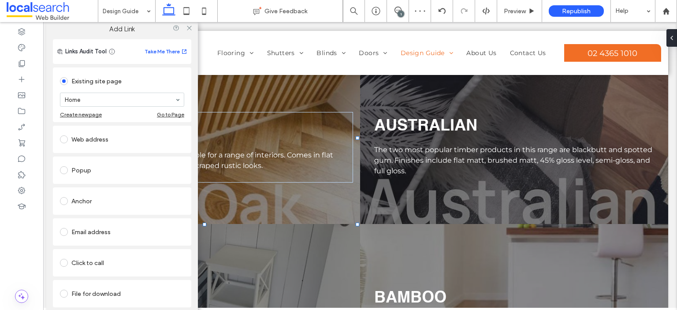
click at [60, 309] on link "Remove link" at bounding box center [122, 315] width 138 height 7
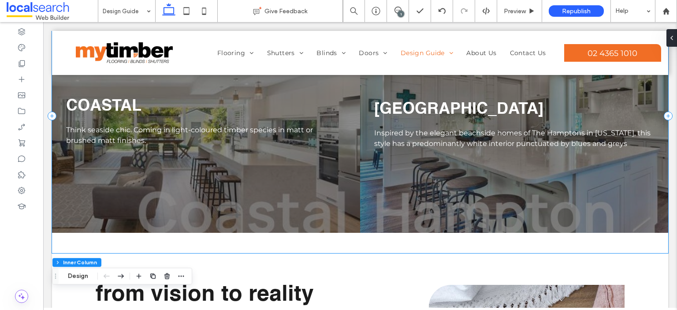
scroll to position [661, 0]
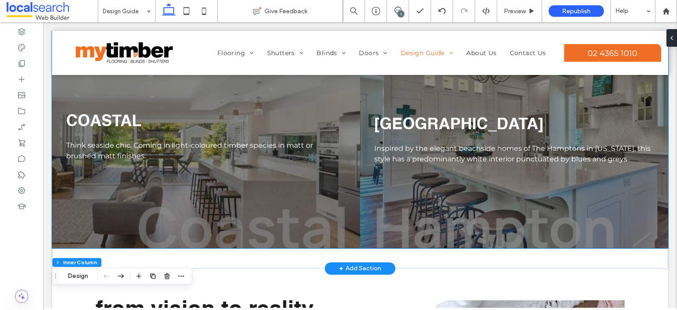
click at [298, 233] on div "COASTAL Think seaside chic. Coming in light-coloured timber species in matt or …" at bounding box center [206, 132] width 308 height 234
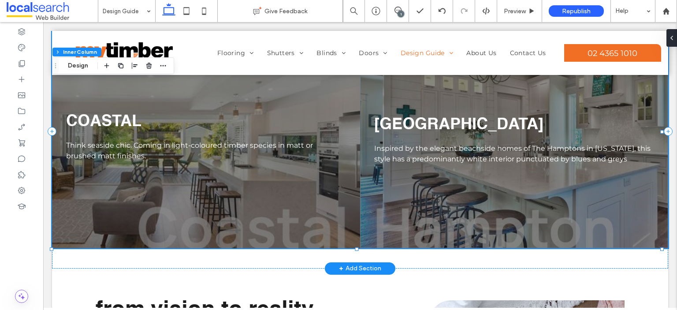
click at [300, 237] on div "COASTAL Think seaside chic. Coming in light-coloured timber species in matt or …" at bounding box center [206, 132] width 308 height 234
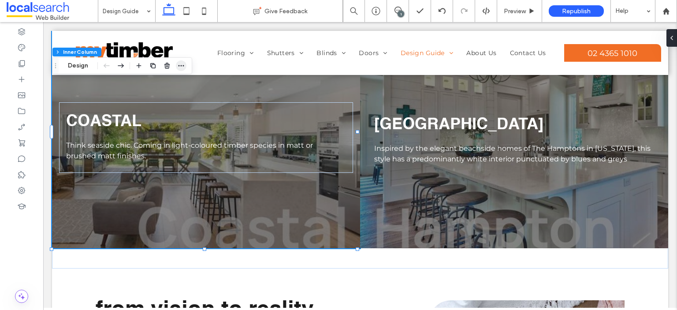
click at [180, 69] on span "button" at bounding box center [181, 65] width 11 height 11
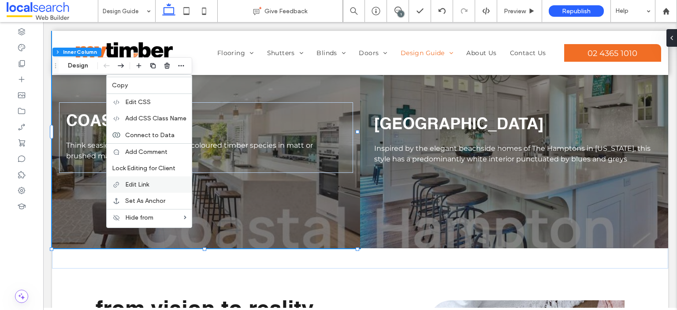
click at [143, 182] on span "Edit Link" at bounding box center [137, 184] width 24 height 7
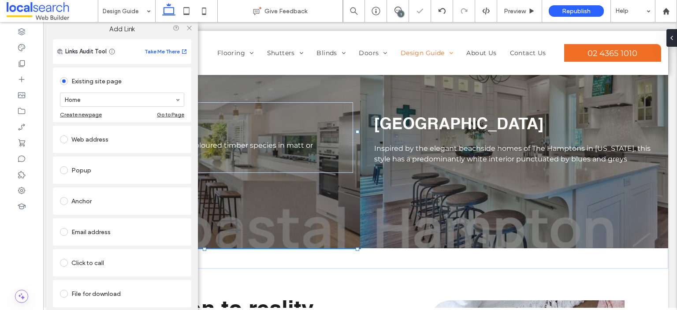
scroll to position [9, 0]
click at [77, 309] on link "Remove link" at bounding box center [122, 315] width 138 height 7
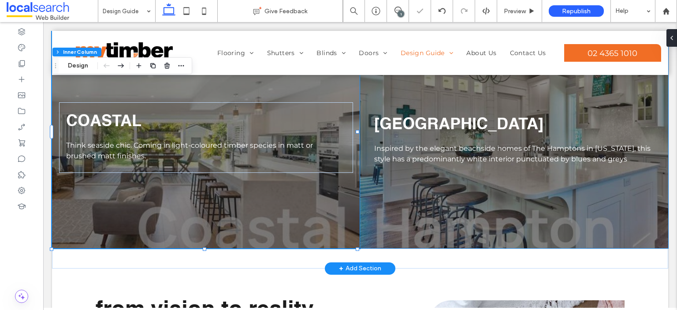
click at [386, 224] on div "[GEOGRAPHIC_DATA] Inspired by the elegant beachside homes of The Hamptons in [U…" at bounding box center [514, 132] width 308 height 234
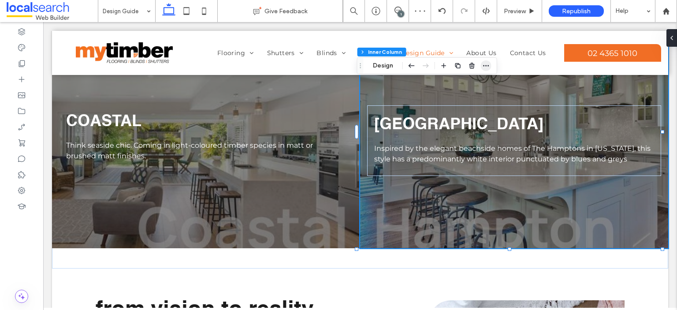
click at [486, 65] on icon "button" at bounding box center [485, 65] width 7 height 7
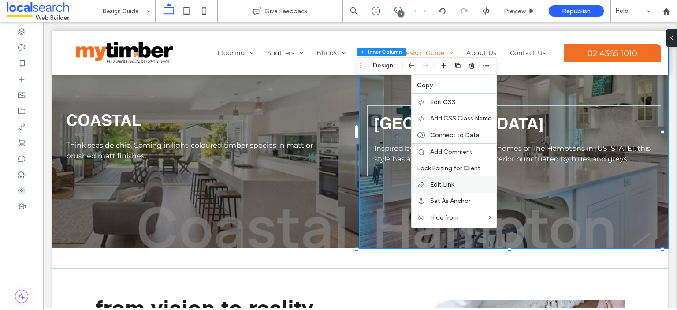
click at [464, 186] on label "Edit Link" at bounding box center [460, 184] width 61 height 7
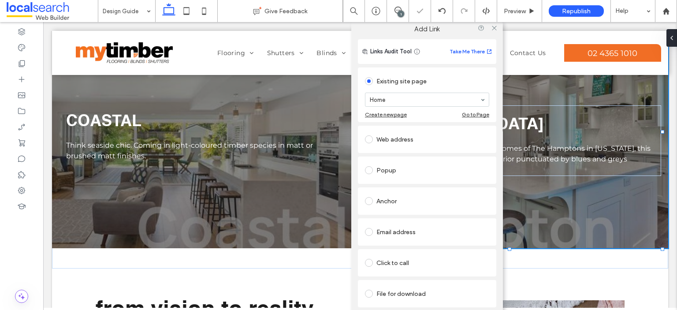
click at [377, 309] on link "Remove link" at bounding box center [427, 315] width 138 height 7
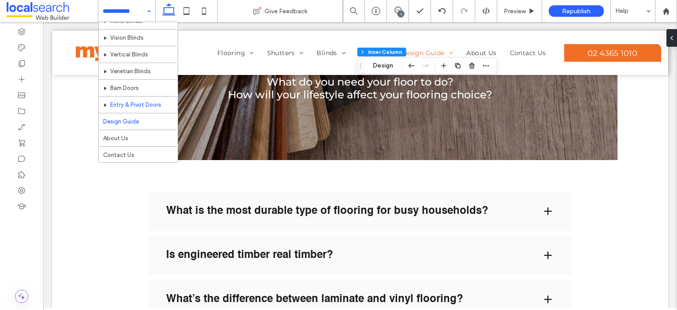
scroll to position [115, 0]
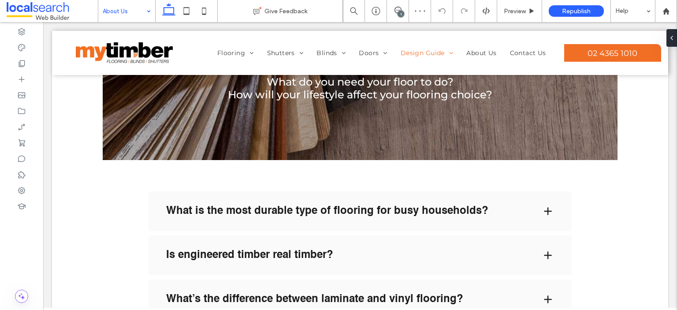
click at [120, 9] on input at bounding box center [125, 11] width 44 height 22
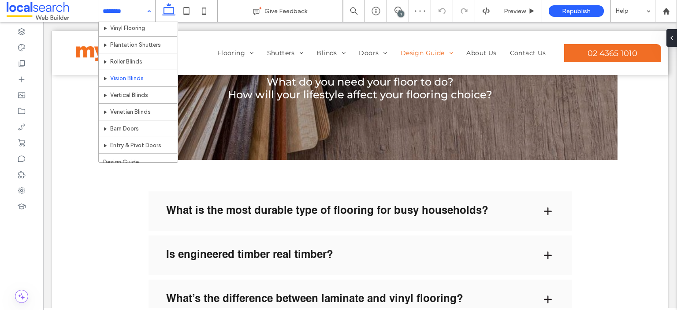
scroll to position [115, 0]
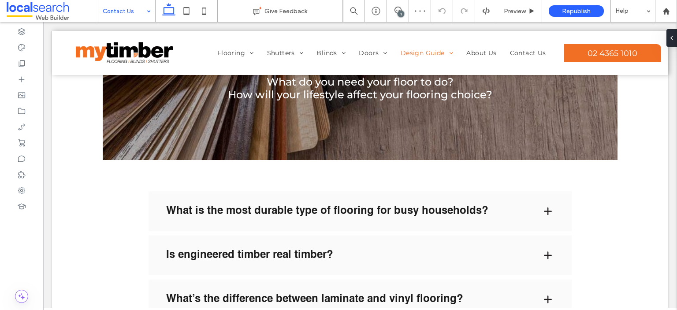
click at [116, 7] on input at bounding box center [125, 11] width 44 height 22
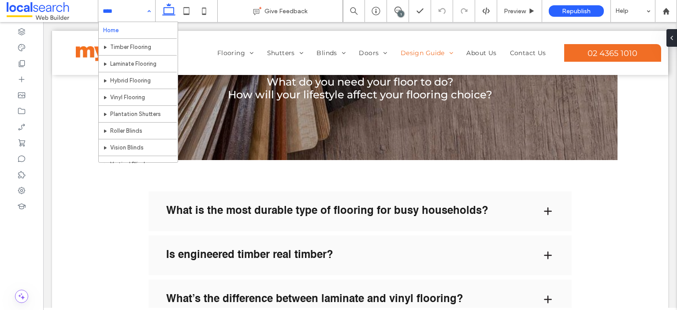
click at [126, 15] on input at bounding box center [125, 11] width 44 height 22
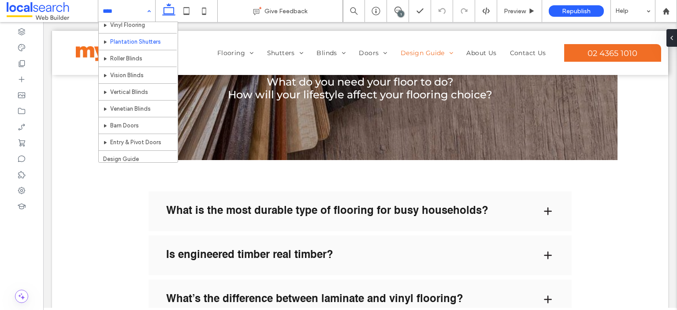
scroll to position [115, 0]
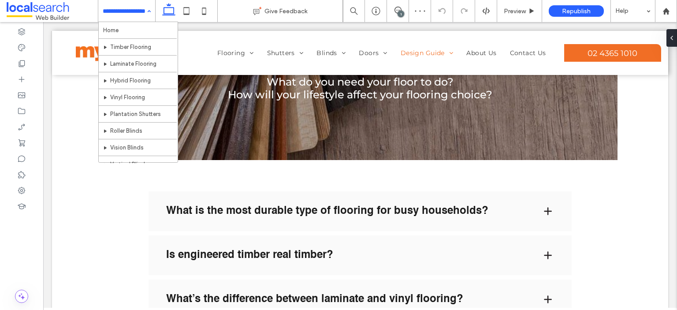
click at [109, 14] on input at bounding box center [125, 11] width 44 height 22
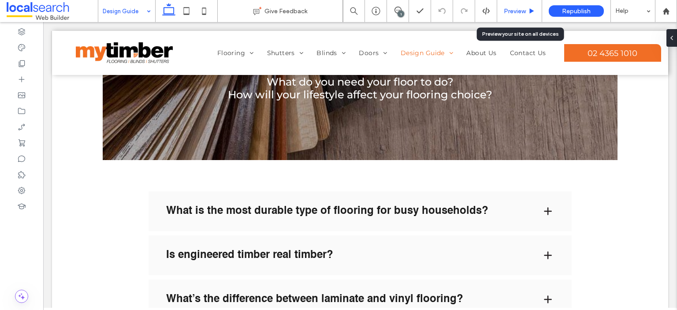
click at [512, 12] on span "Preview" at bounding box center [515, 10] width 22 height 7
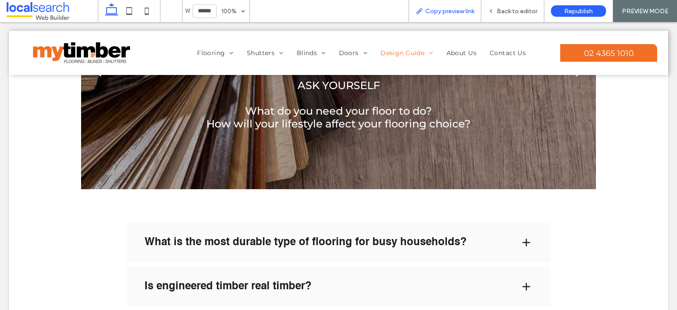
click at [445, 10] on span "Copy preview link" at bounding box center [449, 10] width 49 height 7
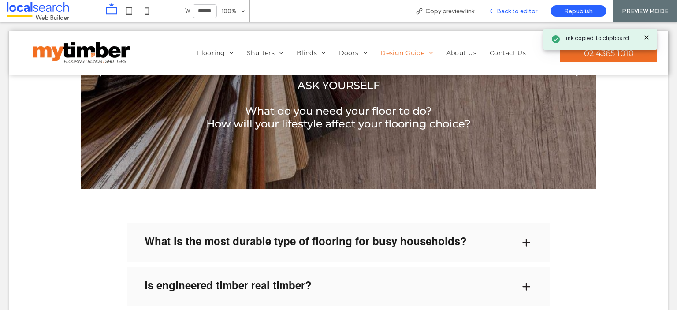
click at [497, 9] on div "Back to editor" at bounding box center [512, 10] width 63 height 7
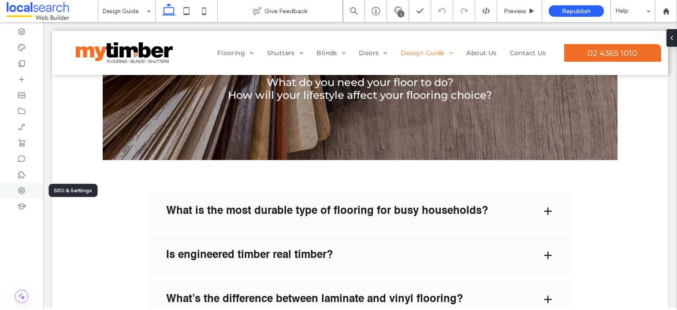
click at [26, 191] on div at bounding box center [21, 190] width 43 height 16
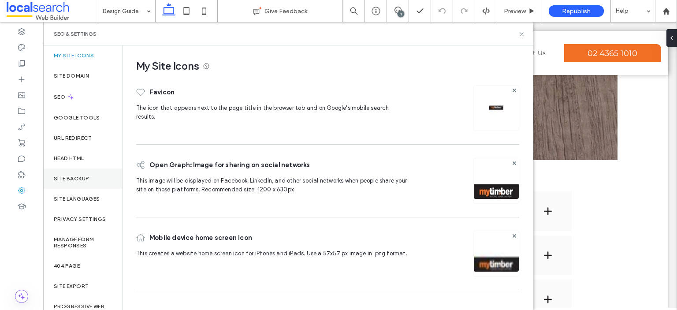
scroll to position [12, 0]
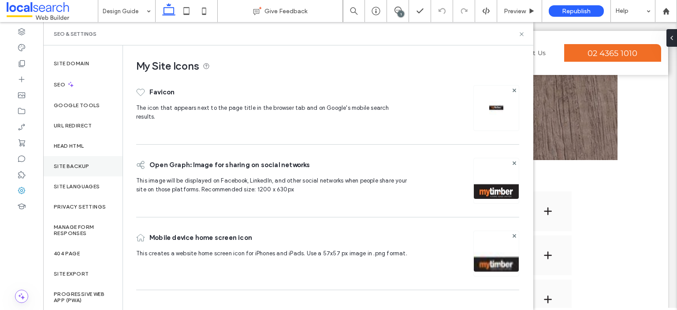
click at [92, 170] on div "Site Backup" at bounding box center [82, 166] width 79 height 20
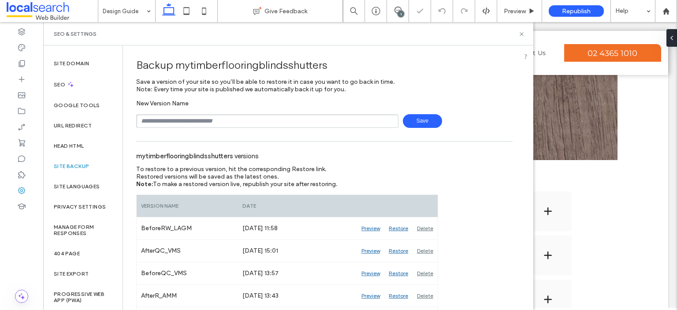
click at [208, 116] on input "text" at bounding box center [267, 121] width 262 height 14
type input "*"
type input "**********"
click at [408, 118] on span "Save" at bounding box center [422, 121] width 39 height 14
click at [160, 119] on input "text" at bounding box center [267, 121] width 262 height 14
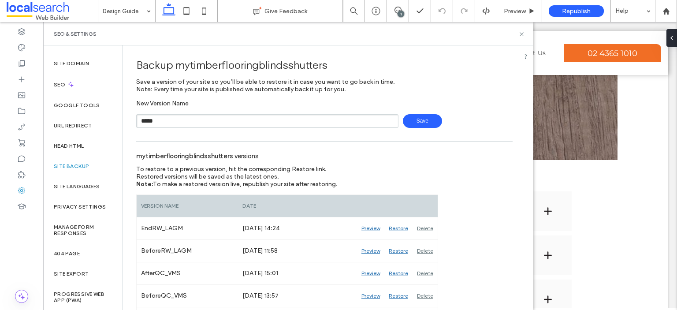
type input "**********"
click at [412, 115] on span "Save" at bounding box center [422, 121] width 39 height 14
click at [520, 33] on icon at bounding box center [521, 34] width 7 height 7
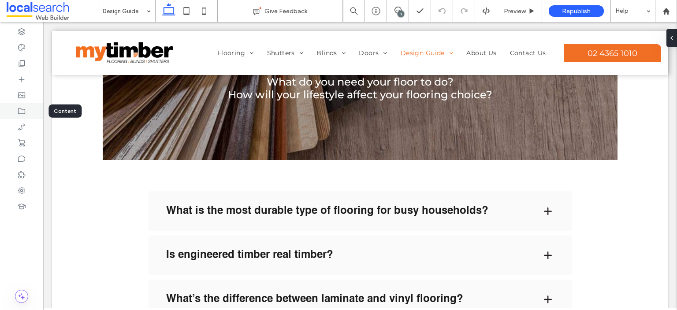
click at [22, 111] on icon at bounding box center [21, 111] width 9 height 9
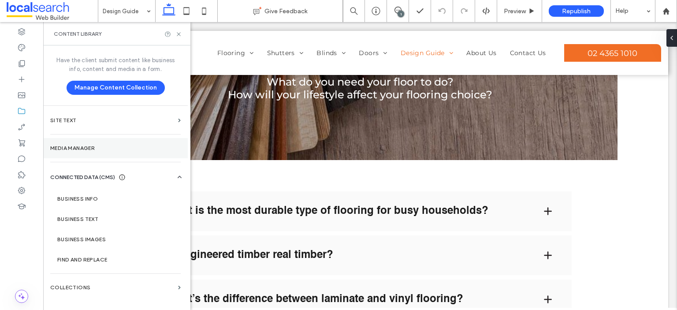
click at [90, 143] on section "Media Manager" at bounding box center [115, 148] width 145 height 20
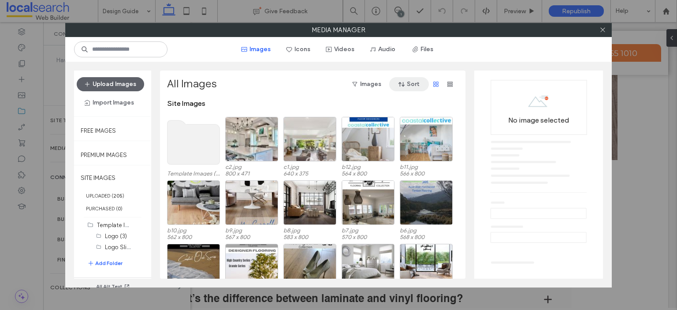
click at [420, 82] on button "Sort" at bounding box center [409, 84] width 40 height 14
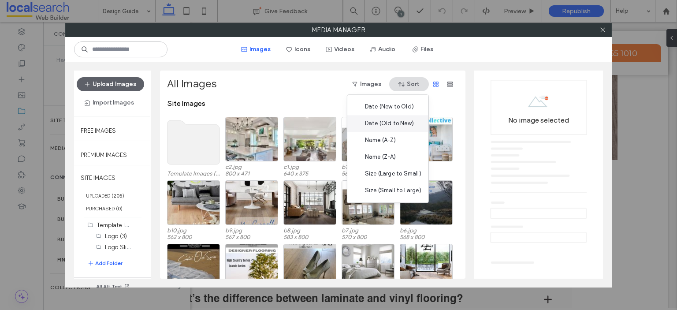
click at [402, 125] on span "Date (Old to New)" at bounding box center [389, 123] width 49 height 9
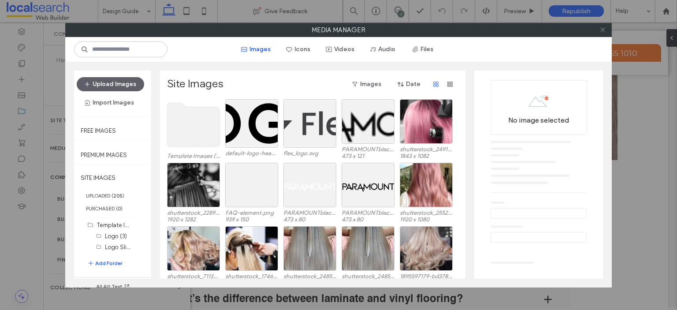
click at [602, 30] on icon at bounding box center [602, 29] width 7 height 7
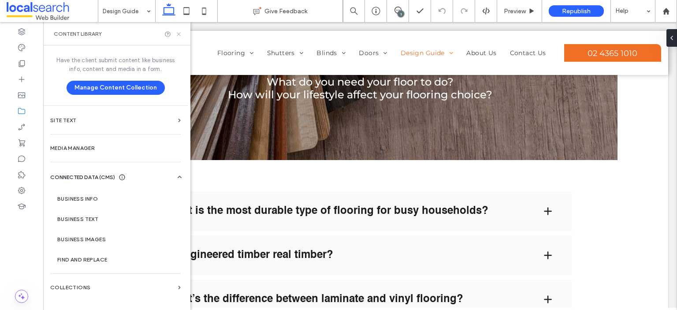
click at [179, 34] on use at bounding box center [179, 34] width 4 height 4
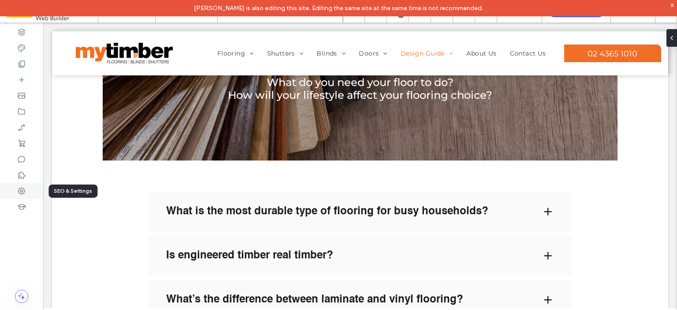
click at [30, 192] on div at bounding box center [21, 191] width 43 height 16
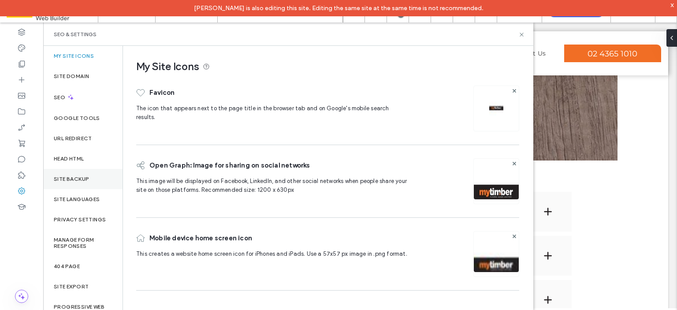
click at [80, 179] on label "Site Backup" at bounding box center [71, 179] width 35 height 6
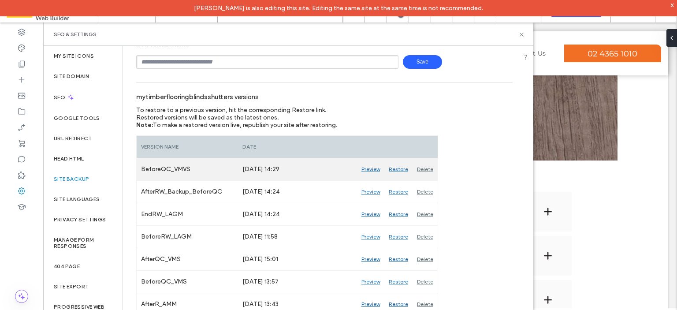
scroll to position [88, 0]
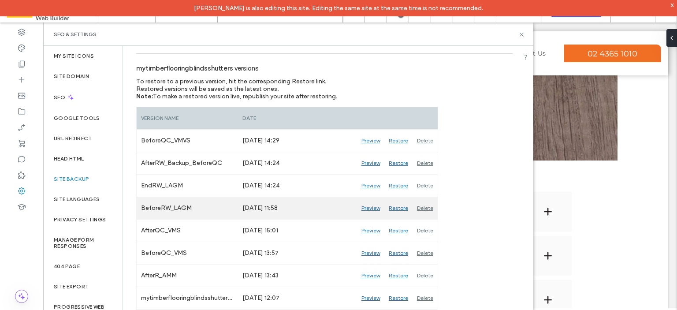
click at [372, 207] on div "Preview" at bounding box center [370, 208] width 27 height 22
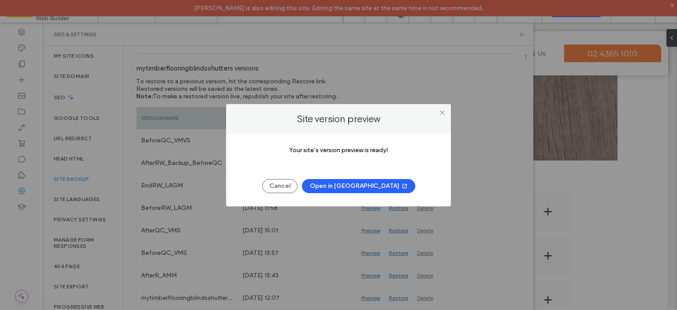
click at [369, 182] on button "Open in New Tab" at bounding box center [358, 186] width 113 height 14
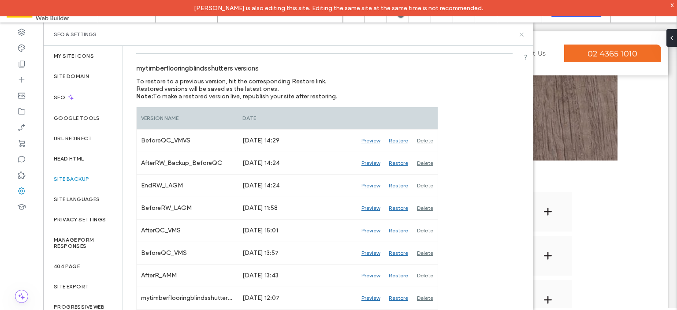
click at [522, 34] on use at bounding box center [521, 35] width 4 height 4
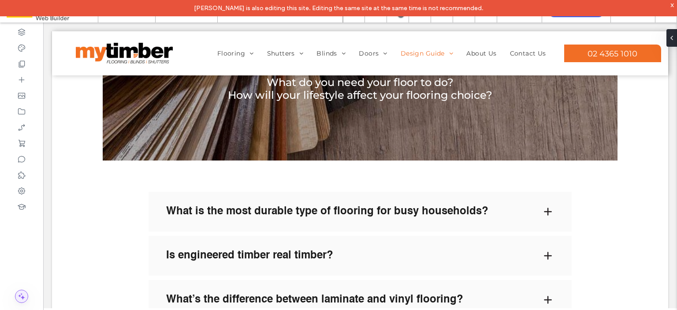
click at [24, 295] on icon at bounding box center [21, 296] width 9 height 9
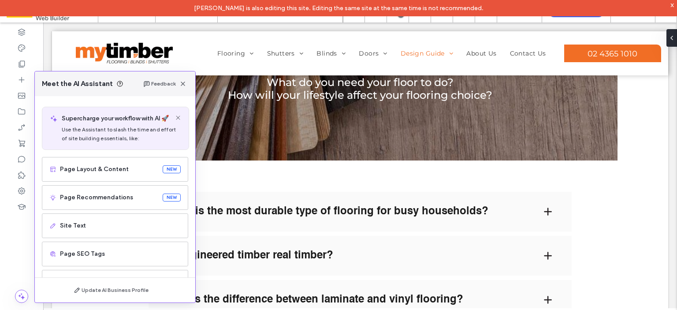
scroll to position [56, 0]
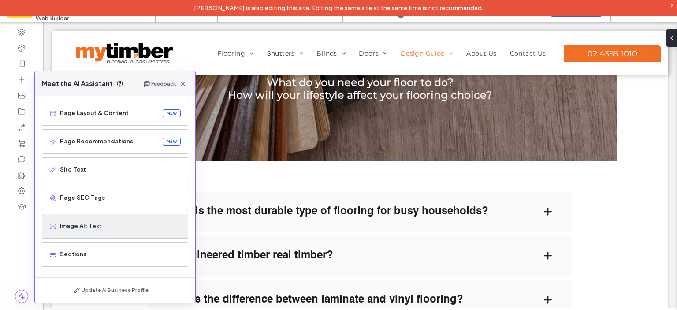
click at [99, 229] on span "Image Alt Text" at bounding box center [120, 226] width 121 height 9
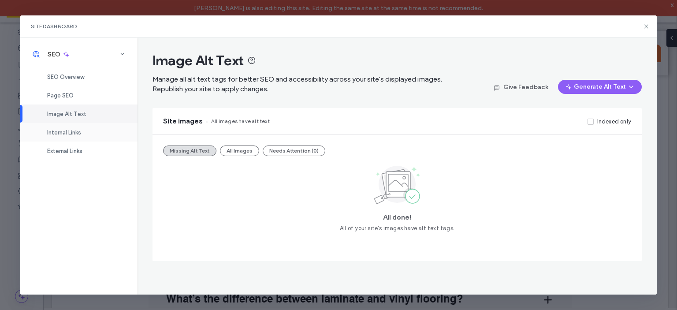
click at [76, 128] on div "Internal Links" at bounding box center [78, 132] width 117 height 19
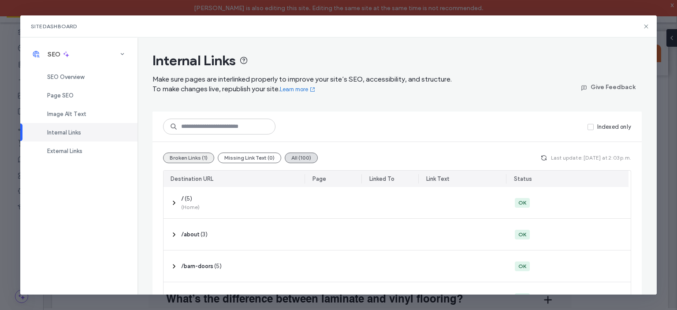
click at [200, 159] on button "Broken Links (1)" at bounding box center [188, 157] width 51 height 11
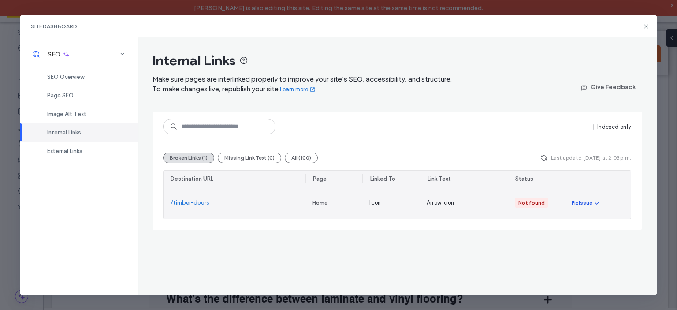
click at [588, 204] on div "Fix Issue" at bounding box center [581, 203] width 21 height 8
click at [592, 241] on span "Redirect Link" at bounding box center [596, 240] width 35 height 9
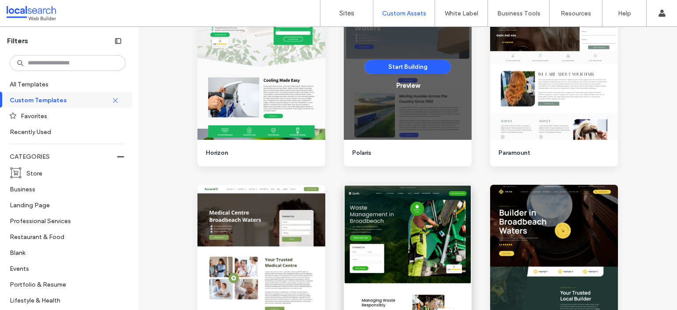
scroll to position [573, 0]
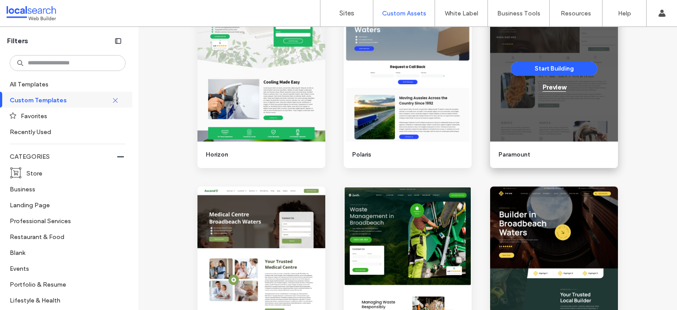
click at [553, 90] on div "Preview" at bounding box center [553, 87] width 23 height 8
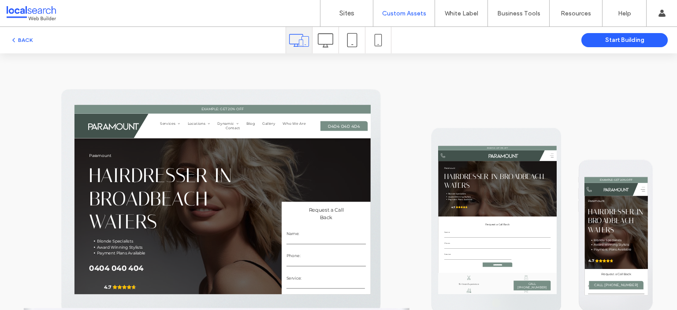
scroll to position [0, 0]
click at [25, 35] on button "BACK" at bounding box center [21, 40] width 22 height 11
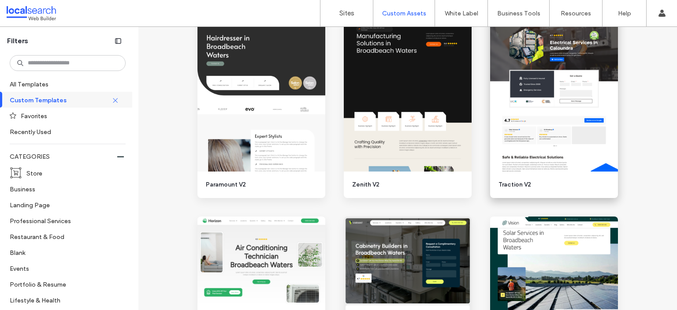
scroll to position [1190, 0]
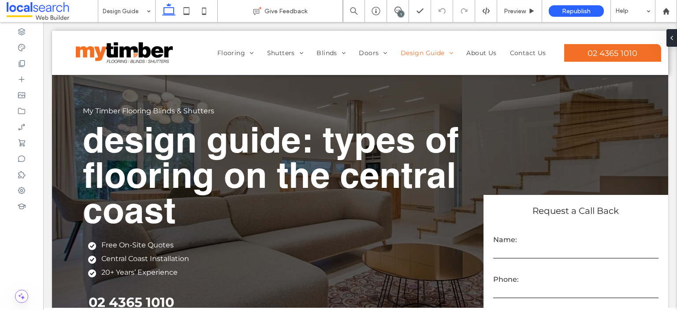
click at [400, 14] on div "1" at bounding box center [400, 14] width 7 height 7
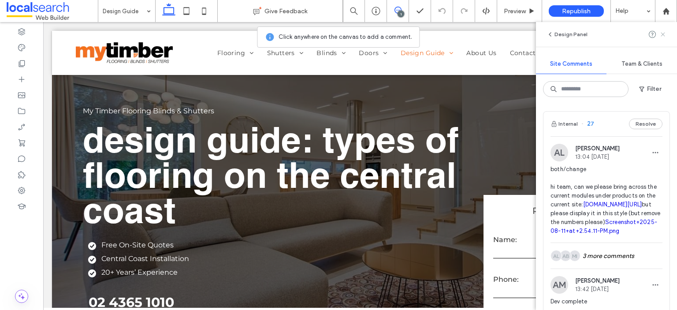
click at [664, 32] on icon at bounding box center [662, 34] width 7 height 7
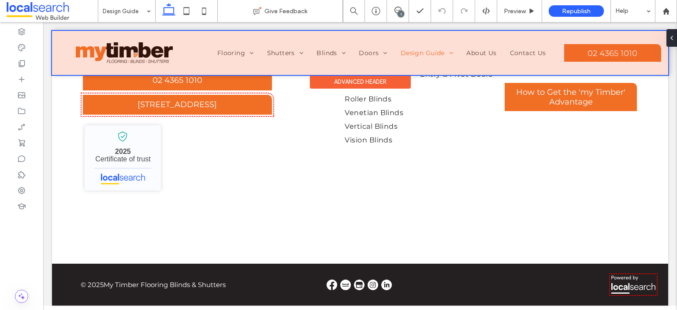
scroll to position [3453, 0]
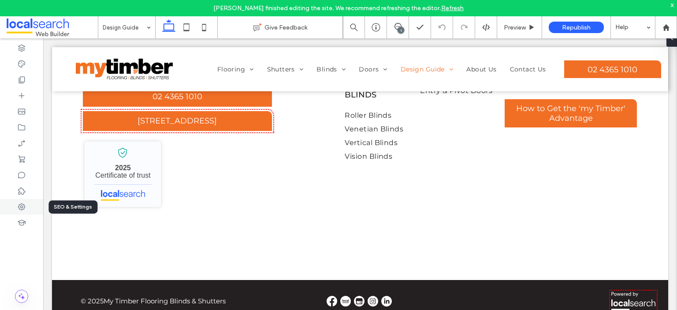
click at [24, 208] on use at bounding box center [21, 206] width 7 height 7
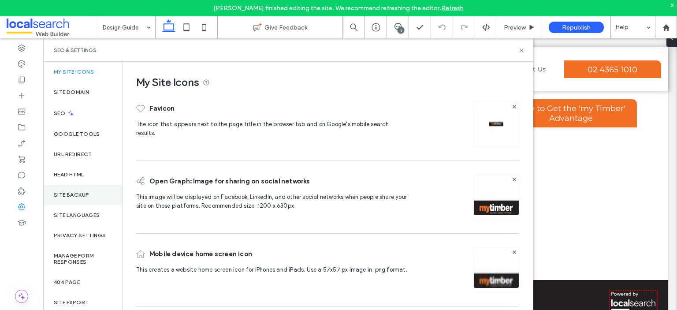
click at [74, 193] on label "Site Backup" at bounding box center [71, 195] width 35 height 6
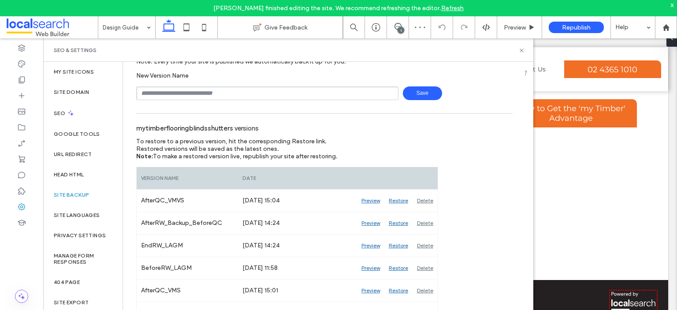
scroll to position [0, 0]
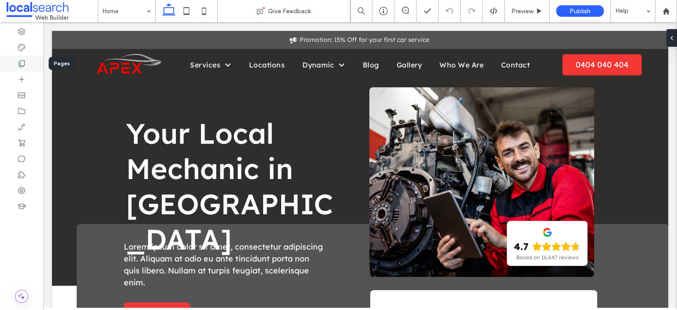
click at [27, 62] on div at bounding box center [21, 64] width 43 height 16
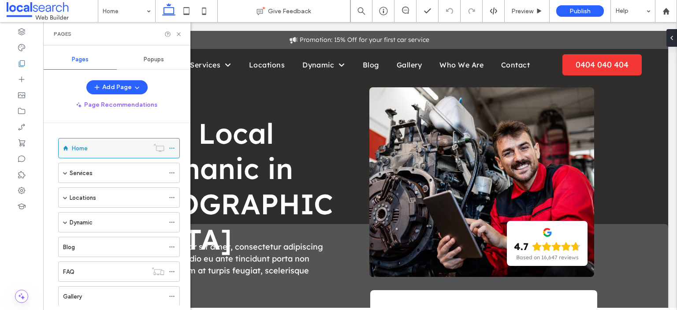
click at [112, 148] on div "Home" at bounding box center [110, 148] width 77 height 9
click at [174, 148] on use at bounding box center [171, 148] width 5 height 1
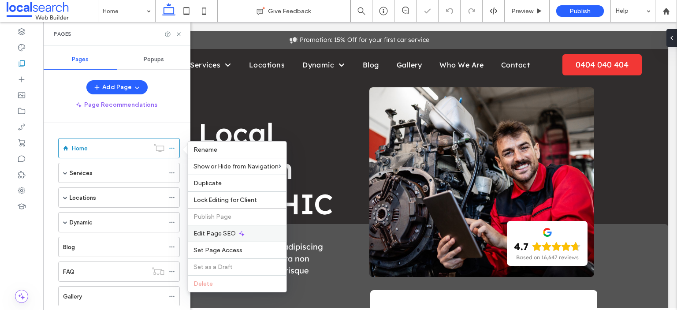
click at [215, 234] on span "Edit Page SEO" at bounding box center [214, 233] width 42 height 7
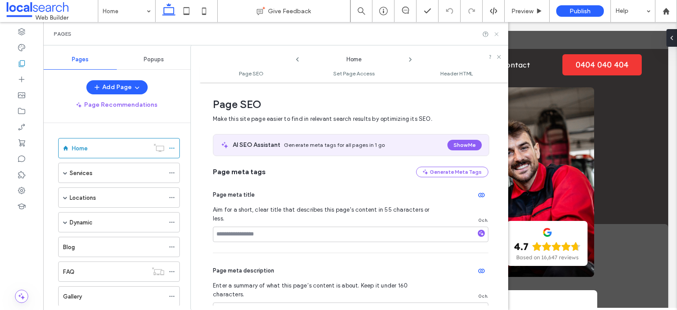
click at [497, 33] on icon at bounding box center [496, 34] width 7 height 7
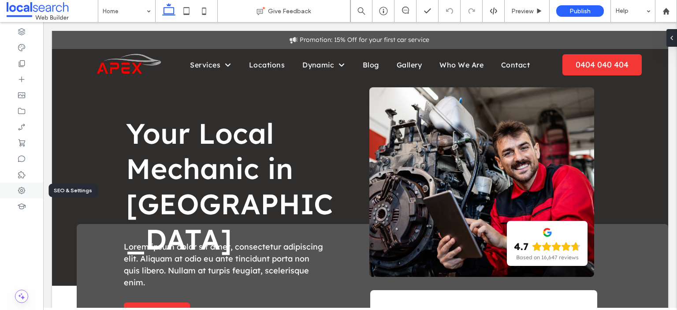
click at [21, 191] on use at bounding box center [21, 190] width 7 height 7
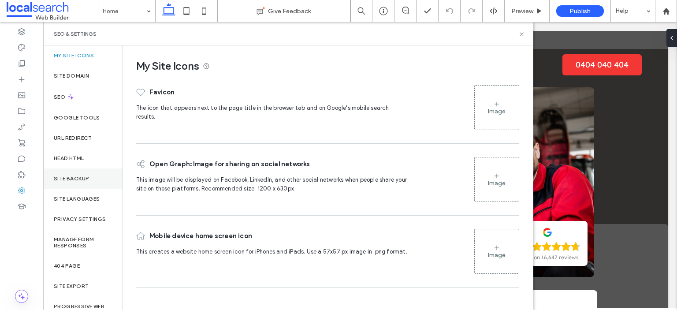
click at [88, 182] on div "Site Backup" at bounding box center [82, 178] width 79 height 20
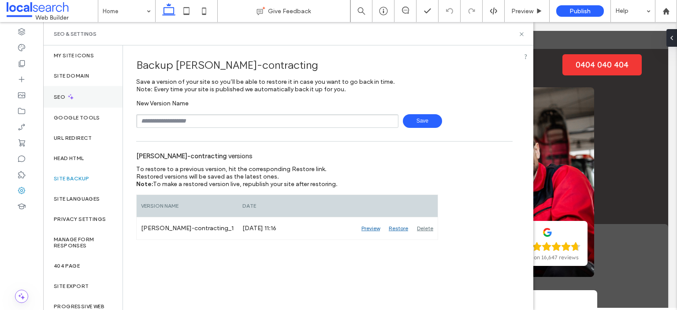
click at [74, 96] on div "SEO" at bounding box center [82, 97] width 79 height 22
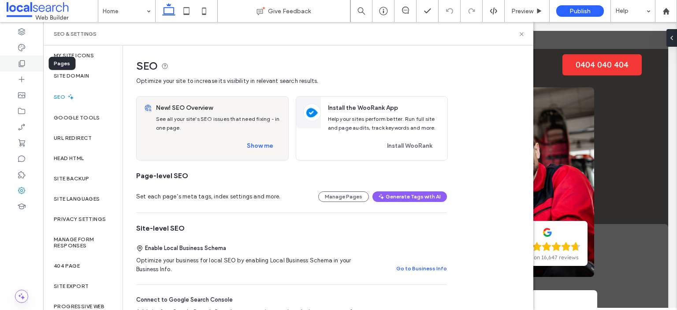
click at [22, 68] on div at bounding box center [21, 64] width 43 height 16
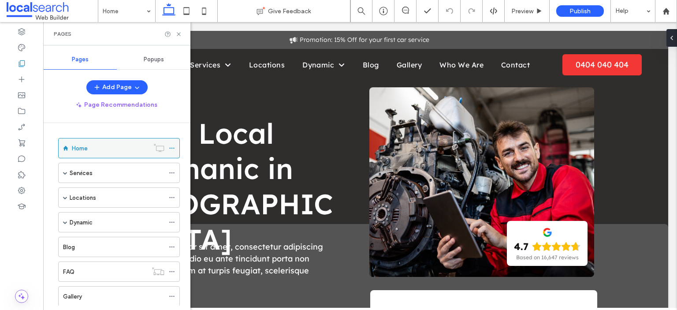
click at [173, 146] on icon at bounding box center [172, 148] width 6 height 6
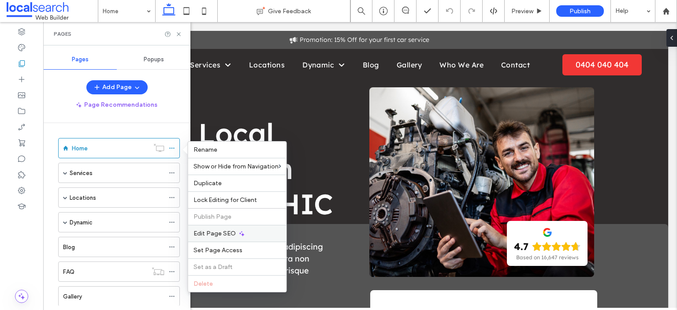
click at [213, 232] on span "Edit Page SEO" at bounding box center [214, 233] width 42 height 7
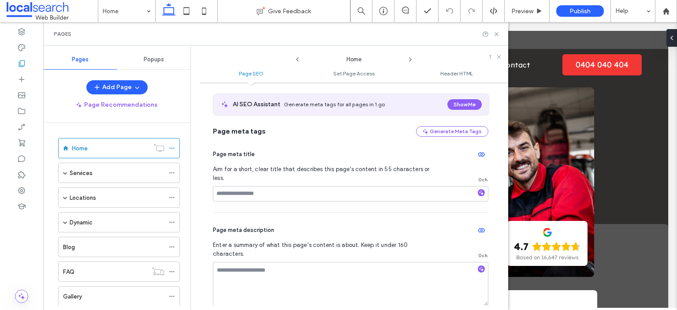
scroll to position [88, 0]
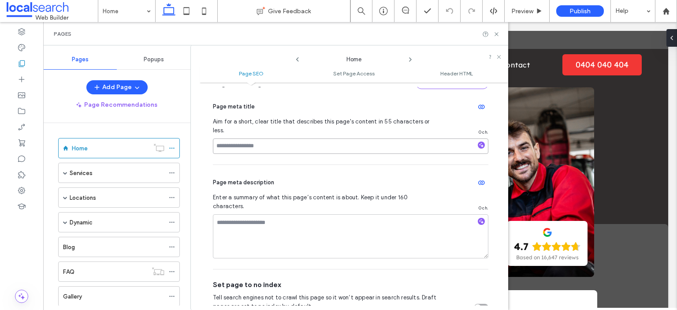
click at [252, 138] on input at bounding box center [350, 145] width 275 height 15
paste input "**********"
type input "**********"
click at [299, 138] on input "**********" at bounding box center [350, 145] width 275 height 15
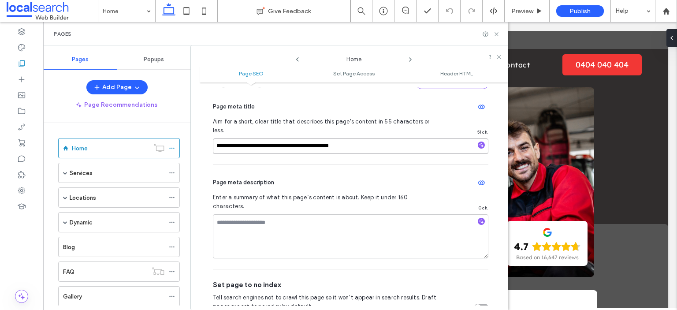
click at [299, 138] on input "**********" at bounding box center [350, 145] width 275 height 15
paste input "****"
type input "**********"
click at [308, 165] on div "Page meta description Enter a summary of what this page’s content is about. Kee…" at bounding box center [350, 217] width 275 height 104
click at [238, 214] on textarea at bounding box center [350, 236] width 275 height 44
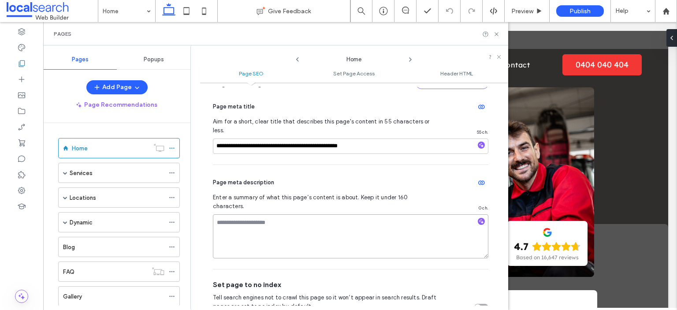
paste textarea "**********"
type textarea "**********"
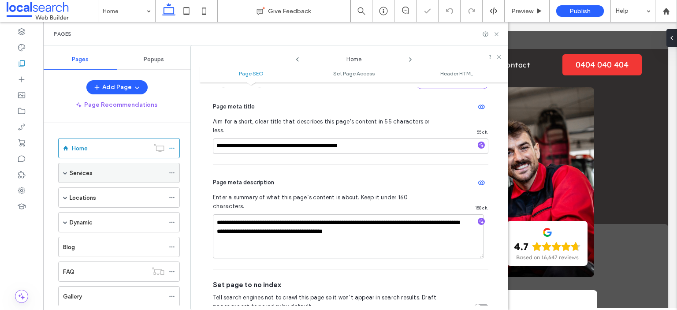
click at [112, 168] on div "Services" at bounding box center [117, 172] width 95 height 9
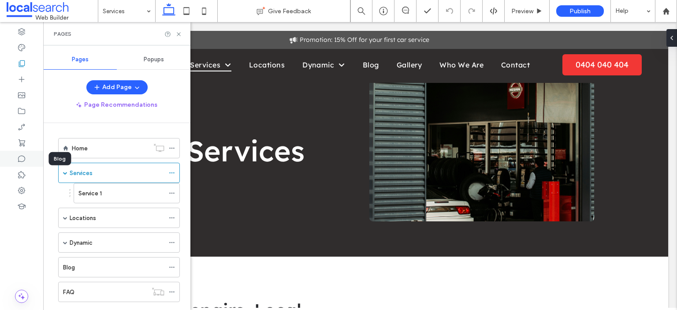
click at [22, 158] on icon at bounding box center [21, 158] width 9 height 9
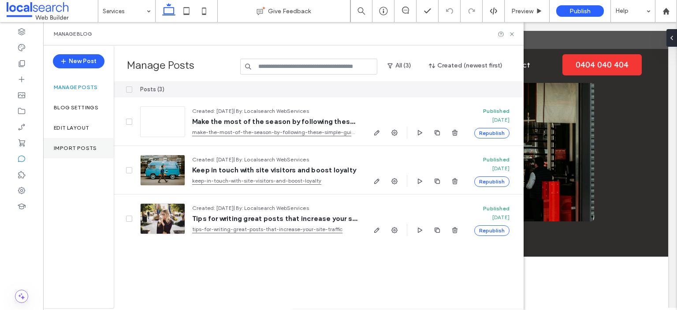
click at [78, 146] on label "Import Posts" at bounding box center [75, 148] width 43 height 6
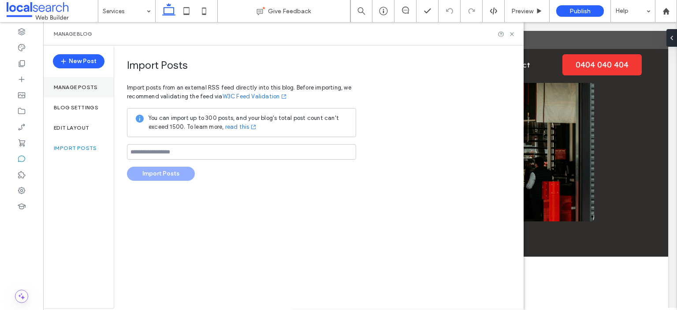
click at [81, 86] on label "Manage posts" at bounding box center [76, 87] width 44 height 6
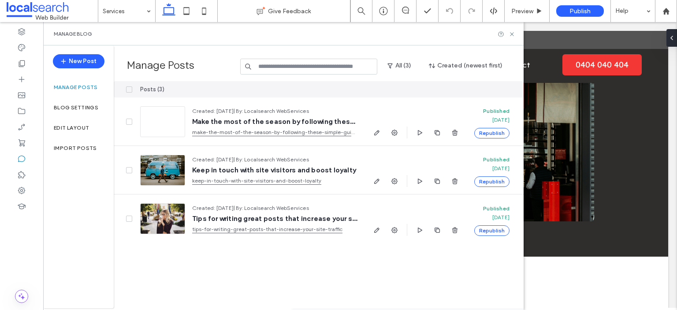
click at [129, 89] on icon at bounding box center [129, 89] width 4 height 3
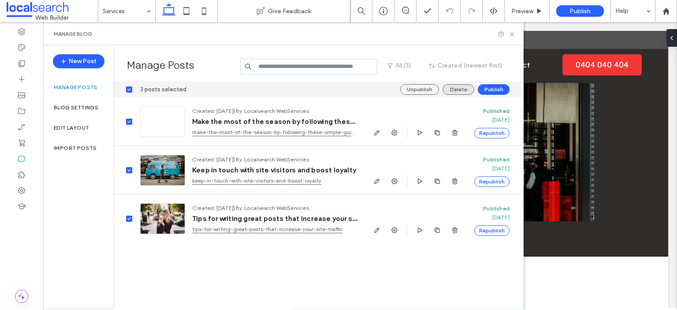
click at [449, 90] on button "Delete" at bounding box center [458, 89] width 32 height 11
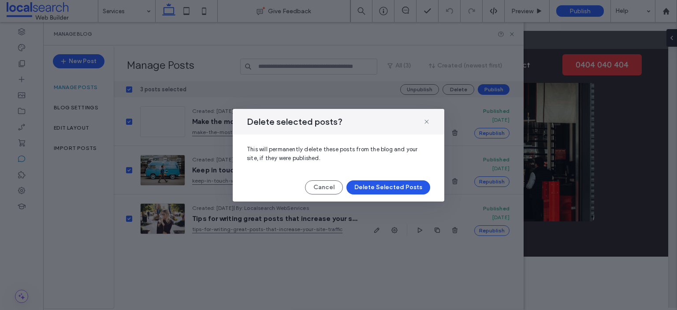
click at [380, 182] on button "Delete Selected Posts" at bounding box center [388, 187] width 84 height 14
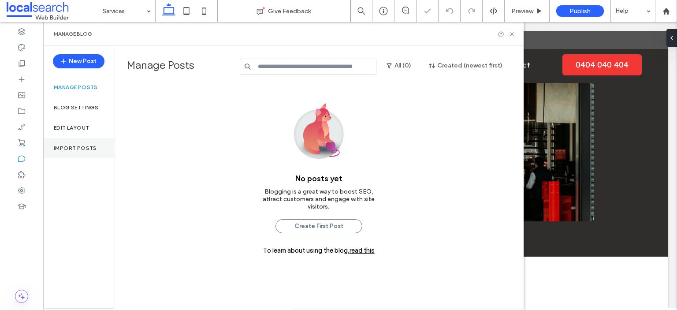
click at [72, 148] on label "Import Posts" at bounding box center [75, 148] width 43 height 6
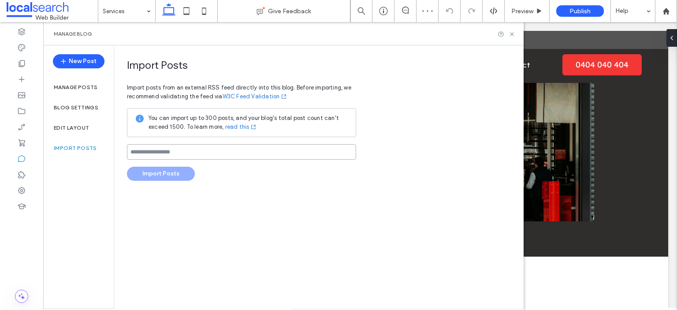
click at [157, 148] on input at bounding box center [241, 151] width 229 height 15
paste input "**********"
type input "**********"
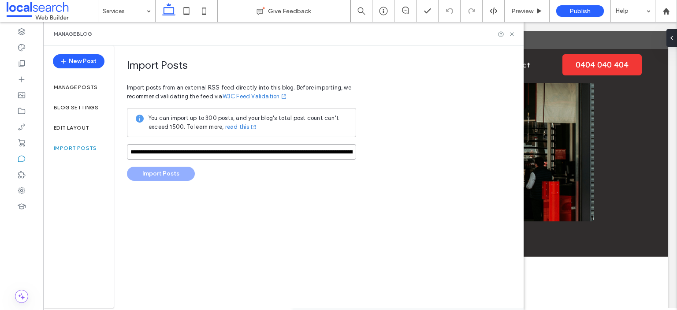
scroll to position [0, 216]
click at [304, 154] on input "**********" at bounding box center [241, 151] width 229 height 15
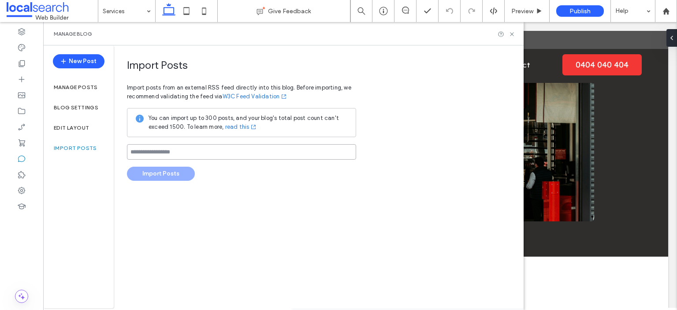
scroll to position [0, 0]
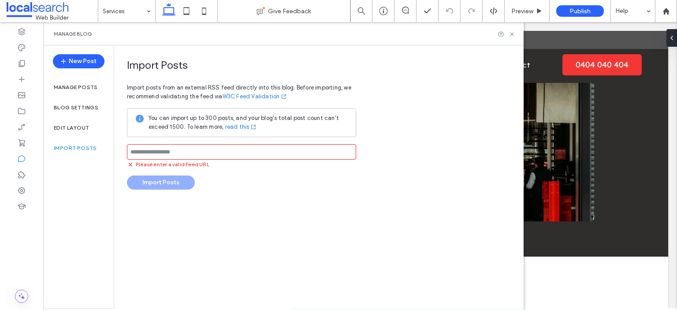
click at [175, 149] on input at bounding box center [241, 151] width 229 height 15
paste input "**********"
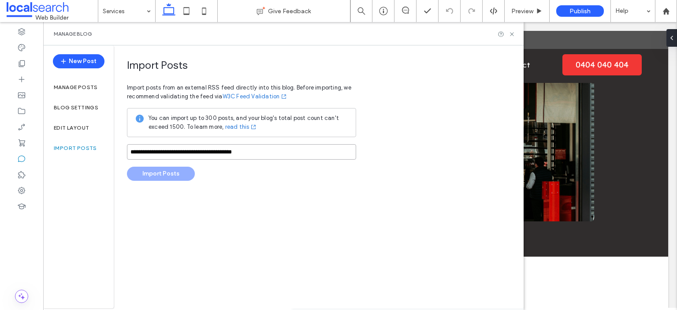
click at [278, 150] on input "**********" at bounding box center [241, 151] width 229 height 15
type input "**********"
click at [262, 94] on link "W3C Feed Validation" at bounding box center [255, 96] width 65 height 9
click at [186, 175] on button "Import Posts" at bounding box center [161, 174] width 68 height 14
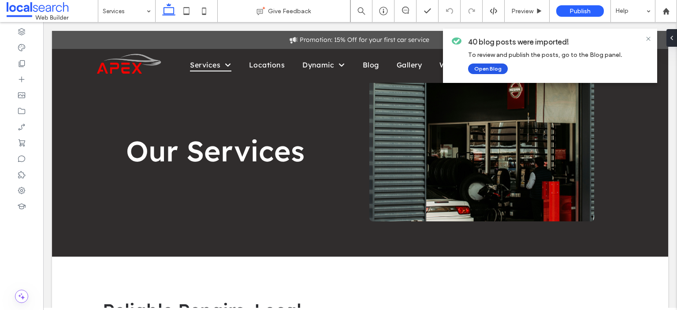
click at [490, 68] on button "Open Blog" at bounding box center [488, 68] width 40 height 11
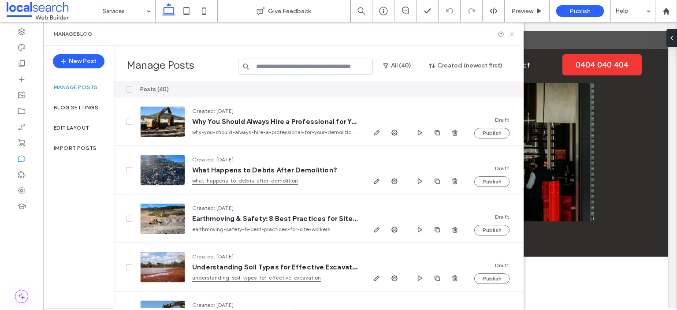
click at [511, 33] on use at bounding box center [512, 34] width 4 height 4
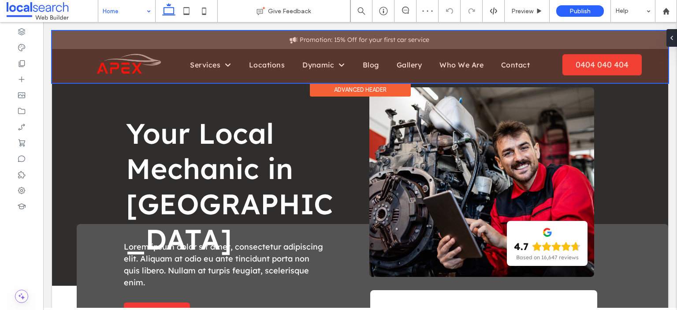
click at [341, 37] on div at bounding box center [360, 57] width 616 height 52
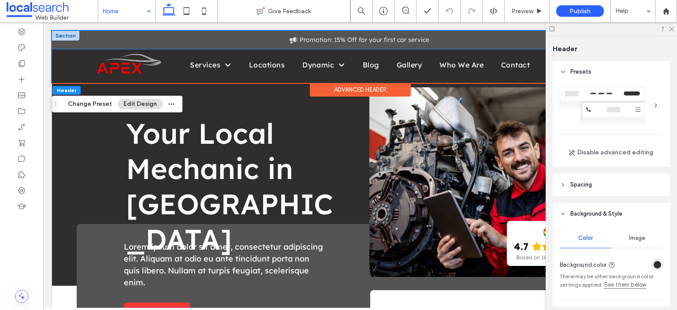
click at [98, 38] on div "Promotion: 15% Off for your first car service" at bounding box center [360, 40] width 529 height 18
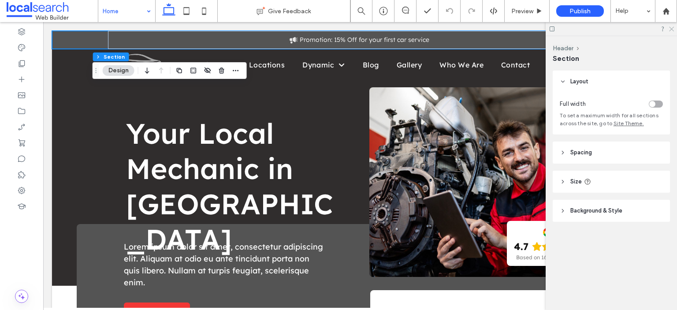
click at [671, 30] on use at bounding box center [671, 29] width 5 height 5
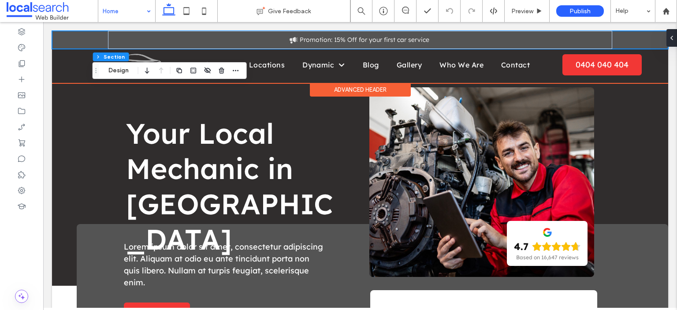
click at [86, 41] on div "Promotion: 15% Off for your first car service" at bounding box center [360, 40] width 616 height 18
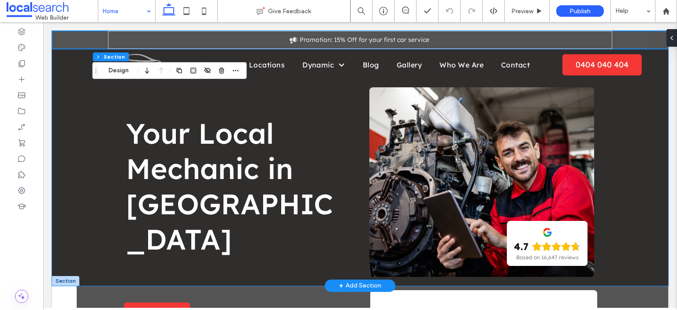
click at [76, 144] on div "Your Local Mechanic in Runaway Bay Button 4.7 Based on 16,647 reviews" at bounding box center [360, 158] width 616 height 255
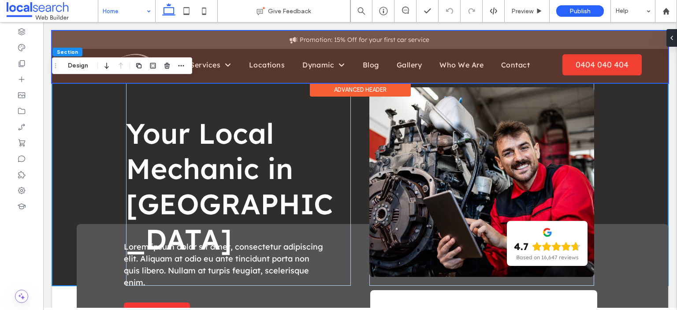
click at [104, 36] on div at bounding box center [360, 57] width 616 height 52
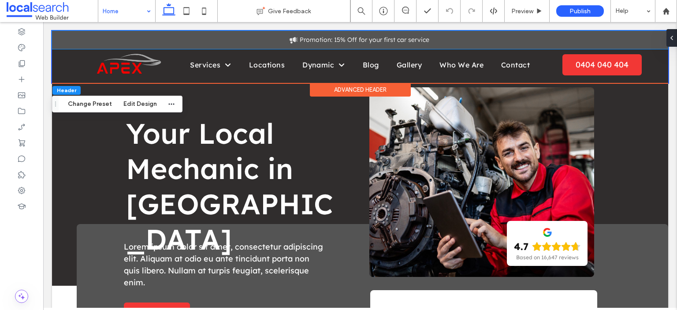
click at [104, 36] on div "Promotion: 15% Off for your first car service" at bounding box center [360, 40] width 529 height 18
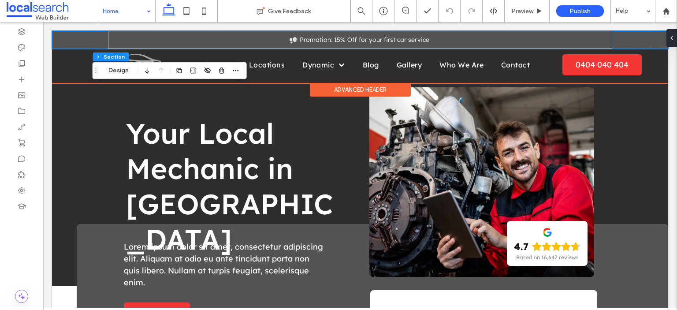
click at [97, 39] on div "Promotion: 15% Off for your first car service" at bounding box center [360, 40] width 529 height 18
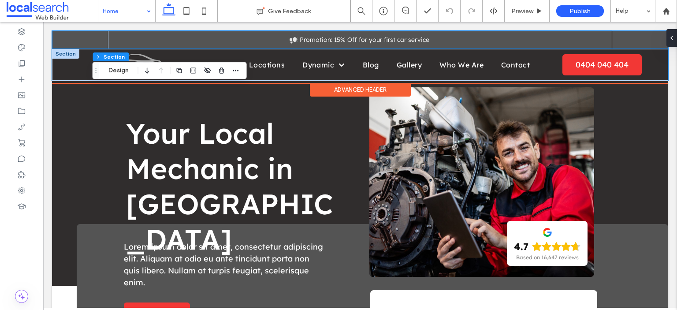
click at [71, 71] on div "Home Services Service 1 Locations Dynamic Dynamic 1 Dynamic 2 Blog Gallery Who …" at bounding box center [360, 65] width 616 height 32
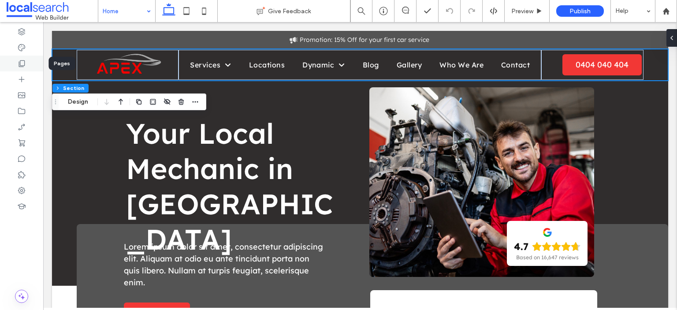
click at [18, 63] on icon at bounding box center [21, 63] width 9 height 9
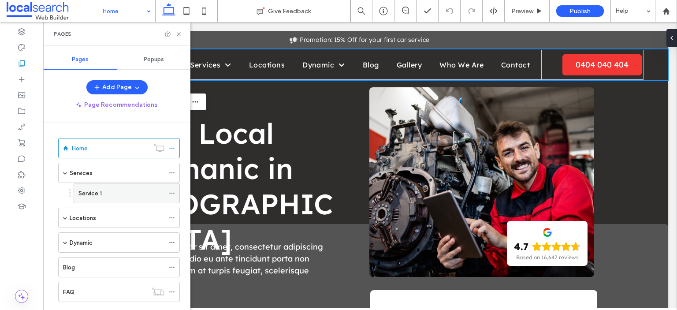
click at [120, 192] on div "Service 1" at bounding box center [121, 193] width 86 height 9
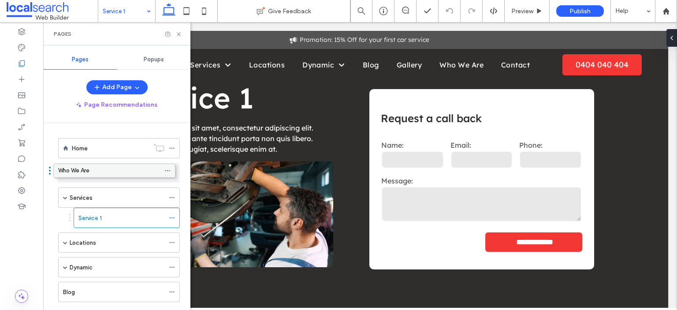
drag, startPoint x: 109, startPoint y: 252, endPoint x: 104, endPoint y: 176, distance: 75.9
click at [173, 172] on icon at bounding box center [172, 173] width 6 height 6
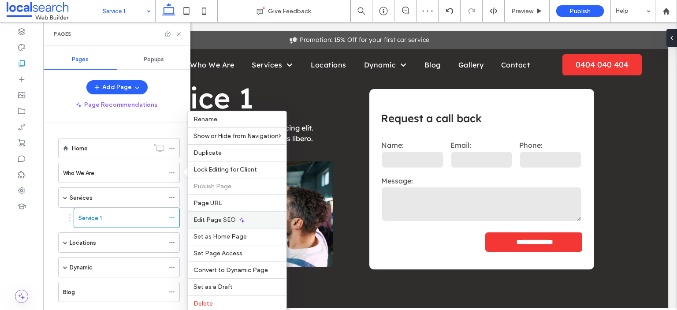
click at [230, 216] on span "Edit Page SEO" at bounding box center [214, 219] width 42 height 7
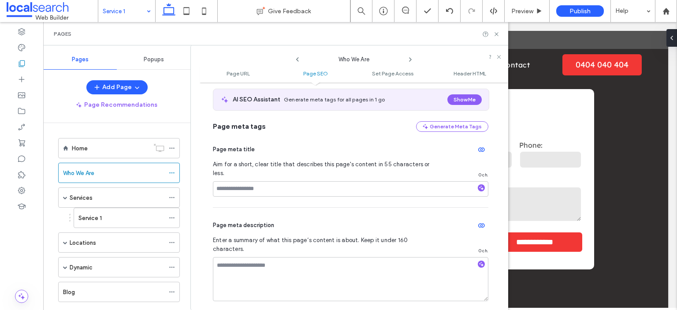
scroll to position [176, 0]
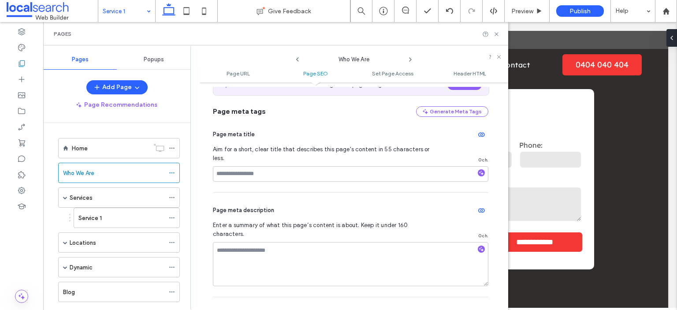
click at [49, 179] on div "Home Who We Are Services Service 1 Locations Location 1 Dynamic Dynamic 1 Blog …" at bounding box center [116, 214] width 147 height 182
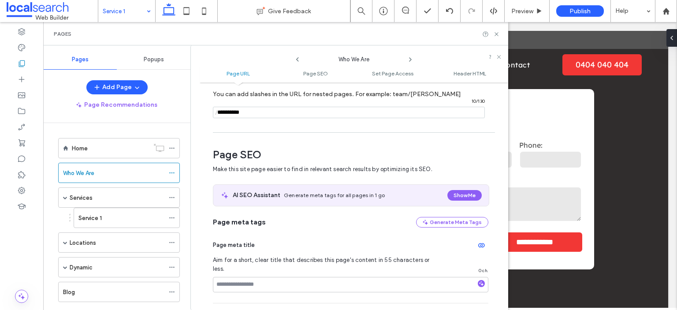
scroll to position [44, 0]
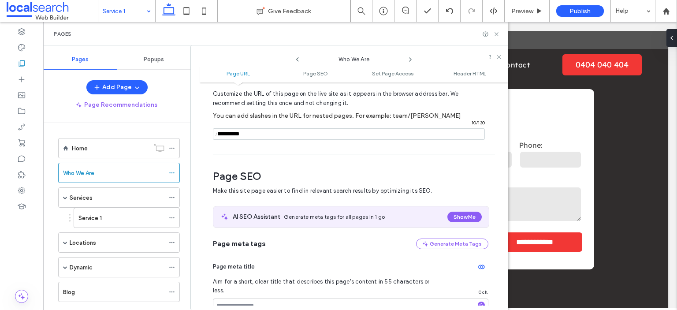
click at [409, 59] on icon at bounding box center [410, 59] width 7 height 7
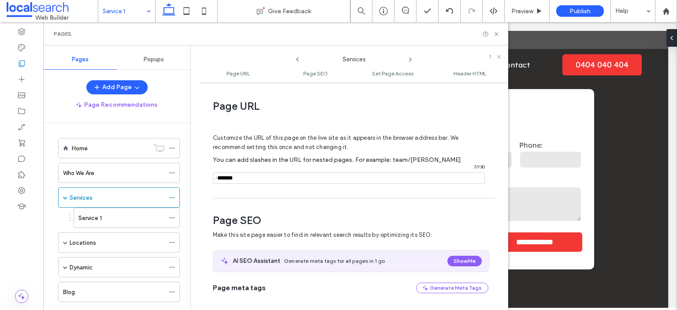
click at [409, 59] on icon at bounding box center [410, 59] width 7 height 7
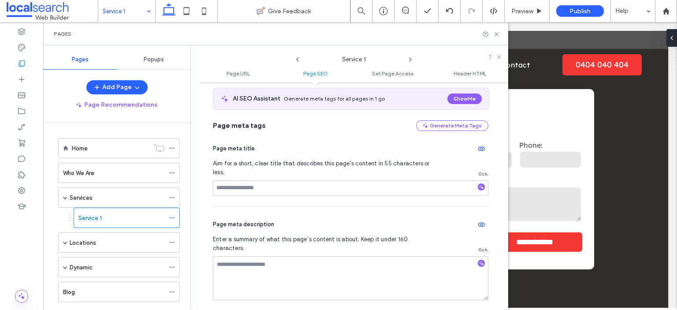
scroll to position [176, 0]
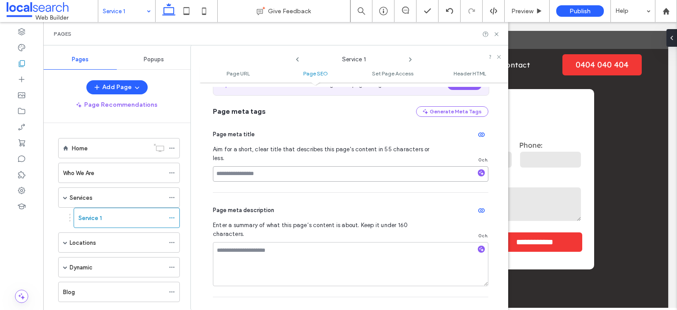
click at [316, 166] on input at bounding box center [350, 173] width 275 height 15
paste input "**********"
type input "**********"
click at [294, 242] on textarea at bounding box center [350, 264] width 275 height 44
click at [312, 27] on div "Pages" at bounding box center [275, 33] width 465 height 23
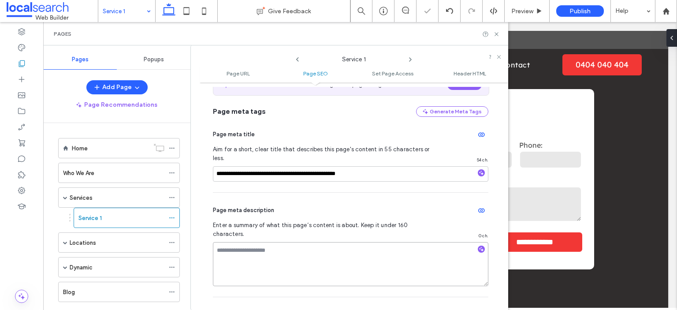
click at [305, 242] on textarea at bounding box center [350, 264] width 275 height 44
paste textarea "**********"
type textarea "**********"
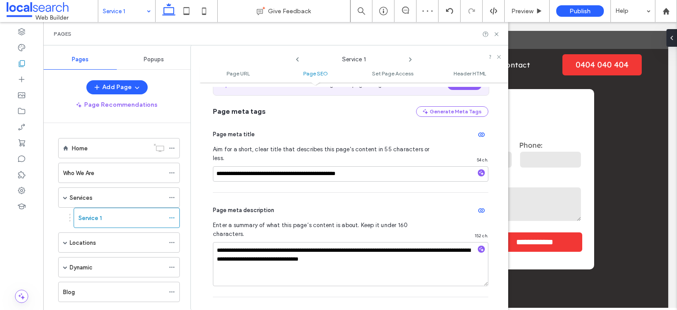
click at [317, 203] on div "Page meta description" at bounding box center [350, 210] width 275 height 14
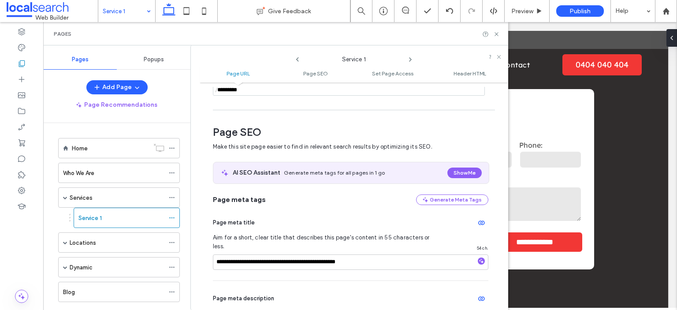
scroll to position [44, 0]
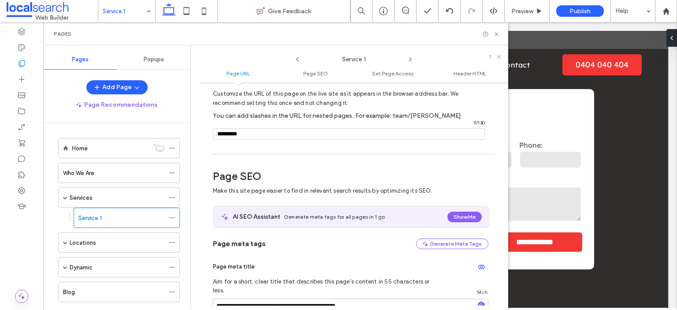
drag, startPoint x: 249, startPoint y: 135, endPoint x: 215, endPoint y: 134, distance: 33.1
click at [215, 134] on div "/ 9 / 130" at bounding box center [349, 133] width 272 height 11
click at [341, 28] on div "Pages" at bounding box center [275, 33] width 465 height 23
drag, startPoint x: 249, startPoint y: 134, endPoint x: 216, endPoint y: 134, distance: 32.2
click at [216, 134] on div "/ 9 / 130" at bounding box center [349, 133] width 272 height 11
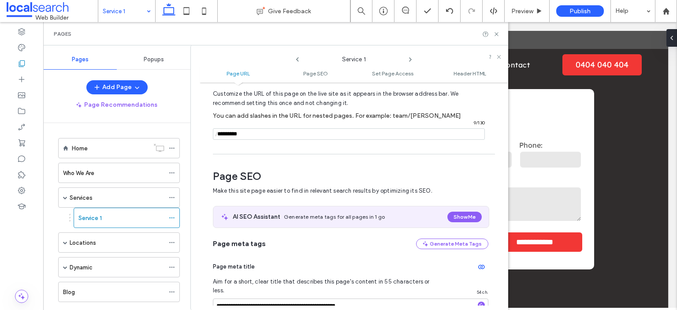
paste input "**********"
type input "**********"
click at [290, 145] on div "Customize the URL of this page on the live site as it appears in the browser ad…" at bounding box center [350, 110] width 275 height 77
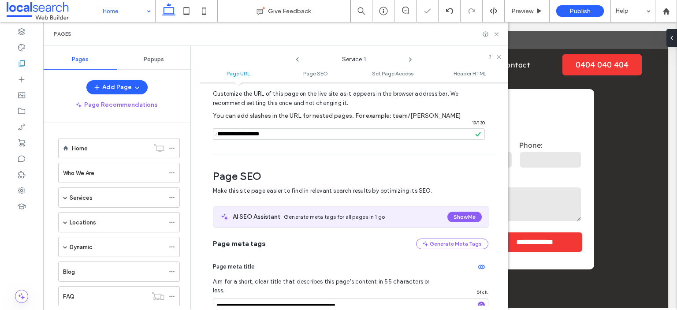
click at [171, 216] on div at bounding box center [338, 155] width 677 height 310
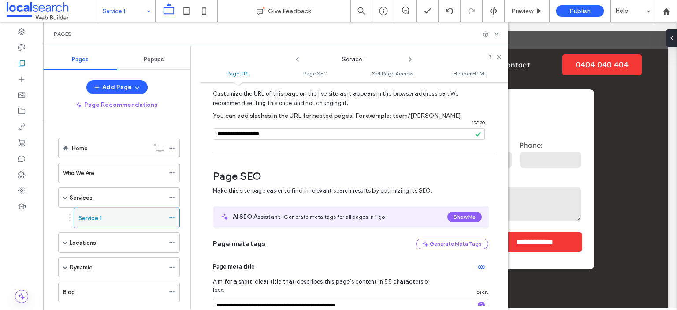
click at [126, 215] on div "Service 1" at bounding box center [121, 217] width 86 height 9
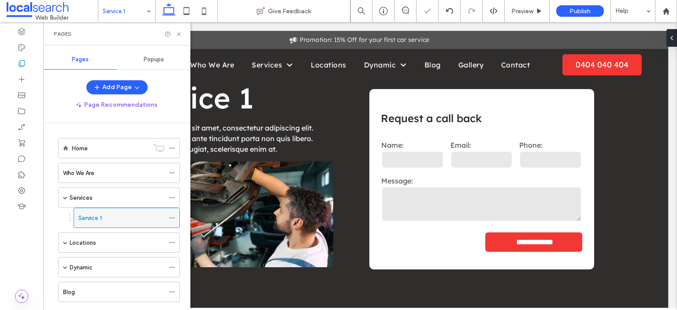
click at [173, 215] on icon at bounding box center [172, 218] width 6 height 6
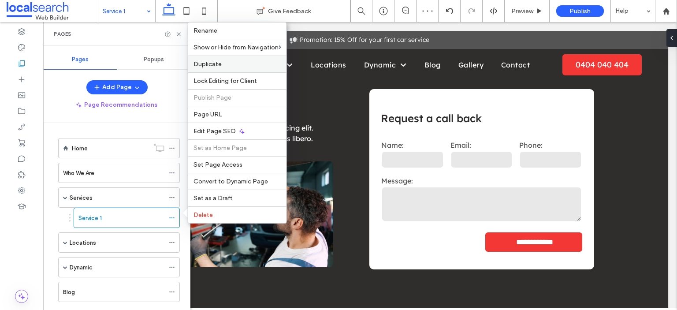
click at [210, 68] on span "Duplicate" at bounding box center [207, 63] width 28 height 7
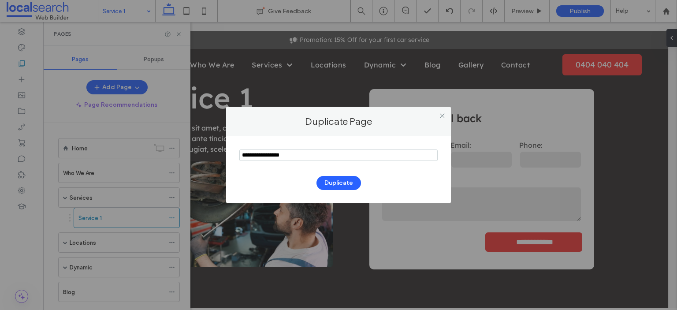
drag, startPoint x: 311, startPoint y: 155, endPoint x: 228, endPoint y: 156, distance: 83.3
click at [228, 156] on div "Duplicate" at bounding box center [338, 169] width 225 height 67
click at [285, 153] on input "notEmpty" at bounding box center [338, 154] width 198 height 11
click at [285, 155] on input "notEmpty" at bounding box center [338, 154] width 198 height 11
drag, startPoint x: 264, startPoint y: 156, endPoint x: 240, endPoint y: 159, distance: 24.8
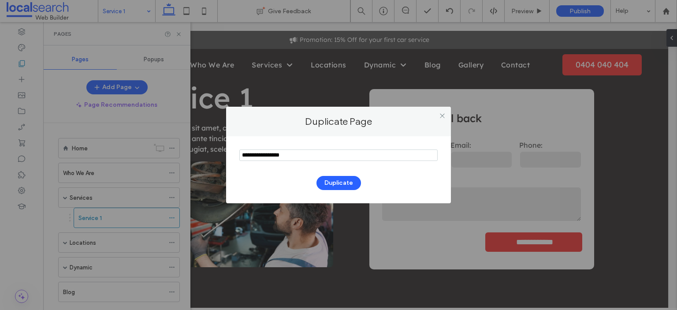
click at [240, 159] on input "notEmpty" at bounding box center [338, 154] width 198 height 11
type input "*********"
click at [341, 179] on button "Duplicate" at bounding box center [338, 183] width 45 height 14
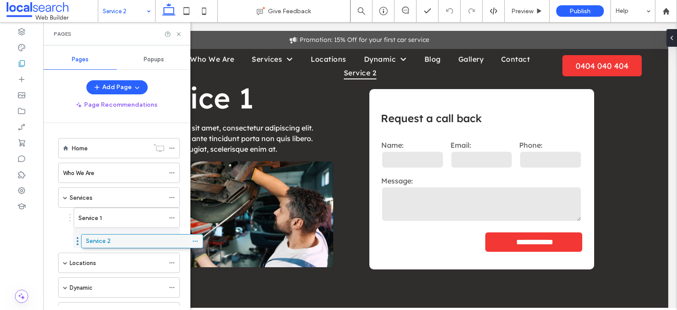
drag, startPoint x: 95, startPoint y: 273, endPoint x: 118, endPoint y: 243, distance: 37.1
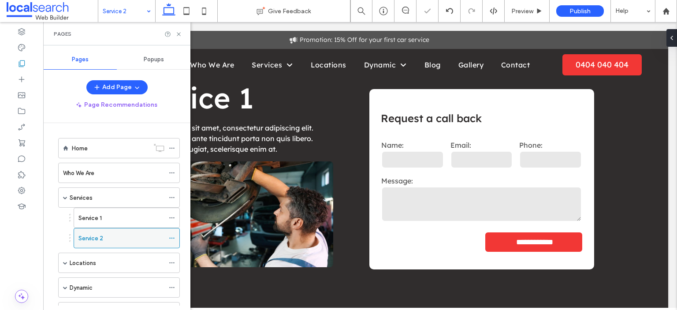
click at [173, 237] on use at bounding box center [171, 237] width 5 height 1
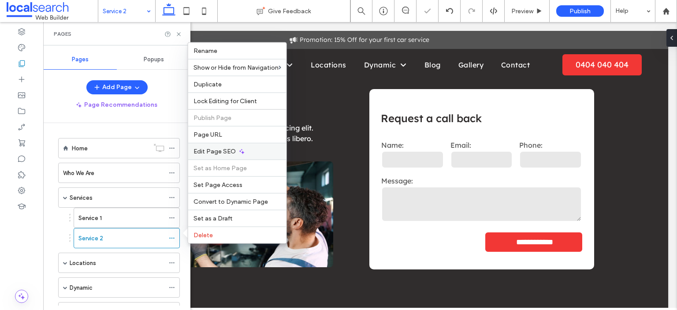
click at [221, 150] on span "Edit Page SEO" at bounding box center [214, 151] width 42 height 7
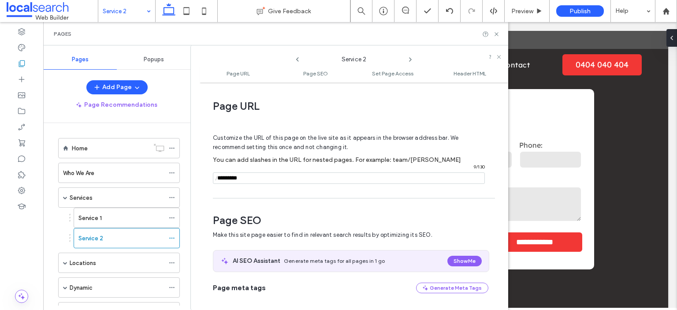
click at [334, 31] on div "Pages" at bounding box center [276, 33] width 444 height 7
drag, startPoint x: 257, startPoint y: 181, endPoint x: 207, endPoint y: 183, distance: 50.3
click at [207, 183] on div "**********" at bounding box center [354, 196] width 308 height 219
paste input "**********"
type input "**********"
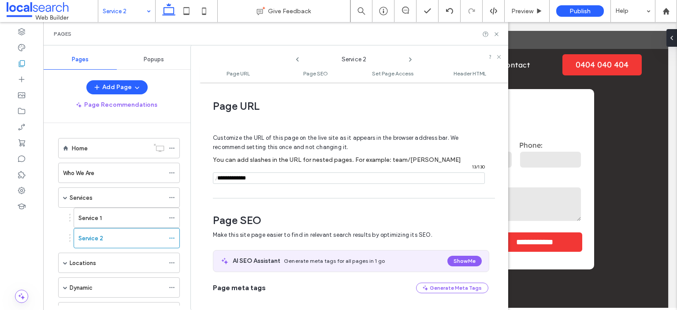
click at [274, 189] on div "Customize the URL of this page on the live site as it appears in the browser ad…" at bounding box center [350, 154] width 275 height 77
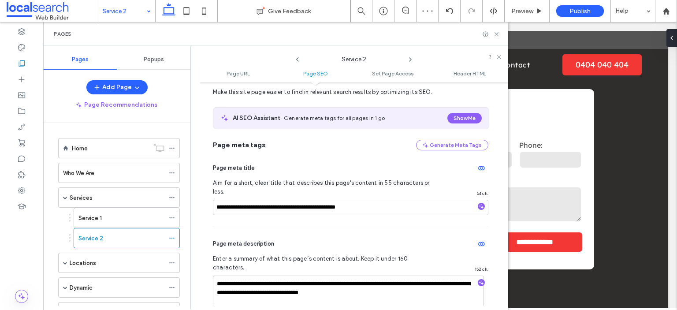
scroll to position [176, 0]
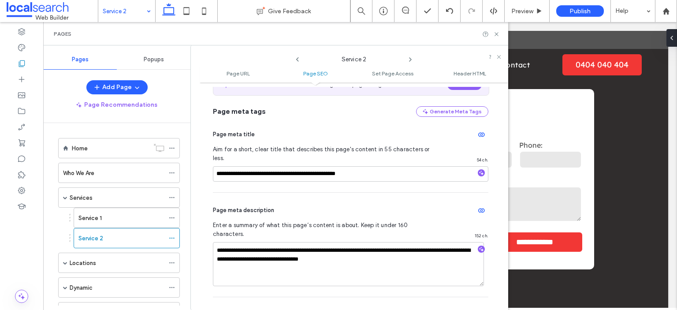
click at [299, 31] on div "Pages" at bounding box center [276, 33] width 444 height 7
click at [282, 168] on input "**********" at bounding box center [350, 173] width 275 height 15
paste input
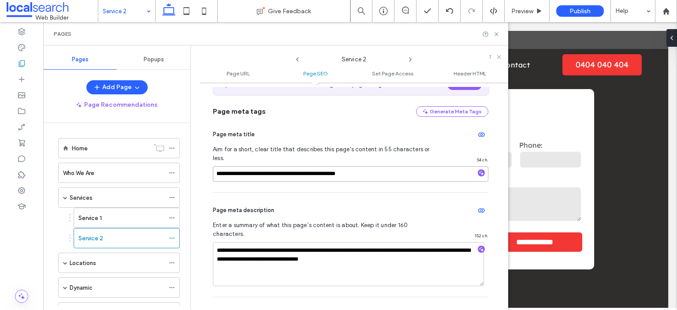
type input "**********"
click at [290, 193] on div "**********" at bounding box center [350, 245] width 275 height 104
click at [240, 30] on div "Pages" at bounding box center [276, 33] width 444 height 7
click at [274, 242] on textarea "**********" at bounding box center [348, 264] width 271 height 44
drag, startPoint x: 404, startPoint y: 243, endPoint x: 216, endPoint y: 235, distance: 187.4
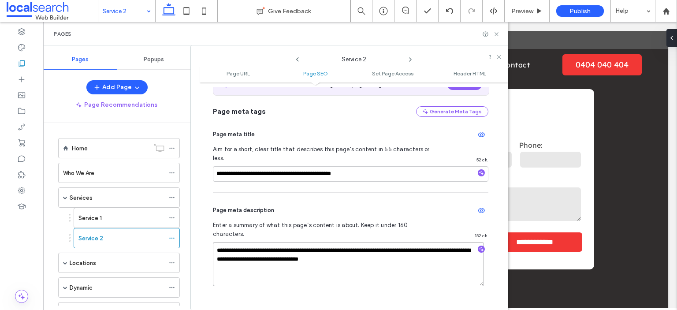
click at [216, 242] on textarea "**********" at bounding box center [348, 264] width 271 height 44
paste textarea
type textarea "**********"
click at [319, 203] on div "Page meta description" at bounding box center [350, 210] width 275 height 14
click at [171, 236] on icon at bounding box center [172, 238] width 6 height 6
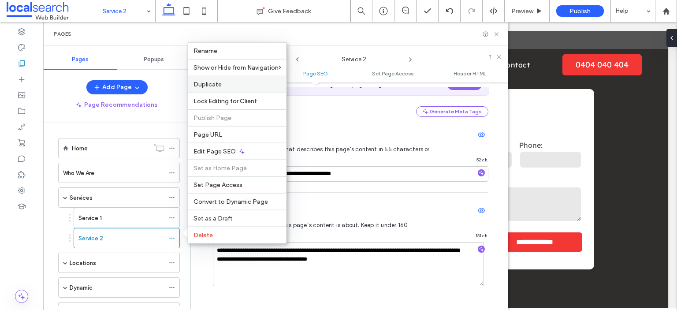
click at [217, 88] on span "Duplicate" at bounding box center [207, 84] width 28 height 7
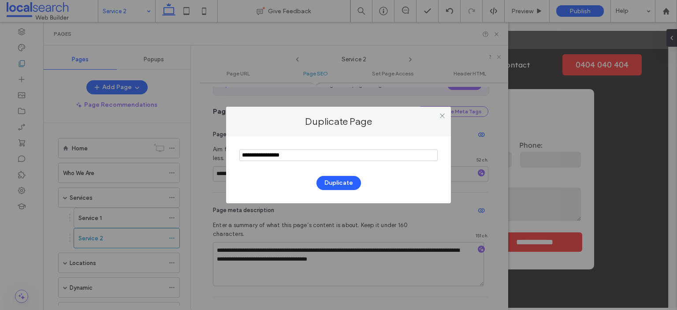
drag, startPoint x: 293, startPoint y: 156, endPoint x: 286, endPoint y: 156, distance: 7.5
click at [286, 156] on input "notEmpty" at bounding box center [338, 154] width 198 height 11
drag, startPoint x: 265, startPoint y: 156, endPoint x: 222, endPoint y: 155, distance: 42.8
click at [222, 155] on div "Duplicate Page Duplicate" at bounding box center [338, 155] width 677 height 310
type input "*********"
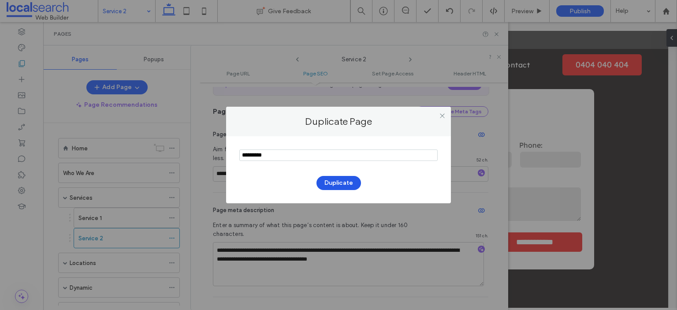
click at [350, 178] on button "Duplicate" at bounding box center [338, 183] width 45 height 14
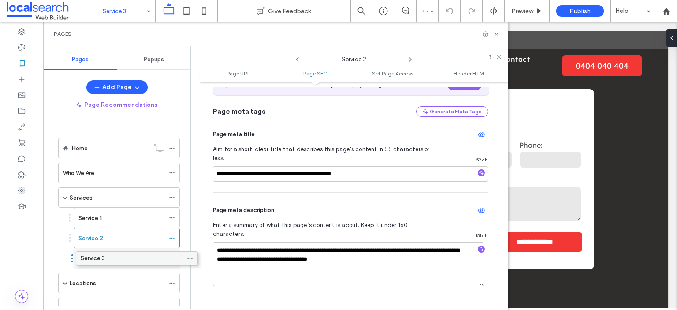
drag, startPoint x: 84, startPoint y: 271, endPoint x: 102, endPoint y: 257, distance: 22.6
click at [98, 250] on div "Service 3" at bounding box center [121, 258] width 86 height 19
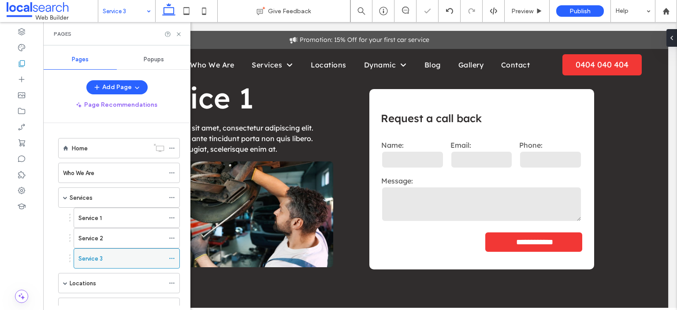
click at [171, 255] on icon at bounding box center [172, 258] width 6 height 6
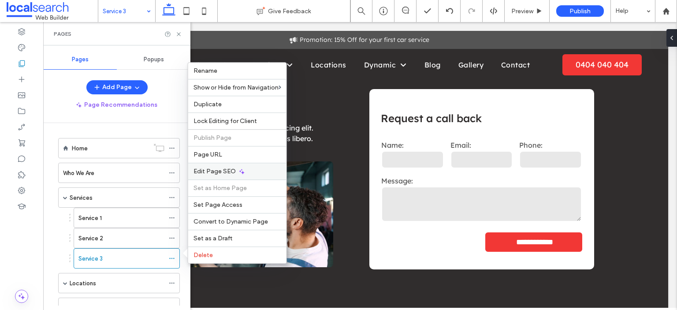
click at [221, 167] on div "Edit Page SEO" at bounding box center [237, 171] width 98 height 17
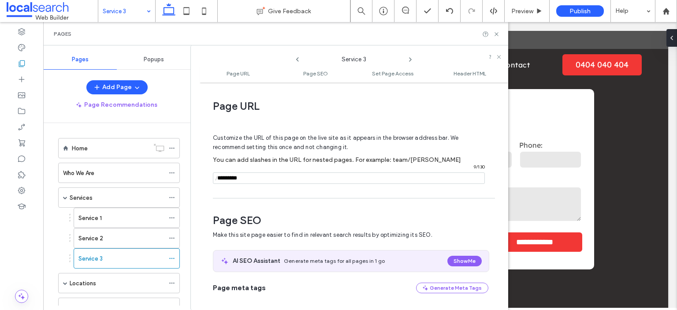
drag, startPoint x: 265, startPoint y: 176, endPoint x: 194, endPoint y: 181, distance: 71.1
click at [194, 181] on div "**********" at bounding box center [349, 177] width 318 height 264
paste input "**********"
type input "**********"
click at [269, 191] on div "Customize the URL of this page on the live site as it appears in the browser ad…" at bounding box center [350, 154] width 275 height 77
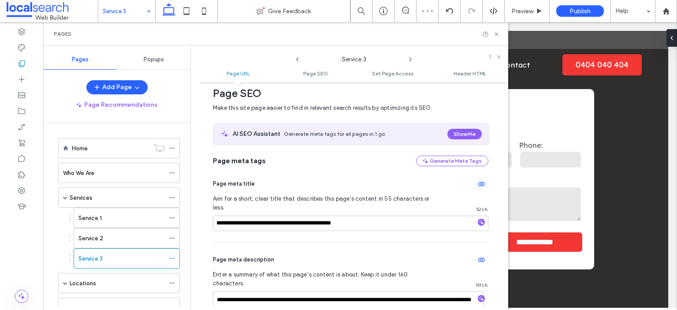
scroll to position [132, 0]
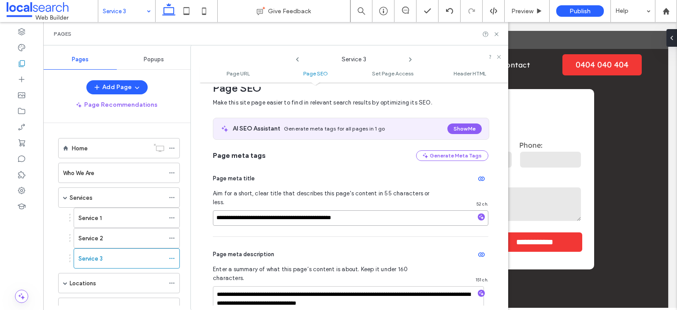
drag, startPoint x: 367, startPoint y: 207, endPoint x: 216, endPoint y: 212, distance: 150.3
click at [216, 212] on input "**********" at bounding box center [350, 217] width 275 height 15
paste input "********"
type input "**********"
drag, startPoint x: 400, startPoint y: 287, endPoint x: 218, endPoint y: 278, distance: 182.6
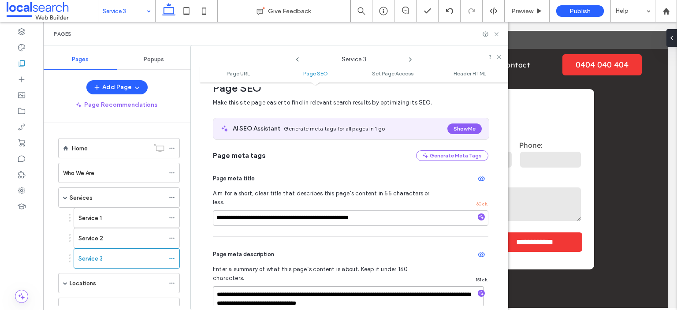
click at [218, 286] on textarea "**********" at bounding box center [348, 308] width 271 height 44
paste textarea "****"
click at [378, 286] on textarea "**********" at bounding box center [348, 308] width 271 height 44
type textarea "**********"
drag, startPoint x: 276, startPoint y: 285, endPoint x: 372, endPoint y: 282, distance: 96.1
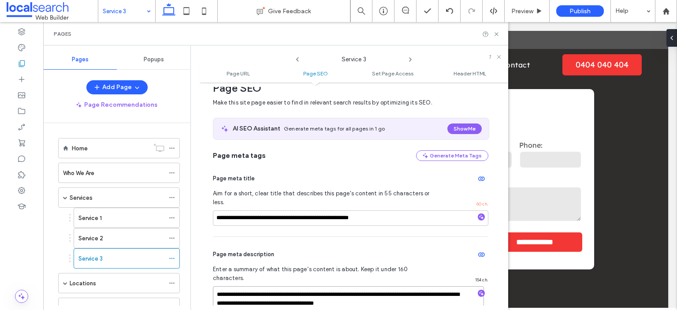
click at [372, 286] on textarea "**********" at bounding box center [348, 308] width 271 height 44
type textarea "**********"
click at [386, 286] on textarea "**********" at bounding box center [348, 308] width 271 height 44
click at [241, 286] on textarea "**********" at bounding box center [348, 308] width 271 height 44
drag, startPoint x: 419, startPoint y: 276, endPoint x: 239, endPoint y: 279, distance: 180.7
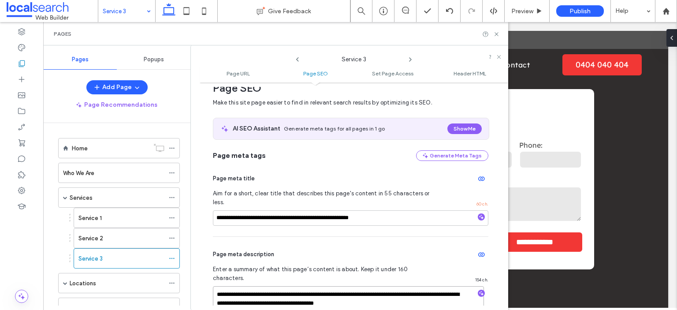
click at [239, 286] on textarea "**********" at bounding box center [348, 308] width 271 height 44
type textarea "**********"
click at [317, 286] on textarea "**********" at bounding box center [348, 308] width 271 height 44
click at [355, 237] on div "**********" at bounding box center [350, 289] width 275 height 104
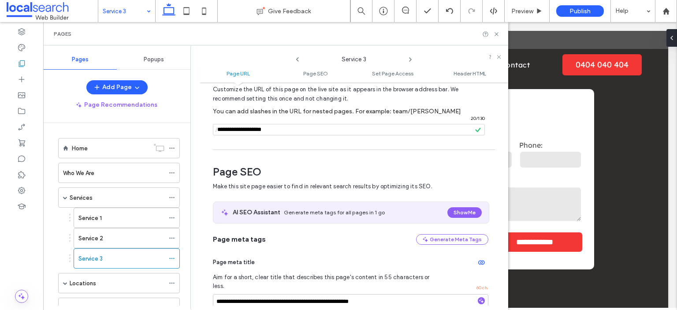
scroll to position [44, 0]
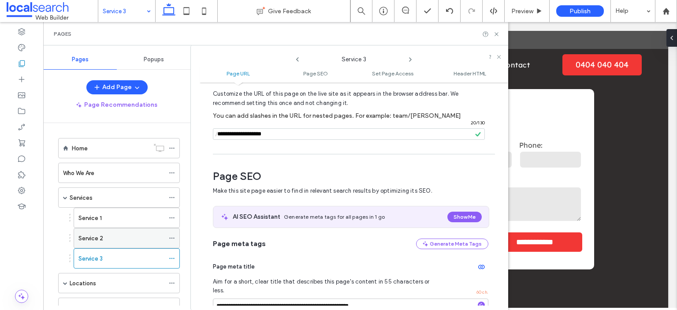
click at [148, 238] on div "Service 2" at bounding box center [121, 238] width 86 height 9
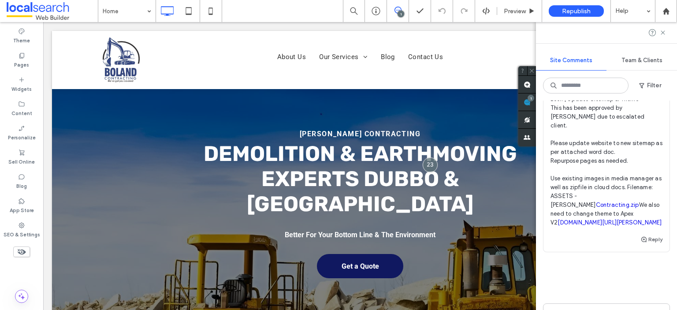
scroll to position [88, 0]
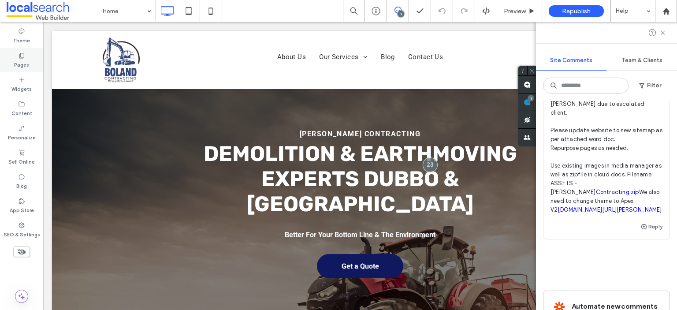
click at [25, 60] on label "Pages" at bounding box center [21, 64] width 15 height 10
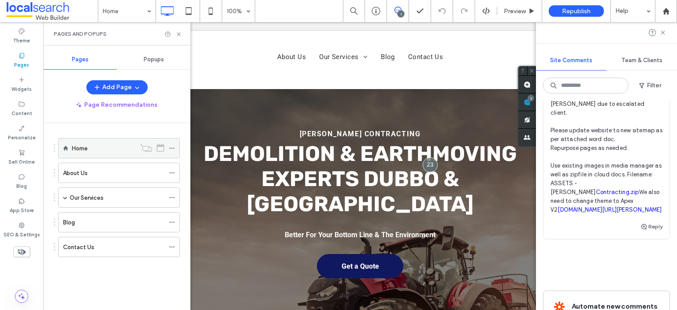
click at [171, 148] on use at bounding box center [171, 148] width 5 height 1
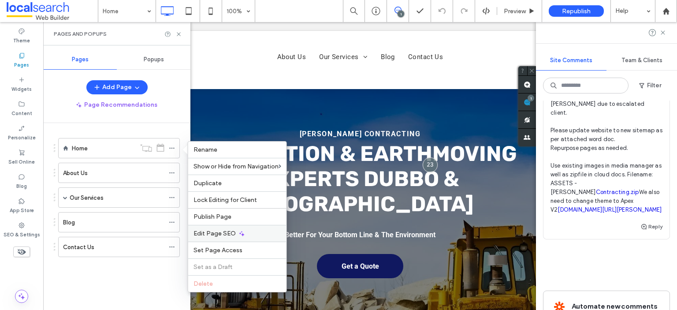
click at [209, 232] on span "Edit Page SEO" at bounding box center [214, 233] width 42 height 7
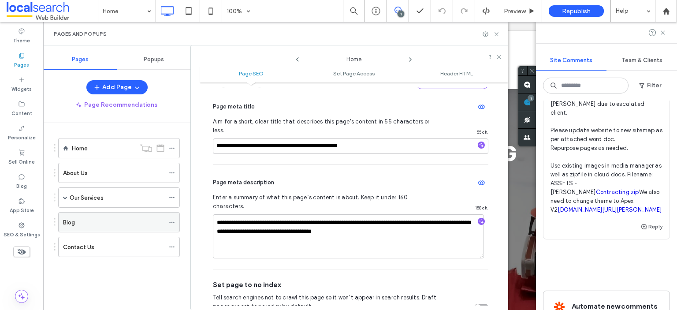
click at [121, 213] on div "Blog" at bounding box center [113, 221] width 101 height 19
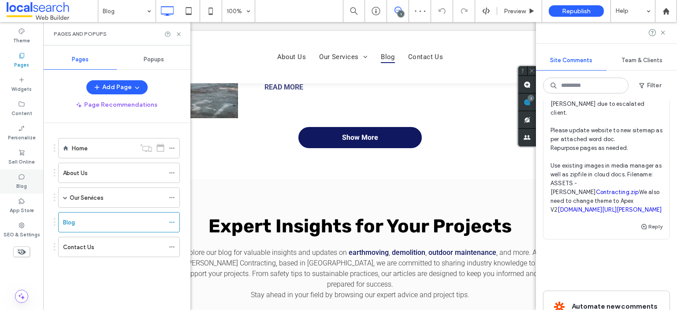
scroll to position [1542, 0]
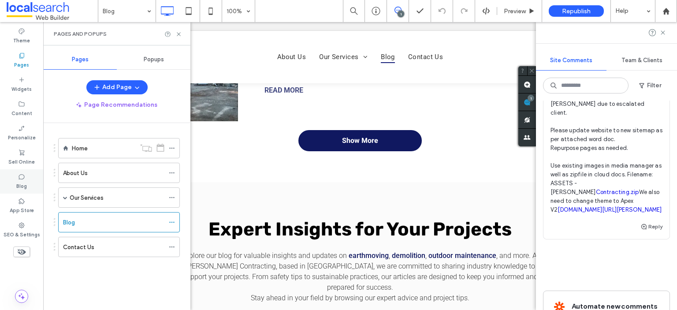
click at [16, 179] on div "Blog" at bounding box center [21, 181] width 43 height 24
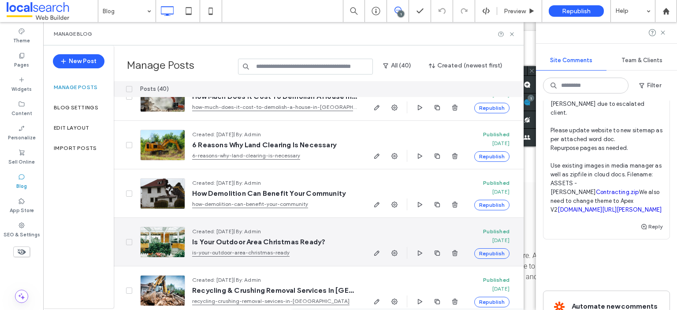
scroll to position [1146, 0]
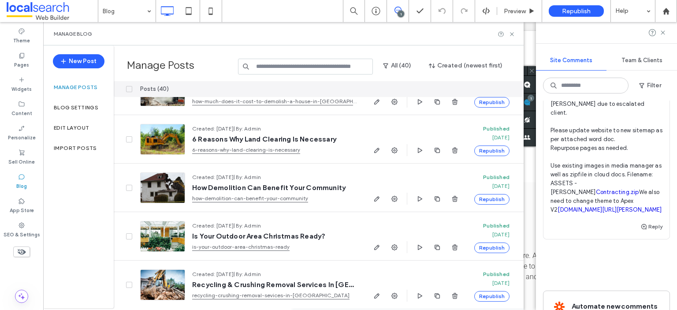
click at [129, 89] on icon at bounding box center [129, 89] width 4 height 3
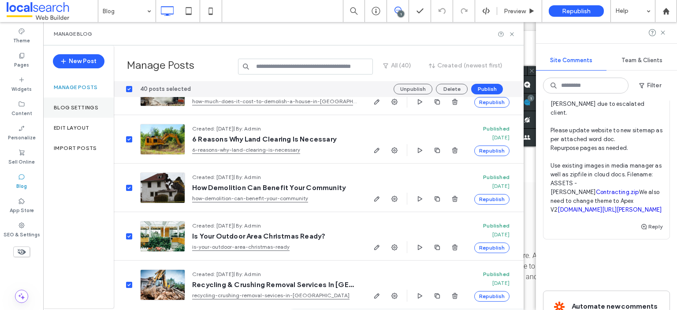
click at [77, 109] on label "Blog Settings" at bounding box center [76, 107] width 45 height 6
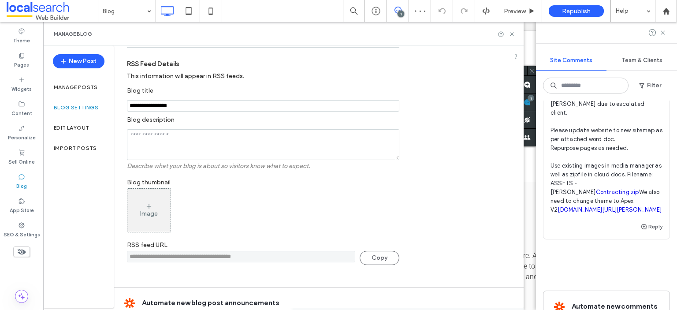
scroll to position [261, 0]
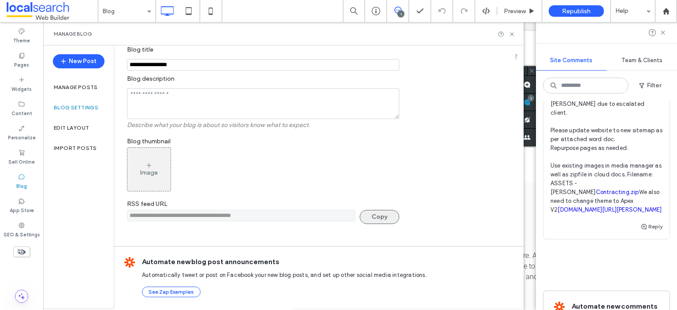
click at [378, 216] on button "Copy" at bounding box center [380, 217] width 40 height 14
click at [390, 216] on button "Copy" at bounding box center [380, 217] width 40 height 14
click at [378, 215] on button "Copy" at bounding box center [380, 217] width 40 height 14
drag, startPoint x: 287, startPoint y: 219, endPoint x: 227, endPoint y: 219, distance: 60.4
click at [227, 219] on input "**********" at bounding box center [241, 215] width 228 height 11
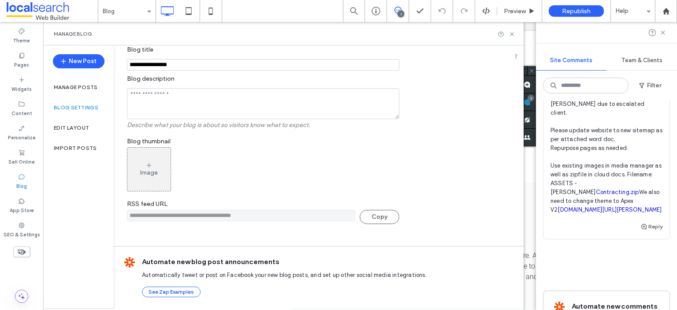
click at [265, 215] on input "**********" at bounding box center [241, 215] width 228 height 11
drag, startPoint x: 276, startPoint y: 215, endPoint x: 120, endPoint y: 216, distance: 156.0
click at [120, 216] on div "**********" at bounding box center [319, 15] width 410 height 462
click at [83, 88] on label "Manage posts" at bounding box center [76, 87] width 44 height 6
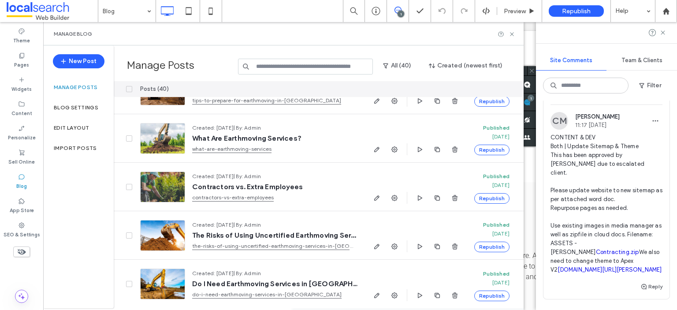
scroll to position [44, 0]
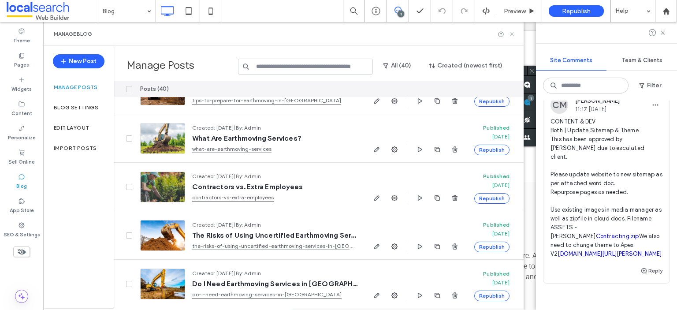
click at [512, 35] on icon at bounding box center [511, 34] width 7 height 7
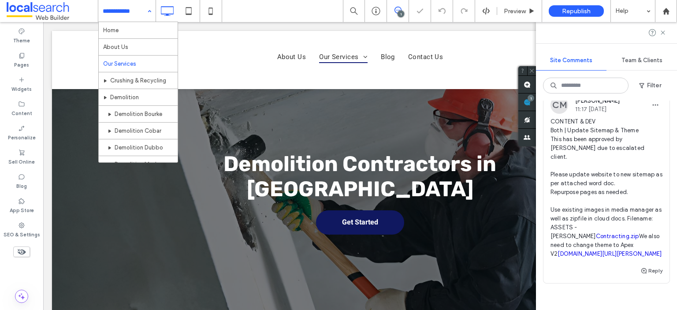
click at [130, 10] on input at bounding box center [125, 11] width 44 height 22
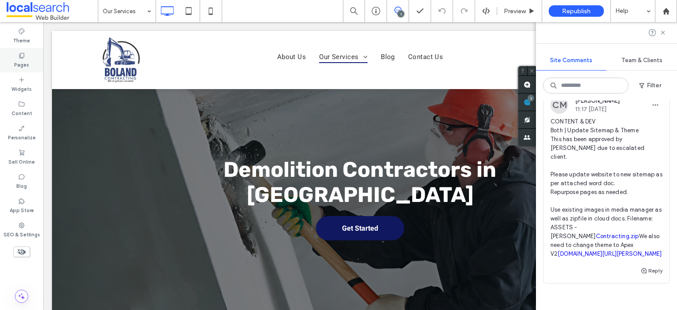
click at [26, 63] on label "Pages" at bounding box center [21, 64] width 15 height 10
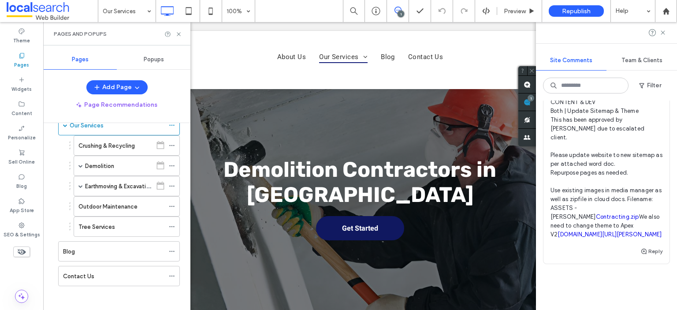
scroll to position [44, 0]
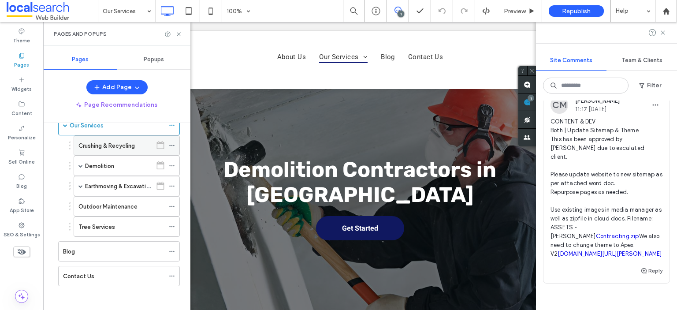
click at [106, 146] on label "Crushing & Recycling" at bounding box center [106, 145] width 56 height 15
click at [114, 227] on div "Tree Services" at bounding box center [121, 226] width 86 height 9
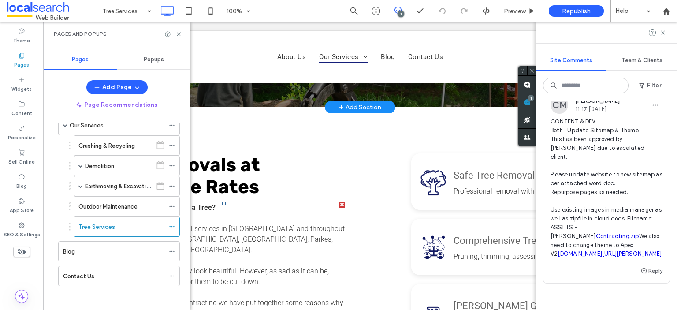
scroll to position [220, 0]
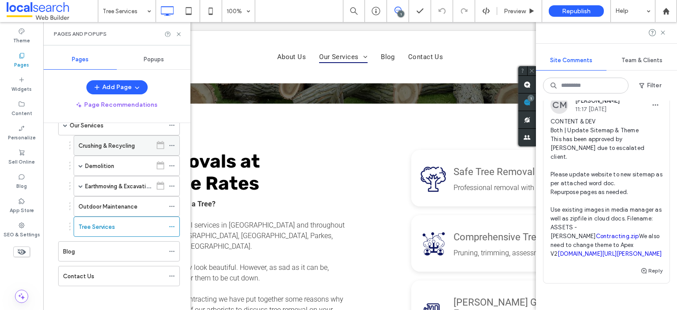
click at [171, 142] on icon at bounding box center [172, 145] width 6 height 6
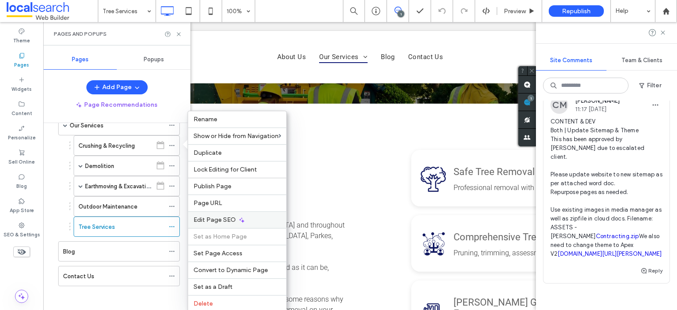
click at [212, 220] on span "Edit Page SEO" at bounding box center [214, 219] width 42 height 7
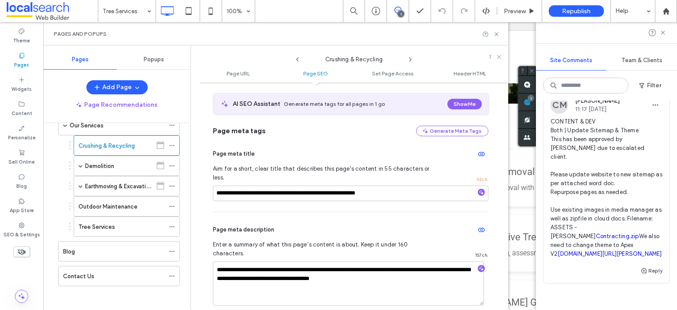
scroll to position [176, 0]
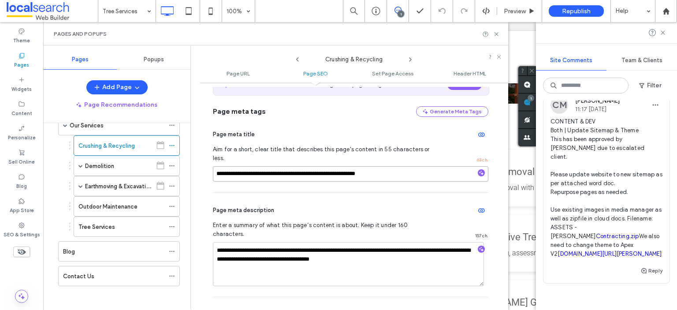
drag, startPoint x: 393, startPoint y: 167, endPoint x: 208, endPoint y: 165, distance: 185.5
click at [208, 165] on div "**********" at bounding box center [354, 196] width 308 height 219
click at [495, 35] on icon at bounding box center [496, 34] width 7 height 7
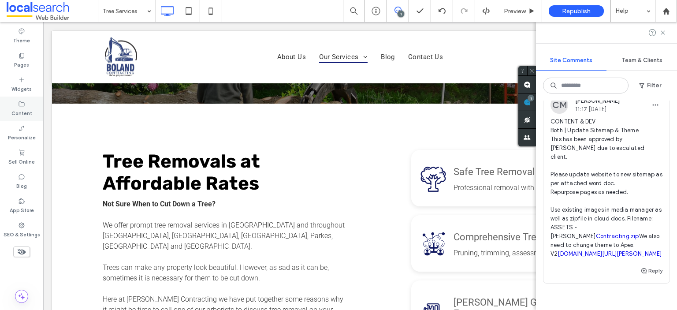
click at [15, 105] on div "Content" at bounding box center [21, 108] width 43 height 24
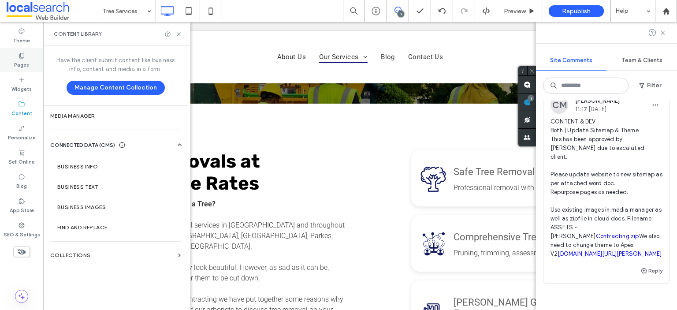
click at [25, 62] on label "Pages" at bounding box center [21, 64] width 15 height 10
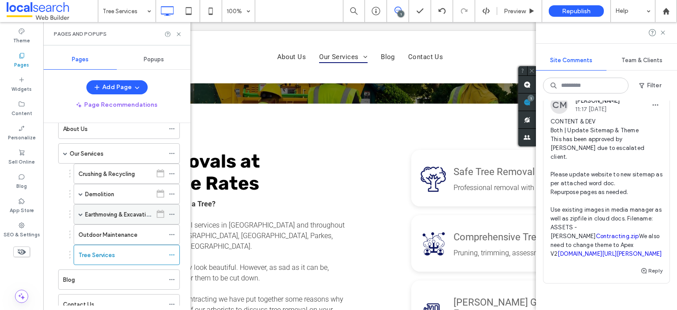
scroll to position [72, 0]
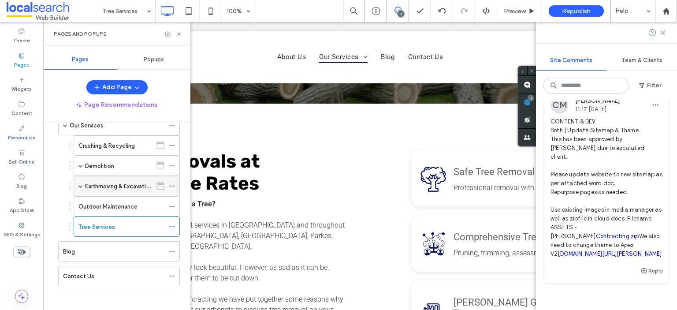
click at [80, 184] on span at bounding box center [80, 186] width 4 height 4
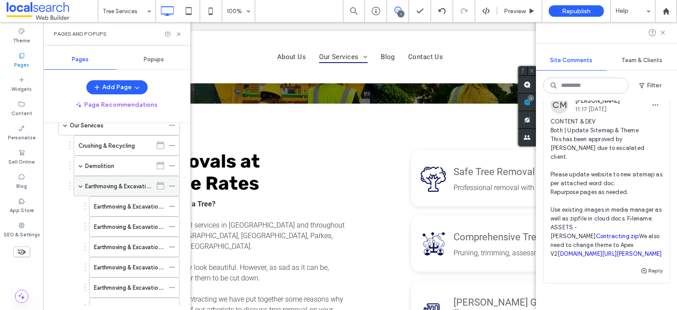
click at [81, 184] on span at bounding box center [80, 186] width 4 height 4
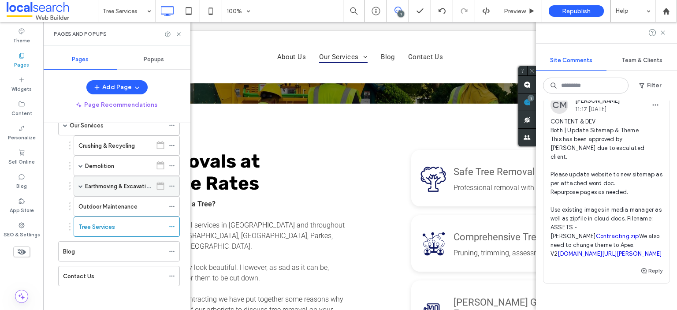
click at [81, 184] on span at bounding box center [80, 186] width 4 height 4
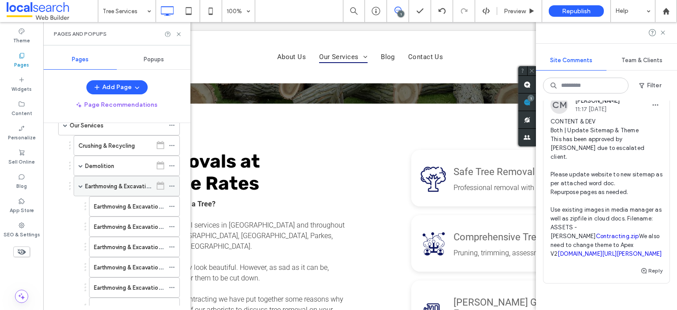
click at [81, 184] on span at bounding box center [80, 186] width 4 height 4
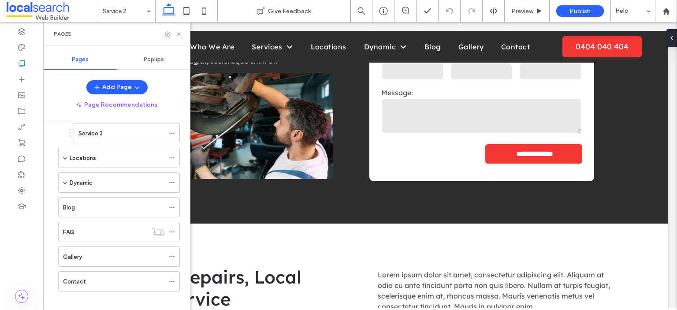
scroll to position [130, 0]
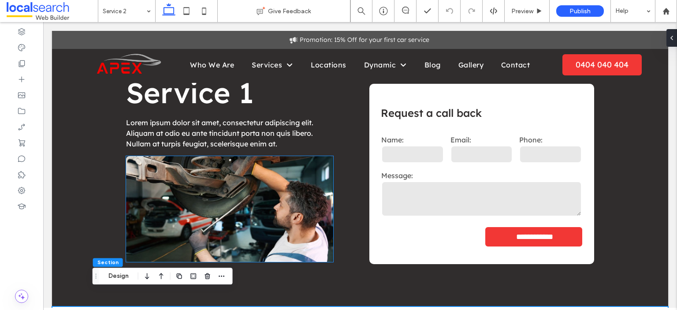
scroll to position [0, 0]
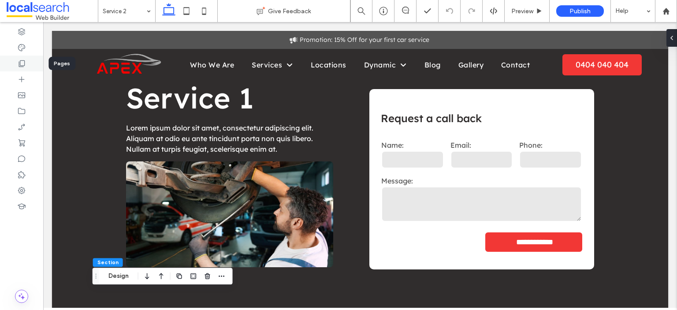
click at [28, 60] on div at bounding box center [21, 64] width 43 height 16
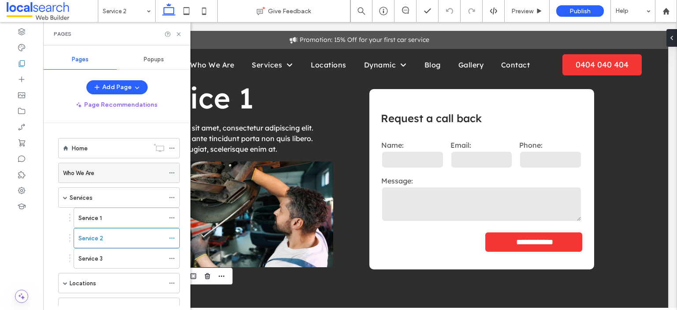
click at [171, 171] on icon at bounding box center [172, 173] width 6 height 6
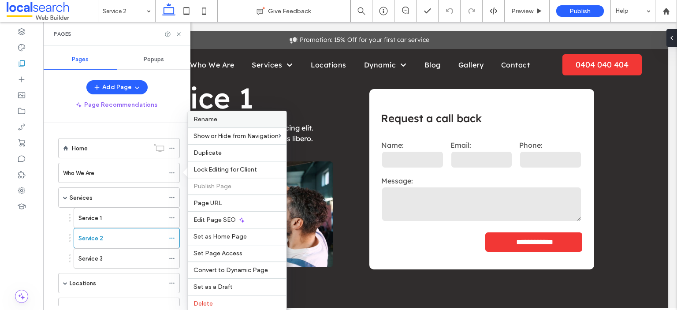
click at [217, 119] on label "Rename" at bounding box center [237, 118] width 88 height 7
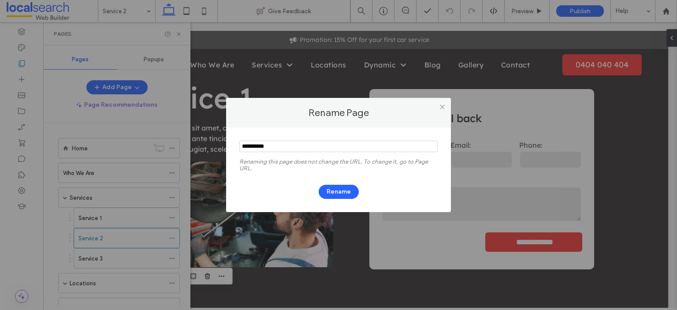
click at [271, 145] on input "notEmpty" at bounding box center [338, 146] width 198 height 11
type input "********"
click at [340, 195] on button "Rename" at bounding box center [339, 192] width 40 height 14
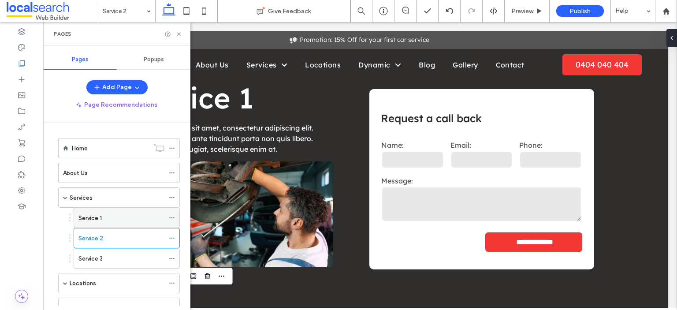
click at [108, 215] on div "Service 1" at bounding box center [121, 217] width 86 height 9
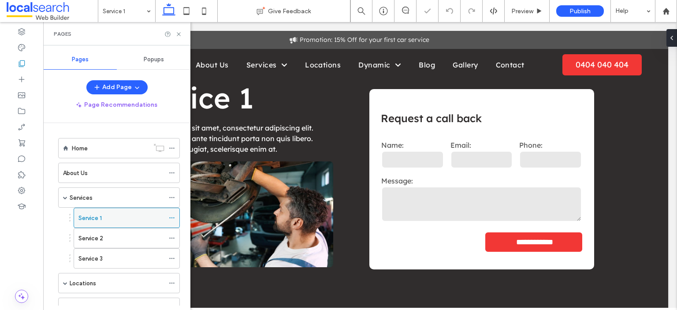
click at [171, 216] on icon at bounding box center [172, 218] width 6 height 6
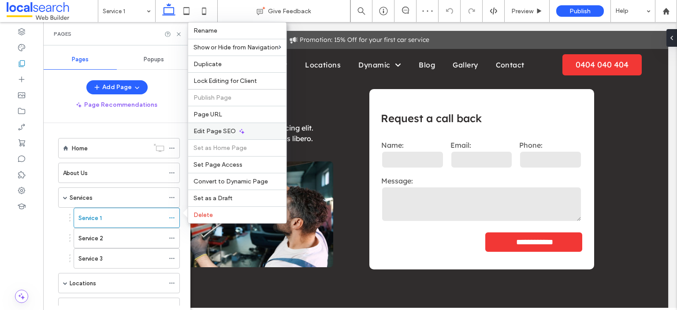
click at [208, 132] on span "Edit Page SEO" at bounding box center [214, 130] width 42 height 7
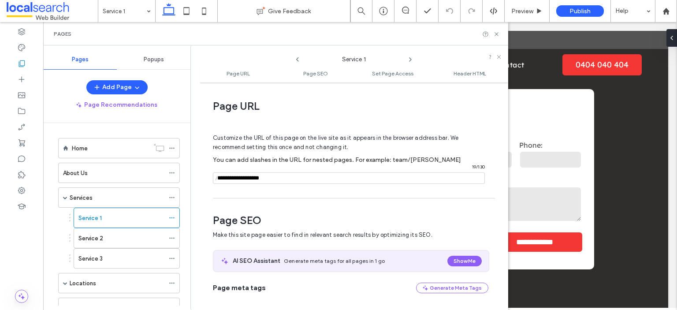
click at [409, 58] on icon at bounding box center [410, 59] width 7 height 7
click at [494, 33] on icon at bounding box center [496, 34] width 7 height 7
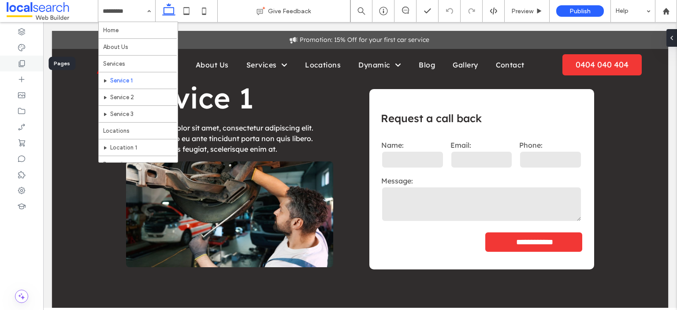
click at [19, 65] on use at bounding box center [22, 63] width 6 height 7
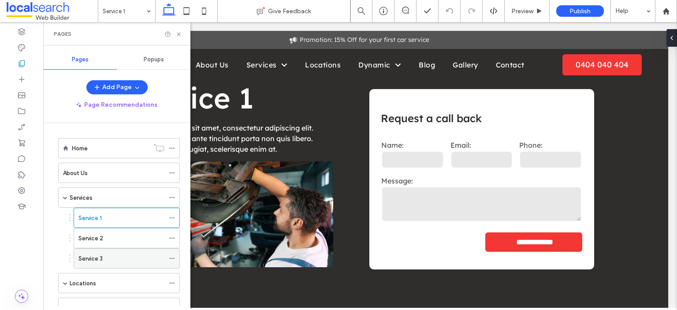
click at [169, 257] on div "Service 3" at bounding box center [127, 258] width 106 height 20
click at [172, 256] on icon at bounding box center [172, 258] width 6 height 6
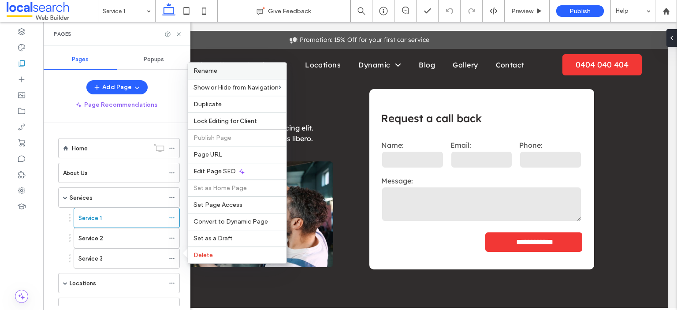
click at [215, 74] on span "Rename" at bounding box center [205, 70] width 24 height 7
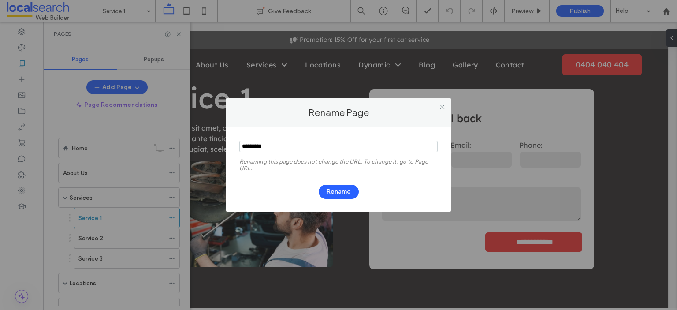
click at [284, 145] on input "notEmpty" at bounding box center [338, 146] width 198 height 11
type input "**********"
click at [346, 195] on button "Rename" at bounding box center [339, 192] width 40 height 14
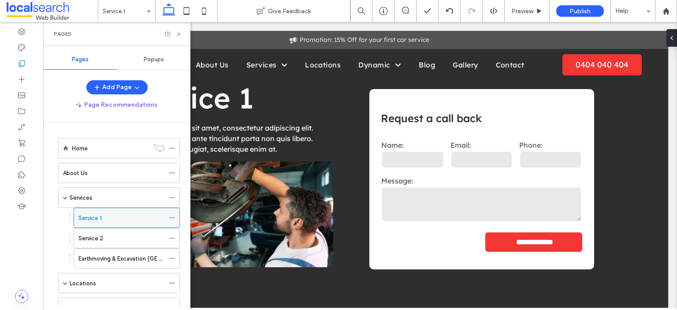
click at [172, 218] on icon at bounding box center [172, 218] width 6 height 6
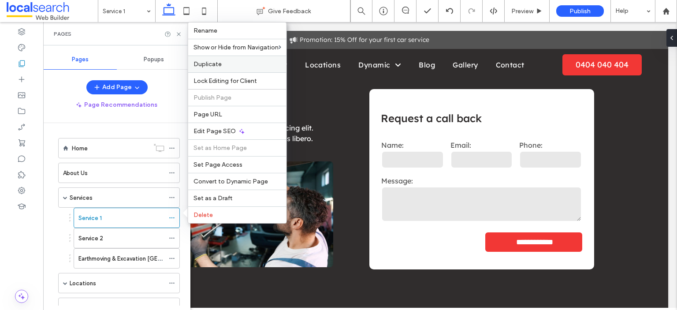
click at [229, 67] on label "Duplicate" at bounding box center [237, 63] width 88 height 7
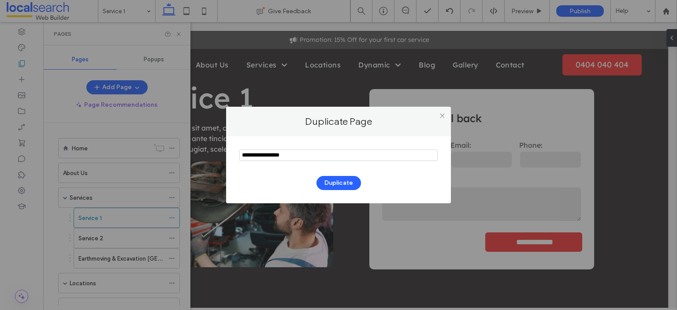
drag, startPoint x: 307, startPoint y: 154, endPoint x: 237, endPoint y: 154, distance: 69.6
click at [237, 154] on div "Duplicate" at bounding box center [338, 169] width 225 height 67
click at [327, 156] on input "notEmpty" at bounding box center [338, 154] width 198 height 11
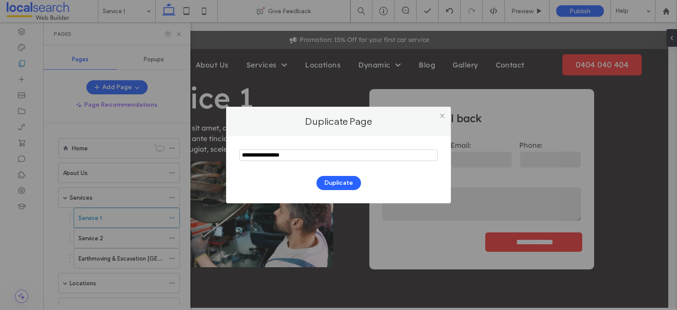
paste input "**********"
drag, startPoint x: 251, startPoint y: 155, endPoint x: 241, endPoint y: 155, distance: 10.6
click at [241, 155] on input "notEmpty" at bounding box center [338, 154] width 198 height 11
type input "**********"
click at [337, 177] on button "Duplicate" at bounding box center [338, 183] width 45 height 14
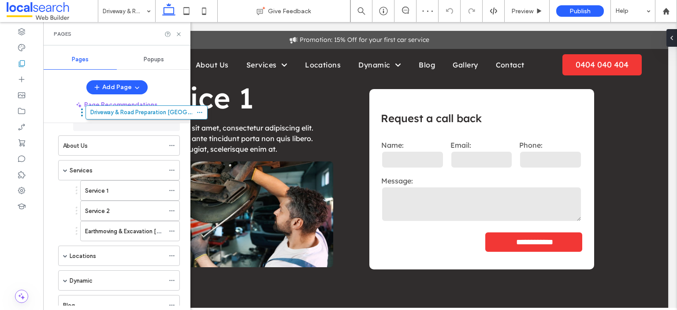
scroll to position [21, 0]
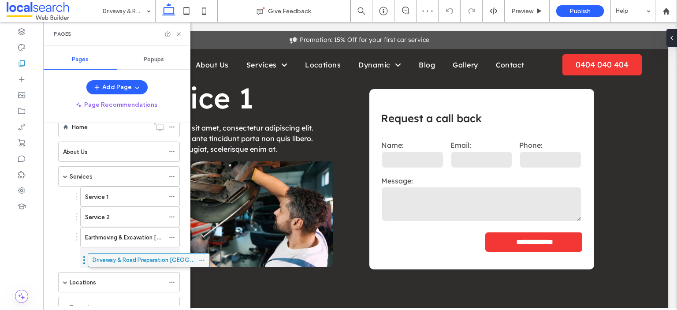
drag, startPoint x: 96, startPoint y: 251, endPoint x: 113, endPoint y: 264, distance: 21.4
click at [171, 254] on icon at bounding box center [172, 257] width 6 height 6
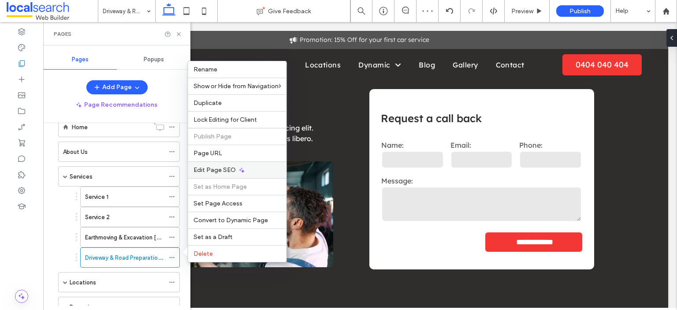
click at [212, 167] on span "Edit Page SEO" at bounding box center [214, 169] width 42 height 7
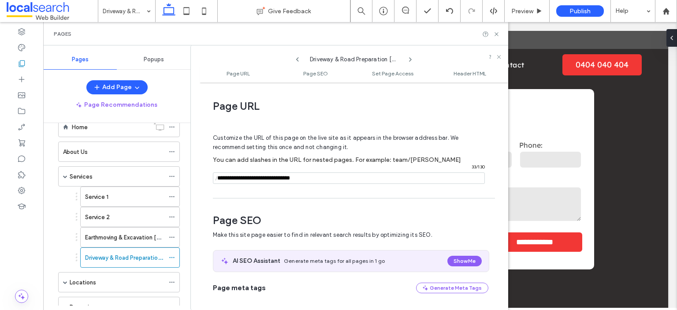
drag, startPoint x: 325, startPoint y: 178, endPoint x: 218, endPoint y: 181, distance: 107.5
click at [218, 181] on div "/ 33 / 130" at bounding box center [349, 177] width 272 height 11
click at [234, 194] on div "**********" at bounding box center [354, 196] width 308 height 219
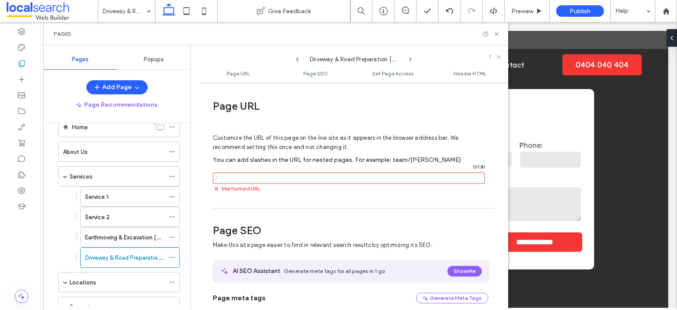
click at [244, 178] on input "notEmpty" at bounding box center [349, 177] width 272 height 11
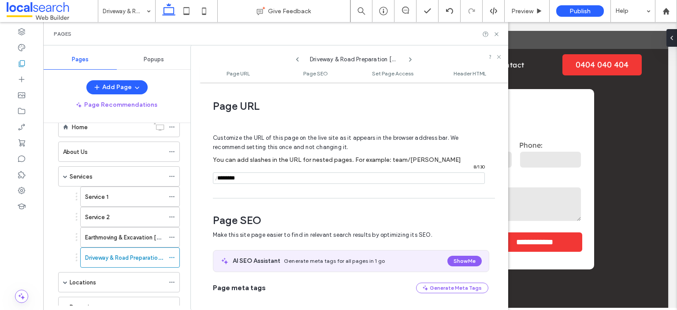
click at [237, 179] on input "notEmpty" at bounding box center [349, 177] width 272 height 11
type input "********"
click at [256, 196] on div "**********" at bounding box center [354, 196] width 308 height 219
click at [260, 176] on input "notEmpty" at bounding box center [349, 177] width 272 height 11
click at [259, 176] on input "notEmpty" at bounding box center [349, 177] width 272 height 11
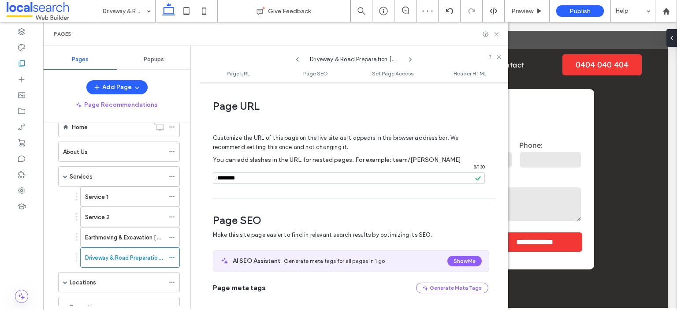
click at [259, 176] on input "notEmpty" at bounding box center [349, 177] width 272 height 11
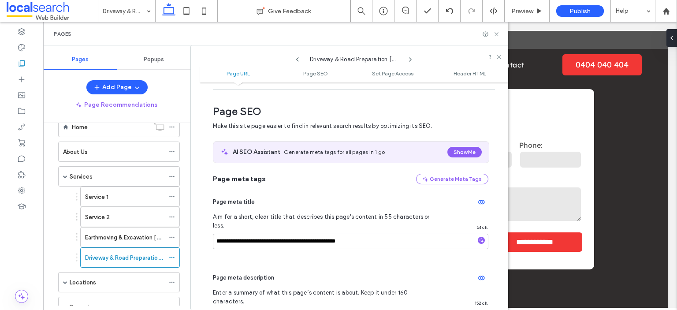
scroll to position [132, 0]
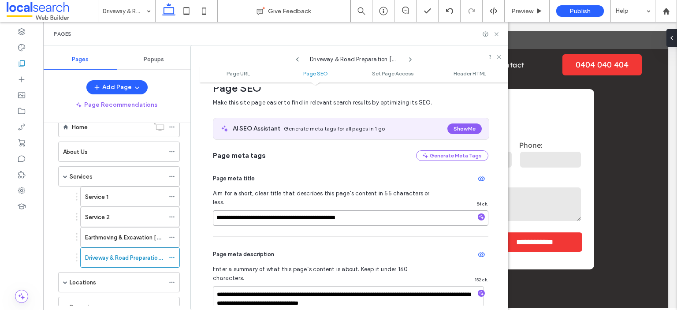
drag, startPoint x: 379, startPoint y: 208, endPoint x: 215, endPoint y: 211, distance: 163.9
click at [215, 211] on input "**********" at bounding box center [350, 217] width 275 height 15
drag, startPoint x: 217, startPoint y: 276, endPoint x: 393, endPoint y: 285, distance: 176.5
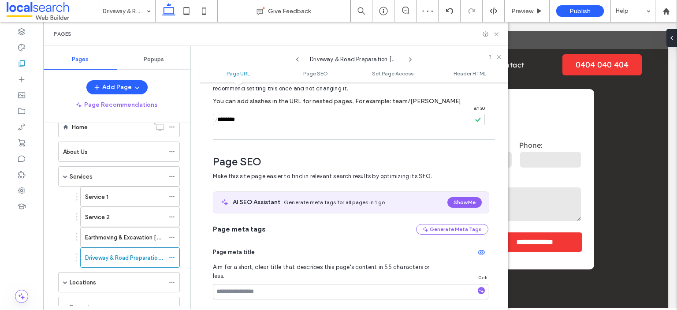
scroll to position [44, 0]
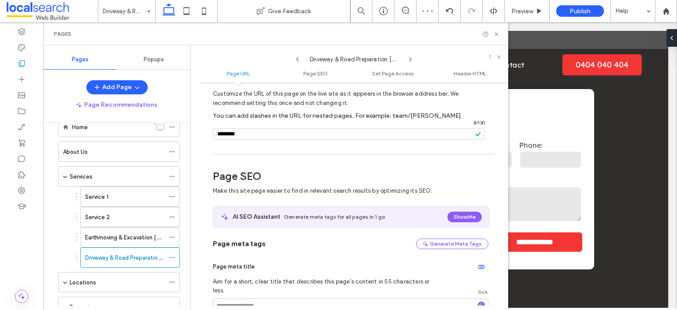
drag, startPoint x: 257, startPoint y: 137, endPoint x: 216, endPoint y: 135, distance: 41.0
click at [216, 135] on div "/ 8 / 130" at bounding box center [349, 133] width 272 height 11
type input "**********"
click at [298, 58] on icon at bounding box center [297, 59] width 7 height 7
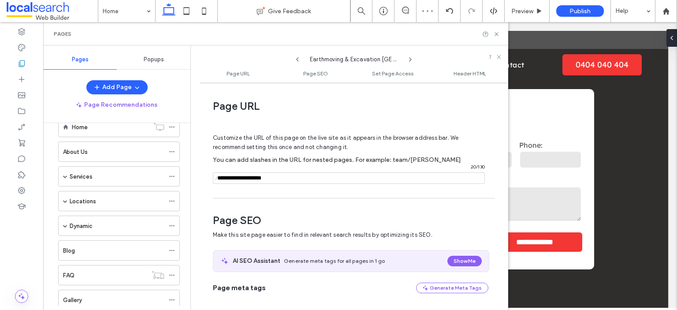
click at [409, 58] on use at bounding box center [410, 60] width 2 height 4
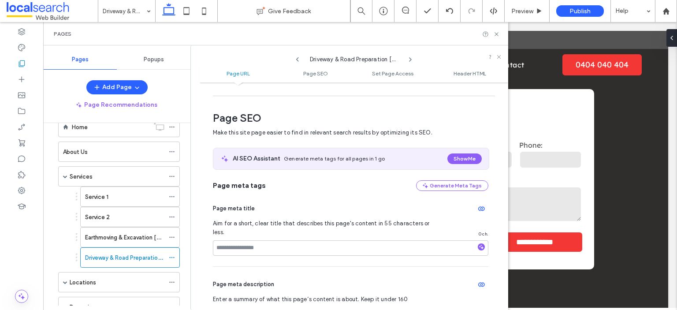
scroll to position [88, 0]
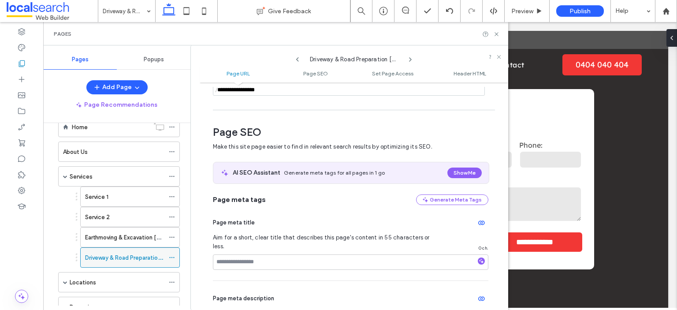
click at [175, 254] on icon at bounding box center [172, 257] width 6 height 6
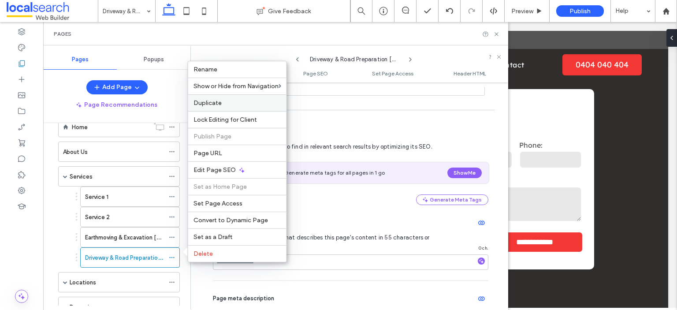
click at [211, 105] on span "Duplicate" at bounding box center [207, 102] width 28 height 7
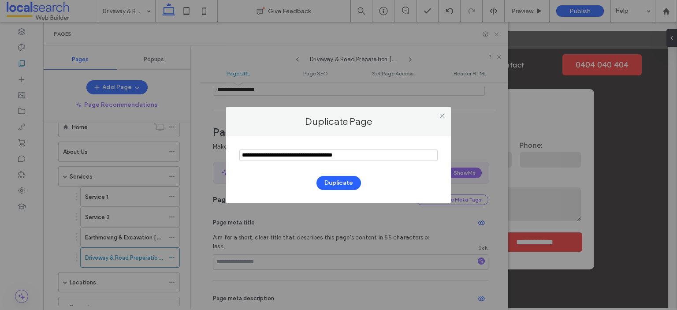
click at [284, 154] on input "notEmpty" at bounding box center [338, 154] width 198 height 11
paste input "**********"
drag, startPoint x: 251, startPoint y: 155, endPoint x: 239, endPoint y: 155, distance: 12.3
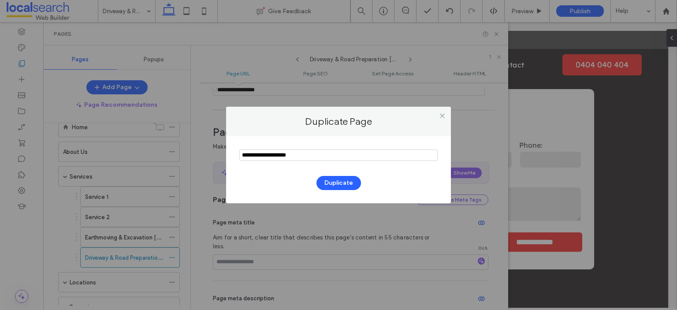
click at [239, 155] on input "notEmpty" at bounding box center [338, 154] width 198 height 11
click at [302, 156] on input "notEmpty" at bounding box center [338, 154] width 198 height 11
drag, startPoint x: 303, startPoint y: 156, endPoint x: 317, endPoint y: 155, distance: 14.6
click at [317, 155] on input "notEmpty" at bounding box center [338, 154] width 198 height 11
type input "**********"
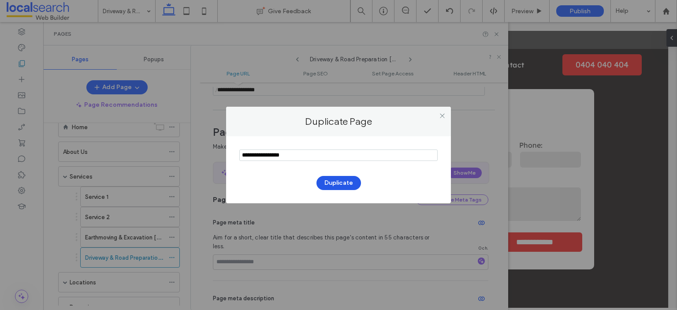
click at [341, 181] on button "Duplicate" at bounding box center [338, 183] width 45 height 14
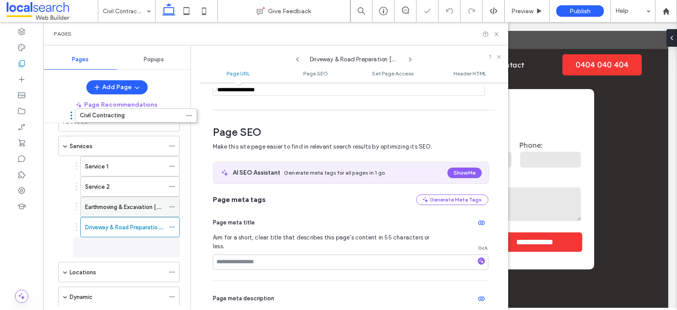
scroll to position [43, 0]
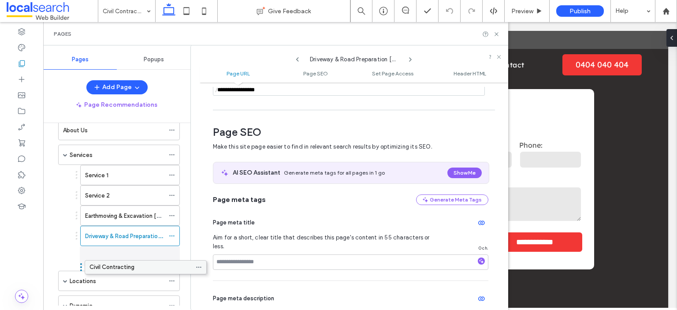
drag, startPoint x: 107, startPoint y: 274, endPoint x: 133, endPoint y: 268, distance: 27.0
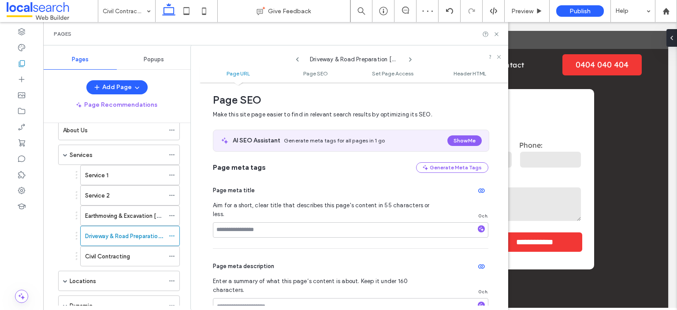
scroll to position [44, 0]
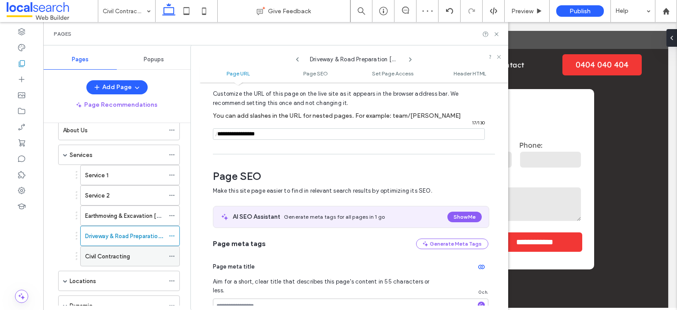
click at [143, 252] on div "Civil Contracting" at bounding box center [124, 256] width 79 height 9
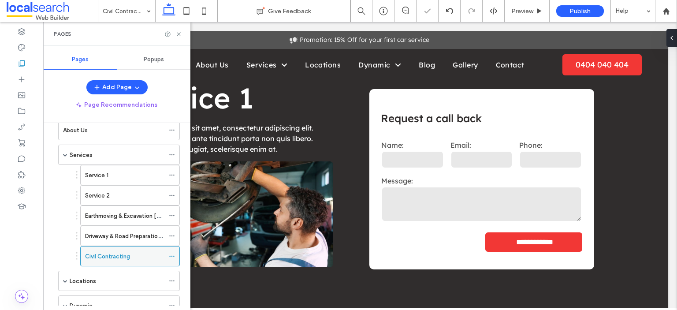
click at [172, 253] on icon at bounding box center [172, 256] width 6 height 6
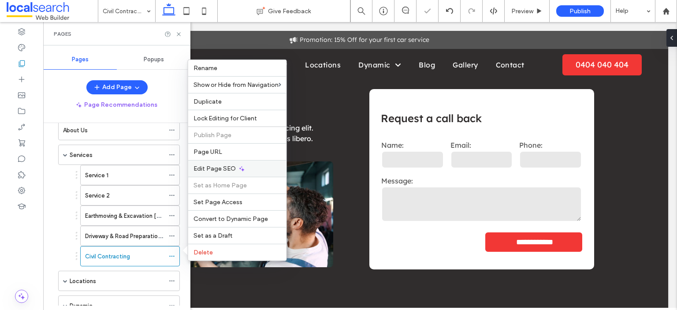
click at [214, 167] on span "Edit Page SEO" at bounding box center [214, 168] width 42 height 7
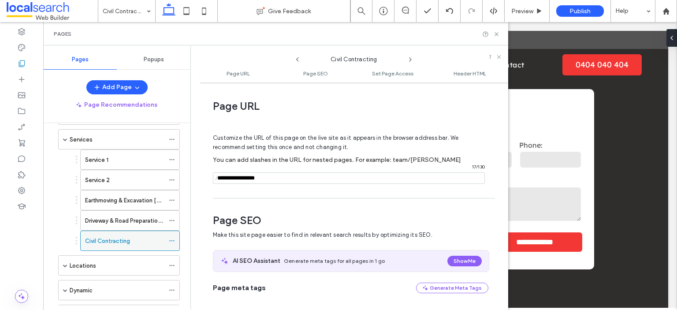
scroll to position [43, 0]
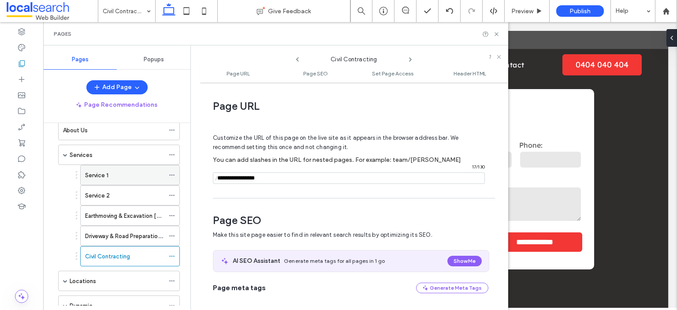
click at [139, 175] on div "Service 1" at bounding box center [124, 175] width 79 height 9
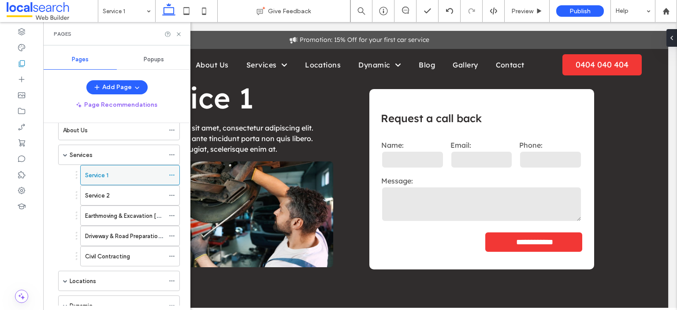
click at [172, 173] on icon at bounding box center [172, 175] width 6 height 6
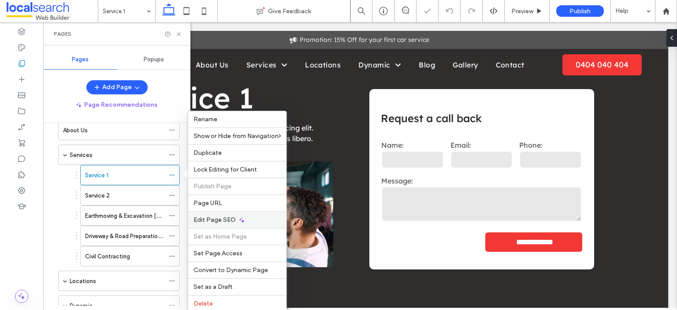
click at [213, 216] on span "Edit Page SEO" at bounding box center [214, 219] width 42 height 7
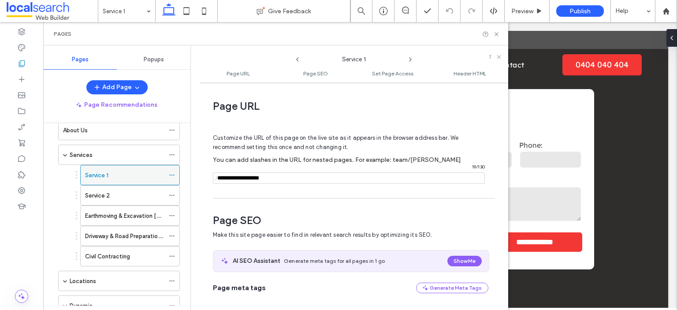
click at [171, 172] on icon at bounding box center [172, 175] width 6 height 6
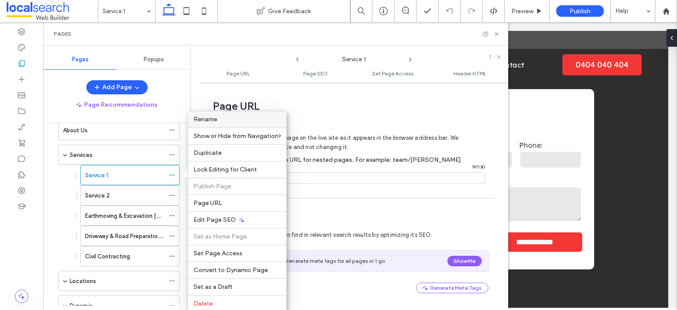
click at [206, 118] on span "Rename" at bounding box center [205, 118] width 24 height 7
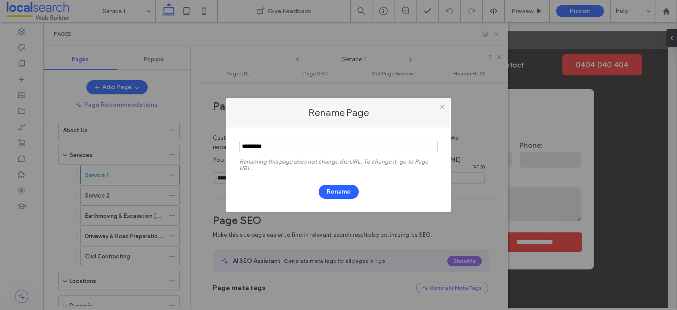
drag, startPoint x: 296, startPoint y: 147, endPoint x: 208, endPoint y: 155, distance: 88.4
click at [208, 155] on div "Rename Page Renaming this page does not change the URL. To change it, go to Pag…" at bounding box center [338, 155] width 677 height 310
paste input "**********"
drag, startPoint x: 252, startPoint y: 146, endPoint x: 245, endPoint y: 146, distance: 7.5
click at [245, 146] on input "notEmpty" at bounding box center [338, 146] width 198 height 11
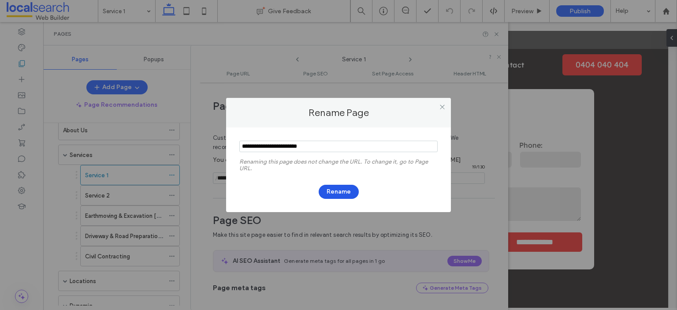
type input "**********"
click at [337, 192] on button "Rename" at bounding box center [339, 192] width 40 height 14
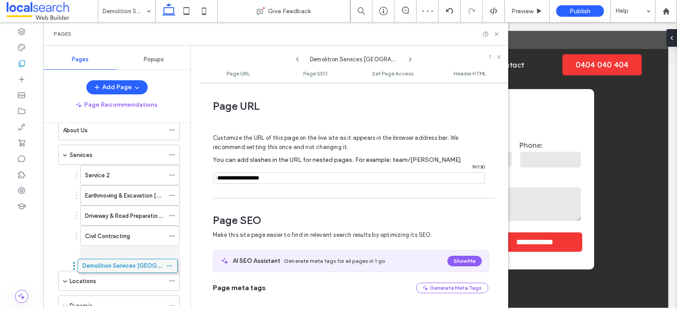
drag, startPoint x: 121, startPoint y: 175, endPoint x: 118, endPoint y: 266, distance: 90.4
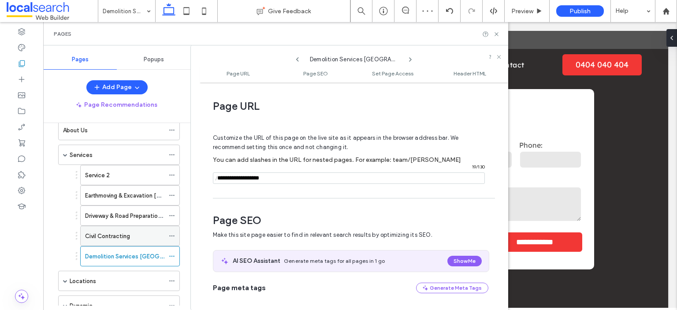
click at [173, 233] on icon at bounding box center [172, 236] width 6 height 6
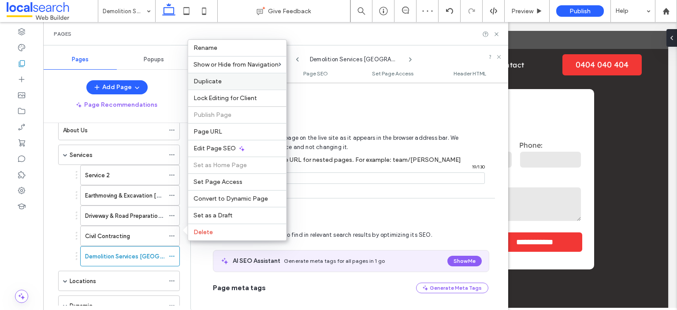
click at [211, 81] on span "Duplicate" at bounding box center [207, 81] width 28 height 7
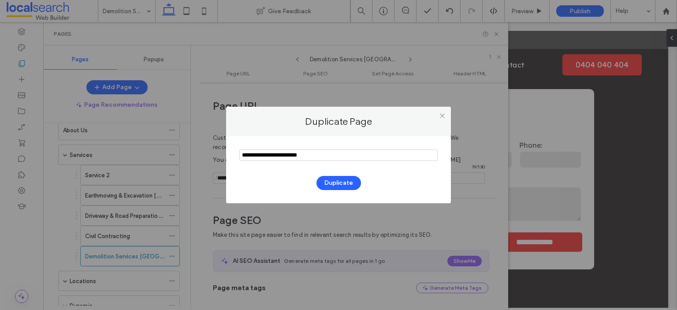
click at [299, 153] on input "notEmpty" at bounding box center [338, 154] width 198 height 11
paste input "**********"
drag, startPoint x: 250, startPoint y: 155, endPoint x: 241, endPoint y: 156, distance: 9.3
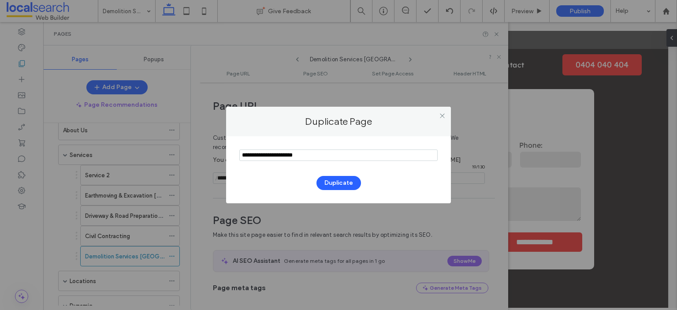
click at [241, 156] on input "notEmpty" at bounding box center [338, 154] width 198 height 11
type input "**********"
click at [331, 178] on button "Duplicate" at bounding box center [338, 183] width 45 height 14
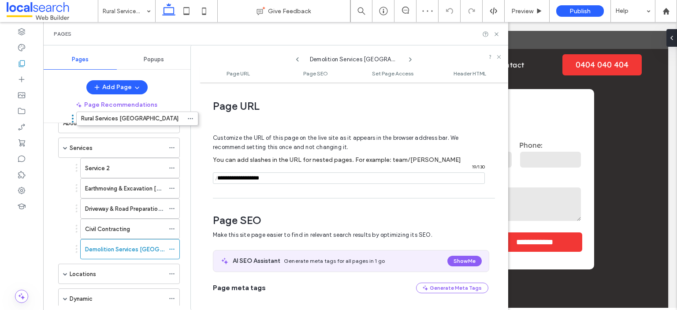
scroll to position [41, 0]
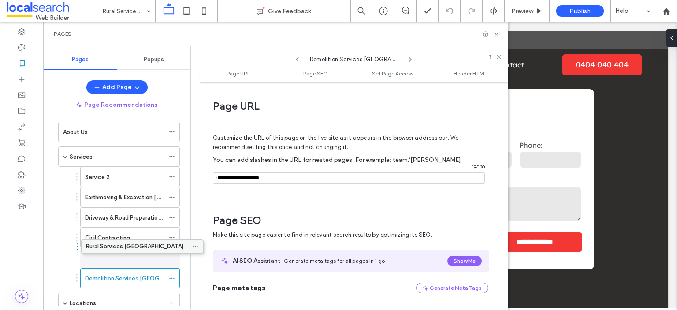
drag, startPoint x: 79, startPoint y: 275, endPoint x: 103, endPoint y: 254, distance: 31.8
click at [297, 58] on use at bounding box center [297, 59] width 3 height 4
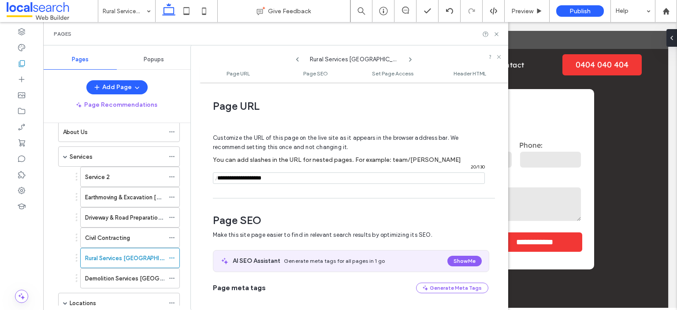
click at [409, 59] on icon at bounding box center [410, 59] width 7 height 7
click at [297, 59] on use at bounding box center [297, 59] width 3 height 4
click at [136, 172] on div "Service 2" at bounding box center [124, 176] width 79 height 9
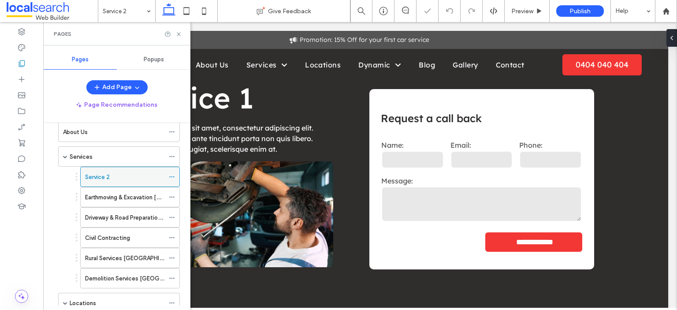
click at [173, 175] on icon at bounding box center [172, 177] width 6 height 6
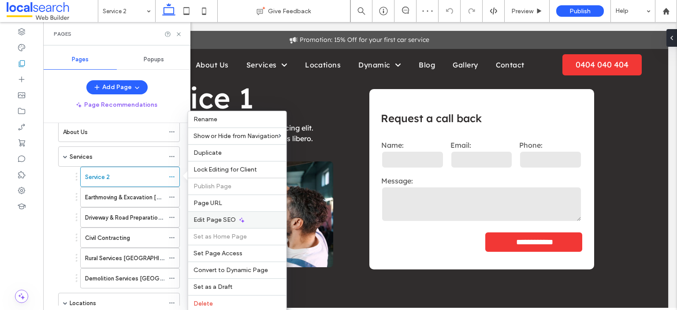
click at [201, 216] on span "Edit Page SEO" at bounding box center [214, 219] width 42 height 7
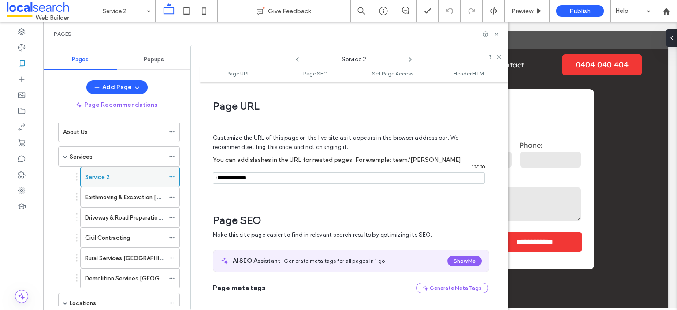
click at [168, 174] on div "Service 2" at bounding box center [130, 177] width 100 height 20
click at [171, 174] on icon at bounding box center [172, 177] width 6 height 6
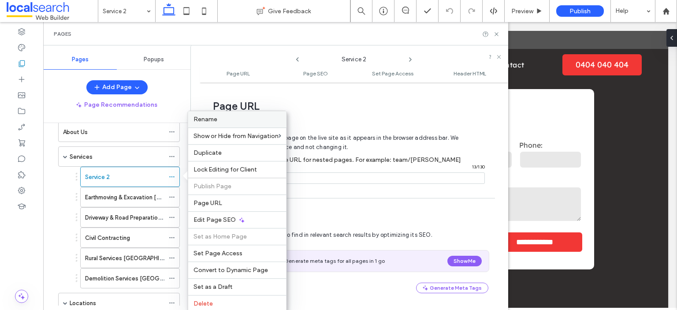
click at [221, 120] on label "Rename" at bounding box center [237, 118] width 88 height 7
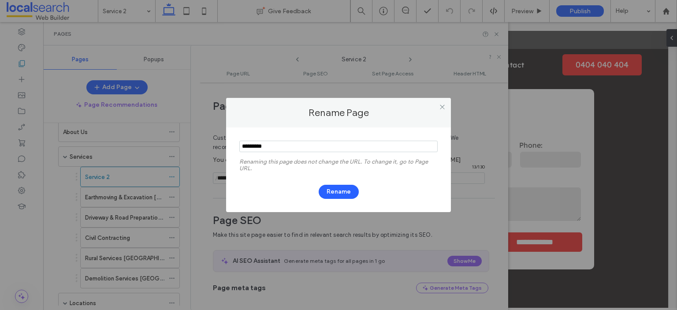
click at [294, 147] on input "notEmpty" at bounding box center [338, 146] width 198 height 11
paste input "**********"
drag, startPoint x: 250, startPoint y: 146, endPoint x: 241, endPoint y: 145, distance: 9.3
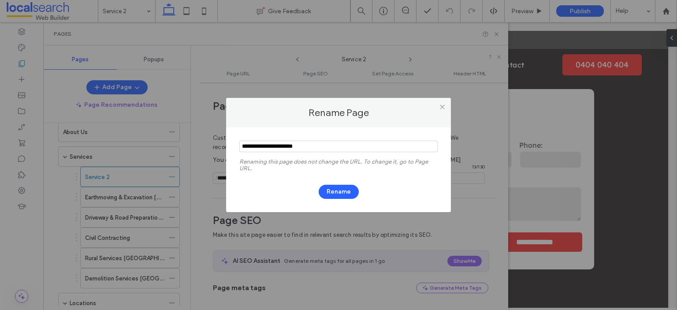
click at [241, 145] on input "notEmpty" at bounding box center [338, 146] width 198 height 11
click at [329, 147] on input "notEmpty" at bounding box center [338, 146] width 198 height 11
drag, startPoint x: 328, startPoint y: 146, endPoint x: 340, endPoint y: 152, distance: 13.0
click at [340, 152] on section at bounding box center [338, 147] width 198 height 22
type input "**********"
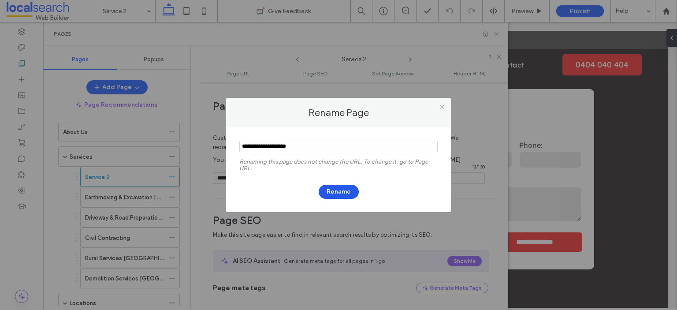
click at [343, 188] on button "Rename" at bounding box center [339, 192] width 40 height 14
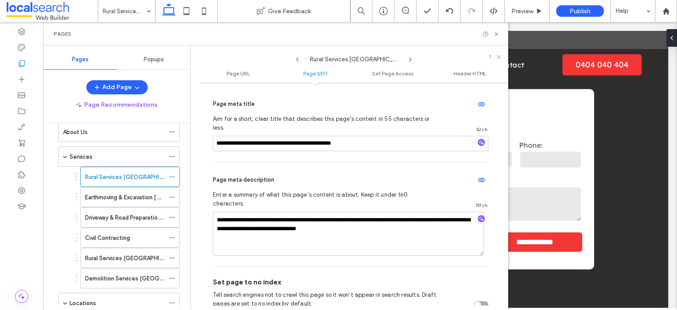
scroll to position [220, 0]
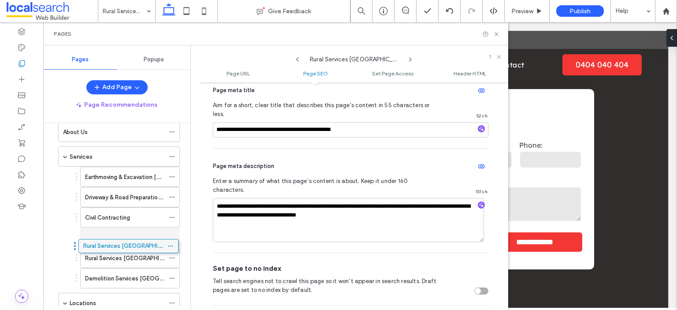
drag, startPoint x: 127, startPoint y: 176, endPoint x: 125, endPoint y: 245, distance: 69.2
click at [126, 254] on label "Rural Services [GEOGRAPHIC_DATA]" at bounding box center [133, 257] width 97 height 15
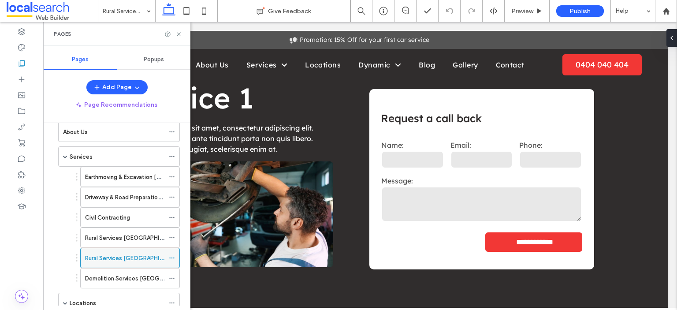
click at [171, 255] on icon at bounding box center [172, 258] width 6 height 6
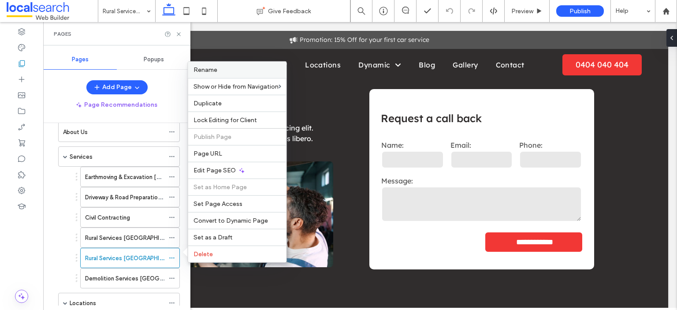
click at [223, 71] on label "Rename" at bounding box center [237, 69] width 88 height 7
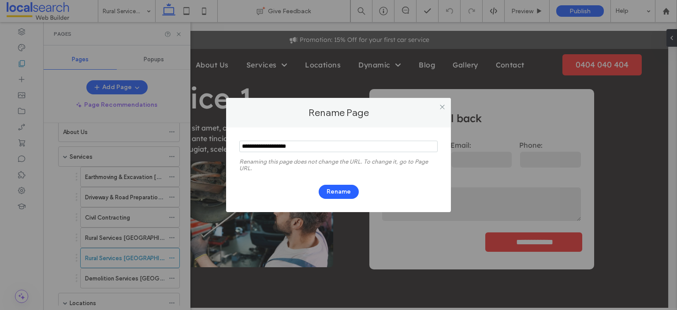
click at [277, 141] on input "notEmpty" at bounding box center [338, 146] width 198 height 11
click at [280, 145] on input "notEmpty" at bounding box center [338, 146] width 198 height 11
drag, startPoint x: 251, startPoint y: 146, endPoint x: 239, endPoint y: 145, distance: 11.5
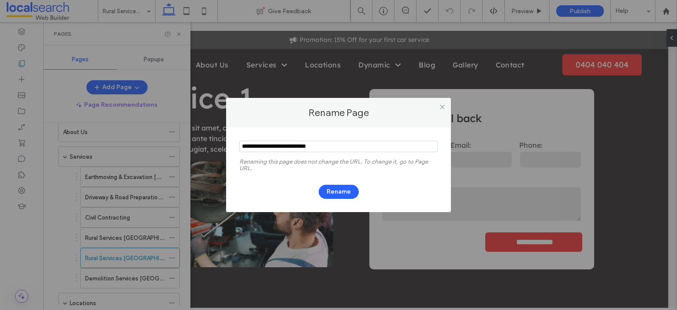
click at [239, 145] on input "notEmpty" at bounding box center [338, 146] width 198 height 11
type input "**********"
click at [345, 193] on button "Rename" at bounding box center [339, 192] width 40 height 14
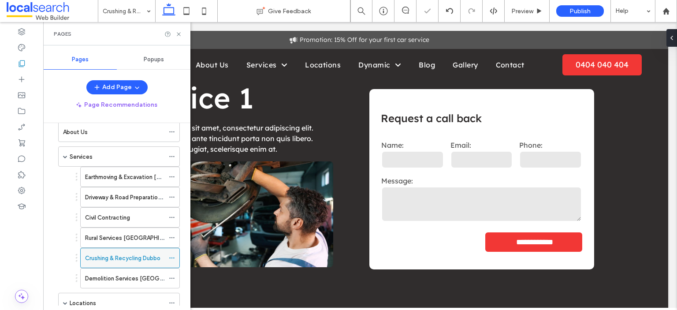
click at [171, 255] on icon at bounding box center [172, 258] width 6 height 6
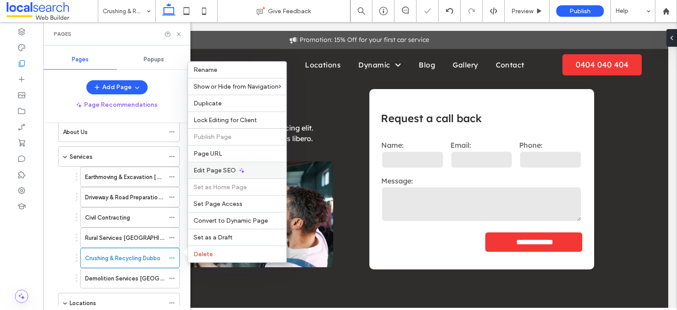
click at [211, 174] on span "Edit Page SEO" at bounding box center [214, 170] width 42 height 7
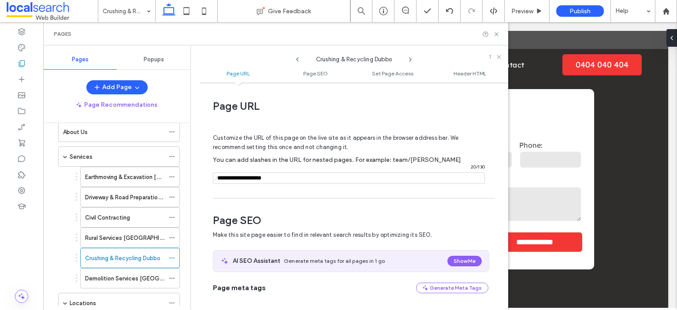
drag, startPoint x: 283, startPoint y: 178, endPoint x: 216, endPoint y: 178, distance: 67.4
click at [216, 178] on div "/ 20 / 130" at bounding box center [349, 177] width 272 height 11
click at [252, 179] on input "notEmpty" at bounding box center [349, 177] width 272 height 11
drag, startPoint x: 252, startPoint y: 179, endPoint x: 232, endPoint y: 178, distance: 19.9
click at [232, 178] on input "notEmpty" at bounding box center [349, 177] width 272 height 11
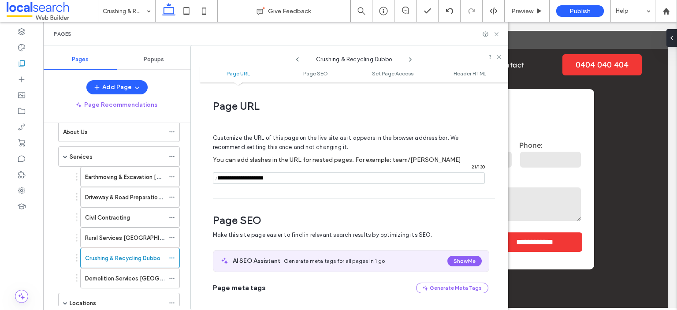
drag, startPoint x: 229, startPoint y: 178, endPoint x: 217, endPoint y: 178, distance: 11.5
click at [217, 178] on div "/ 21 / 130" at bounding box center [349, 177] width 272 height 11
click at [330, 179] on input "notEmpty" at bounding box center [349, 177] width 272 height 11
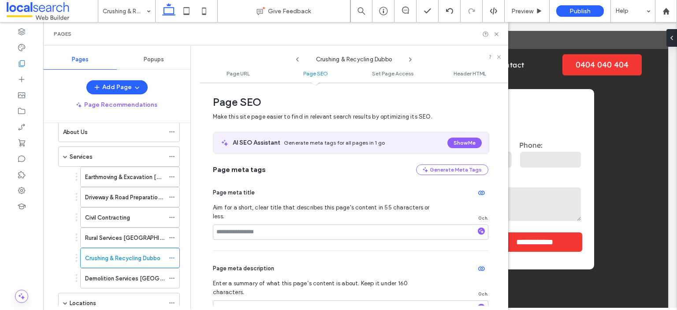
scroll to position [132, 0]
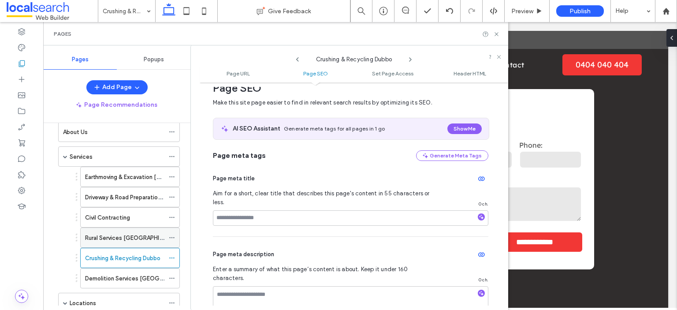
type input "**********"
click at [122, 237] on label "Rural Services [GEOGRAPHIC_DATA]" at bounding box center [133, 237] width 97 height 15
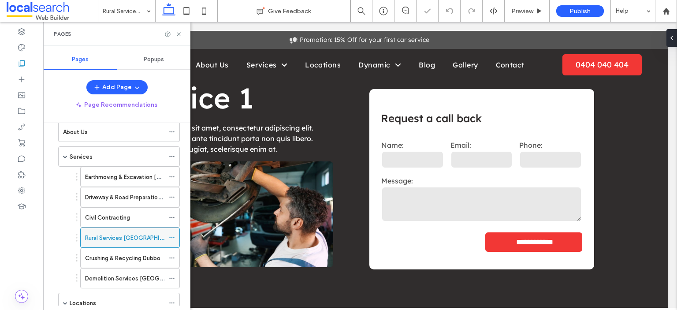
click at [171, 234] on icon at bounding box center [172, 237] width 6 height 6
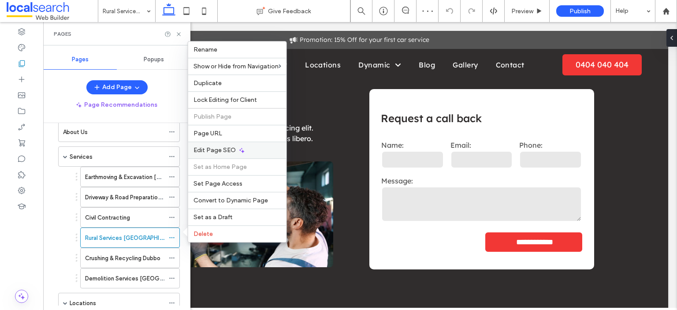
click at [211, 154] on span "Edit Page SEO" at bounding box center [214, 149] width 42 height 7
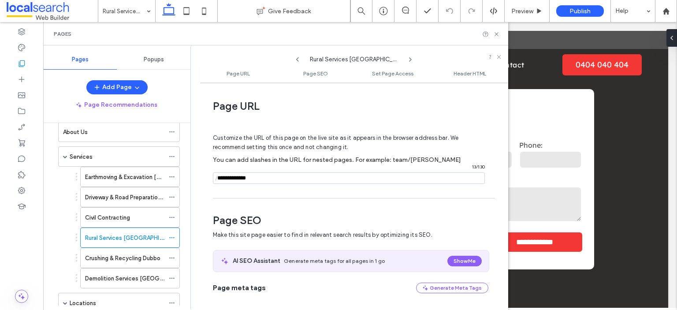
drag, startPoint x: 227, startPoint y: 178, endPoint x: 217, endPoint y: 177, distance: 10.6
click at [217, 177] on div "/ 13 / 130" at bounding box center [349, 177] width 272 height 11
click at [264, 178] on input "notEmpty" at bounding box center [349, 177] width 272 height 11
type input "**********"
click at [117, 273] on label "Demolition Services [GEOGRAPHIC_DATA]" at bounding box center [142, 278] width 114 height 15
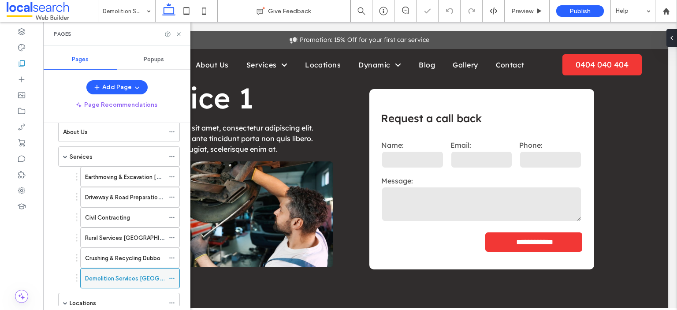
click at [171, 275] on icon at bounding box center [172, 278] width 6 height 6
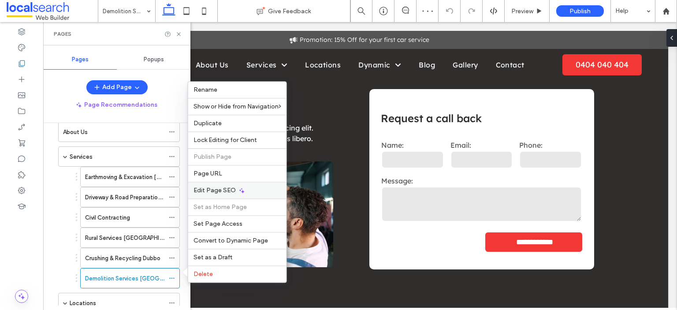
click at [214, 187] on div "Edit Page SEO" at bounding box center [237, 190] width 98 height 17
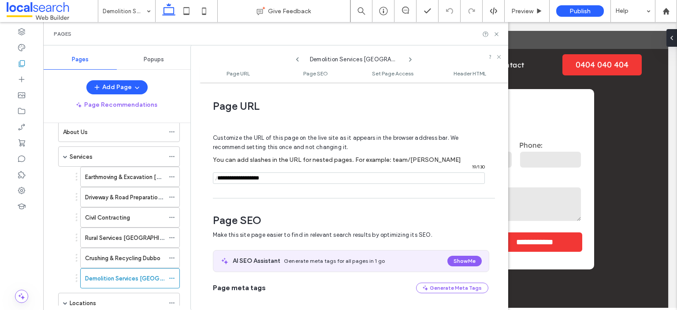
click at [281, 180] on input "notEmpty" at bounding box center [349, 177] width 272 height 11
click at [142, 250] on div "Crushing & Recycling Dubbo" at bounding box center [124, 257] width 79 height 19
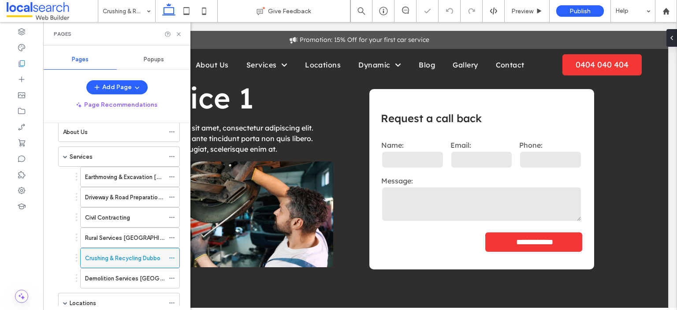
click at [171, 255] on icon at bounding box center [172, 258] width 6 height 6
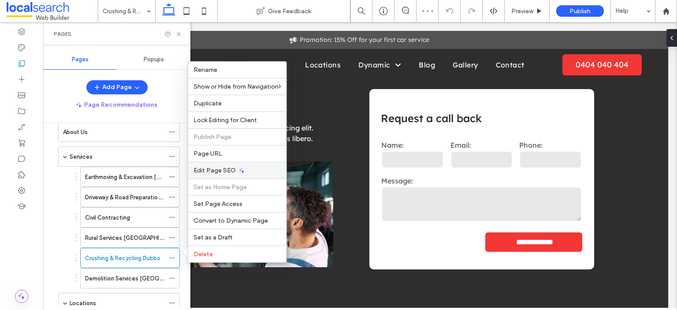
click at [219, 167] on div "Edit Page SEO" at bounding box center [237, 170] width 98 height 17
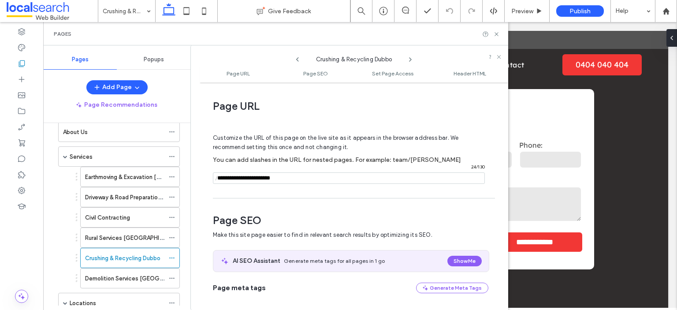
click at [299, 178] on input "notEmpty" at bounding box center [349, 177] width 272 height 11
drag, startPoint x: 297, startPoint y: 178, endPoint x: 268, endPoint y: 176, distance: 28.7
click at [268, 176] on input "notEmpty" at bounding box center [349, 177] width 272 height 11
type input "**********"
click at [275, 200] on div "Page URL Customize the URL of this page on the live site as it appears in the b…" at bounding box center [354, 196] width 308 height 219
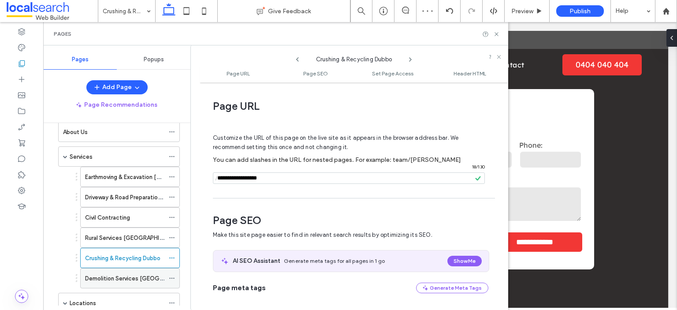
click at [139, 272] on label "Demolition Services [GEOGRAPHIC_DATA]" at bounding box center [142, 278] width 114 height 15
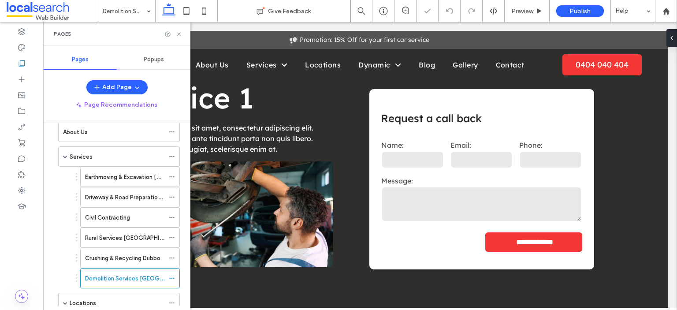
click at [145, 254] on label "Crushing & Recycling Dubbo" at bounding box center [122, 257] width 75 height 15
click at [154, 236] on div "Rural Services [GEOGRAPHIC_DATA]" at bounding box center [124, 237] width 79 height 9
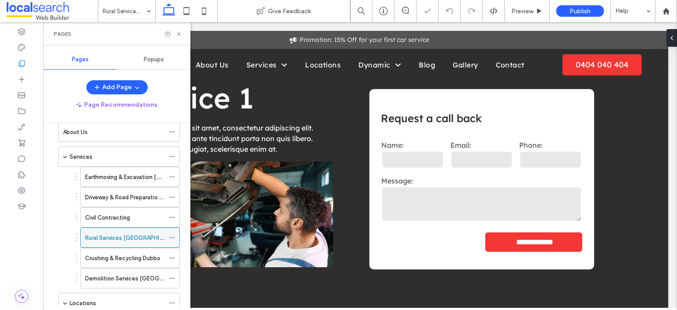
click at [172, 235] on icon at bounding box center [172, 237] width 6 height 6
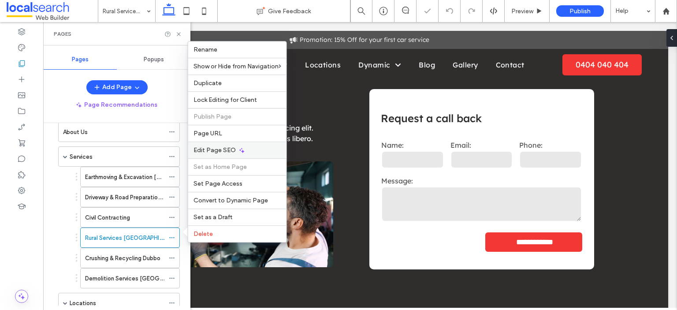
click at [215, 152] on span "Edit Page SEO" at bounding box center [214, 149] width 42 height 7
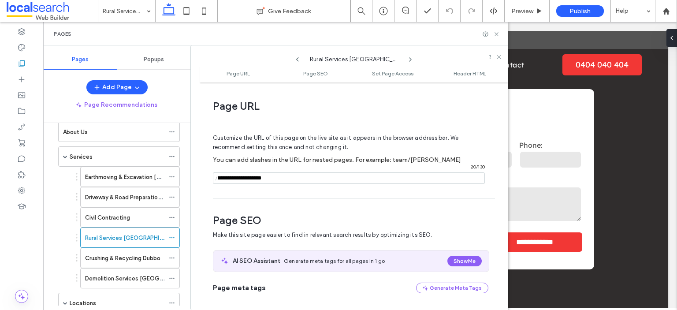
drag, startPoint x: 296, startPoint y: 180, endPoint x: 254, endPoint y: 182, distance: 41.9
click at [254, 182] on input "notEmpty" at bounding box center [349, 177] width 272 height 11
type input "**********"
click at [270, 196] on div "**********" at bounding box center [354, 196] width 308 height 219
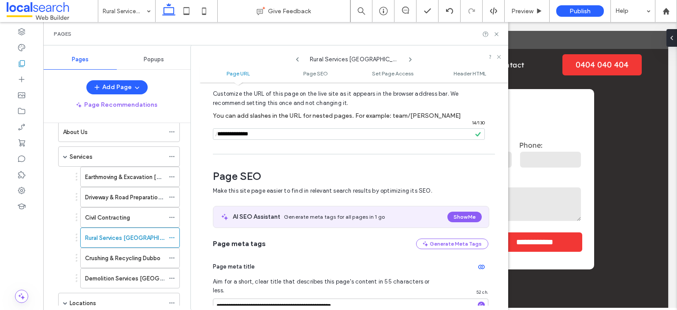
scroll to position [176, 0]
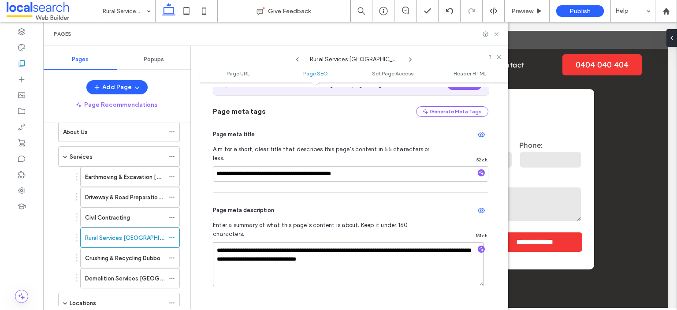
click at [342, 242] on textarea "**********" at bounding box center [348, 264] width 271 height 44
paste textarea "**"
type textarea "**********"
click at [395, 242] on textarea "**********" at bounding box center [348, 264] width 271 height 44
click at [411, 59] on icon at bounding box center [410, 59] width 7 height 7
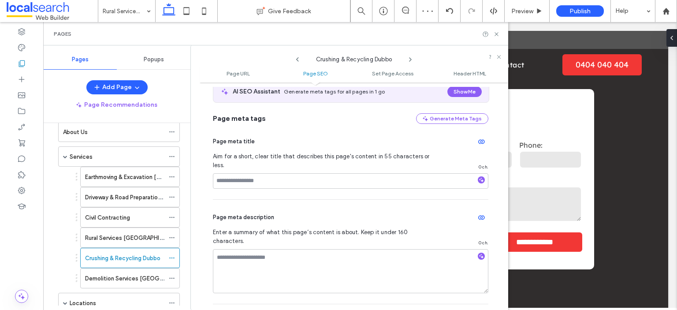
scroll to position [220, 0]
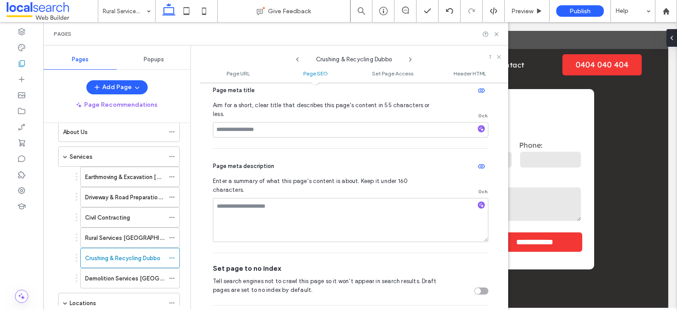
click at [409, 58] on use at bounding box center [410, 60] width 2 height 4
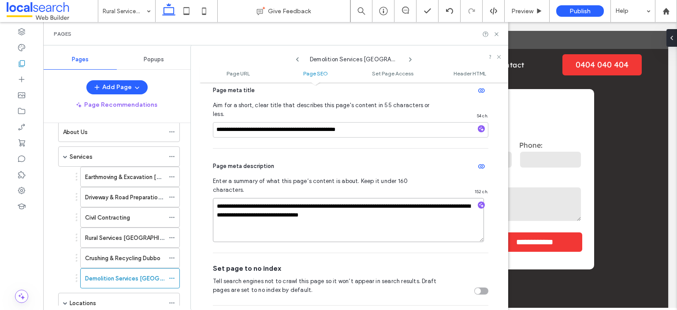
click at [414, 198] on textarea "**********" at bounding box center [348, 220] width 271 height 44
paste textarea "**"
type textarea "**********"
click at [424, 198] on textarea "**********" at bounding box center [348, 220] width 271 height 44
click at [170, 235] on icon at bounding box center [172, 237] width 6 height 6
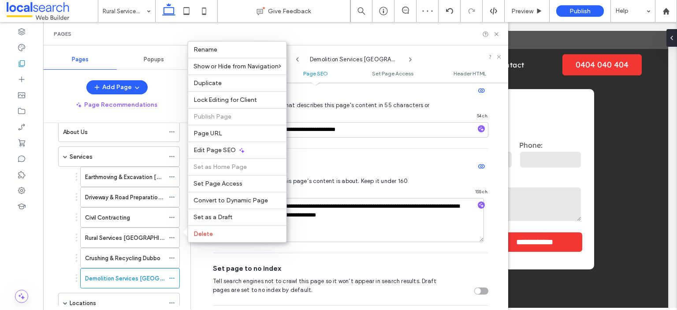
click at [298, 58] on icon at bounding box center [297, 59] width 7 height 7
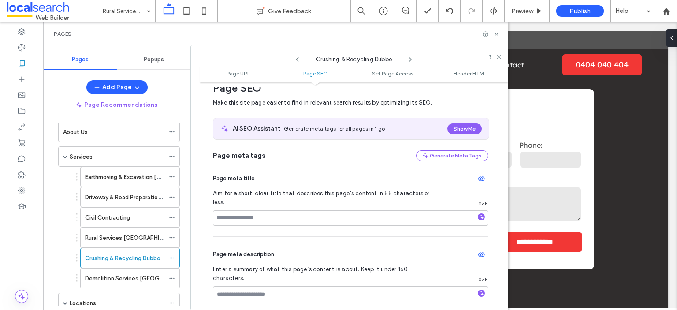
scroll to position [176, 0]
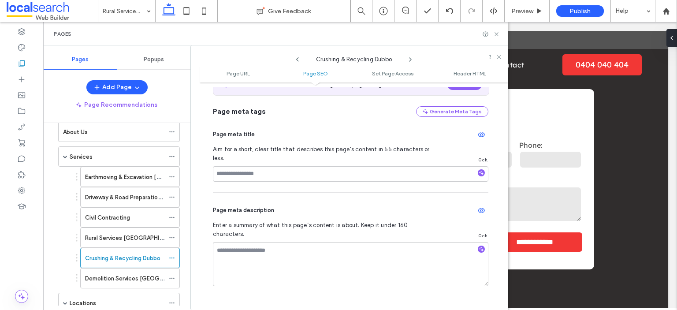
click at [296, 59] on use at bounding box center [297, 59] width 3 height 4
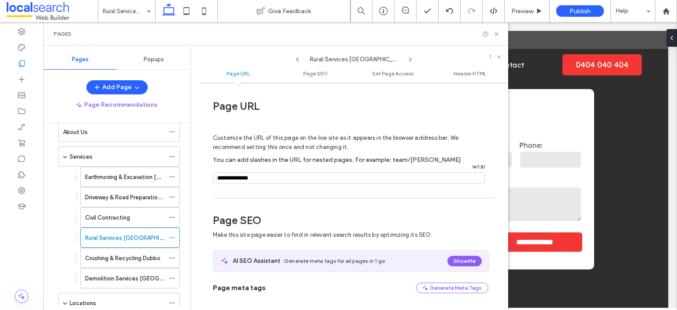
scroll to position [220, 0]
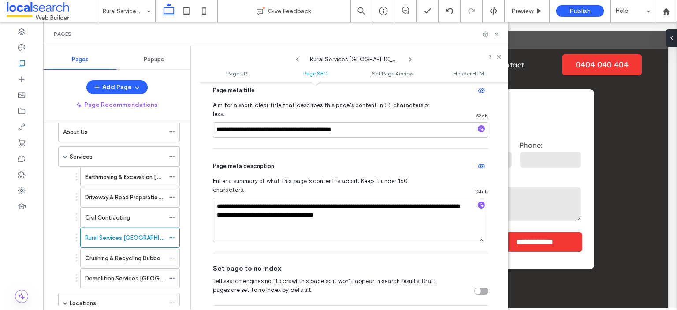
click at [298, 59] on icon at bounding box center [297, 59] width 7 height 7
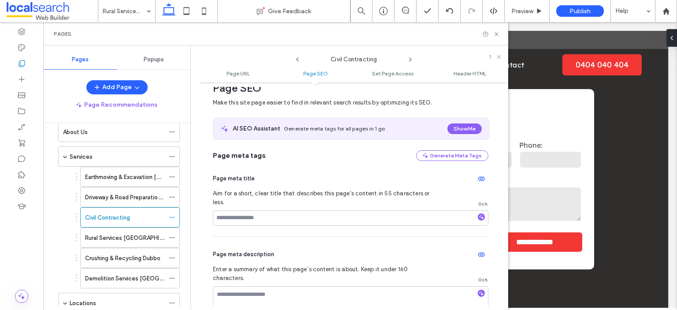
scroll to position [176, 0]
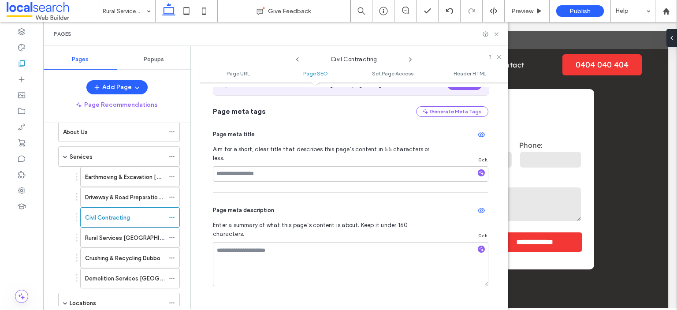
click at [297, 59] on icon at bounding box center [297, 59] width 7 height 7
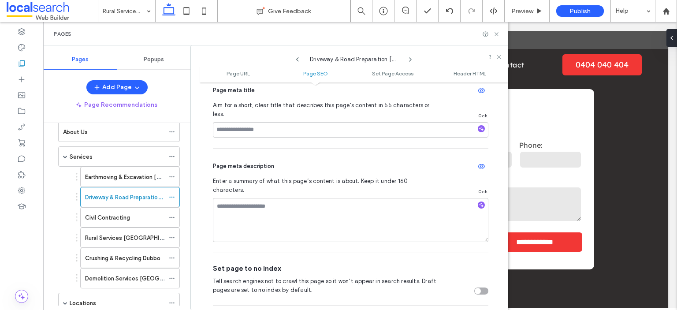
click at [297, 58] on use at bounding box center [297, 59] width 3 height 4
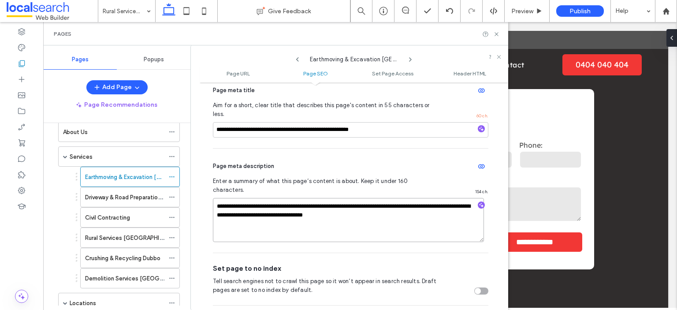
click at [378, 199] on textarea "**********" at bounding box center [348, 220] width 271 height 44
paste textarea "**"
type textarea "**********"
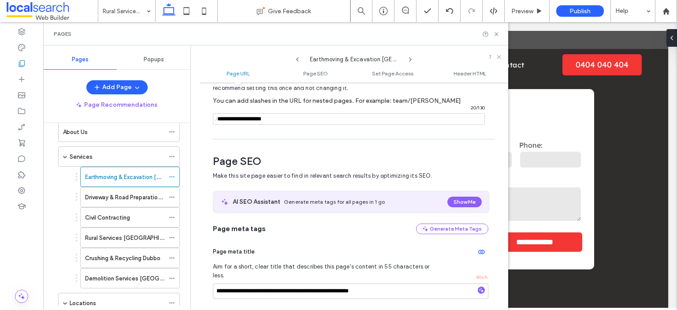
scroll to position [44, 0]
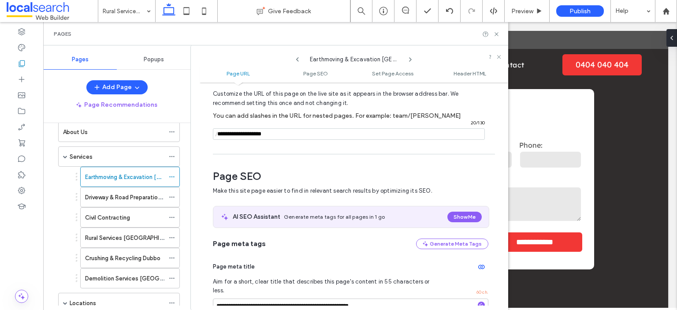
click at [411, 58] on icon at bounding box center [410, 59] width 7 height 7
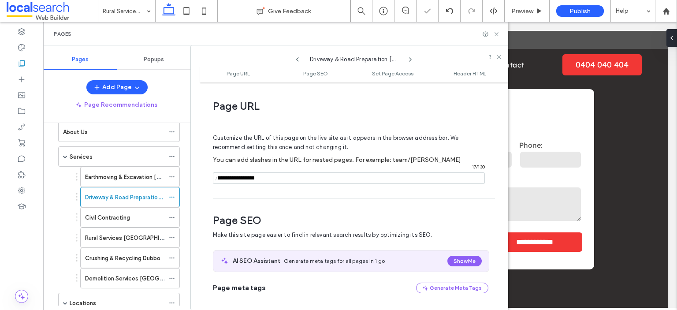
click at [411, 58] on icon at bounding box center [410, 59] width 7 height 7
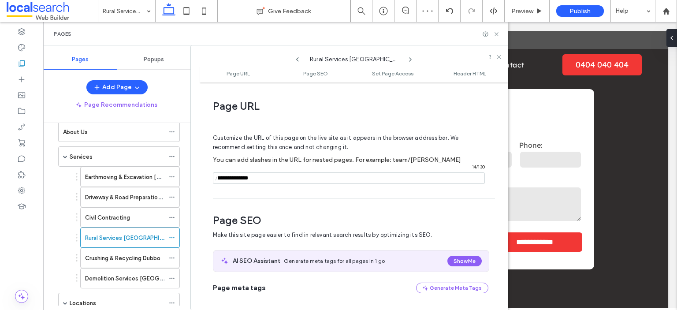
click at [411, 58] on icon at bounding box center [410, 59] width 7 height 7
click at [497, 34] on use at bounding box center [496, 34] width 4 height 4
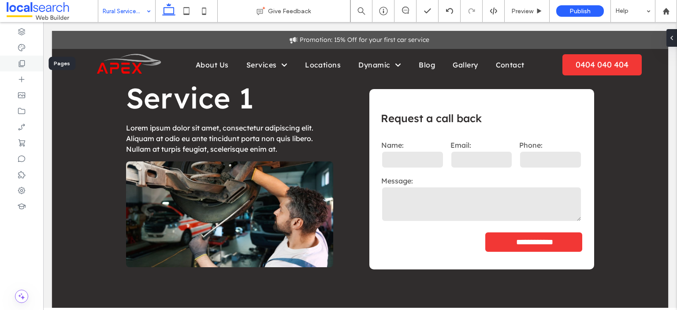
click at [22, 62] on icon at bounding box center [21, 63] width 9 height 9
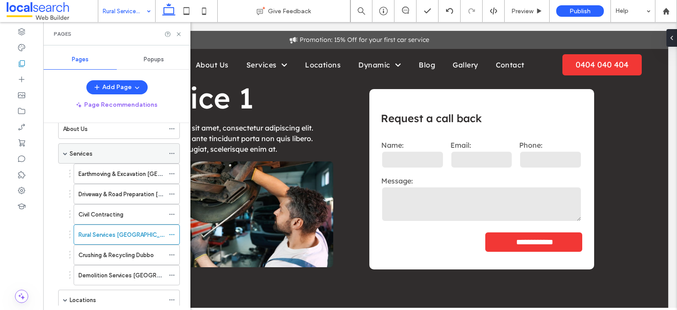
click at [63, 153] on span at bounding box center [65, 153] width 4 height 4
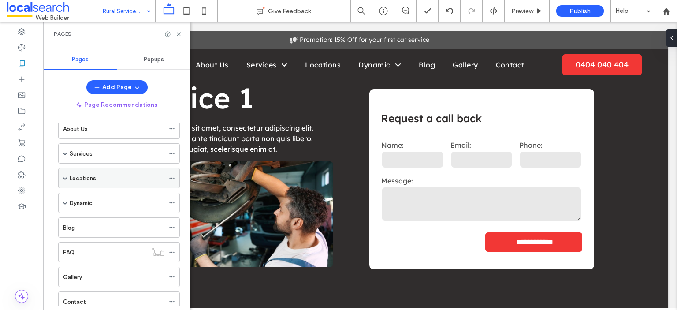
click at [67, 179] on span at bounding box center [65, 178] width 4 height 4
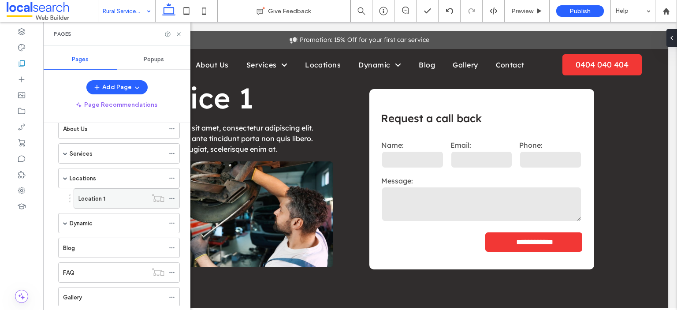
click at [106, 201] on div "Location 1" at bounding box center [112, 198] width 69 height 9
click at [172, 198] on use at bounding box center [171, 198] width 5 height 1
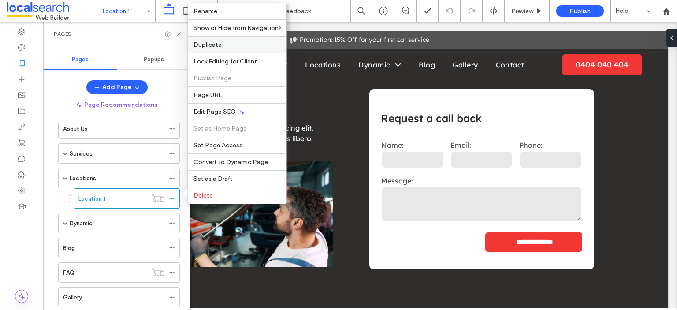
click at [219, 47] on span "Duplicate" at bounding box center [207, 44] width 28 height 7
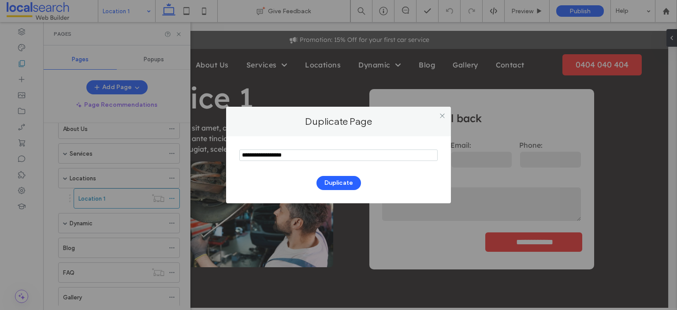
click at [286, 154] on input "notEmpty" at bounding box center [338, 154] width 198 height 11
drag, startPoint x: 319, startPoint y: 155, endPoint x: 356, endPoint y: 154, distance: 37.9
click at [356, 154] on input "notEmpty" at bounding box center [338, 154] width 198 height 11
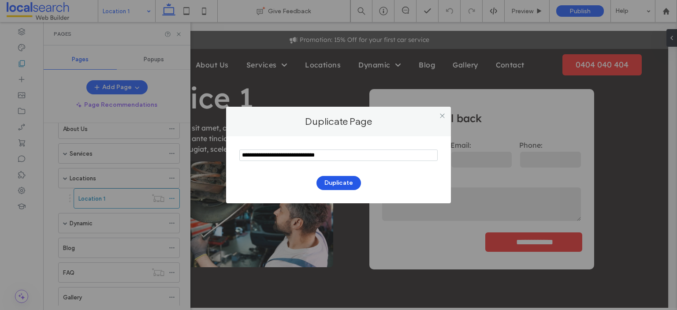
type input "**********"
click at [350, 185] on button "Duplicate" at bounding box center [338, 183] width 45 height 14
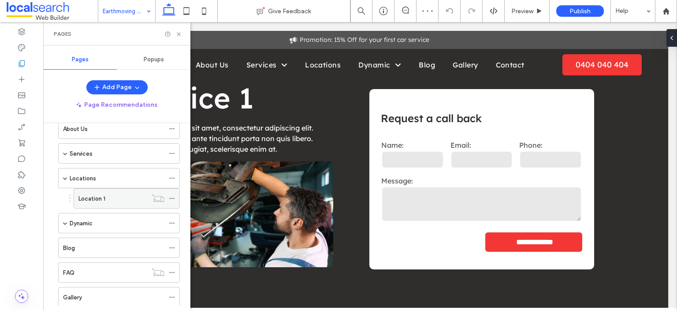
click at [172, 198] on use at bounding box center [171, 198] width 5 height 1
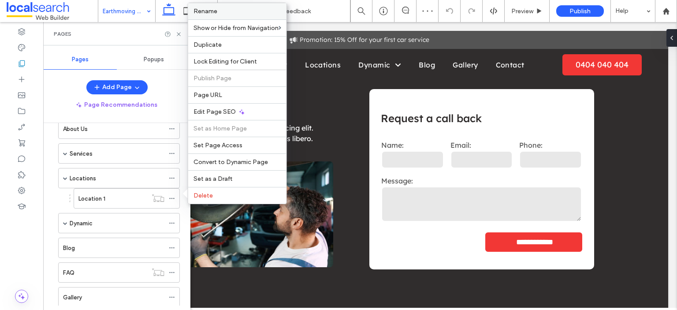
click at [226, 14] on label "Rename" at bounding box center [237, 10] width 88 height 7
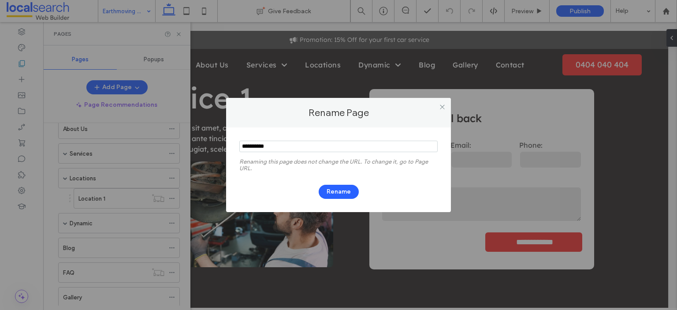
drag, startPoint x: 286, startPoint y: 151, endPoint x: 230, endPoint y: 146, distance: 55.7
click at [230, 146] on div "Renaming this page does not change the URL. To change it, go to Page URL. Rename" at bounding box center [338, 169] width 225 height 85
type input "**********"
click at [338, 188] on button "Rename" at bounding box center [339, 192] width 40 height 14
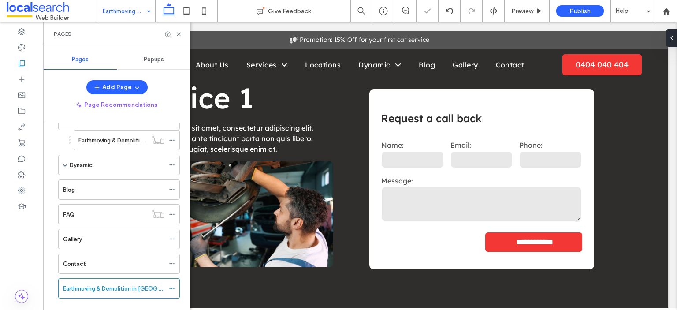
scroll to position [115, 0]
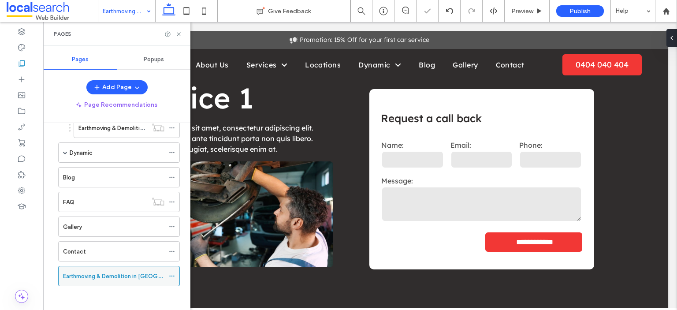
click at [170, 275] on use at bounding box center [171, 275] width 5 height 1
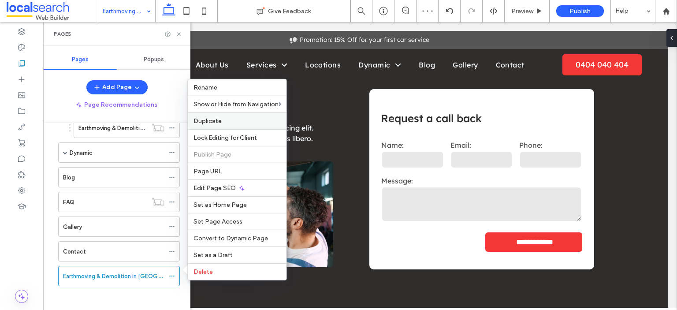
click at [210, 124] on span "Duplicate" at bounding box center [207, 120] width 28 height 7
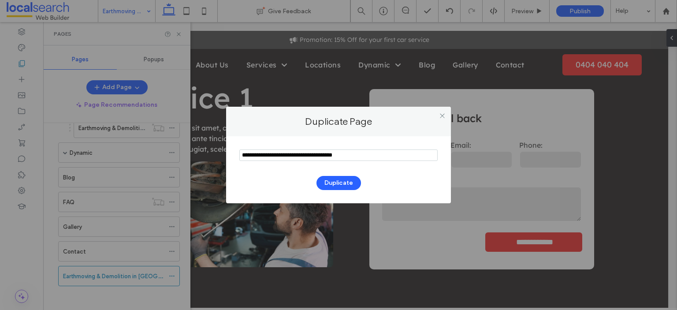
drag, startPoint x: 370, startPoint y: 157, endPoint x: 341, endPoint y: 156, distance: 28.7
click at [341, 156] on input "notEmpty" at bounding box center [338, 154] width 198 height 11
type input "**********"
click at [343, 178] on button "Duplicate" at bounding box center [338, 183] width 45 height 14
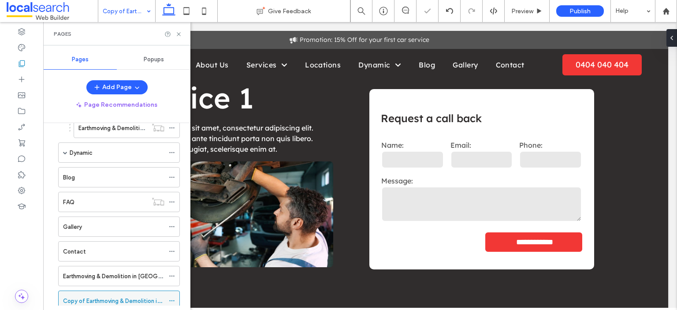
click at [172, 297] on icon at bounding box center [172, 300] width 6 height 6
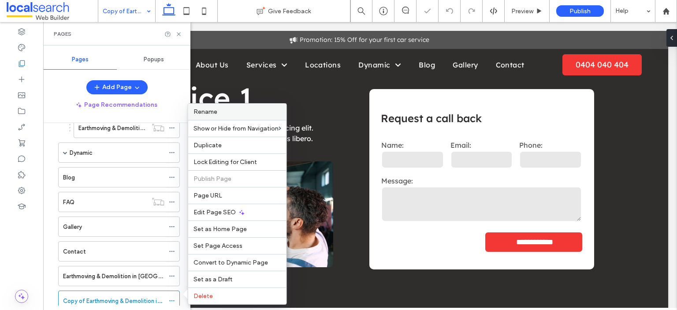
click at [208, 115] on span "Rename" at bounding box center [205, 111] width 24 height 7
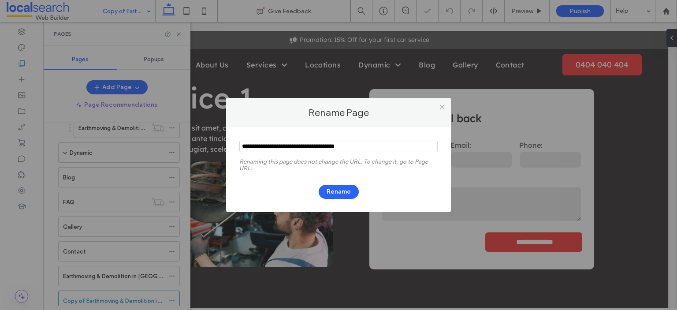
drag, startPoint x: 265, startPoint y: 144, endPoint x: 236, endPoint y: 146, distance: 28.7
click at [236, 146] on div "Renaming this page does not change the URL. To change it, go to Page URL. Rename" at bounding box center [338, 169] width 225 height 85
type input "**********"
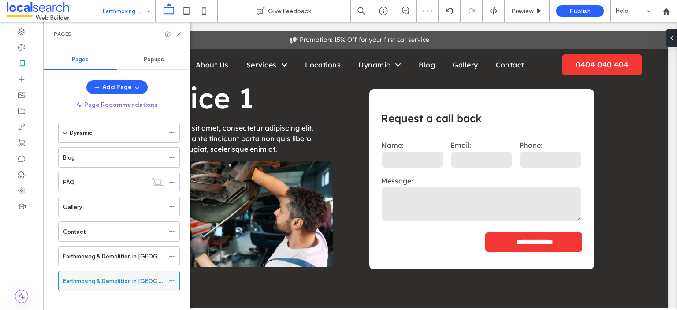
scroll to position [139, 0]
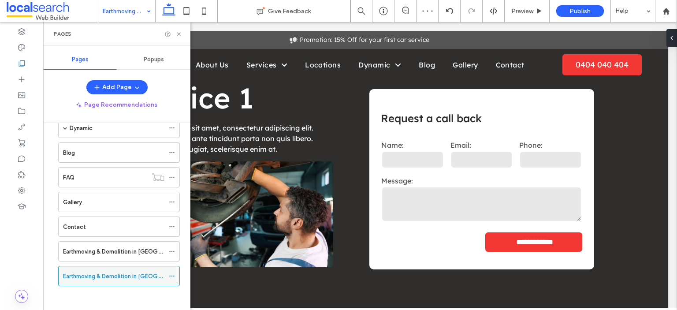
click at [174, 273] on icon at bounding box center [172, 276] width 6 height 6
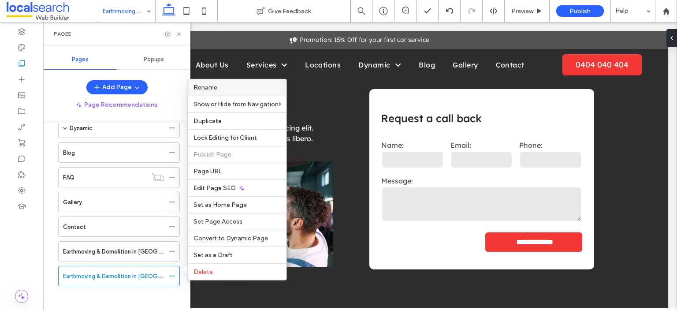
click at [211, 91] on span "Rename" at bounding box center [205, 87] width 24 height 7
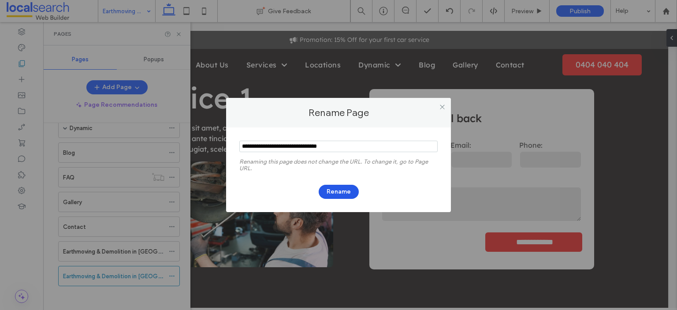
click at [344, 194] on button "Rename" at bounding box center [339, 192] width 40 height 14
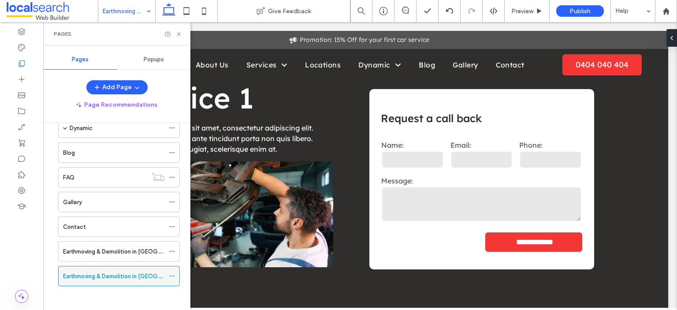
click at [173, 274] on icon at bounding box center [172, 276] width 6 height 6
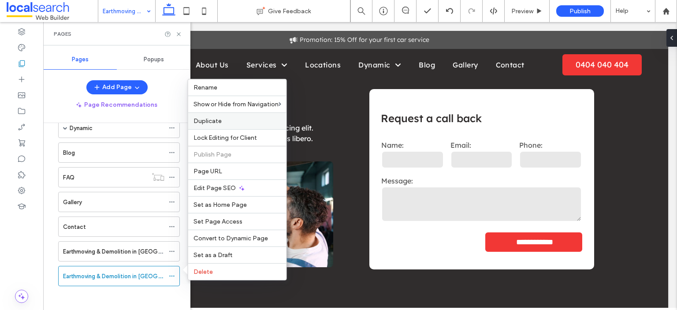
click at [216, 125] on span "Duplicate" at bounding box center [207, 120] width 28 height 7
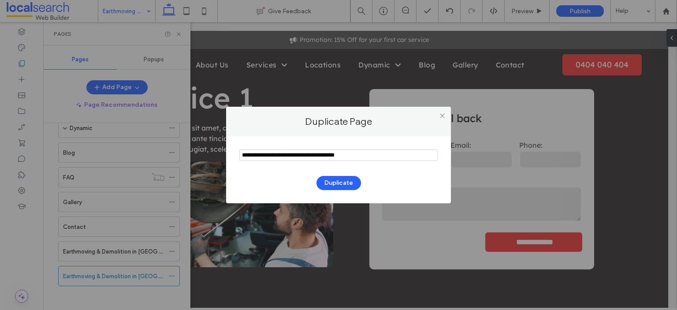
drag, startPoint x: 370, startPoint y: 156, endPoint x: 342, endPoint y: 157, distance: 27.8
click at [342, 157] on input "notEmpty" at bounding box center [338, 154] width 198 height 11
drag, startPoint x: 264, startPoint y: 157, endPoint x: 208, endPoint y: 160, distance: 56.0
click at [208, 160] on div "Duplicate Page Duplicate" at bounding box center [338, 155] width 677 height 310
type input "**********"
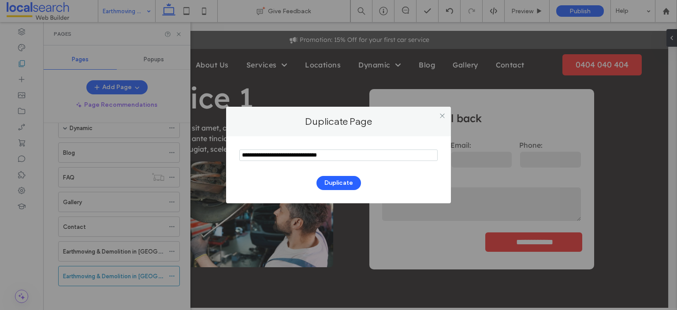
click at [337, 175] on div "Duplicate" at bounding box center [338, 178] width 198 height 23
click at [338, 179] on button "Duplicate" at bounding box center [338, 183] width 45 height 14
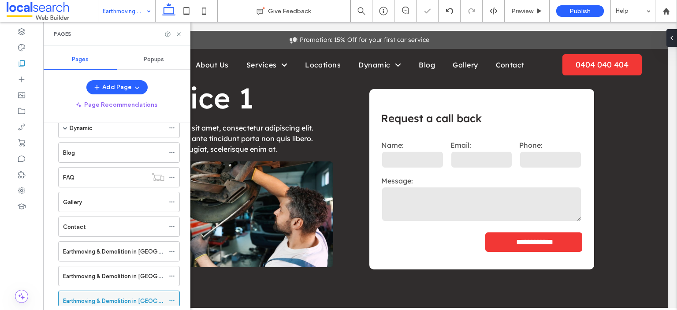
click at [171, 297] on icon at bounding box center [172, 300] width 6 height 6
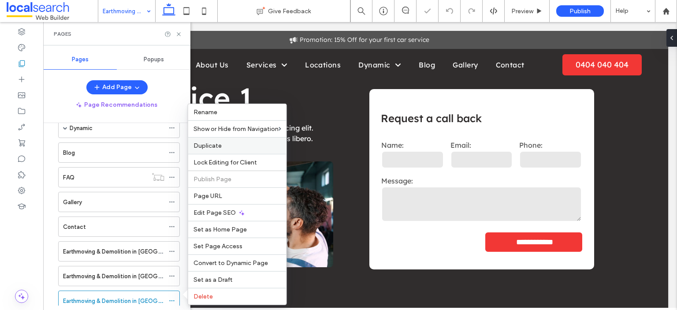
click at [207, 149] on span "Duplicate" at bounding box center [207, 145] width 28 height 7
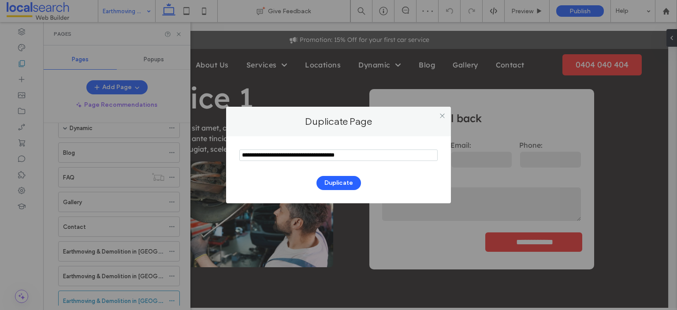
drag, startPoint x: 361, startPoint y: 156, endPoint x: 342, endPoint y: 155, distance: 19.0
click at [342, 155] on input "notEmpty" at bounding box center [338, 154] width 198 height 11
drag, startPoint x: 263, startPoint y: 156, endPoint x: 241, endPoint y: 158, distance: 22.5
click at [241, 158] on input "notEmpty" at bounding box center [338, 154] width 198 height 11
type input "**********"
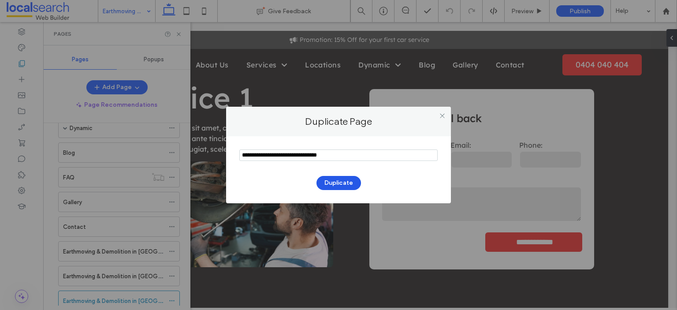
click at [335, 180] on button "Duplicate" at bounding box center [338, 183] width 45 height 14
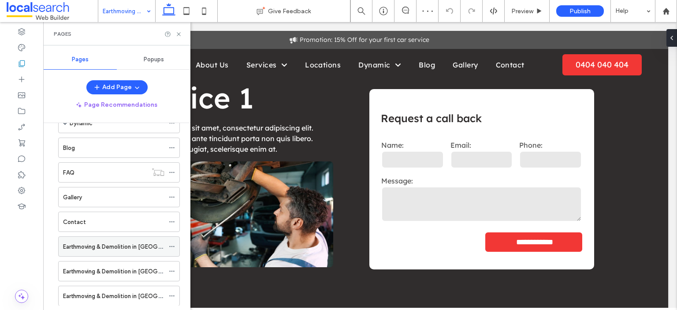
scroll to position [100, 0]
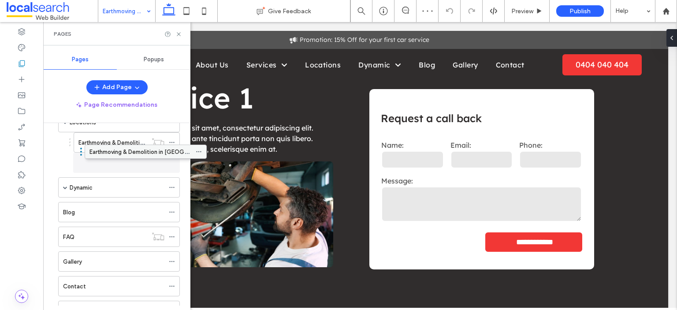
drag, startPoint x: 120, startPoint y: 290, endPoint x: 146, endPoint y: 157, distance: 136.0
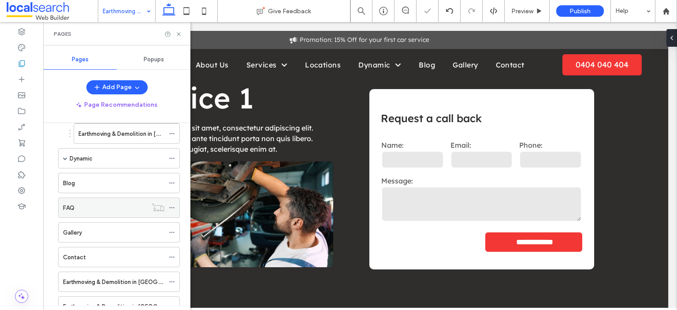
scroll to position [144, 0]
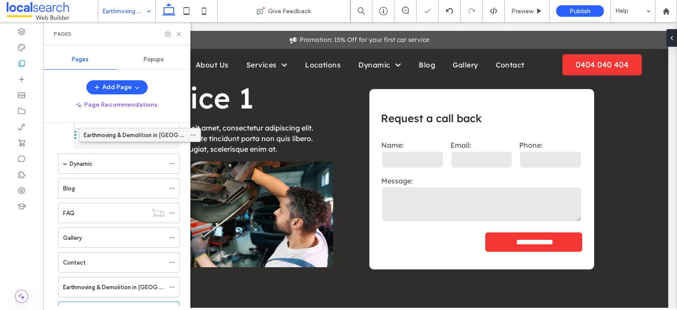
drag, startPoint x: 124, startPoint y: 266, endPoint x: 145, endPoint y: 139, distance: 128.1
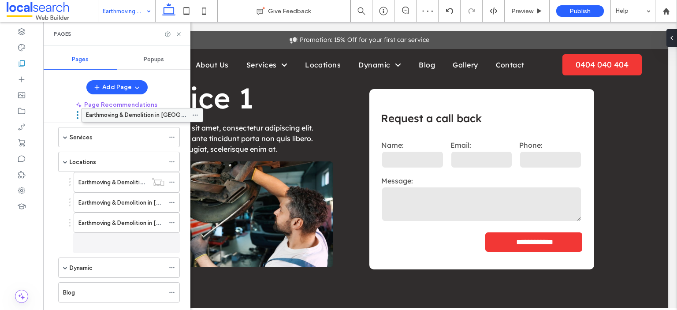
scroll to position [43, 0]
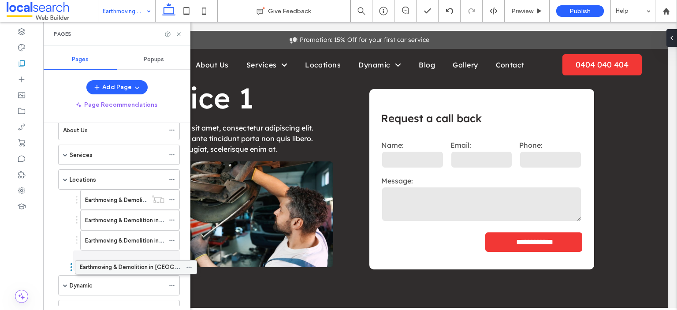
drag, startPoint x: 128, startPoint y: 249, endPoint x: 145, endPoint y: 270, distance: 27.0
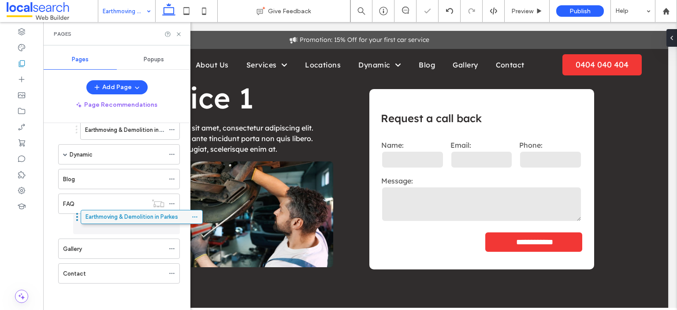
scroll to position [171, 0]
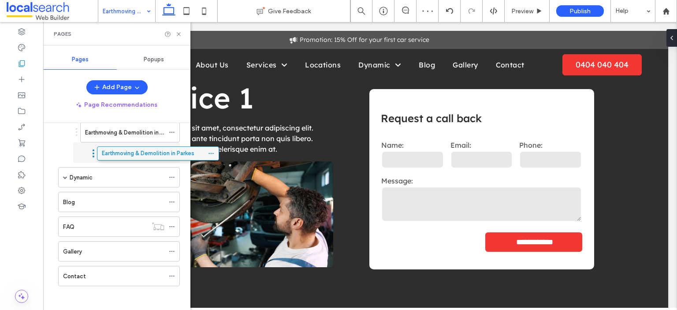
drag, startPoint x: 113, startPoint y: 270, endPoint x: 152, endPoint y: 152, distance: 124.3
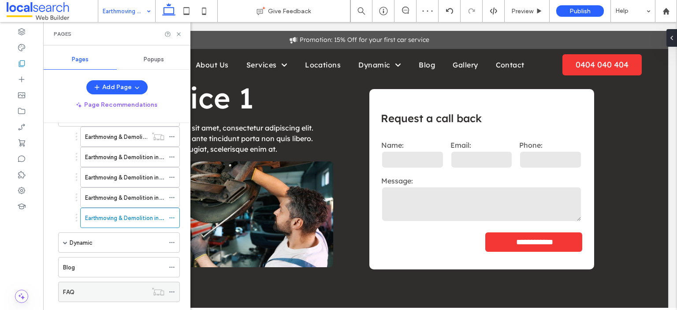
scroll to position [126, 0]
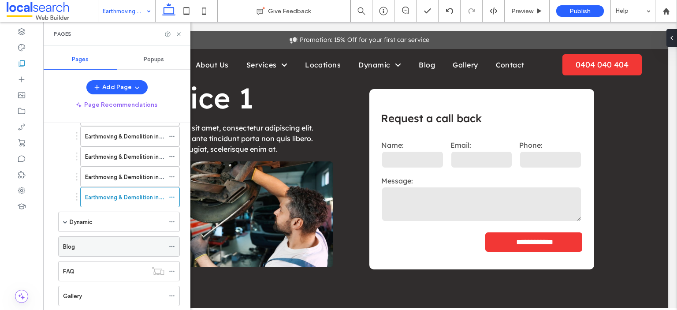
click at [85, 245] on div "Blog" at bounding box center [113, 246] width 101 height 9
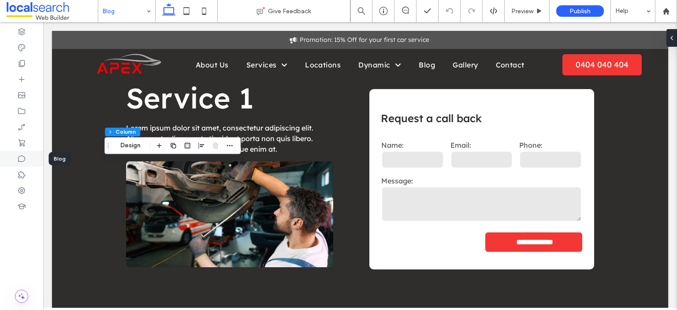
click at [28, 163] on div at bounding box center [21, 159] width 43 height 16
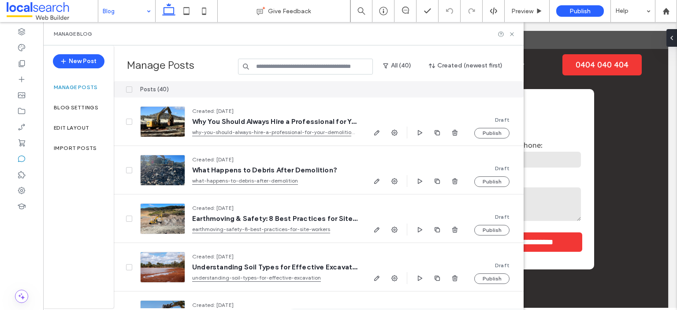
click at [129, 86] on span at bounding box center [129, 89] width 6 height 6
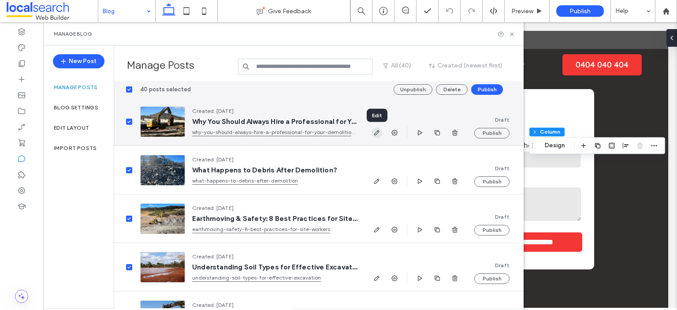
click at [376, 132] on icon "button" at bounding box center [376, 132] width 7 height 7
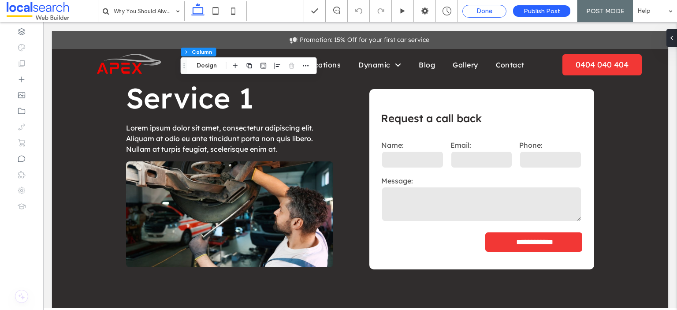
click at [478, 8] on span "Done" at bounding box center [484, 11] width 16 height 8
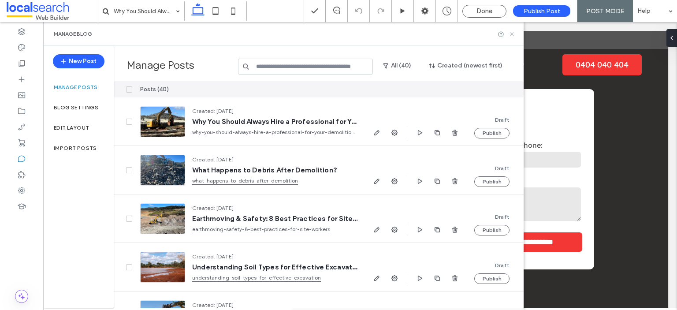
click at [513, 34] on icon at bounding box center [511, 34] width 7 height 7
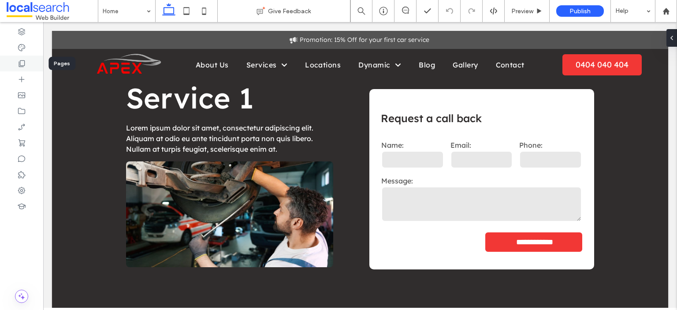
click at [20, 64] on icon at bounding box center [21, 63] width 9 height 9
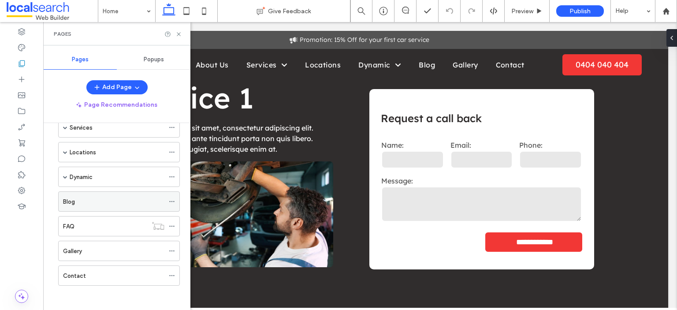
scroll to position [26, 0]
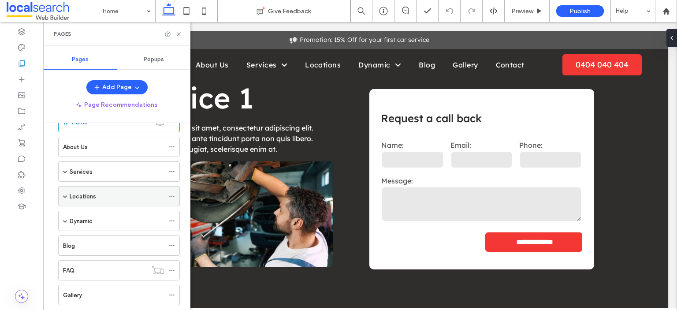
click at [65, 195] on span at bounding box center [65, 196] width 4 height 4
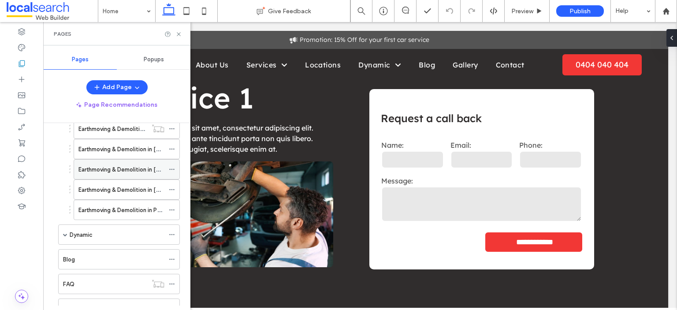
scroll to position [114, 0]
click at [171, 208] on icon at bounding box center [172, 209] width 6 height 6
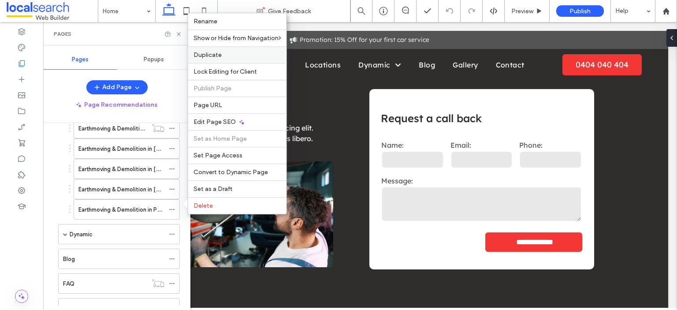
click at [227, 59] on label "Duplicate" at bounding box center [237, 54] width 88 height 7
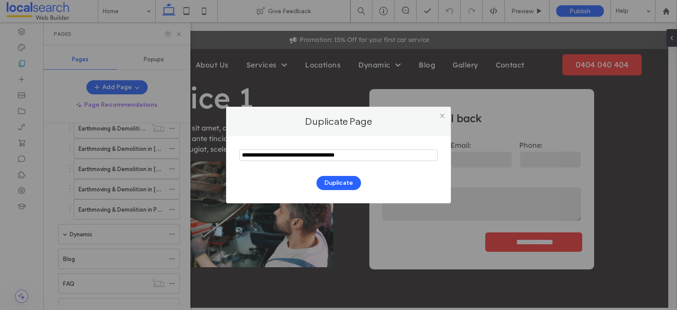
drag, startPoint x: 365, startPoint y: 154, endPoint x: 226, endPoint y: 154, distance: 139.2
click at [226, 154] on div "Duplicate" at bounding box center [338, 169] width 225 height 67
type input "**********"
click at [227, 153] on div "Duplicate" at bounding box center [338, 169] width 225 height 67
click at [338, 181] on button "Duplicate" at bounding box center [338, 183] width 45 height 14
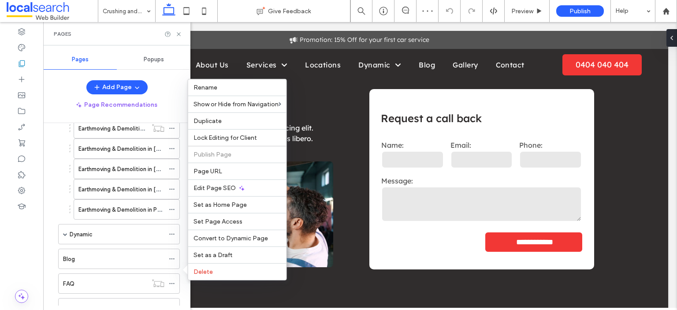
scroll to position [195, 0]
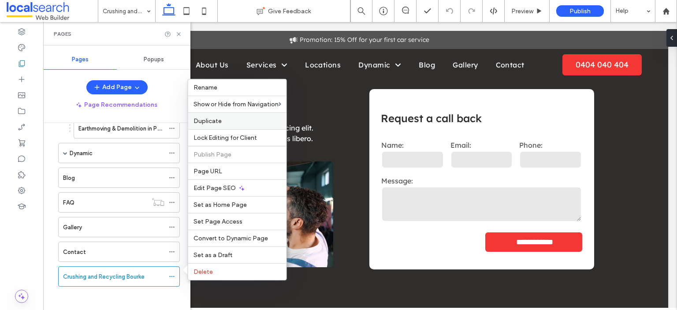
click at [216, 120] on span "Duplicate" at bounding box center [207, 120] width 28 height 7
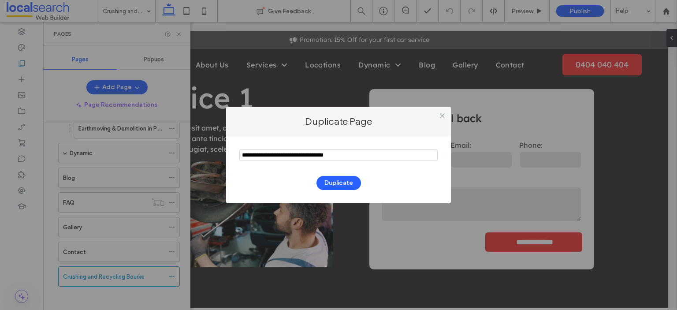
drag, startPoint x: 349, startPoint y: 154, endPoint x: 330, endPoint y: 154, distance: 19.4
click at [330, 154] on input "notEmpty" at bounding box center [338, 154] width 198 height 11
drag, startPoint x: 263, startPoint y: 156, endPoint x: 239, endPoint y: 157, distance: 23.8
click at [239, 157] on input "notEmpty" at bounding box center [338, 154] width 198 height 11
click at [267, 156] on input "notEmpty" at bounding box center [338, 154] width 198 height 11
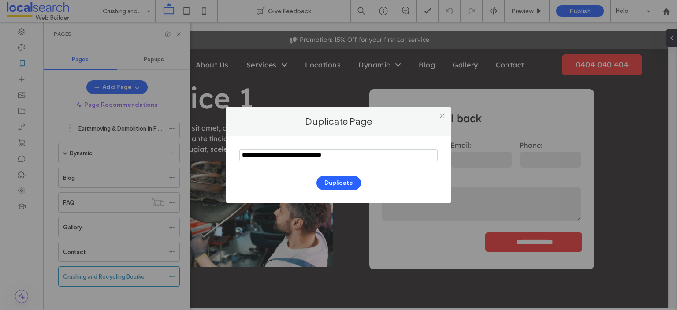
drag, startPoint x: 264, startPoint y: 156, endPoint x: 240, endPoint y: 157, distance: 24.7
click at [240, 157] on input "notEmpty" at bounding box center [338, 154] width 198 height 11
type input "**********"
click at [351, 180] on button "Duplicate" at bounding box center [338, 183] width 45 height 14
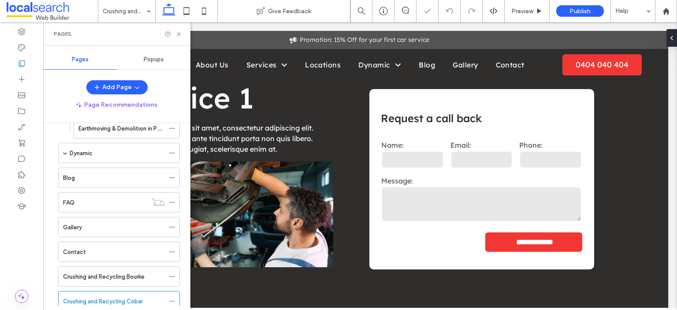
scroll to position [219, 0]
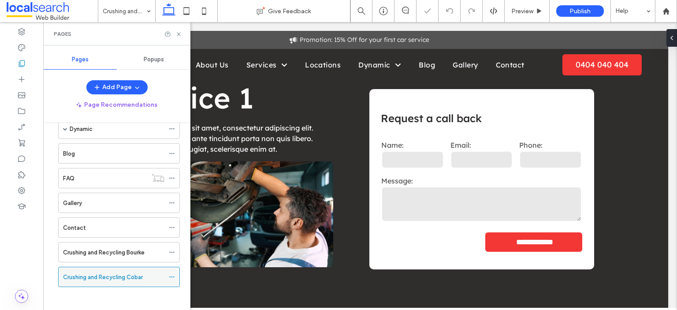
click at [169, 274] on icon at bounding box center [172, 277] width 6 height 6
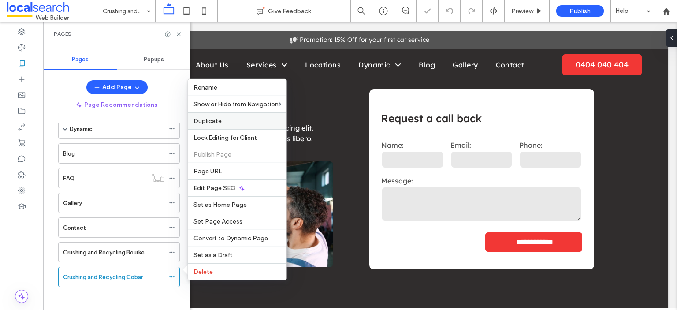
click at [218, 124] on span "Duplicate" at bounding box center [207, 120] width 28 height 7
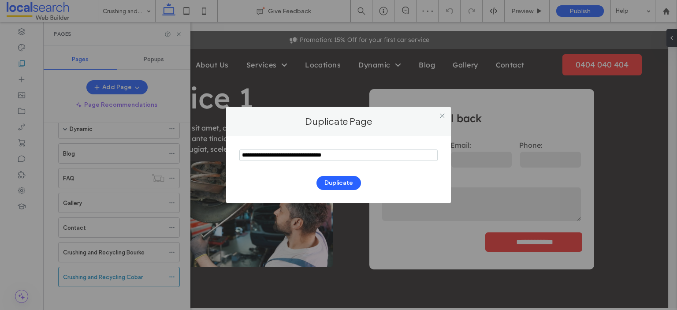
drag, startPoint x: 351, startPoint y: 156, endPoint x: 330, endPoint y: 156, distance: 21.2
click at [330, 156] on input "notEmpty" at bounding box center [338, 154] width 198 height 11
drag, startPoint x: 265, startPoint y: 156, endPoint x: 236, endPoint y: 156, distance: 28.6
click at [236, 156] on div "Duplicate" at bounding box center [338, 169] width 225 height 67
type input "**********"
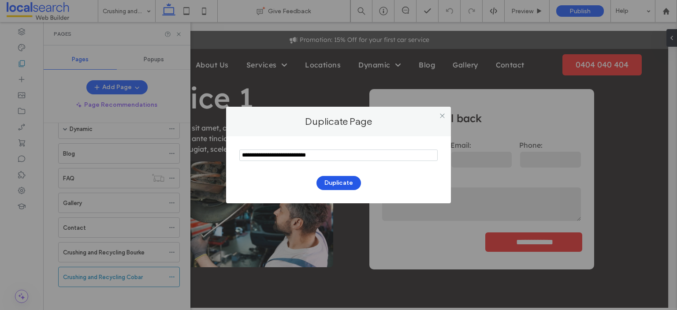
click at [340, 179] on button "Duplicate" at bounding box center [338, 183] width 45 height 14
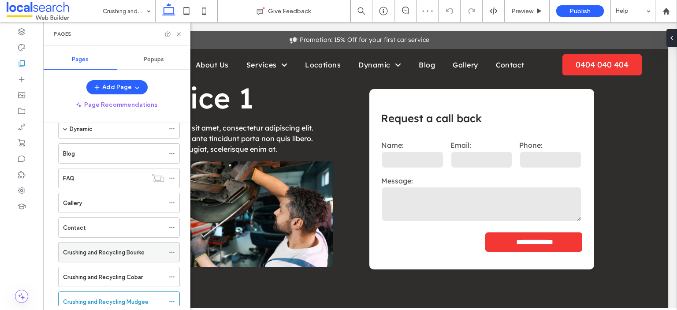
scroll to position [244, 0]
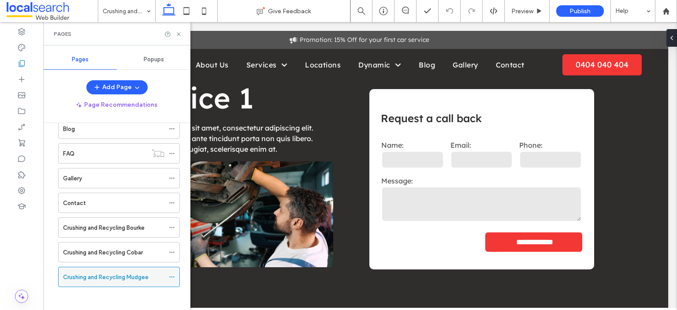
click at [171, 274] on icon at bounding box center [172, 277] width 6 height 6
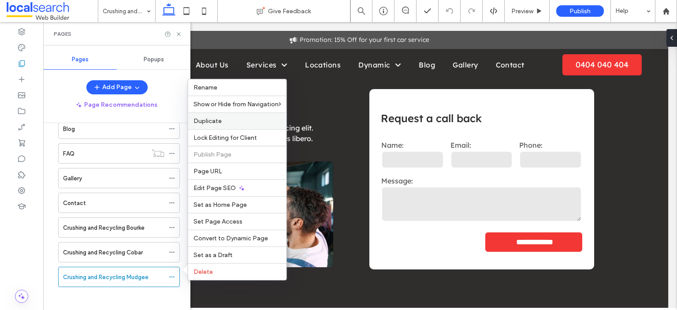
click at [222, 122] on label "Duplicate" at bounding box center [237, 120] width 88 height 7
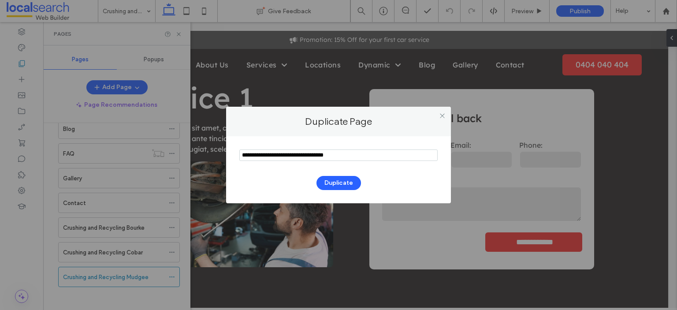
drag, startPoint x: 355, startPoint y: 154, endPoint x: 330, endPoint y: 153, distance: 25.6
click at [330, 153] on input "notEmpty" at bounding box center [338, 154] width 198 height 11
type input "**********"
click at [341, 182] on button "Duplicate" at bounding box center [338, 183] width 45 height 14
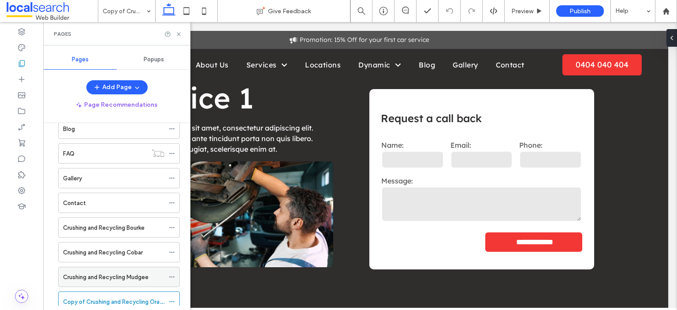
scroll to position [268, 0]
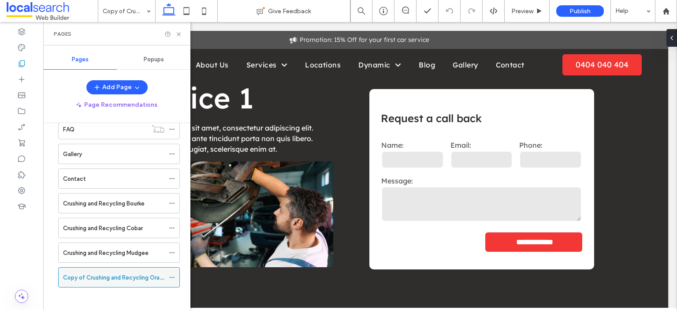
click at [173, 274] on icon at bounding box center [172, 277] width 6 height 6
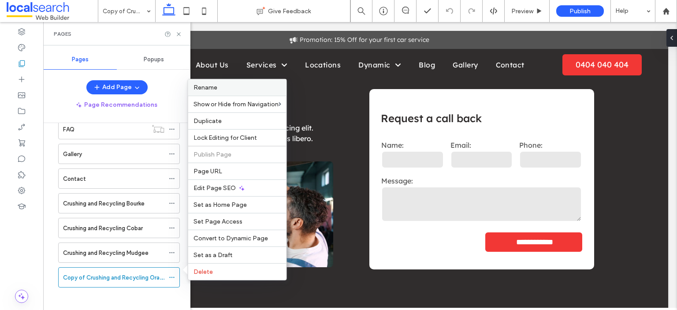
click at [205, 91] on span "Rename" at bounding box center [205, 87] width 24 height 7
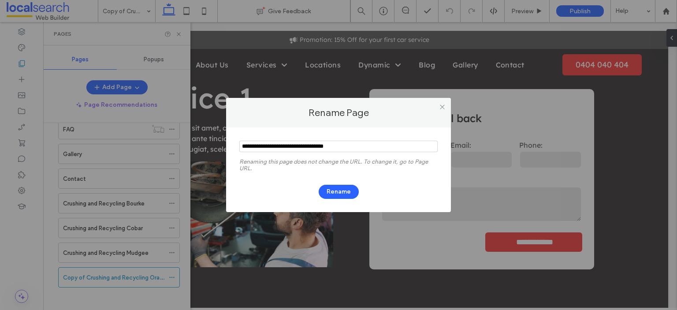
drag, startPoint x: 353, startPoint y: 148, endPoint x: 329, endPoint y: 147, distance: 24.2
click at [329, 147] on input "notEmpty" at bounding box center [338, 146] width 198 height 11
drag, startPoint x: 265, startPoint y: 147, endPoint x: 235, endPoint y: 147, distance: 30.4
click at [235, 147] on div "Renaming this page does not change the URL. To change it, go to Page URL. Rename" at bounding box center [338, 169] width 225 height 85
type input "**********"
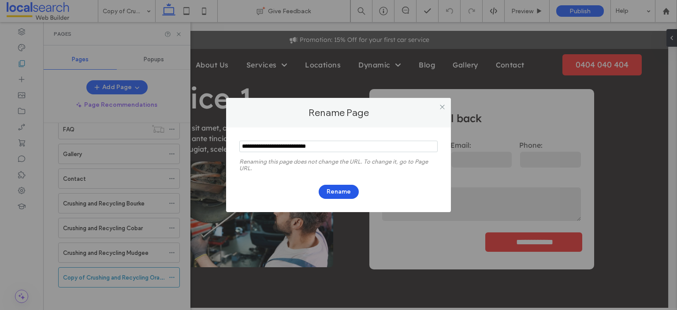
click at [348, 192] on button "Rename" at bounding box center [339, 192] width 40 height 14
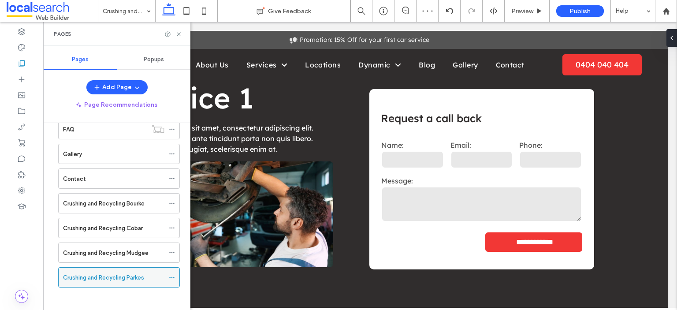
click at [171, 274] on icon at bounding box center [172, 277] width 6 height 6
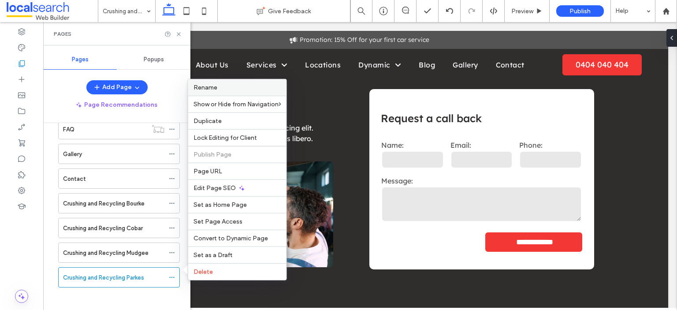
click at [215, 91] on span "Rename" at bounding box center [205, 87] width 24 height 7
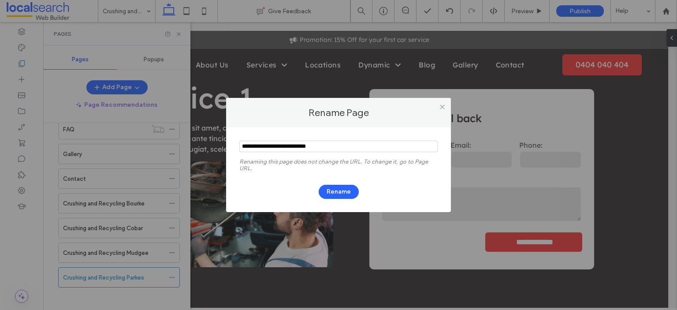
drag, startPoint x: 335, startPoint y: 146, endPoint x: 306, endPoint y: 146, distance: 28.6
click at [306, 146] on input "notEmpty" at bounding box center [338, 146] width 198 height 11
type input "**********"
click at [333, 186] on button "Rename" at bounding box center [339, 192] width 40 height 14
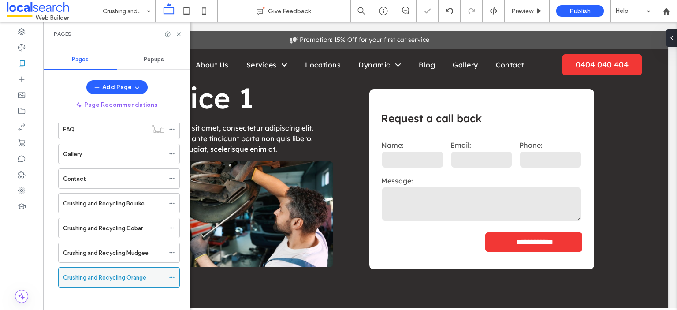
click at [170, 274] on icon at bounding box center [172, 277] width 6 height 6
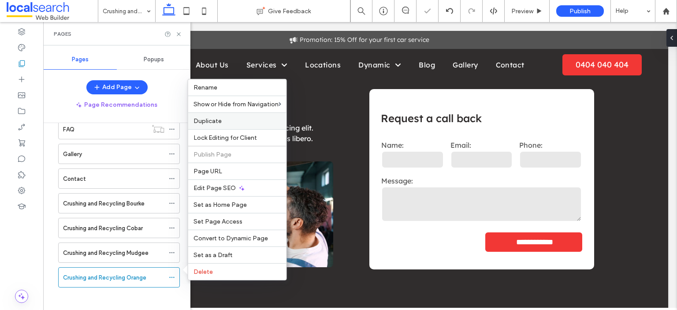
click at [217, 119] on span "Duplicate" at bounding box center [207, 120] width 28 height 7
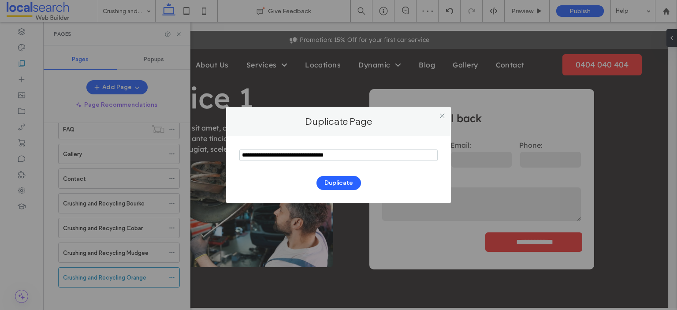
drag, startPoint x: 351, startPoint y: 156, endPoint x: 329, endPoint y: 155, distance: 22.5
click at [329, 155] on input "notEmpty" at bounding box center [338, 154] width 198 height 11
drag, startPoint x: 265, startPoint y: 157, endPoint x: 234, endPoint y: 158, distance: 30.9
click at [234, 158] on div "Duplicate" at bounding box center [338, 169] width 225 height 67
type input "**********"
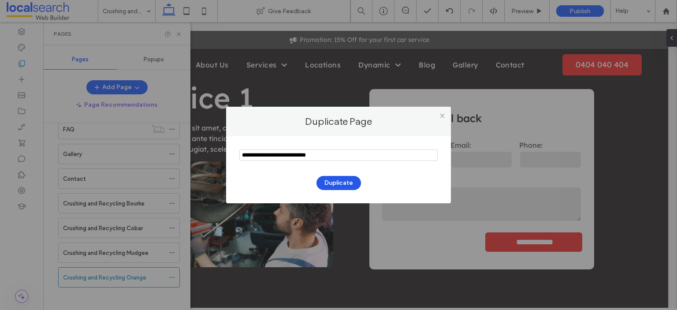
click at [348, 181] on button "Duplicate" at bounding box center [338, 183] width 45 height 14
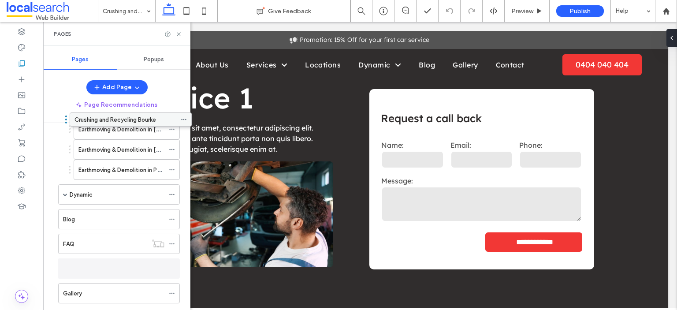
scroll to position [145, 0]
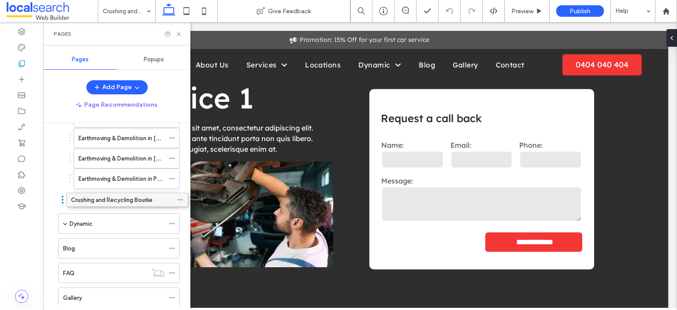
drag, startPoint x: 112, startPoint y: 203, endPoint x: 120, endPoint y: 206, distance: 8.4
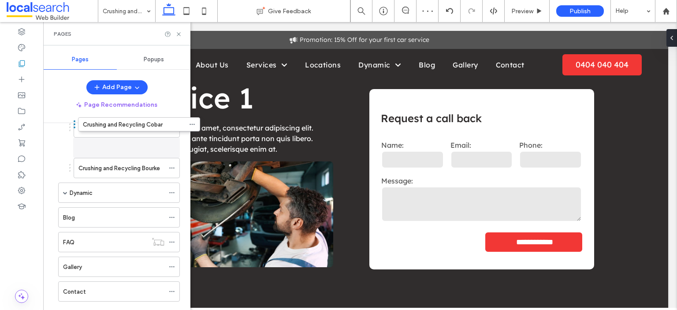
scroll to position [187, 0]
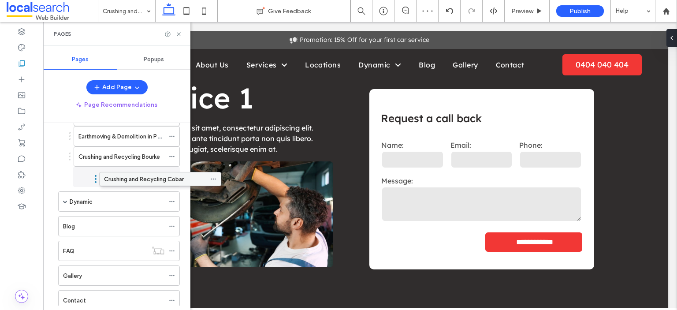
drag, startPoint x: 114, startPoint y: 201, endPoint x: 155, endPoint y: 183, distance: 44.8
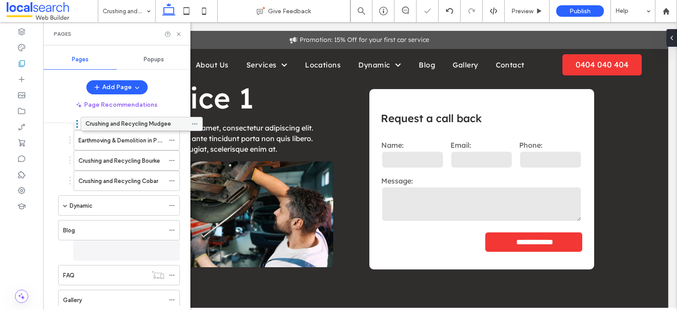
scroll to position [174, 0]
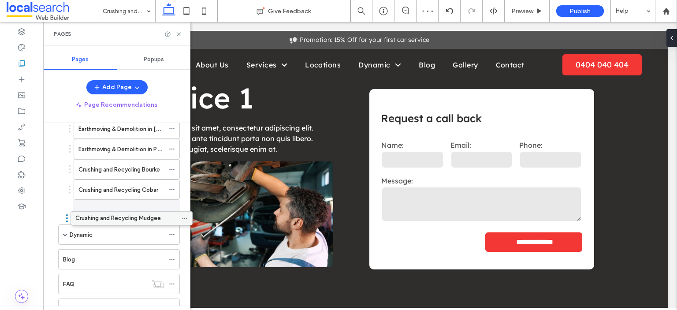
drag, startPoint x: 104, startPoint y: 223, endPoint x: 116, endPoint y: 219, distance: 12.8
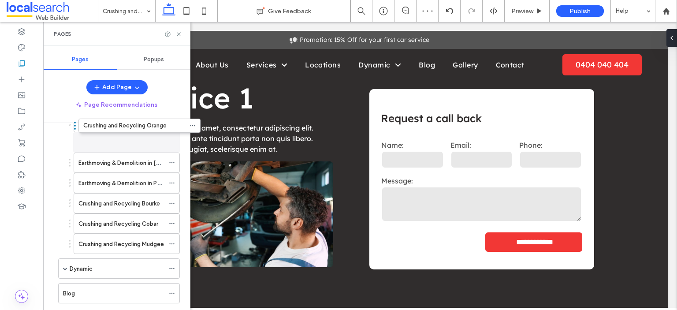
scroll to position [152, 0]
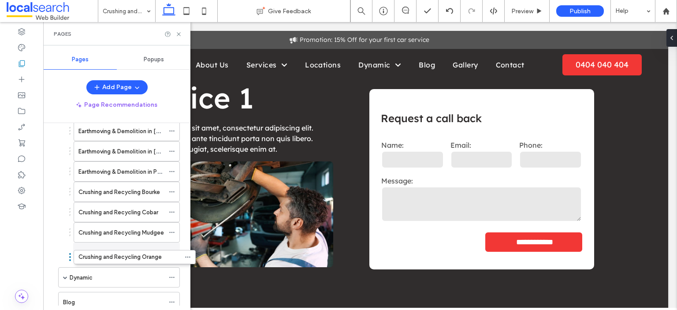
drag, startPoint x: 107, startPoint y: 252, endPoint x: 122, endPoint y: 263, distance: 18.7
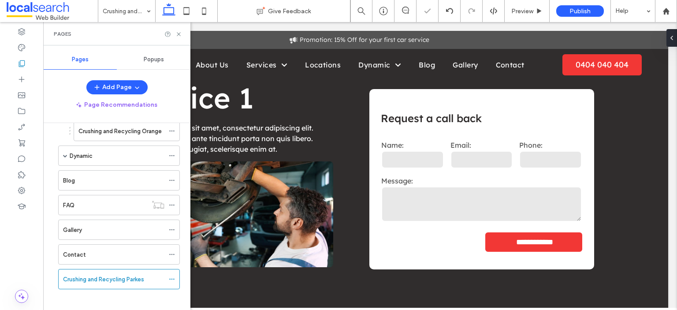
scroll to position [275, 0]
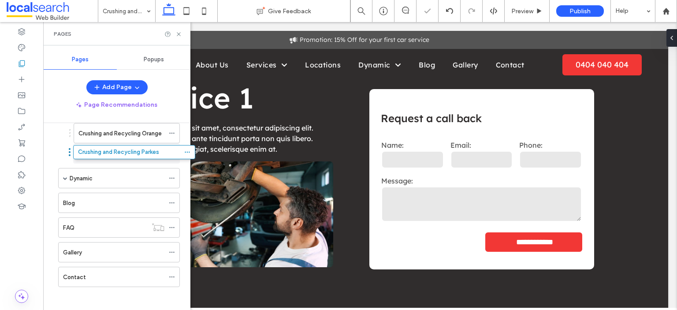
drag, startPoint x: 119, startPoint y: 278, endPoint x: 134, endPoint y: 160, distance: 119.5
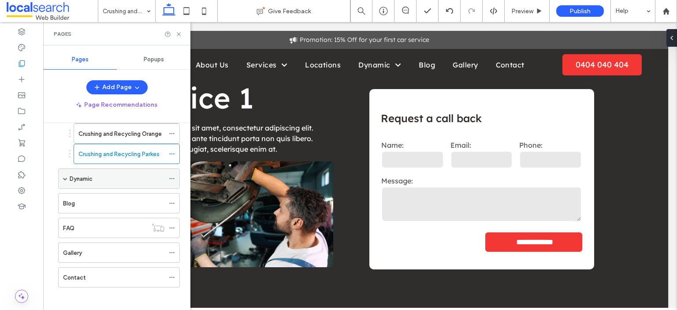
click at [174, 175] on icon at bounding box center [172, 178] width 6 height 6
